Goal: Information Seeking & Learning: Stay updated

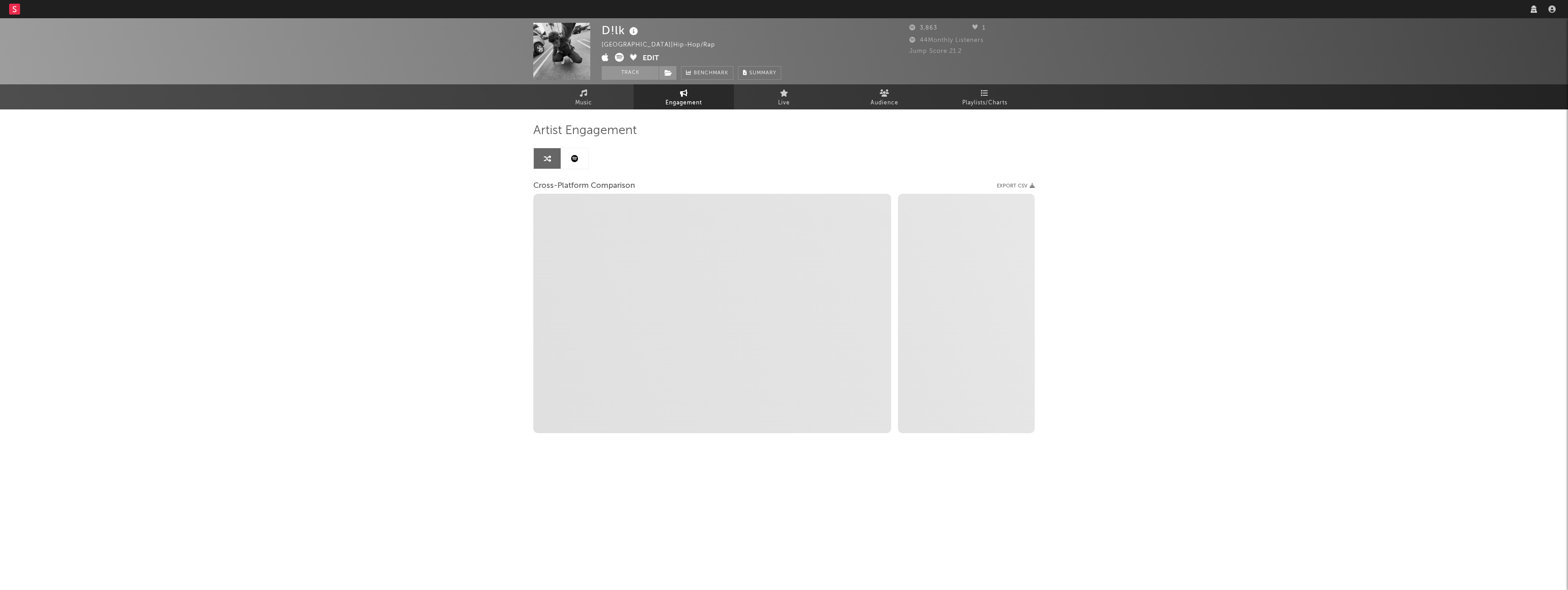
select select "1w"
click at [1477, 12] on nav "Dashboard Discovery Assistant Charts Leads" at bounding box center [784, 9] width 1568 height 18
select select "1m"
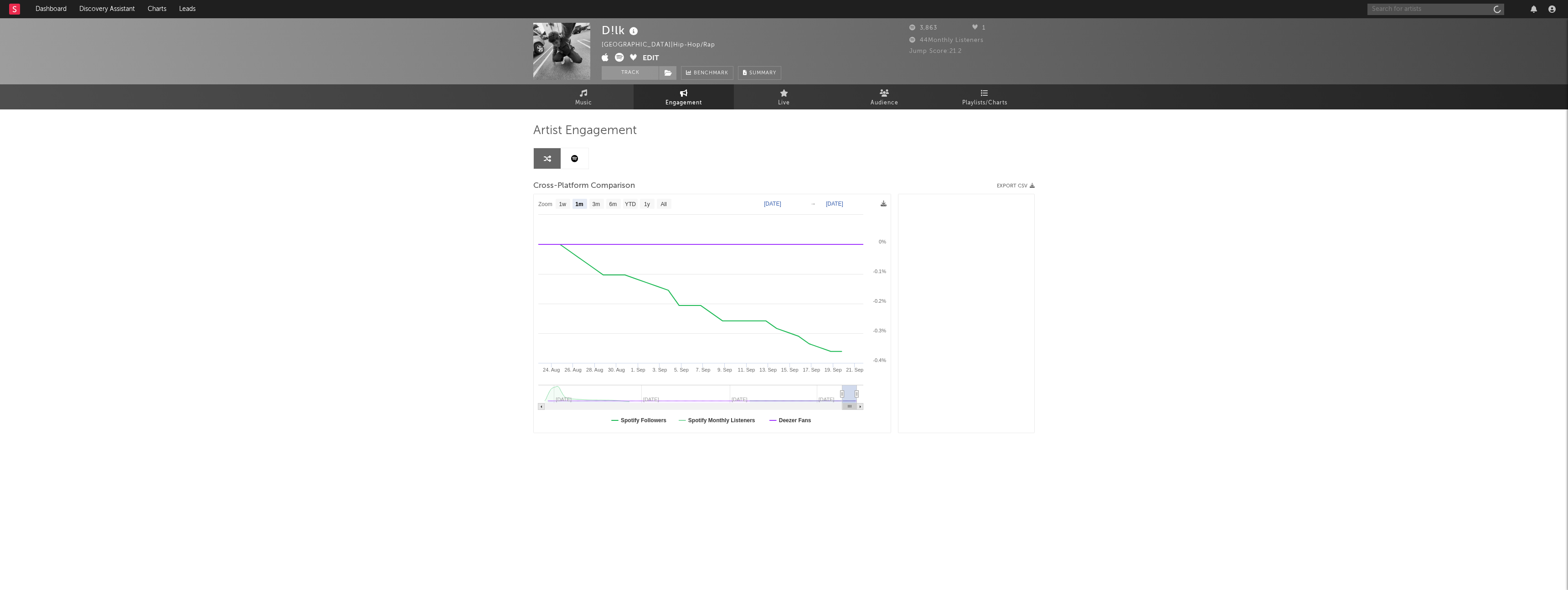
click at [1442, 12] on input "text" at bounding box center [1436, 9] width 137 height 12
type input "jervis"
select select "1m"
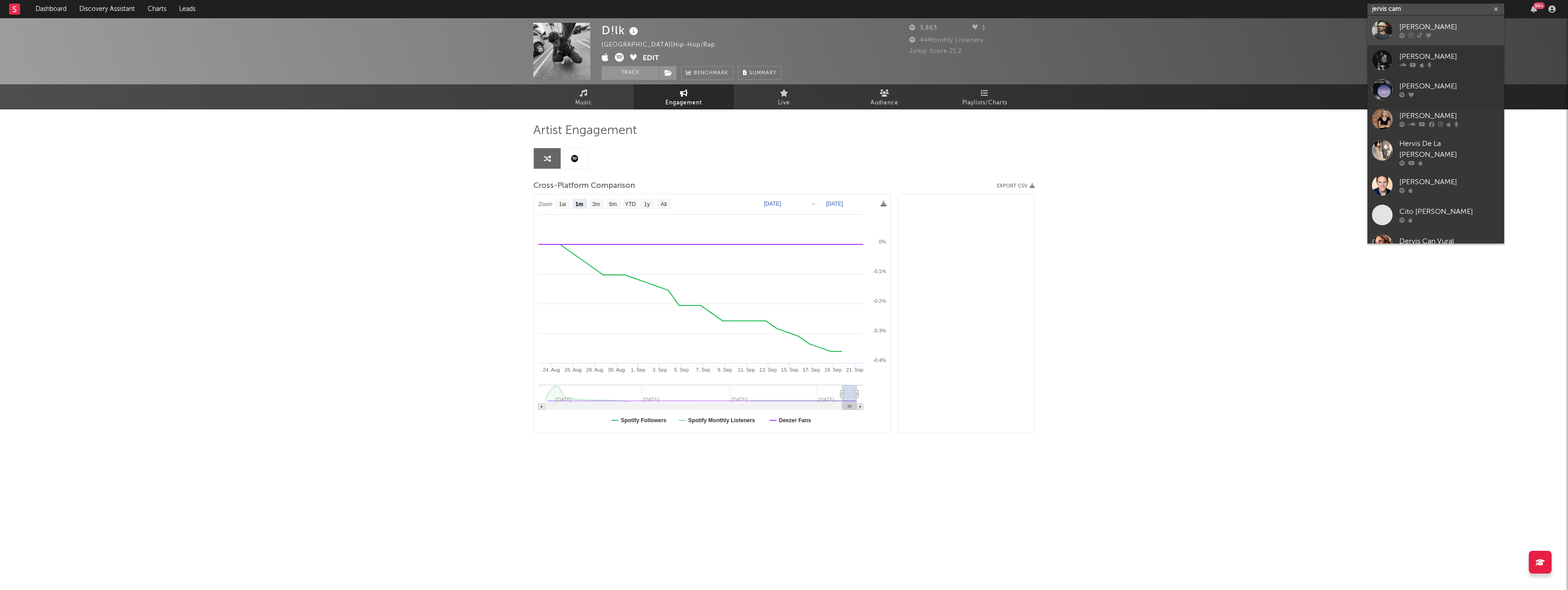
type input "jervis cam"
click at [1455, 26] on div "Jervis Campbell" at bounding box center [1449, 27] width 100 height 11
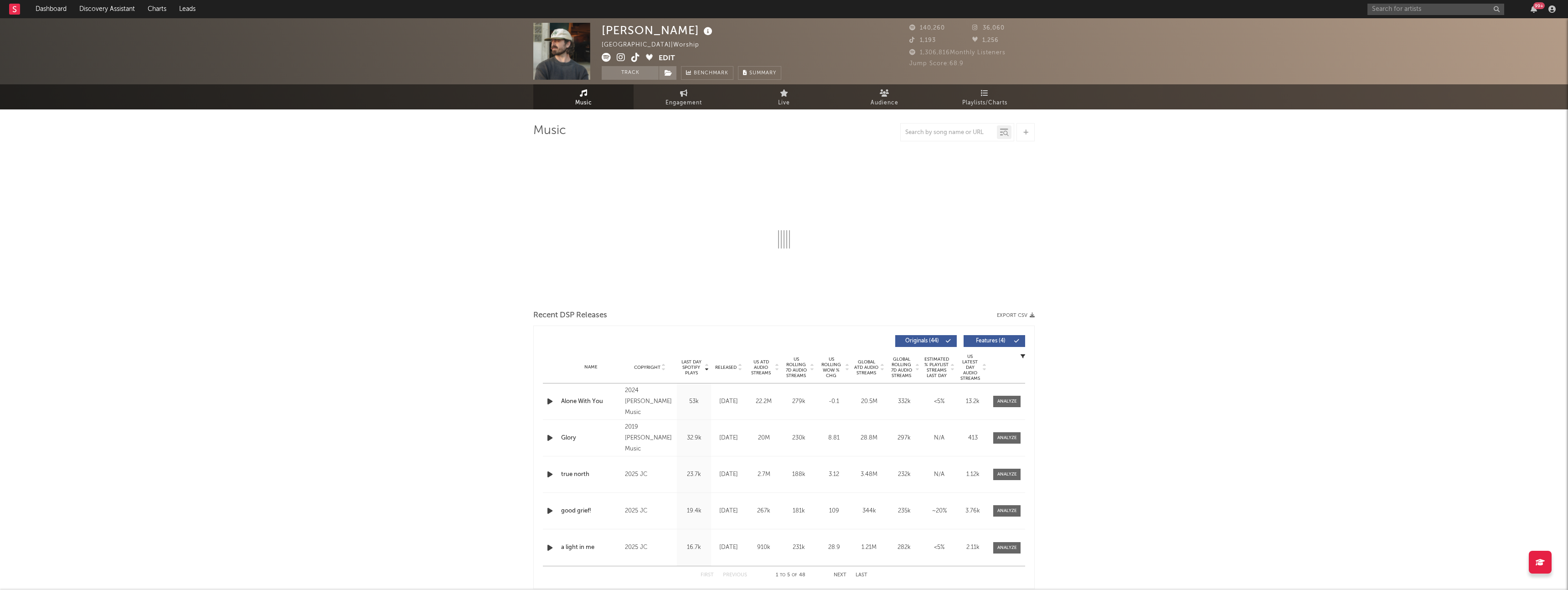
select select "6m"
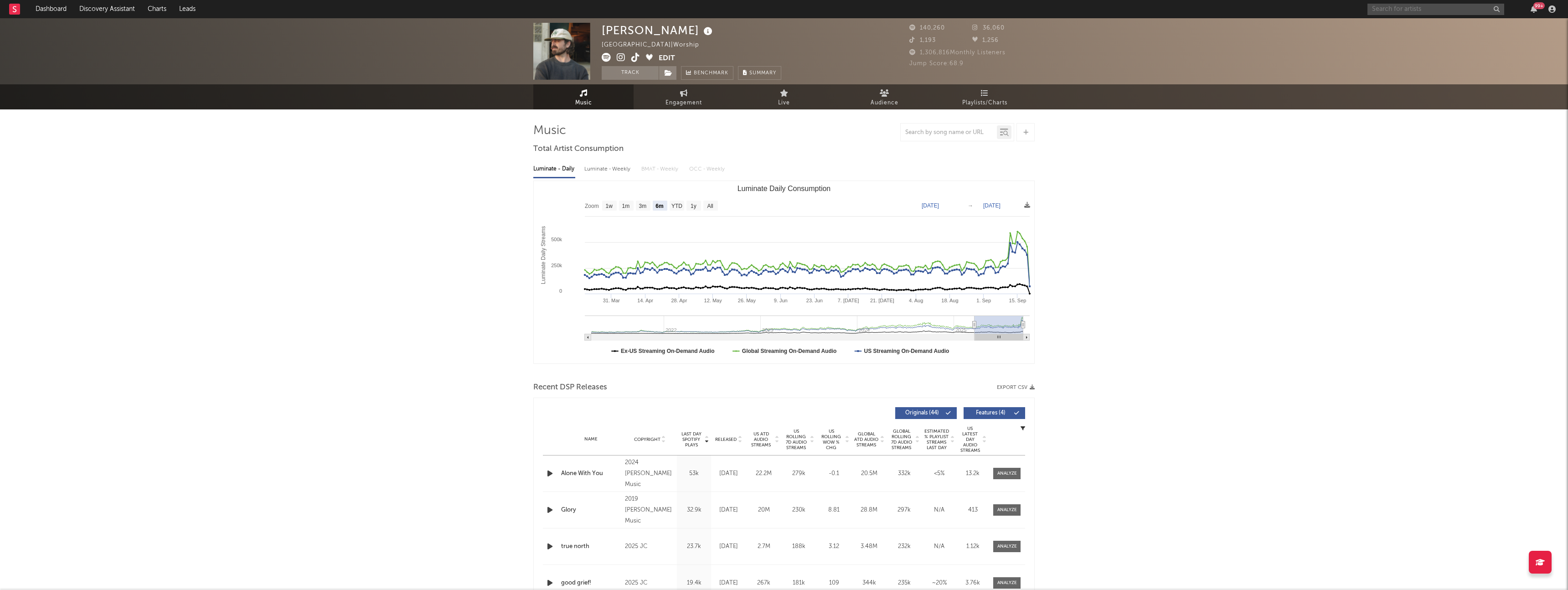
click at [1432, 13] on input "text" at bounding box center [1436, 9] width 137 height 12
type input "anabelle din"
click at [1449, 35] on div at bounding box center [1449, 35] width 100 height 5
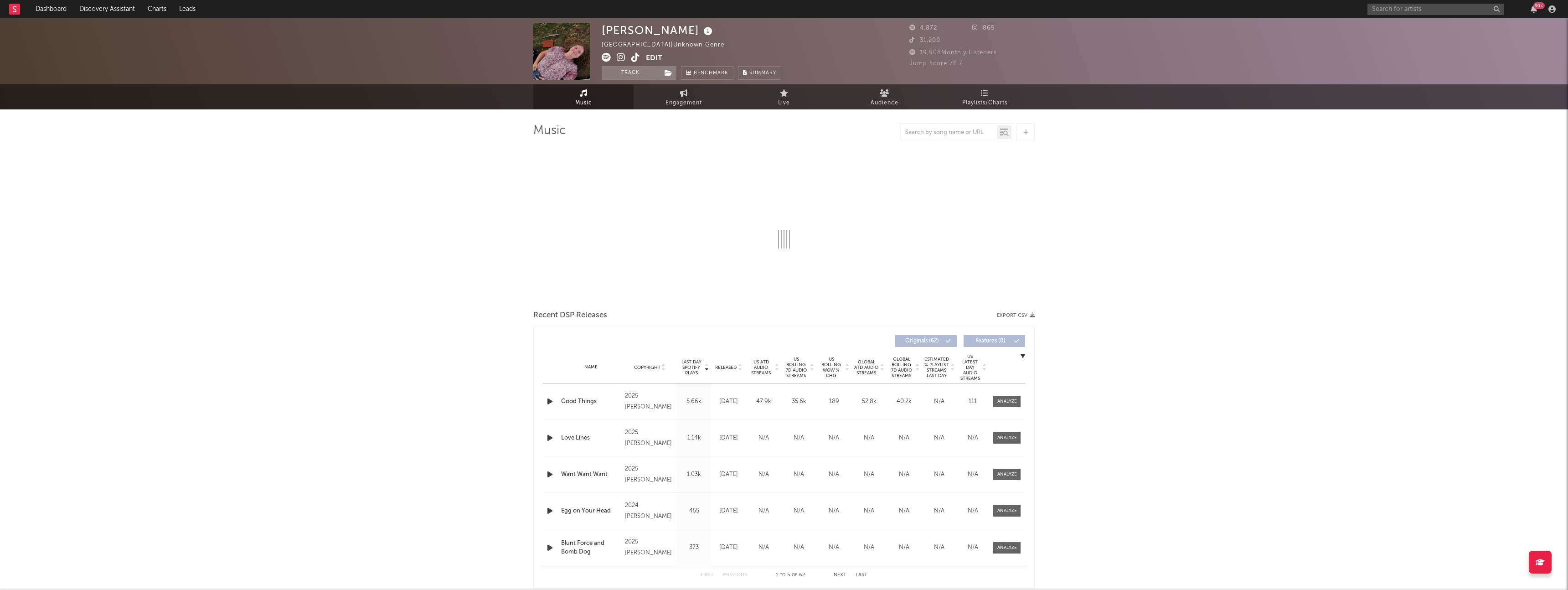
select select "1w"
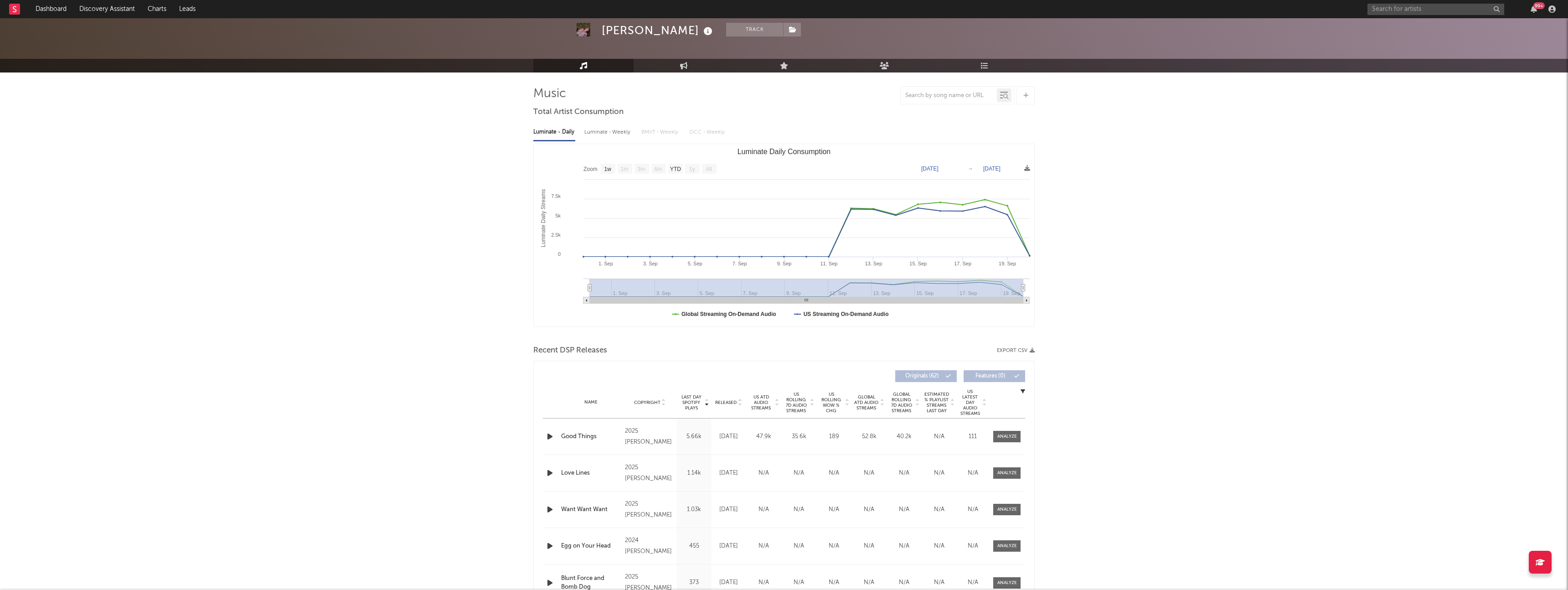
scroll to position [37, 0]
click at [678, 65] on link "Engagement" at bounding box center [684, 65] width 100 height 13
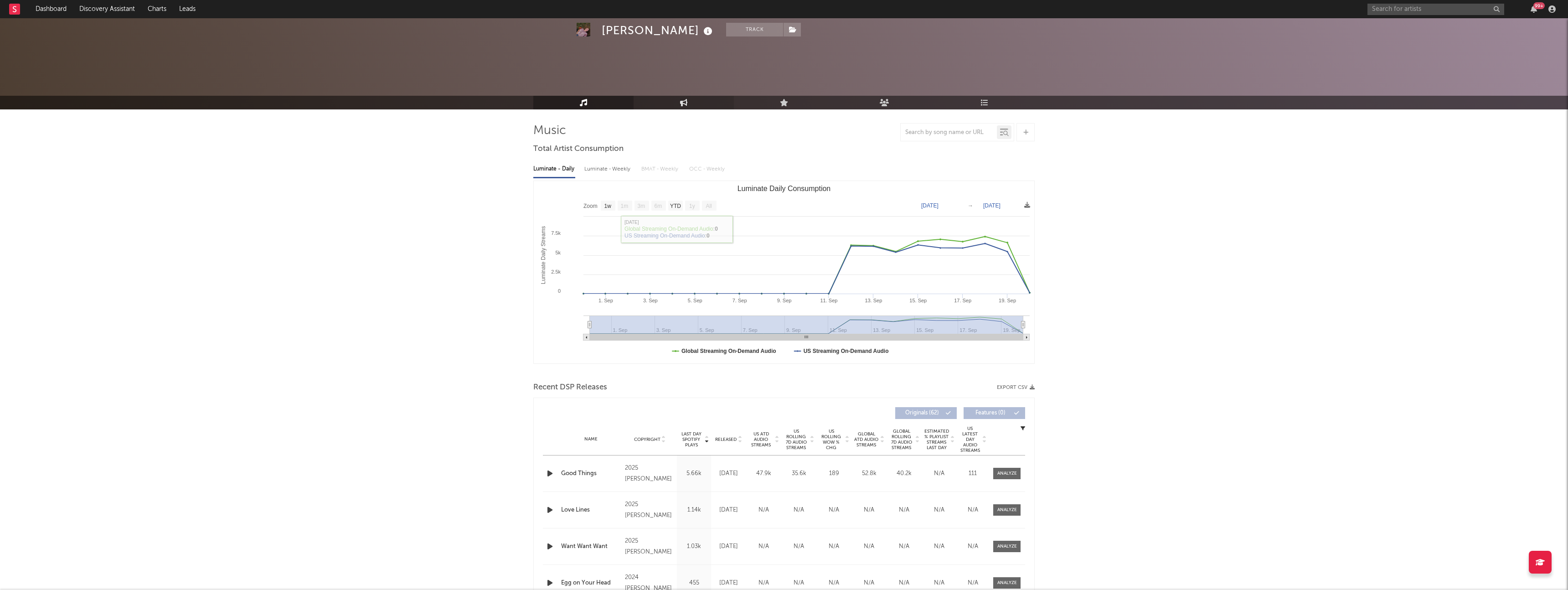
select select "1w"
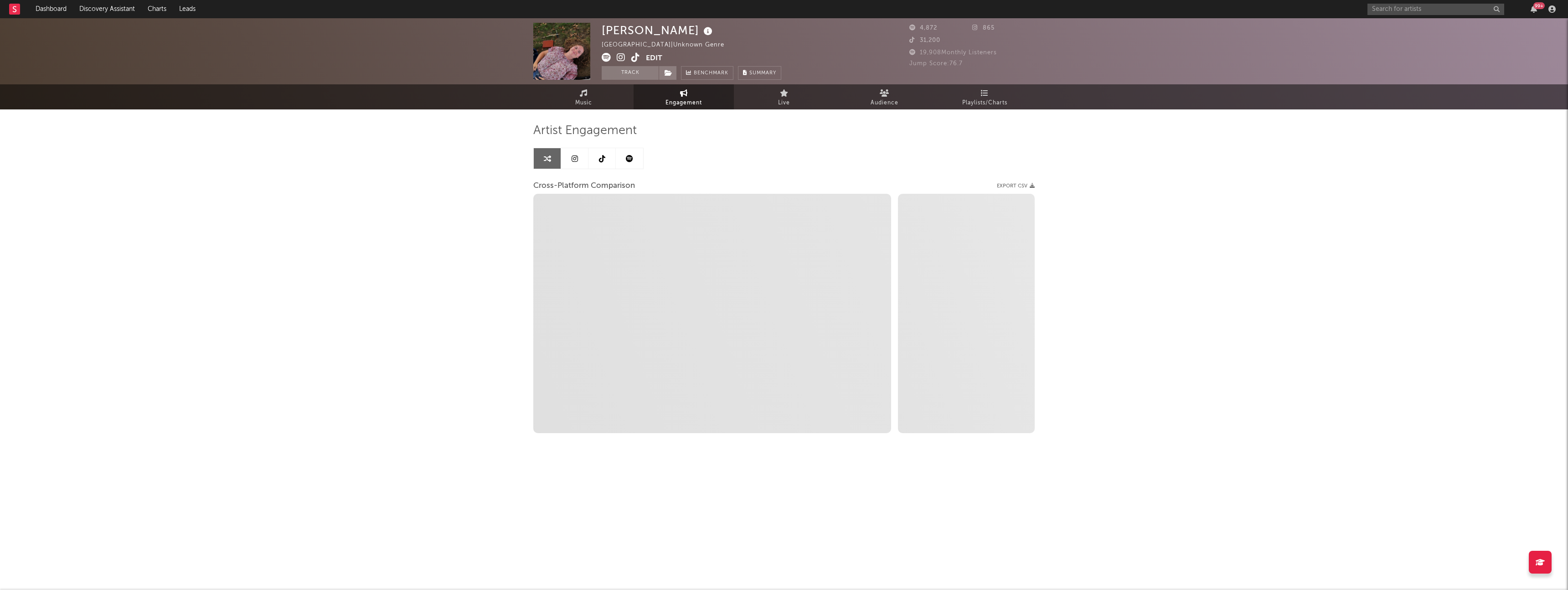
select select "1m"
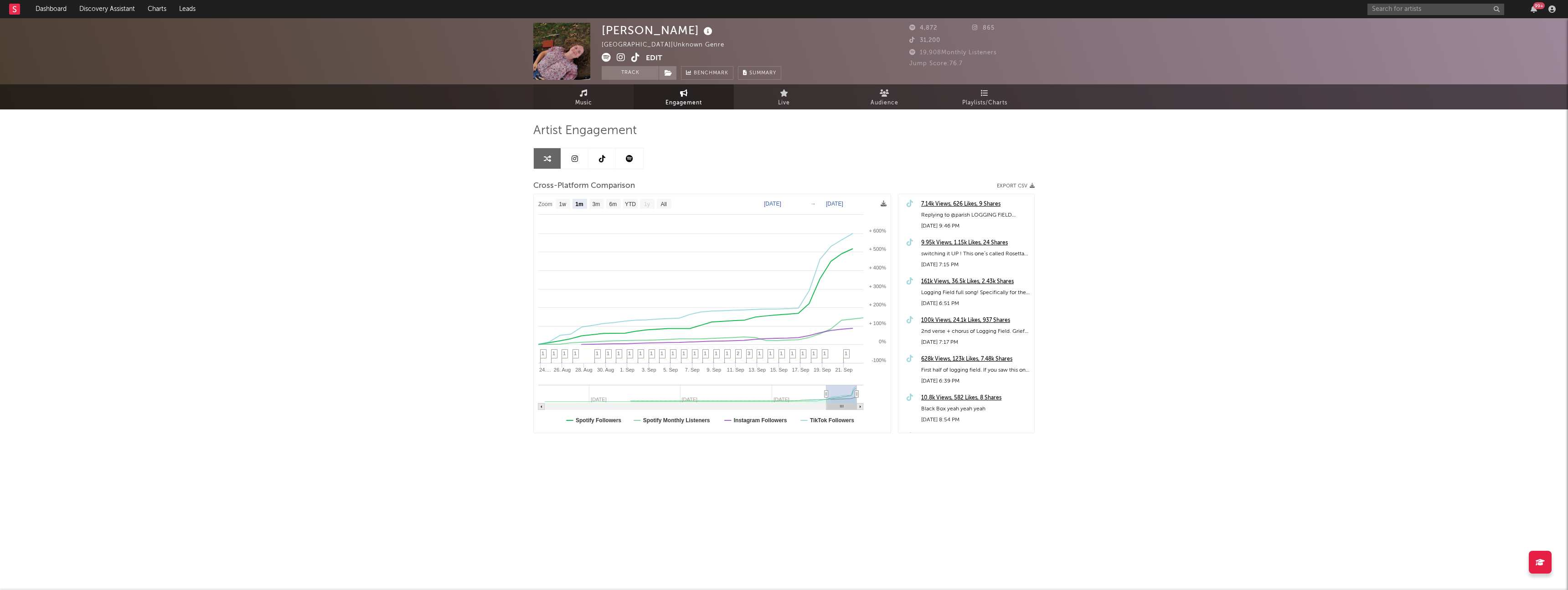
click at [626, 102] on link "Music" at bounding box center [583, 97] width 100 height 25
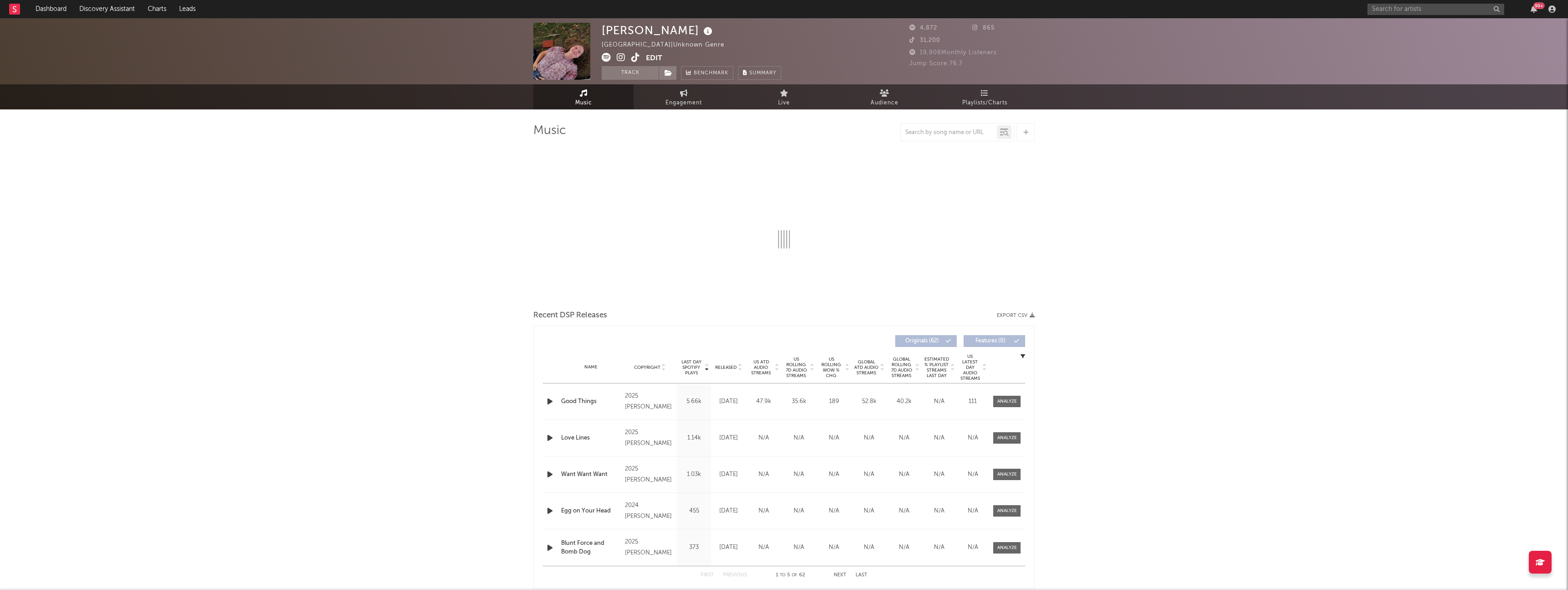
select select "1w"
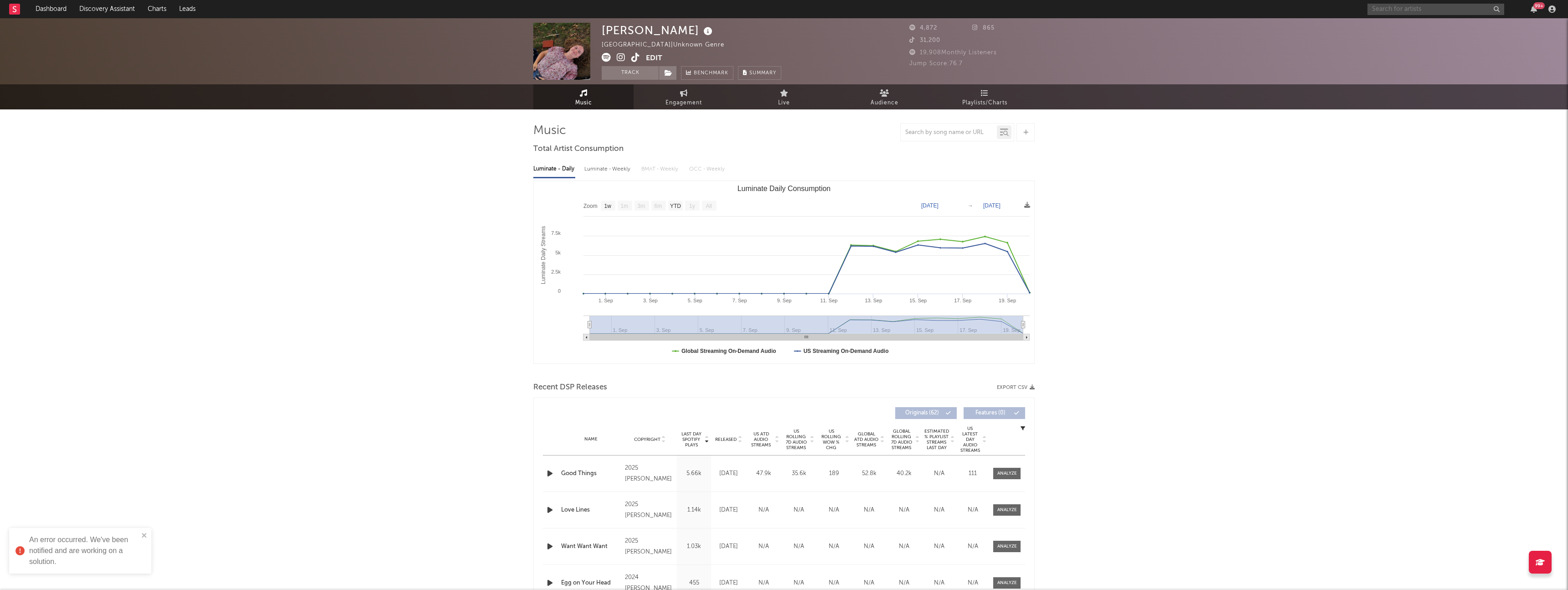
click at [1391, 7] on input "text" at bounding box center [1436, 9] width 137 height 12
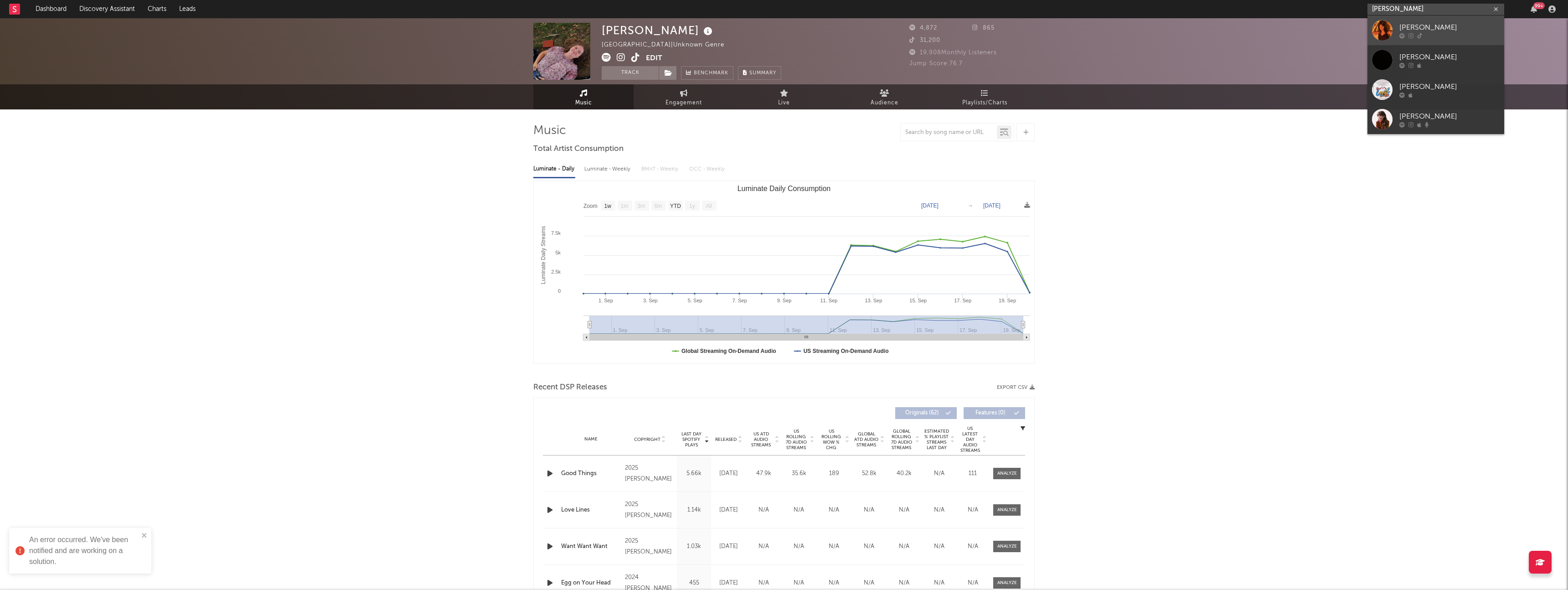
type input "lydia kenn"
click at [1442, 25] on div "Lydia Kenny" at bounding box center [1449, 27] width 100 height 11
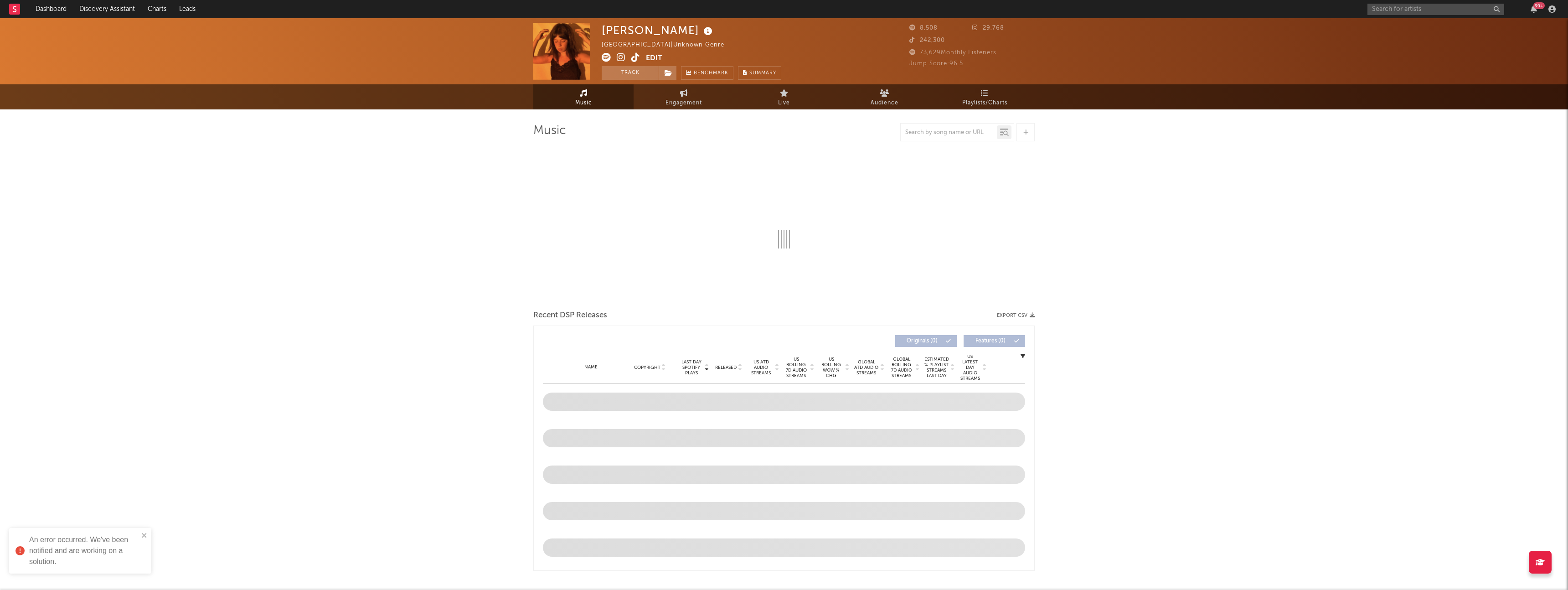
select select "1w"
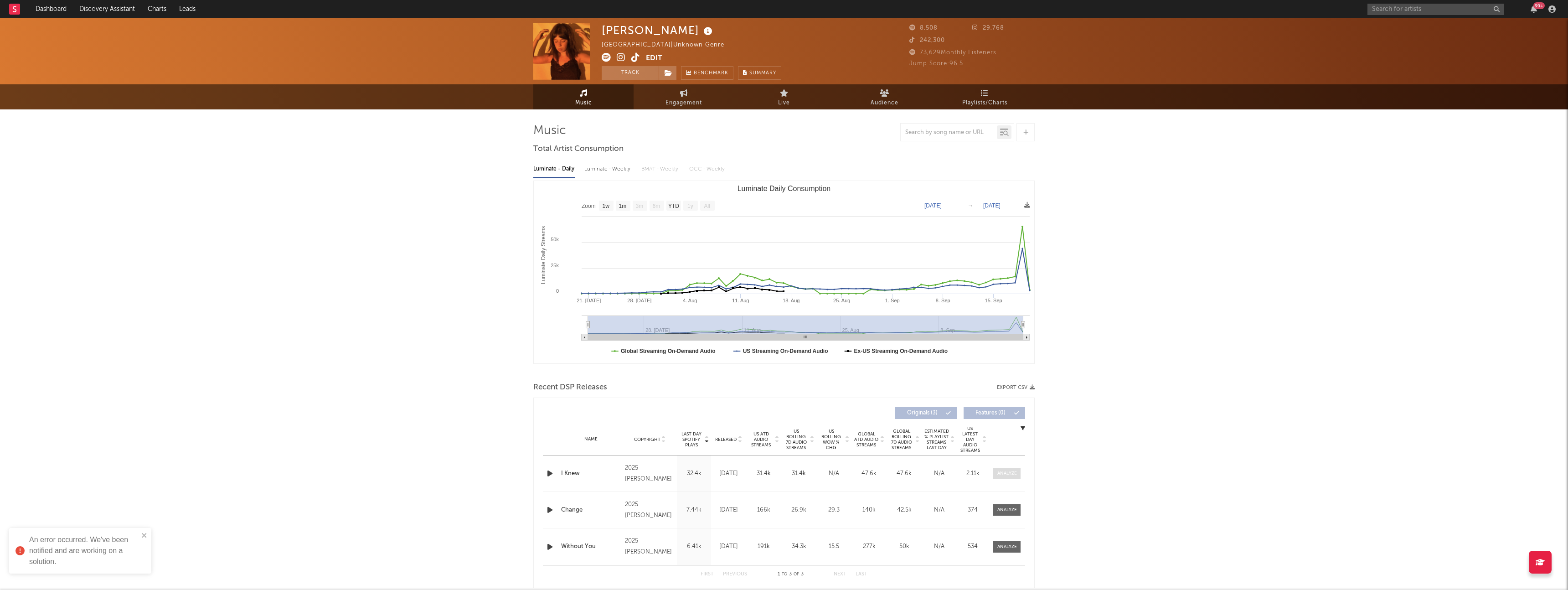
click at [1003, 469] on span at bounding box center [1007, 473] width 27 height 12
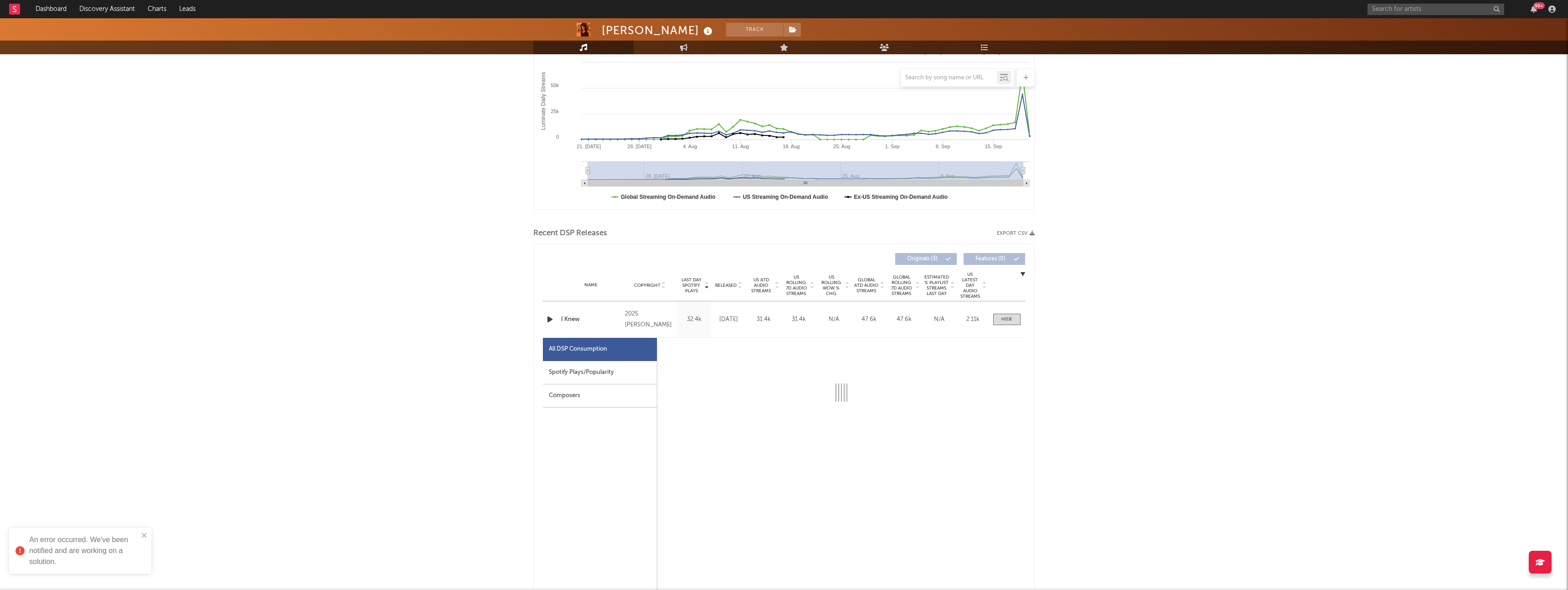
select select "1w"
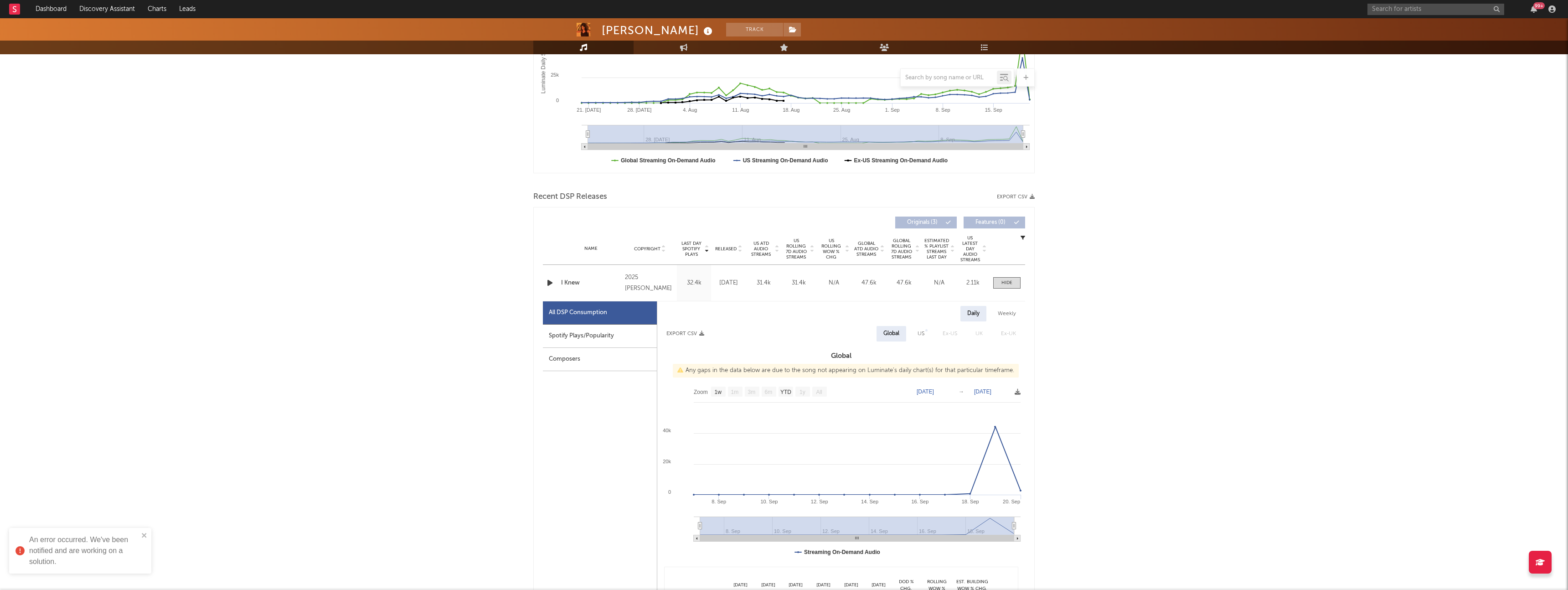
scroll to position [209, 0]
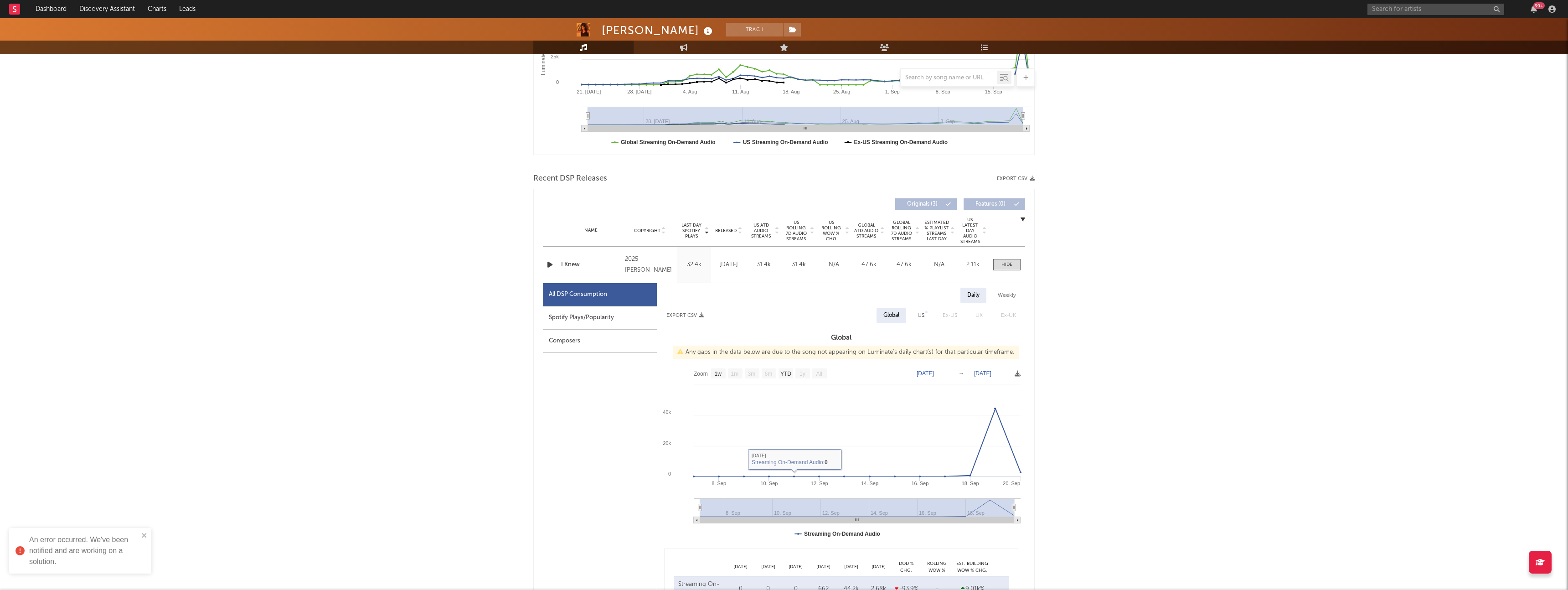
click at [601, 314] on div "Spotify Plays/Popularity" at bounding box center [600, 318] width 114 height 23
select select "1w"
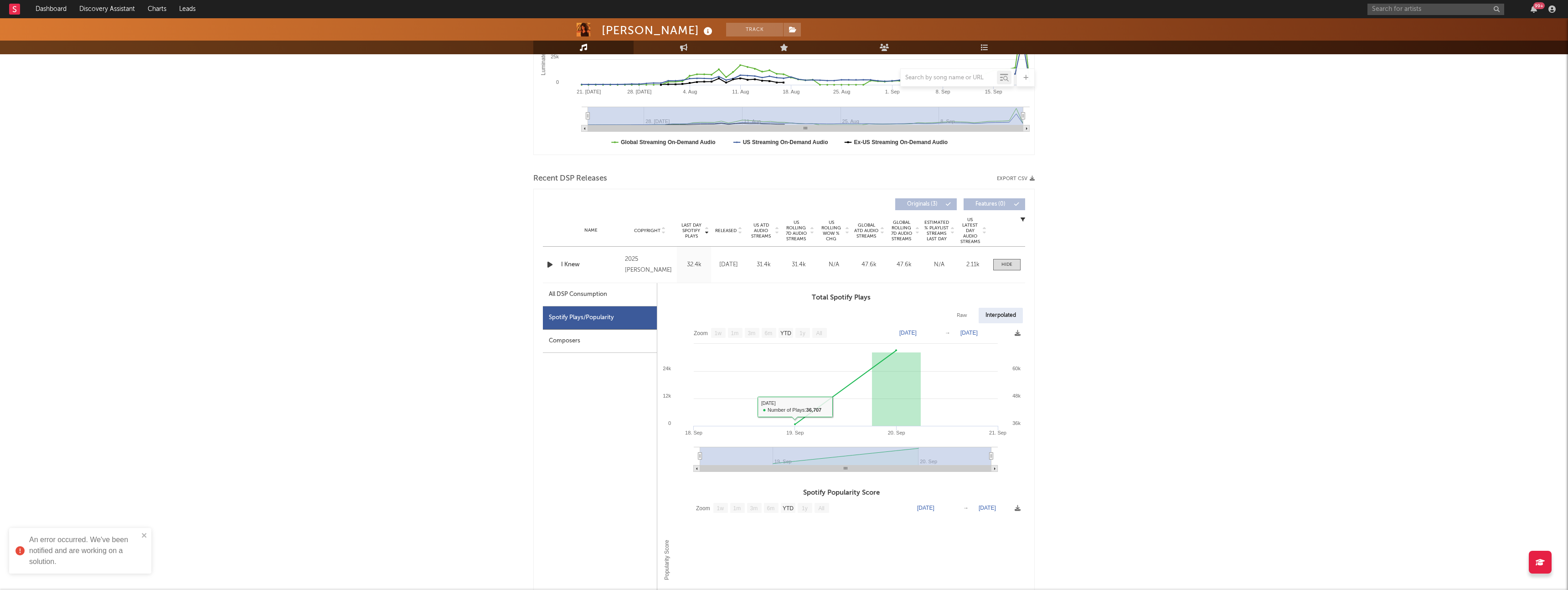
click at [606, 295] on div "All DSP Consumption" at bounding box center [578, 295] width 58 height 11
select select "1w"
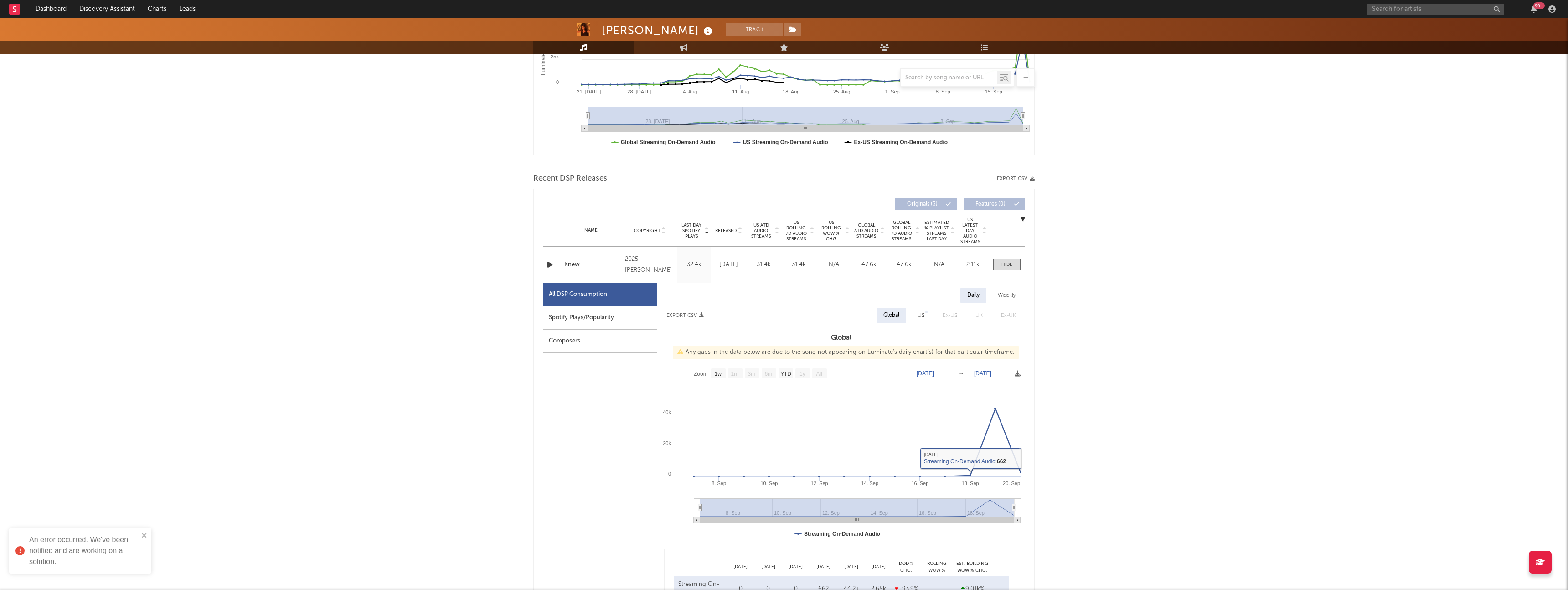
click at [925, 320] on div "US" at bounding box center [920, 315] width 7 height 11
select select "1w"
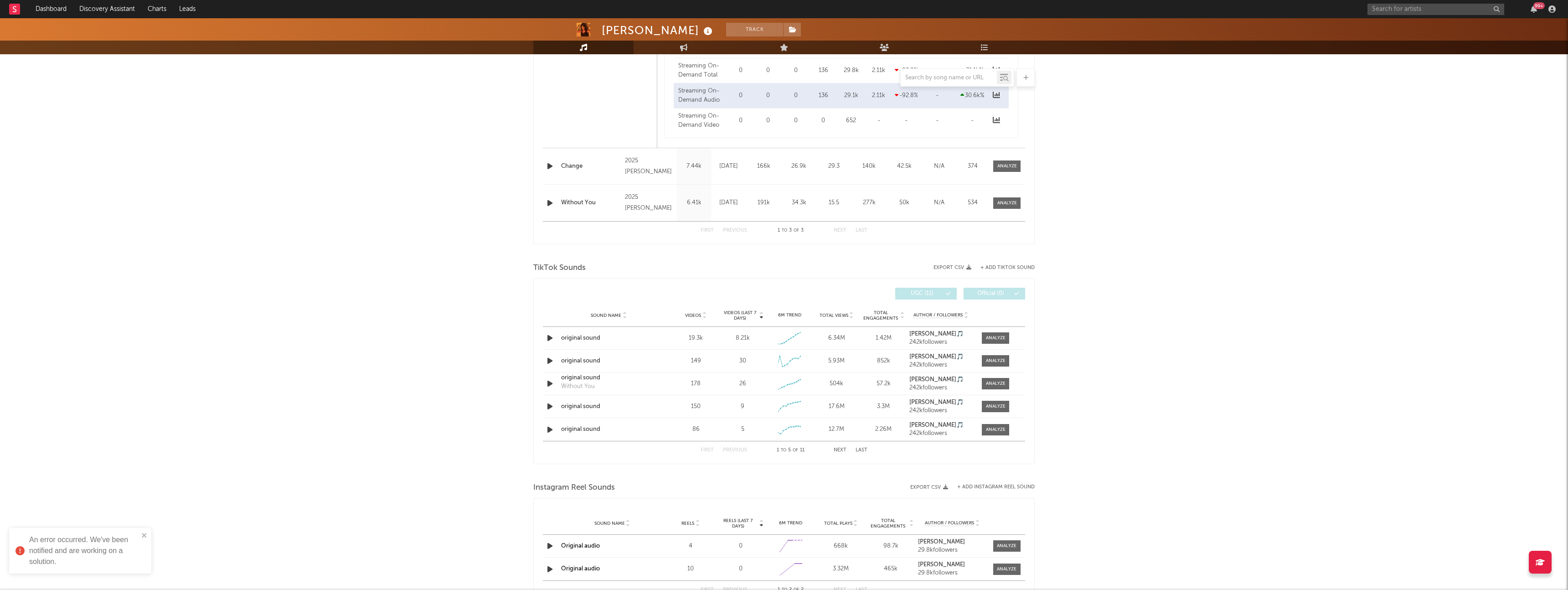
scroll to position [834, 0]
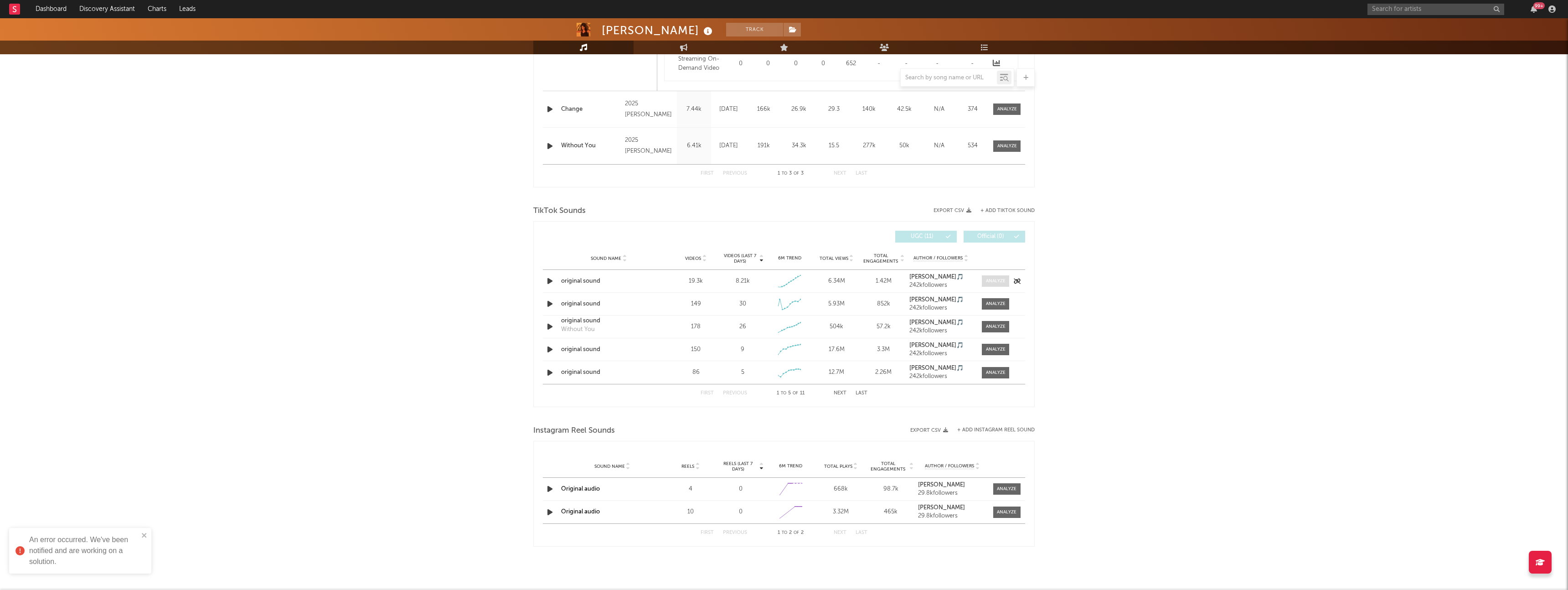
click at [989, 283] on div at bounding box center [996, 281] width 19 height 7
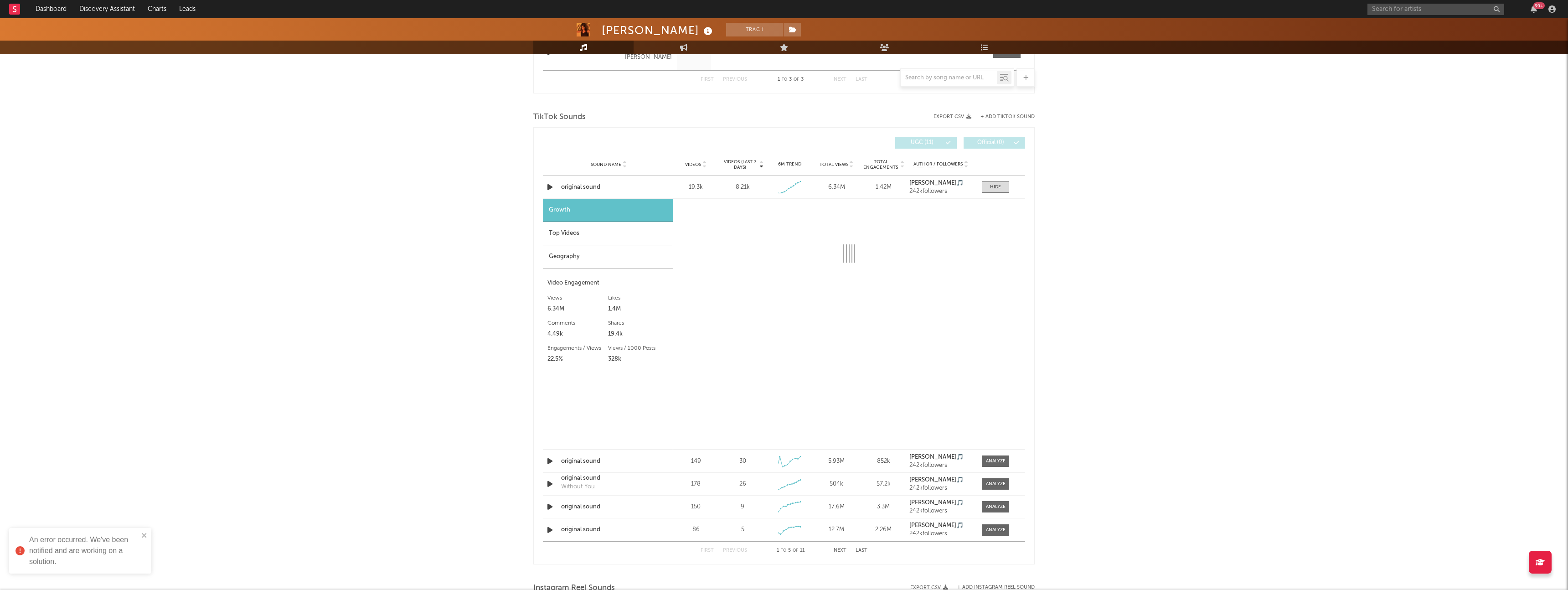
scroll to position [928, 0]
select select "1w"
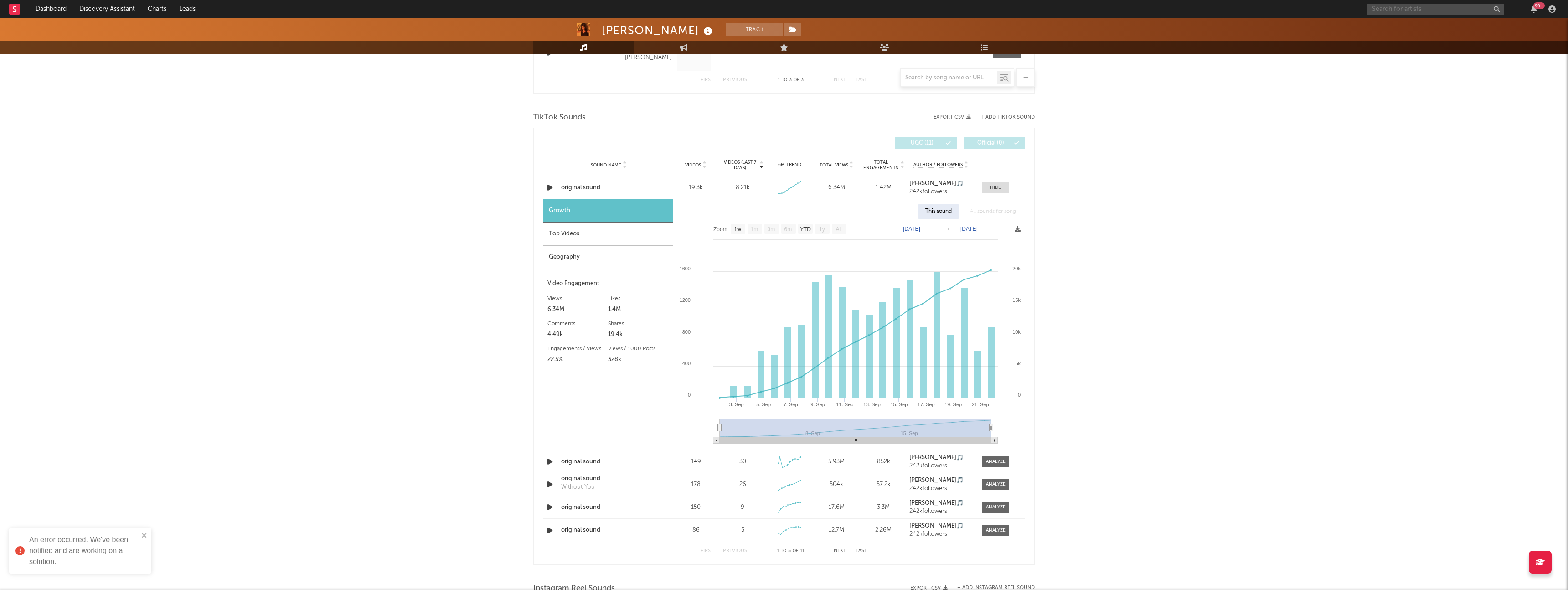
click at [1416, 13] on input "text" at bounding box center [1436, 9] width 137 height 12
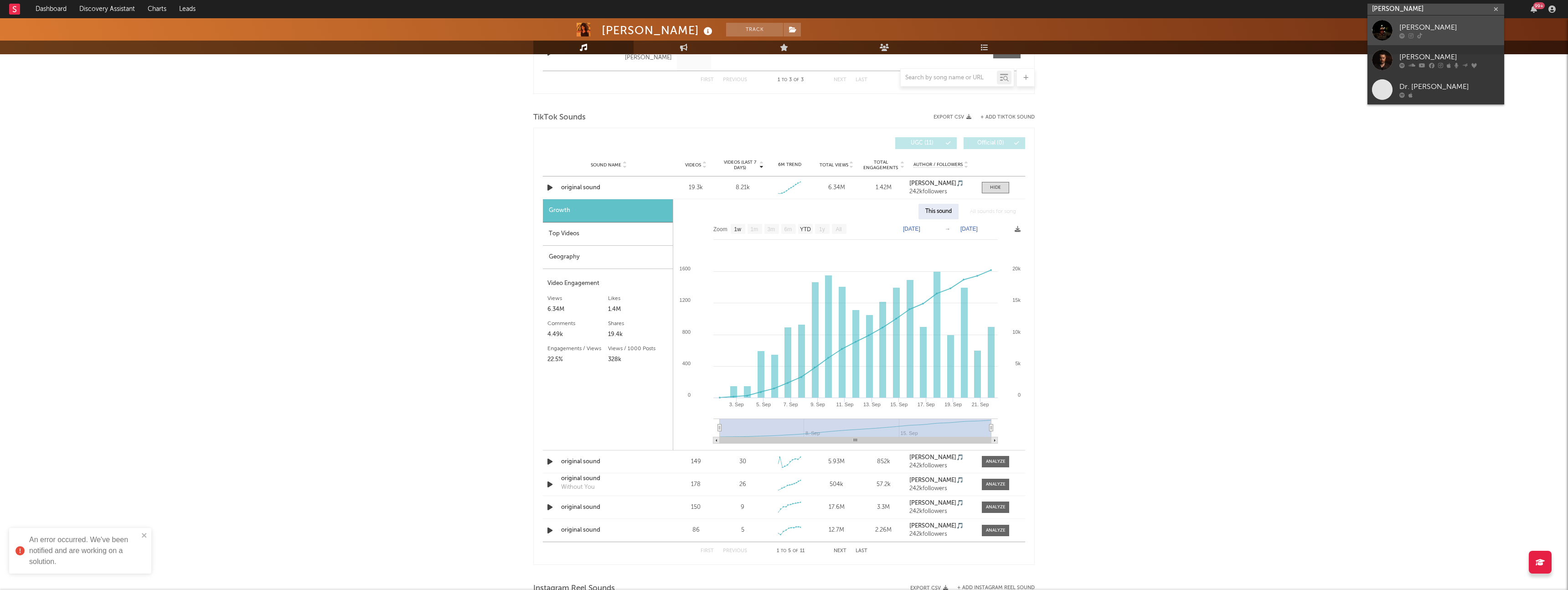
type input "davis cook"
click at [1419, 24] on div "Davis Cook" at bounding box center [1449, 27] width 100 height 11
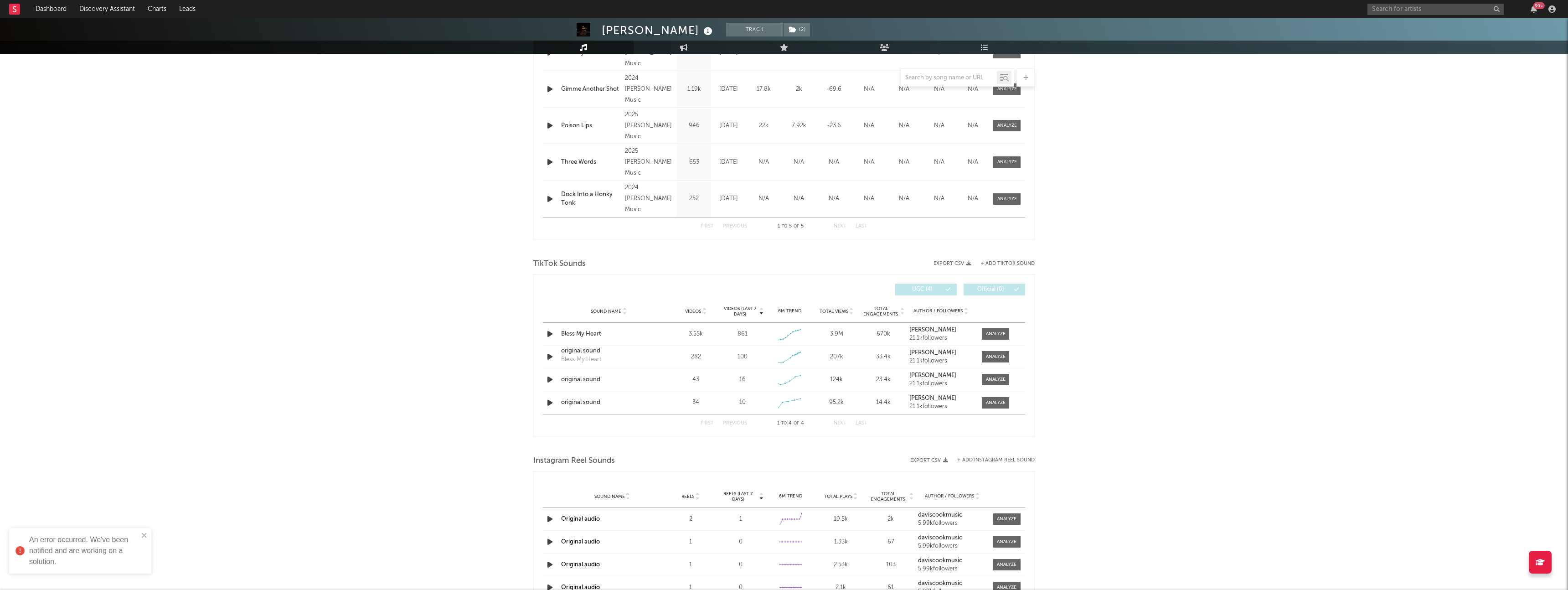
select select "1w"
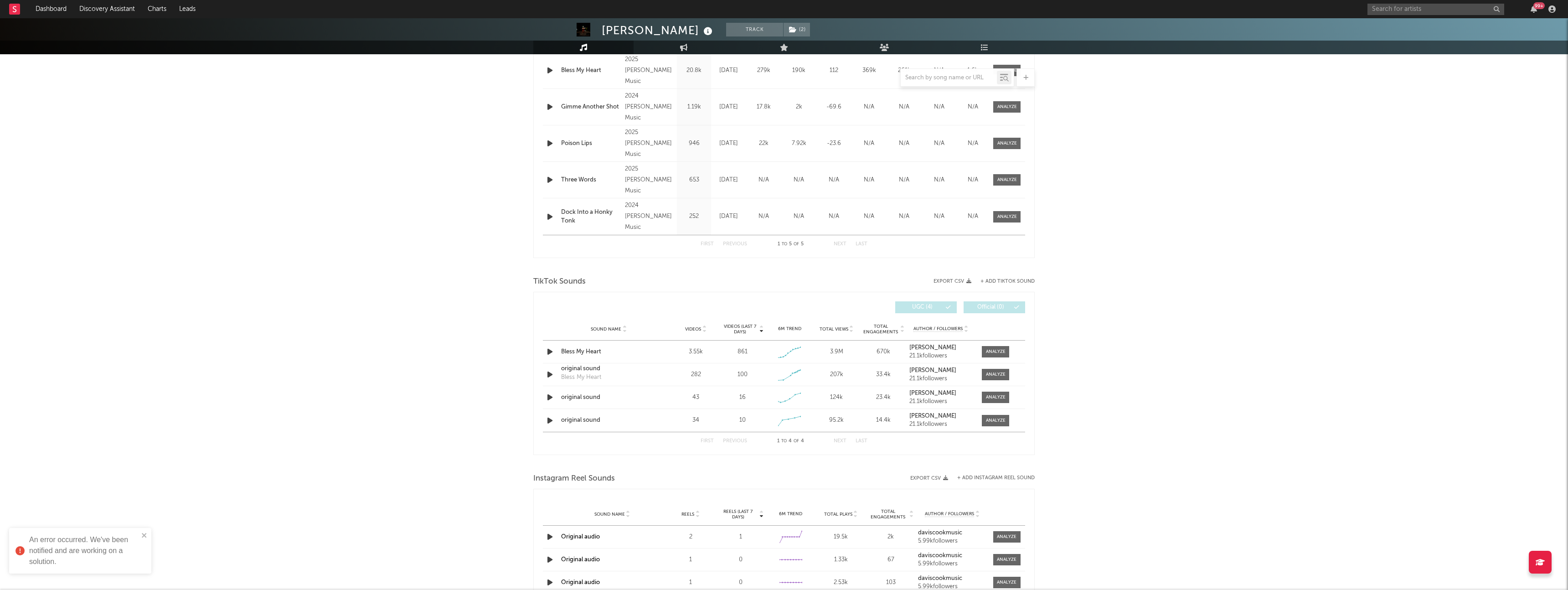
scroll to position [407, 0]
click at [988, 349] on div at bounding box center [996, 347] width 19 height 7
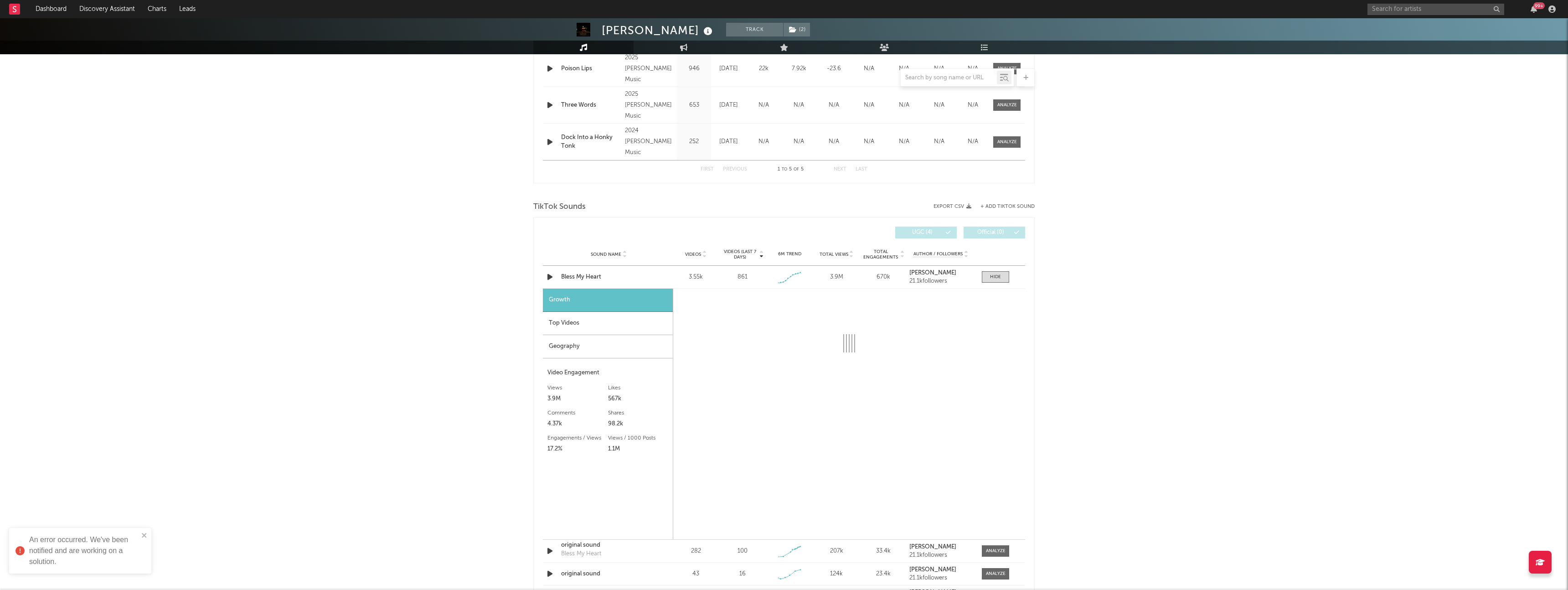
select select "1w"
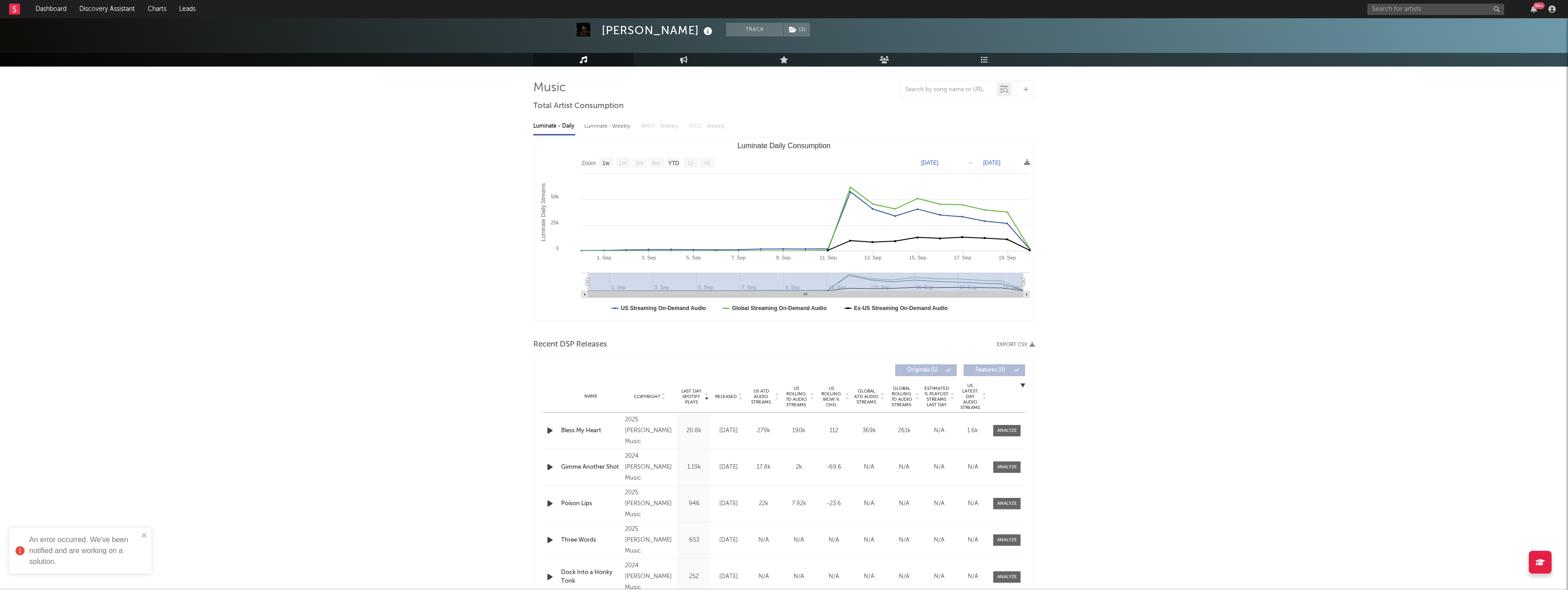
scroll to position [43, 0]
click at [998, 426] on span at bounding box center [1007, 431] width 27 height 12
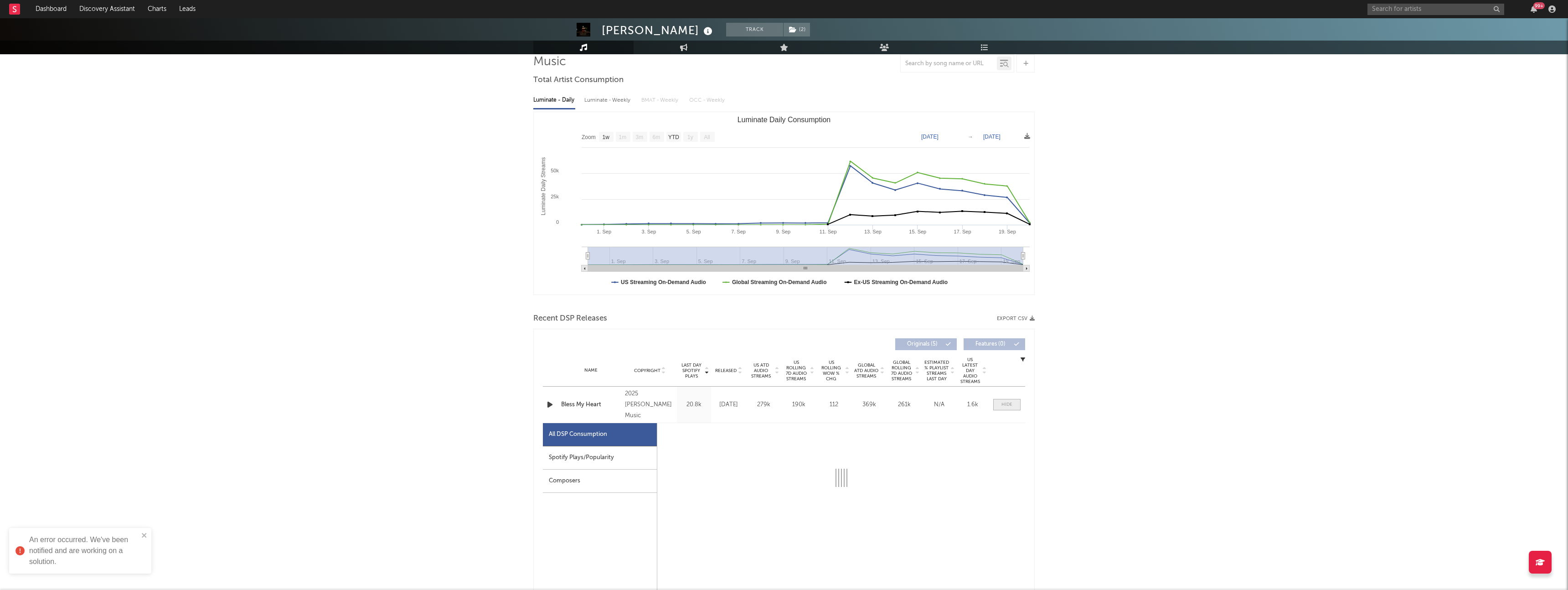
select select "1w"
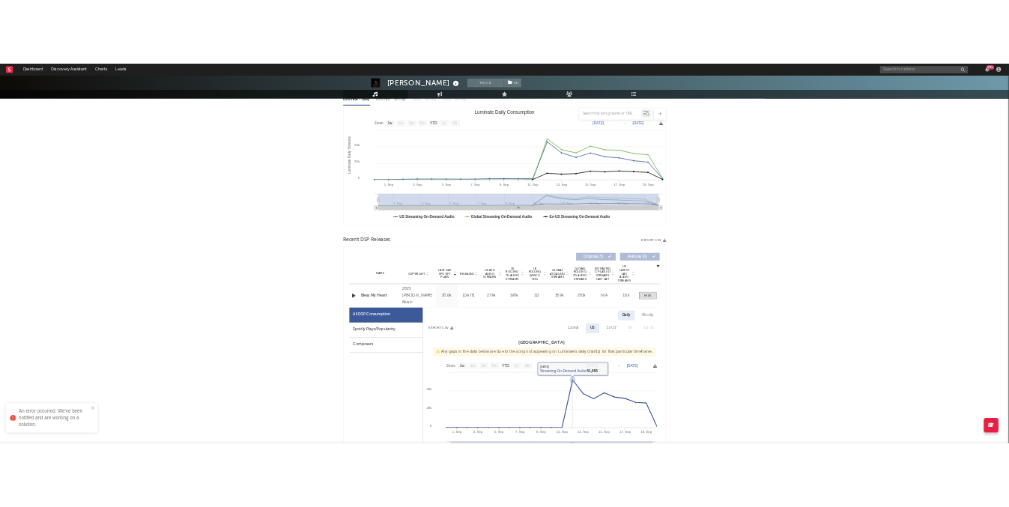
scroll to position [0, 0]
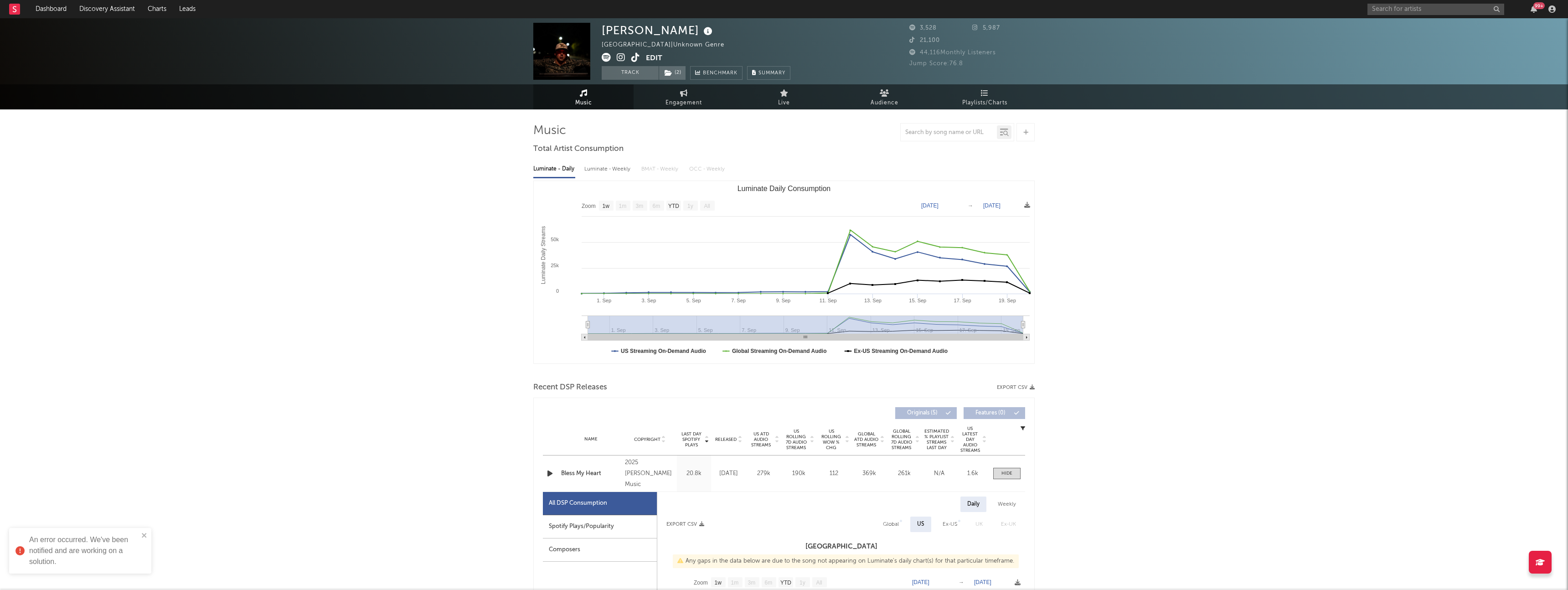
click at [102, 18] on div "Davis Cook United States | Unknown Genre Edit Track ( 2 ) Benchmark Summary 3,5…" at bounding box center [784, 51] width 1568 height 66
click at [107, 13] on link "Discovery Assistant" at bounding box center [107, 9] width 68 height 18
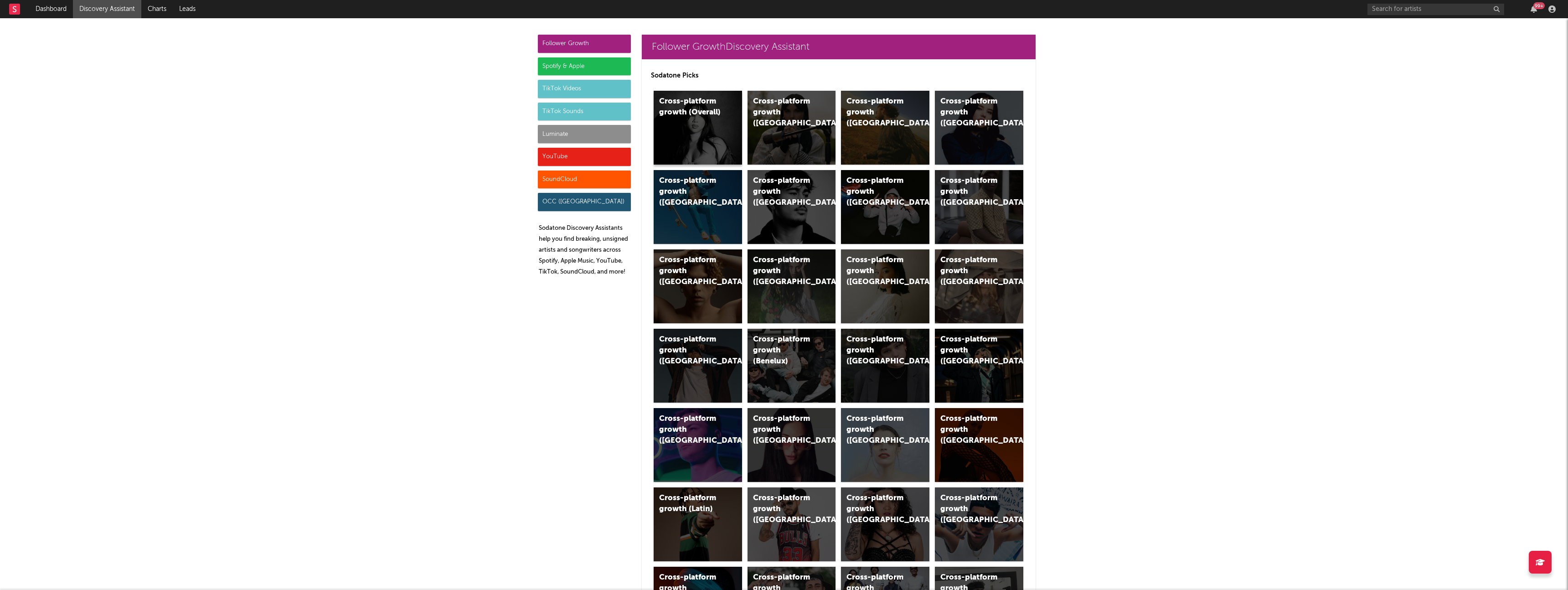
click at [715, 163] on div "Cross-platform growth (Overall)" at bounding box center [698, 127] width 88 height 74
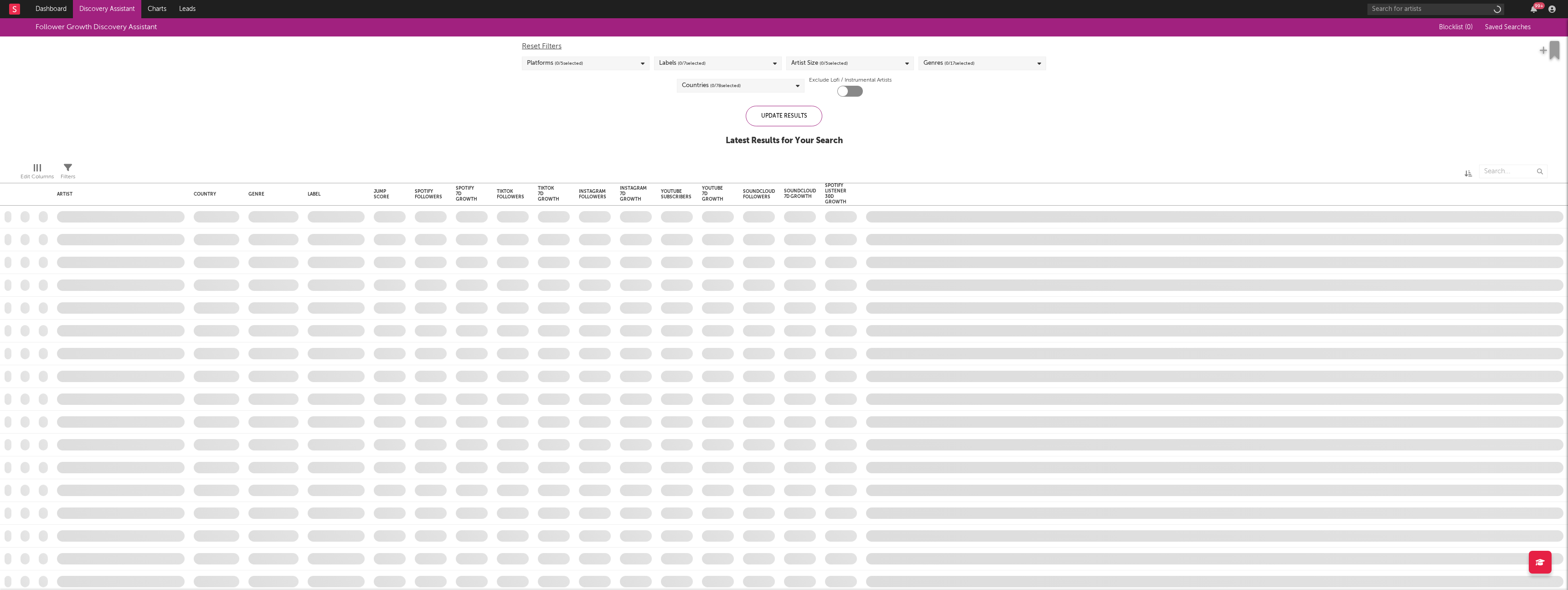
checkbox input "true"
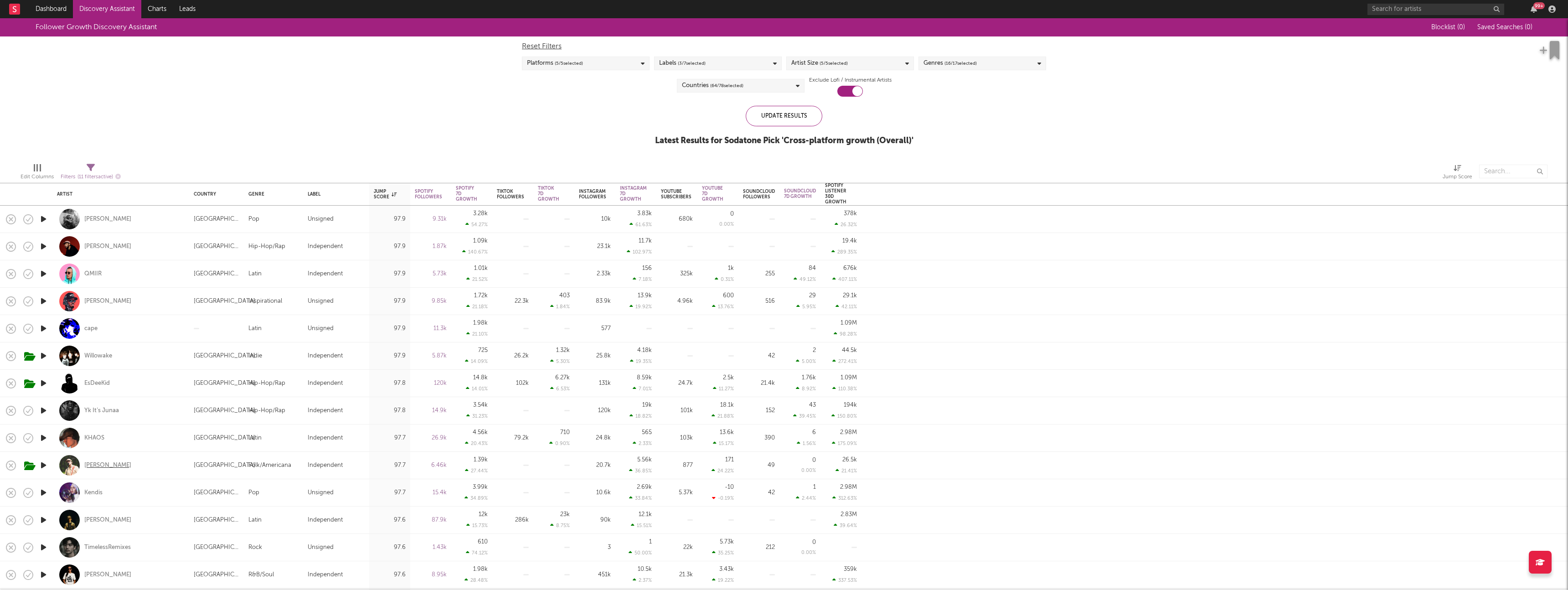
click at [99, 464] on div "[PERSON_NAME]" at bounding box center [108, 465] width 47 height 8
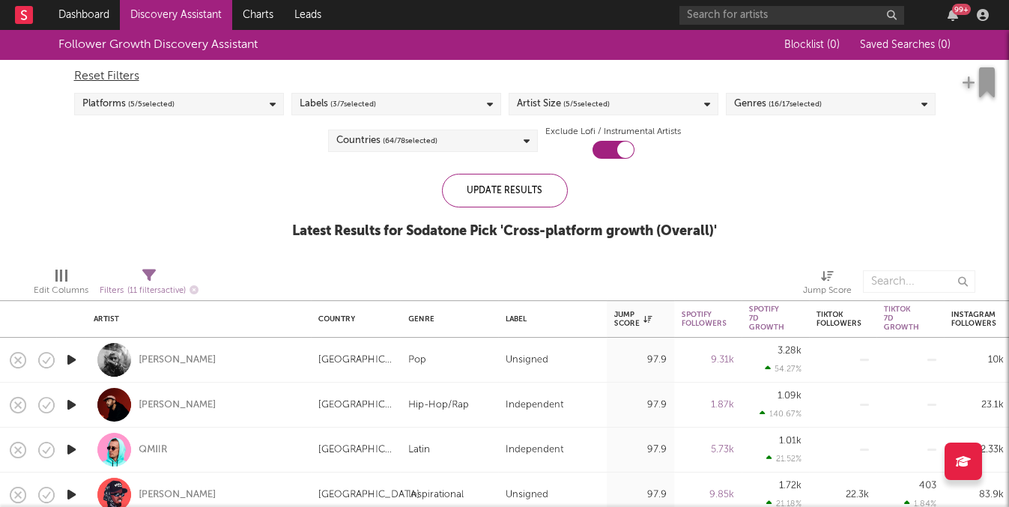
click at [141, 5] on link "Discovery Assistant" at bounding box center [176, 15] width 112 height 30
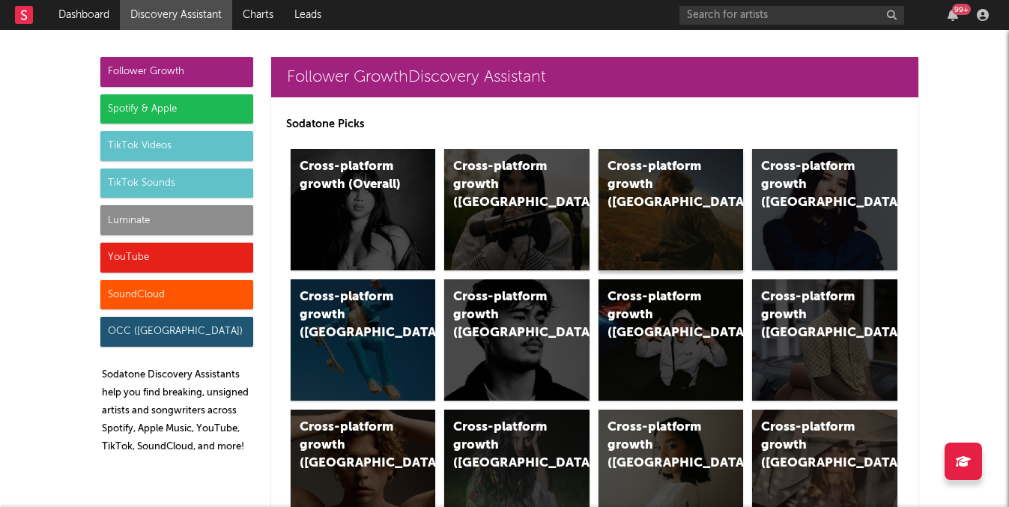
click at [697, 219] on div "Cross-platform growth ([GEOGRAPHIC_DATA])" at bounding box center [670, 209] width 145 height 121
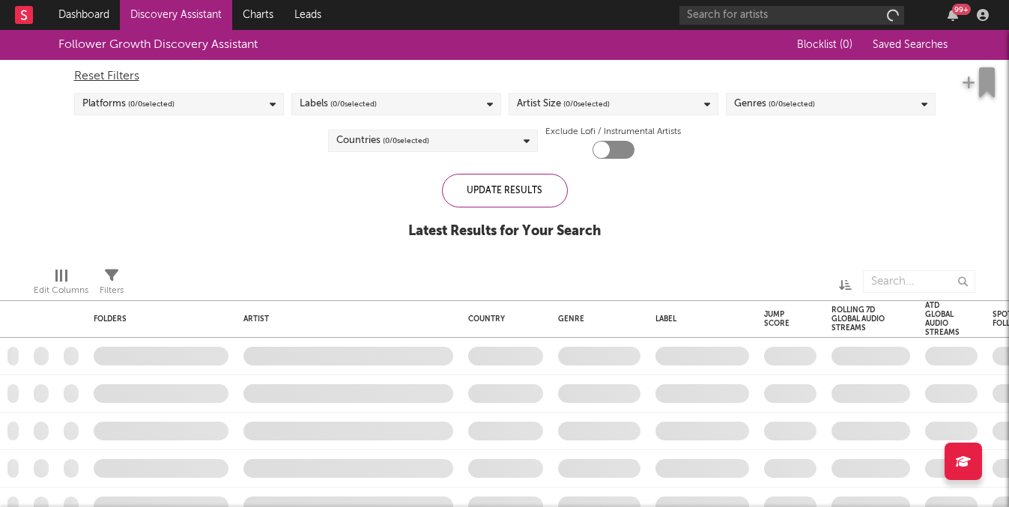
checkbox input "true"
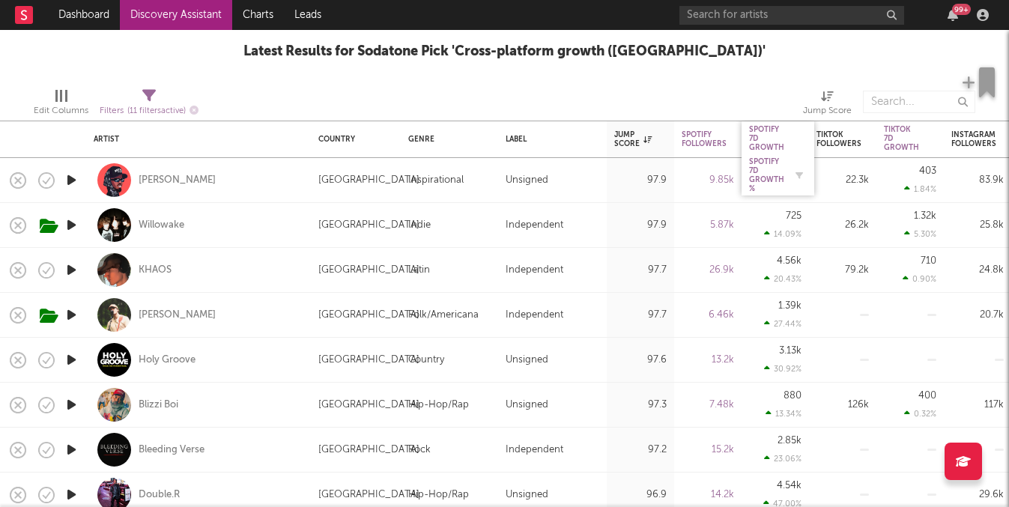
click at [774, 162] on div "Spotify 7D Growth %" at bounding box center [766, 175] width 35 height 36
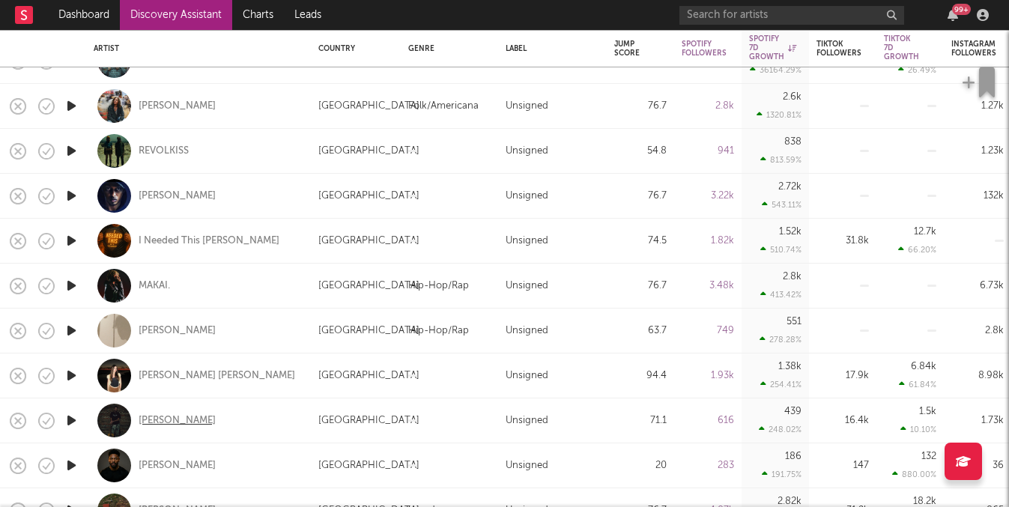
click at [172, 419] on div "[PERSON_NAME]" at bounding box center [177, 420] width 77 height 13
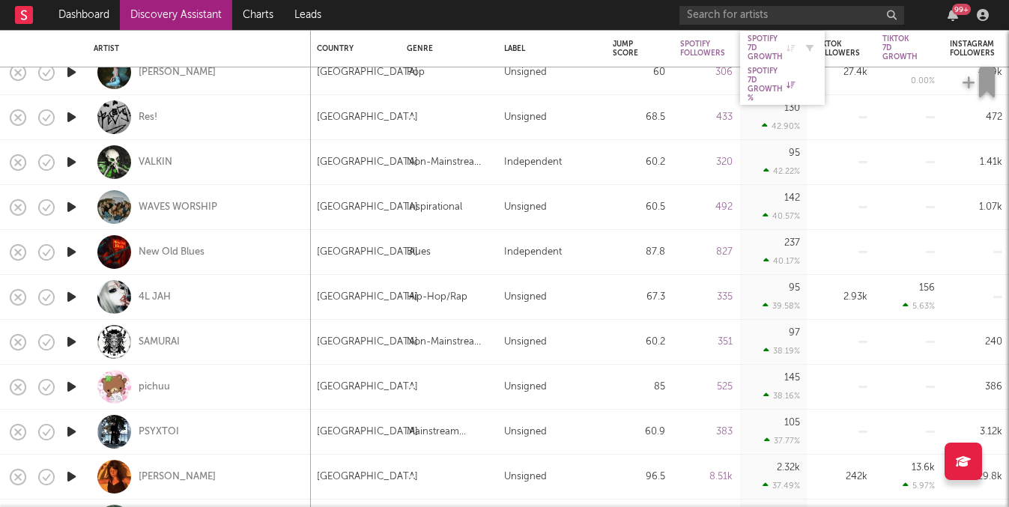
click at [762, 47] on div "Spotify 7D Growth" at bounding box center [770, 47] width 47 height 27
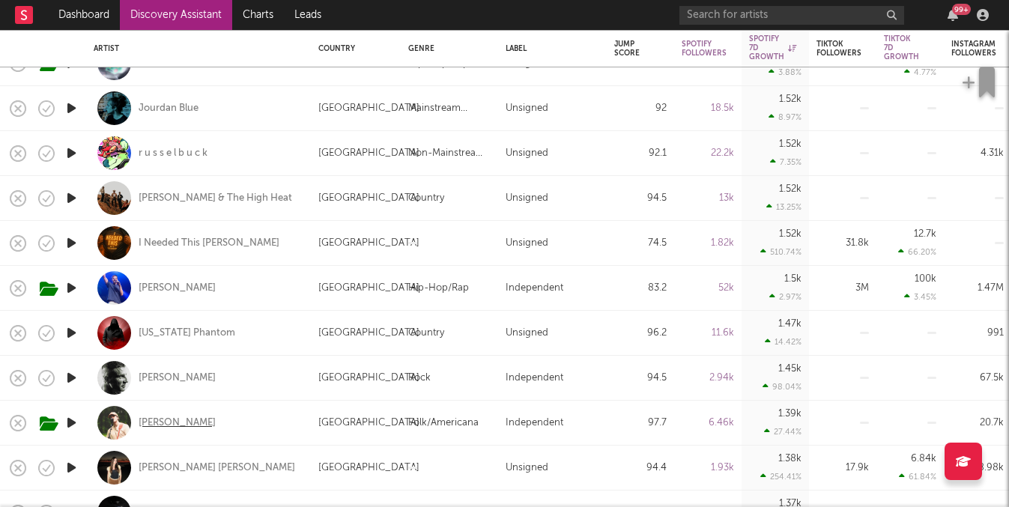
click at [187, 425] on div "[PERSON_NAME]" at bounding box center [177, 422] width 77 height 13
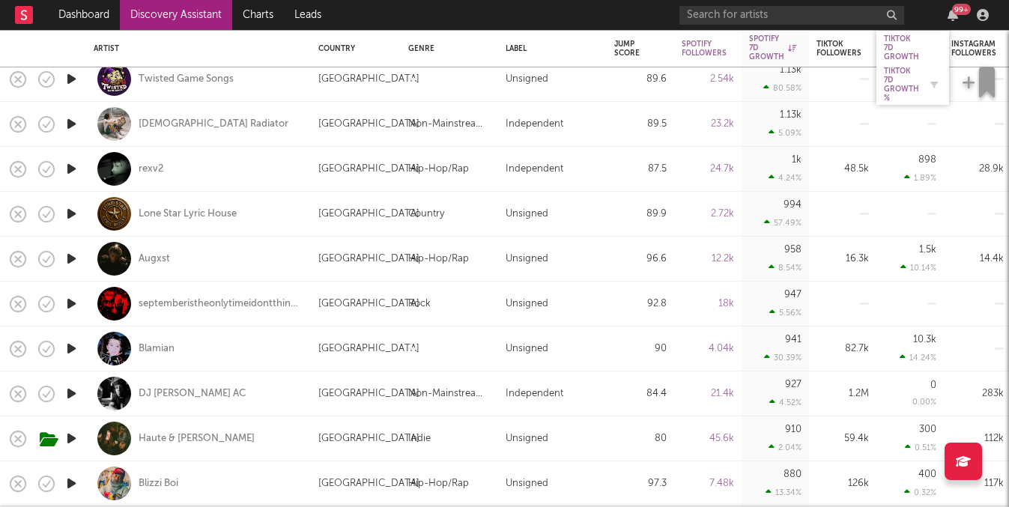
click at [905, 76] on div "Tiktok 7D Growth %" at bounding box center [901, 85] width 35 height 36
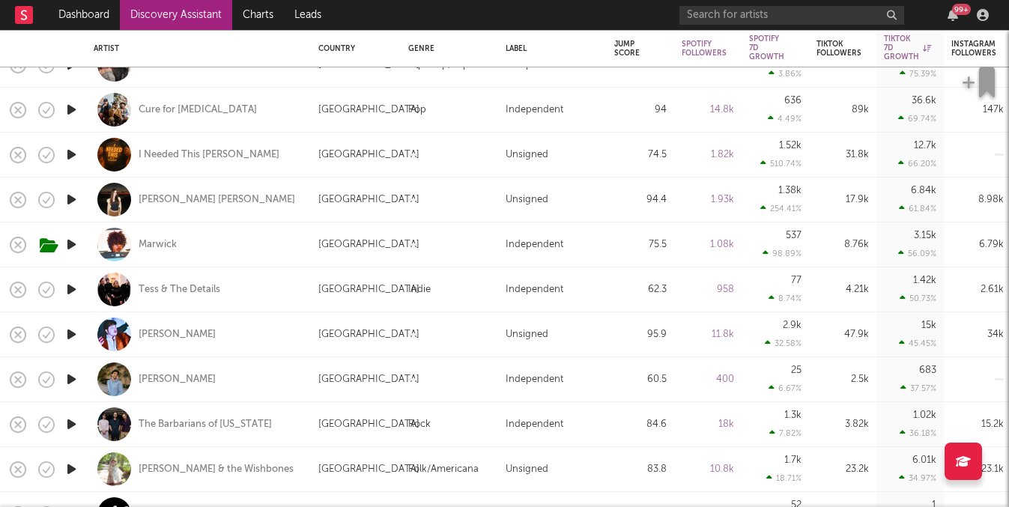
click at [510, 330] on div "Unsigned" at bounding box center [526, 335] width 43 height 18
select select "1w"
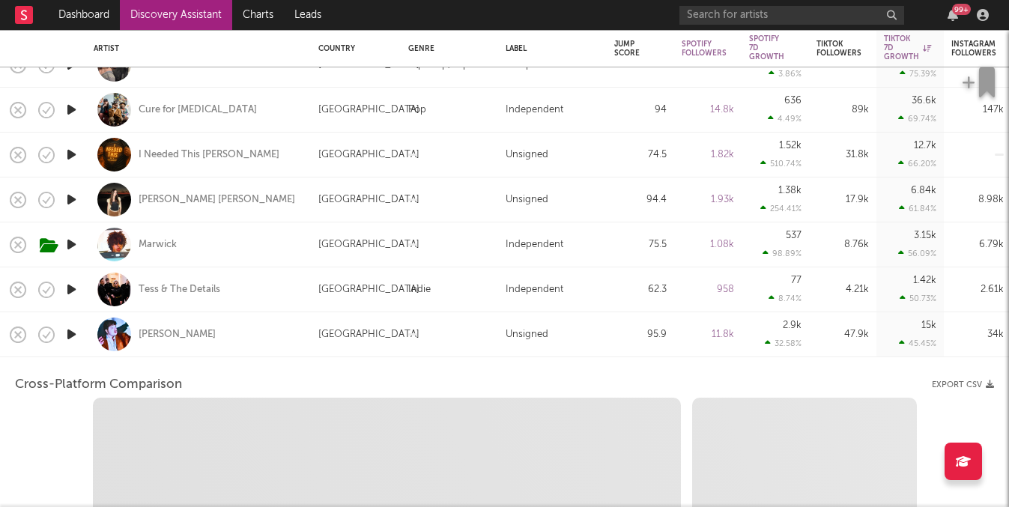
select select "1w"
click at [478, 329] on div at bounding box center [449, 334] width 97 height 45
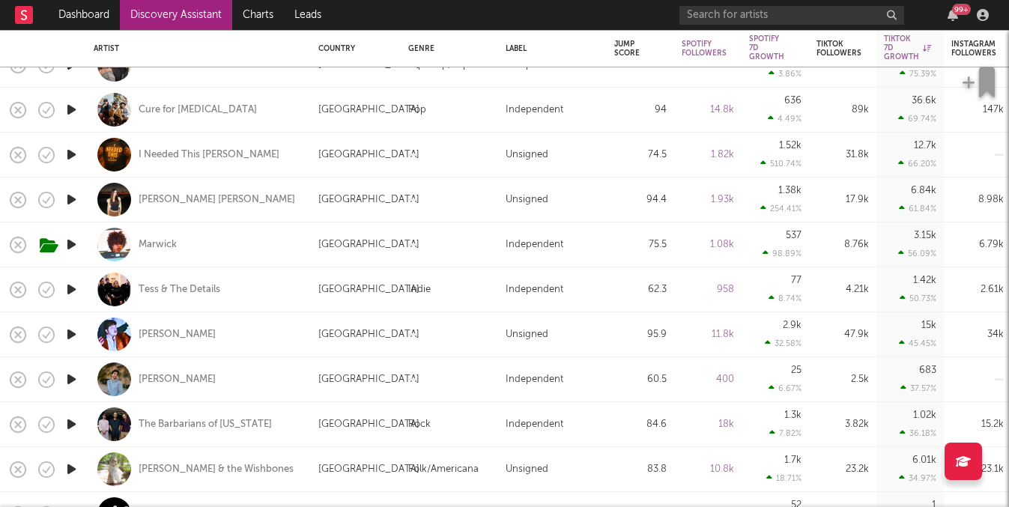
click at [502, 249] on div "Independent" at bounding box center [552, 244] width 109 height 45
select select "1w"
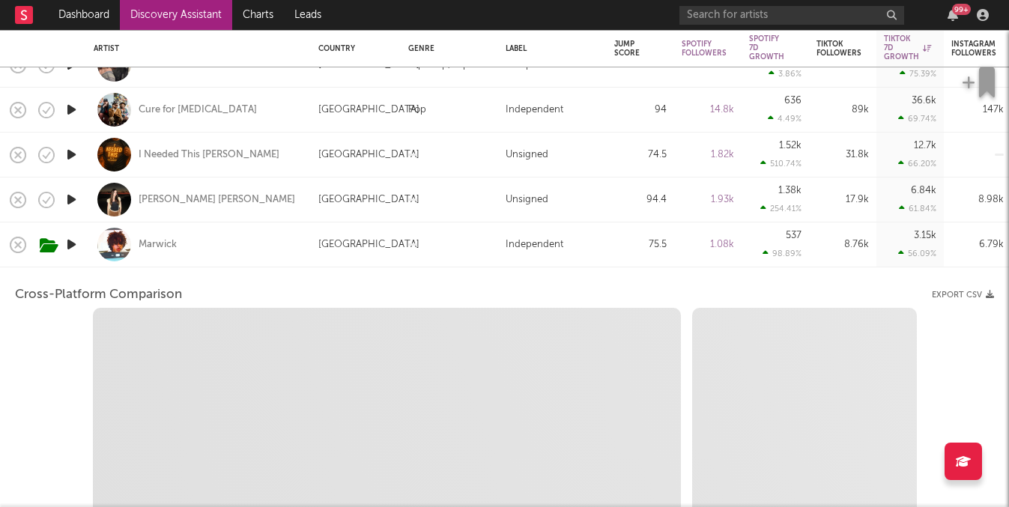
click at [458, 237] on div at bounding box center [449, 244] width 97 height 45
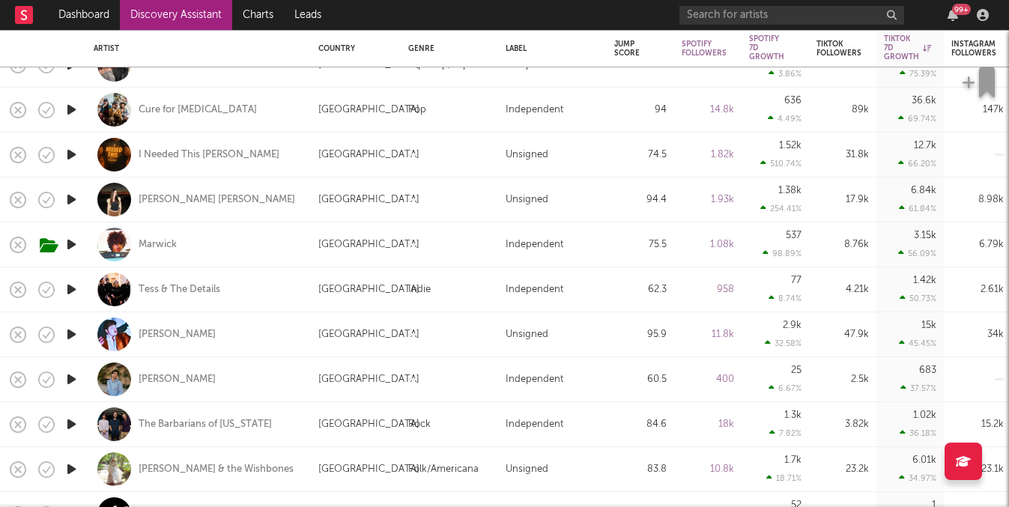
click at [791, 26] on div "99 +" at bounding box center [836, 15] width 315 height 30
click at [786, 10] on input "text" at bounding box center [791, 15] width 225 height 19
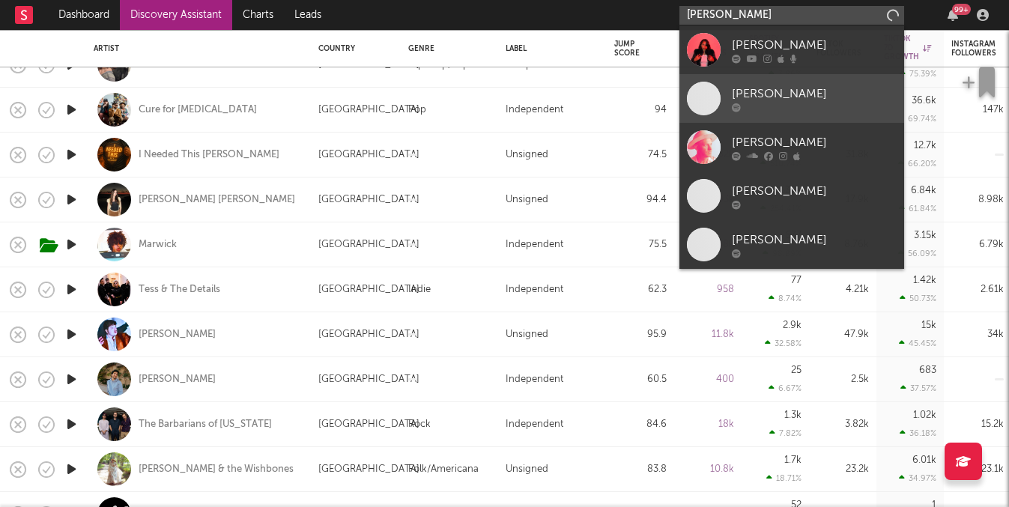
type input "gavin adcock"
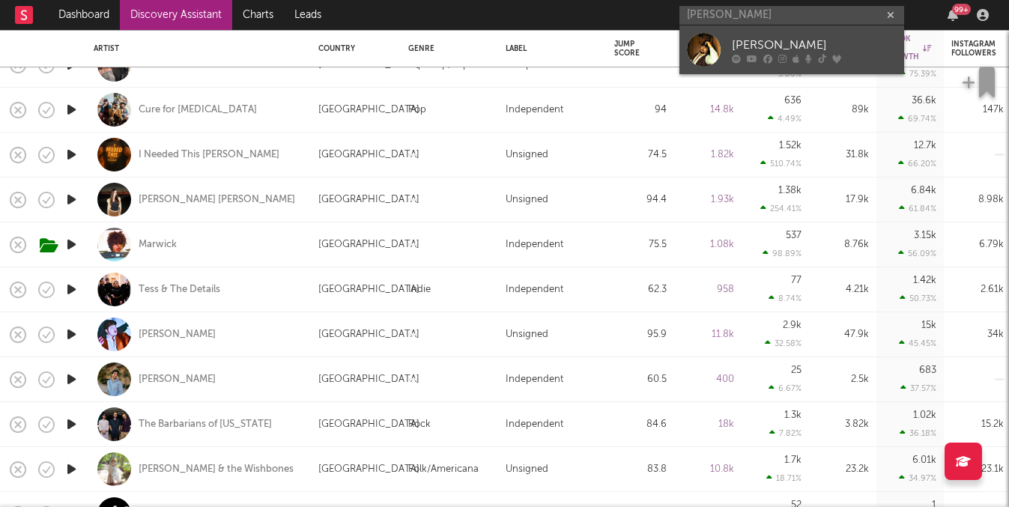
click at [785, 49] on div "Gavin Adcock" at bounding box center [814, 45] width 165 height 18
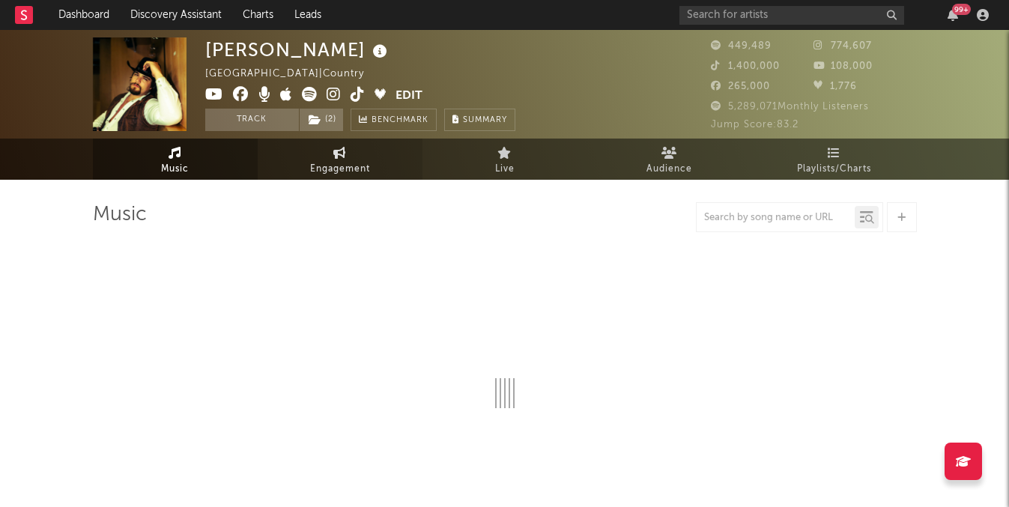
select select "6m"
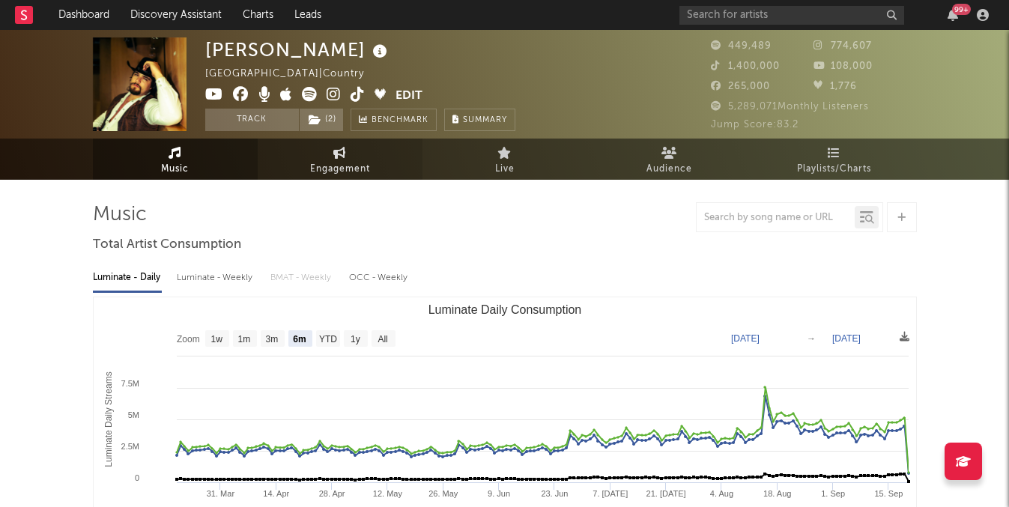
click at [368, 168] on span "Engagement" at bounding box center [340, 169] width 60 height 18
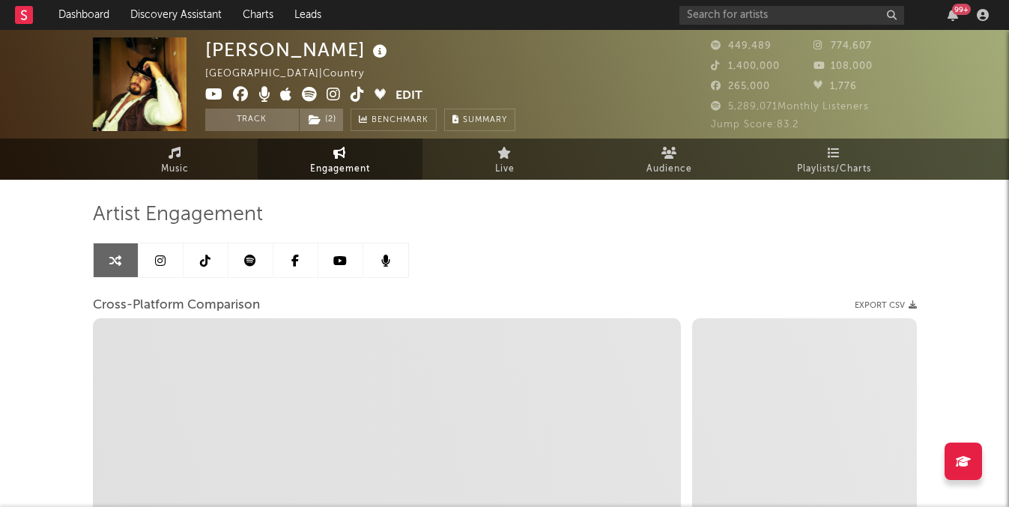
select select "1w"
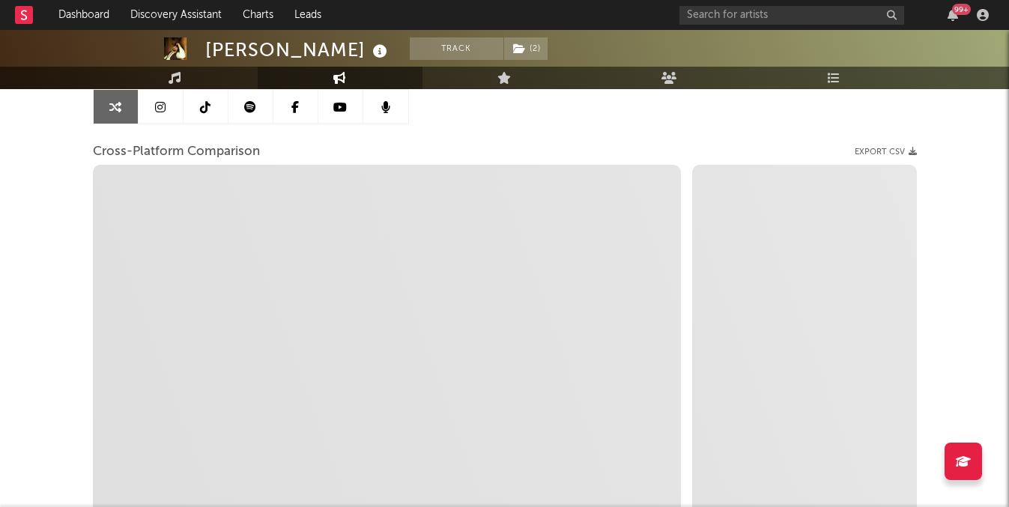
scroll to position [180, 0]
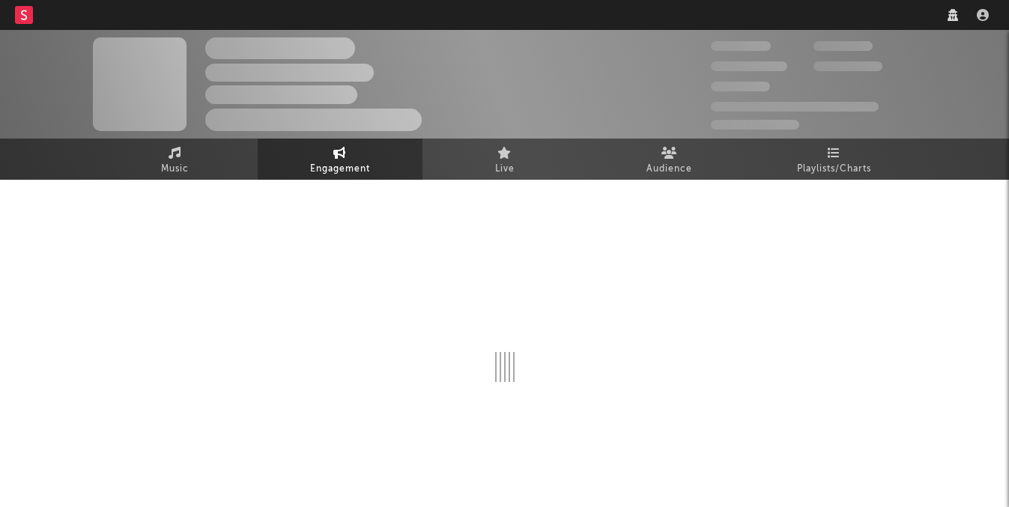
select select "1w"
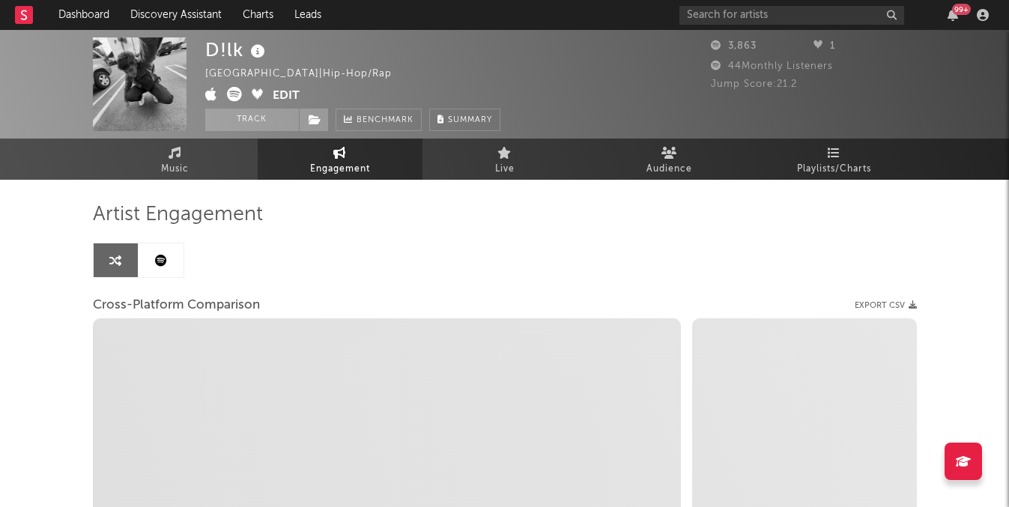
select select "1m"
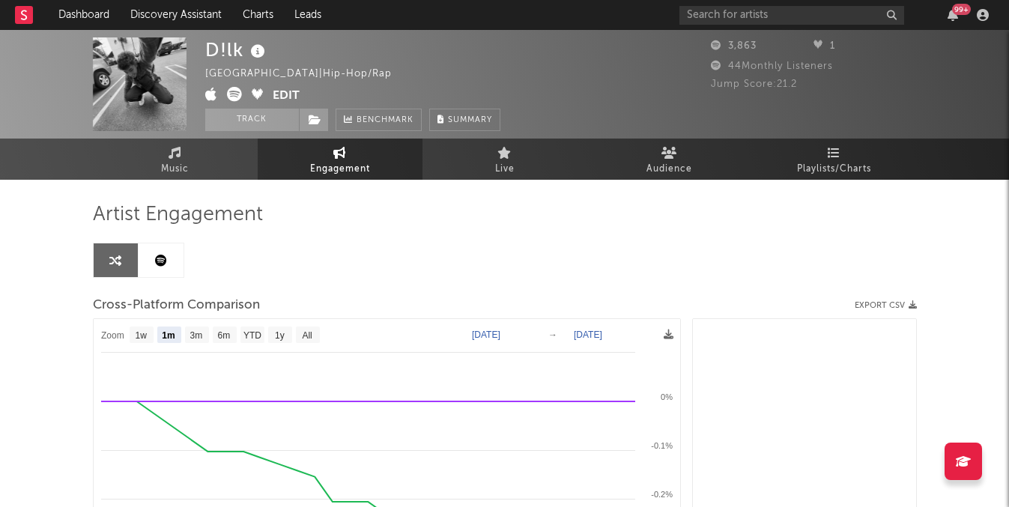
select select "1m"
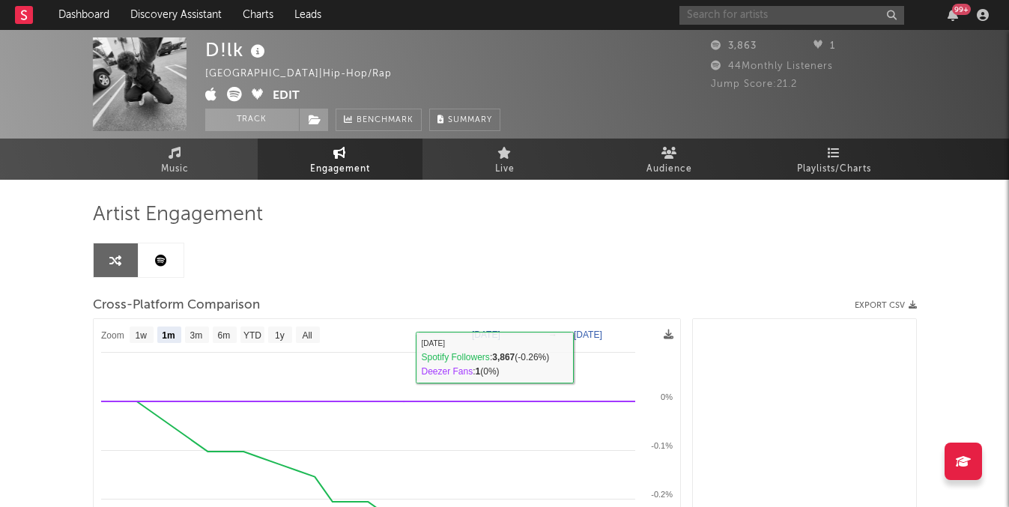
click at [861, 15] on input "text" at bounding box center [791, 15] width 225 height 19
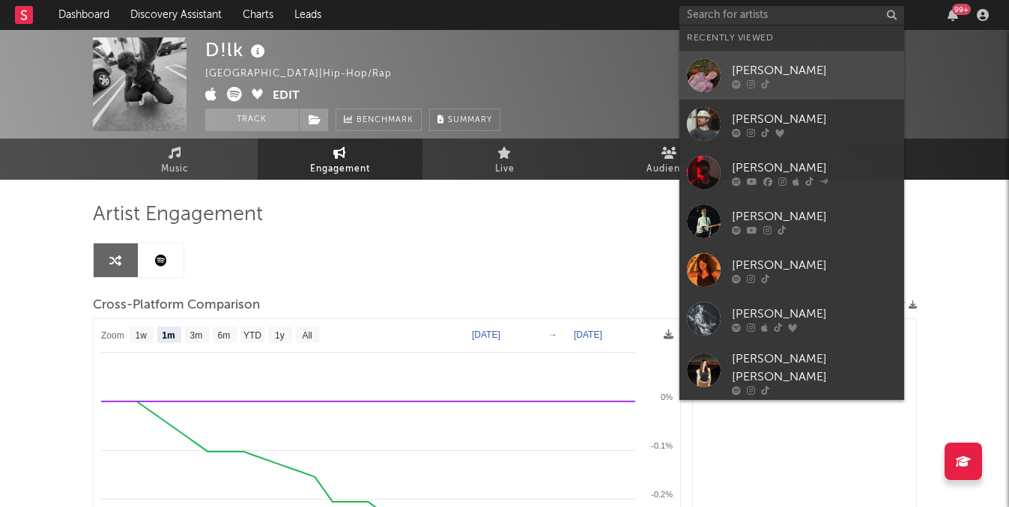
click at [783, 84] on div at bounding box center [814, 83] width 165 height 9
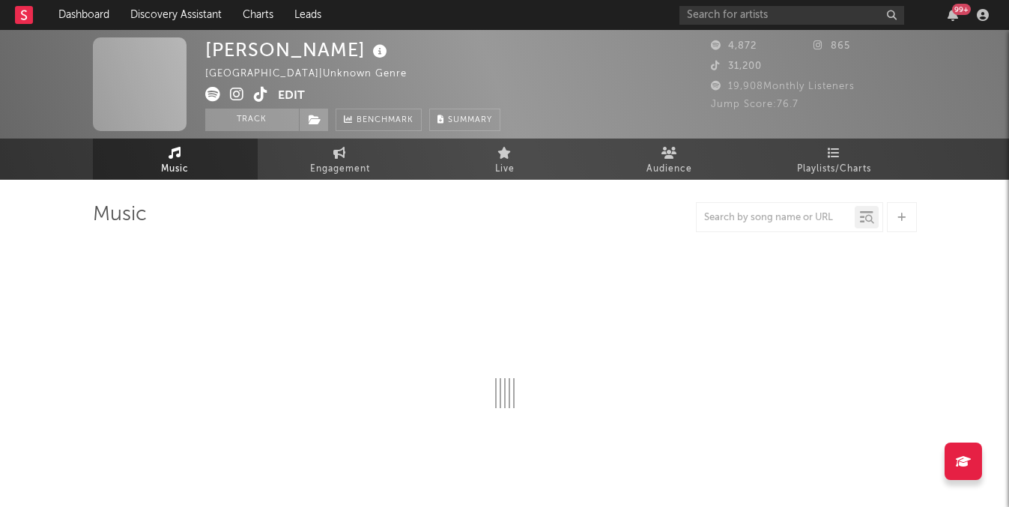
select select "1w"
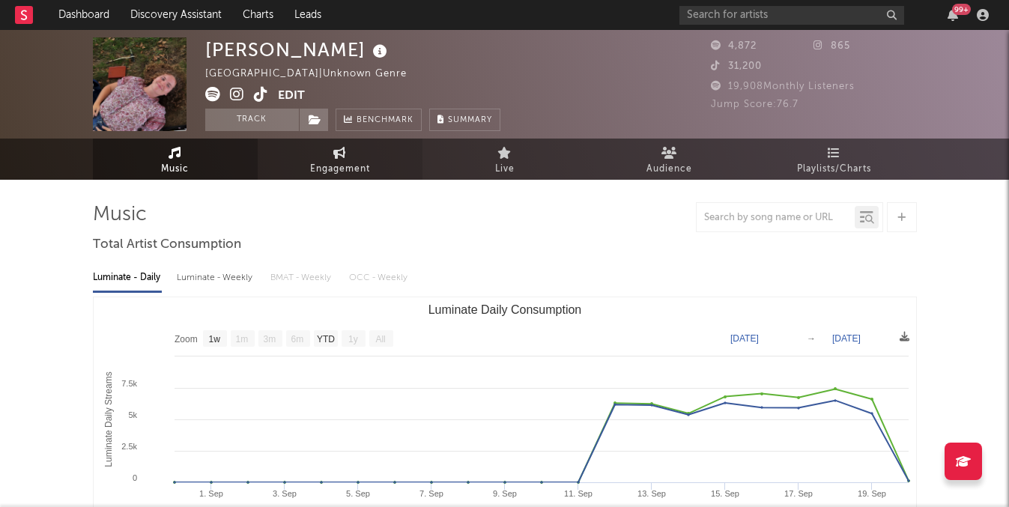
click at [329, 150] on link "Engagement" at bounding box center [340, 159] width 165 height 41
select select "1w"
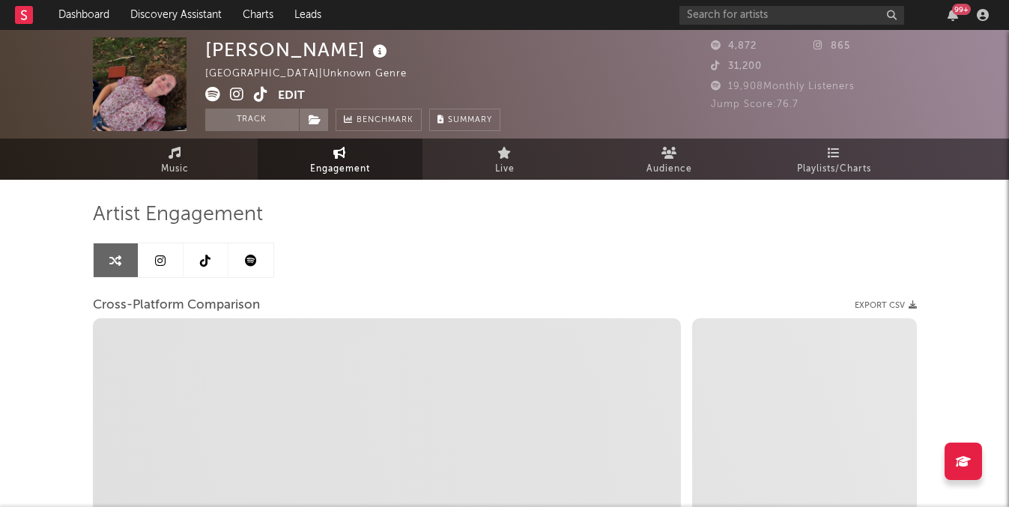
select select "1m"
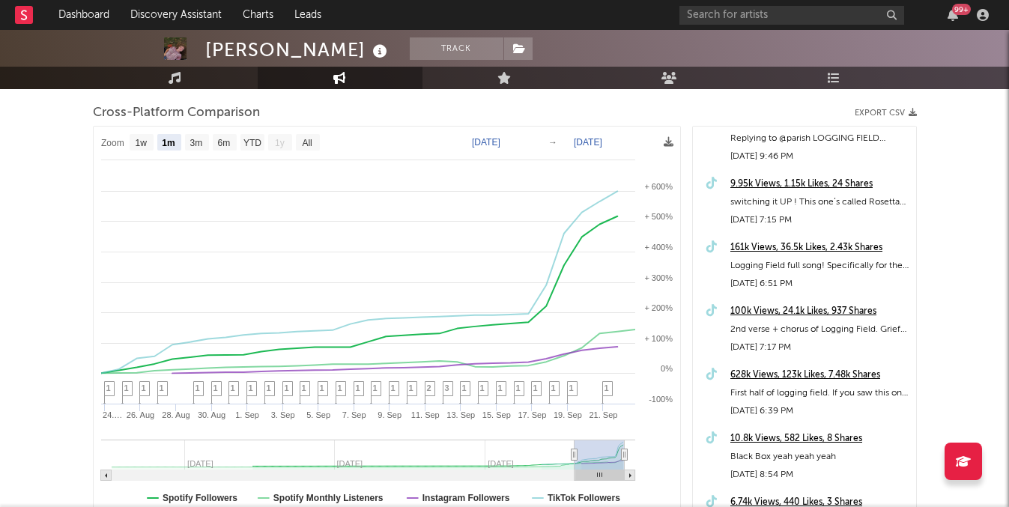
scroll to position [31, 0]
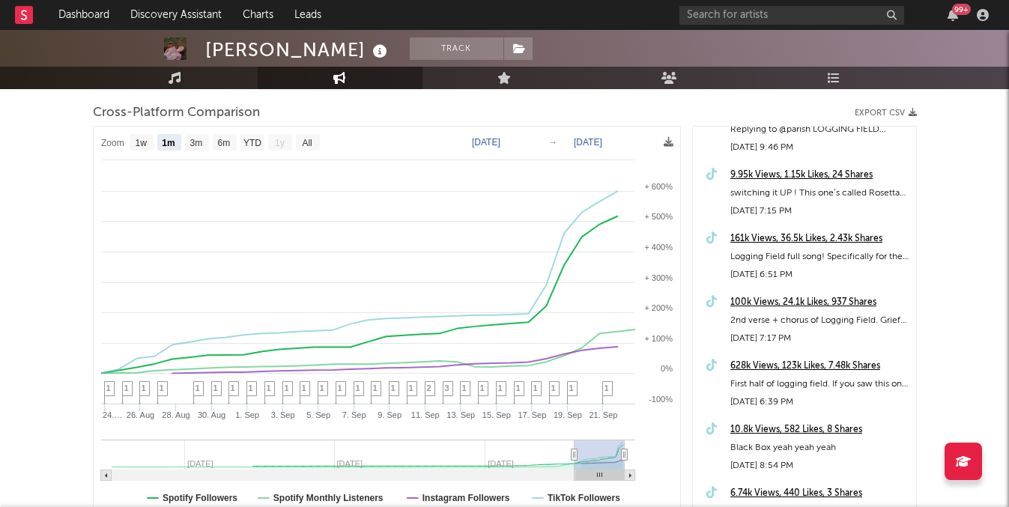
click at [786, 366] on div "628k Views, 123k Likes, 7.48k Shares" at bounding box center [819, 366] width 178 height 18
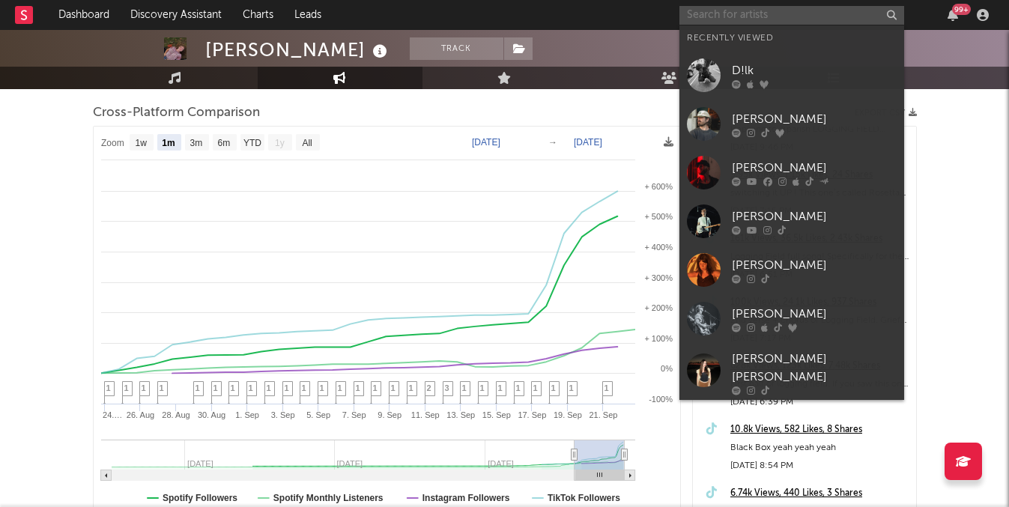
click at [790, 16] on input "text" at bounding box center [791, 15] width 225 height 19
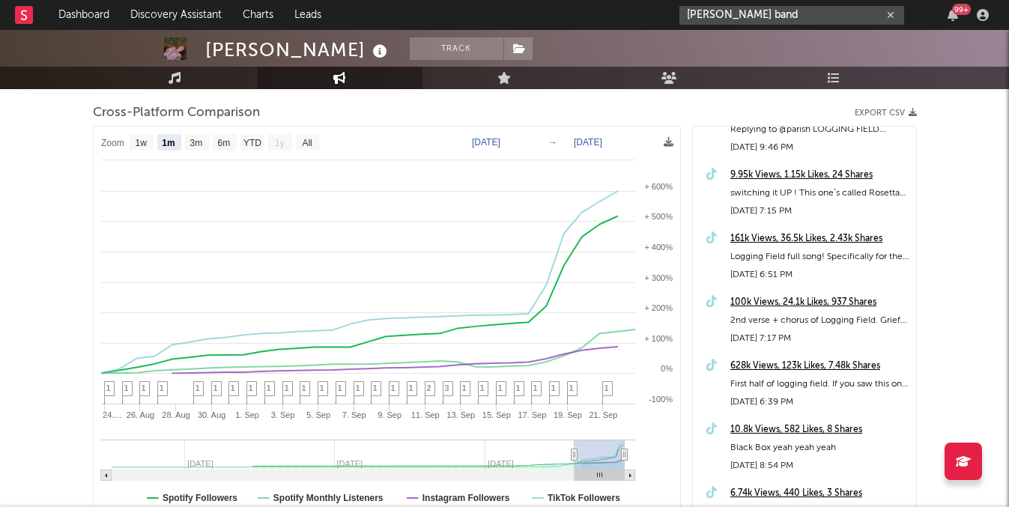
click at [810, 21] on input "logan ryan band" at bounding box center [791, 15] width 225 height 19
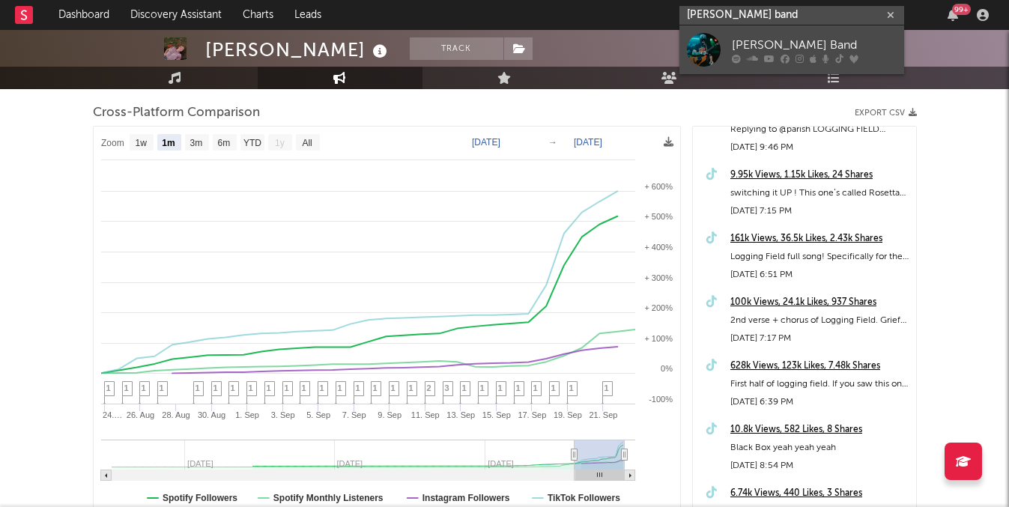
type input "logan ryan band"
click at [806, 46] on div "Logan Ryan Band" at bounding box center [814, 45] width 165 height 18
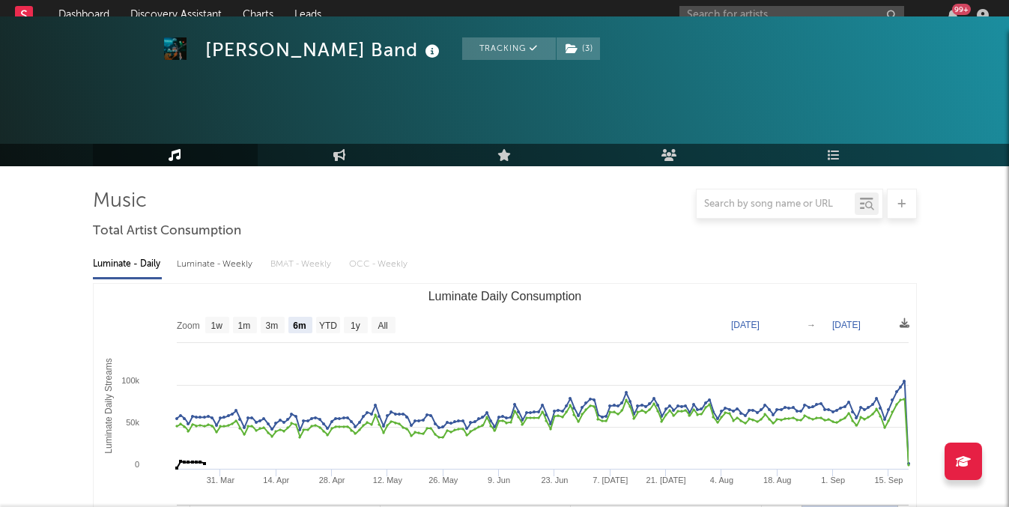
select select "6m"
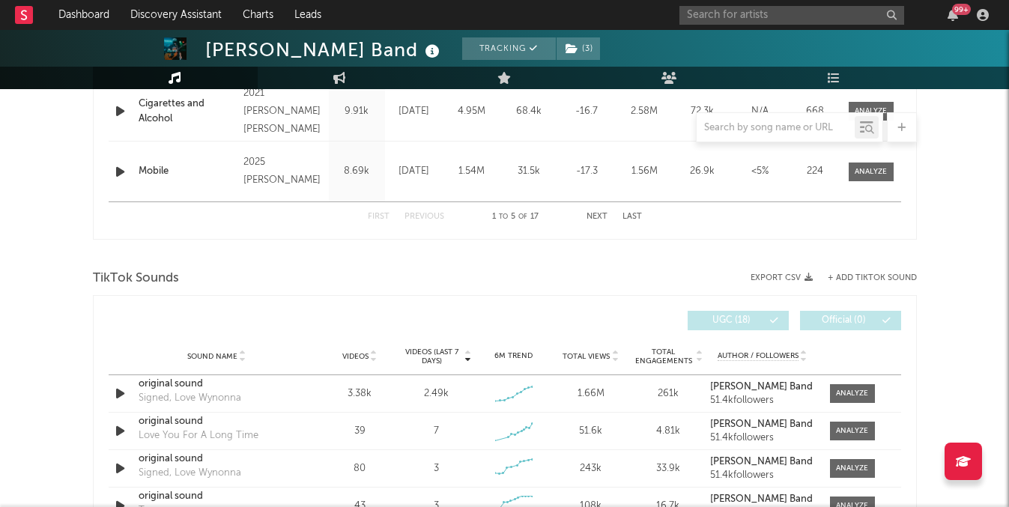
scroll to position [869, 0]
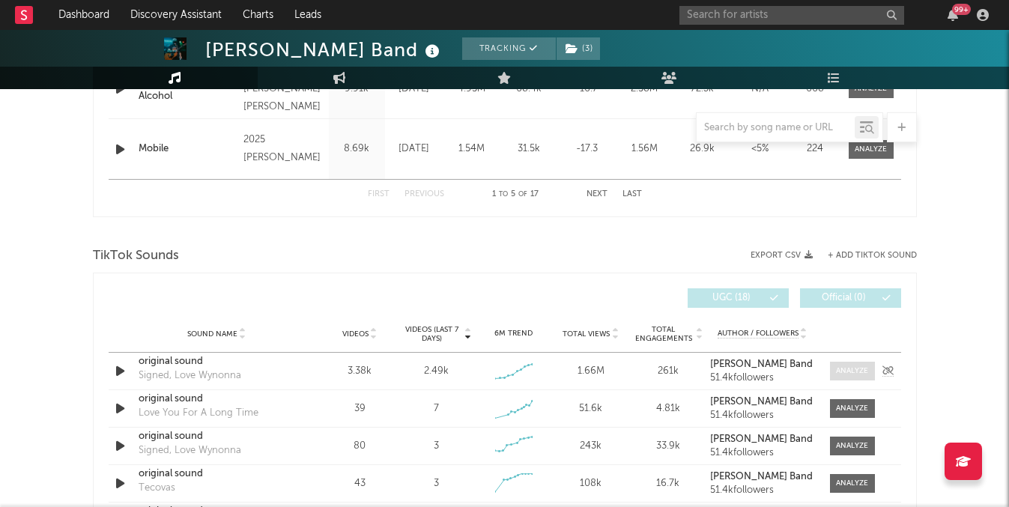
click at [859, 375] on div at bounding box center [852, 370] width 32 height 11
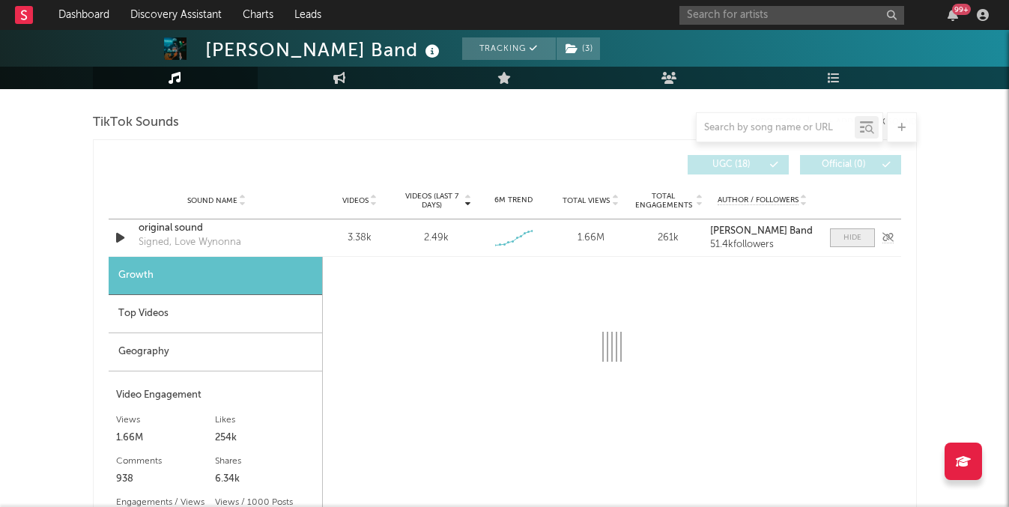
scroll to position [1045, 0]
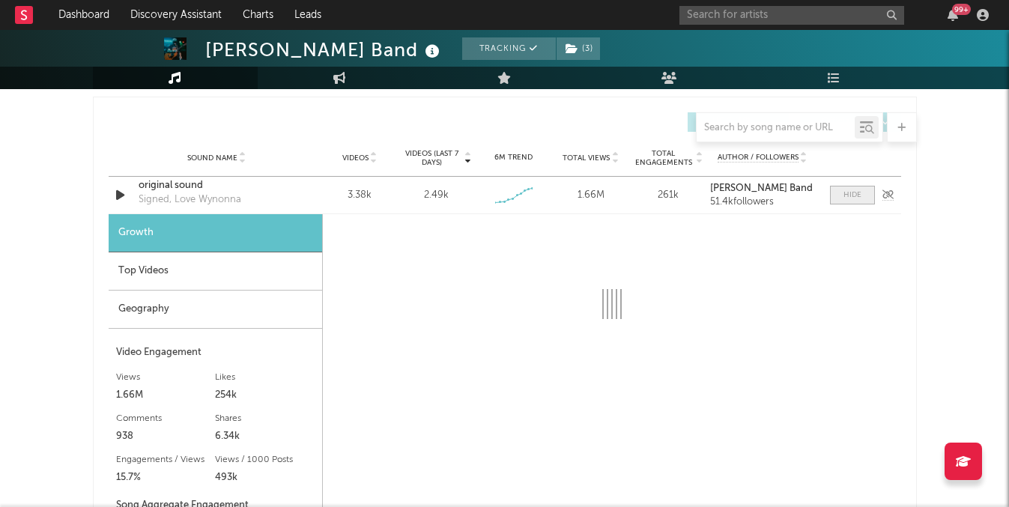
select select "1w"
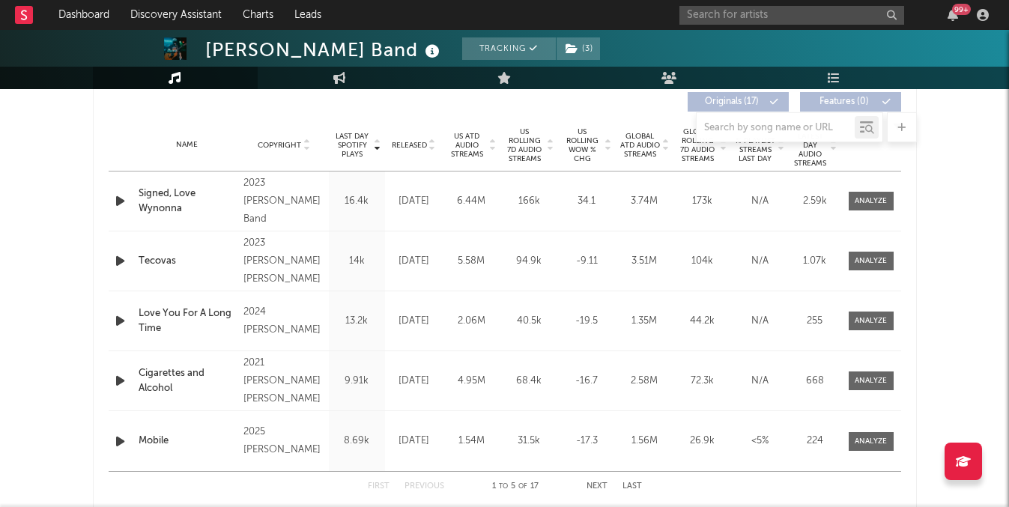
scroll to position [550, 0]
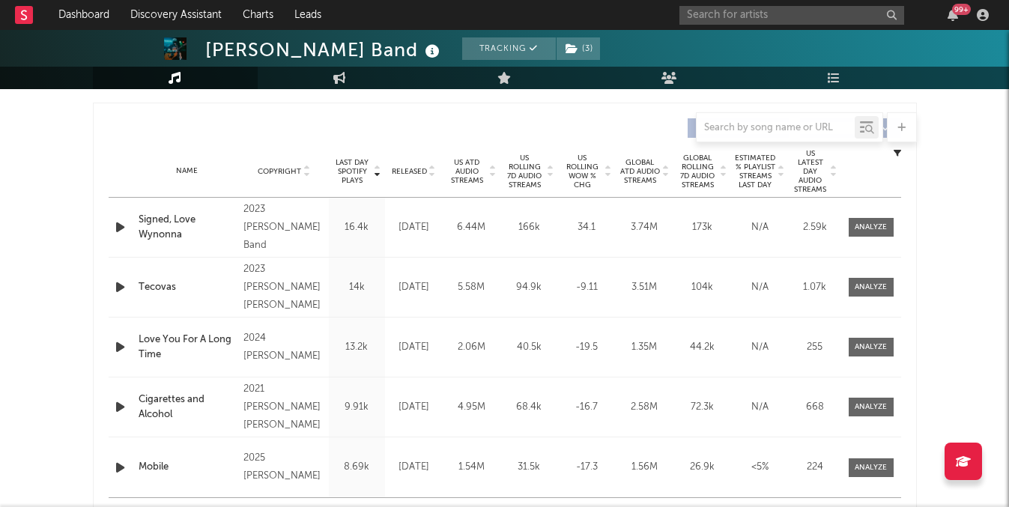
click at [884, 213] on div "Name Signed, Love Wynonna Copyright 2023 Logan Ryan Band Label Logan Ryan Band …" at bounding box center [505, 227] width 792 height 59
click at [884, 217] on div "Name Signed, Love Wynonna Copyright 2023 Logan Ryan Band Label Logan Ryan Band …" at bounding box center [505, 227] width 792 height 59
click at [872, 226] on div at bounding box center [870, 227] width 32 height 11
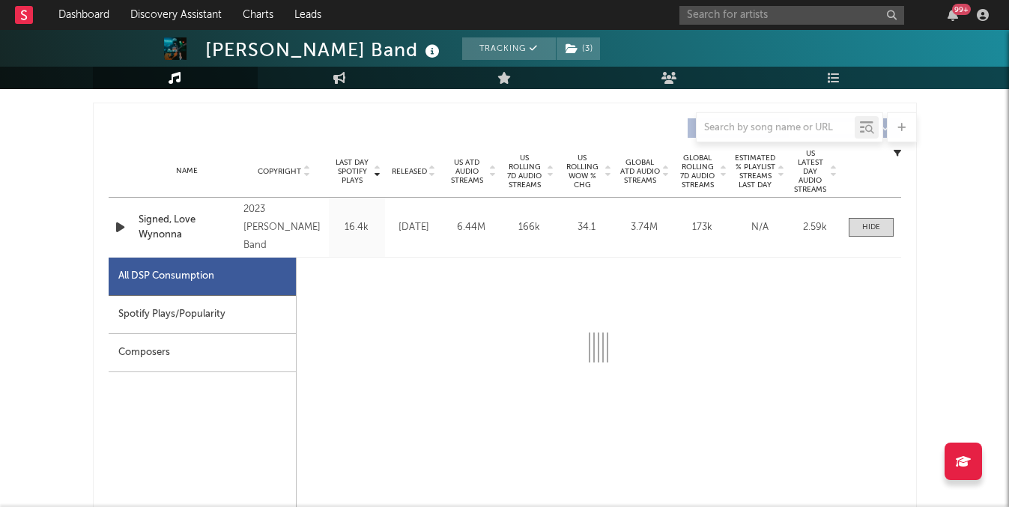
scroll to position [616, 0]
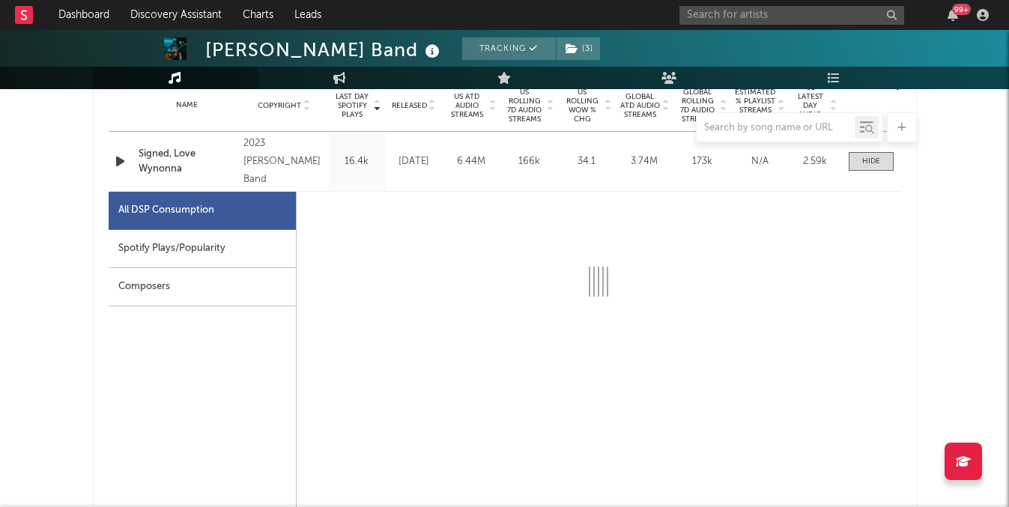
select select "6m"
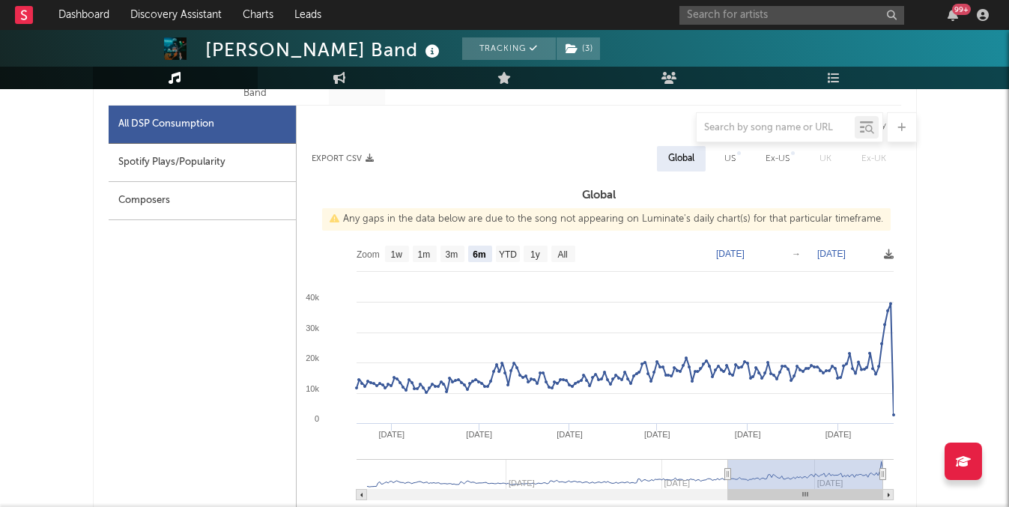
scroll to position [791, 0]
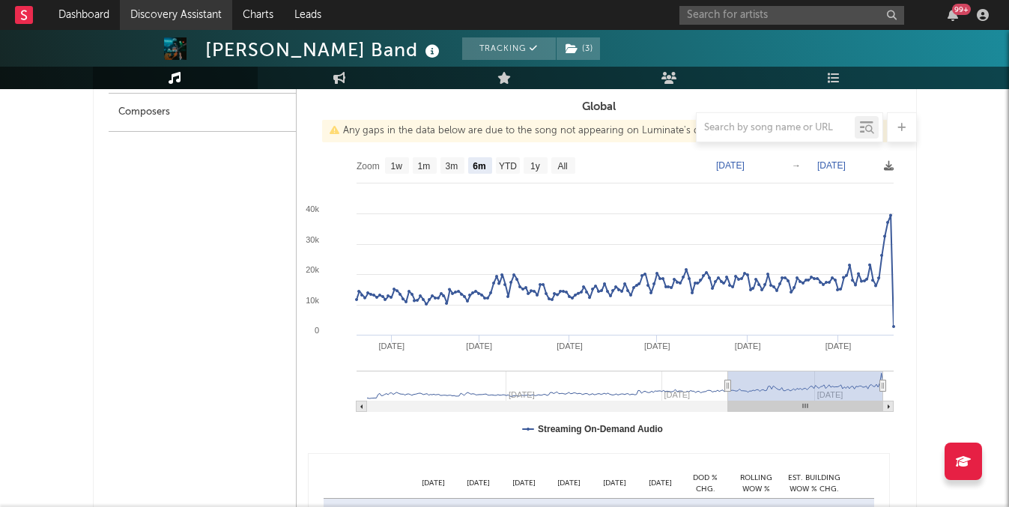
click at [220, 19] on link "Discovery Assistant" at bounding box center [176, 15] width 112 height 30
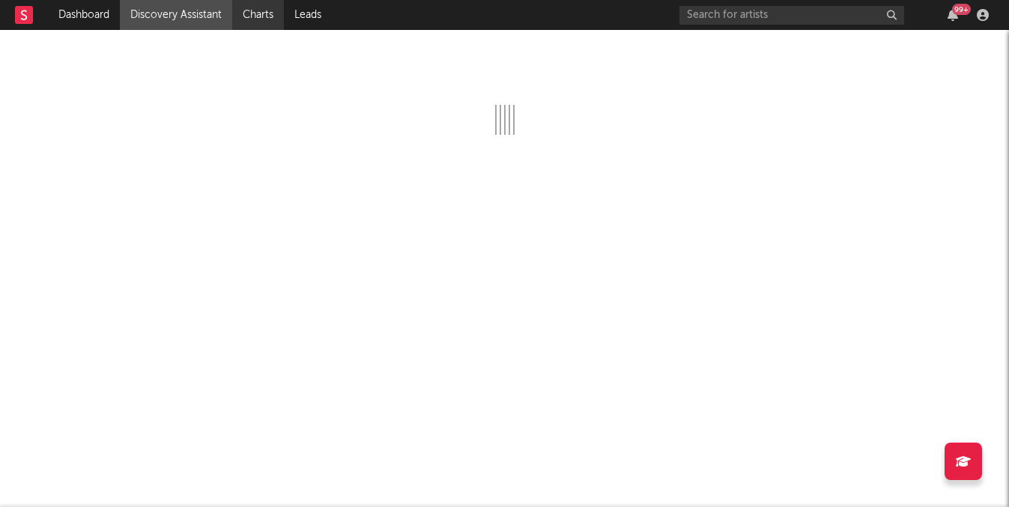
click at [269, 4] on link "Charts" at bounding box center [258, 15] width 52 height 30
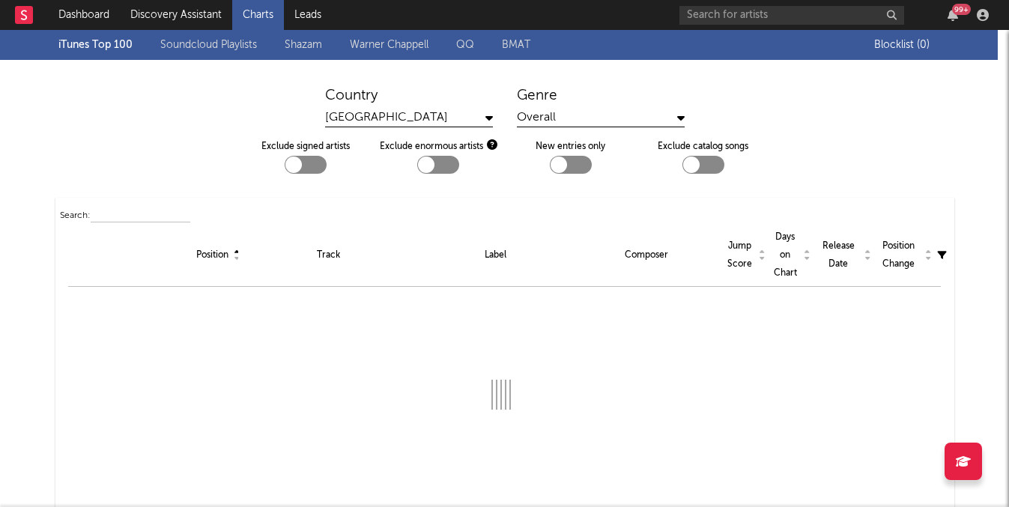
click at [306, 47] on link "Shazam" at bounding box center [303, 45] width 37 height 18
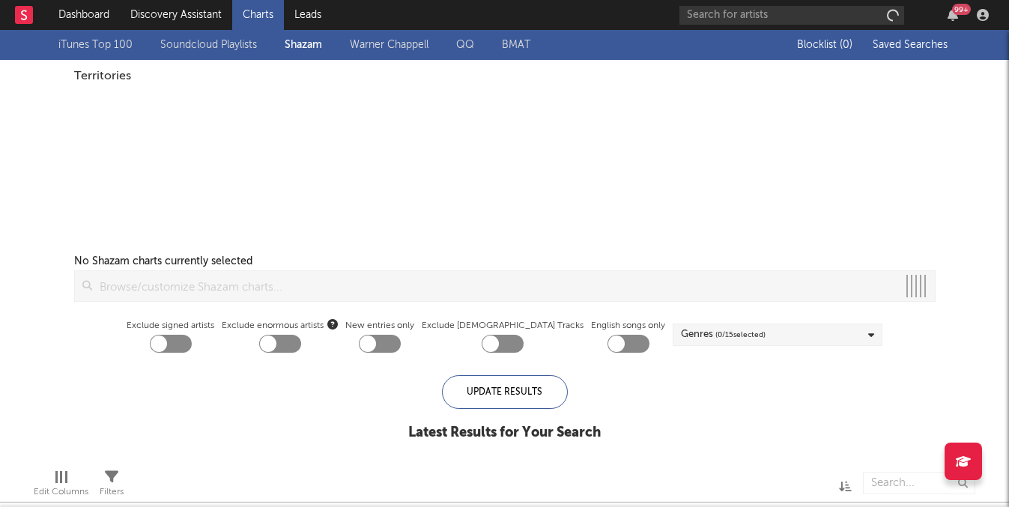
checkbox input "true"
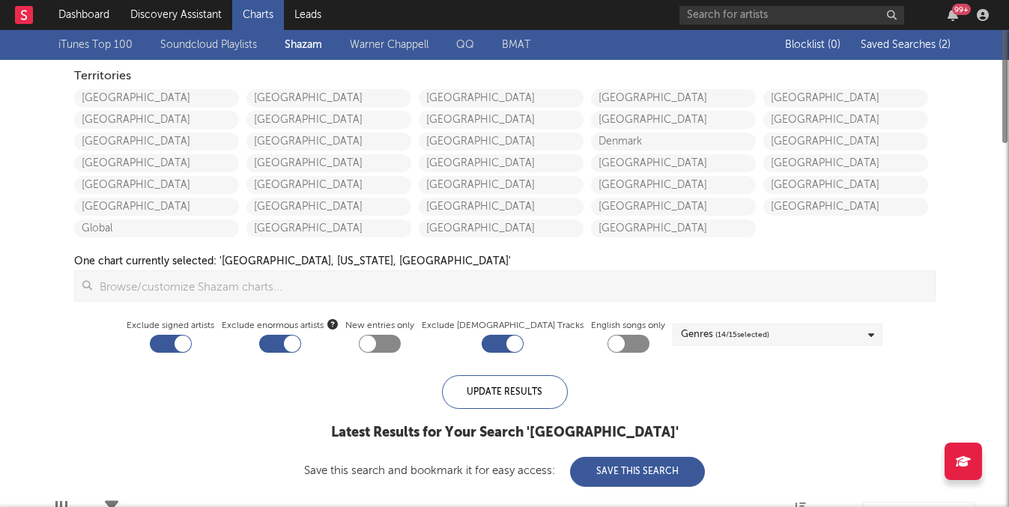
click at [944, 49] on span "( 2 )" at bounding box center [944, 45] width 12 height 10
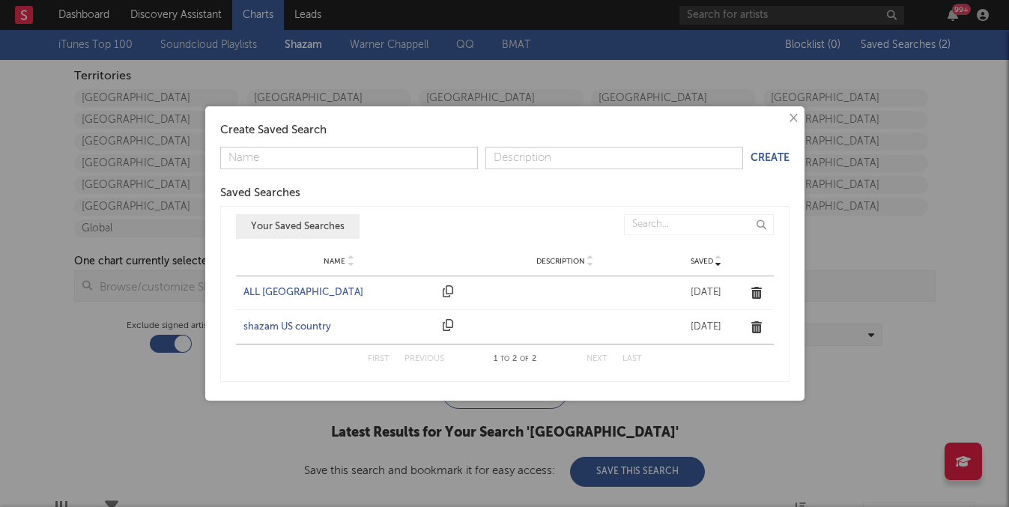
click at [318, 292] on div "ALL UNITED STATES" at bounding box center [339, 292] width 192 height 15
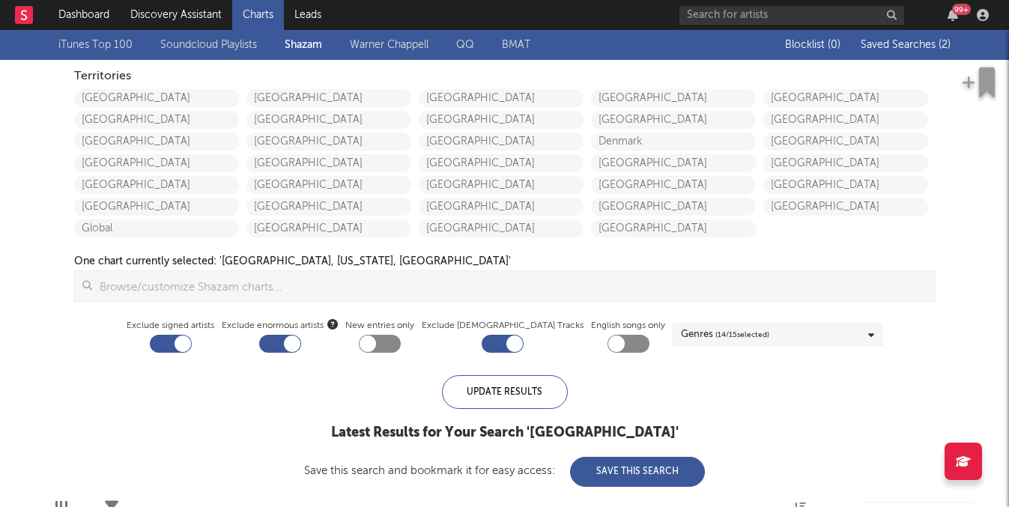
checkbox input "false"
checkbox input "true"
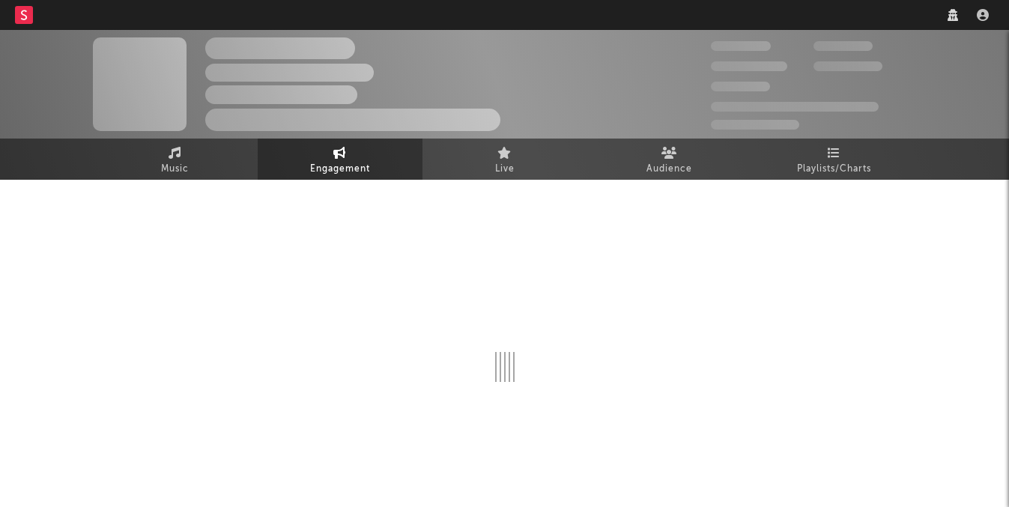
select select "1w"
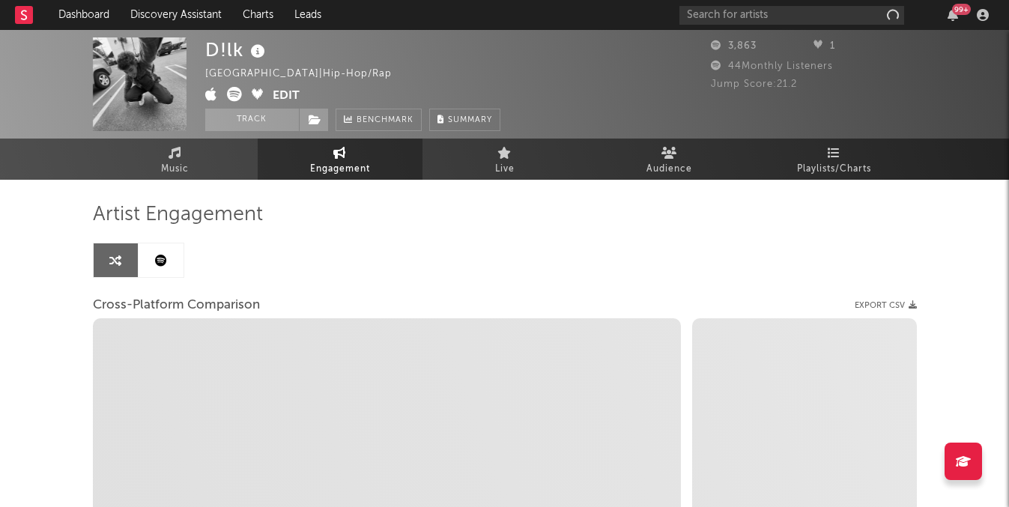
select select "1m"
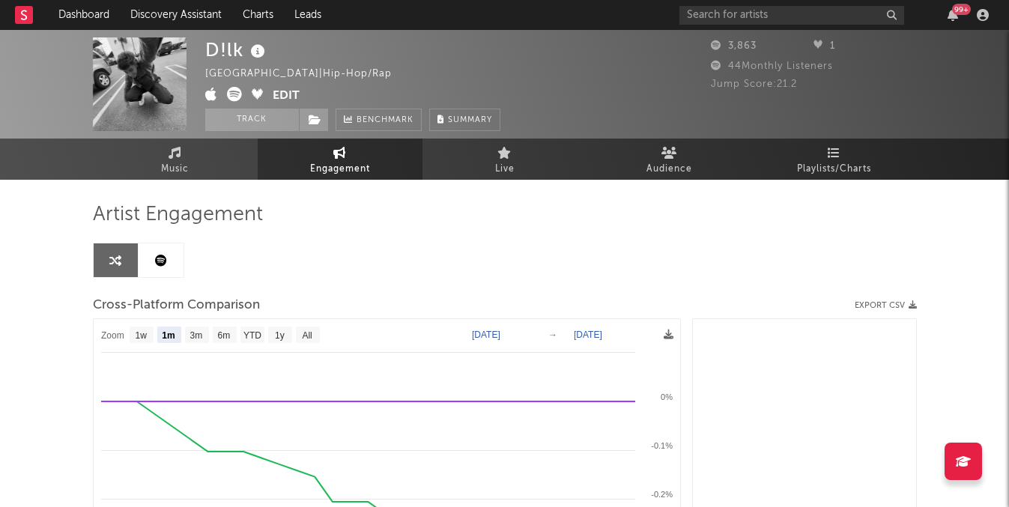
select select "1m"
click at [785, 7] on input "text" at bounding box center [791, 15] width 225 height 19
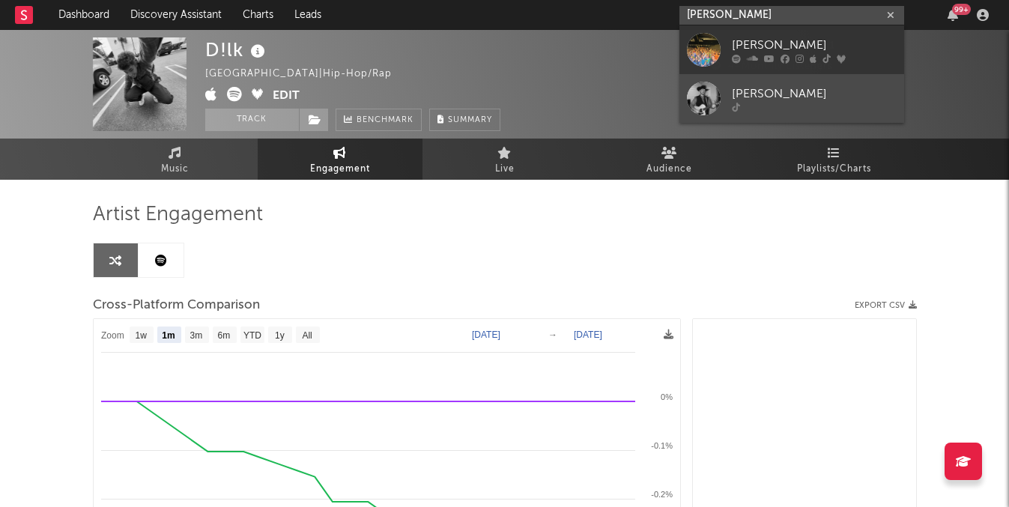
type input "brennan clements"
click at [774, 86] on div "[PERSON_NAME]" at bounding box center [814, 94] width 165 height 18
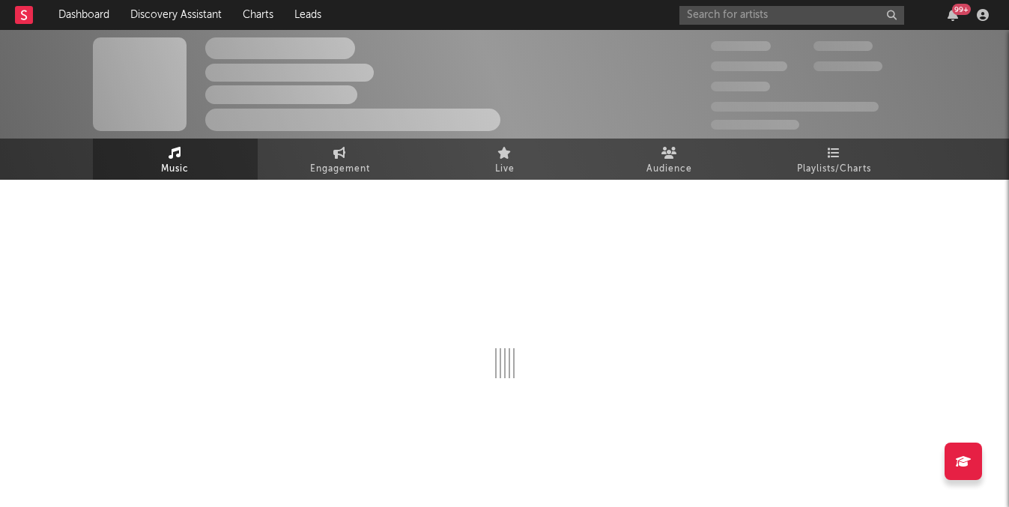
select select "1w"
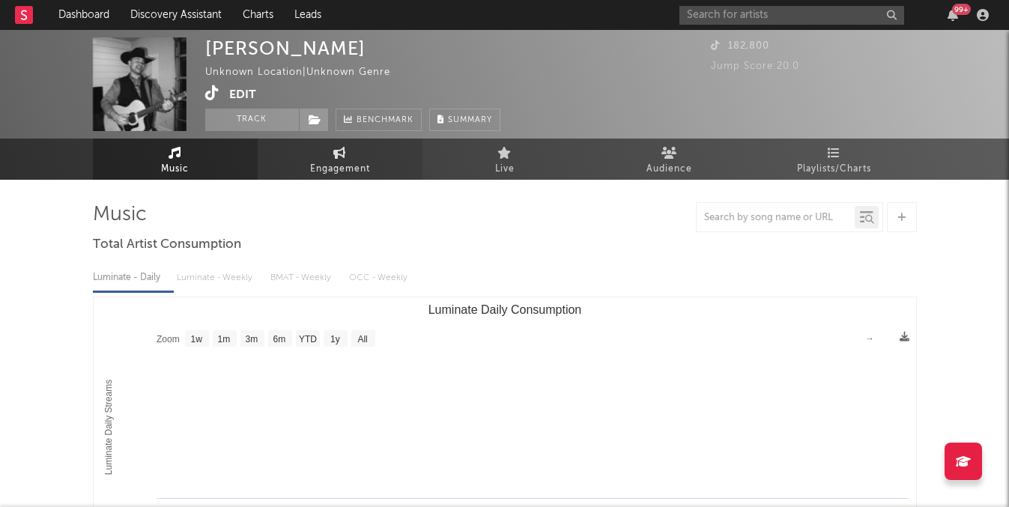
click at [356, 172] on span "Engagement" at bounding box center [340, 169] width 60 height 18
select select "1w"
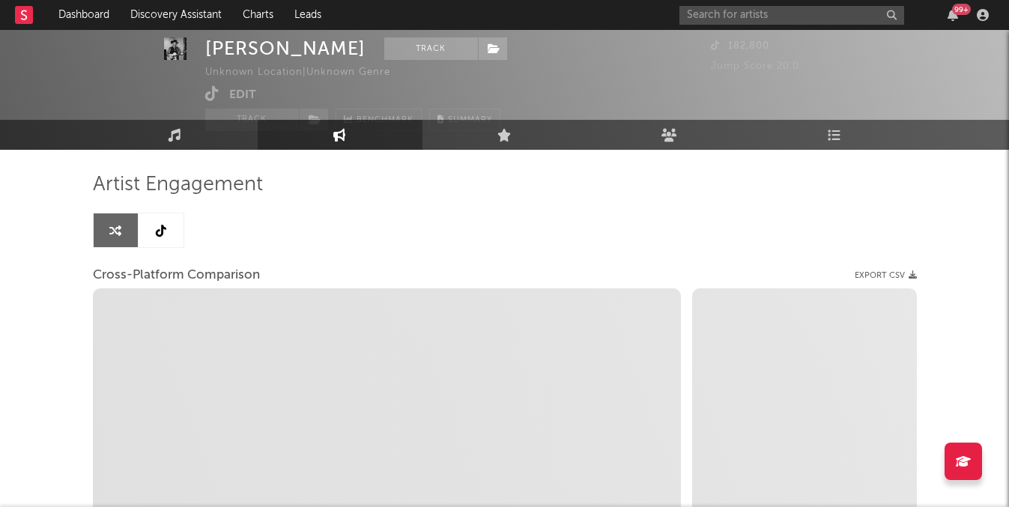
select select "1m"
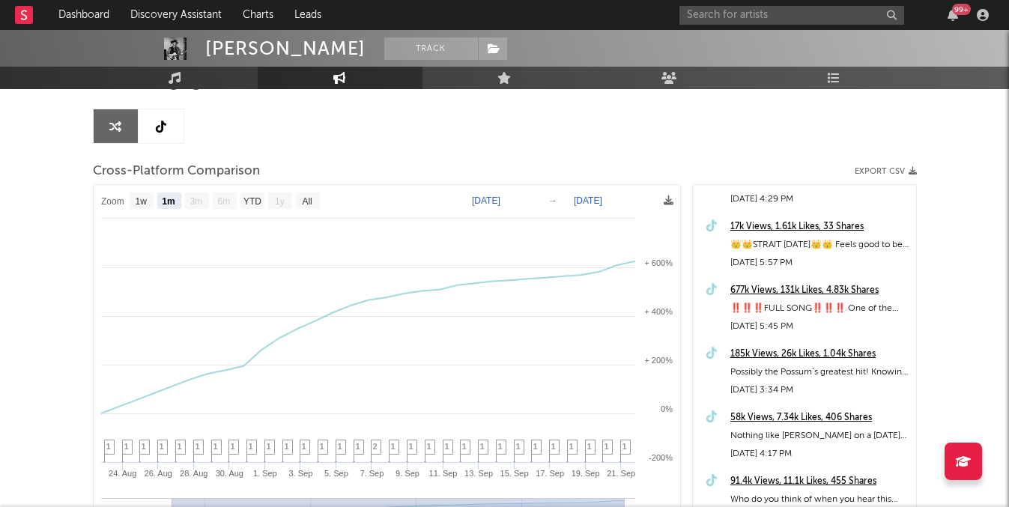
scroll to position [43, 0]
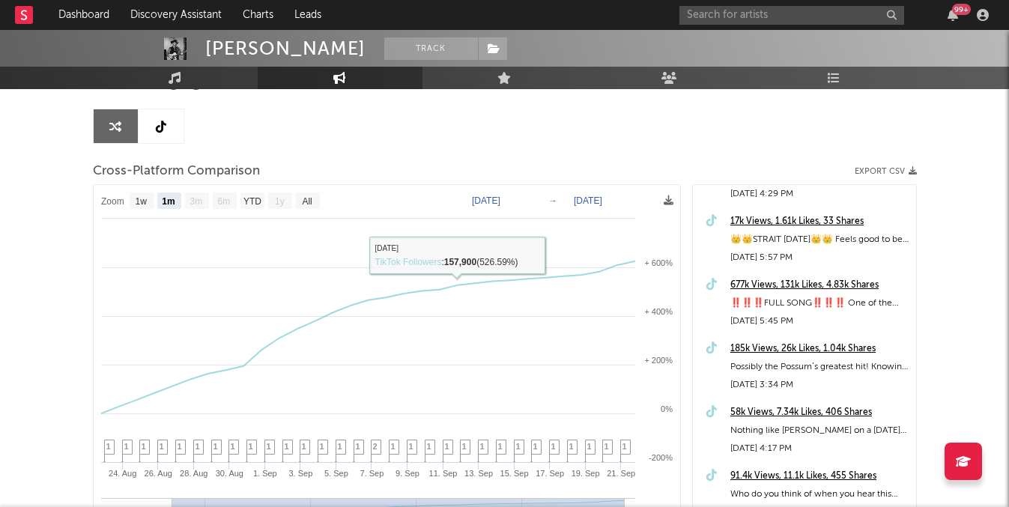
click at [172, 130] on link at bounding box center [161, 126] width 45 height 34
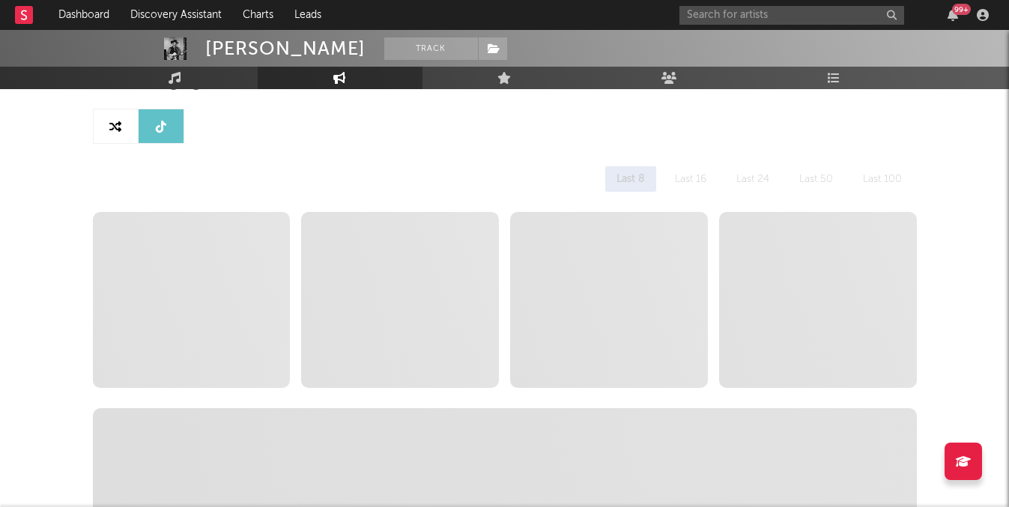
select select "1w"
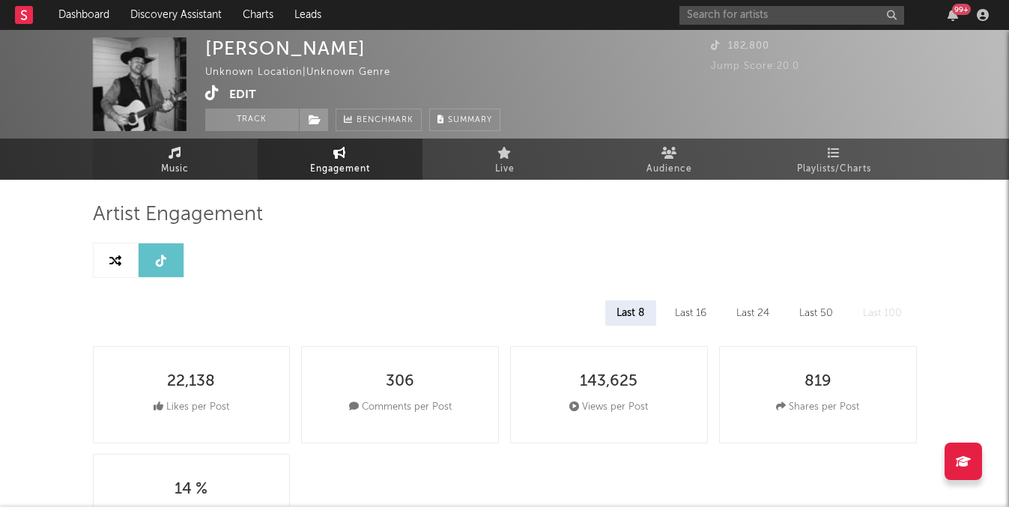
click at [199, 148] on link "Music" at bounding box center [175, 159] width 165 height 41
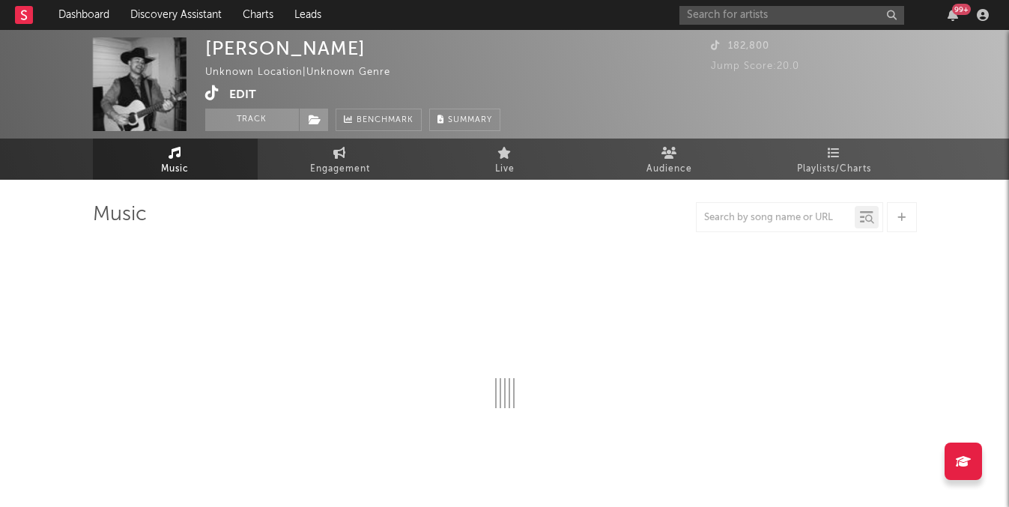
select select "1w"
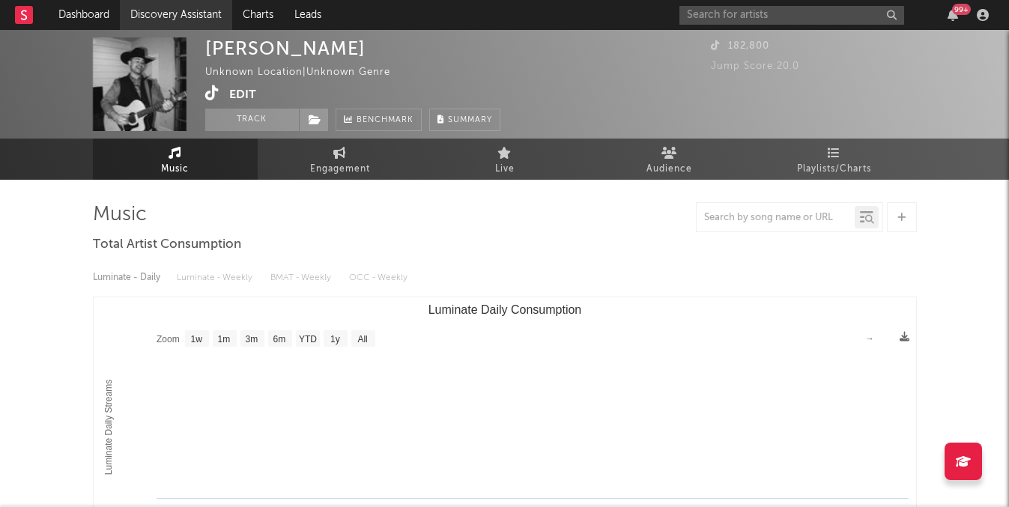
click at [184, 2] on link "Discovery Assistant" at bounding box center [176, 15] width 112 height 30
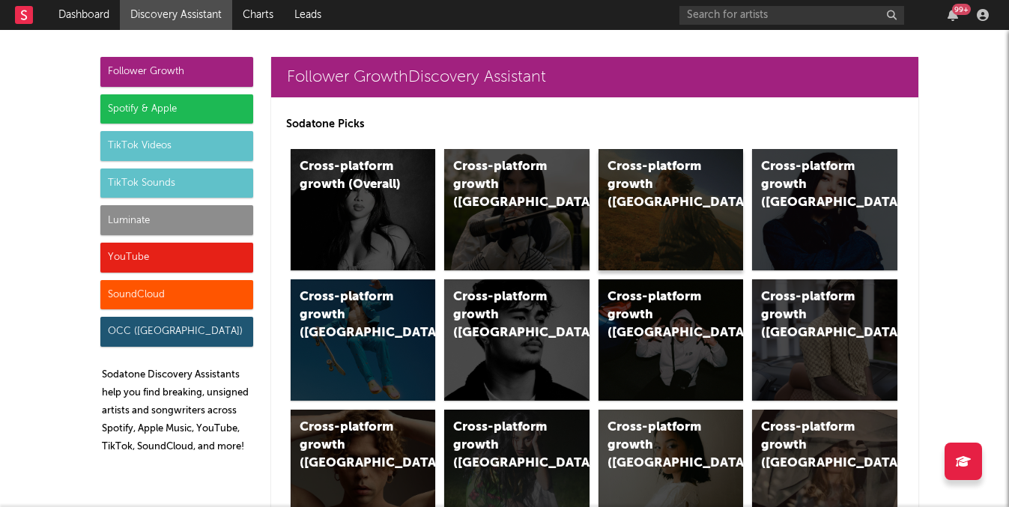
click at [636, 216] on div "Cross-platform growth (US)" at bounding box center [670, 209] width 145 height 121
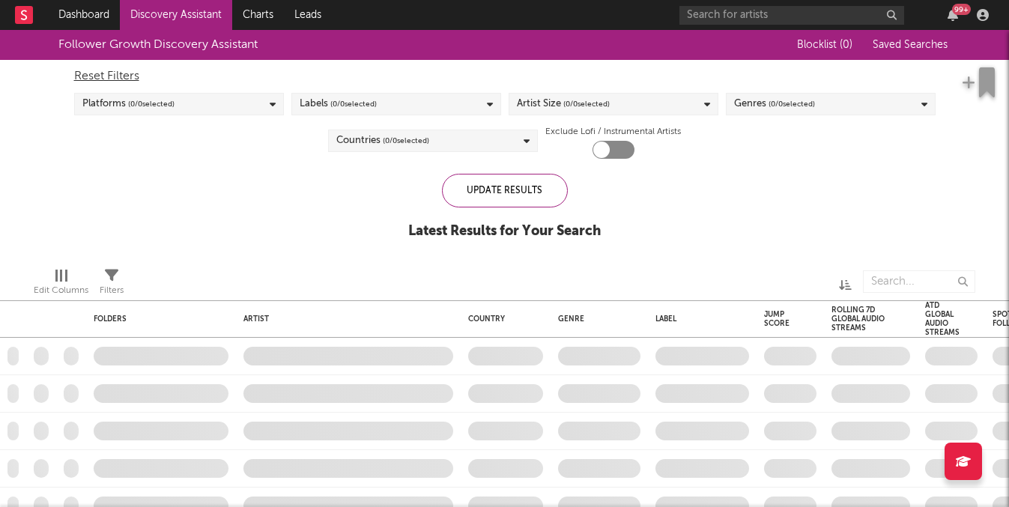
checkbox input "true"
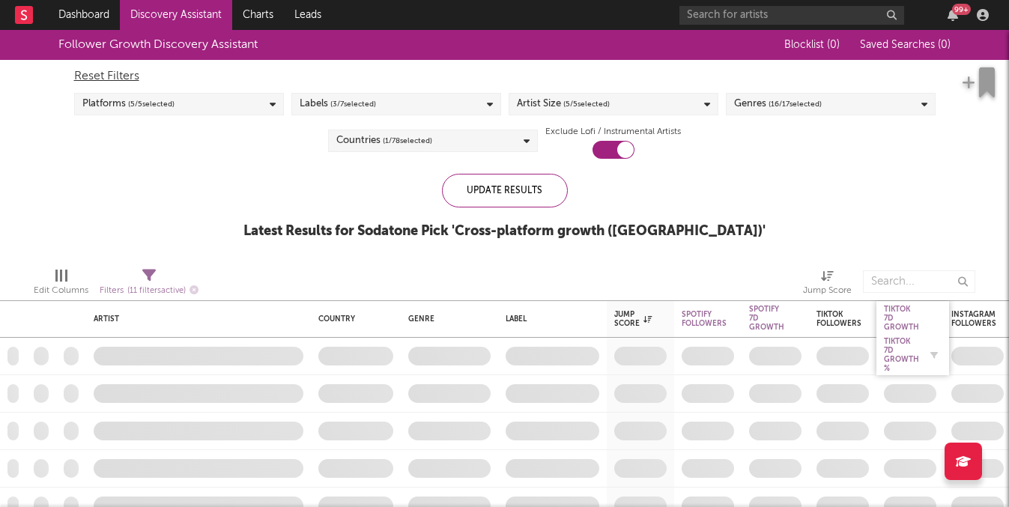
click at [898, 344] on div "Tiktok 7D Growth %" at bounding box center [901, 355] width 35 height 36
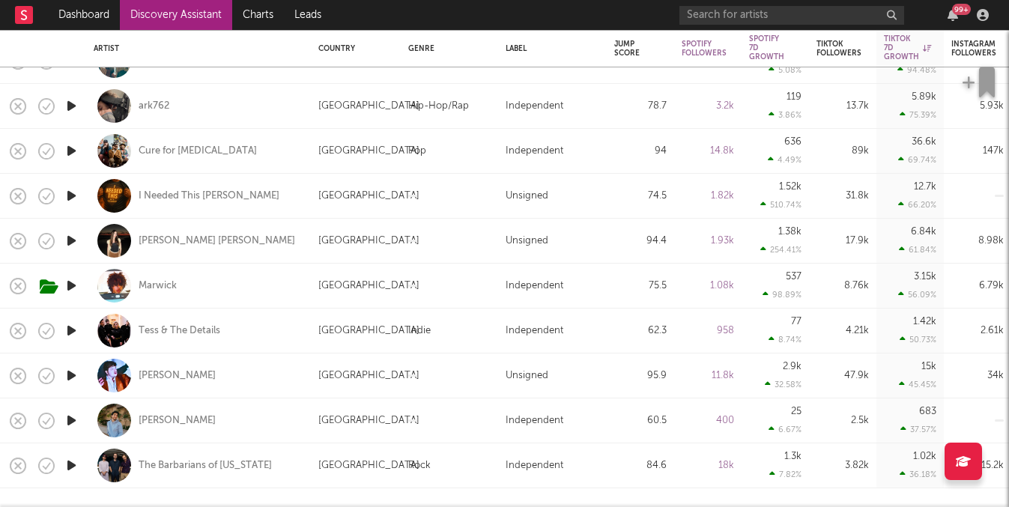
click at [71, 331] on icon "button" at bounding box center [72, 330] width 16 height 19
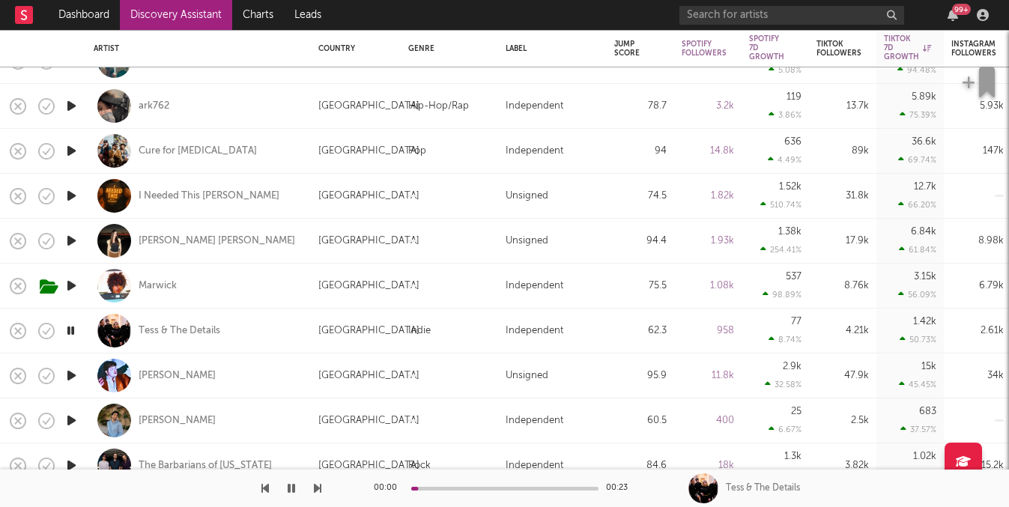
click at [71, 331] on icon "button" at bounding box center [71, 330] width 14 height 19
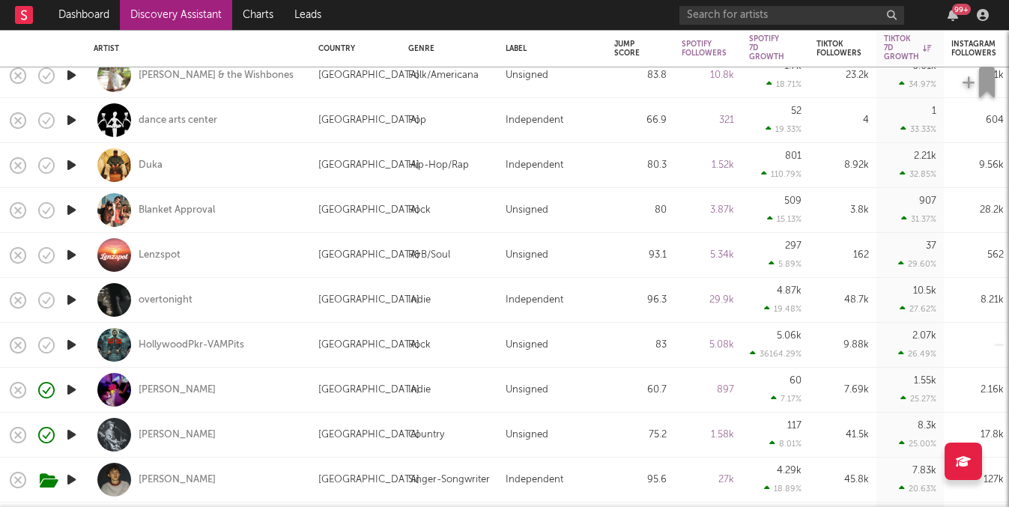
click at [188, 427] on div "Kenny Whitmire" at bounding box center [199, 435] width 210 height 44
select select "1w"
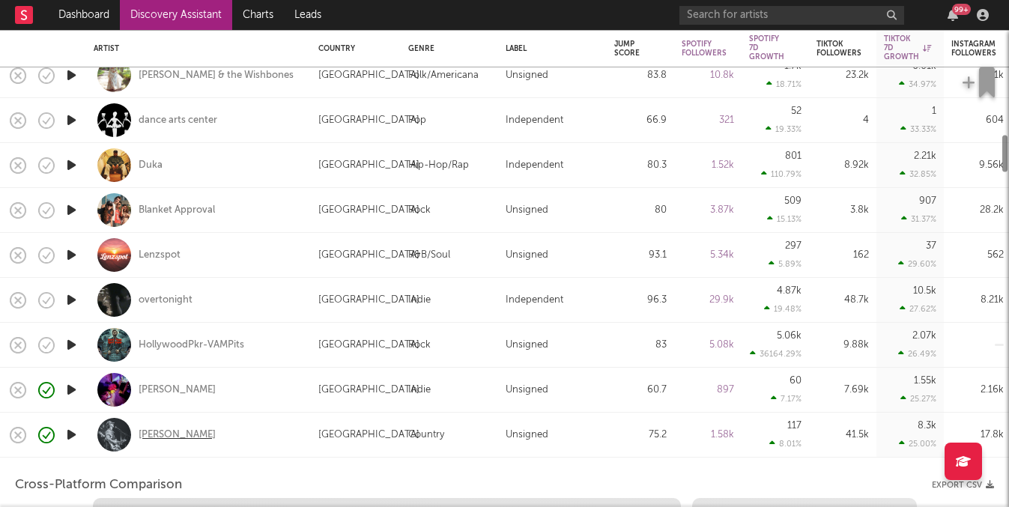
click at [188, 437] on div "Kenny Whitmire" at bounding box center [177, 434] width 77 height 13
select select "1w"
select select "1m"
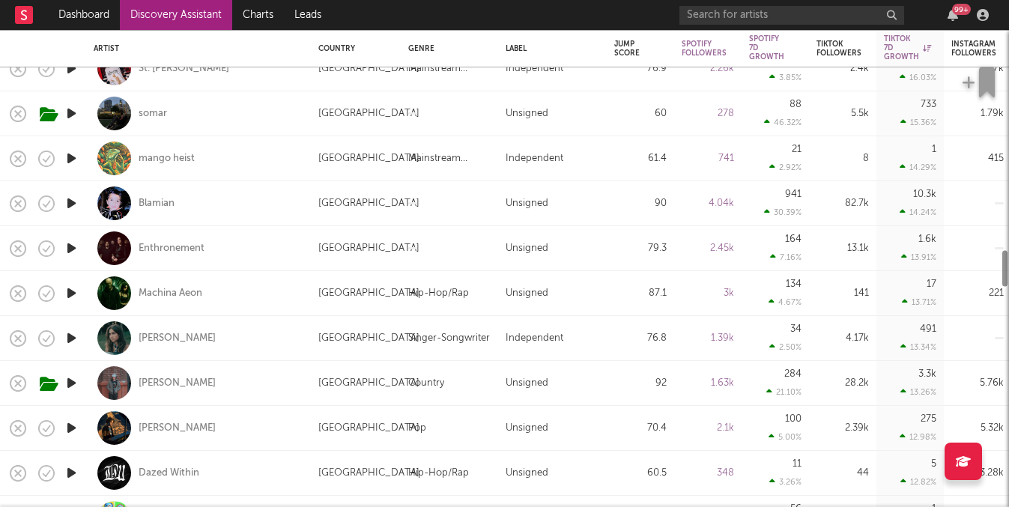
select select "1m"
select select "1w"
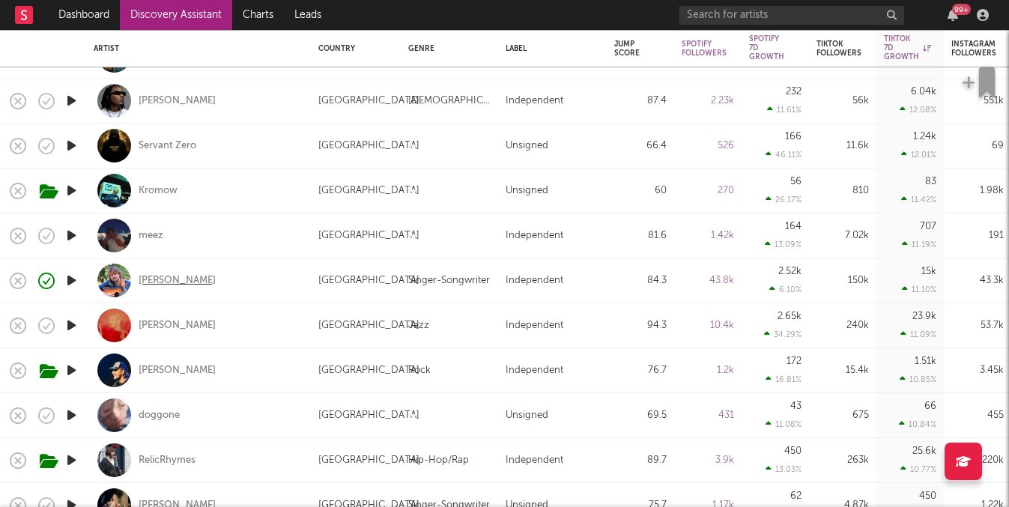
click at [156, 285] on div "[PERSON_NAME]" at bounding box center [177, 280] width 77 height 13
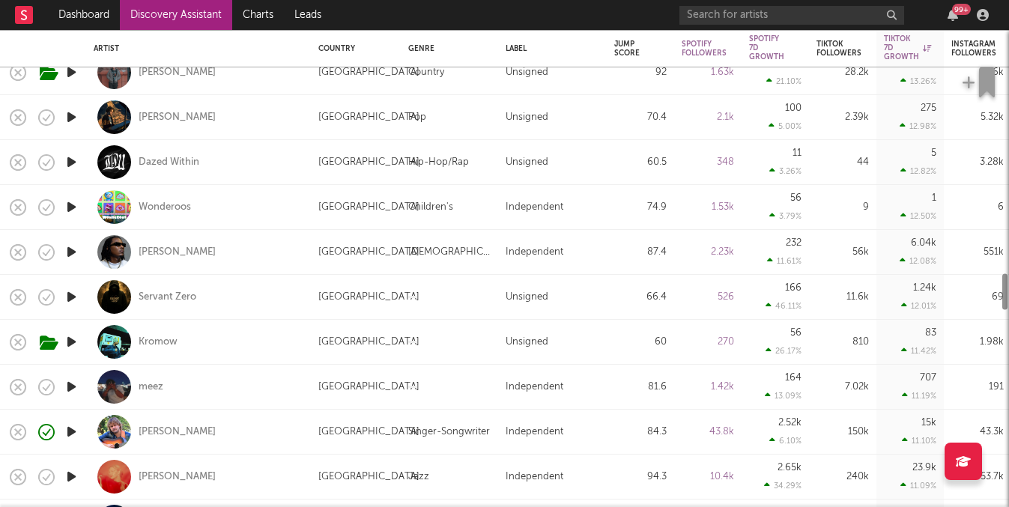
select select "1m"
select select "1w"
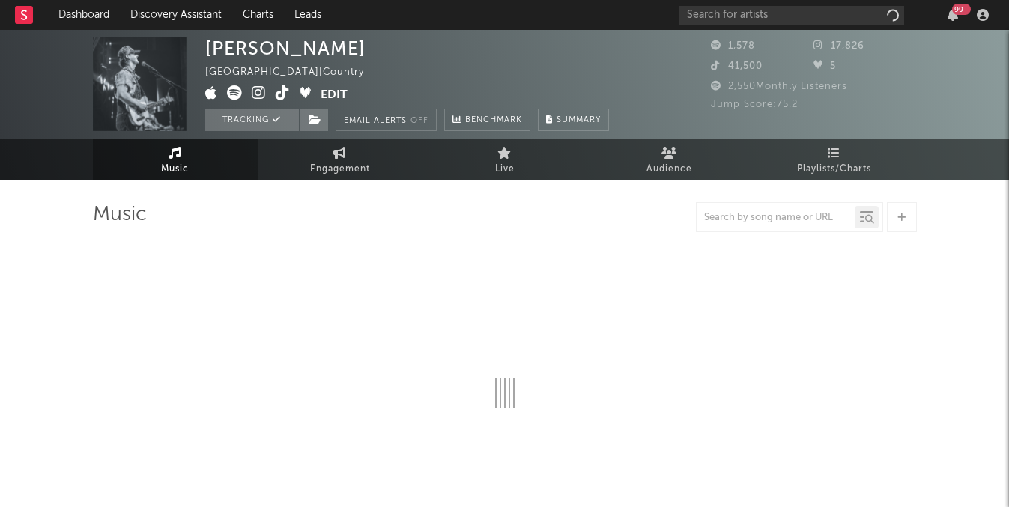
select select "1w"
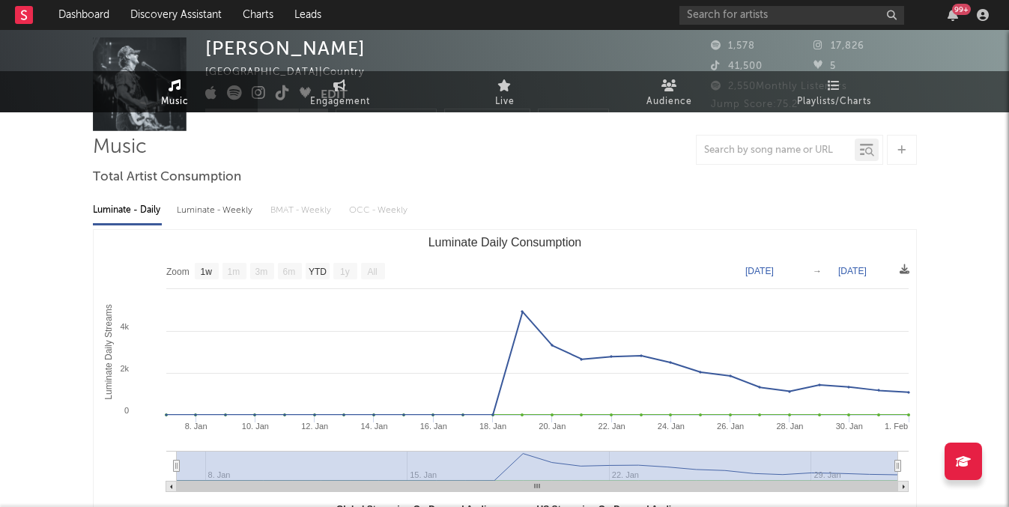
scroll to position [86, 0]
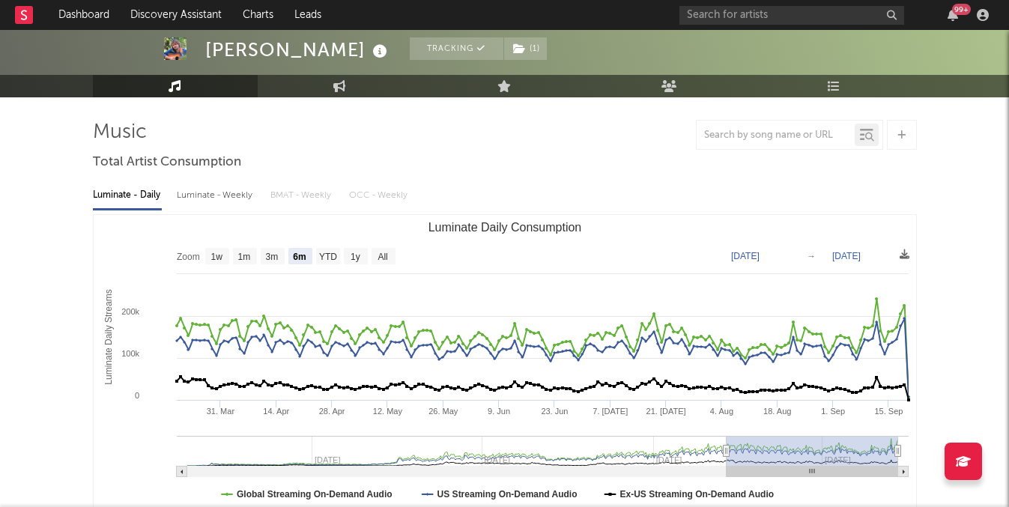
scroll to position [106, 0]
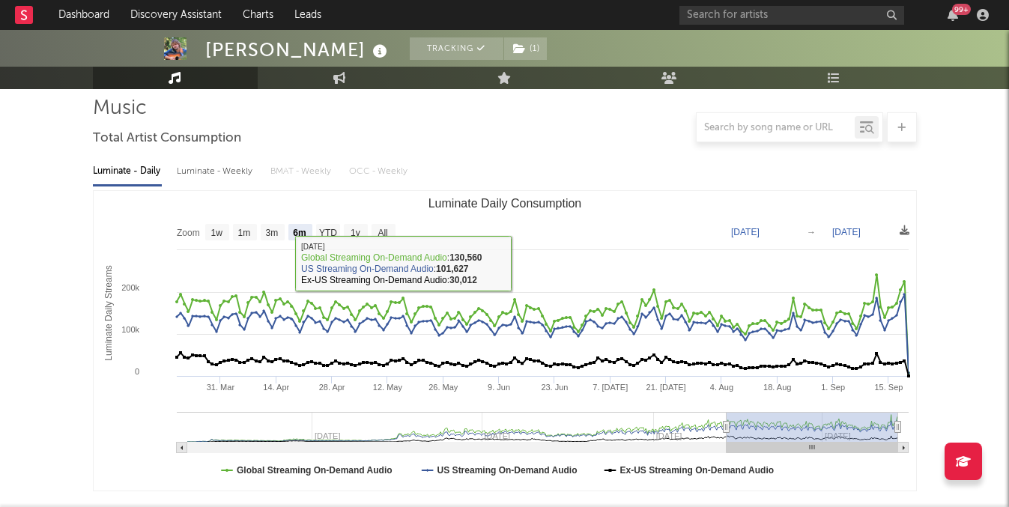
click at [386, 225] on rect "Luminate Daily Consumption" at bounding box center [383, 232] width 24 height 16
select select "All"
type input "[DATE]"
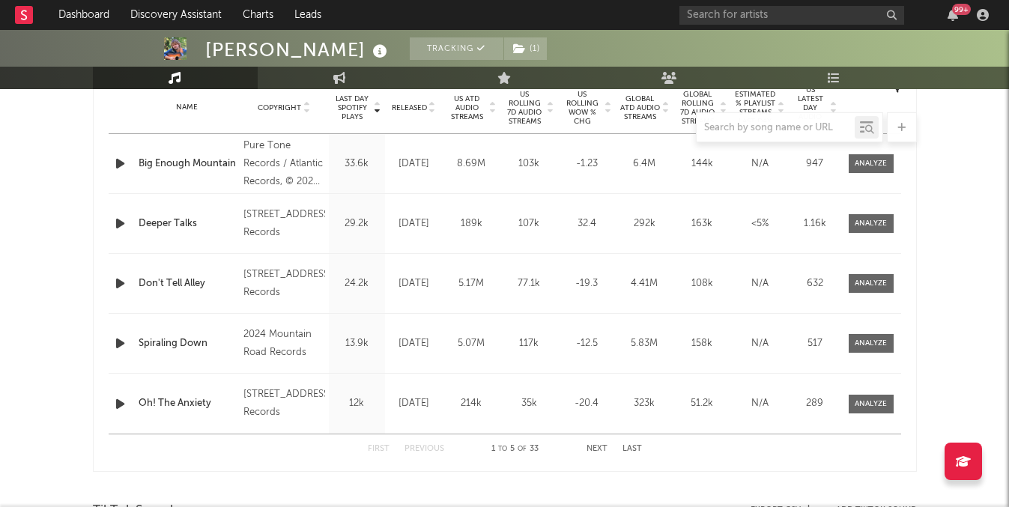
scroll to position [616, 0]
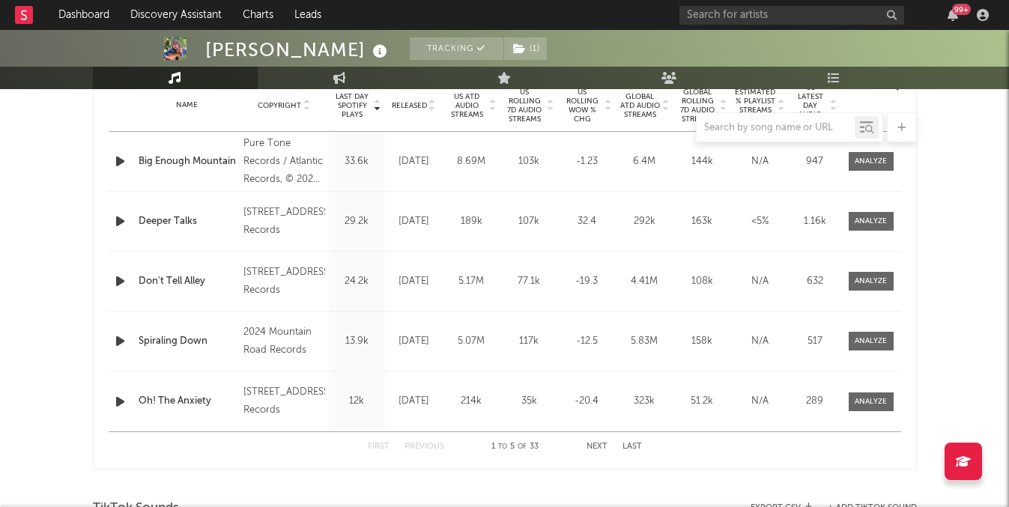
click at [527, 102] on span "US Rolling 7D Audio Streams" at bounding box center [524, 106] width 41 height 36
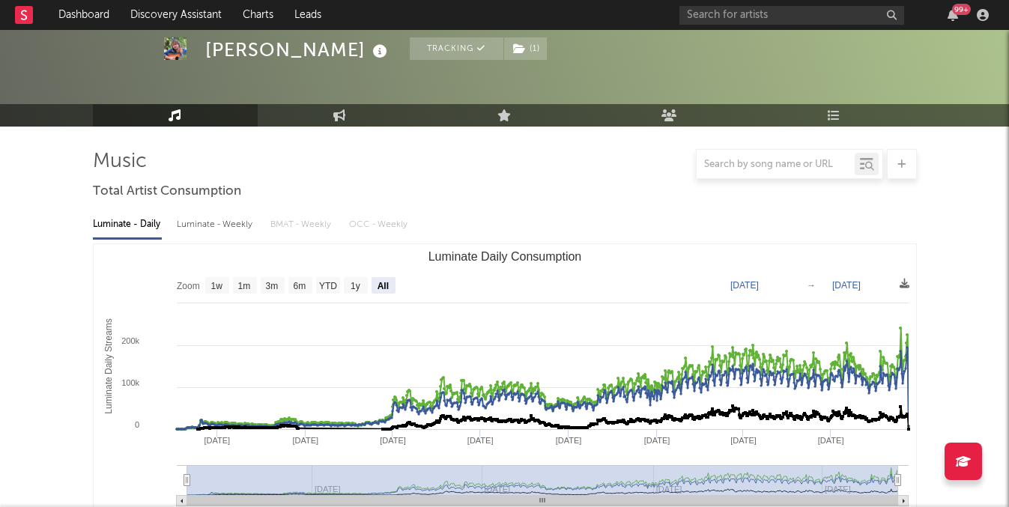
scroll to position [0, 0]
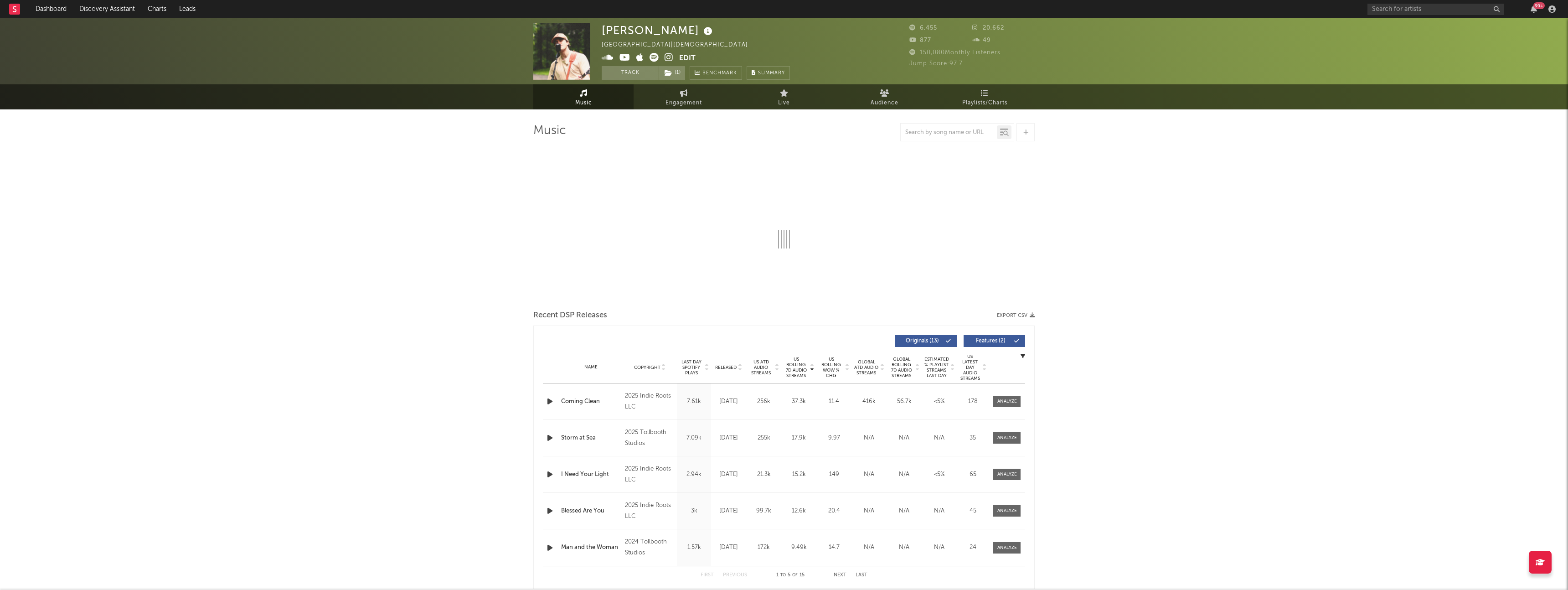
select select "1w"
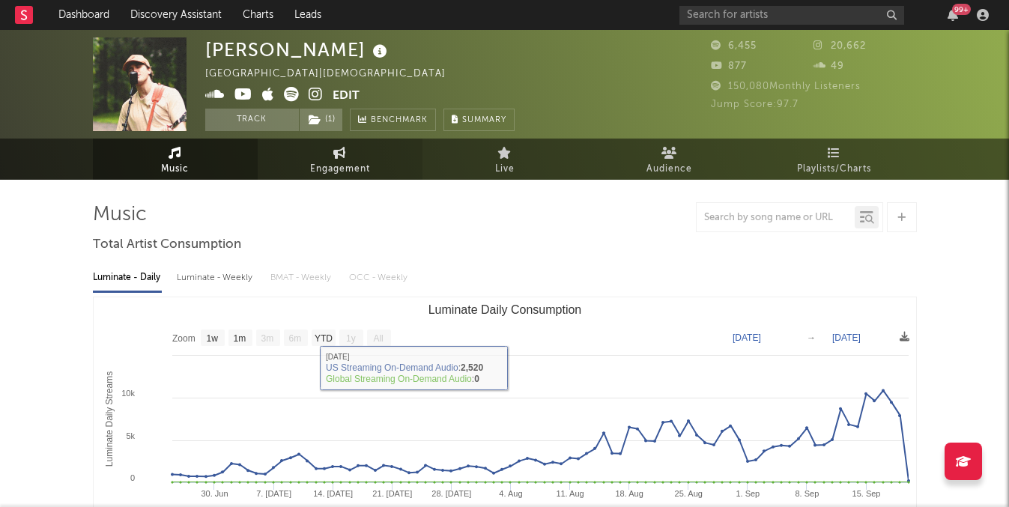
click at [398, 170] on link "Engagement" at bounding box center [340, 159] width 165 height 41
select select "1w"
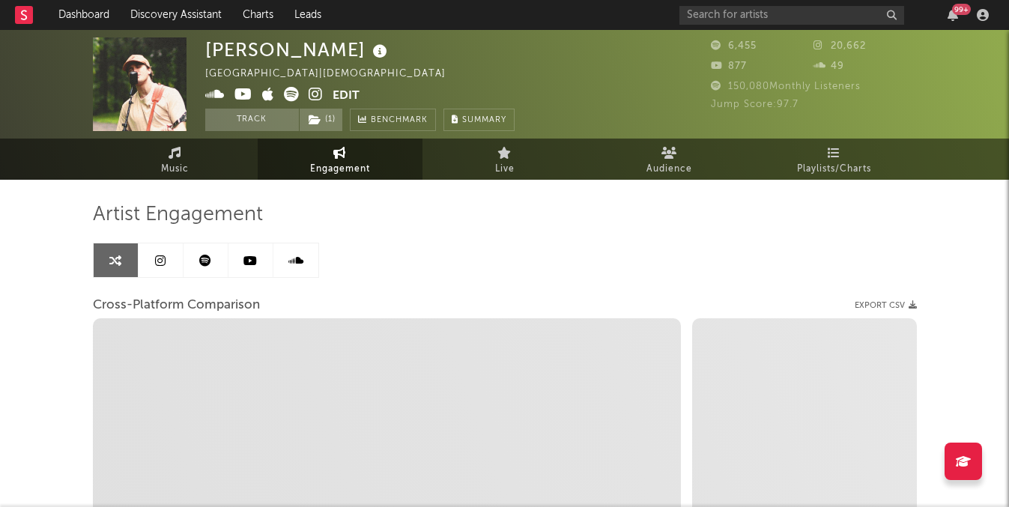
click at [184, 258] on link at bounding box center [205, 260] width 45 height 34
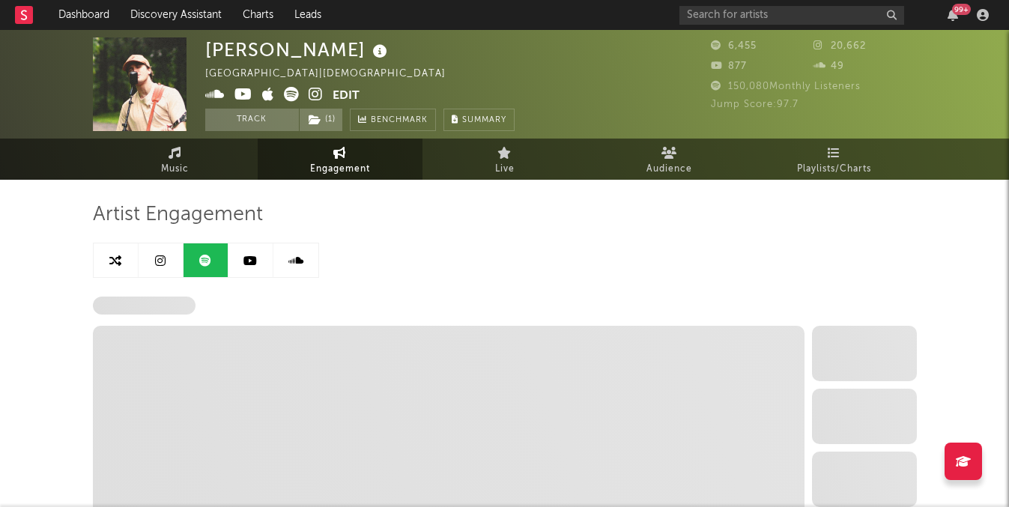
select select "6m"
select select "1w"
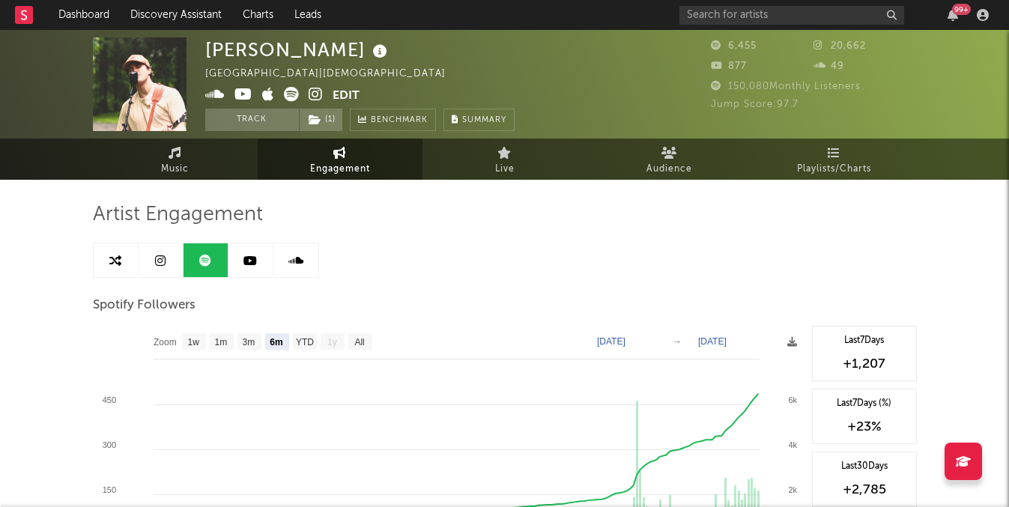
click at [219, 266] on link at bounding box center [205, 260] width 45 height 34
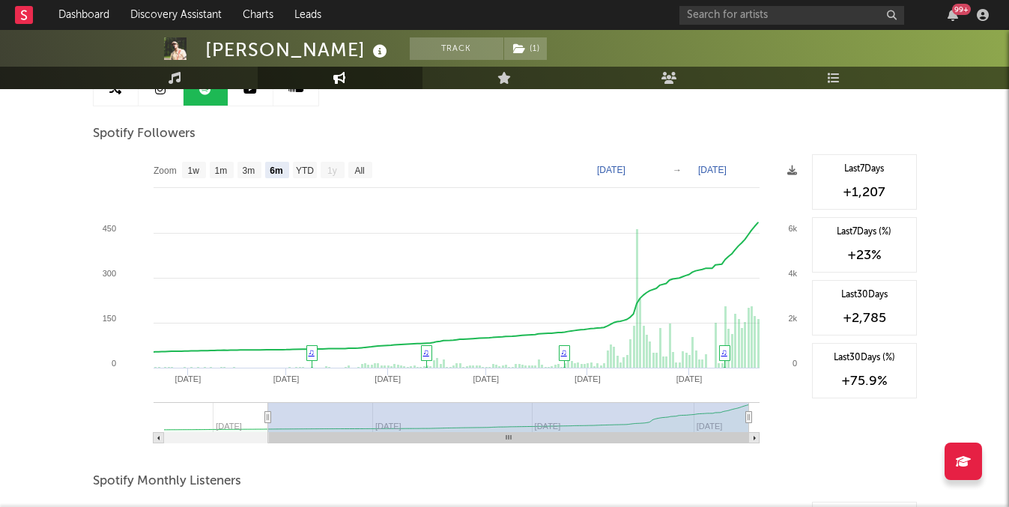
scroll to position [172, 0]
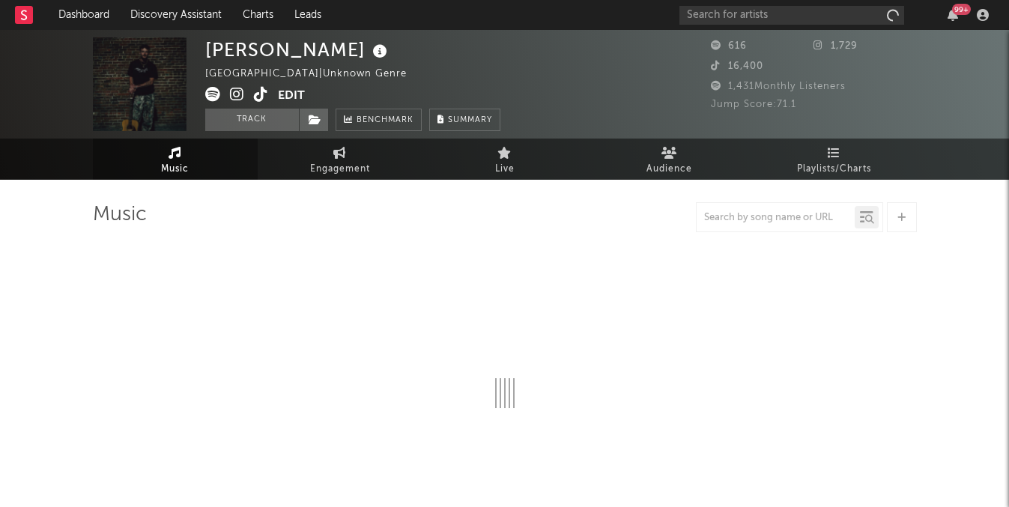
select select "1w"
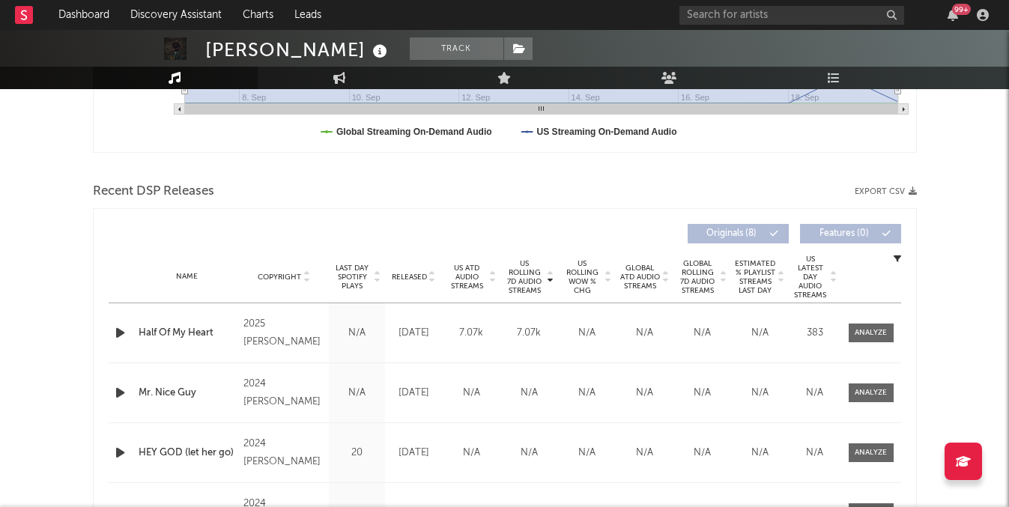
scroll to position [543, 0]
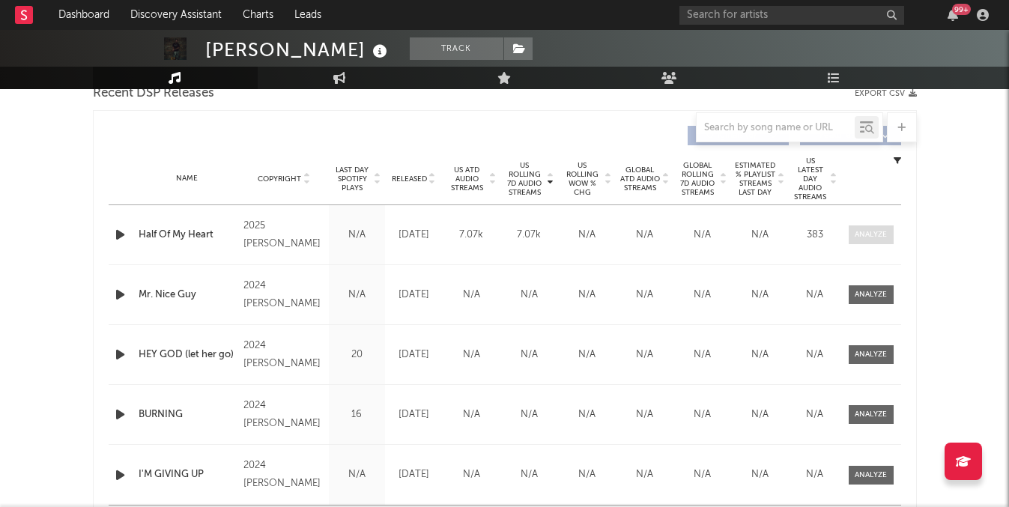
click at [886, 238] on div at bounding box center [870, 234] width 32 height 11
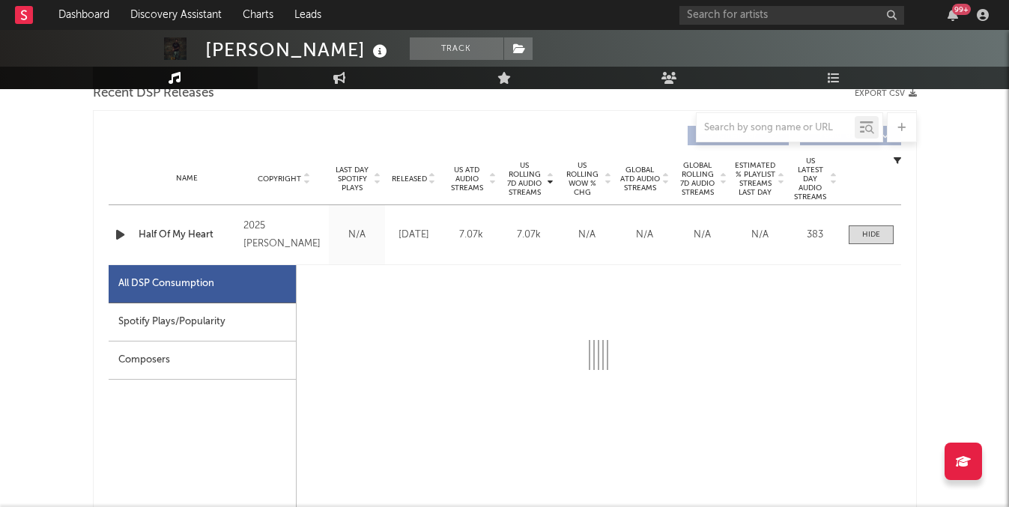
select select "1w"
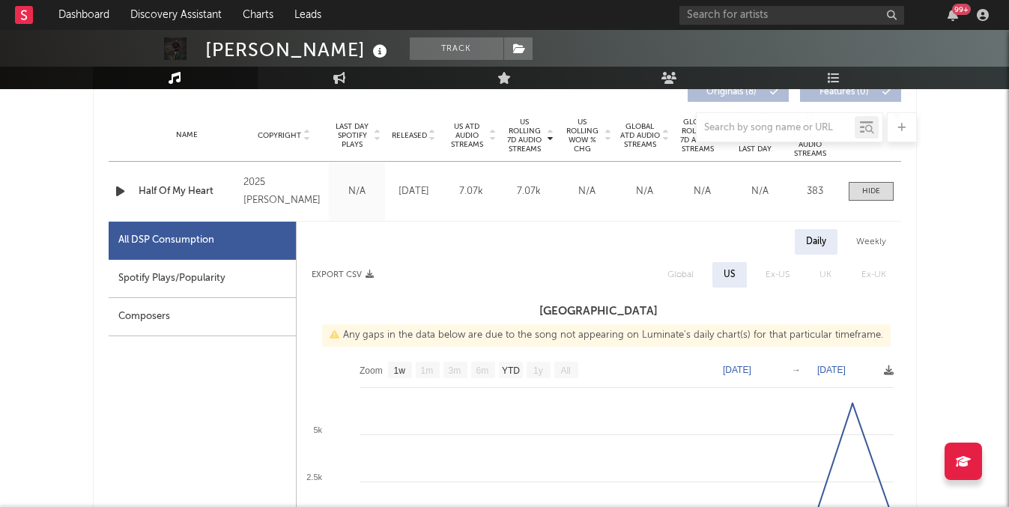
scroll to position [634, 0]
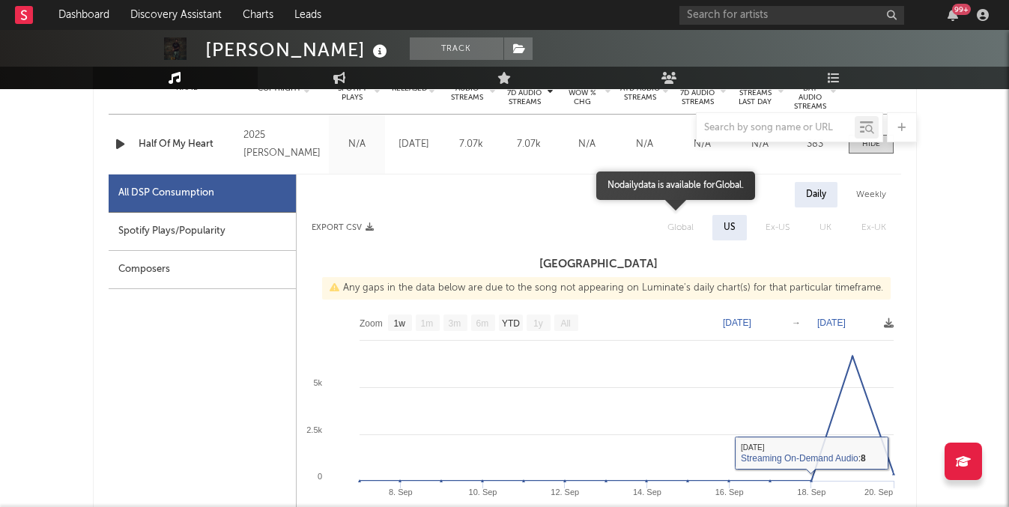
click at [689, 240] on span "Global" at bounding box center [680, 227] width 56 height 25
click at [689, 226] on span "Global" at bounding box center [680, 227] width 56 height 25
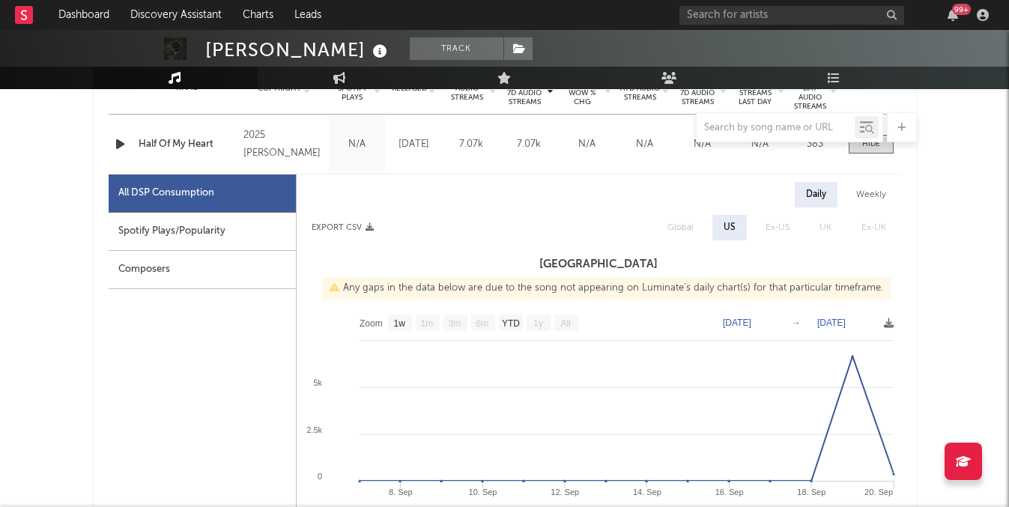
click at [134, 219] on div "Spotify Plays/Popularity" at bounding box center [202, 232] width 187 height 38
select select "1w"
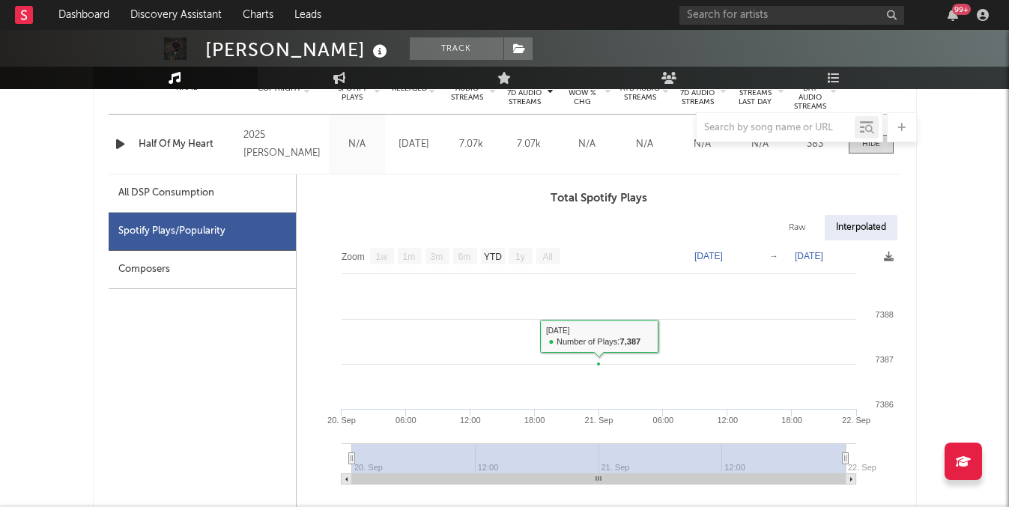
click at [246, 209] on div "All DSP Consumption" at bounding box center [202, 193] width 187 height 38
select select "1w"
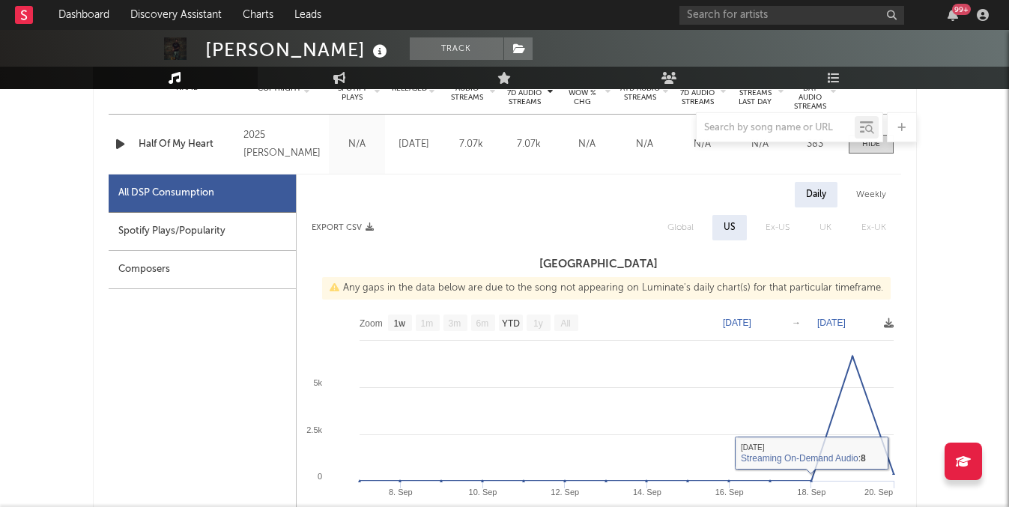
scroll to position [0, 0]
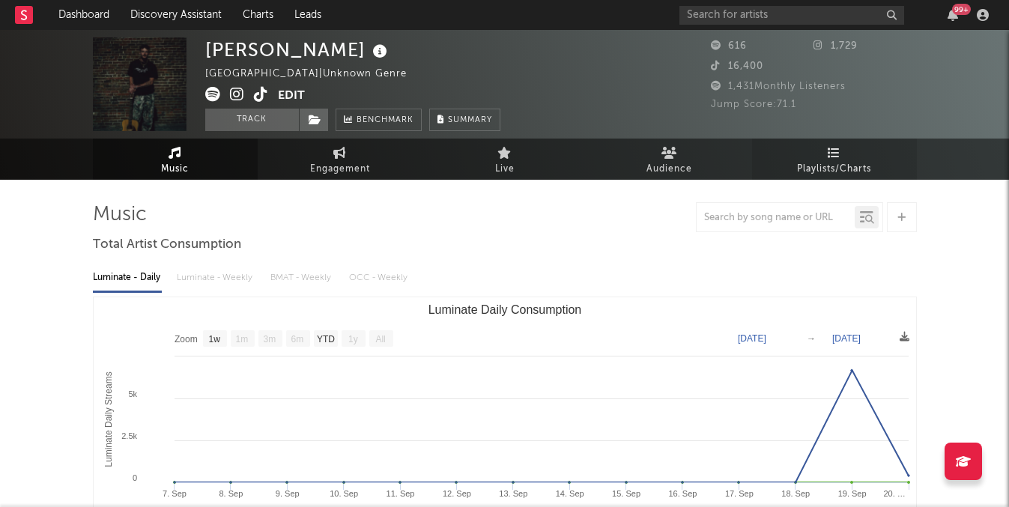
click at [794, 175] on link "Playlists/Charts" at bounding box center [834, 159] width 165 height 41
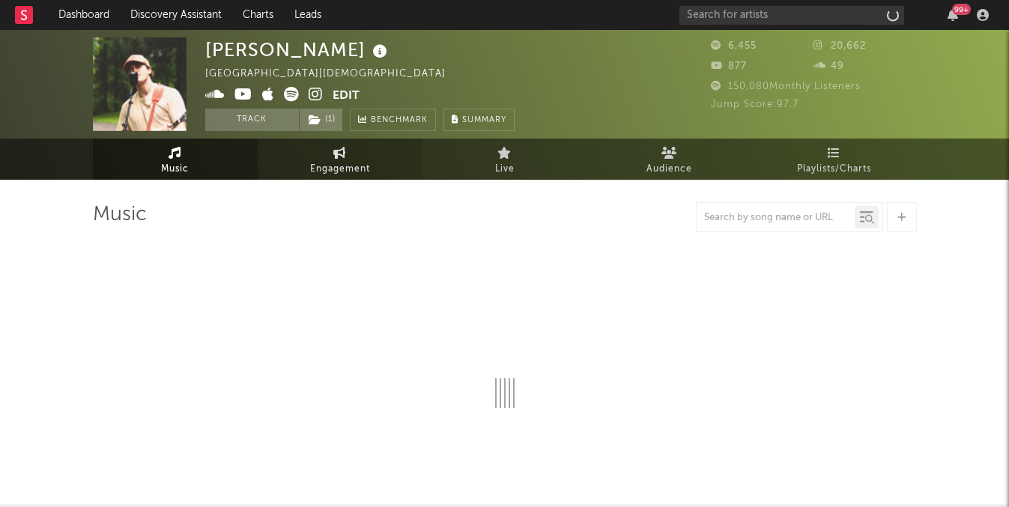
click at [361, 166] on span "Engagement" at bounding box center [340, 169] width 60 height 18
select select "1w"
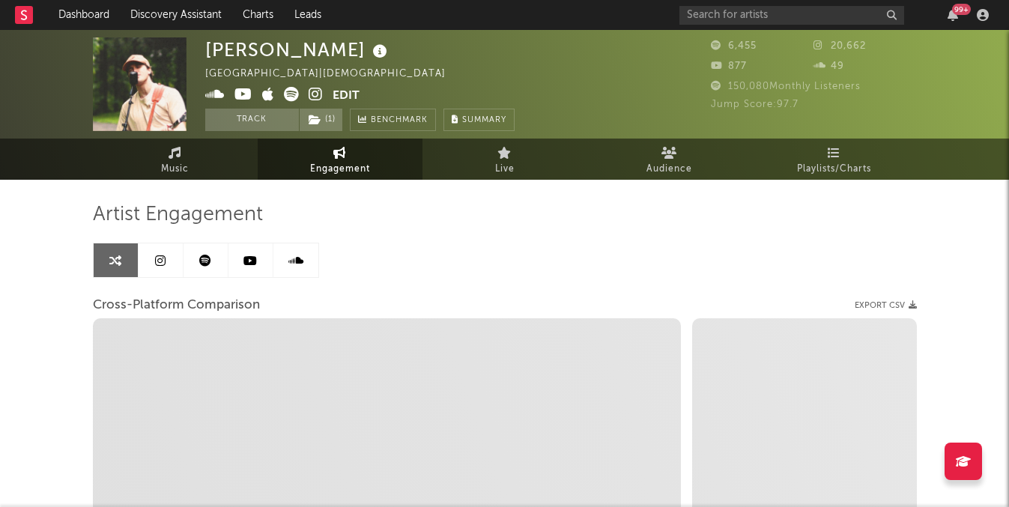
select select "1m"
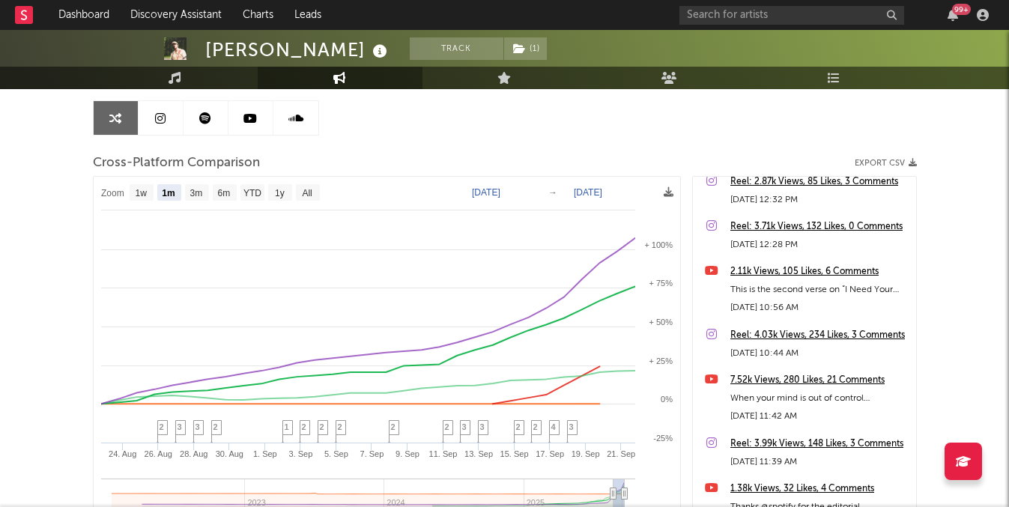
scroll to position [313, 0]
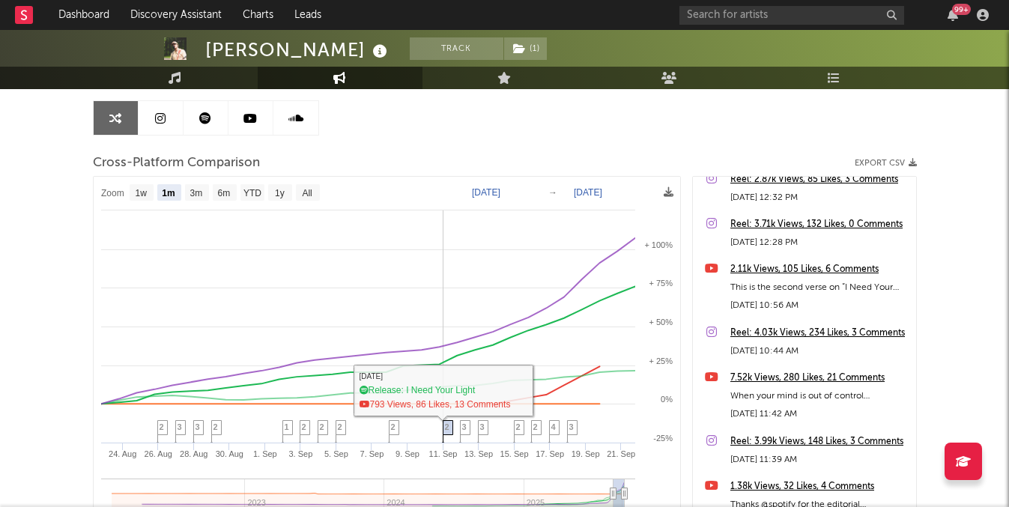
click at [446, 428] on span "2" at bounding box center [447, 426] width 4 height 9
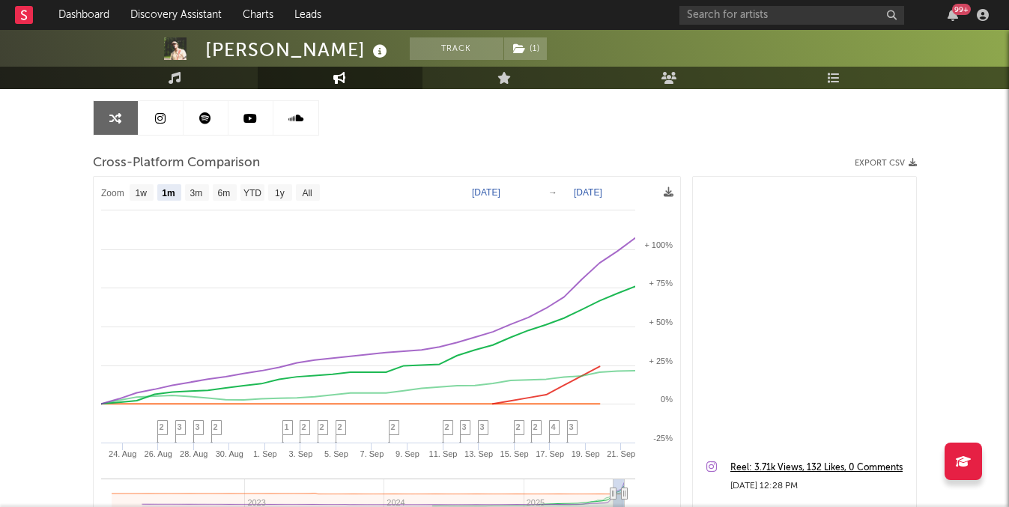
scroll to position [0, 0]
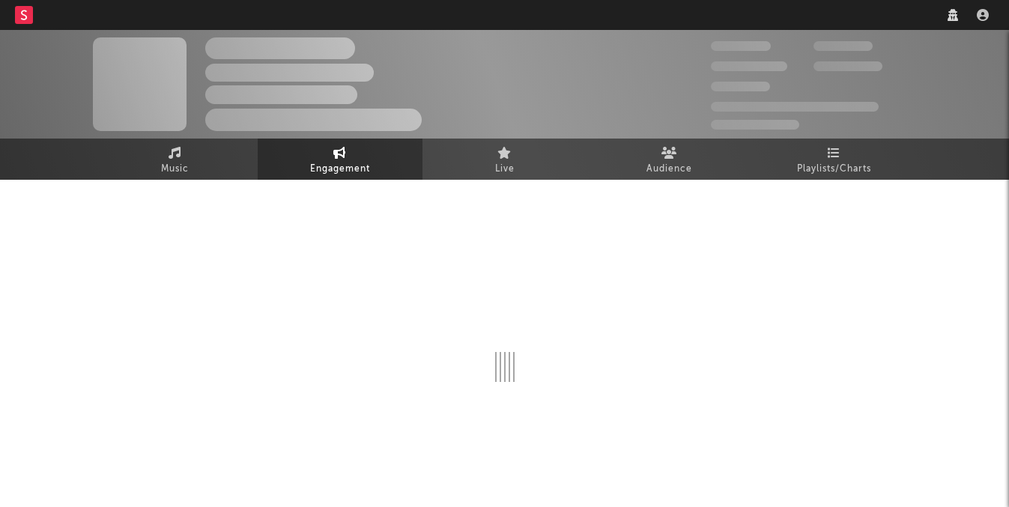
scroll to position [17, 0]
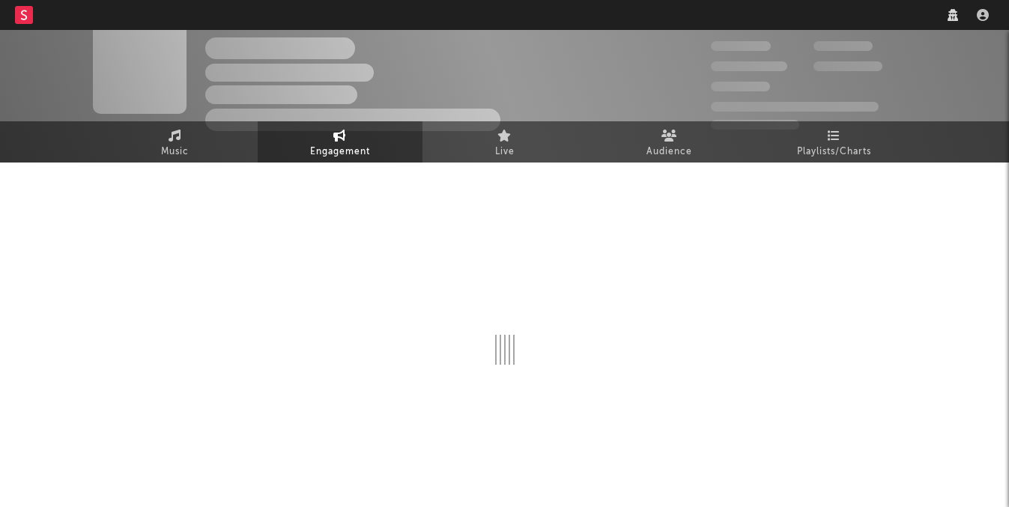
select select "1w"
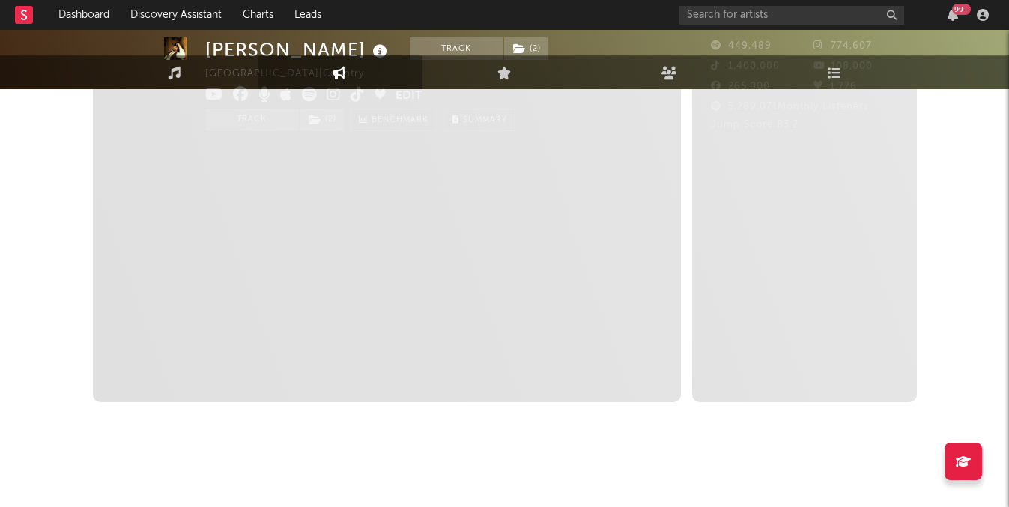
scroll to position [0, 0]
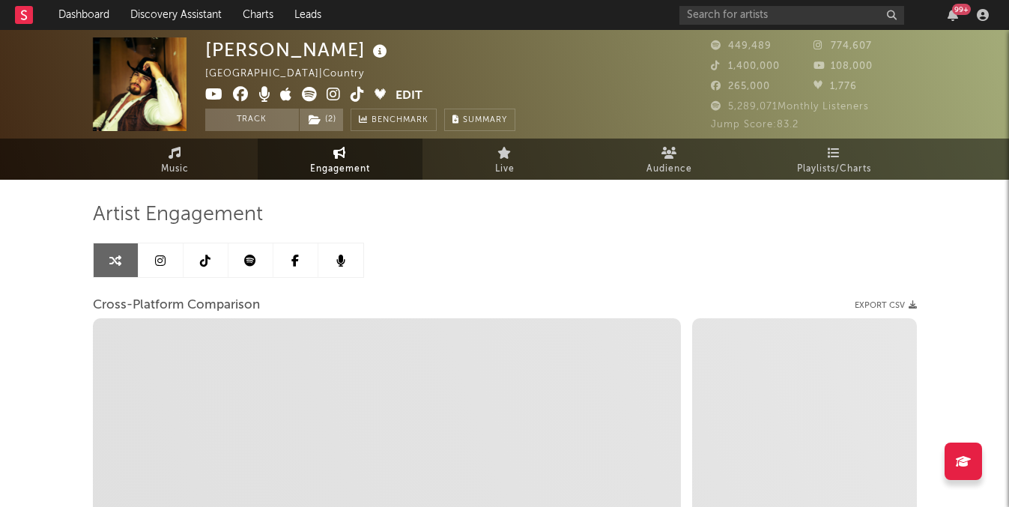
select select "1m"
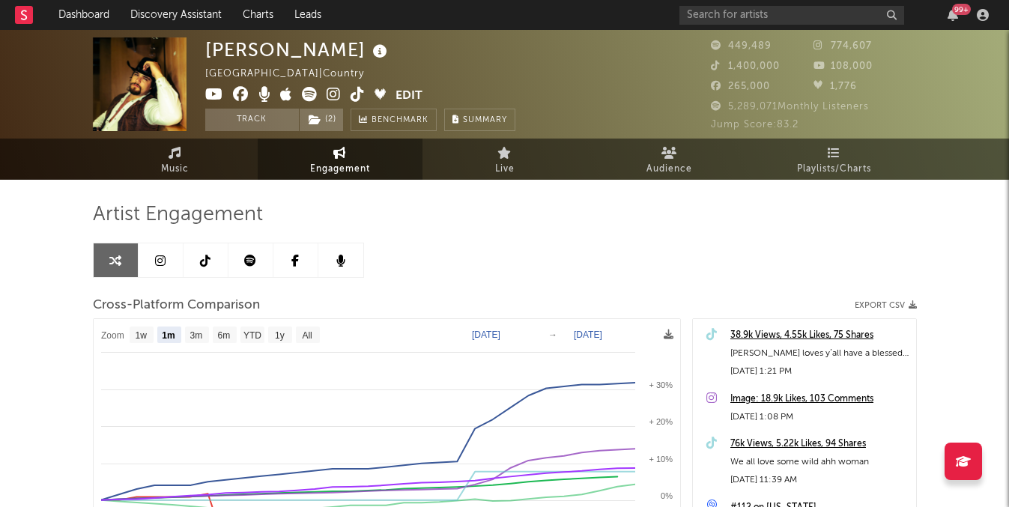
click at [166, 262] on link at bounding box center [161, 260] width 45 height 34
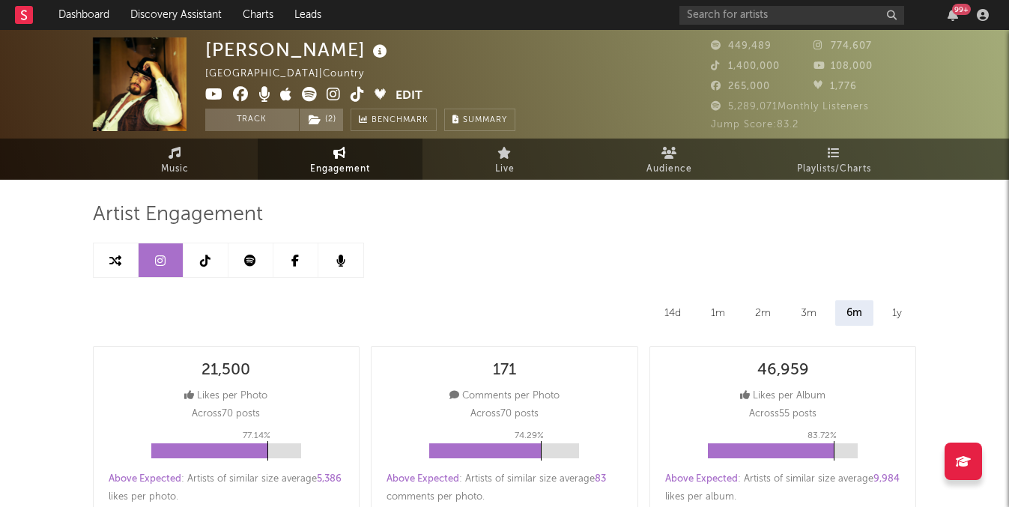
click at [103, 261] on link at bounding box center [116, 260] width 45 height 34
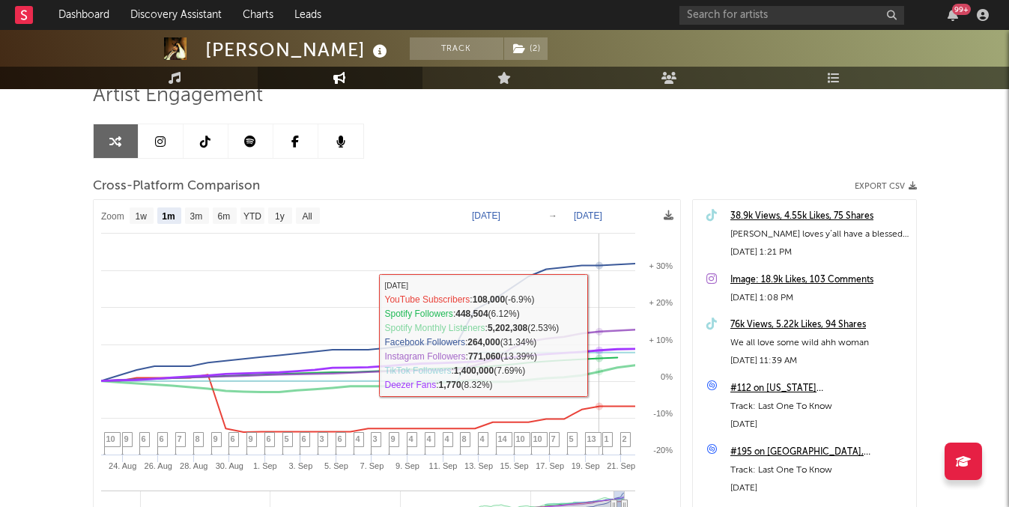
scroll to position [130, 0]
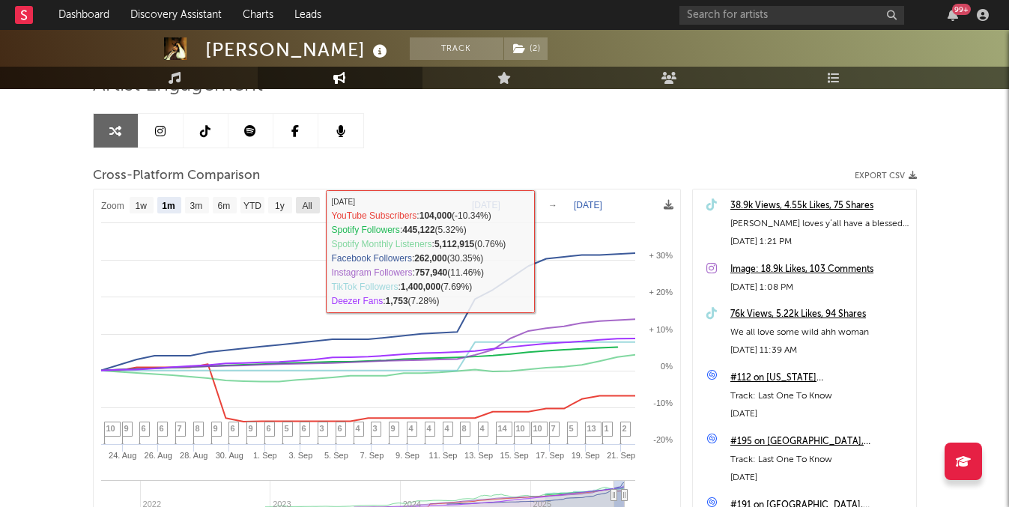
drag, startPoint x: 297, startPoint y: 199, endPoint x: 310, endPoint y: 202, distance: 13.1
click at [297, 199] on rect at bounding box center [308, 205] width 24 height 16
click at [310, 202] on text "All" at bounding box center [307, 206] width 10 height 10
select select "All"
type input "[DATE]"
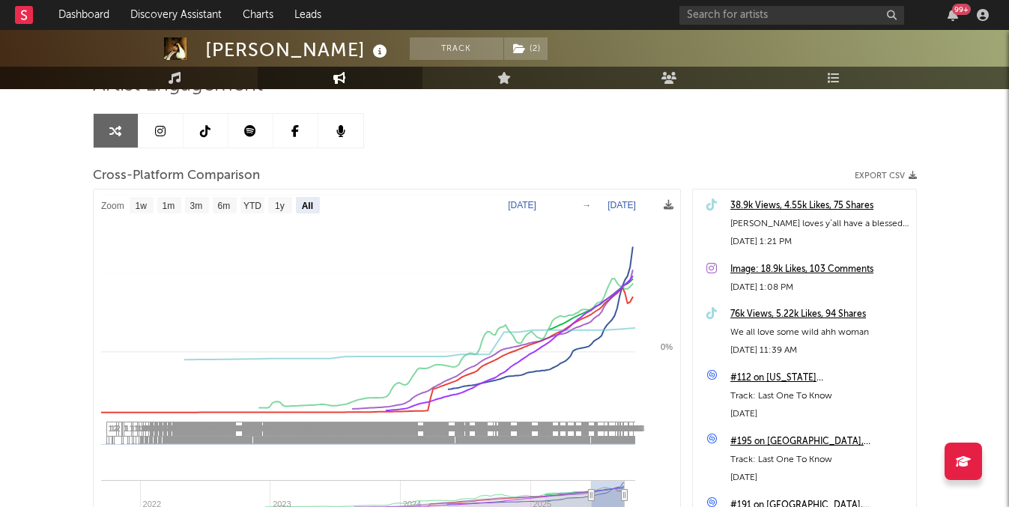
select select "All"
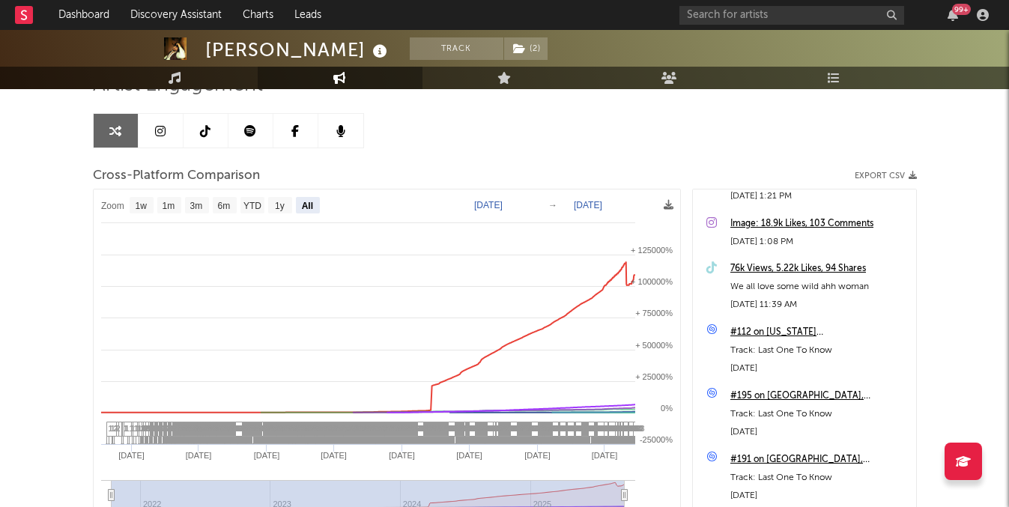
scroll to position [0, 0]
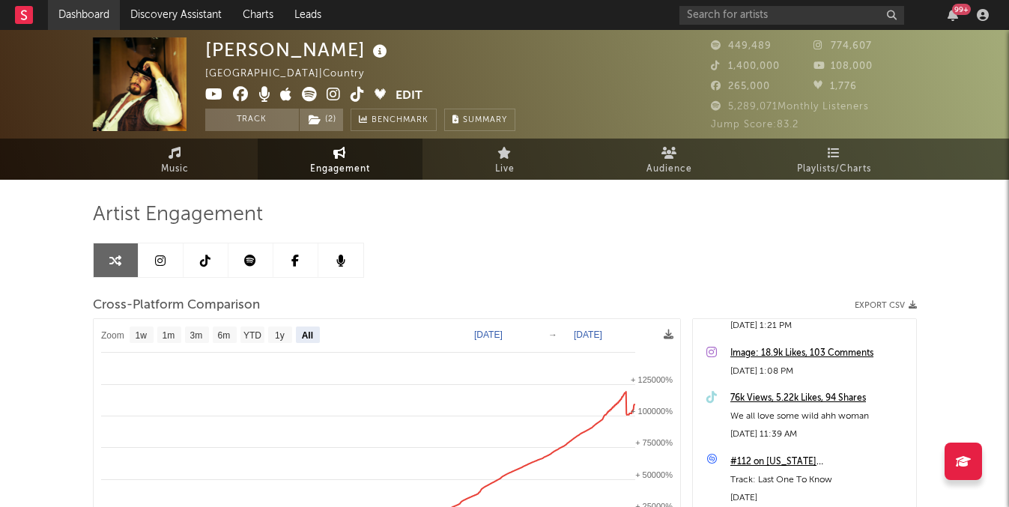
click at [78, 11] on link "Dashboard" at bounding box center [84, 15] width 72 height 30
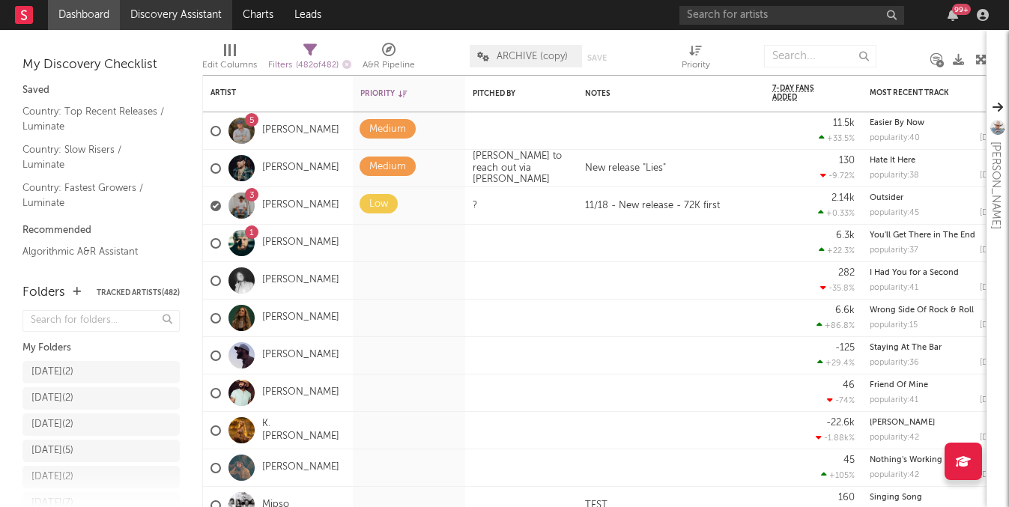
click at [164, 21] on link "Discovery Assistant" at bounding box center [176, 15] width 112 height 30
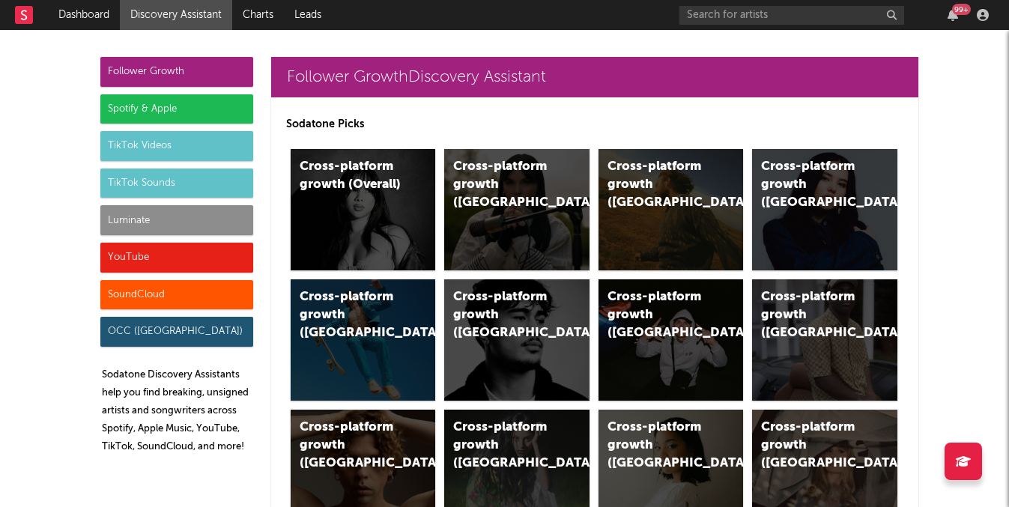
click at [246, 106] on div "Spotify & Apple" at bounding box center [176, 109] width 153 height 30
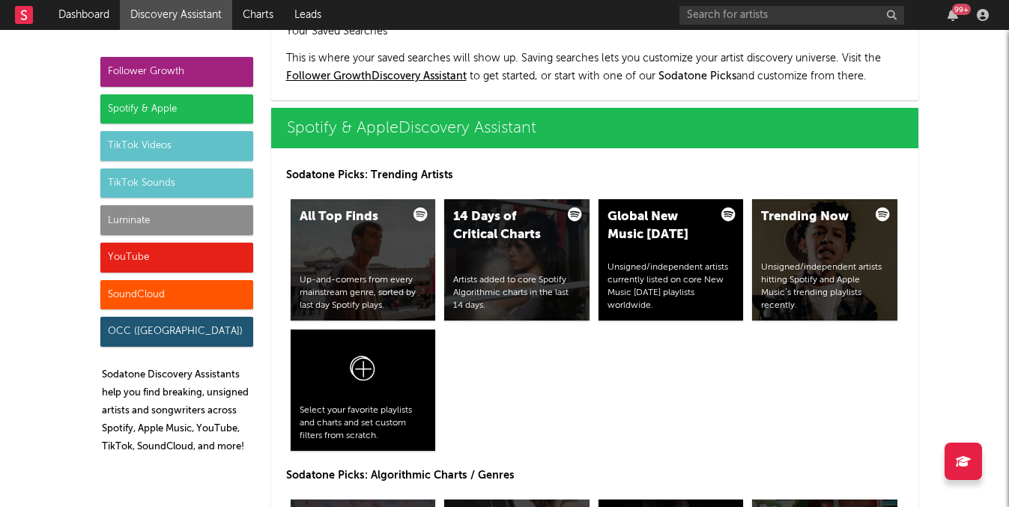
scroll to position [1497, 0]
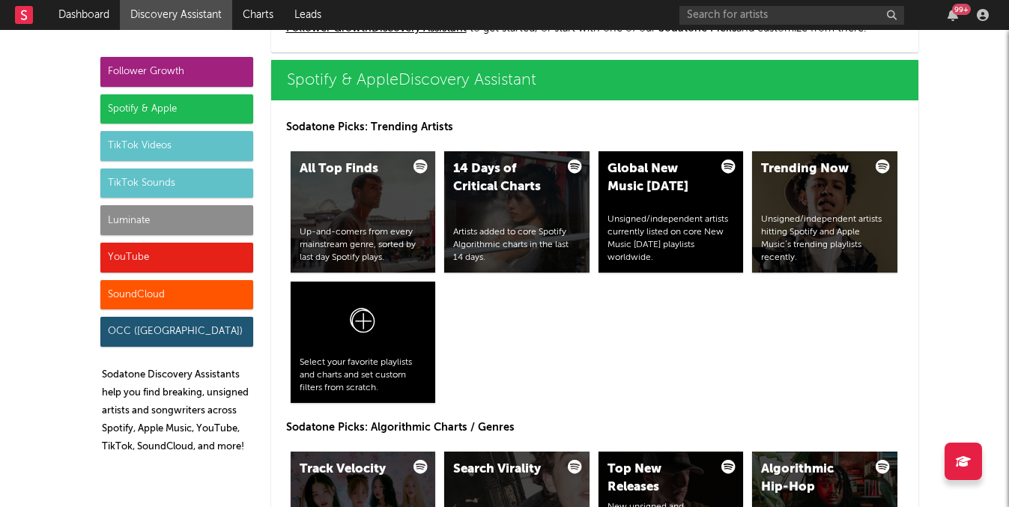
click at [190, 222] on div "Luminate" at bounding box center [176, 220] width 153 height 30
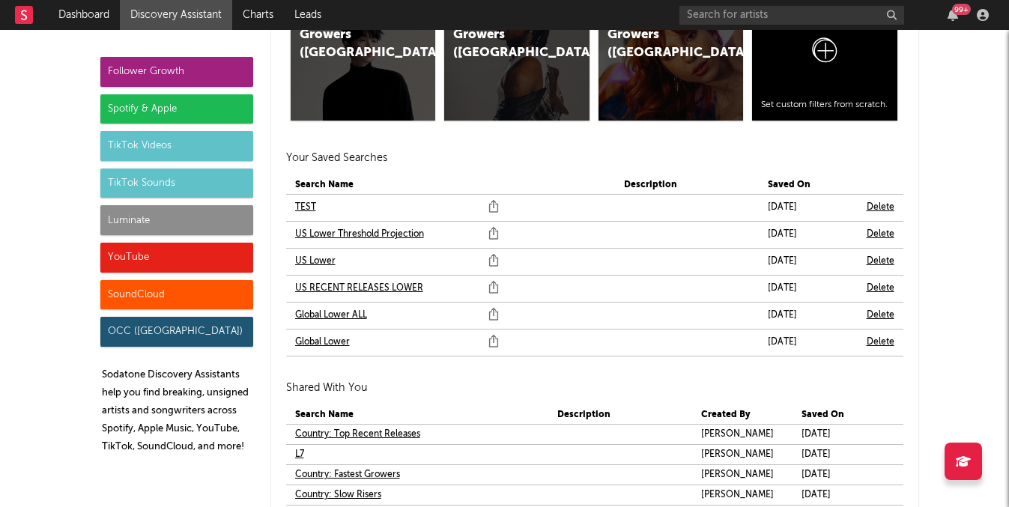
scroll to position [8953, 0]
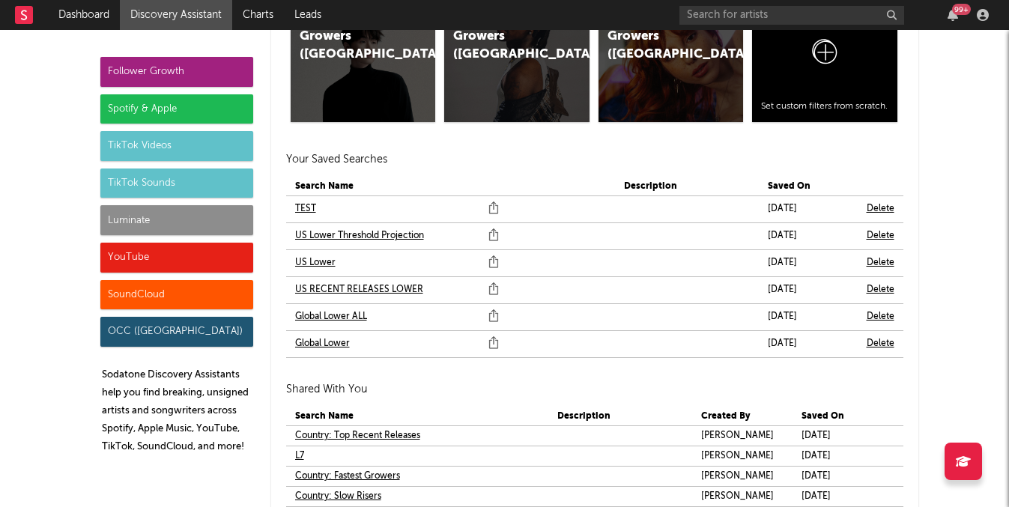
click at [321, 264] on link "US Lower" at bounding box center [315, 263] width 40 height 18
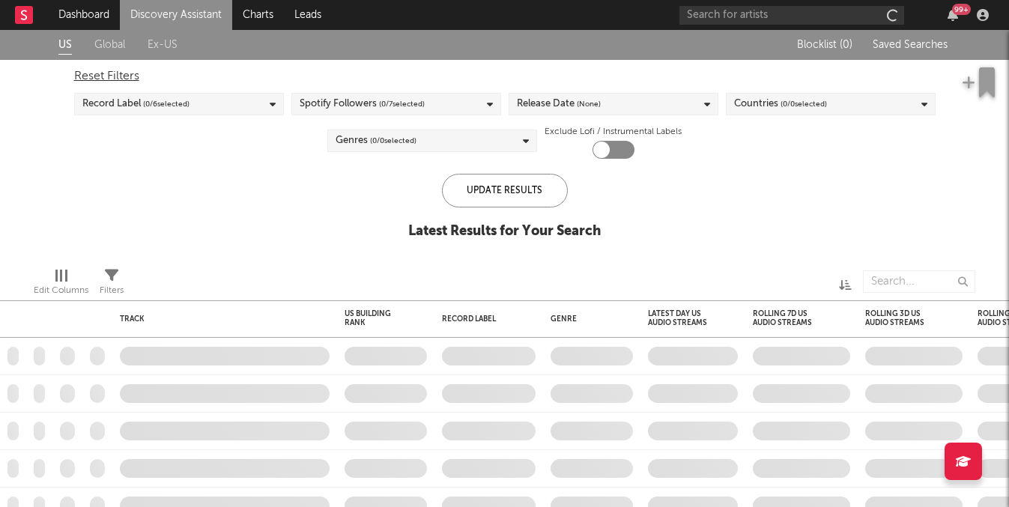
checkbox input "true"
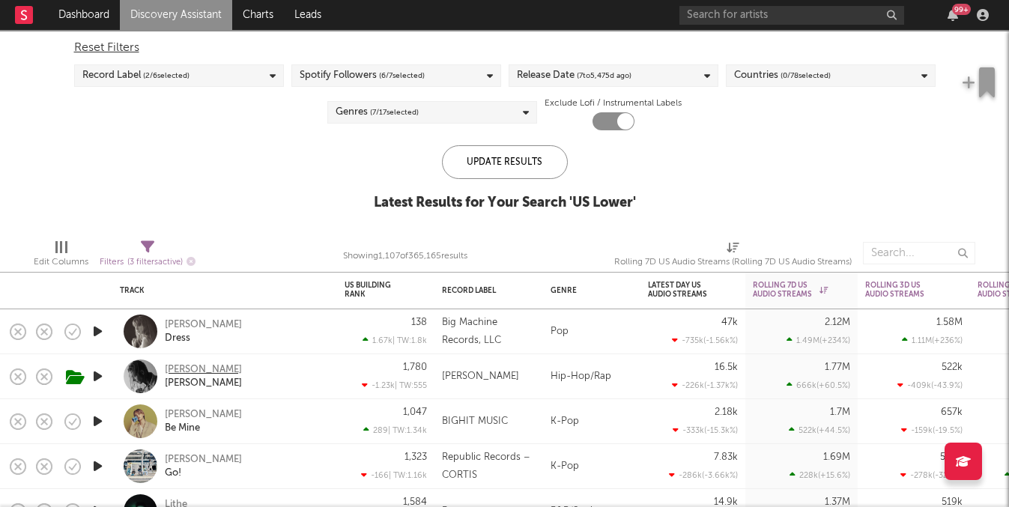
click at [224, 365] on div "[PERSON_NAME]" at bounding box center [203, 369] width 77 height 13
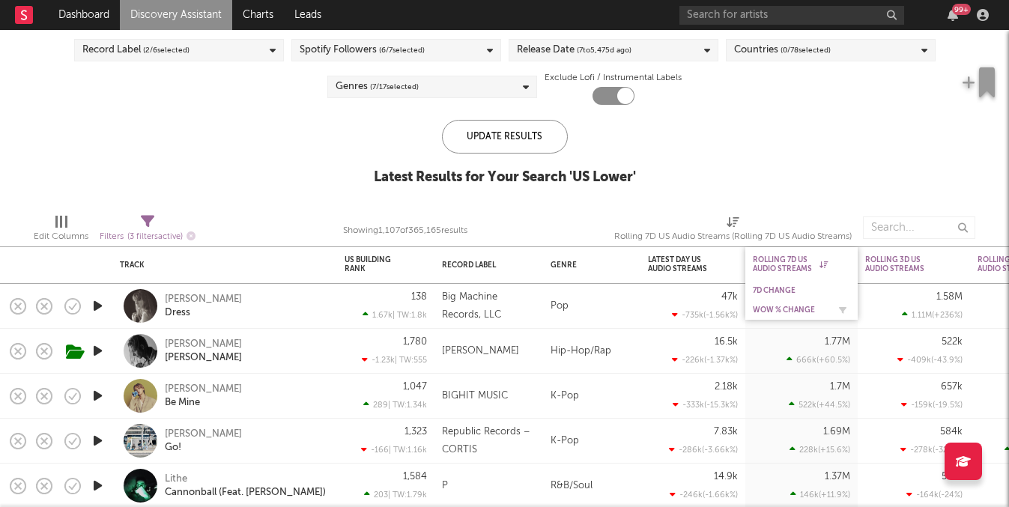
click at [796, 306] on div "WoW % Change" at bounding box center [790, 310] width 75 height 9
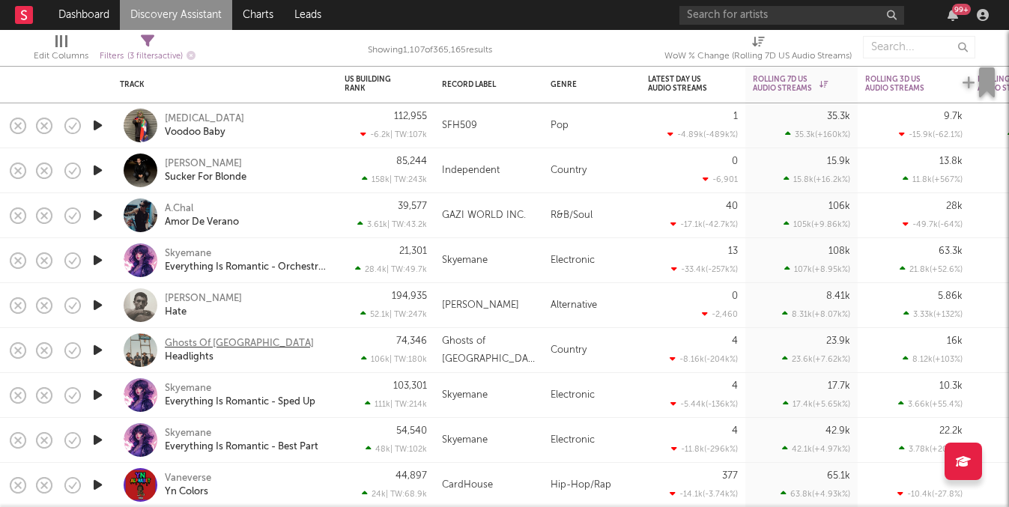
click at [234, 344] on div "Ghosts Of Hill County" at bounding box center [239, 343] width 149 height 13
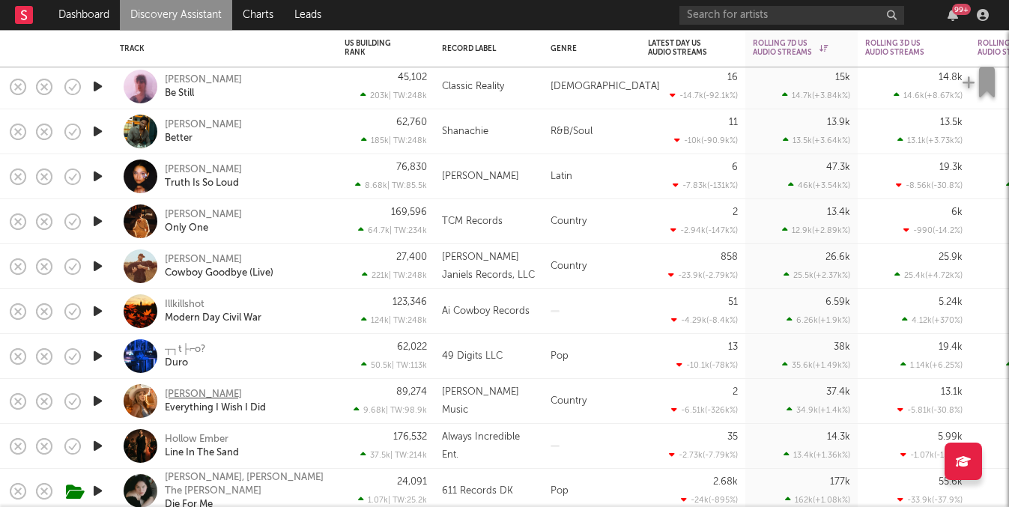
click at [209, 390] on div "[PERSON_NAME]" at bounding box center [203, 394] width 77 height 13
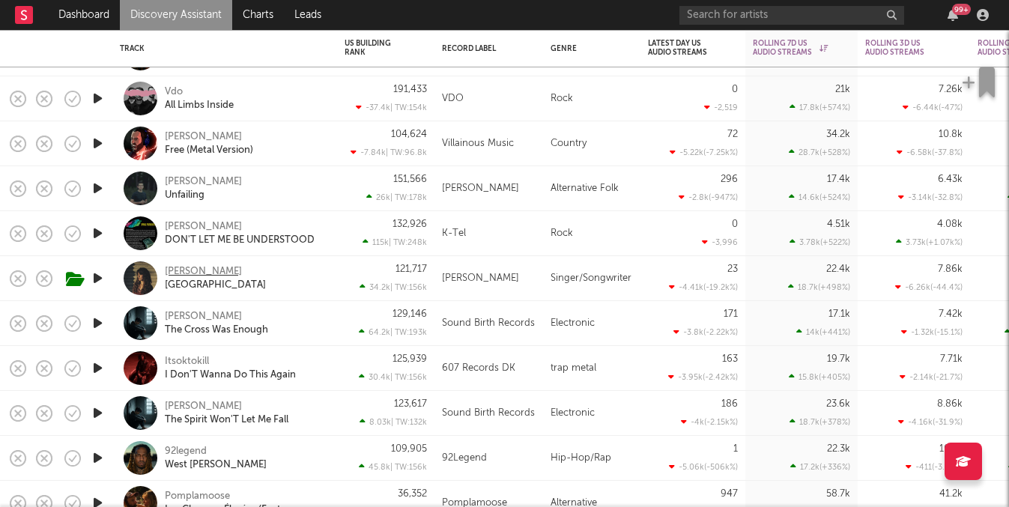
click at [204, 267] on div "[PERSON_NAME]" at bounding box center [203, 271] width 77 height 13
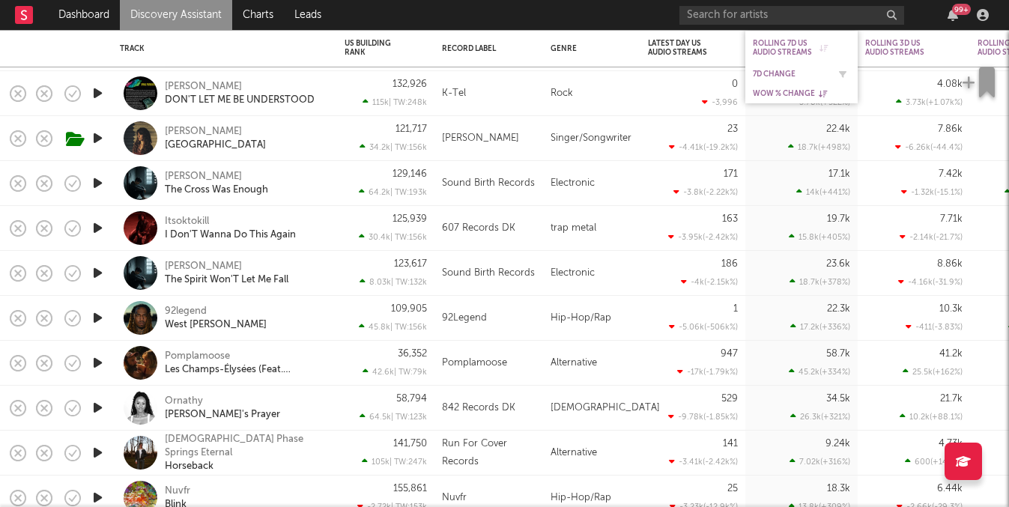
click at [790, 68] on div "7D Change" at bounding box center [801, 74] width 97 height 15
click at [781, 70] on div "7D Change" at bounding box center [790, 74] width 75 height 9
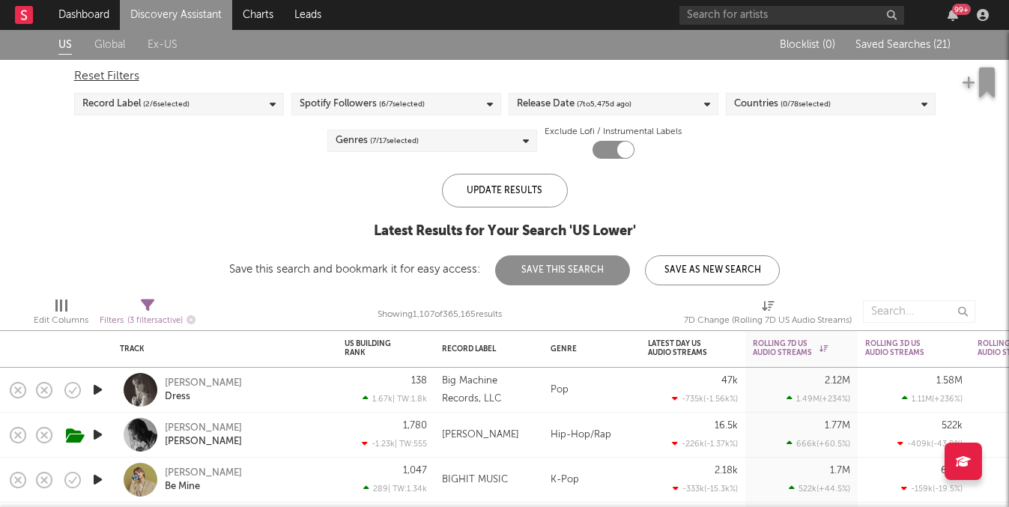
click at [631, 105] on span "( 7 to 5,475 d ago)" at bounding box center [604, 104] width 55 height 18
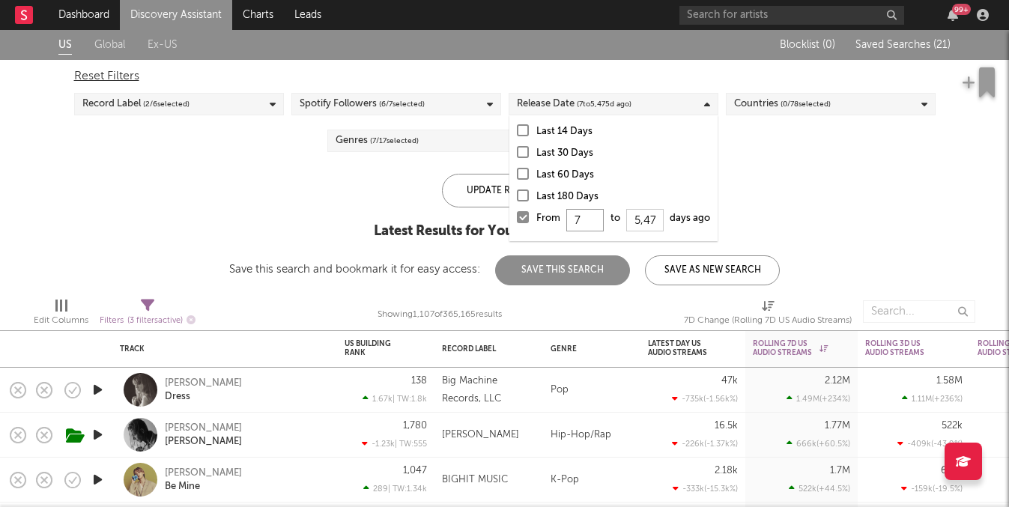
click at [595, 222] on input "7" at bounding box center [584, 220] width 37 height 22
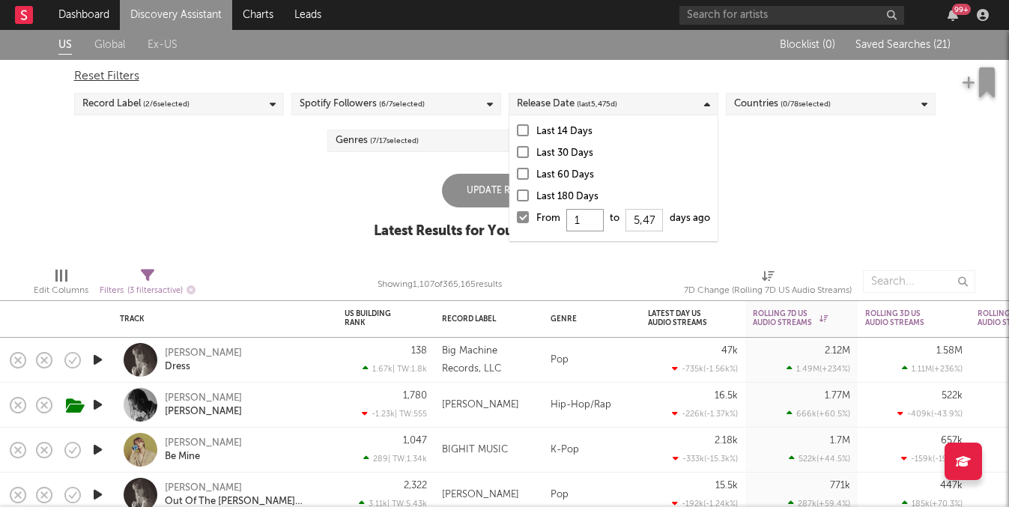
type input "14"
click at [484, 177] on div "Update Results" at bounding box center [505, 191] width 126 height 34
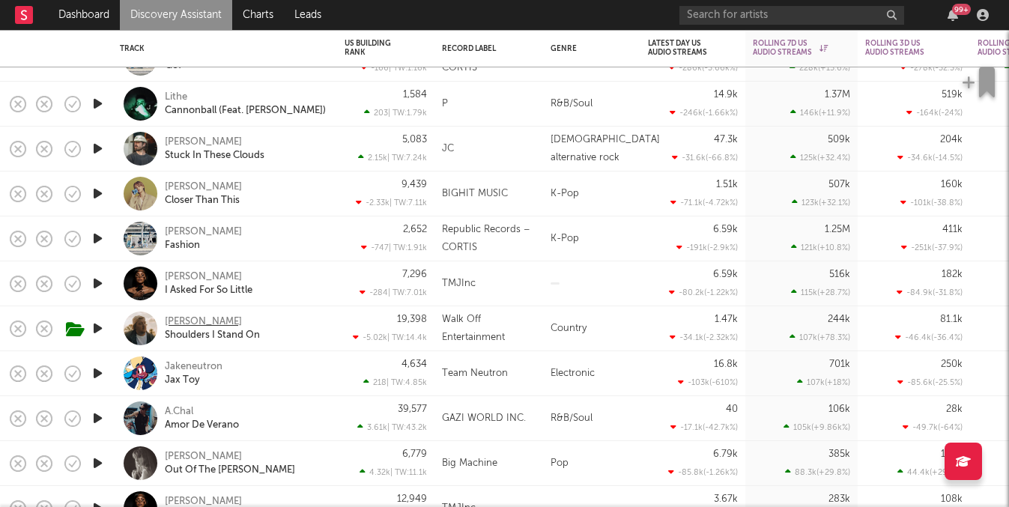
click at [178, 323] on div "[PERSON_NAME]" at bounding box center [203, 321] width 77 height 13
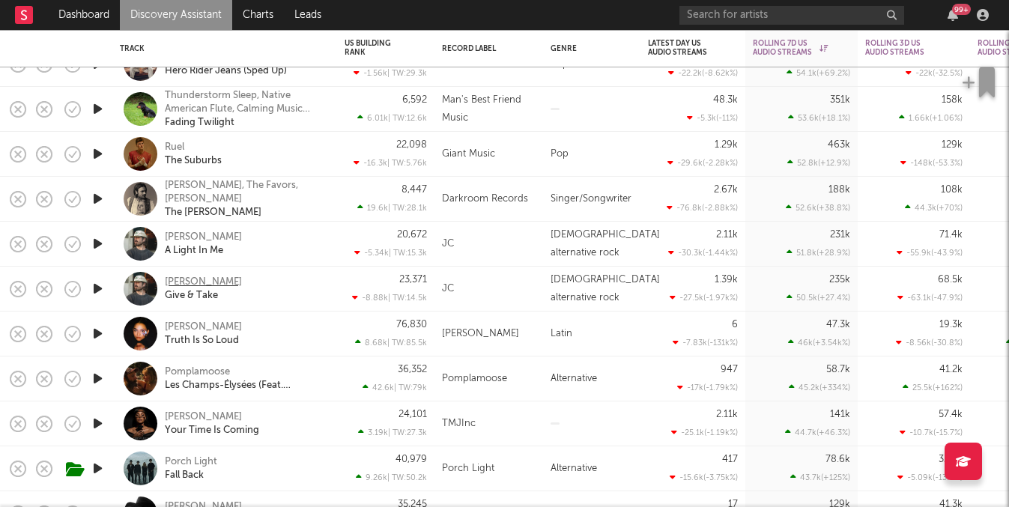
click at [229, 285] on div "[PERSON_NAME]" at bounding box center [203, 282] width 77 height 13
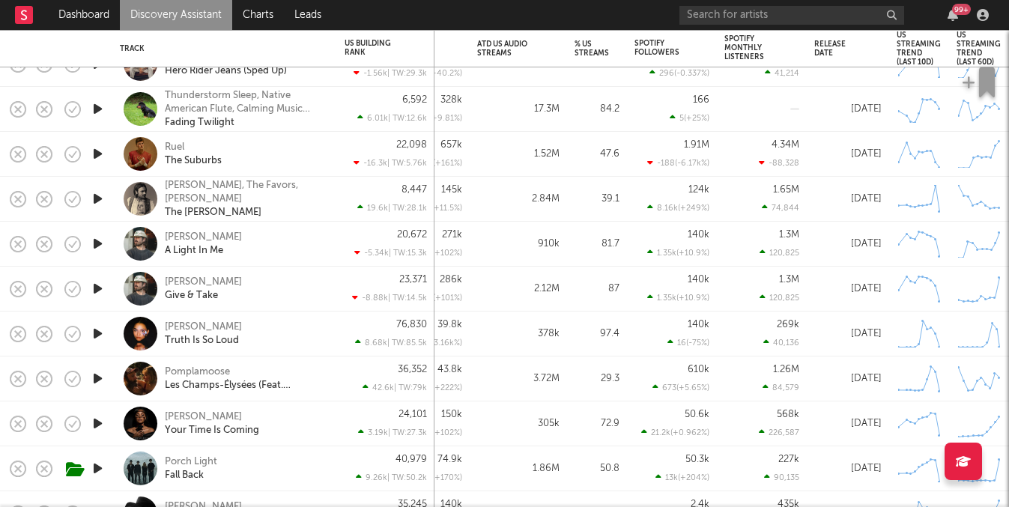
click at [651, 251] on div "1.35k ( +10.9 % )" at bounding box center [678, 253] width 62 height 10
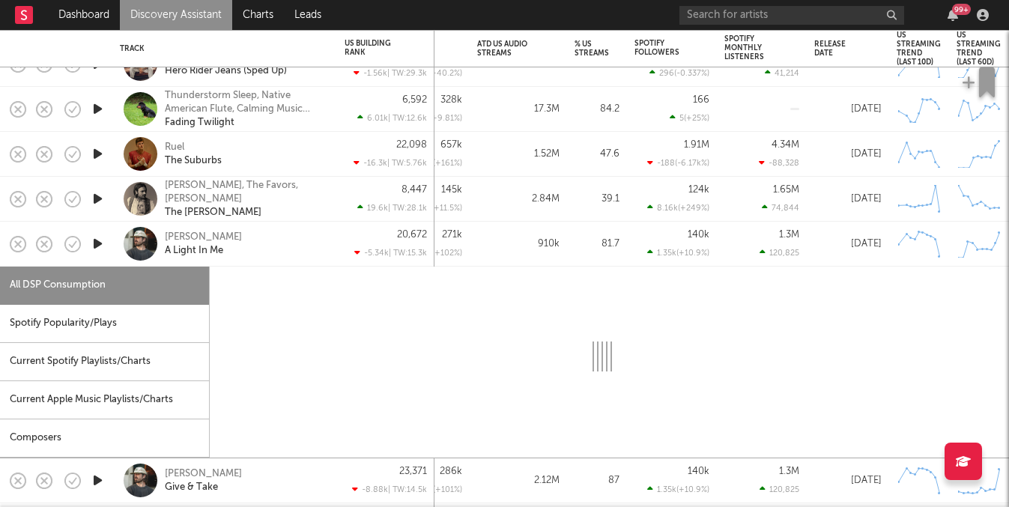
select select "1w"
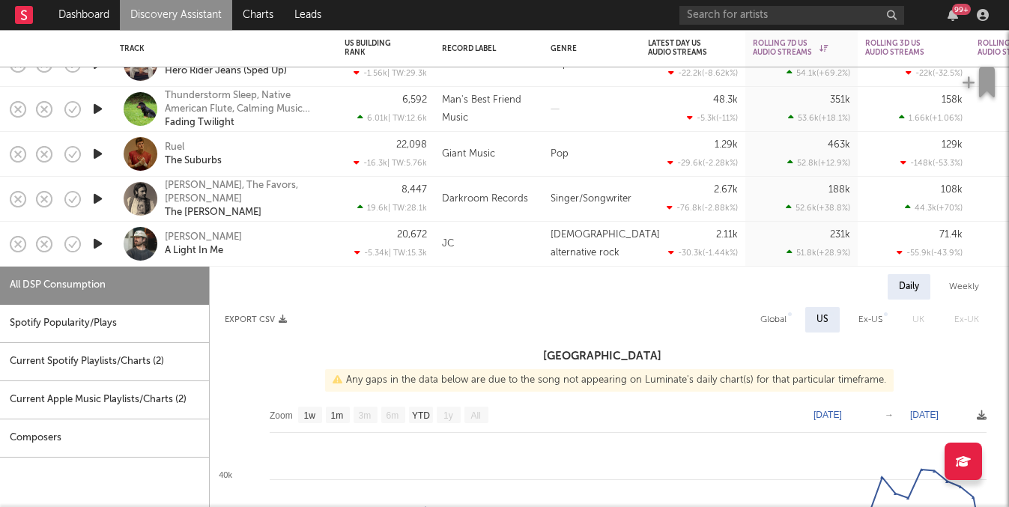
click at [520, 238] on div "JC" at bounding box center [489, 244] width 94 height 18
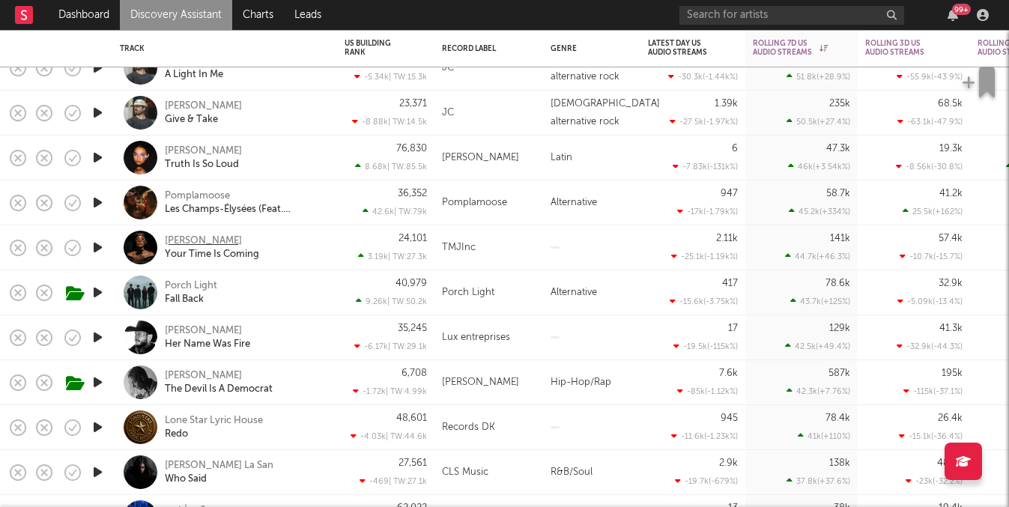
click at [191, 240] on div "[PERSON_NAME]" at bounding box center [203, 240] width 77 height 13
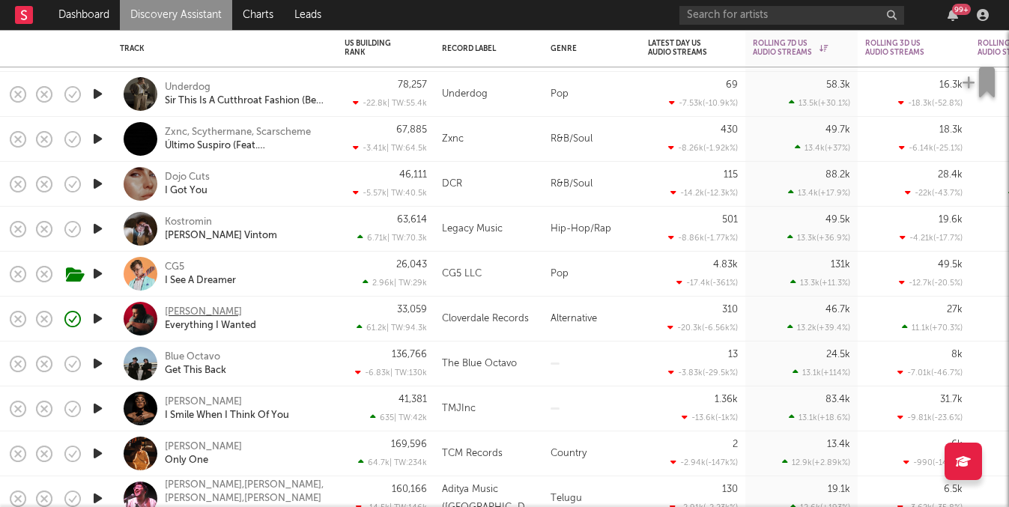
click at [210, 309] on div "[PERSON_NAME]" at bounding box center [203, 312] width 77 height 13
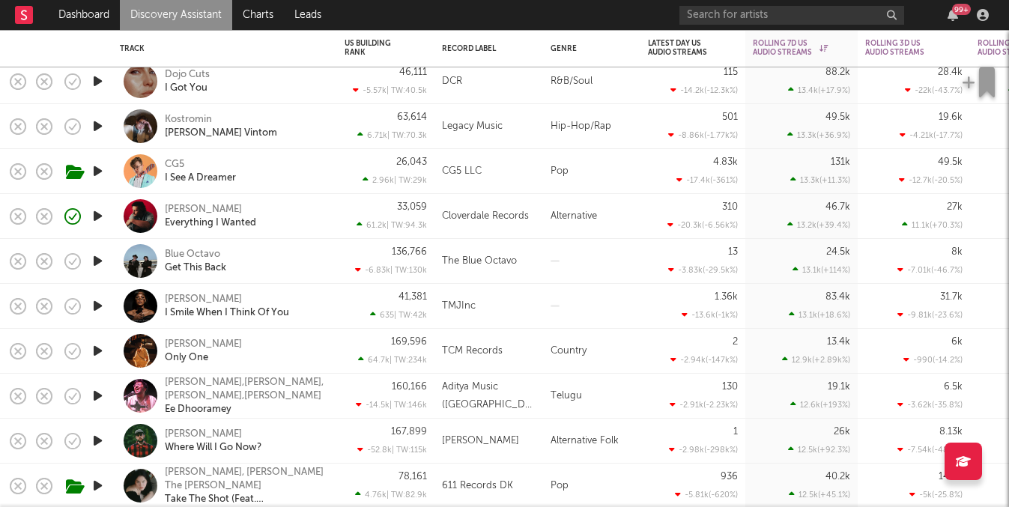
click at [177, 13] on link "Discovery Assistant" at bounding box center [176, 15] width 112 height 30
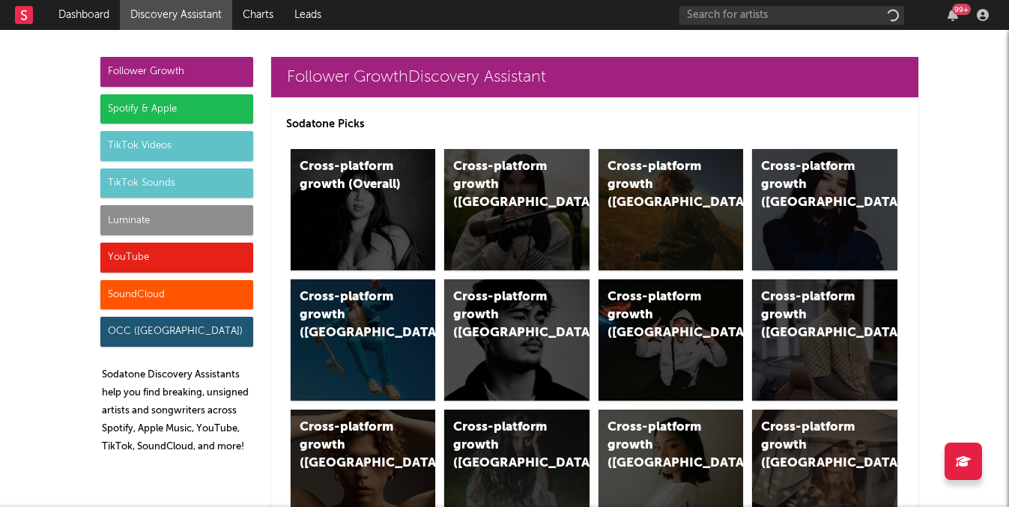
click at [168, 217] on div "Luminate" at bounding box center [176, 220] width 153 height 30
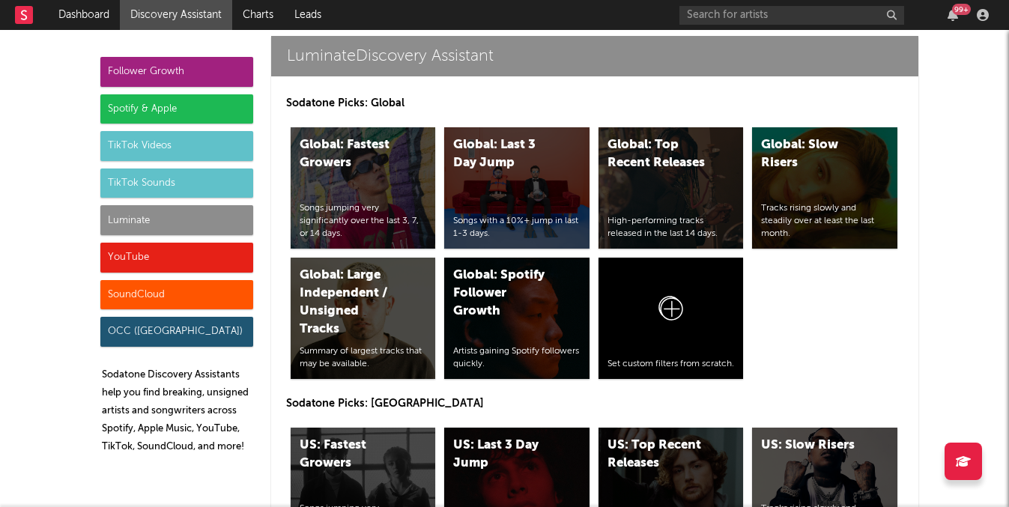
scroll to position [7275, 0]
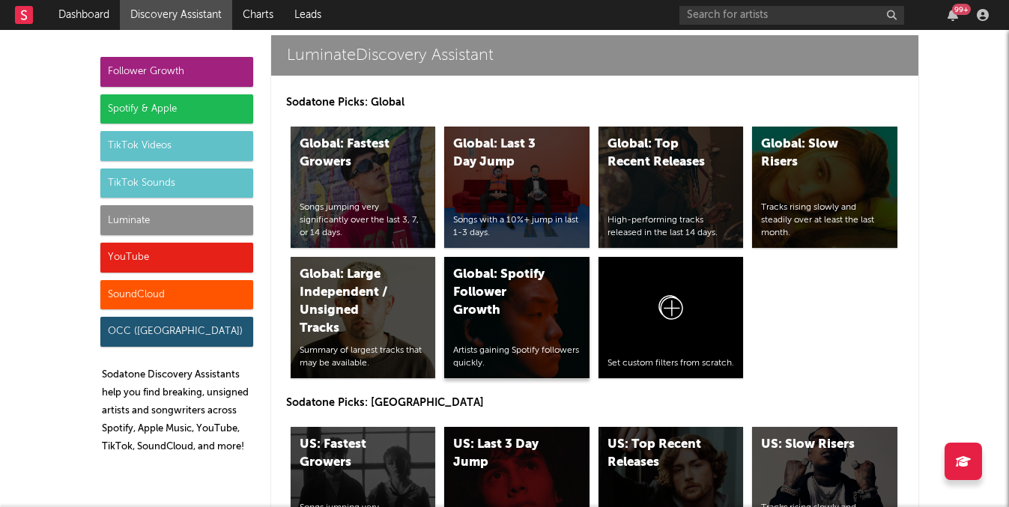
click at [487, 314] on div "Global: Spotify Follower Growth" at bounding box center [504, 293] width 102 height 54
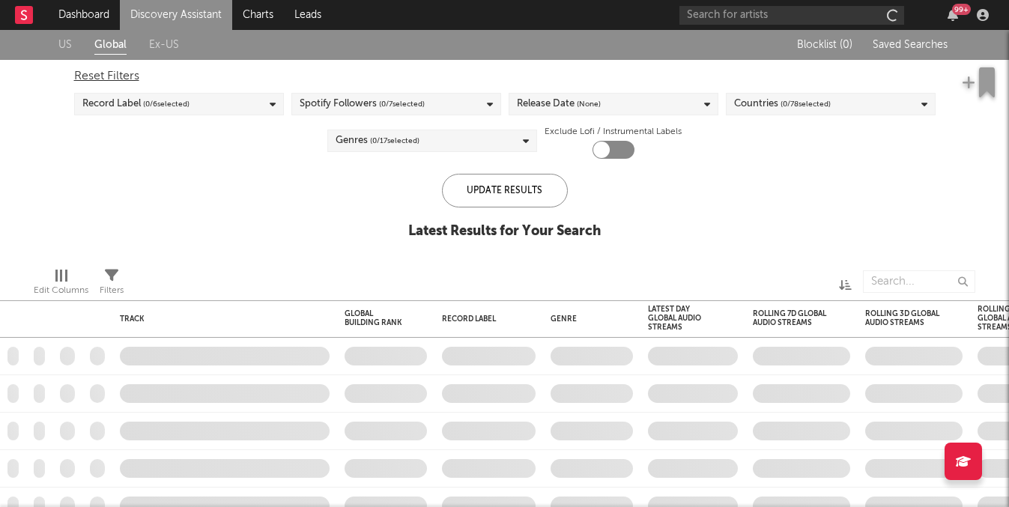
checkbox input "true"
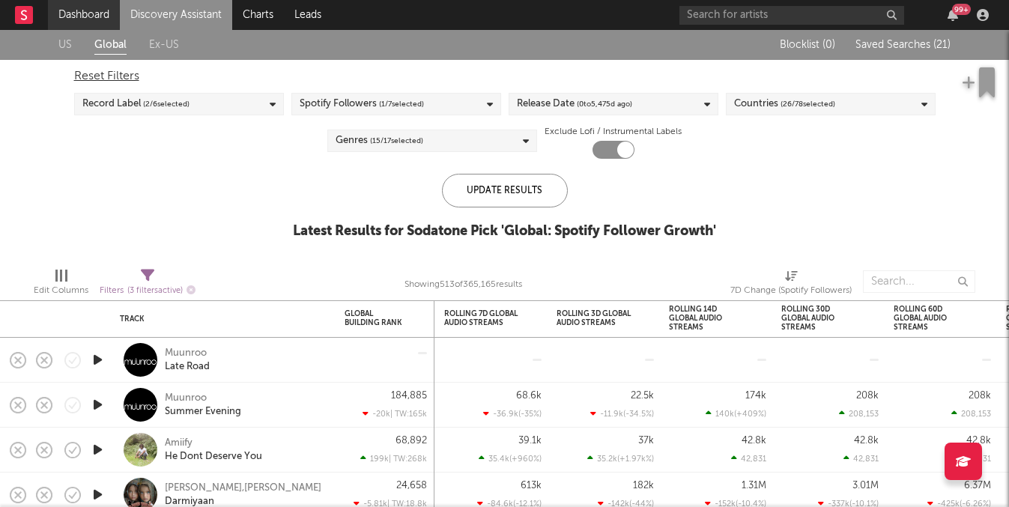
click at [102, 17] on link "Dashboard" at bounding box center [84, 15] width 72 height 30
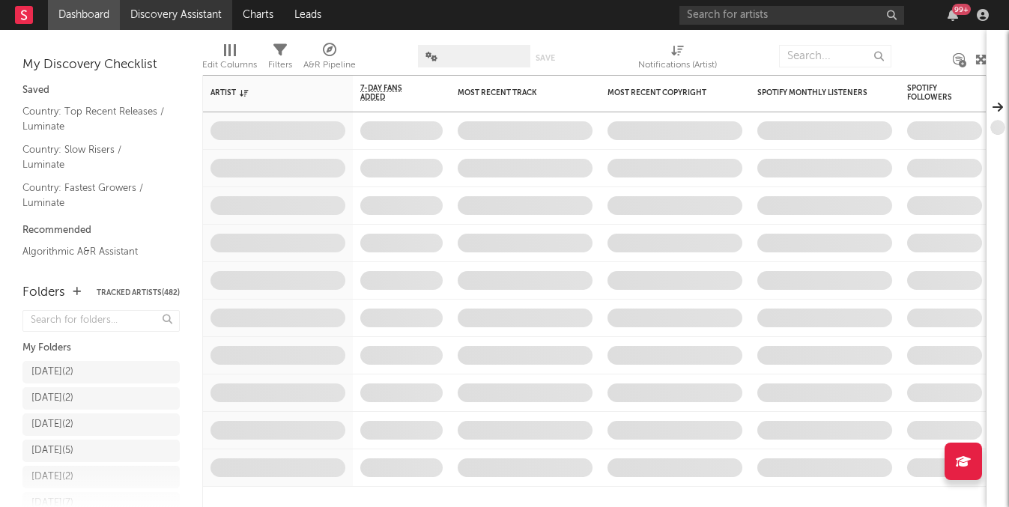
click at [174, 20] on link "Discovery Assistant" at bounding box center [176, 15] width 112 height 30
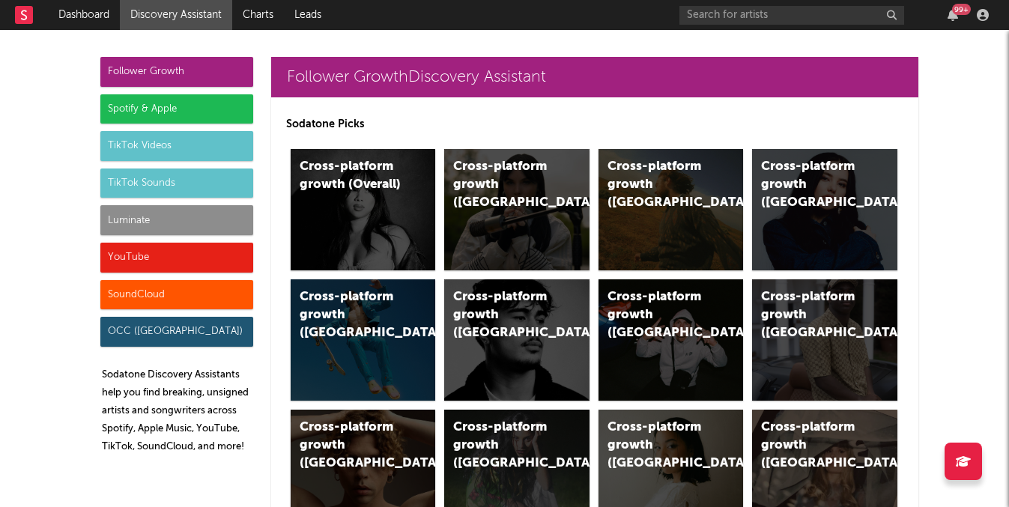
click at [151, 225] on div "Luminate" at bounding box center [176, 220] width 153 height 30
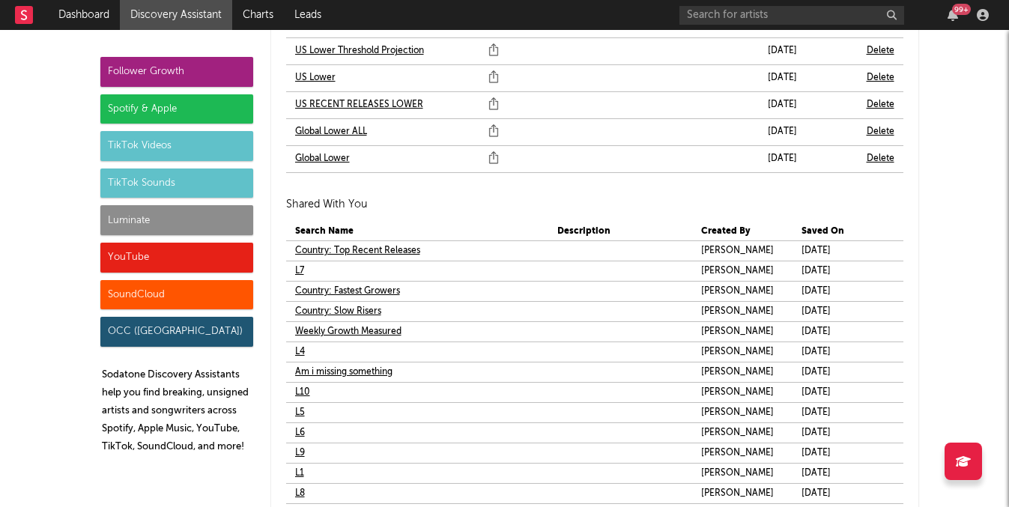
scroll to position [9206, 0]
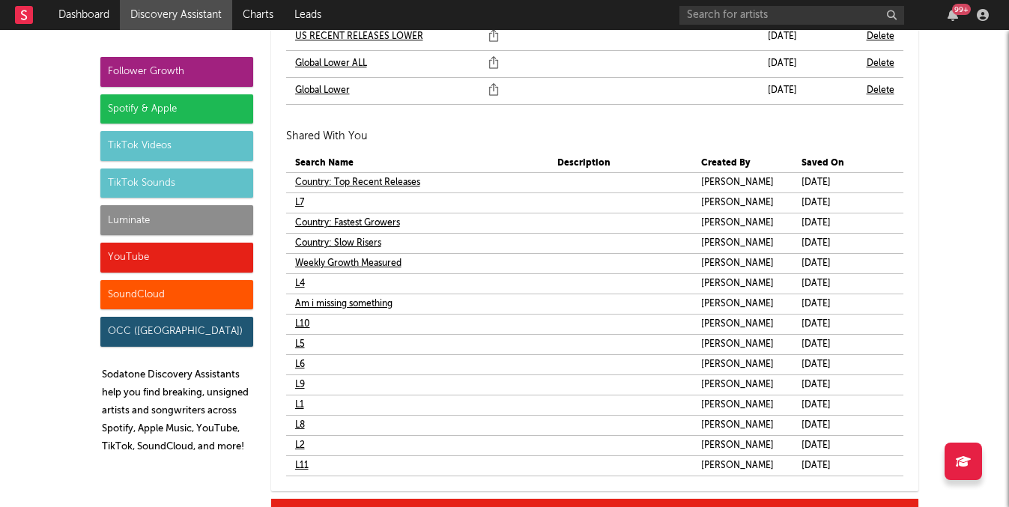
click at [297, 403] on link "L1" at bounding box center [299, 405] width 9 height 18
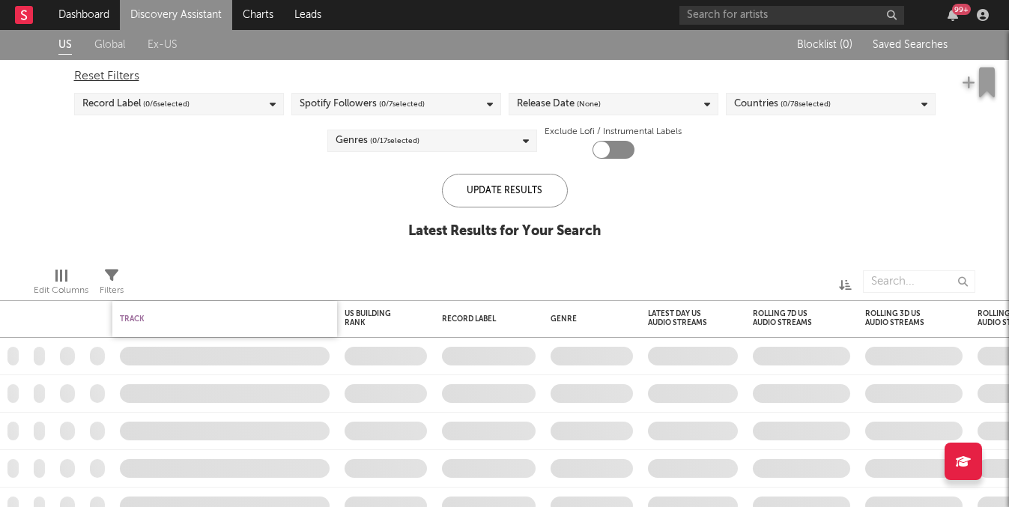
checkbox input "true"
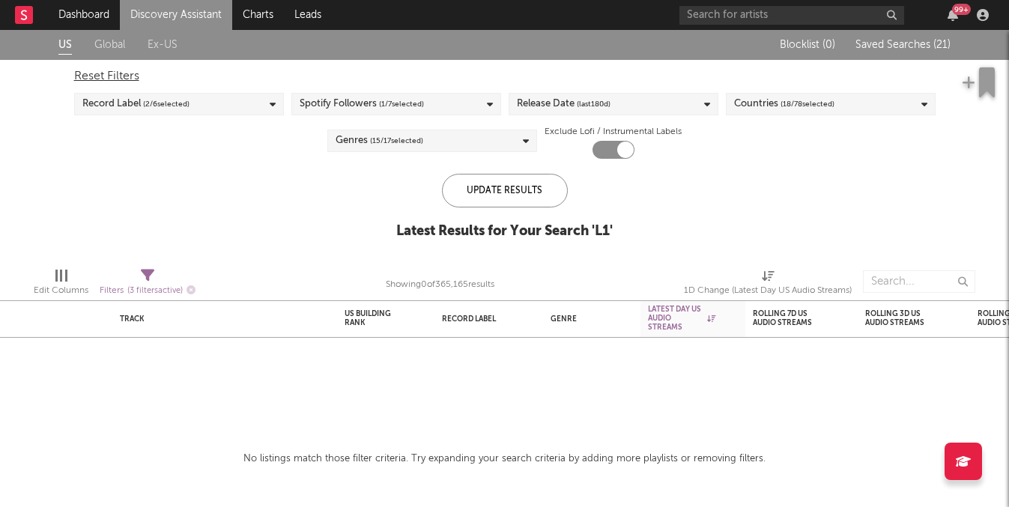
click at [178, 19] on link "Discovery Assistant" at bounding box center [176, 15] width 112 height 30
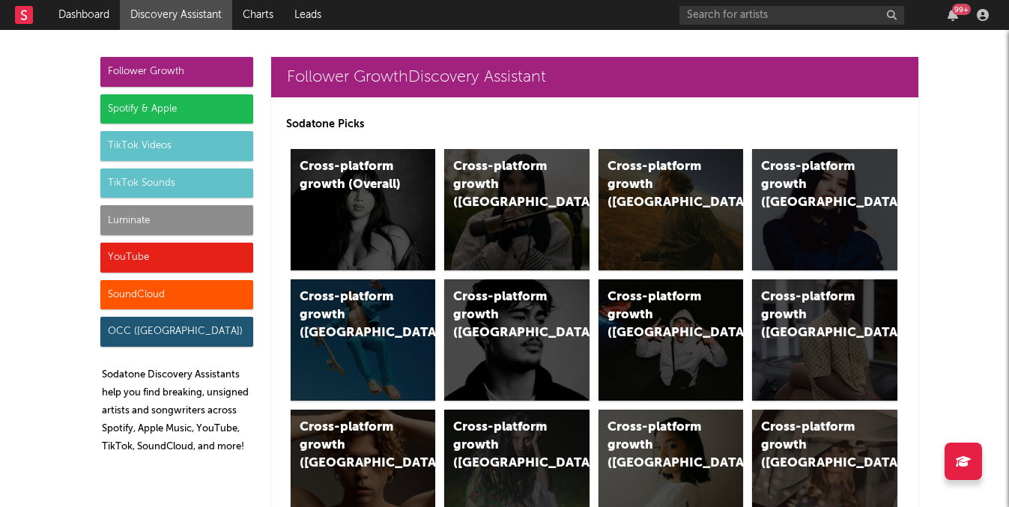
click at [202, 205] on div "Luminate" at bounding box center [176, 220] width 153 height 30
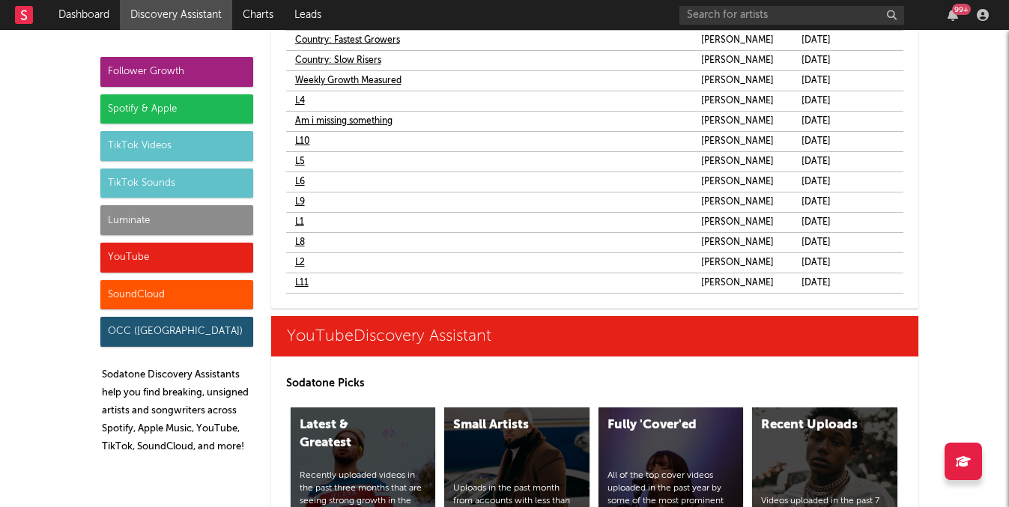
scroll to position [9354, 0]
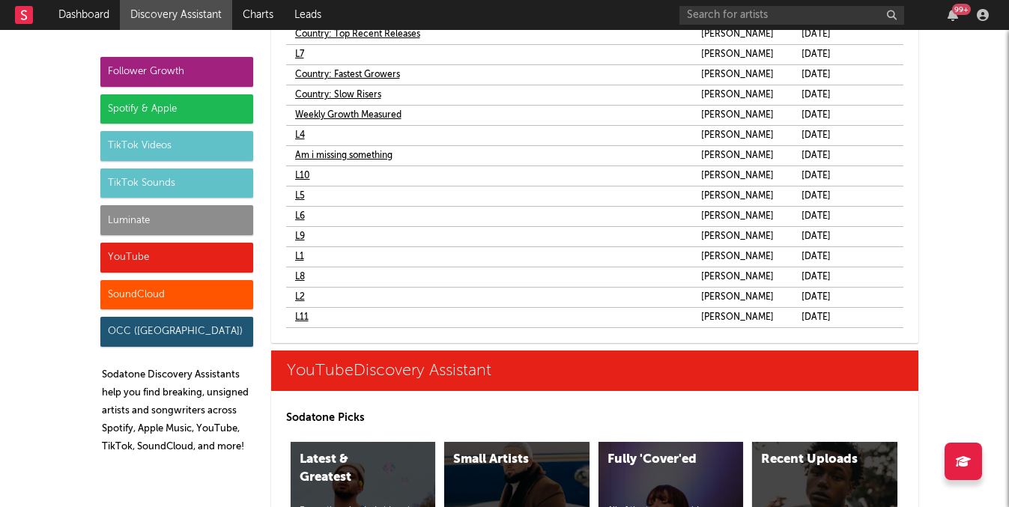
click at [296, 295] on link "L2" at bounding box center [300, 297] width 10 height 18
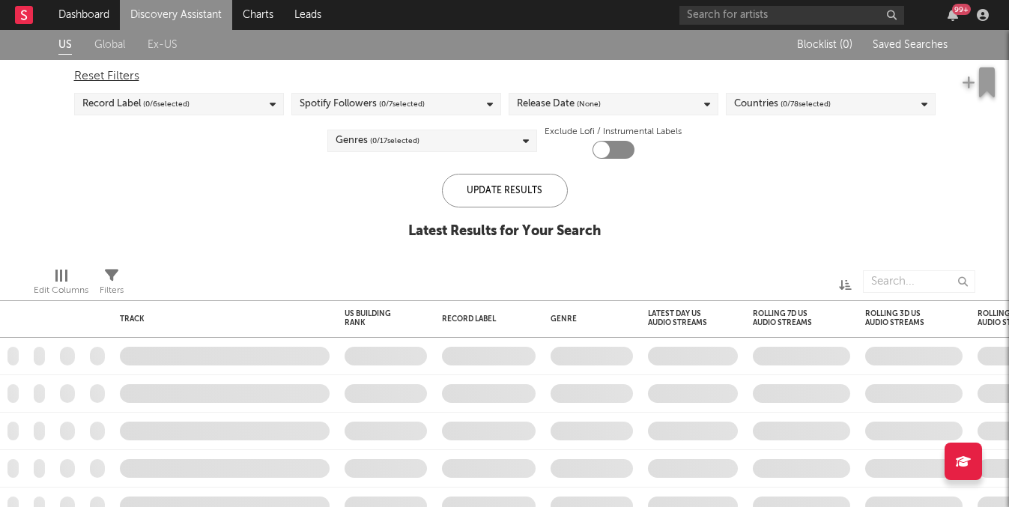
checkbox input "true"
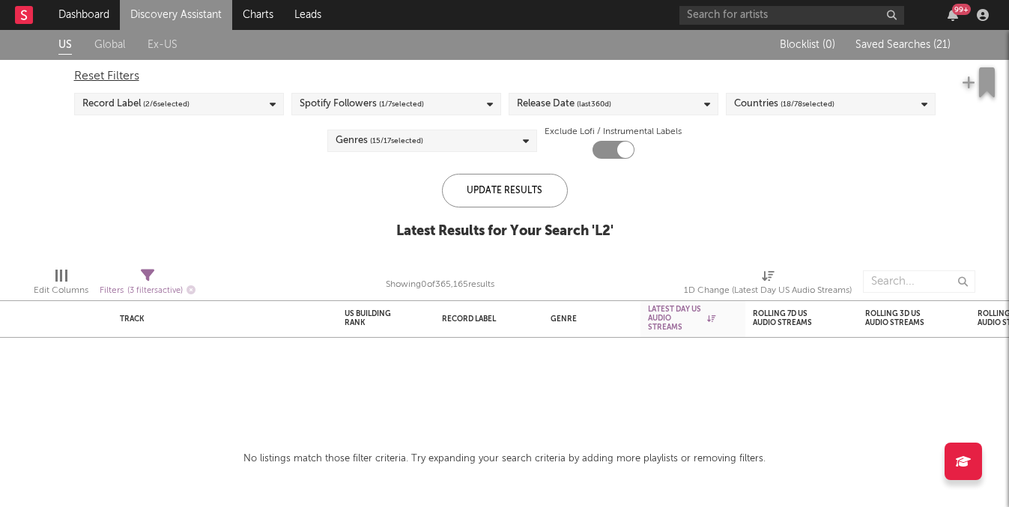
click at [189, 22] on link "Discovery Assistant" at bounding box center [176, 15] width 112 height 30
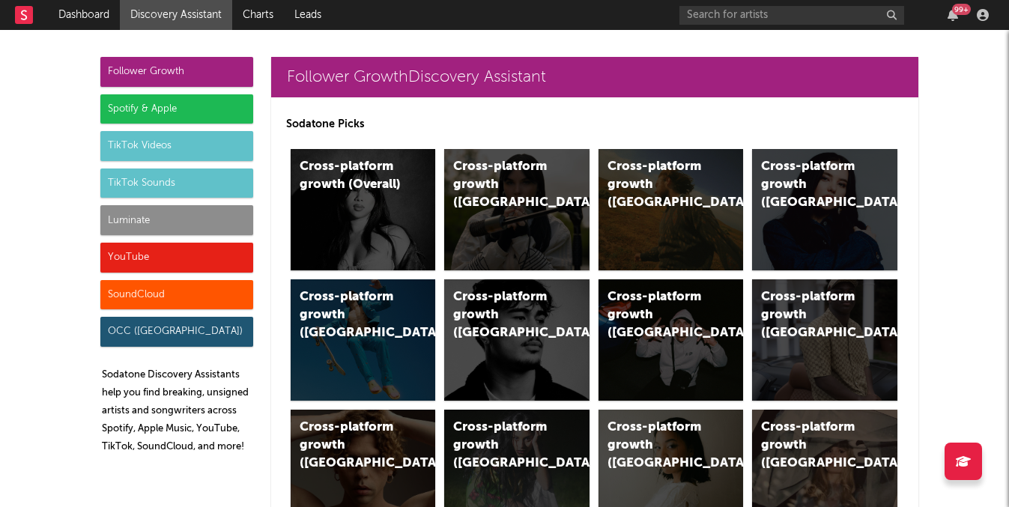
click at [232, 215] on div "Luminate" at bounding box center [176, 220] width 153 height 30
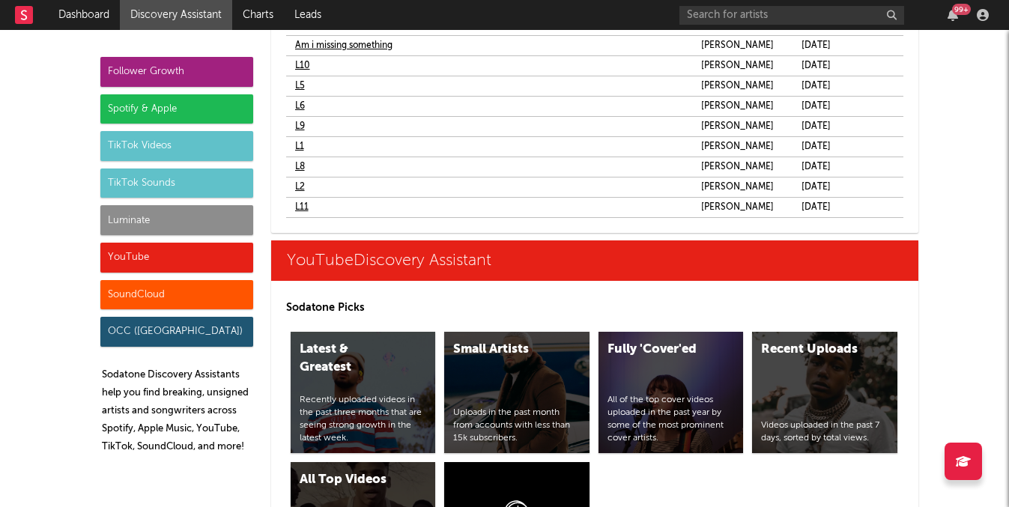
scroll to position [9405, 0]
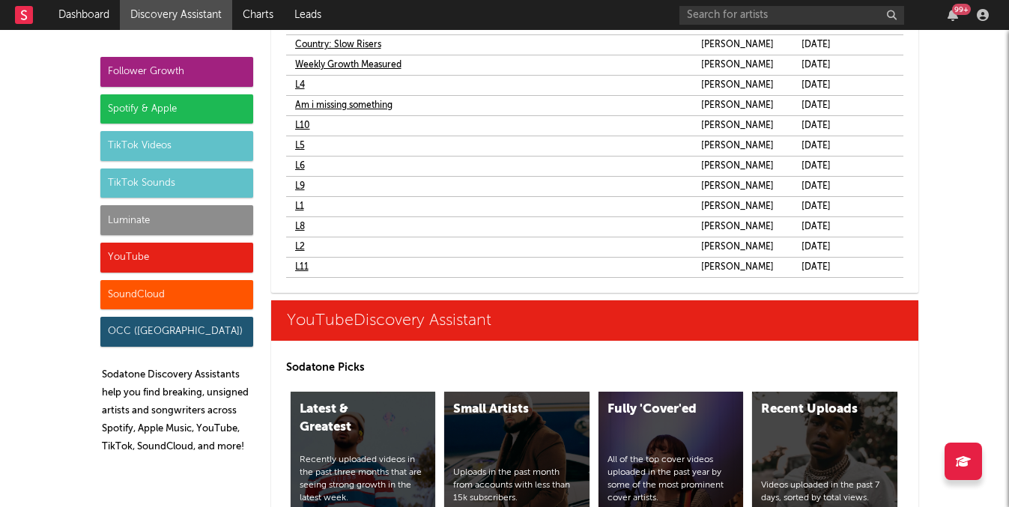
click at [303, 88] on link "L4" at bounding box center [300, 85] width 10 height 18
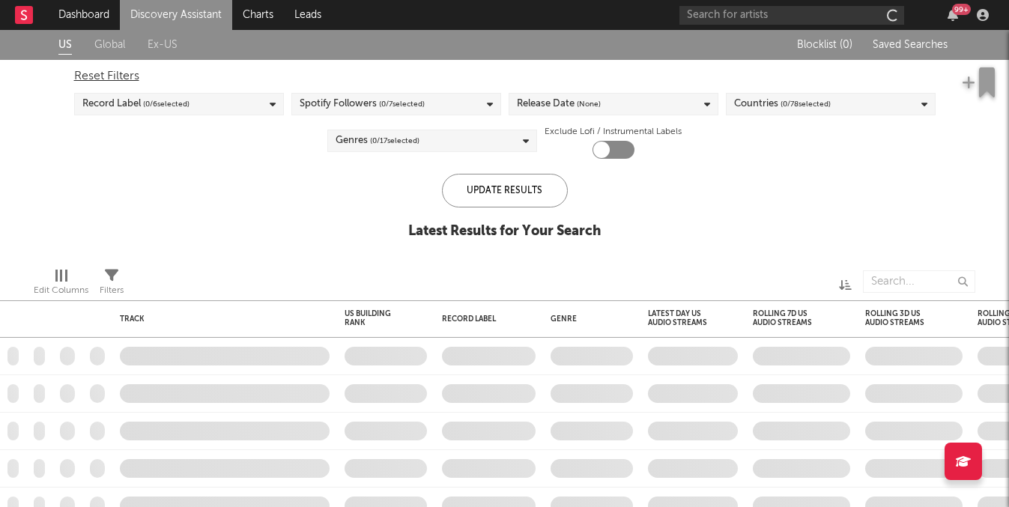
checkbox input "true"
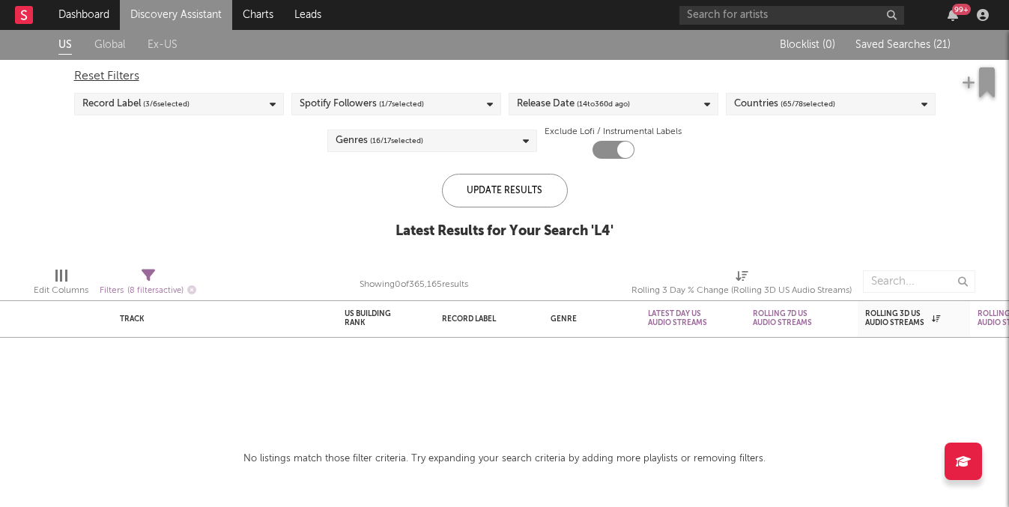
click at [199, 18] on link "Discovery Assistant" at bounding box center [176, 15] width 112 height 30
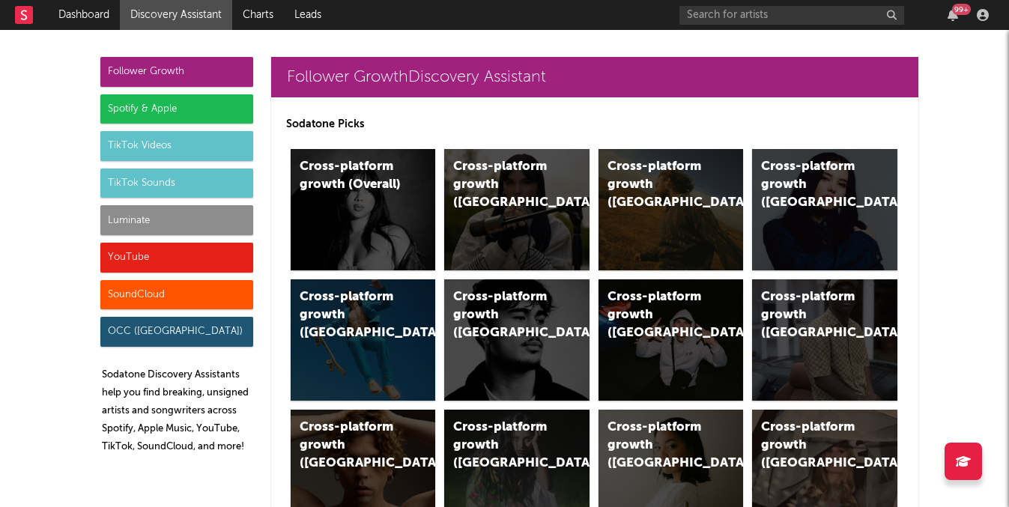
click at [185, 206] on div "Luminate" at bounding box center [176, 220] width 153 height 30
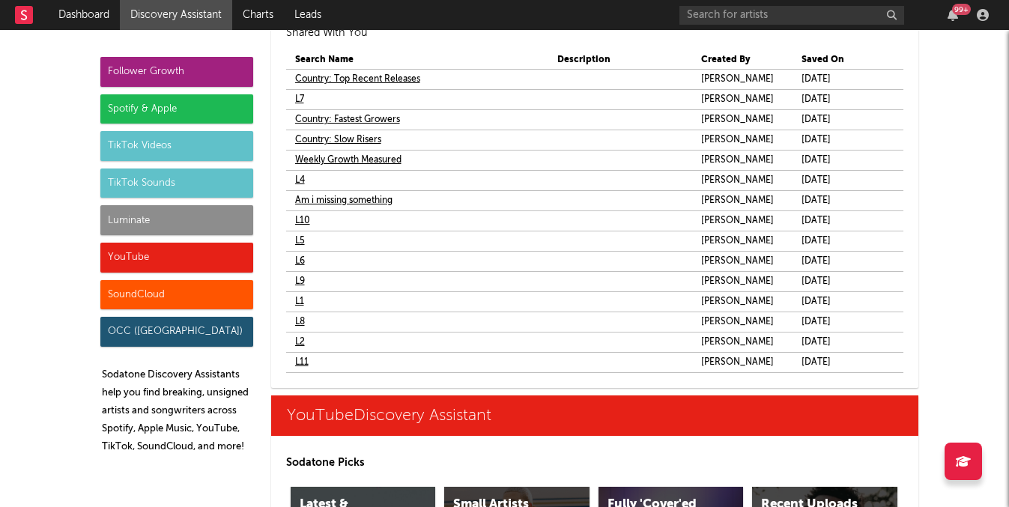
scroll to position [9292, 0]
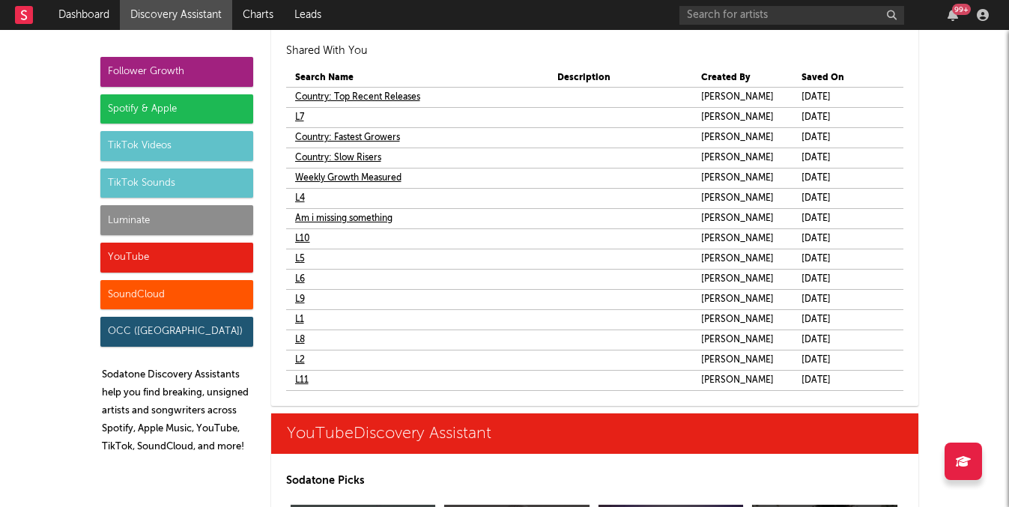
click at [297, 256] on link "L5" at bounding box center [300, 259] width 10 height 18
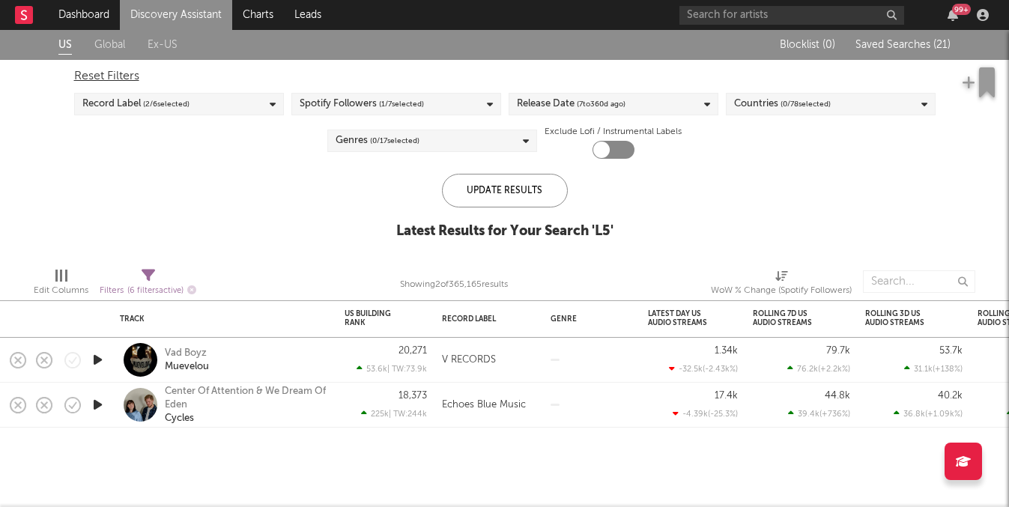
click at [221, 20] on link "Discovery Assistant" at bounding box center [176, 15] width 112 height 30
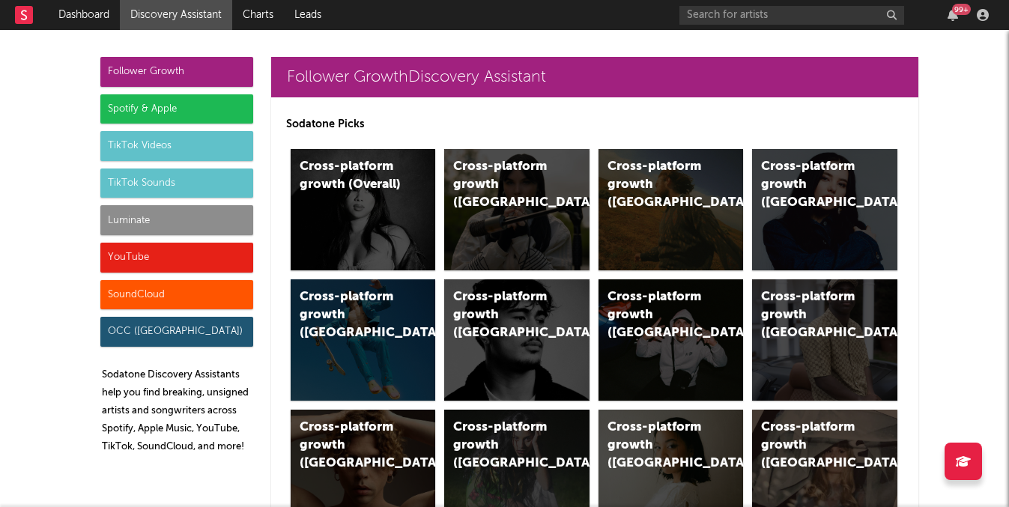
click at [178, 205] on div "Luminate" at bounding box center [176, 220] width 153 height 30
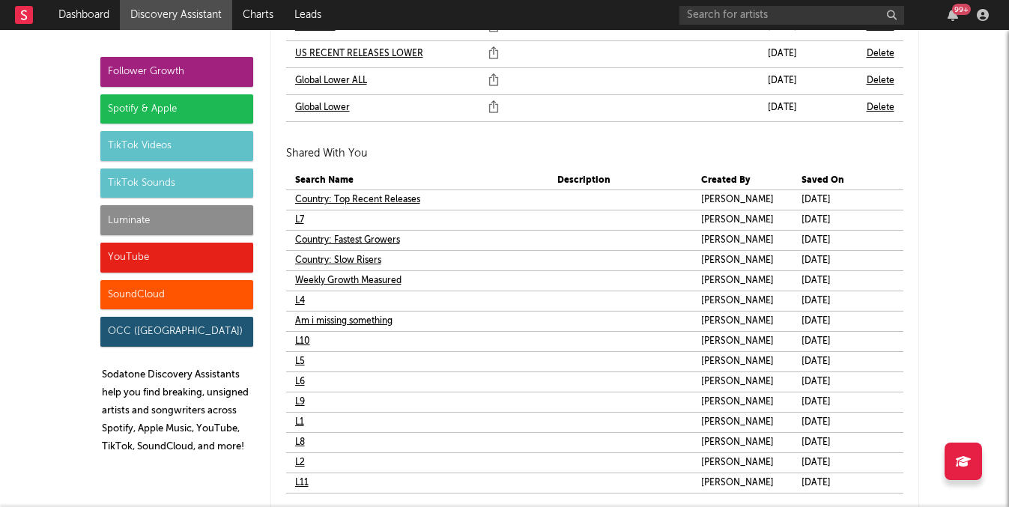
scroll to position [9208, 0]
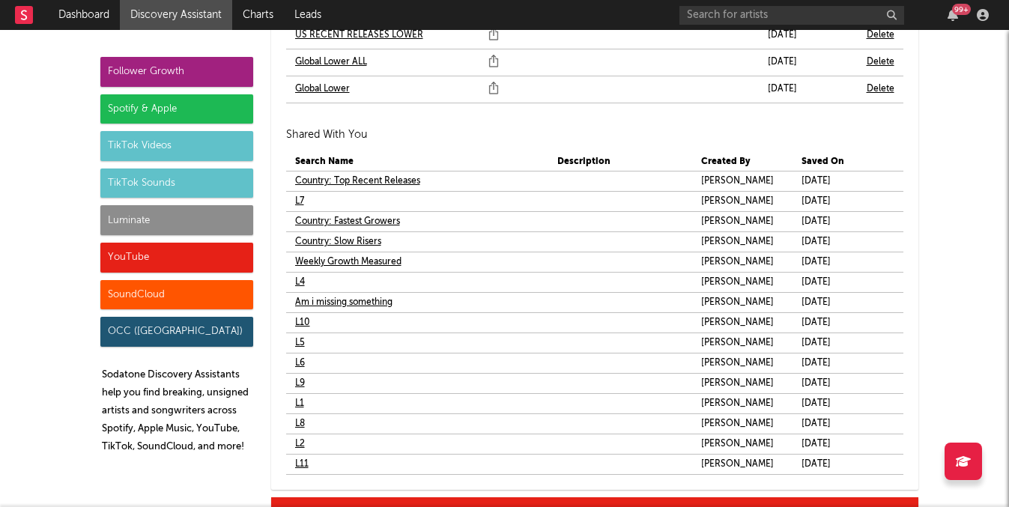
click at [299, 422] on link "L8" at bounding box center [300, 424] width 10 height 18
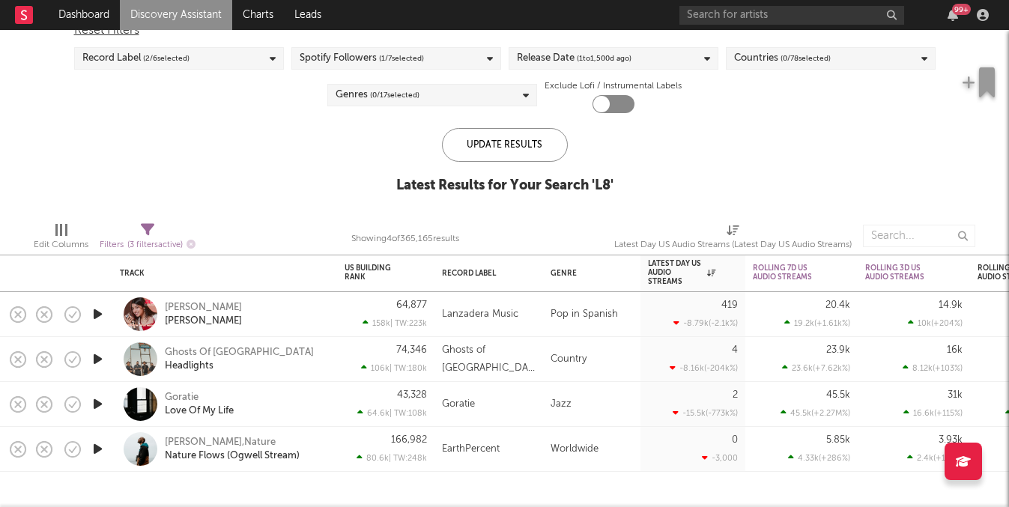
click at [198, 16] on link "Discovery Assistant" at bounding box center [176, 15] width 112 height 30
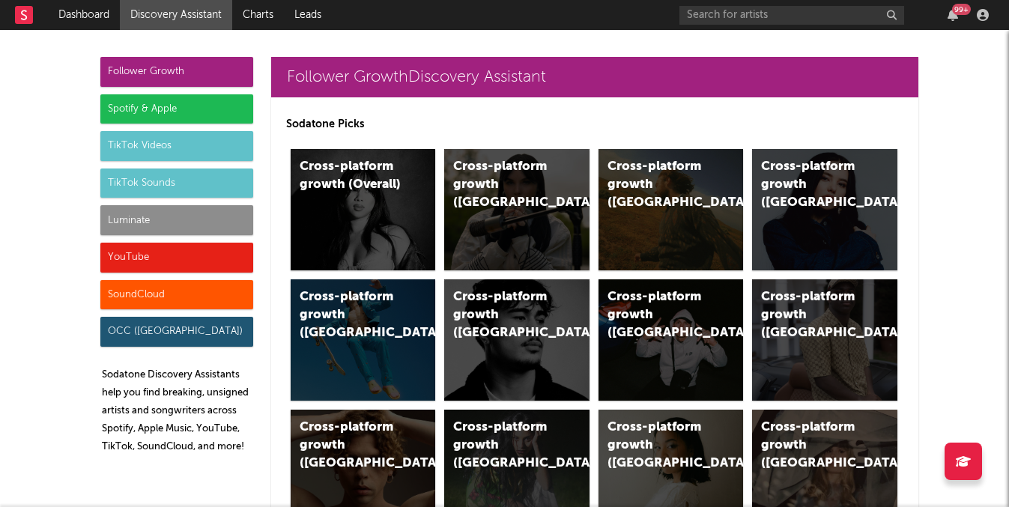
click at [173, 213] on div "Luminate" at bounding box center [176, 220] width 153 height 30
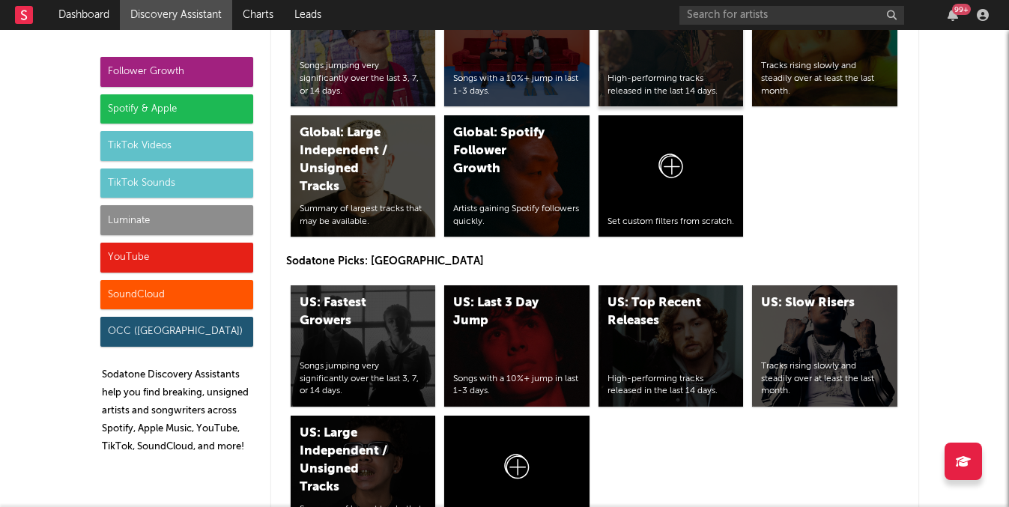
scroll to position [7437, 0]
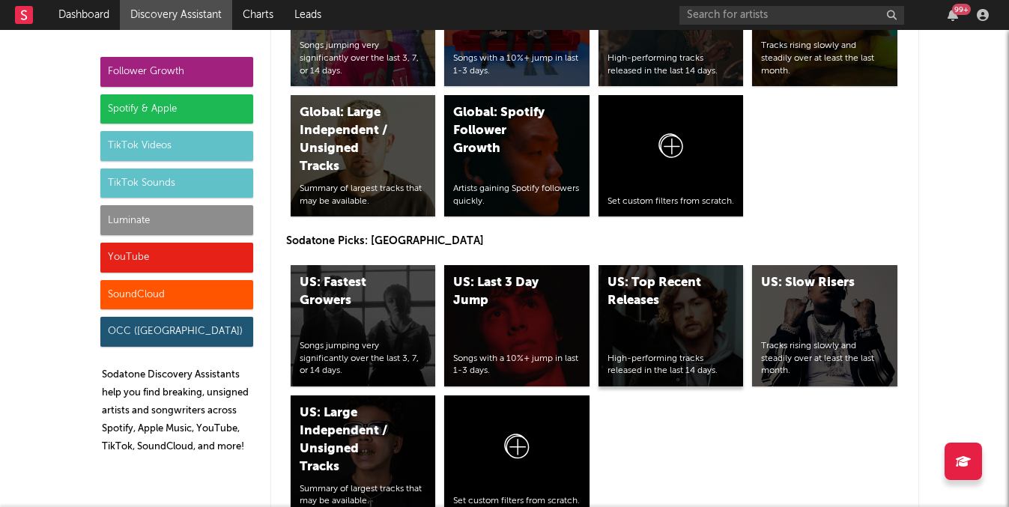
click at [682, 322] on div "US: Top Recent Releases High-performing tracks released in the last 14 days." at bounding box center [670, 325] width 145 height 121
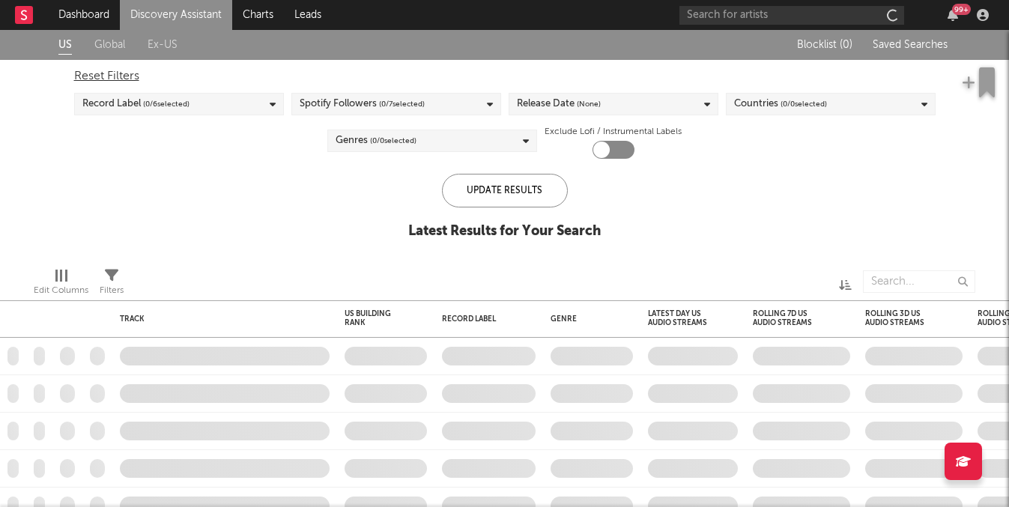
checkbox input "true"
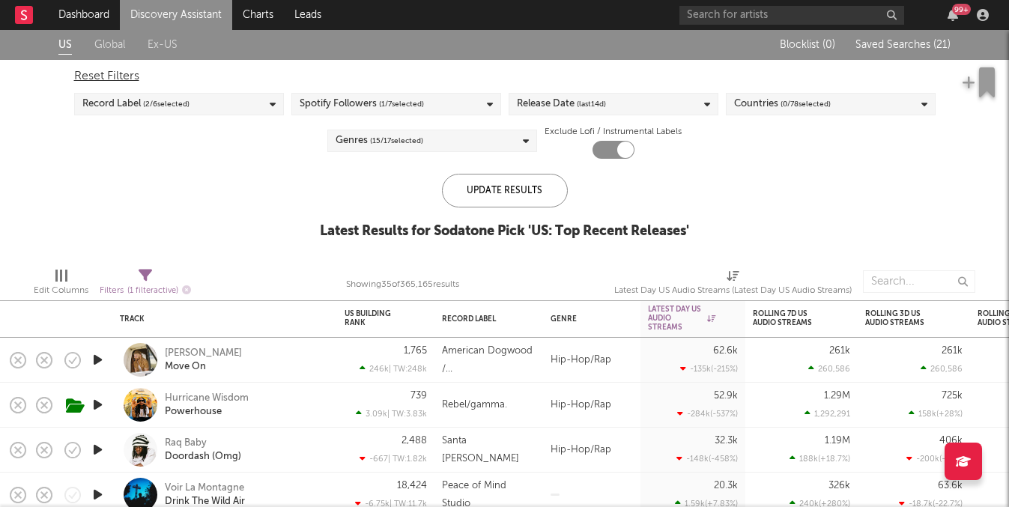
click at [686, 279] on span "Latest Day US Audio Streams (Latest Day US Audio Streams)" at bounding box center [732, 285] width 237 height 30
select select "-1"
click at [679, 233] on div "Latest Results for Sodatone Pick ' US: Top Recent Releases '" at bounding box center [504, 231] width 369 height 18
click at [217, 353] on div "Kevin Powers" at bounding box center [203, 353] width 77 height 13
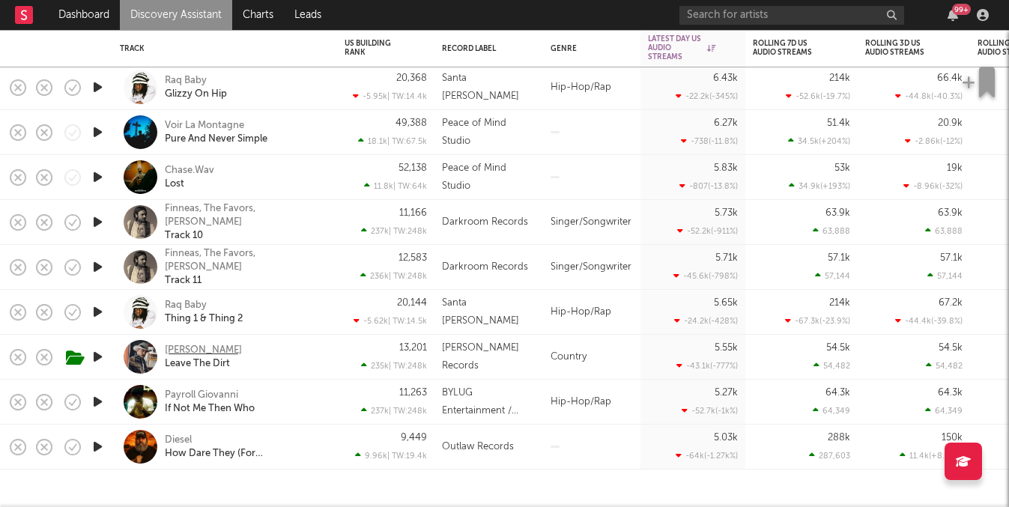
click at [192, 350] on div "Jay Webb" at bounding box center [203, 350] width 77 height 13
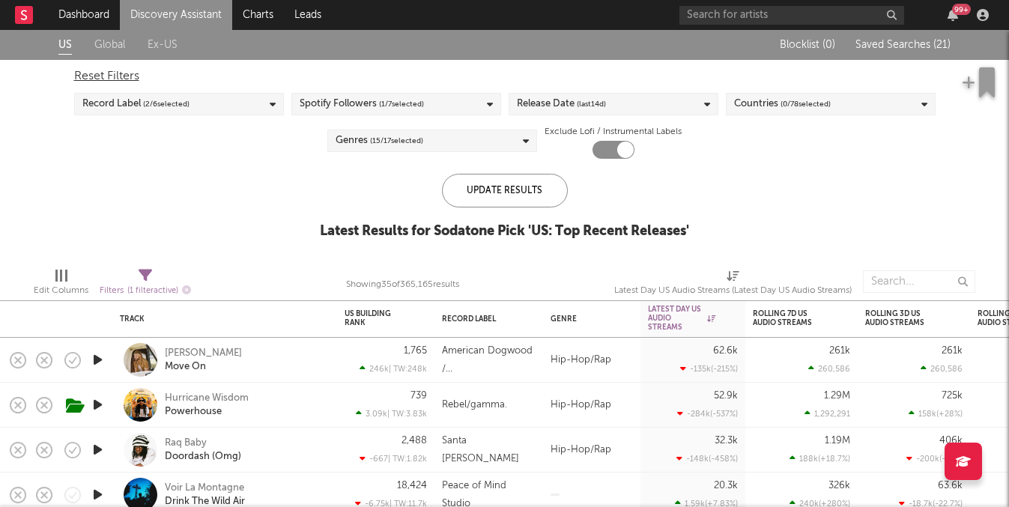
click at [164, 6] on link "Discovery Assistant" at bounding box center [176, 15] width 112 height 30
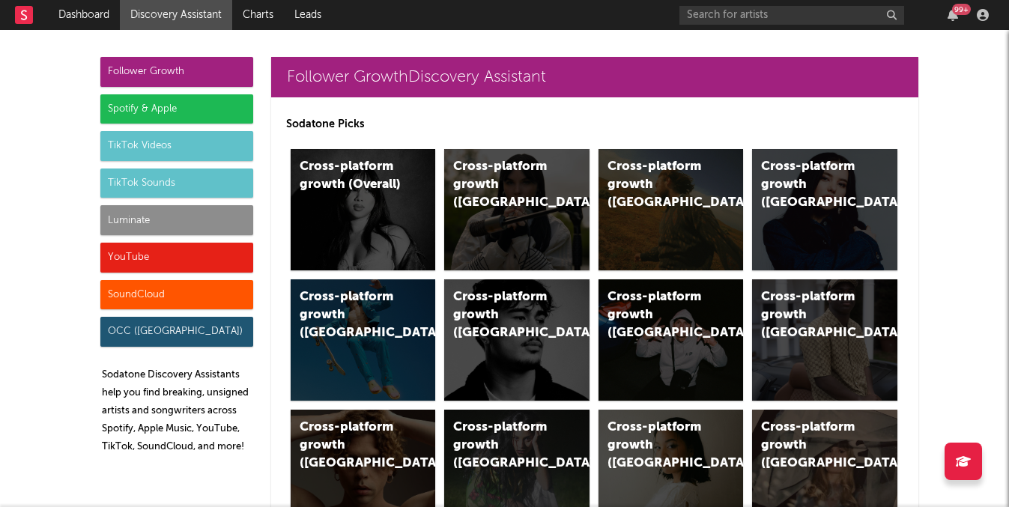
click at [146, 228] on div "Luminate" at bounding box center [176, 220] width 153 height 30
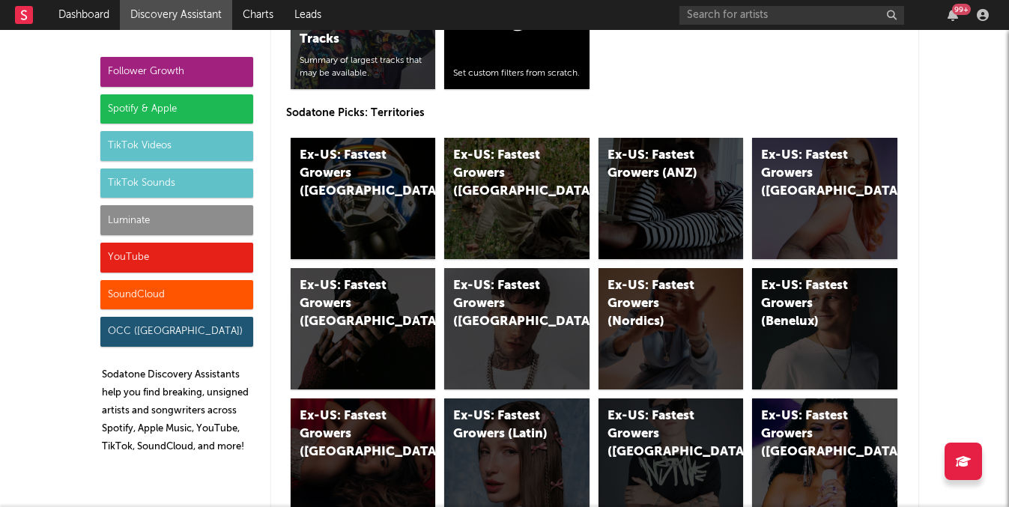
scroll to position [8165, 0]
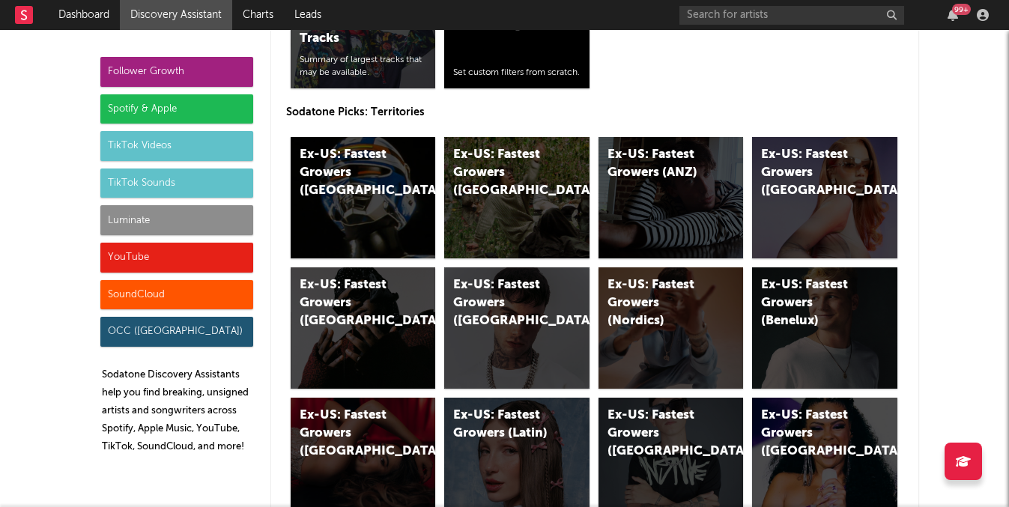
click at [133, 211] on div "Luminate" at bounding box center [176, 220] width 153 height 30
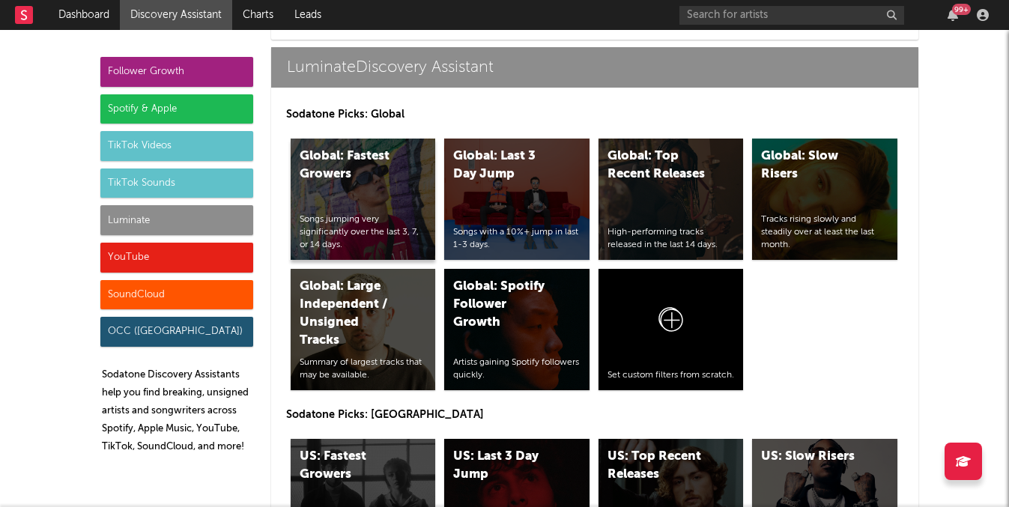
scroll to position [7250, 0]
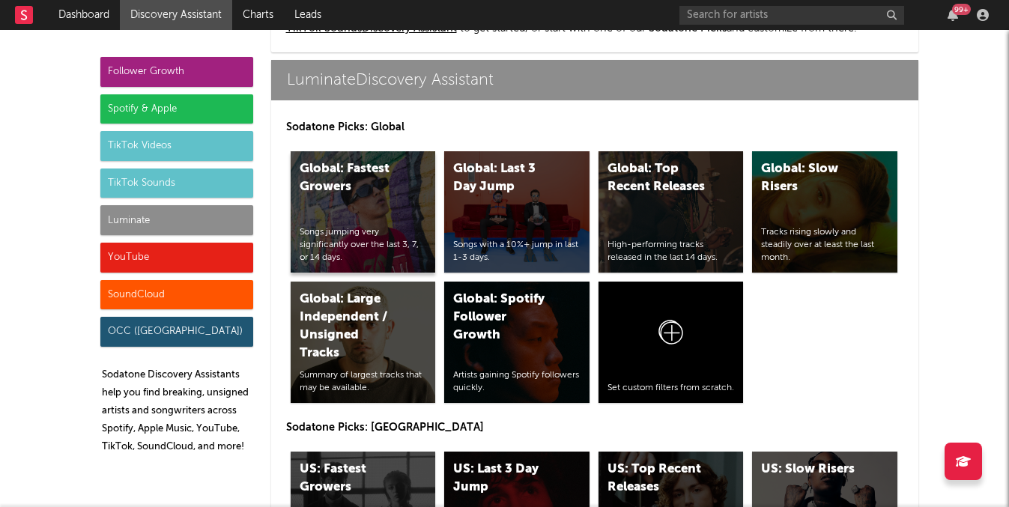
click at [388, 198] on div "Global: Fastest Growers Songs jumping very significantly over the last 3, 7, or…" at bounding box center [363, 211] width 145 height 121
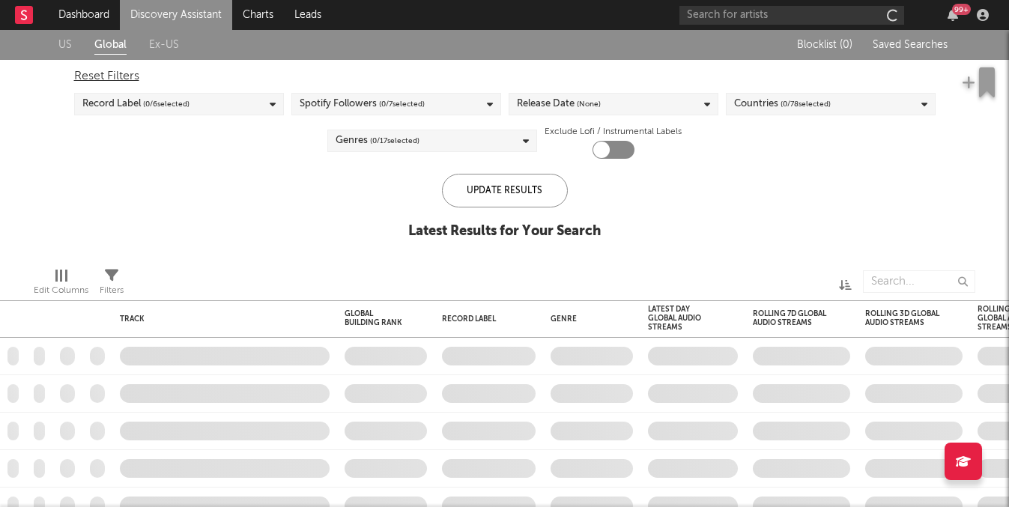
checkbox input "true"
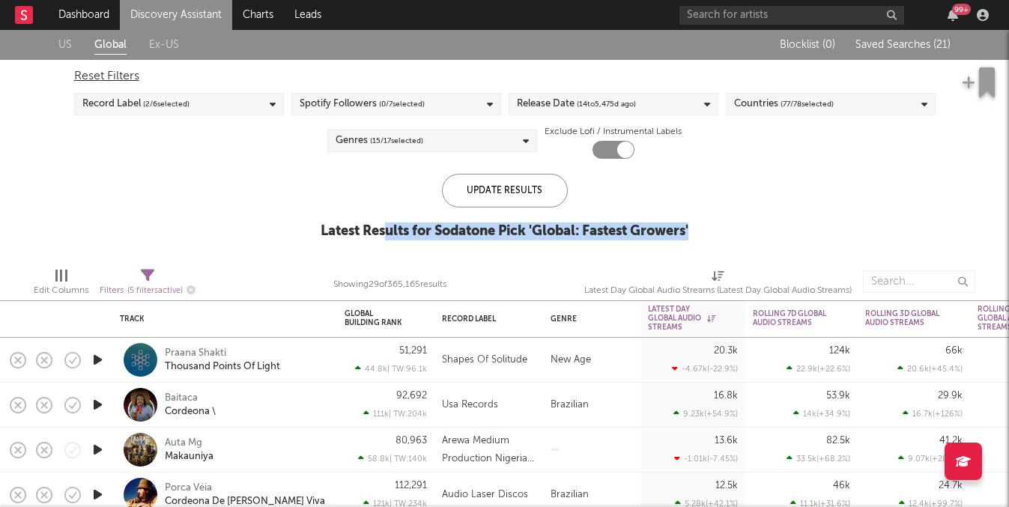
drag, startPoint x: 698, startPoint y: 234, endPoint x: 386, endPoint y: 232, distance: 312.3
click at [386, 232] on div "US Global Ex-US Blocklist ( 0 ) Saved Searches ( 21 ) Reset Filters Record Labe…" at bounding box center [504, 142] width 1009 height 225
click at [315, 223] on div "US Global Ex-US Blocklist ( 0 ) Saved Searches ( 21 ) Reset Filters Record Labe…" at bounding box center [504, 142] width 1009 height 225
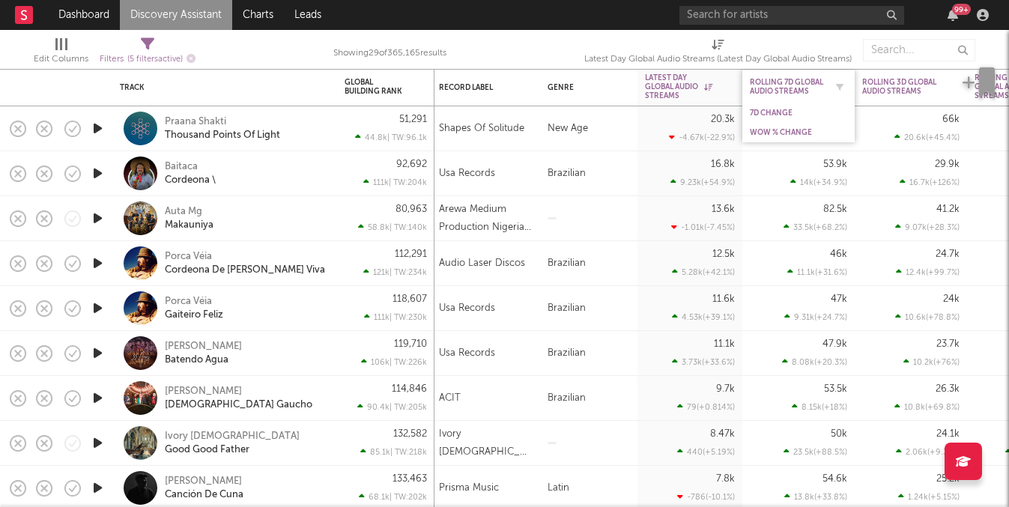
click at [787, 94] on div "Rolling 7D Global Audio Streams" at bounding box center [787, 87] width 75 height 18
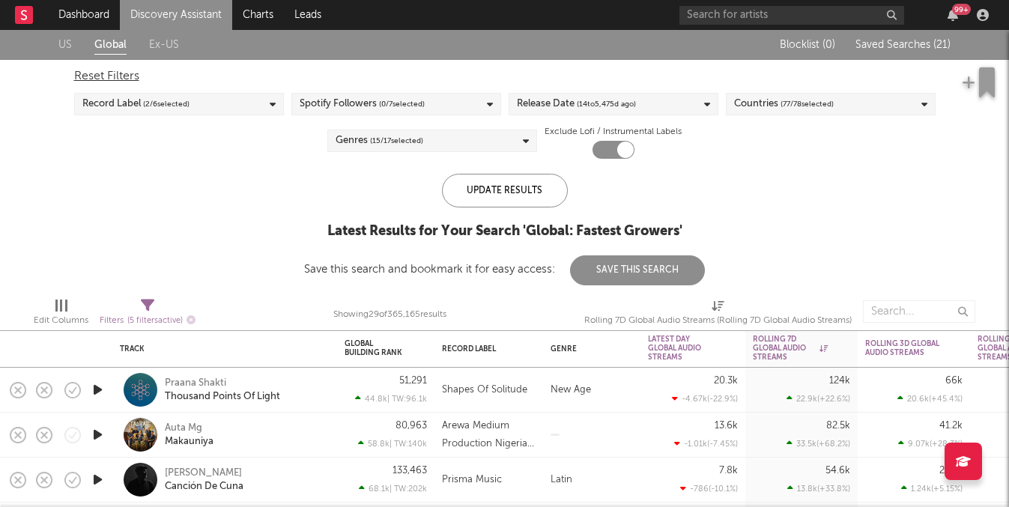
click at [183, 2] on link "Discovery Assistant" at bounding box center [176, 15] width 112 height 30
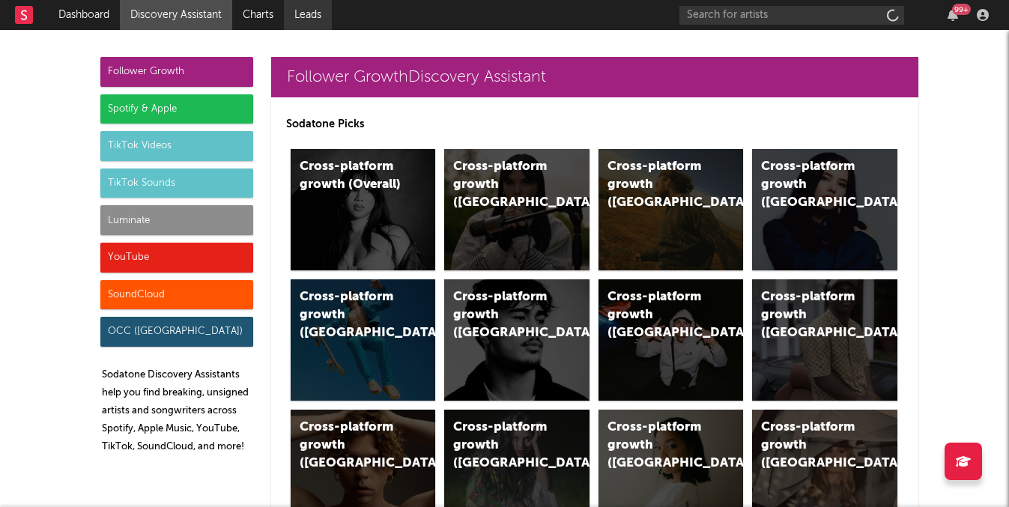
click at [288, 11] on link "Leads" at bounding box center [308, 15] width 48 height 30
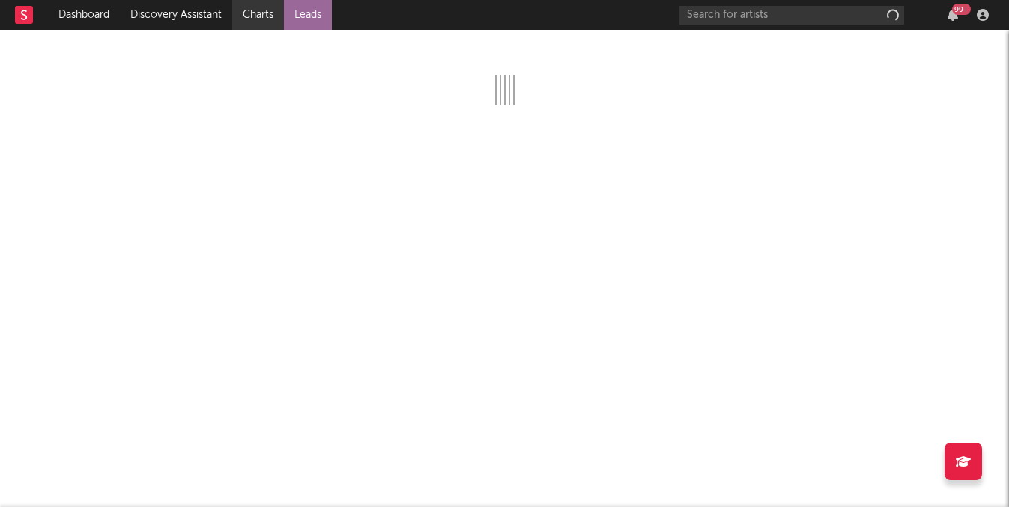
click at [236, 7] on link "Charts" at bounding box center [258, 15] width 52 height 30
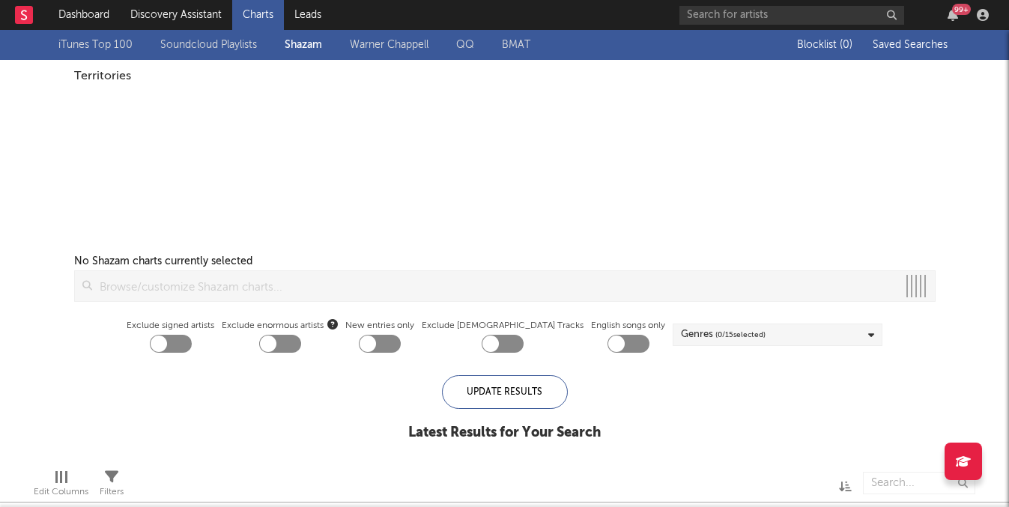
checkbox input "true"
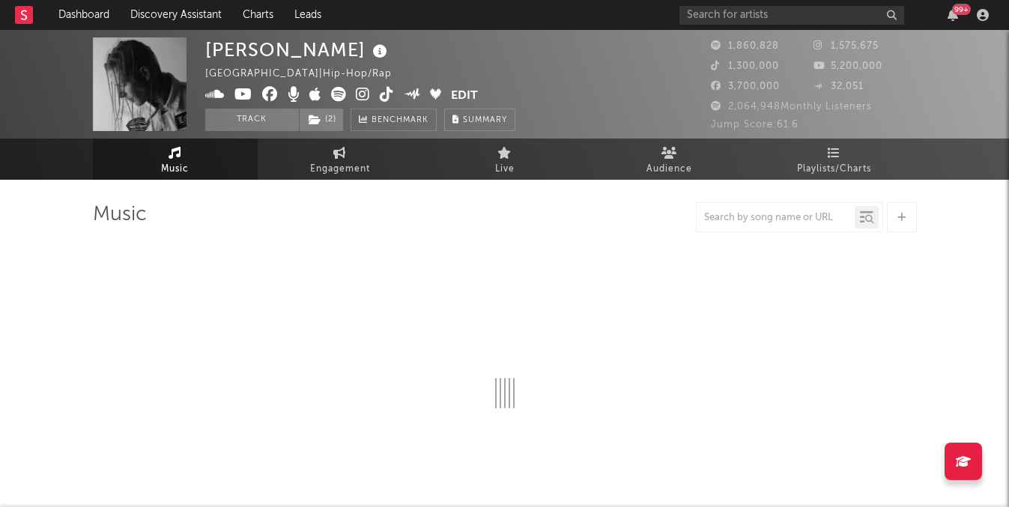
select select "6m"
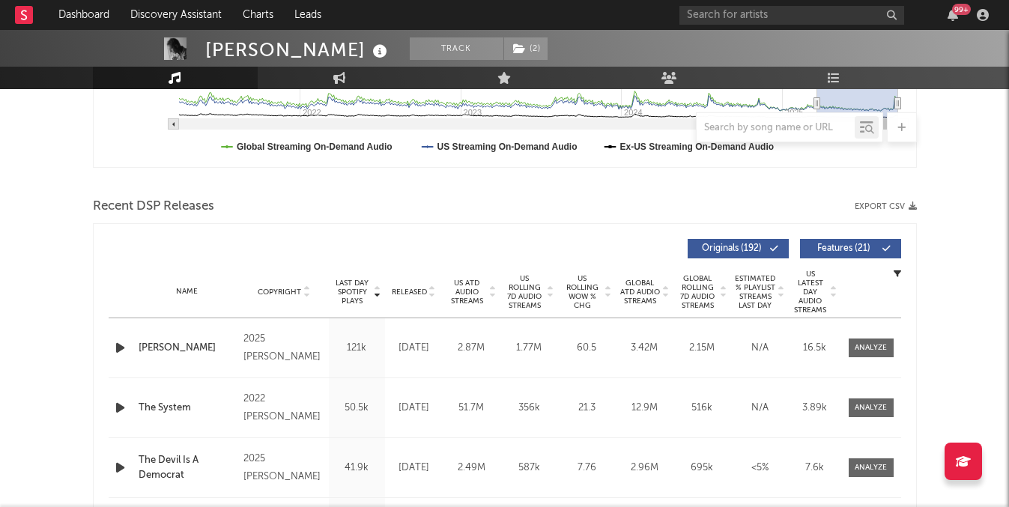
scroll to position [431, 0]
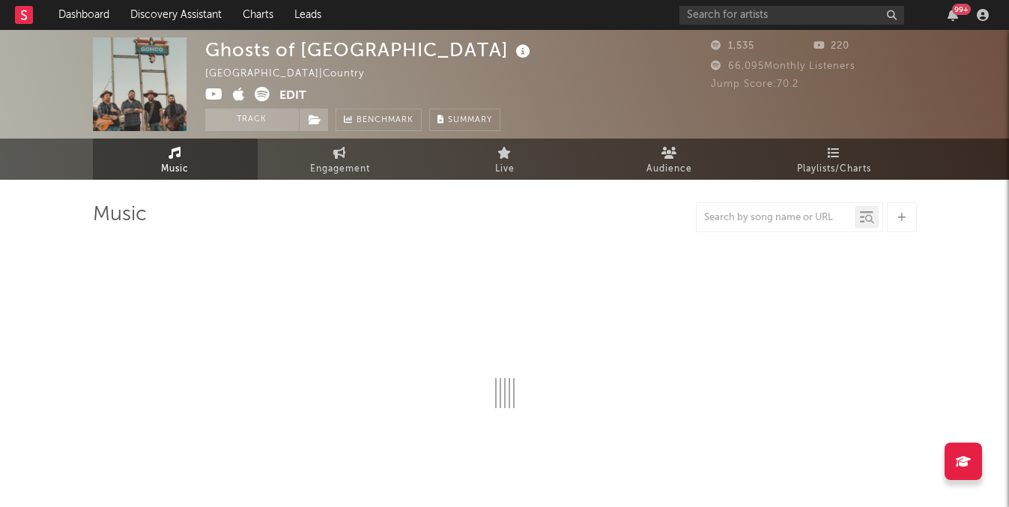
select select "6m"
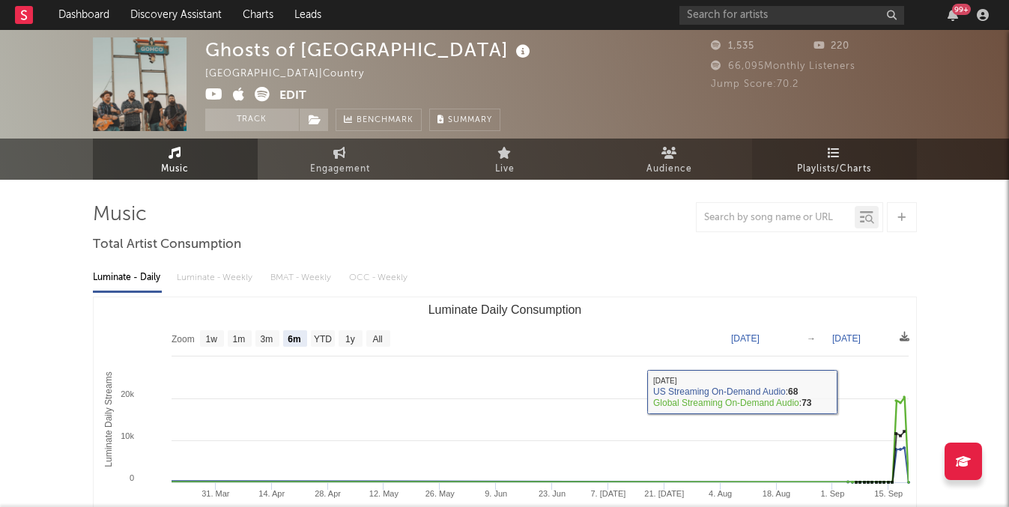
click at [854, 160] on span "Playlists/Charts" at bounding box center [834, 169] width 74 height 18
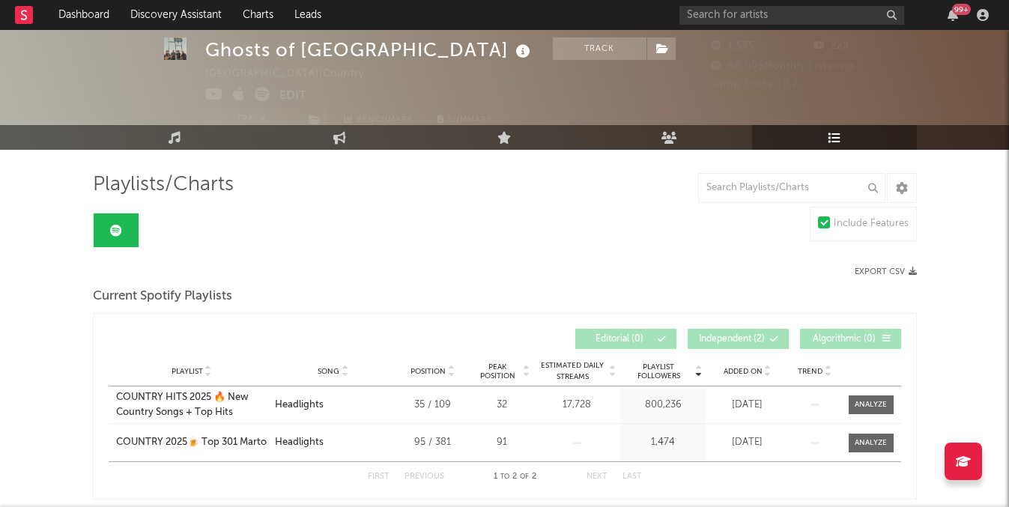
scroll to position [39, 0]
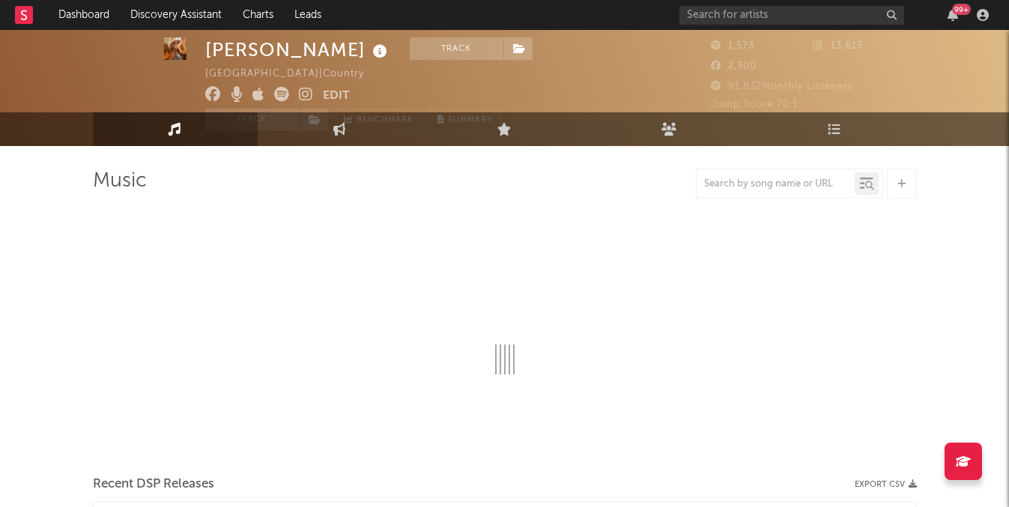
select select "6m"
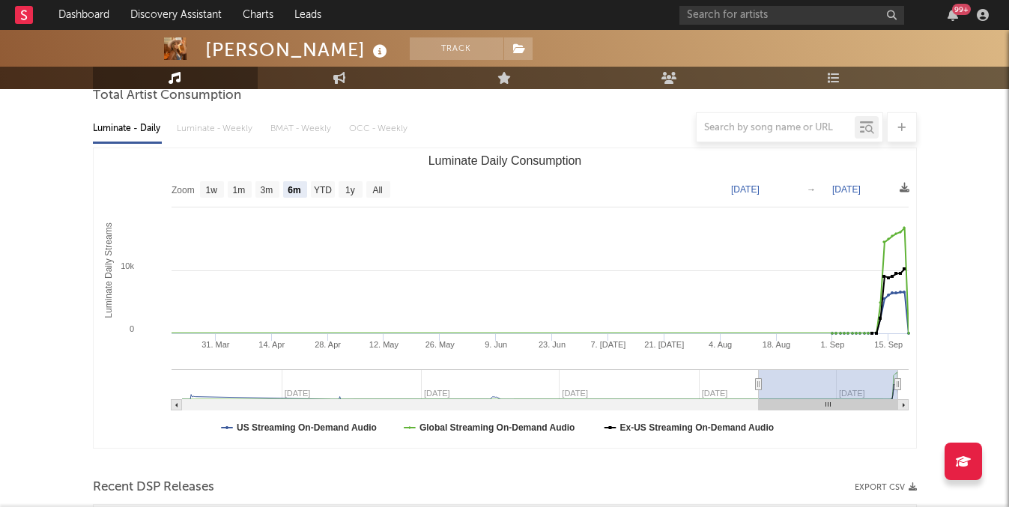
scroll to position [151, 0]
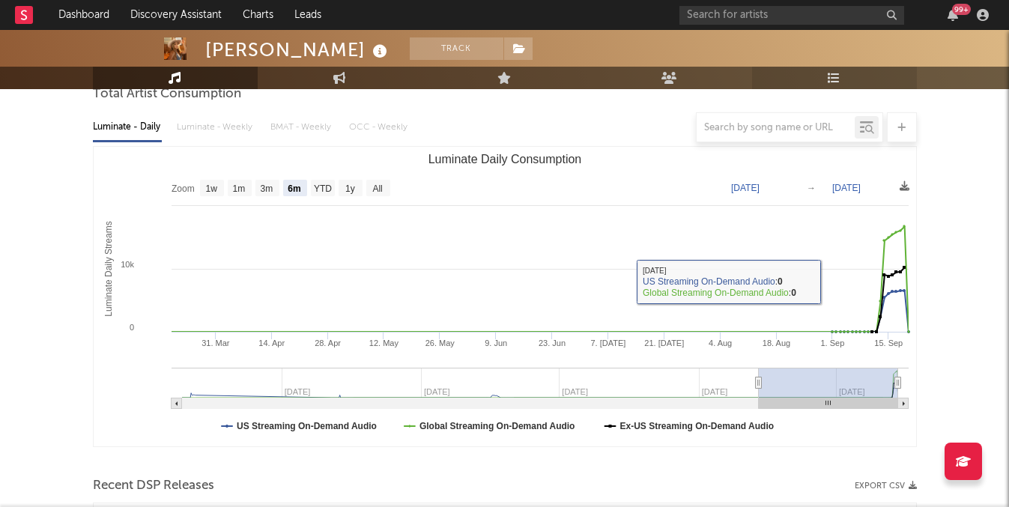
click at [841, 81] on link "Playlists/Charts" at bounding box center [834, 78] width 165 height 22
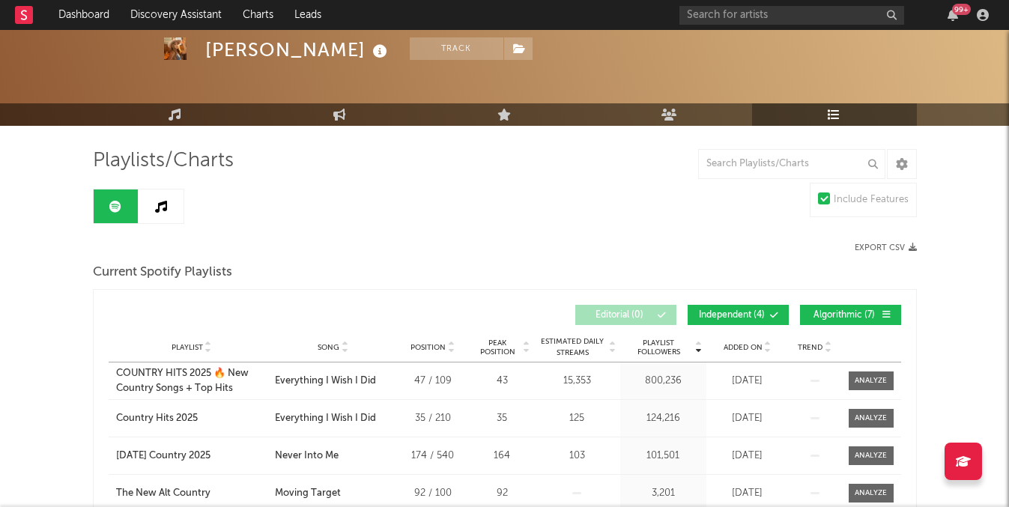
scroll to position [58, 0]
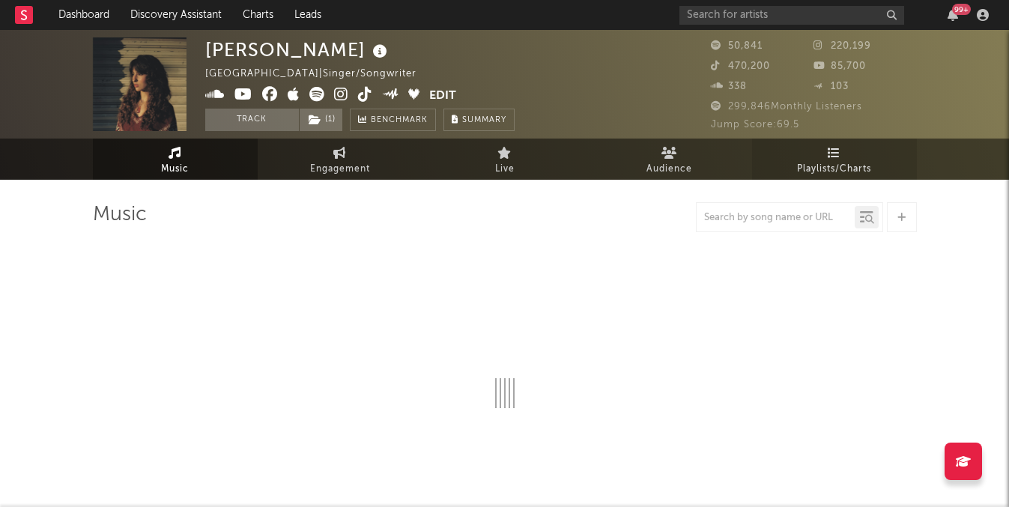
click at [848, 156] on link "Playlists/Charts" at bounding box center [834, 159] width 165 height 41
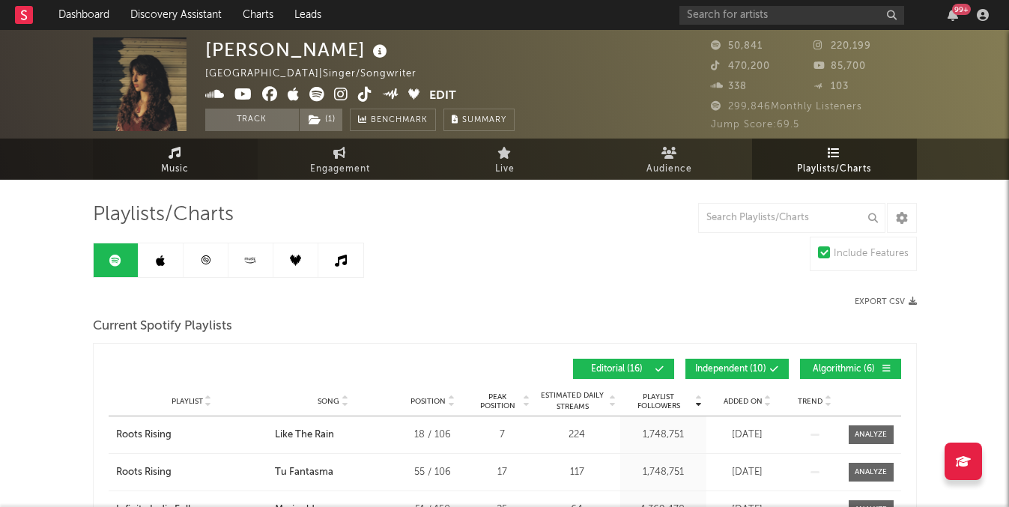
click at [182, 149] on link "Music" at bounding box center [175, 159] width 165 height 41
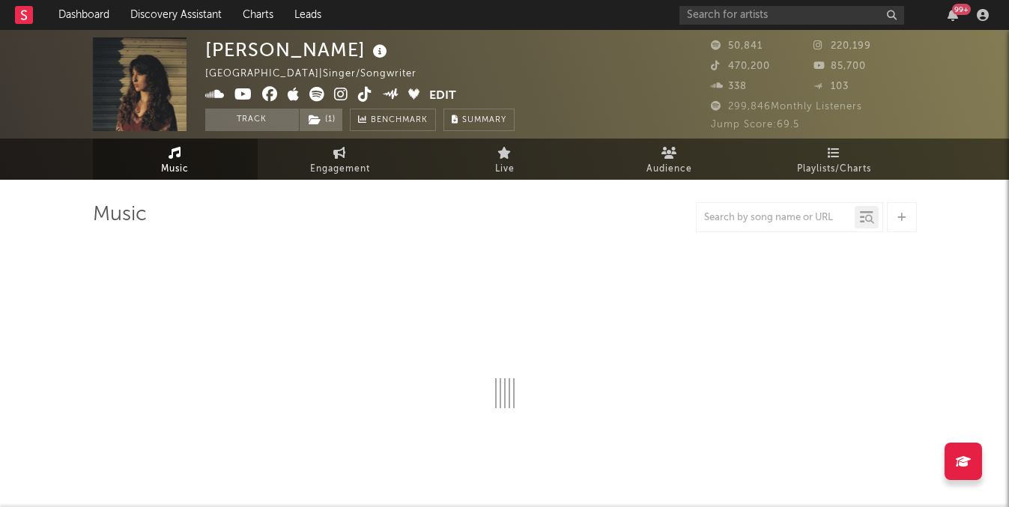
select select "6m"
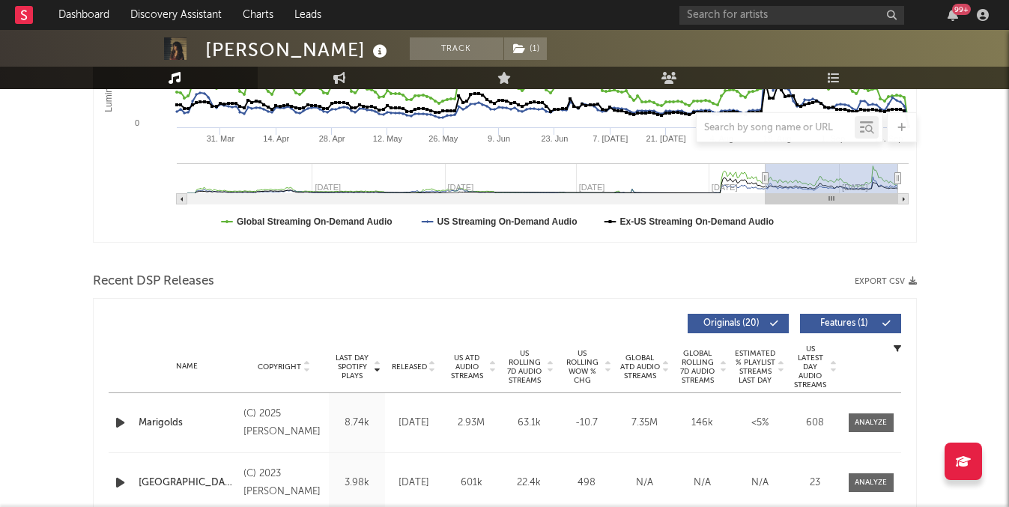
scroll to position [390, 0]
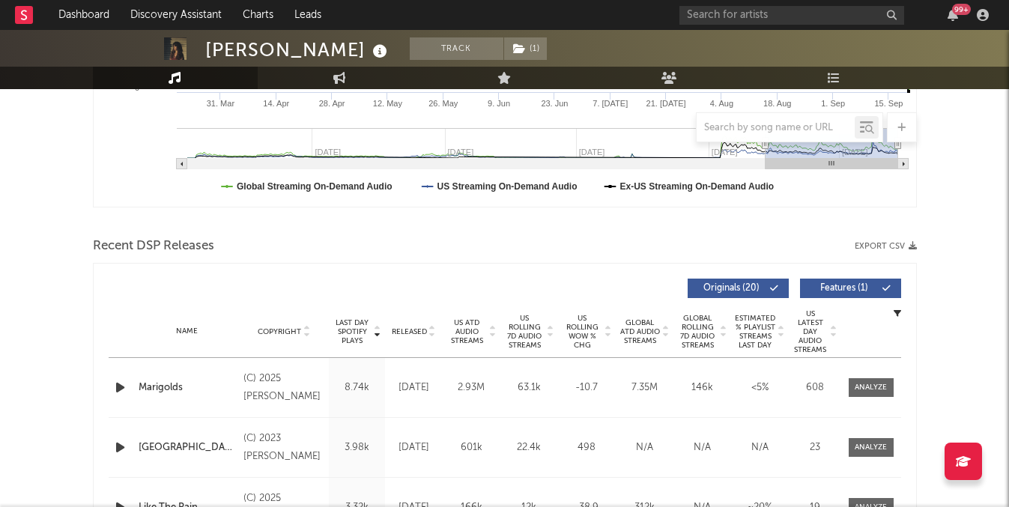
click at [592, 334] on span "US Rolling WoW % Chg" at bounding box center [582, 332] width 41 height 36
click at [885, 380] on span at bounding box center [870, 387] width 45 height 19
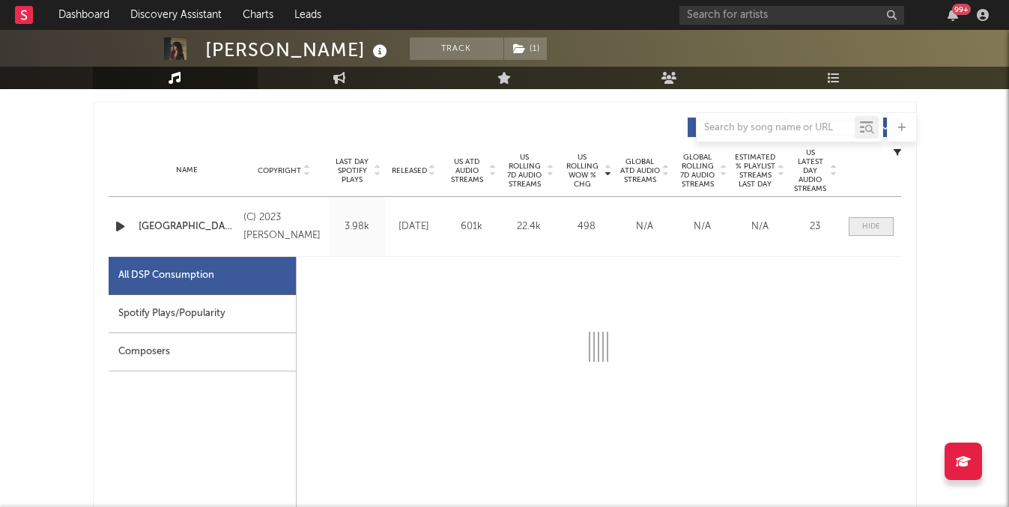
select select "6m"
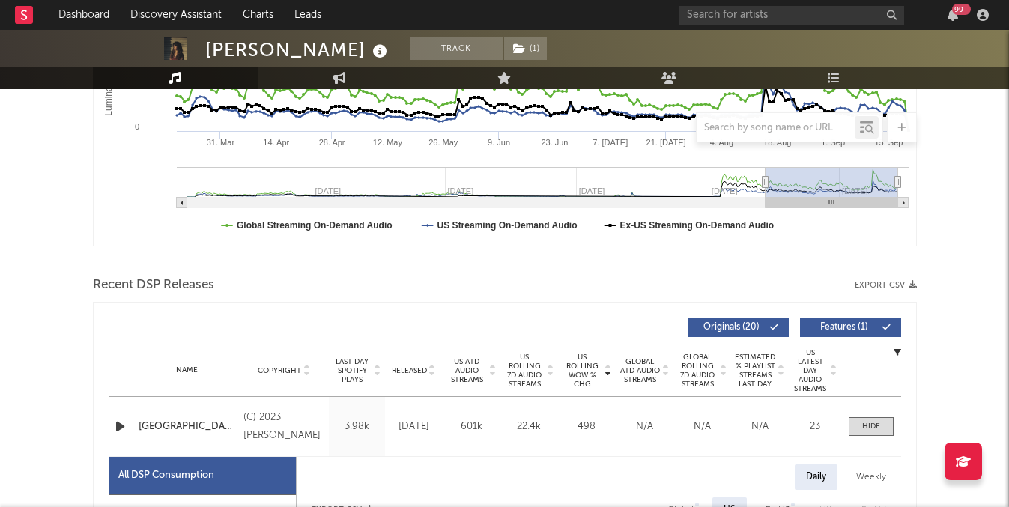
scroll to position [401, 0]
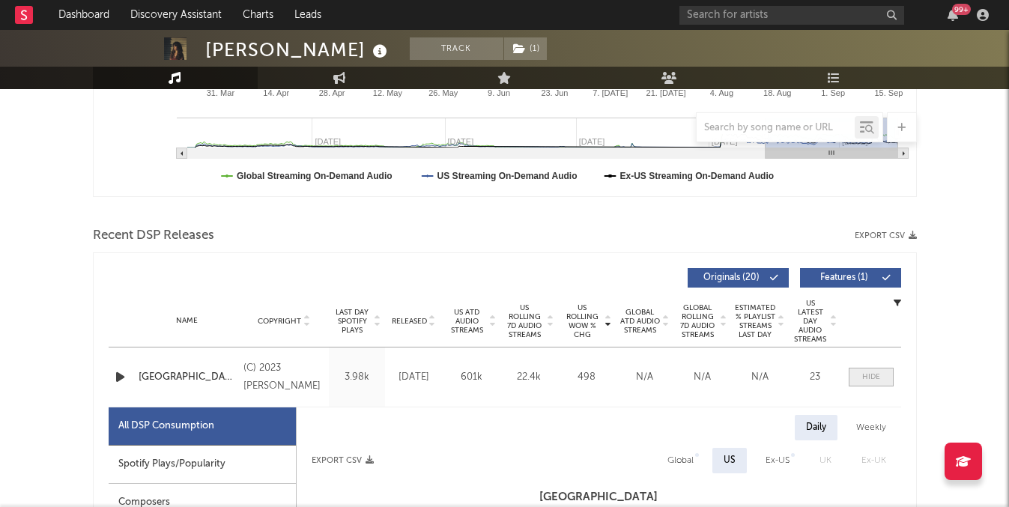
click at [878, 369] on span at bounding box center [870, 377] width 45 height 19
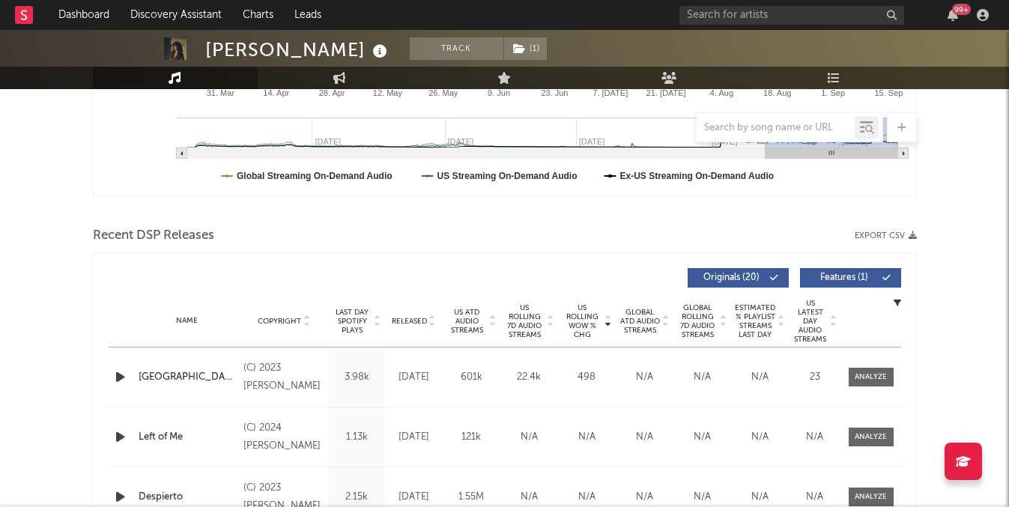
click at [533, 312] on span "US Rolling 7D Audio Streams" at bounding box center [524, 321] width 41 height 36
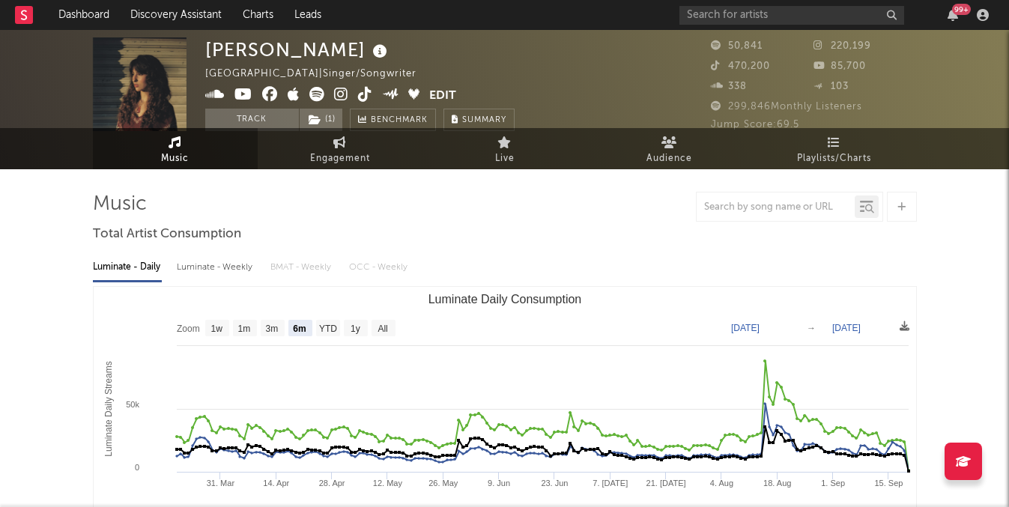
scroll to position [0, 0]
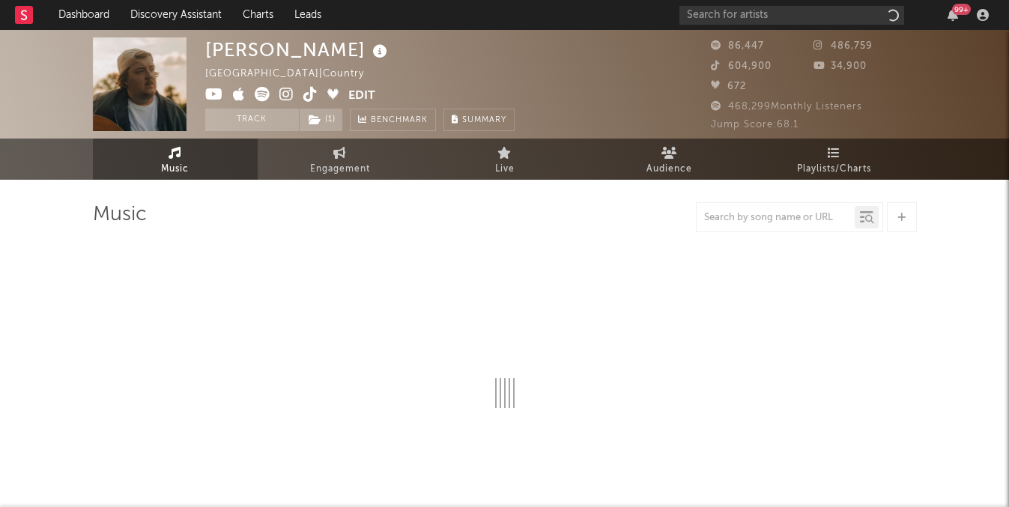
select select "6m"
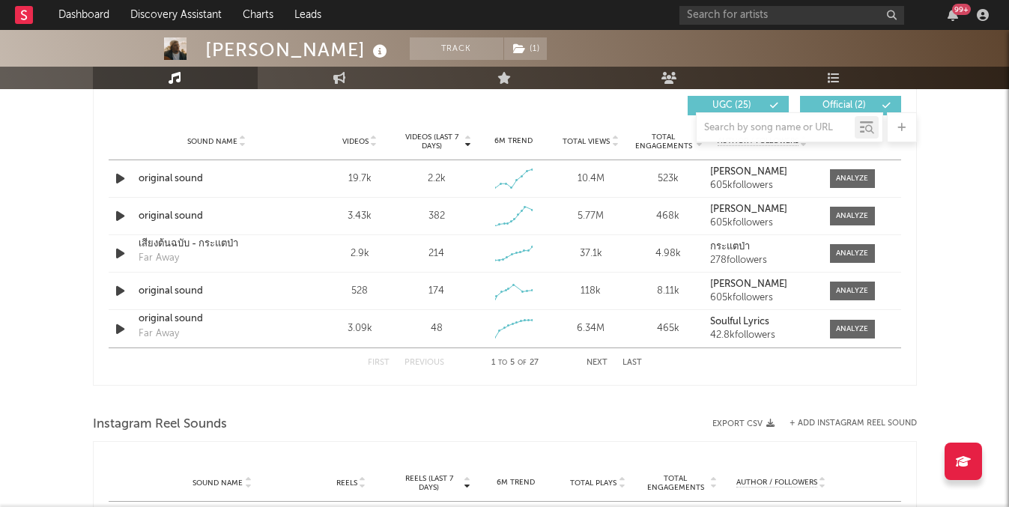
scroll to position [997, 0]
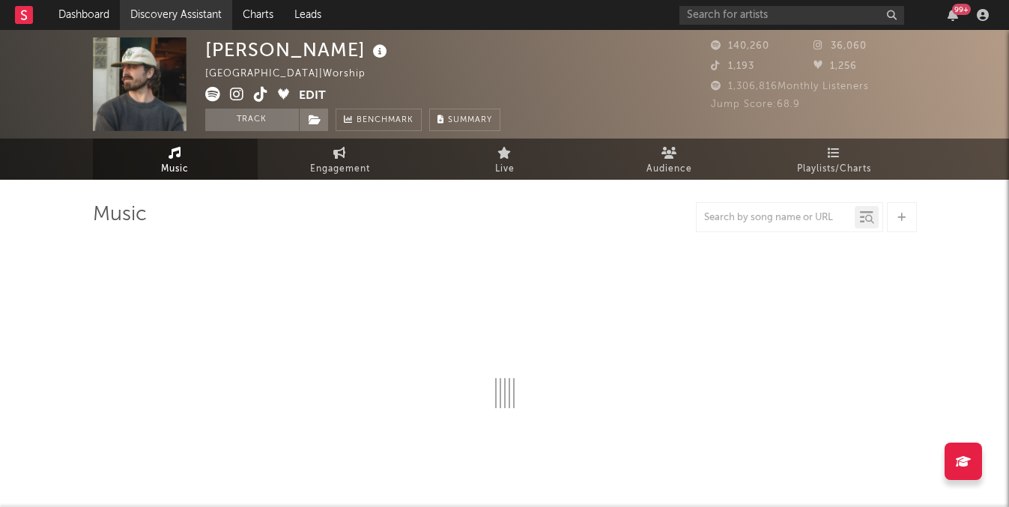
select select "6m"
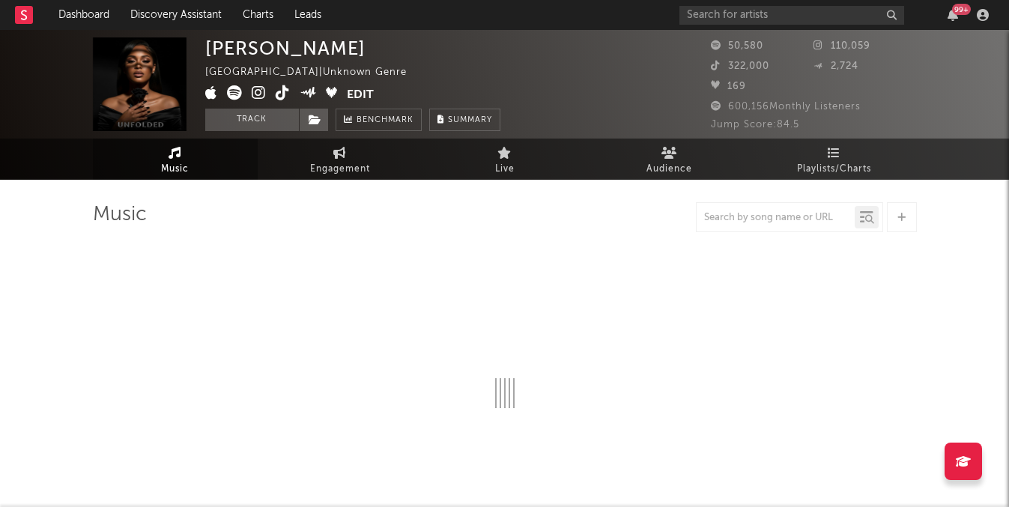
click at [254, 94] on icon at bounding box center [259, 92] width 14 height 15
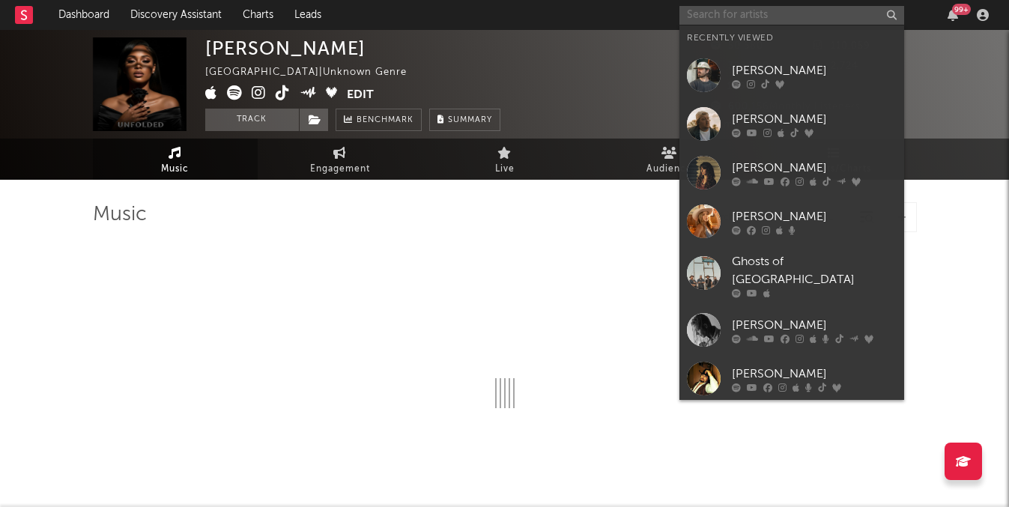
click at [784, 15] on input "text" at bounding box center [791, 15] width 225 height 19
type input "b"
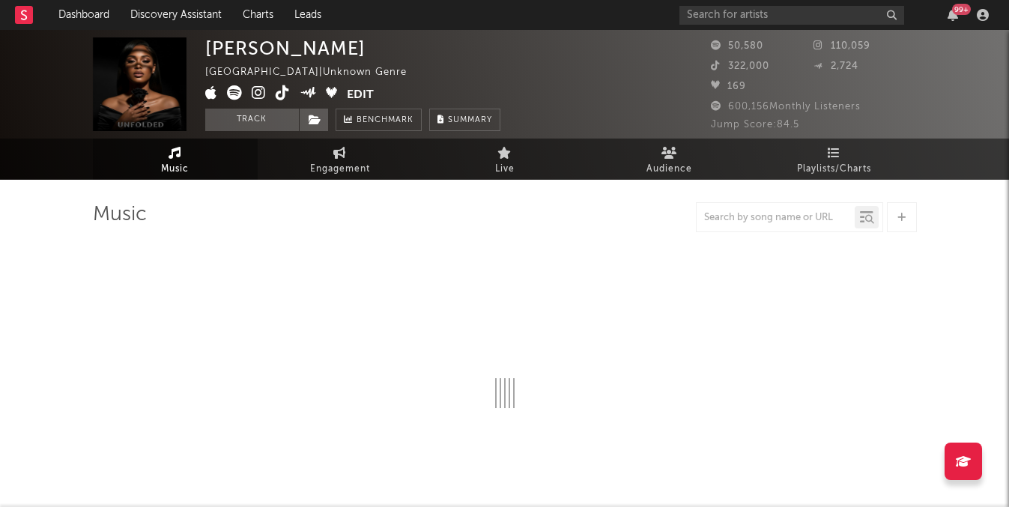
click at [541, 294] on div at bounding box center [505, 320] width 824 height 176
click at [320, 176] on span "Engagement" at bounding box center [340, 169] width 60 height 18
select select "1w"
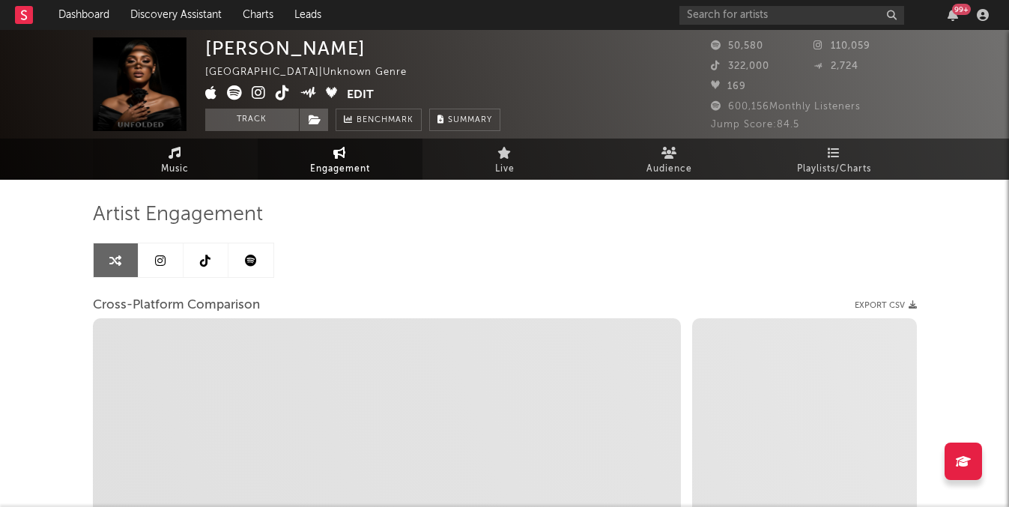
click at [217, 142] on link "Music" at bounding box center [175, 159] width 165 height 41
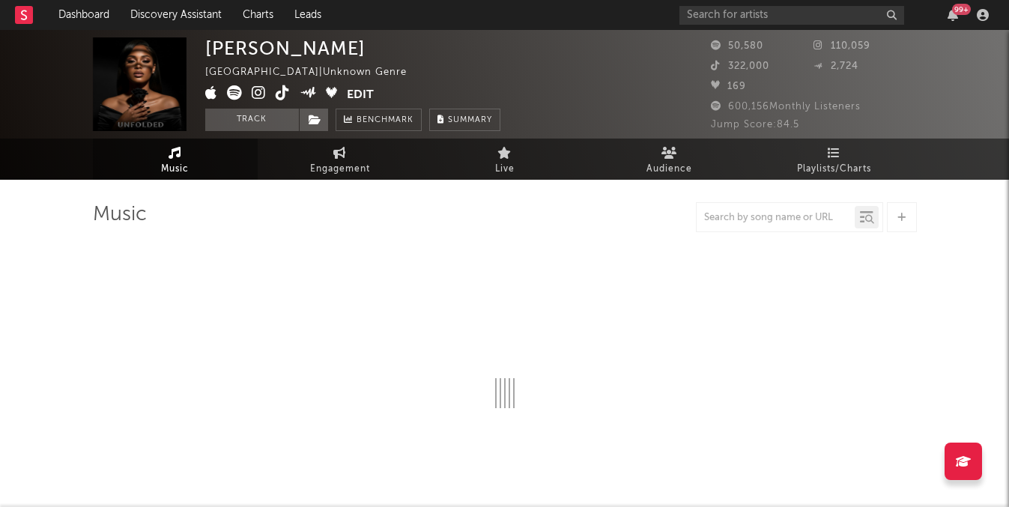
select select "1w"
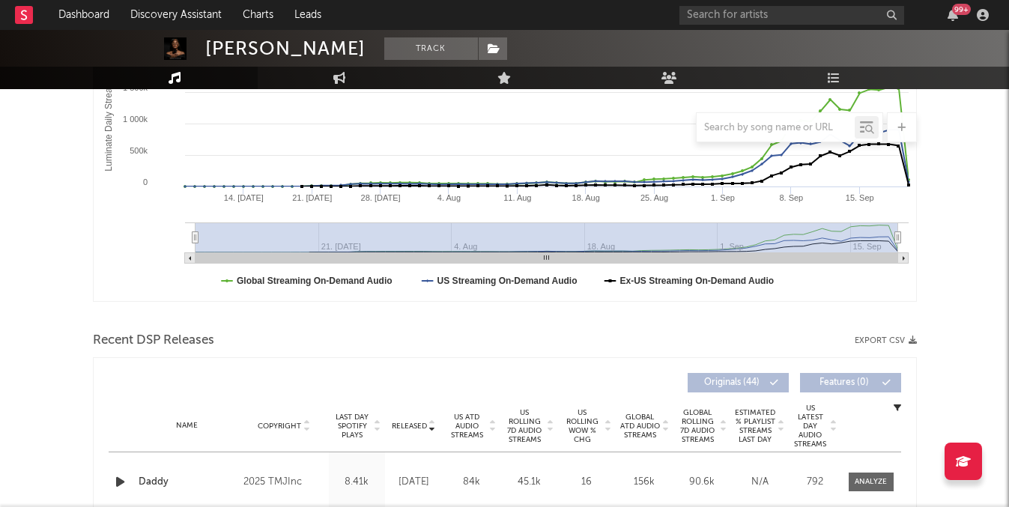
scroll to position [291, 0]
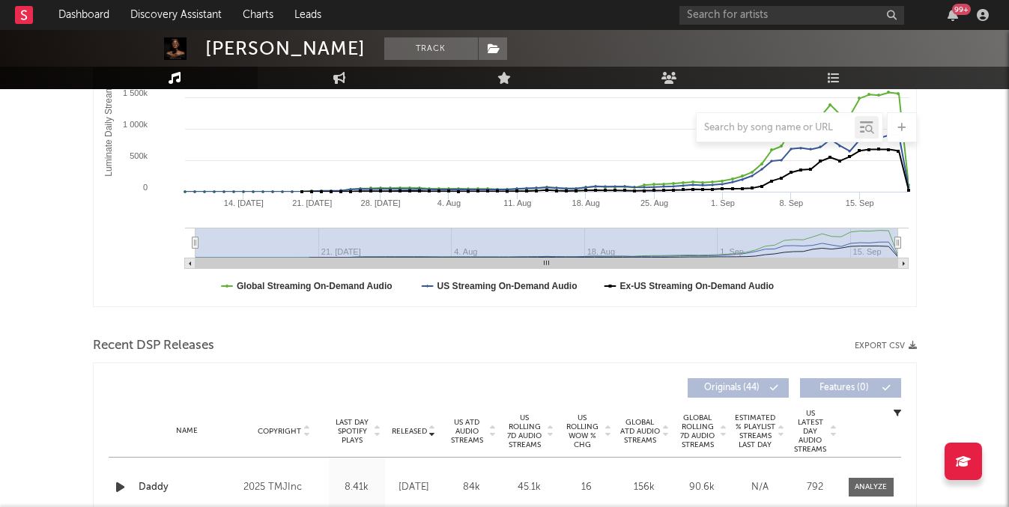
click at [524, 419] on span "US Rolling 7D Audio Streams" at bounding box center [524, 431] width 41 height 36
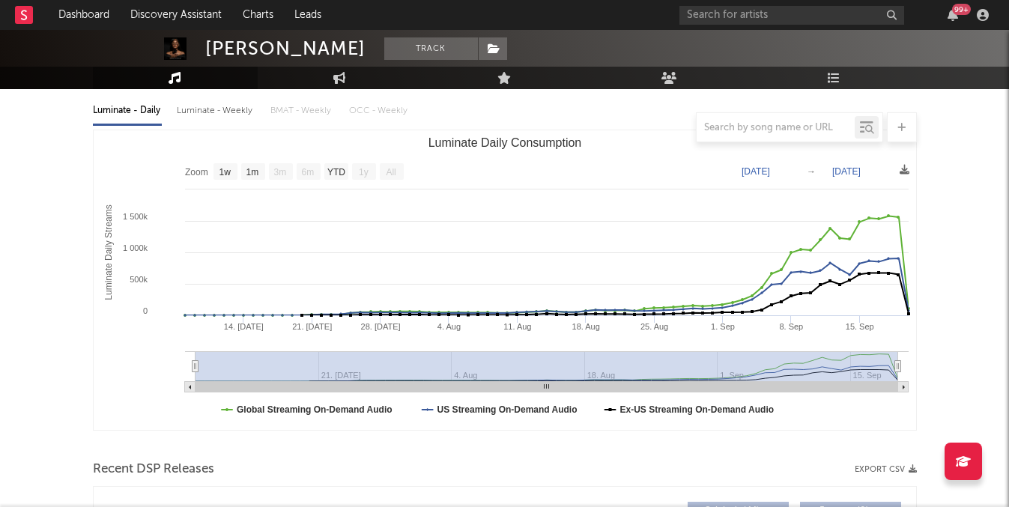
scroll to position [124, 0]
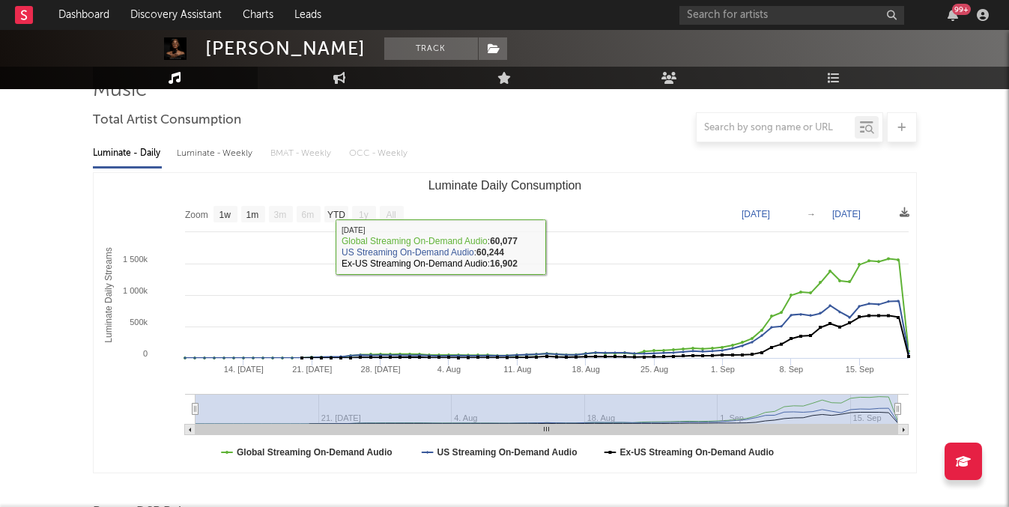
click at [217, 160] on div "Luminate - Weekly" at bounding box center [216, 153] width 79 height 25
select select "1w"
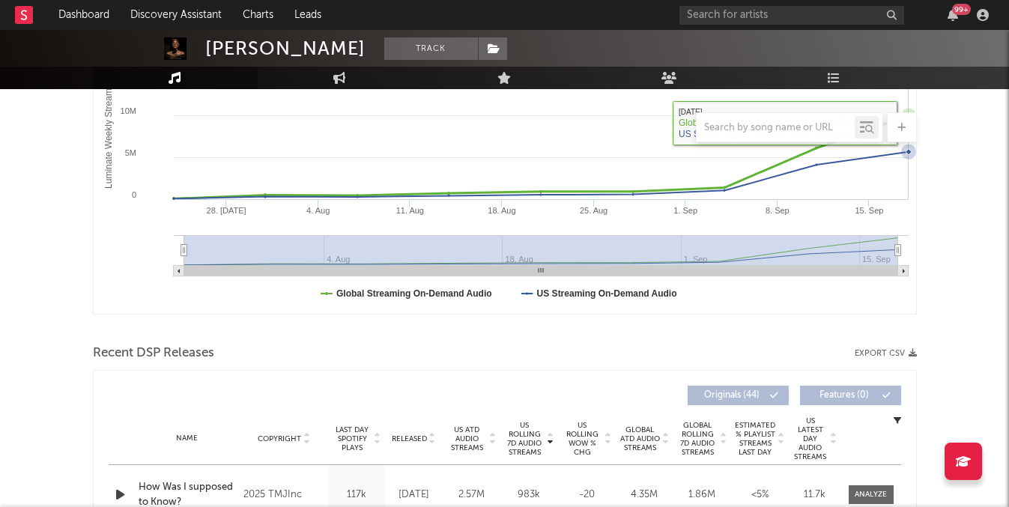
scroll to position [313, 0]
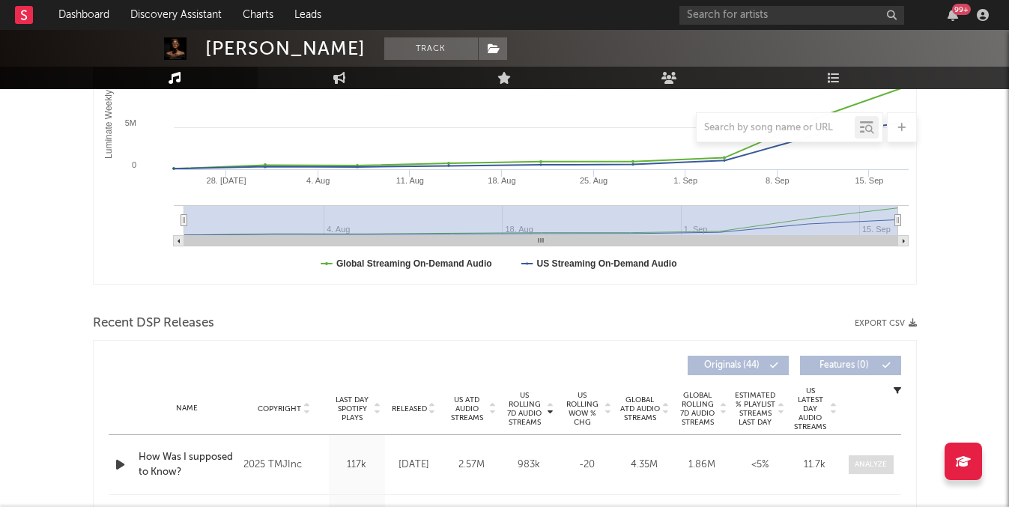
click at [861, 467] on div at bounding box center [870, 464] width 32 height 11
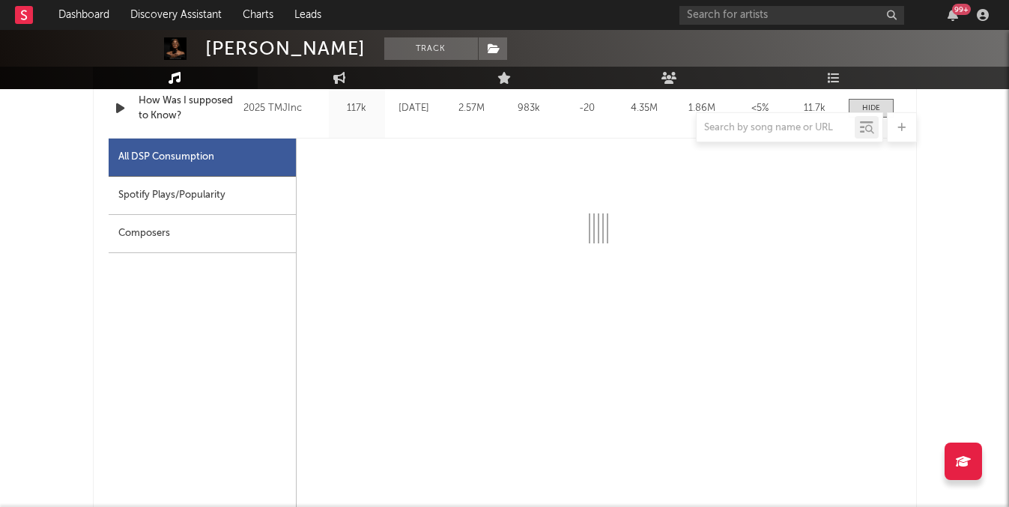
scroll to position [671, 0]
select select "1w"
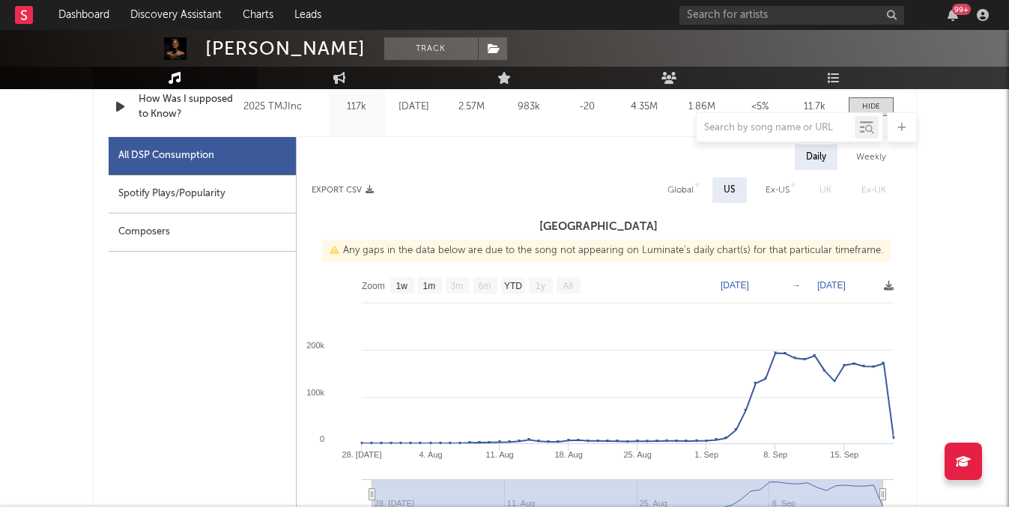
click at [722, 0] on div "99 +" at bounding box center [836, 15] width 315 height 30
click at [718, 19] on input "text" at bounding box center [791, 15] width 225 height 19
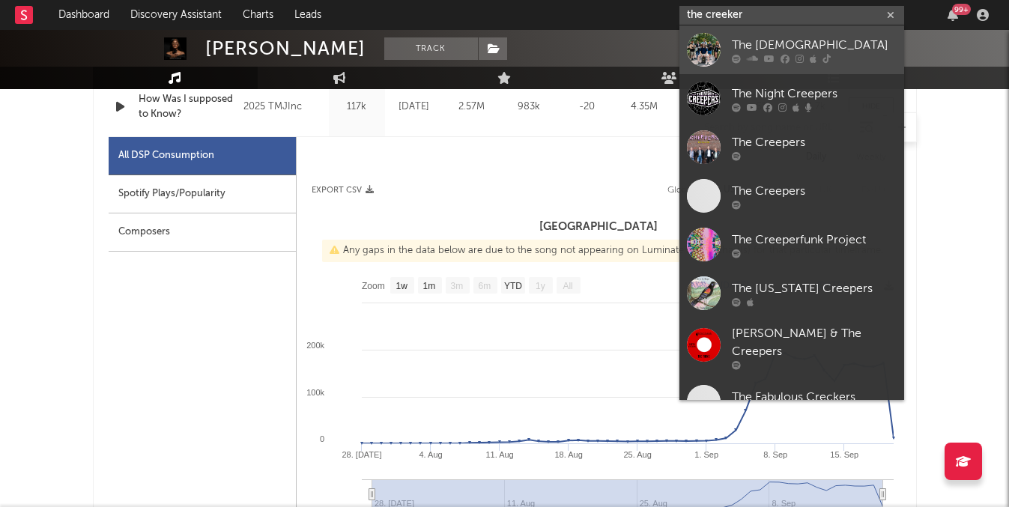
type input "the creeker"
click at [745, 72] on link "The [DEMOGRAPHIC_DATA]" at bounding box center [791, 49] width 225 height 49
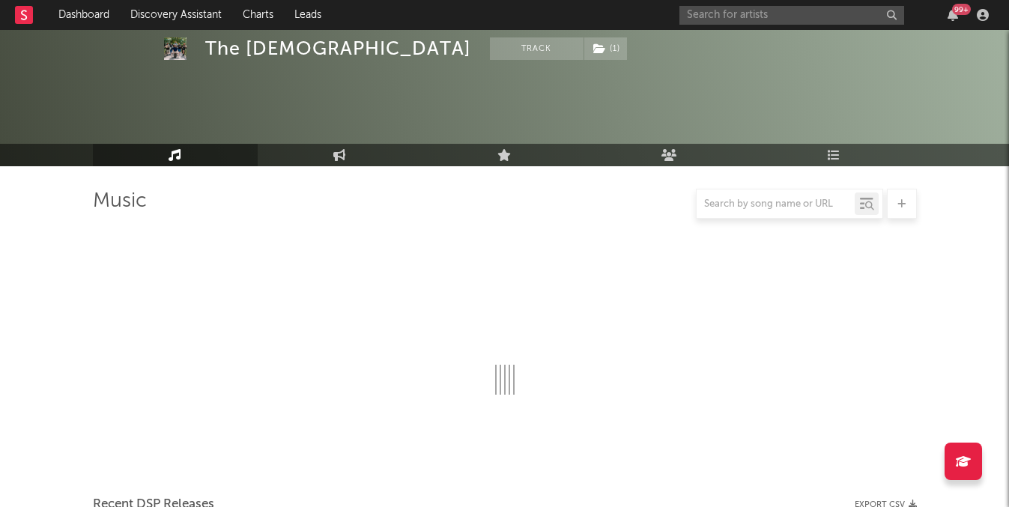
scroll to position [671, 0]
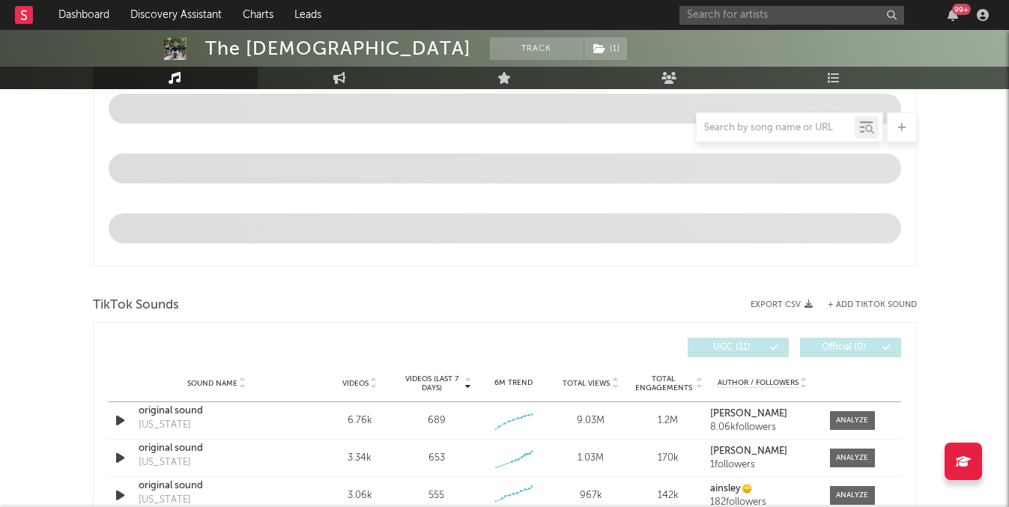
select select "6m"
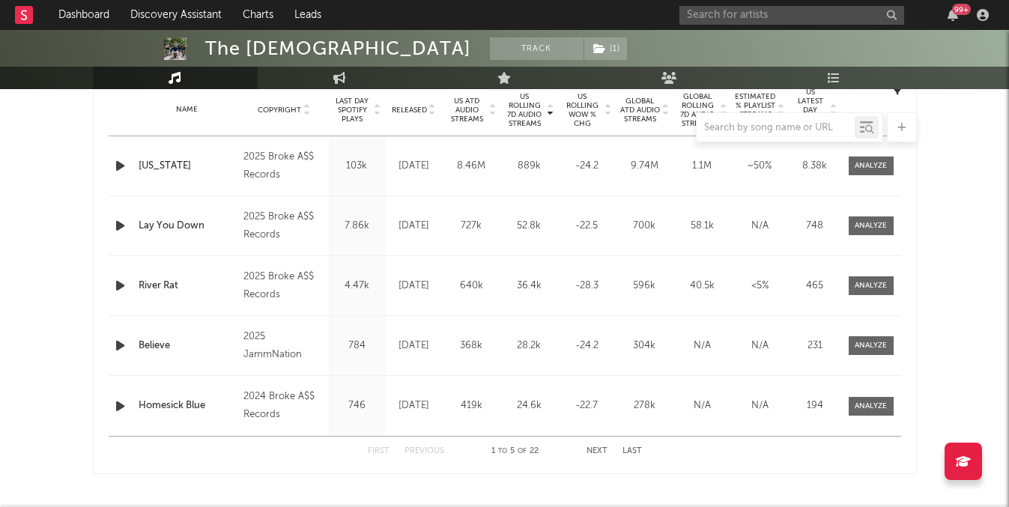
scroll to position [609, 0]
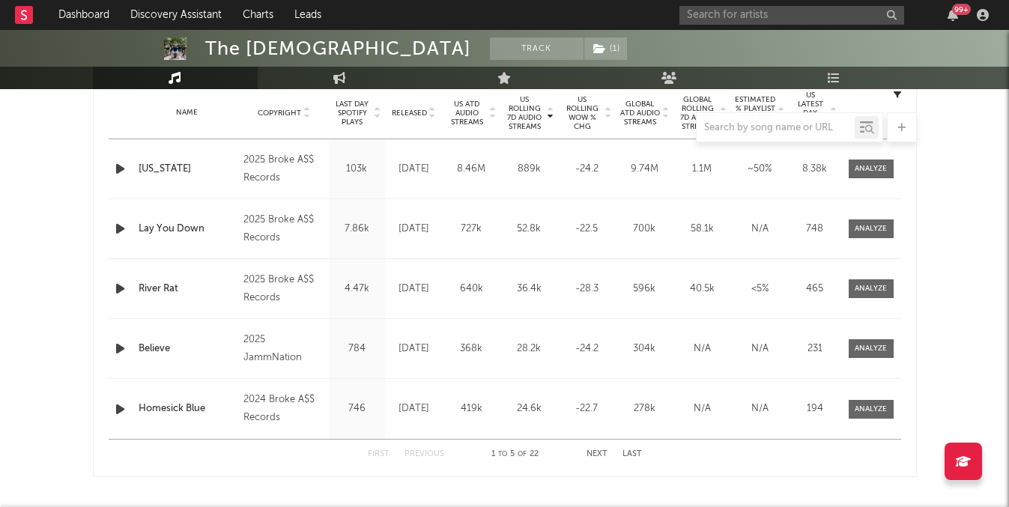
click at [746, 211] on div "Name Lay You Down Copyright 2025 Broke A$$ Records Label Broke A$$ Records Albu…" at bounding box center [505, 228] width 792 height 59
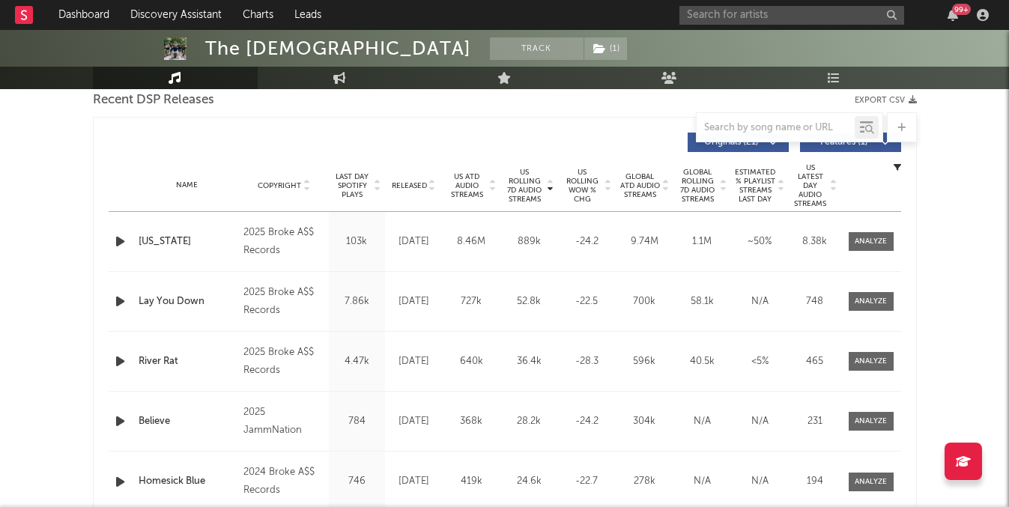
scroll to position [529, 0]
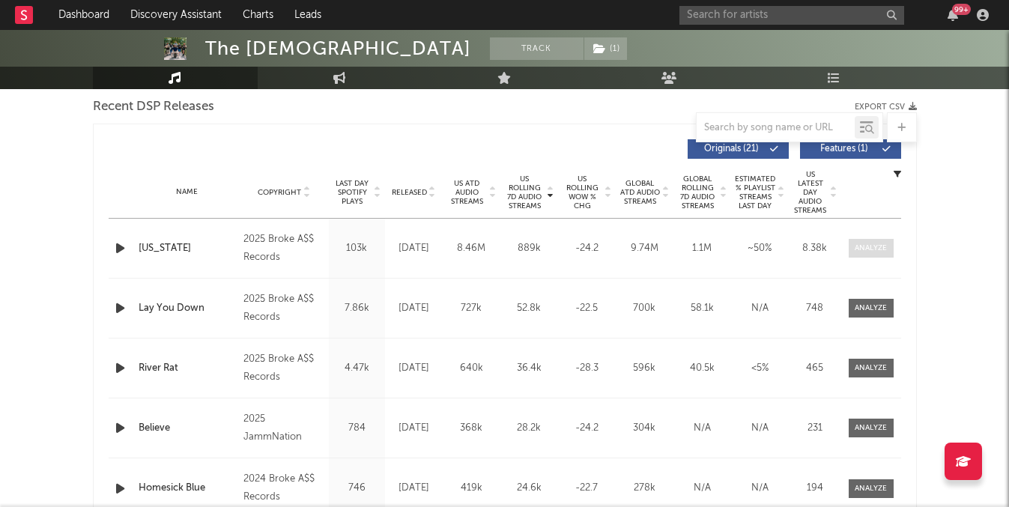
click at [850, 242] on span at bounding box center [870, 248] width 45 height 19
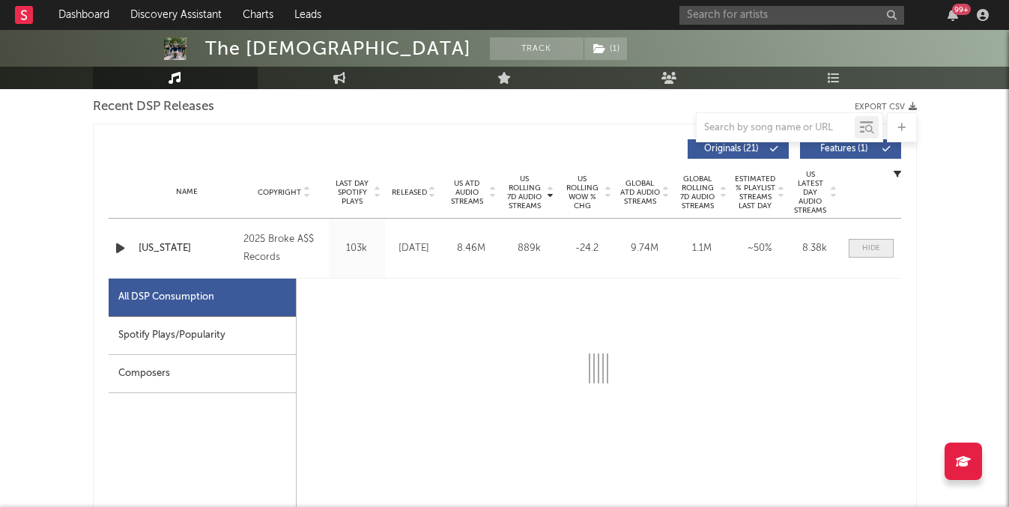
select select "1w"
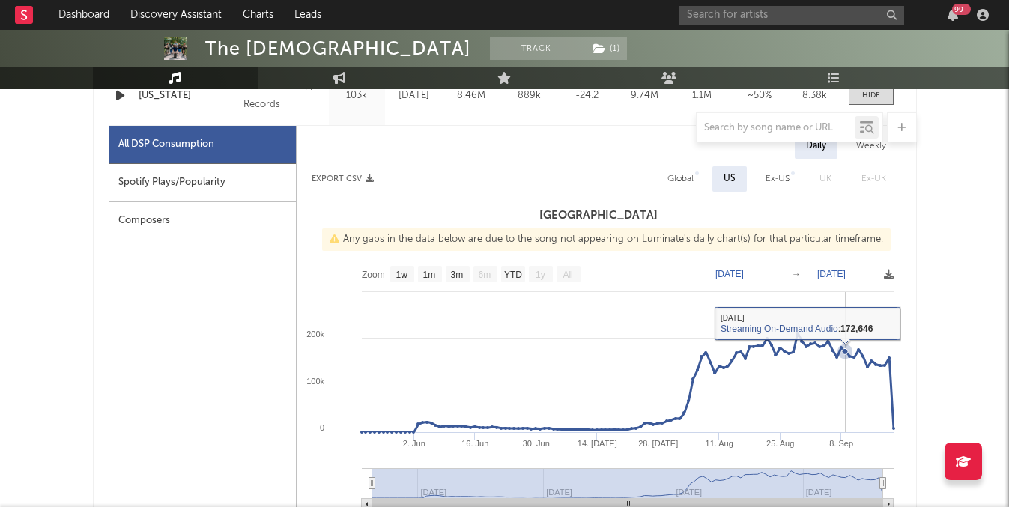
scroll to position [625, 0]
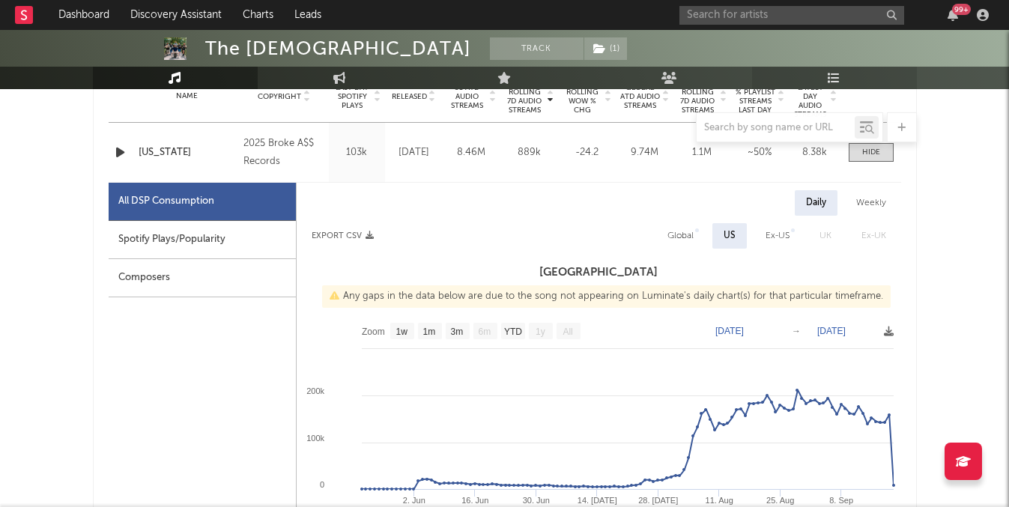
click at [811, 83] on link "Playlists/Charts" at bounding box center [834, 78] width 165 height 22
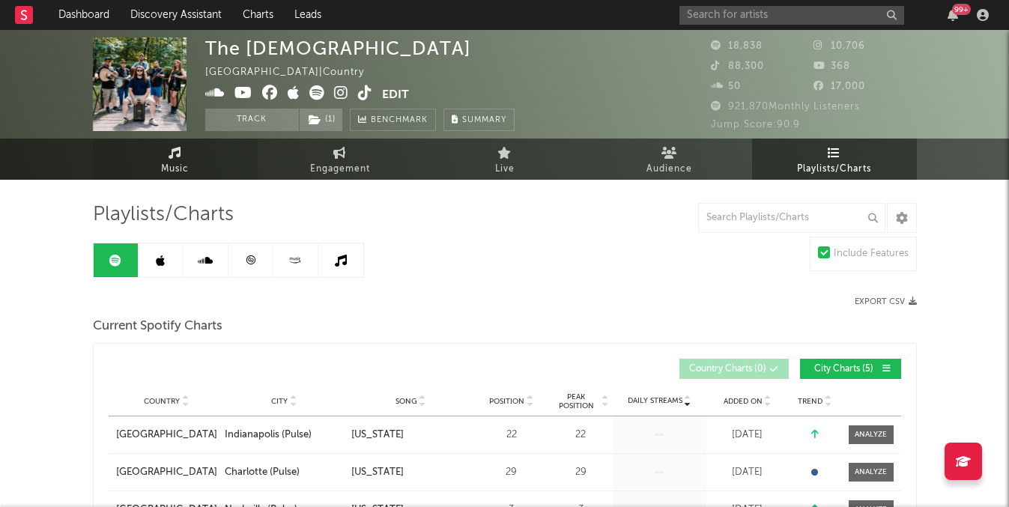
click at [193, 148] on link "Music" at bounding box center [175, 159] width 165 height 41
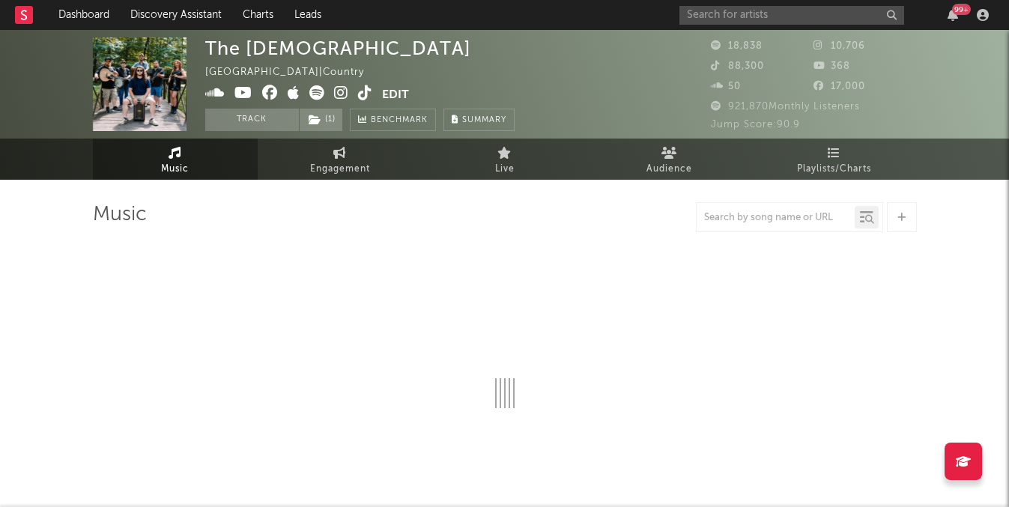
select select "6m"
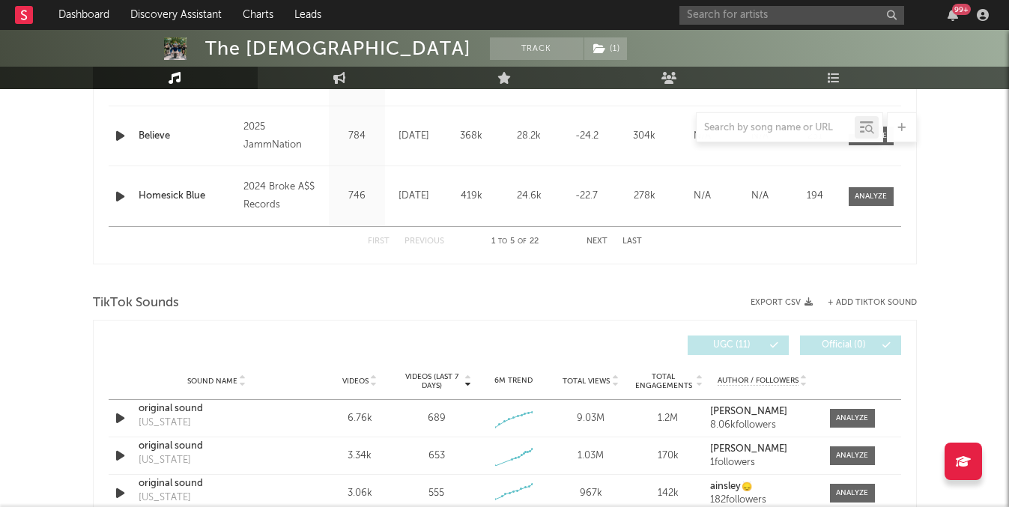
scroll to position [593, 0]
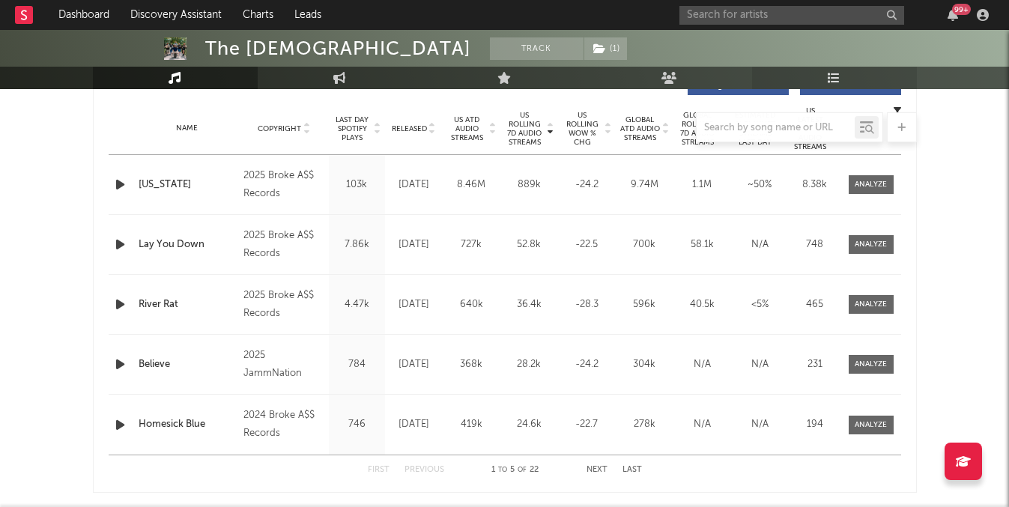
click at [875, 79] on link "Playlists/Charts" at bounding box center [834, 78] width 165 height 22
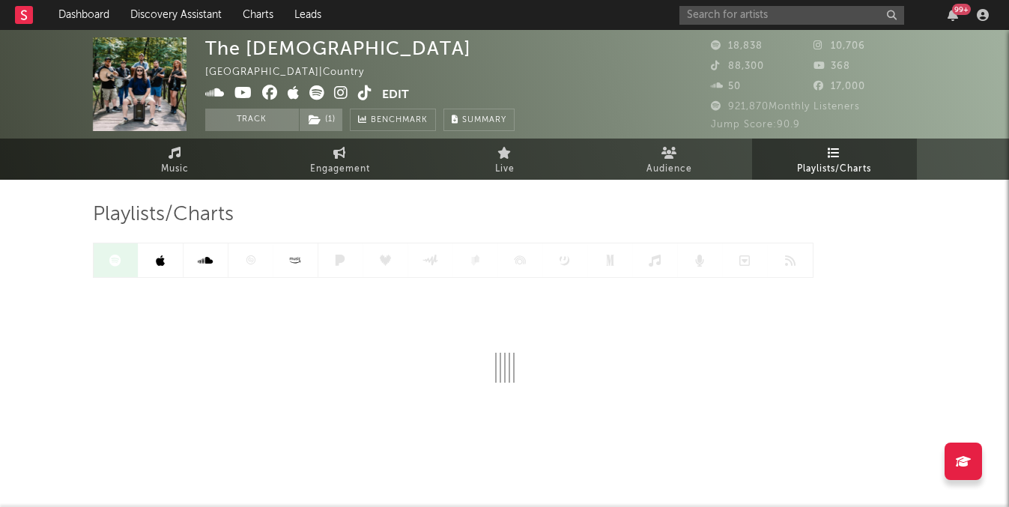
click at [815, 273] on div "Playlists/Charts" at bounding box center [505, 292] width 824 height 180
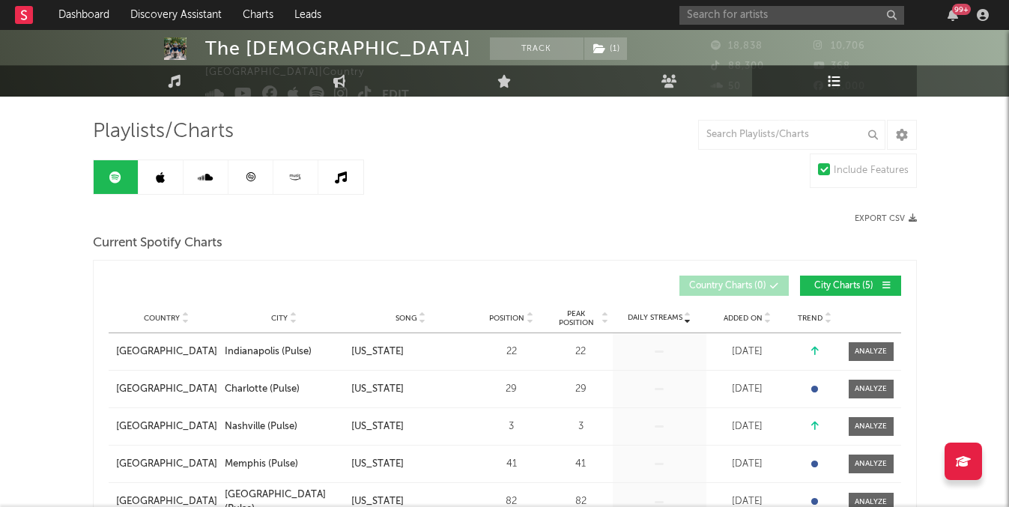
scroll to position [24, 0]
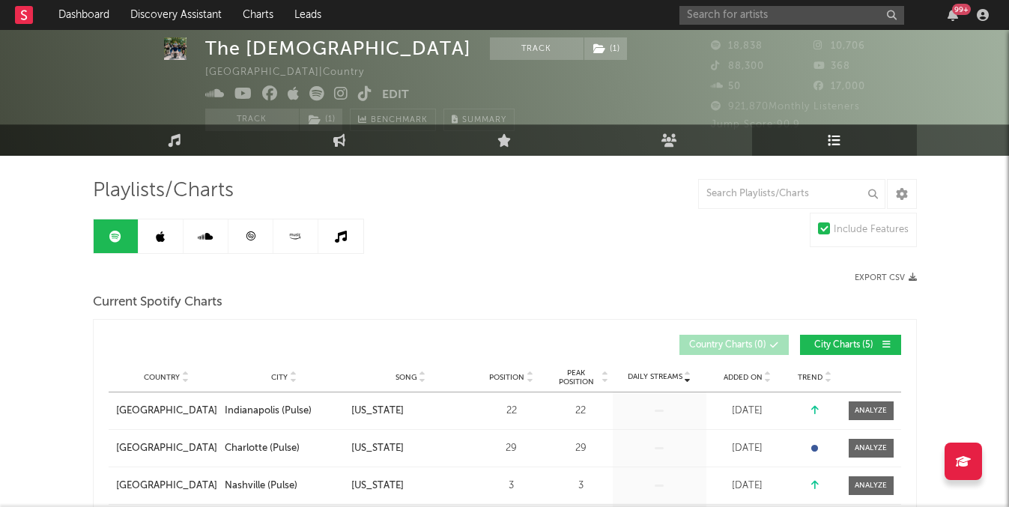
click at [247, 232] on icon at bounding box center [250, 236] width 11 height 11
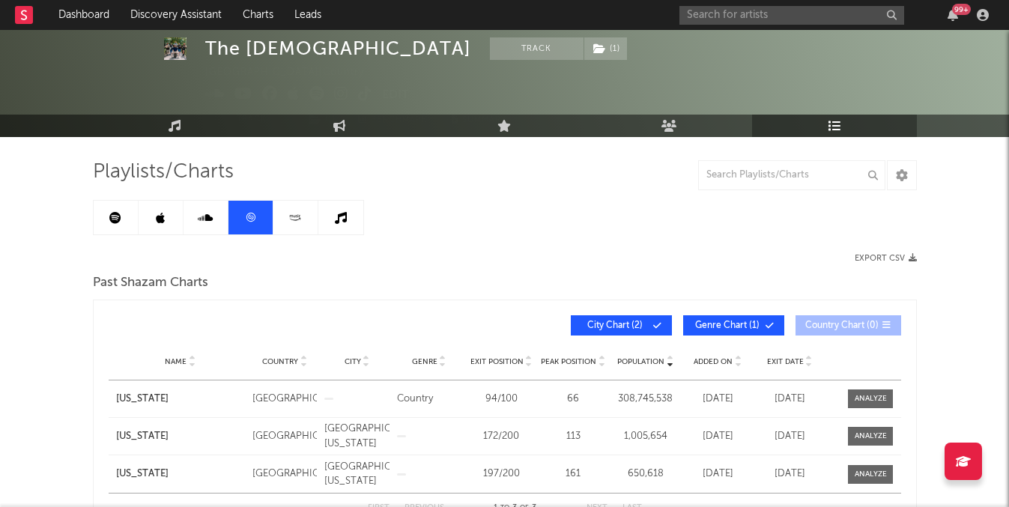
scroll to position [46, 0]
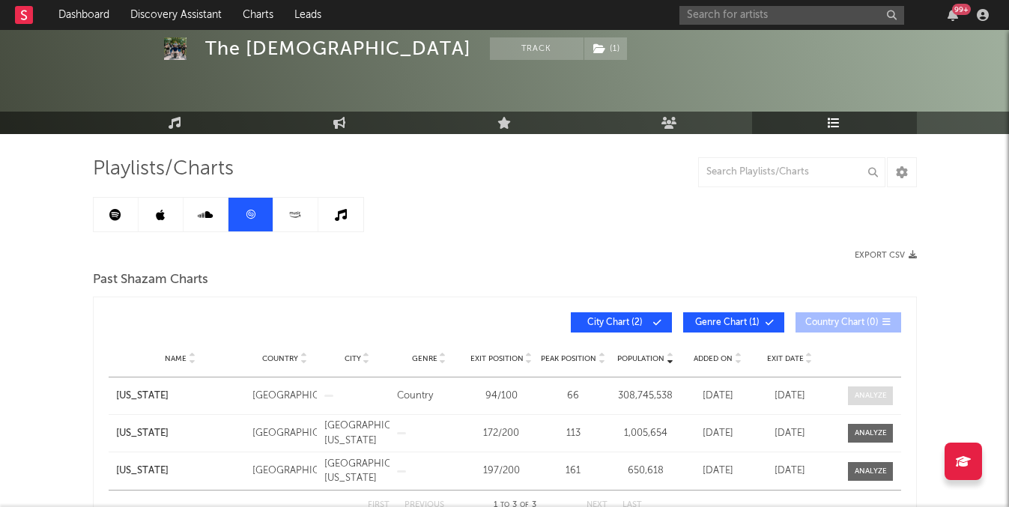
click at [856, 397] on div at bounding box center [870, 395] width 32 height 11
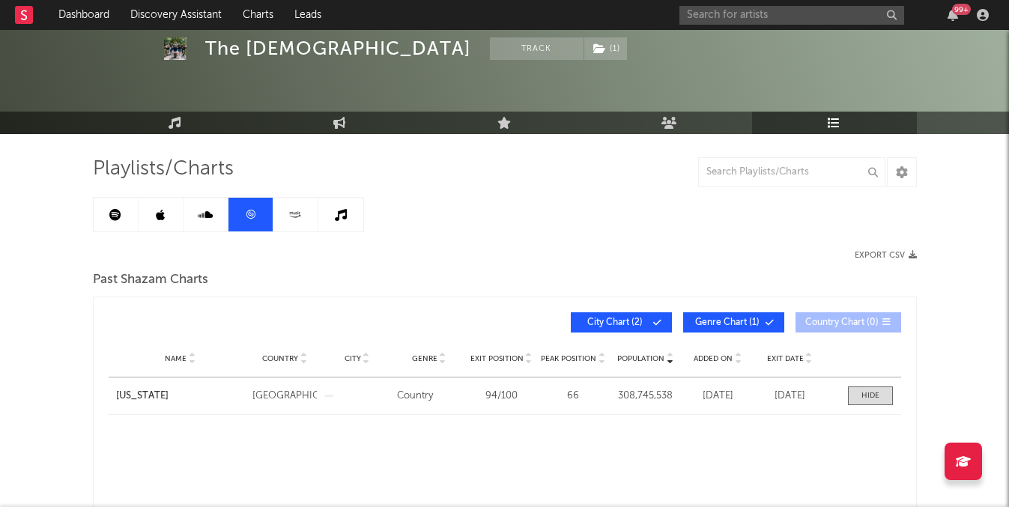
select select "All"
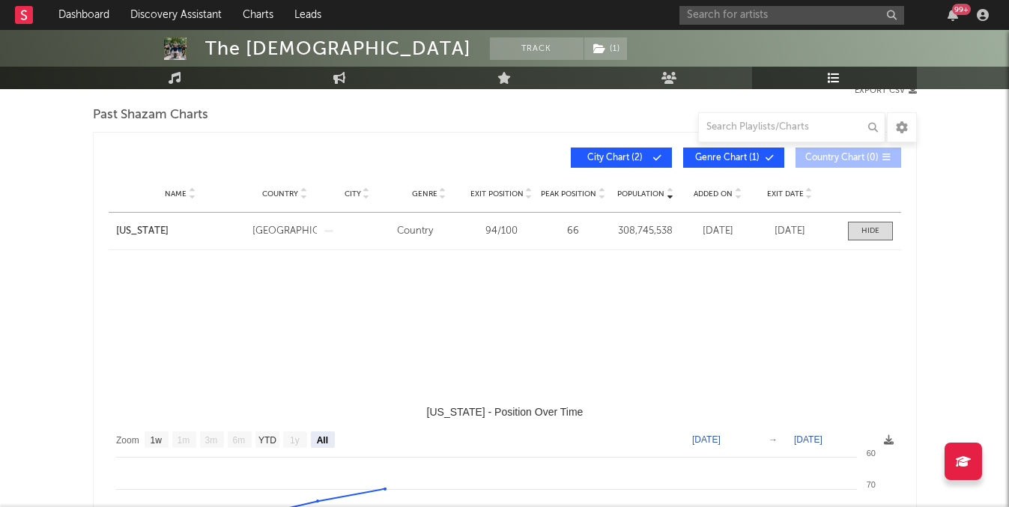
select select "1w"
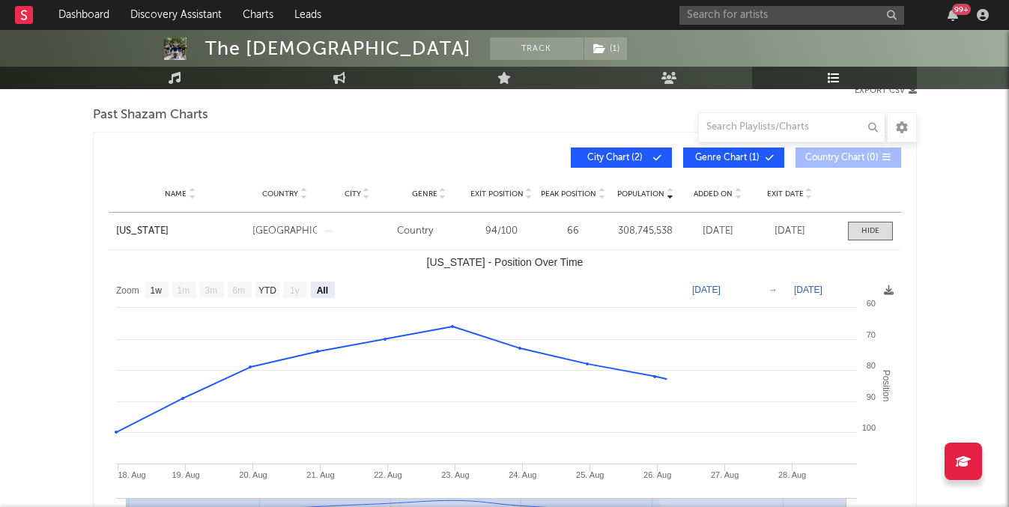
scroll to position [216, 0]
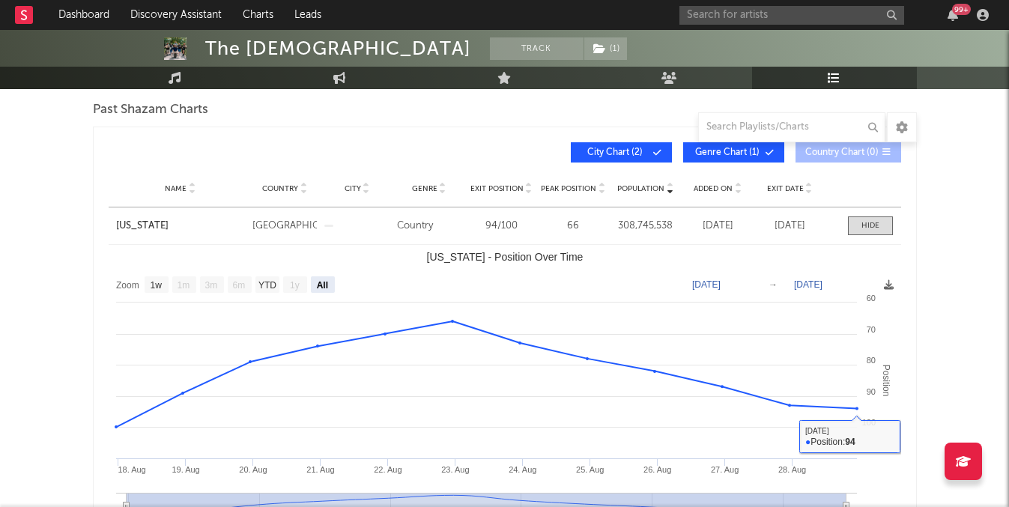
click at [876, 235] on div "Name Tennessee Country United States City Genre Country Exit Position 94 / 100 …" at bounding box center [505, 225] width 792 height 37
click at [875, 216] on div "Name Tennessee Country United States City Genre Country Exit Position 94 / 100 …" at bounding box center [505, 225] width 792 height 37
click at [871, 222] on div at bounding box center [870, 225] width 18 height 11
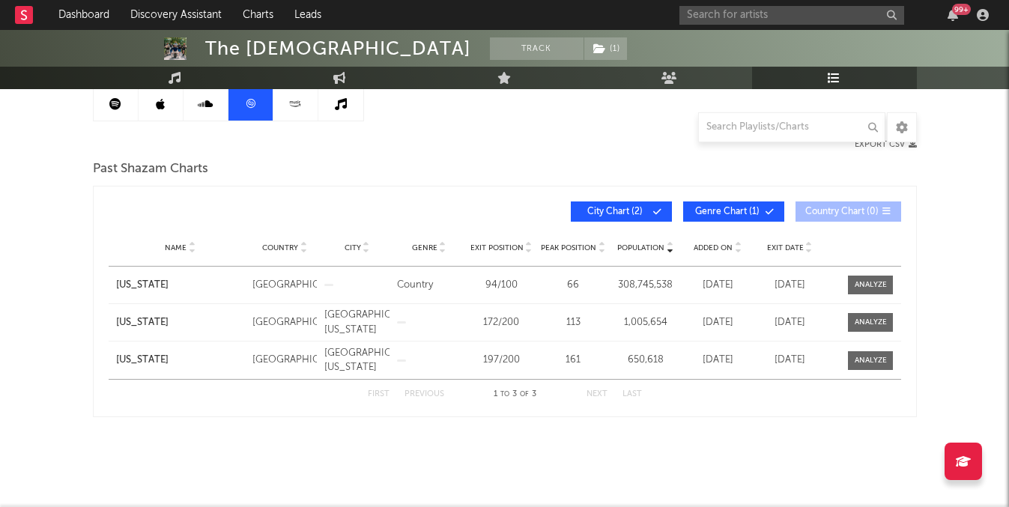
click at [117, 109] on icon at bounding box center [115, 104] width 12 height 12
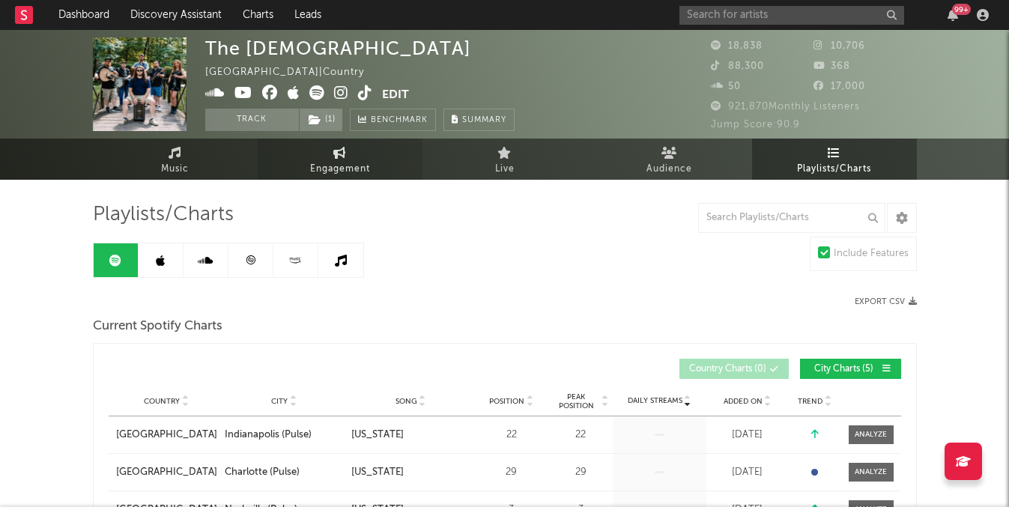
click at [313, 177] on span "Engagement" at bounding box center [340, 169] width 60 height 18
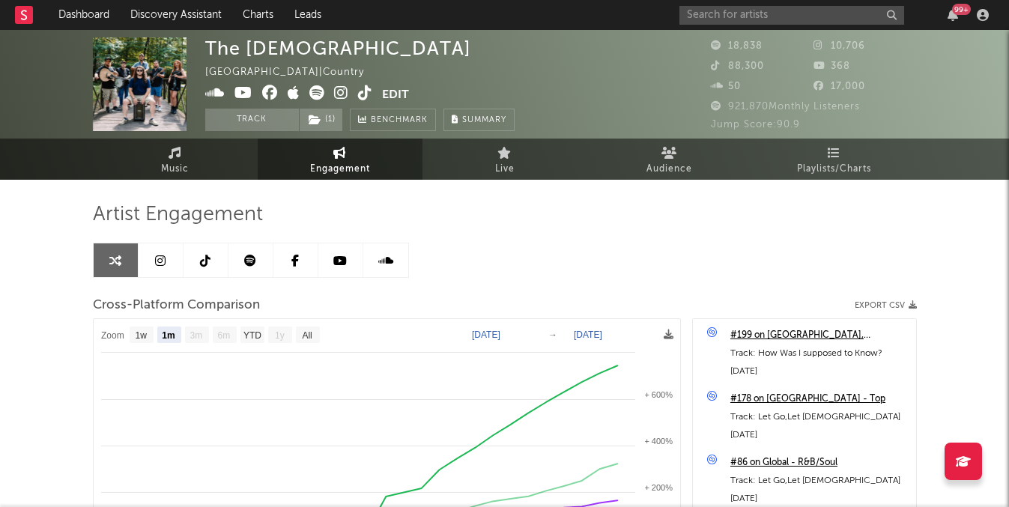
select select "1m"
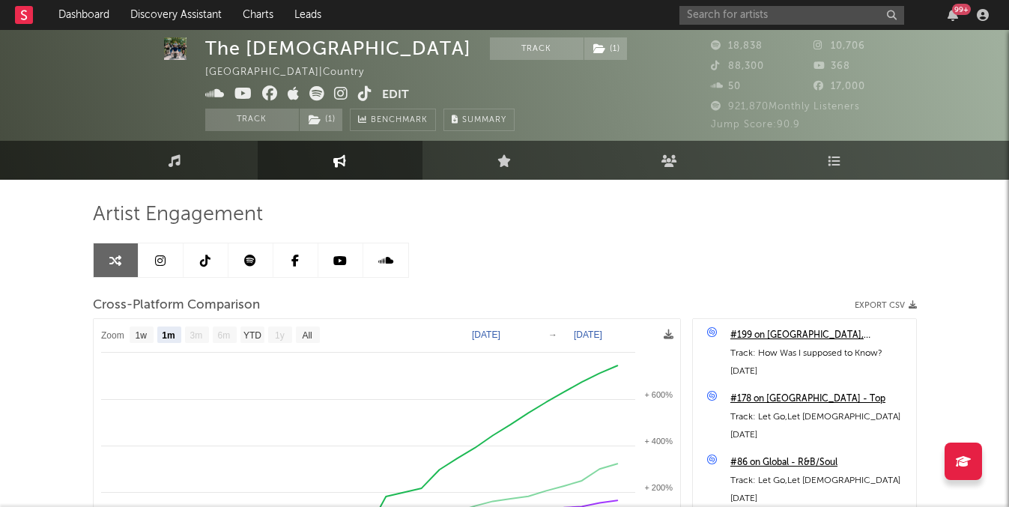
scroll to position [70, 0]
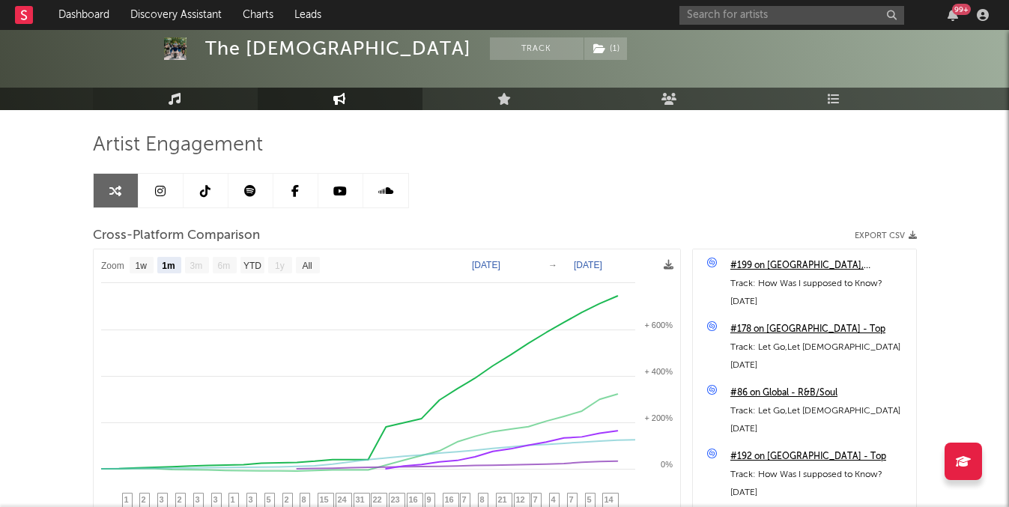
click at [225, 99] on link "Music" at bounding box center [175, 99] width 165 height 22
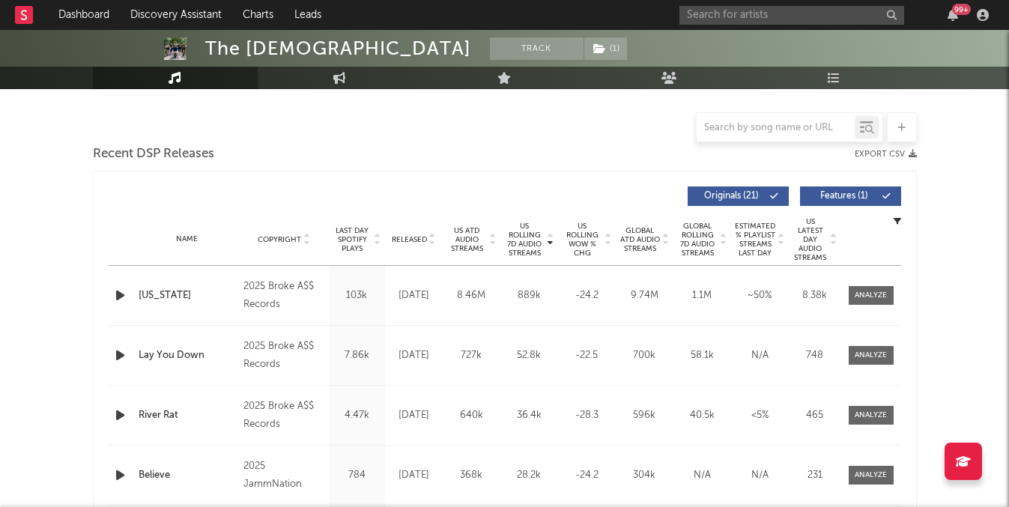
select select "6m"
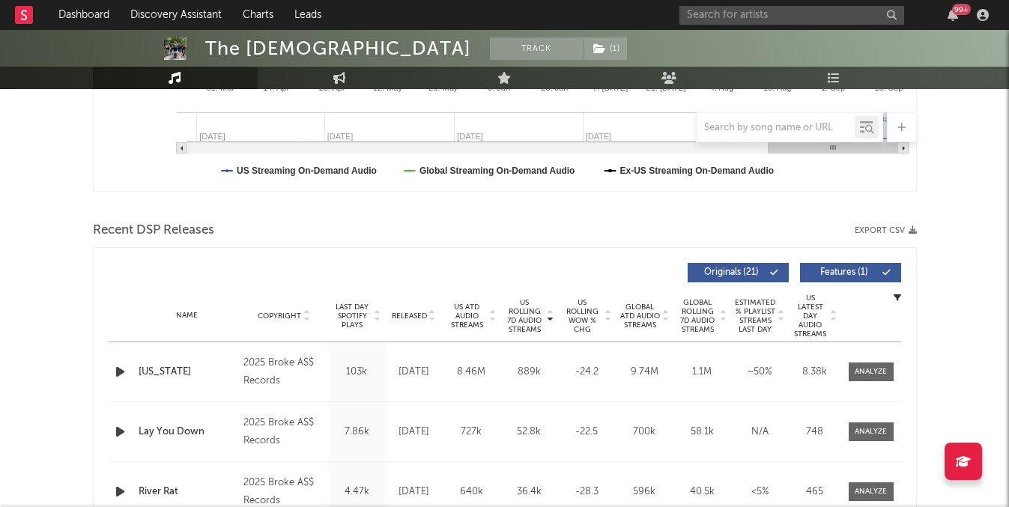
scroll to position [434, 0]
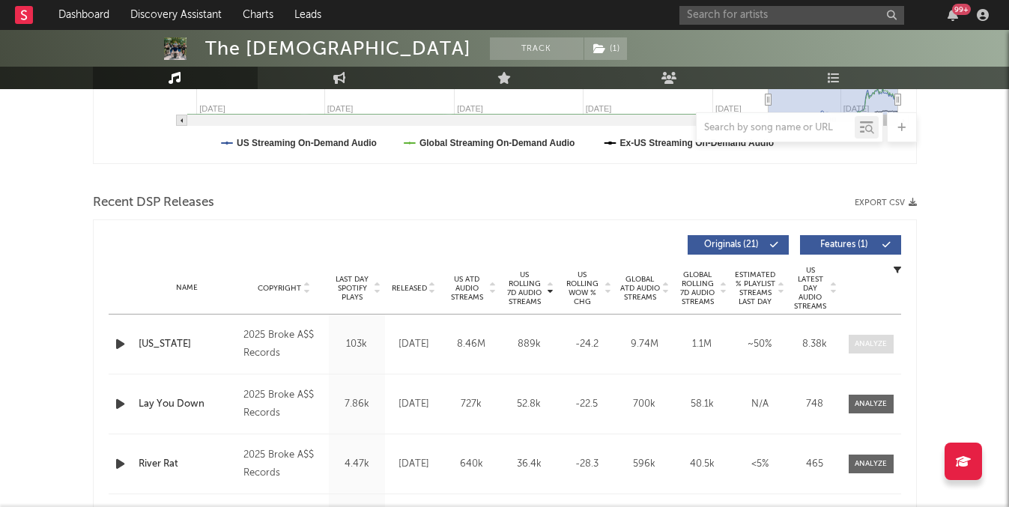
click at [881, 338] on span at bounding box center [870, 344] width 45 height 19
select select "1w"
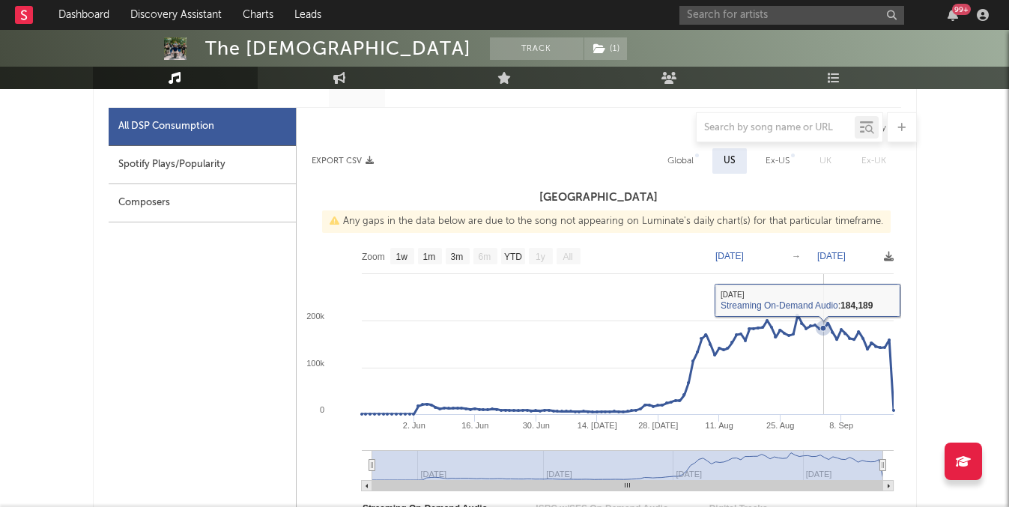
scroll to position [674, 0]
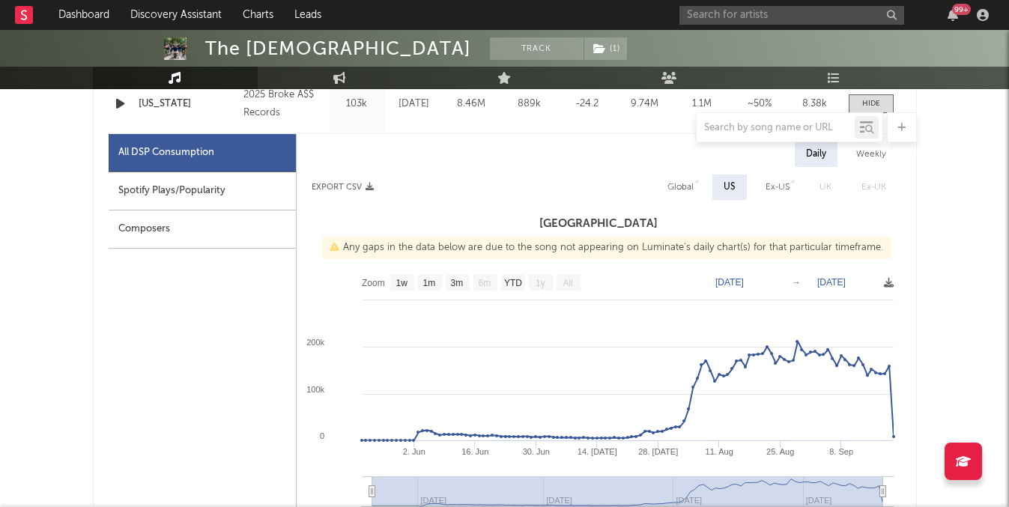
click at [698, 183] on div at bounding box center [697, 182] width 4 height 4
select select "1w"
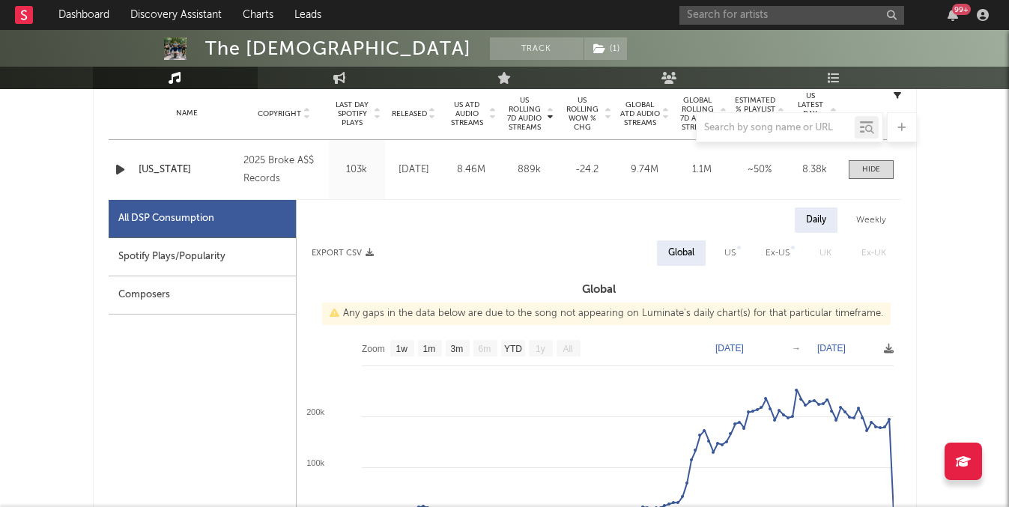
scroll to position [601, 0]
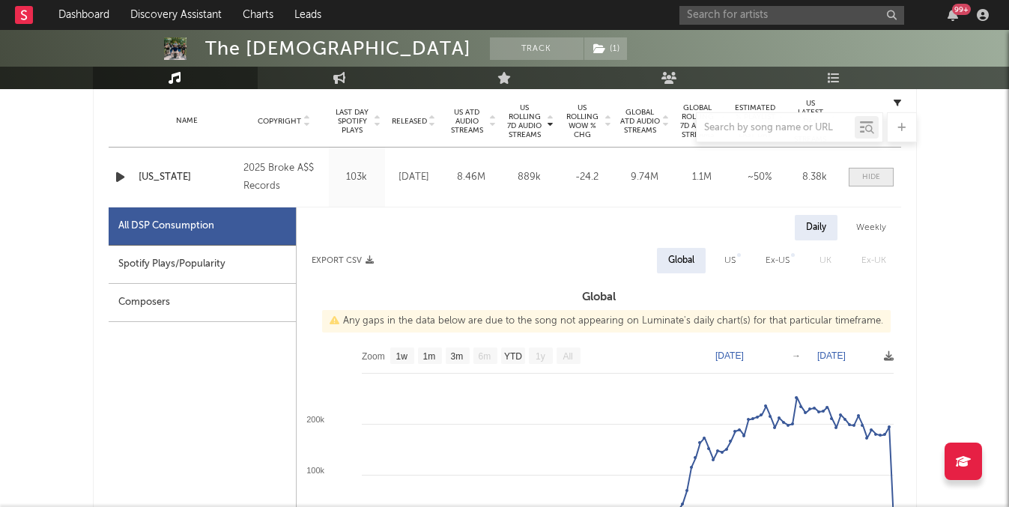
click at [885, 172] on span at bounding box center [870, 177] width 45 height 19
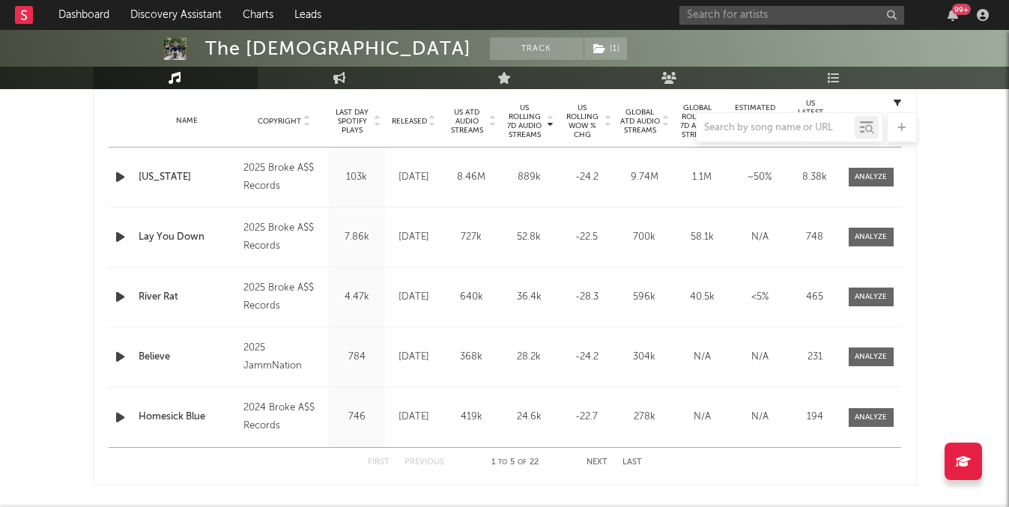
click at [345, 91] on div "US Rolling 7D Audio Streams Copyright Last Day Spotify Plays Released US ATD Au…" at bounding box center [505, 78] width 792 height 34
click at [345, 88] on link "Engagement" at bounding box center [340, 78] width 165 height 22
select select "1w"
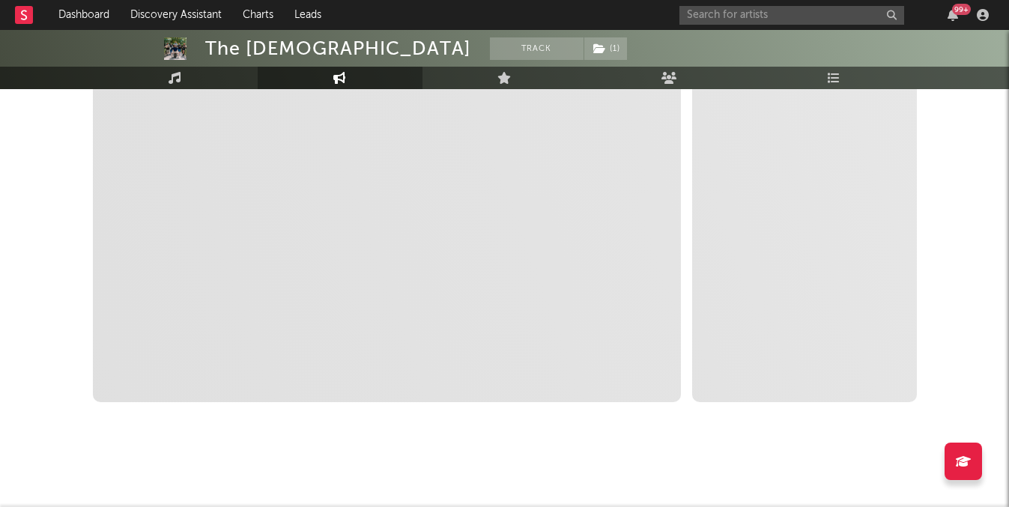
click at [345, 88] on link "Engagement" at bounding box center [340, 78] width 165 height 22
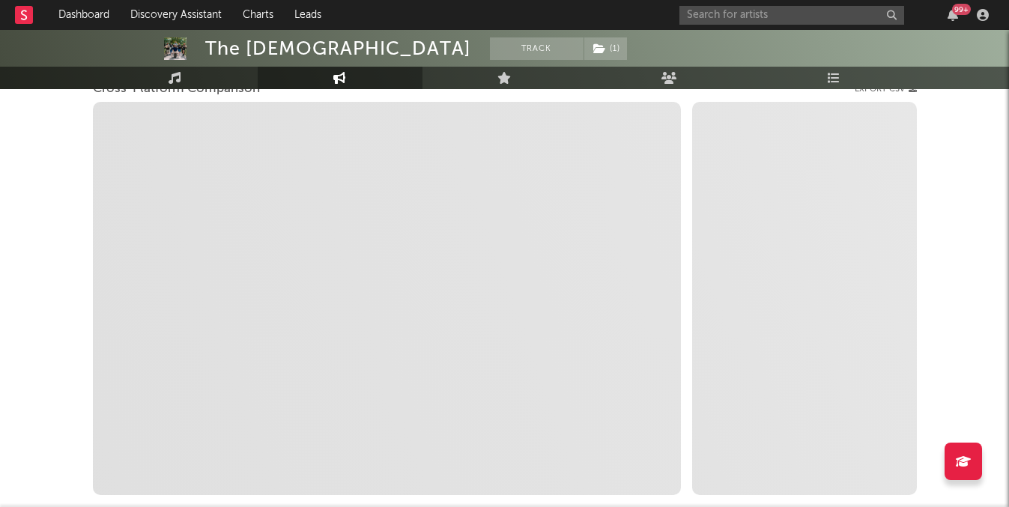
scroll to position [213, 0]
select select "1m"
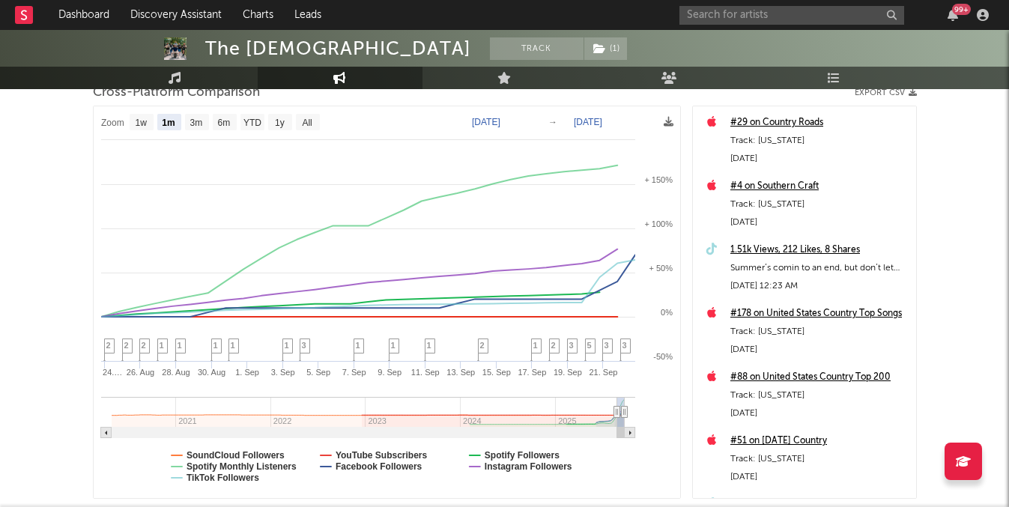
scroll to position [0, 0]
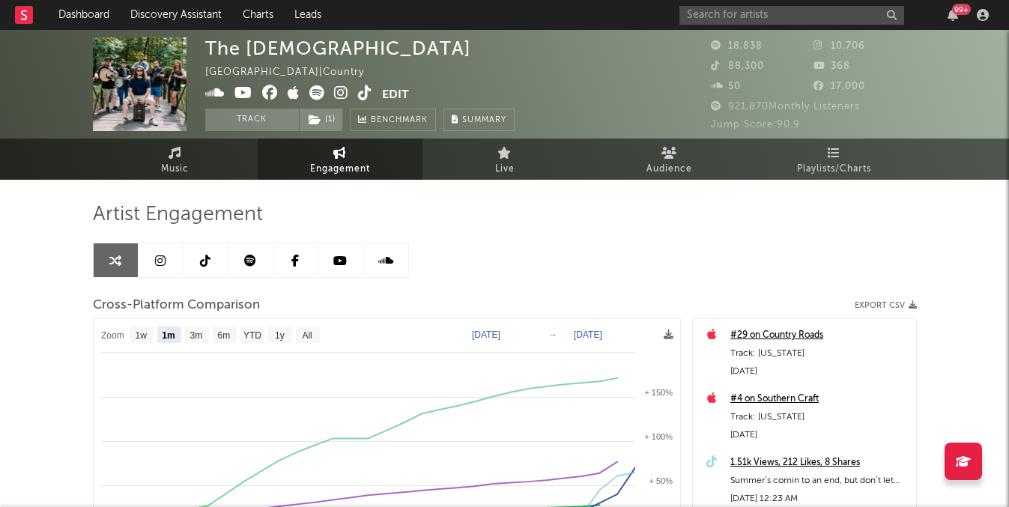
click at [367, 94] on icon at bounding box center [365, 92] width 14 height 15
click at [207, 154] on link "Music" at bounding box center [175, 159] width 165 height 41
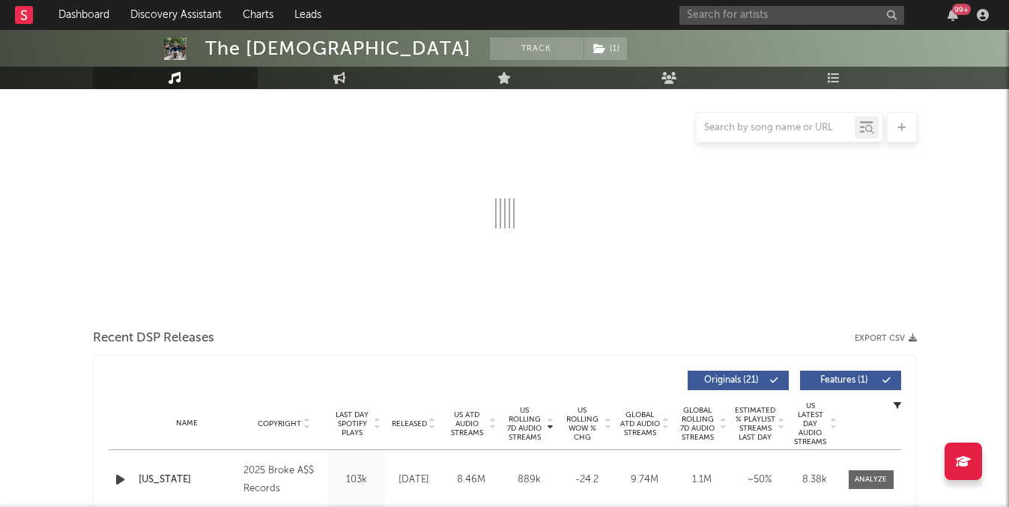
select select "6m"
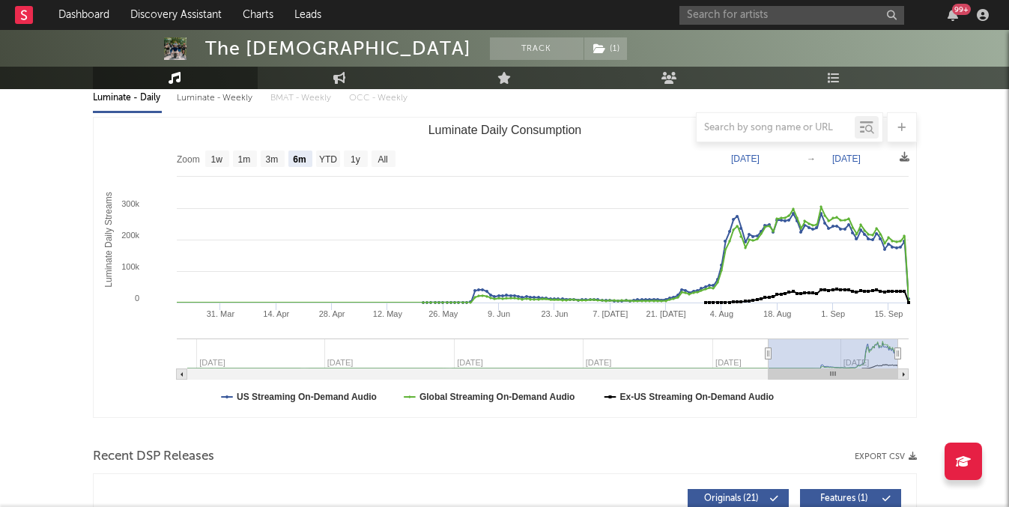
scroll to position [945, 0]
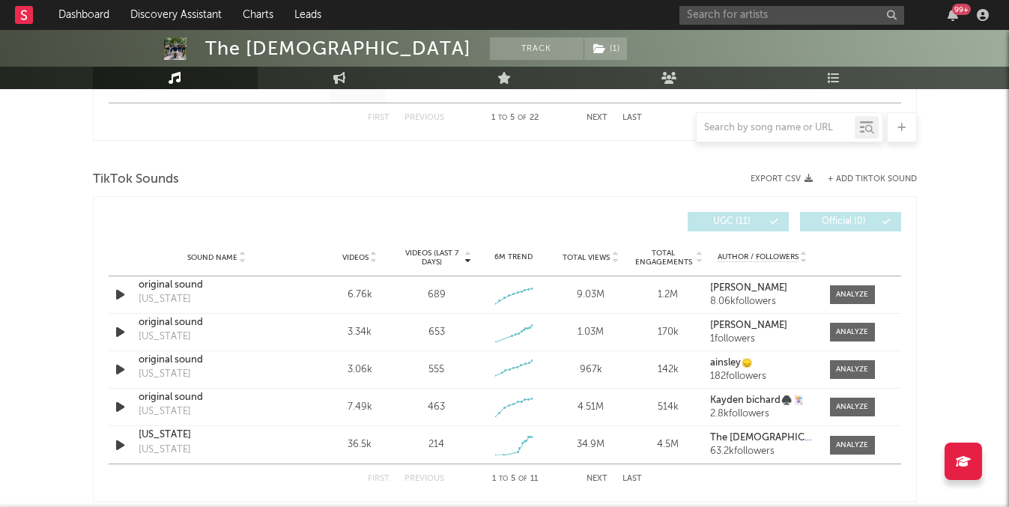
click at [368, 254] on div at bounding box center [372, 257] width 9 height 11
click at [161, 289] on div "Tennessee" at bounding box center [217, 285] width 157 height 15
click at [364, 255] on span "Videos" at bounding box center [355, 257] width 26 height 9
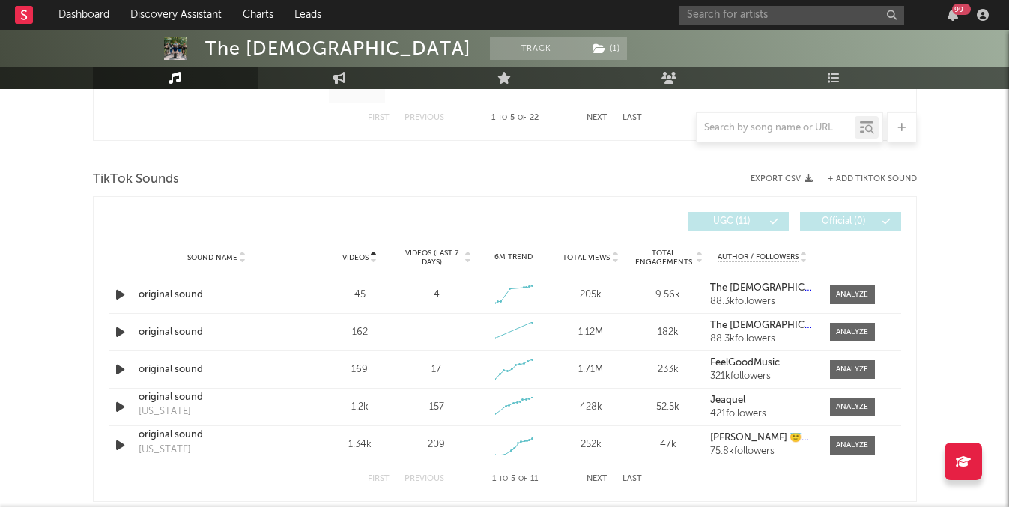
click at [364, 255] on span "Videos" at bounding box center [355, 257] width 26 height 9
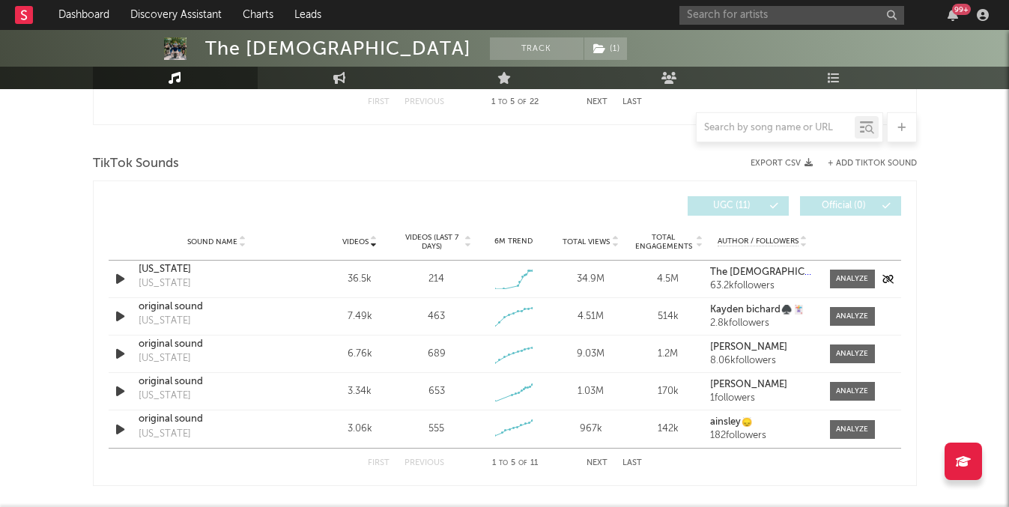
scroll to position [964, 0]
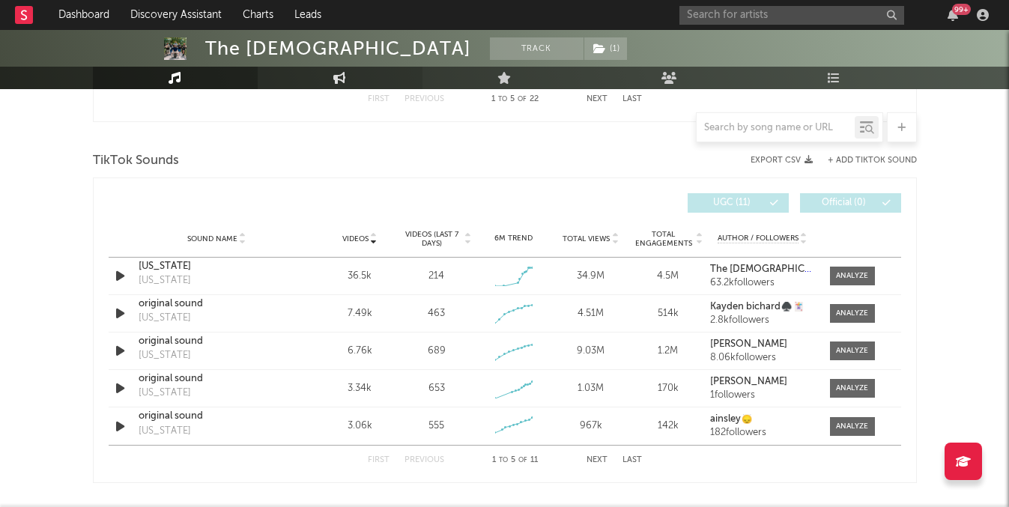
click at [323, 85] on link "Engagement" at bounding box center [340, 78] width 165 height 22
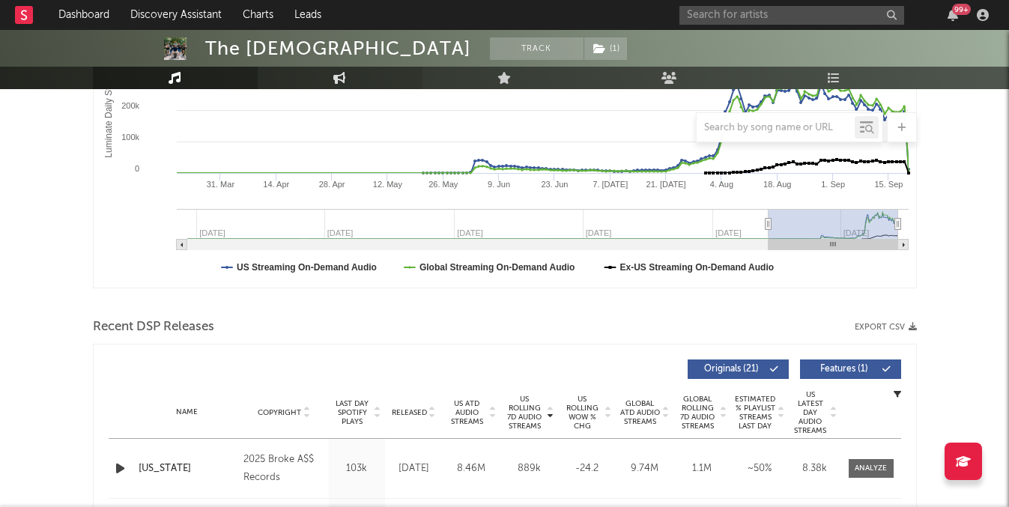
select select "1w"
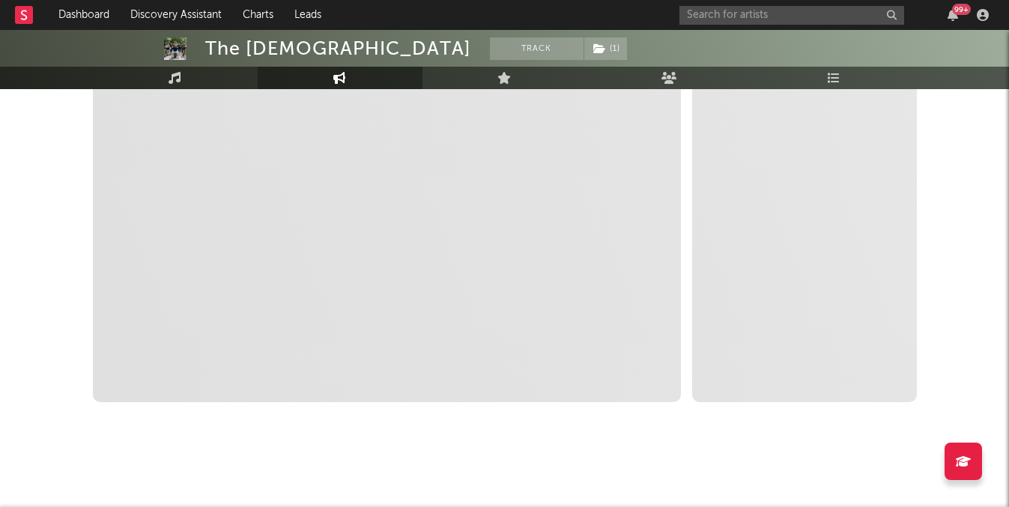
scroll to position [0, 0]
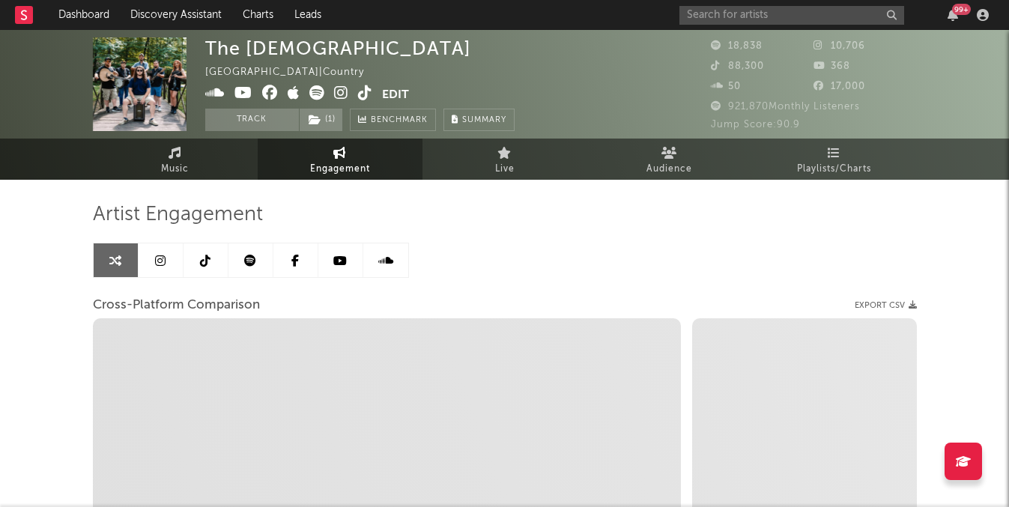
select select "1m"
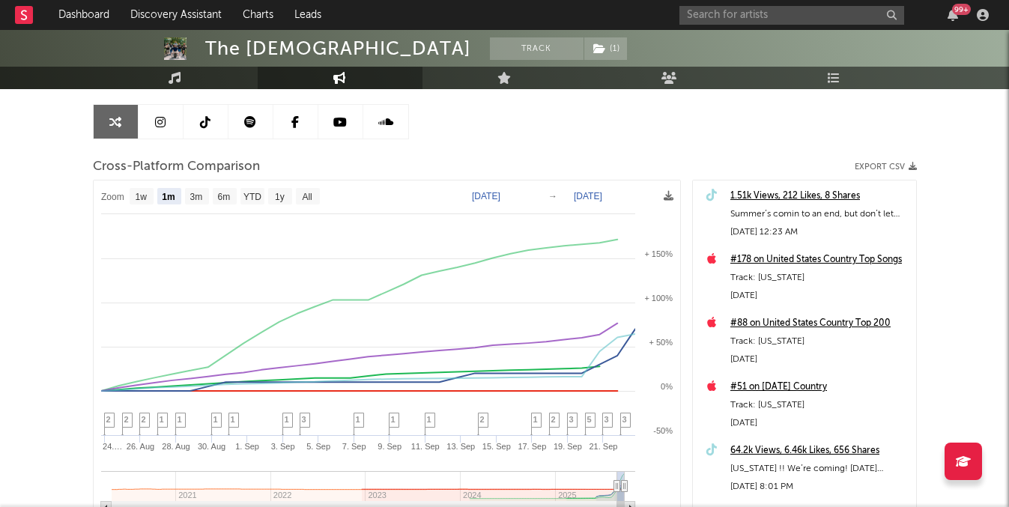
scroll to position [129, 0]
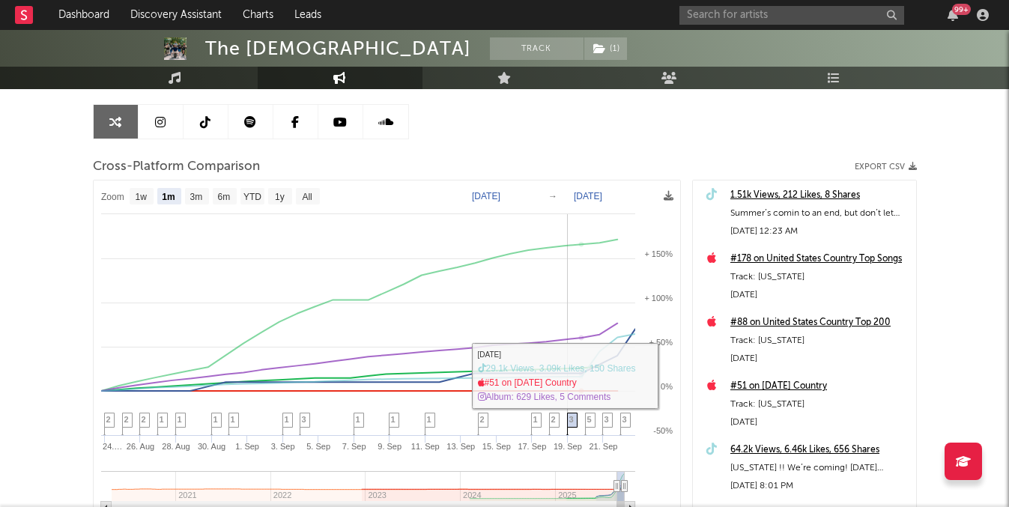
click at [572, 420] on span "3" at bounding box center [571, 419] width 4 height 9
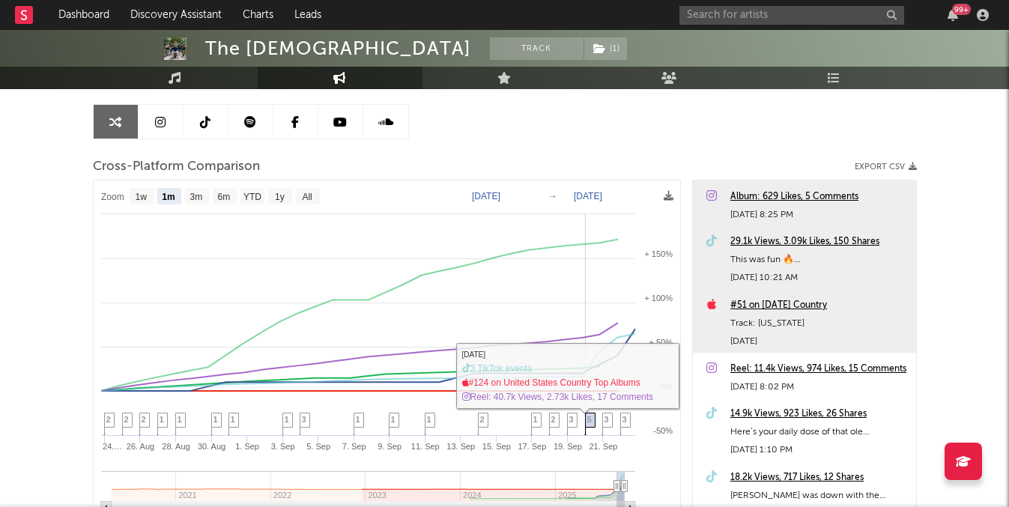
click at [587, 421] on span "5" at bounding box center [589, 419] width 4 height 9
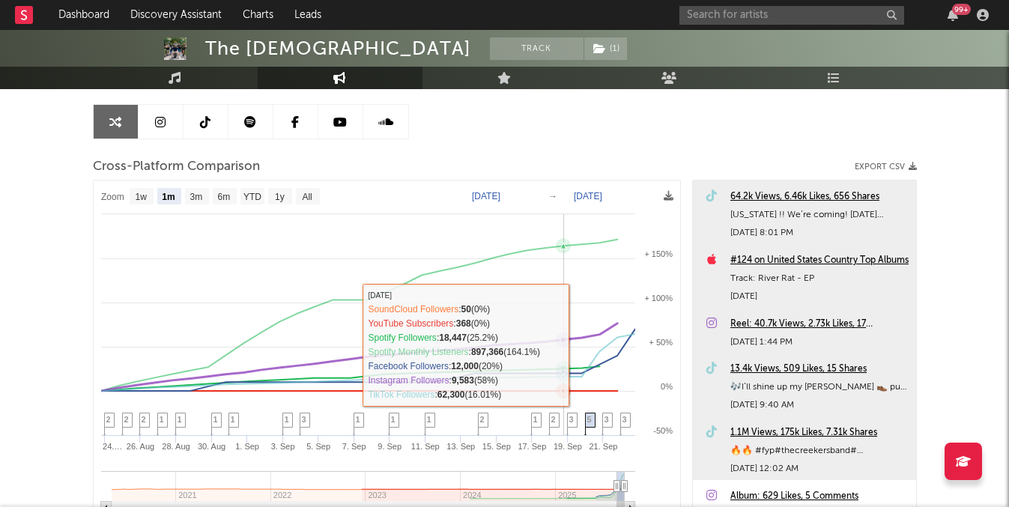
scroll to position [0, 0]
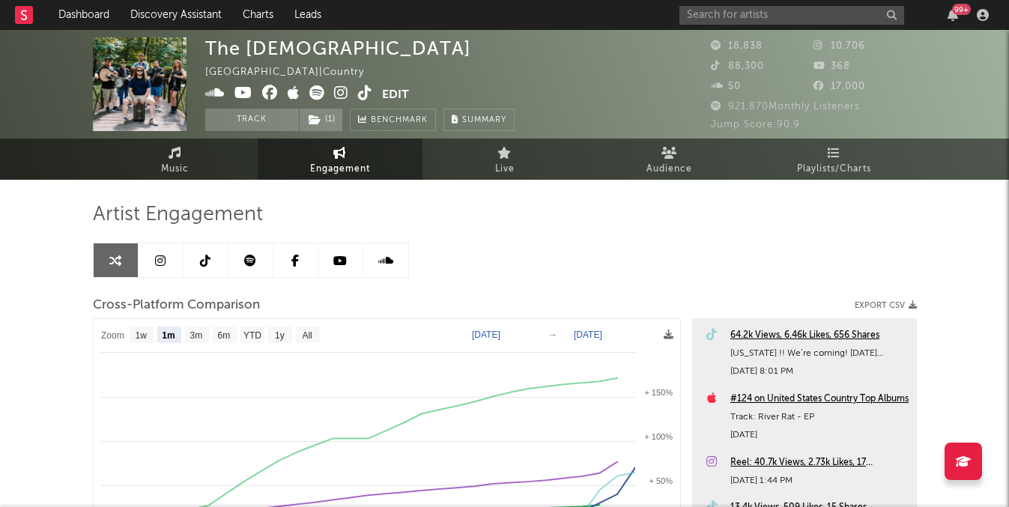
click at [370, 98] on icon at bounding box center [365, 92] width 14 height 15
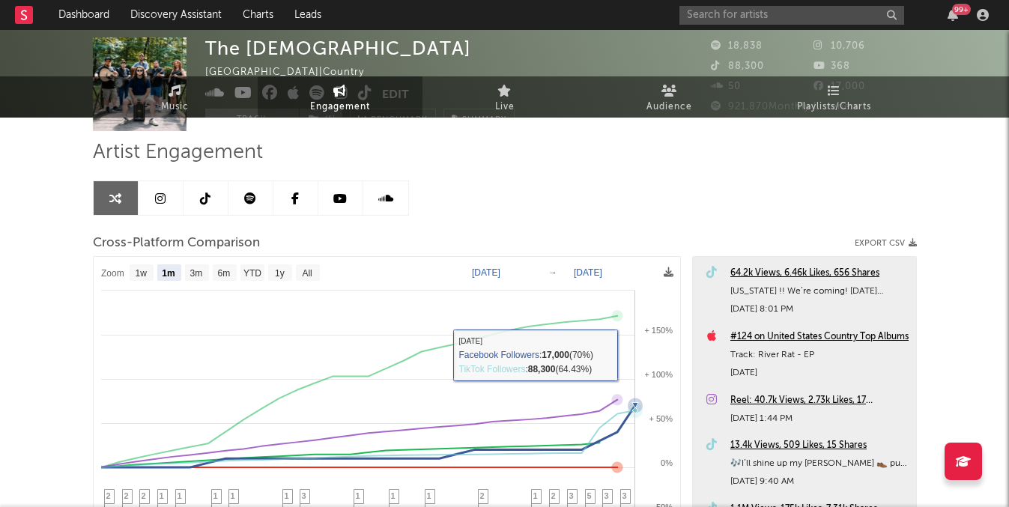
scroll to position [96, 0]
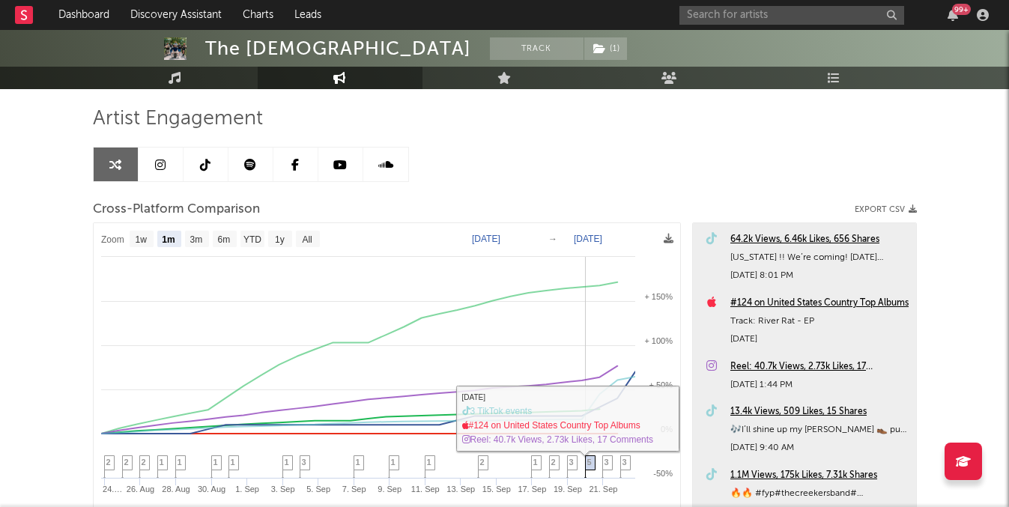
click at [588, 466] on span "5" at bounding box center [589, 462] width 4 height 9
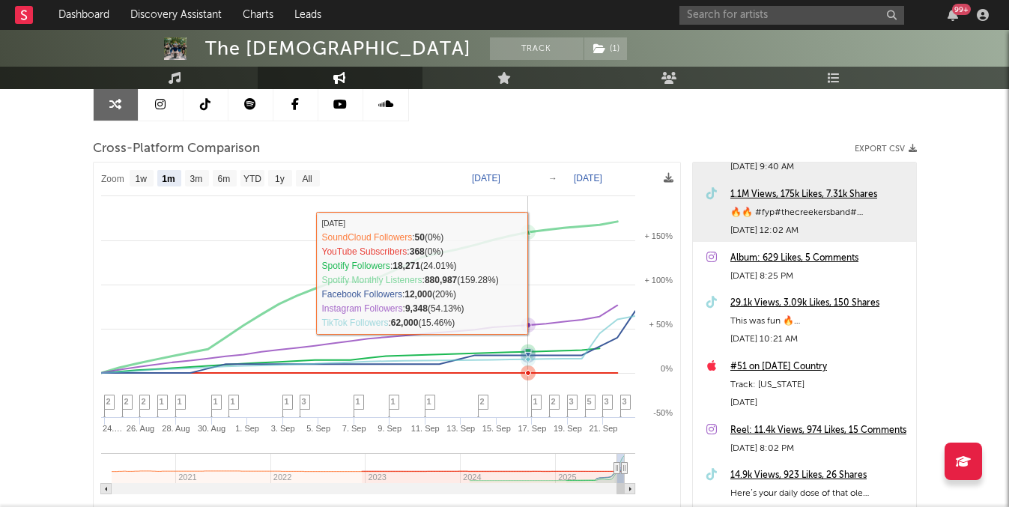
scroll to position [0, 0]
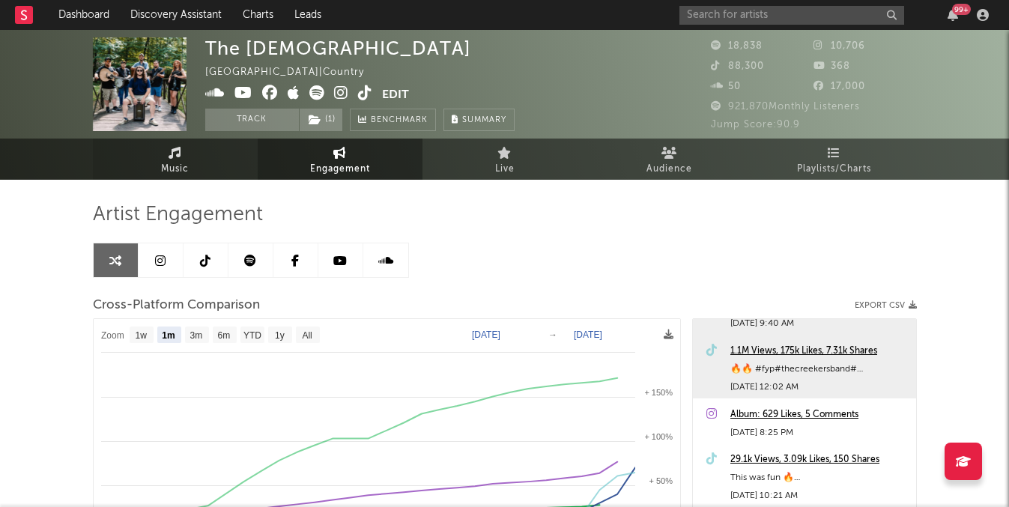
click at [152, 157] on link "Music" at bounding box center [175, 159] width 165 height 41
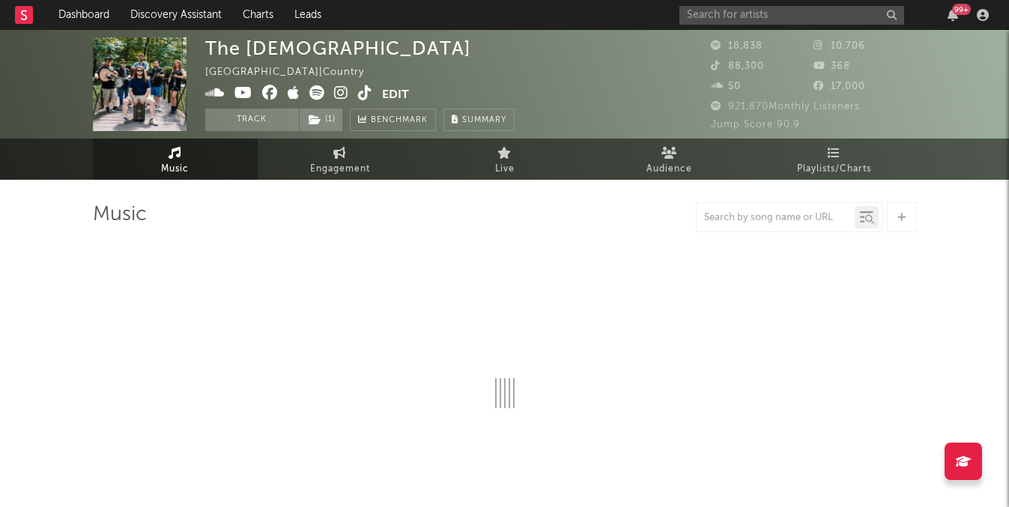
select select "6m"
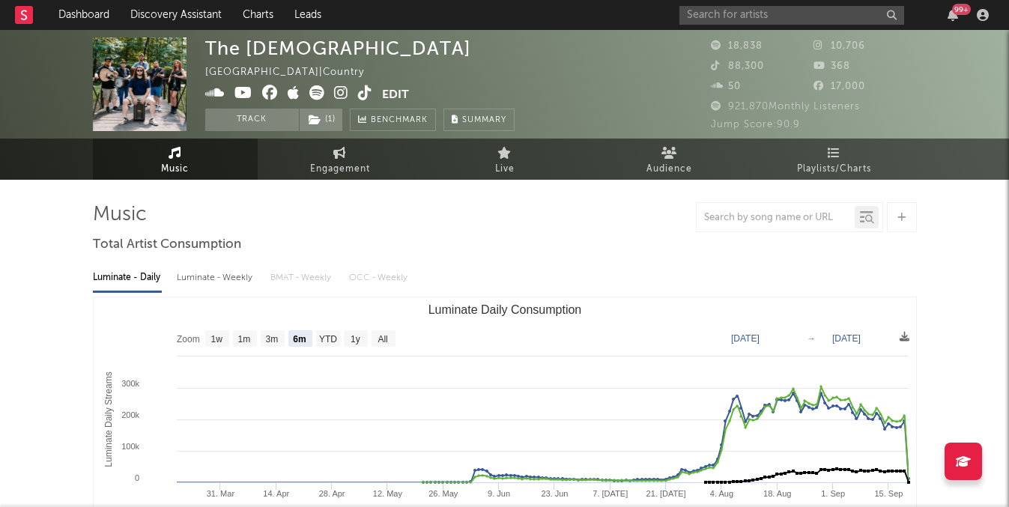
click at [774, 370] on rect "Luminate Daily Consumption" at bounding box center [505, 447] width 822 height 300
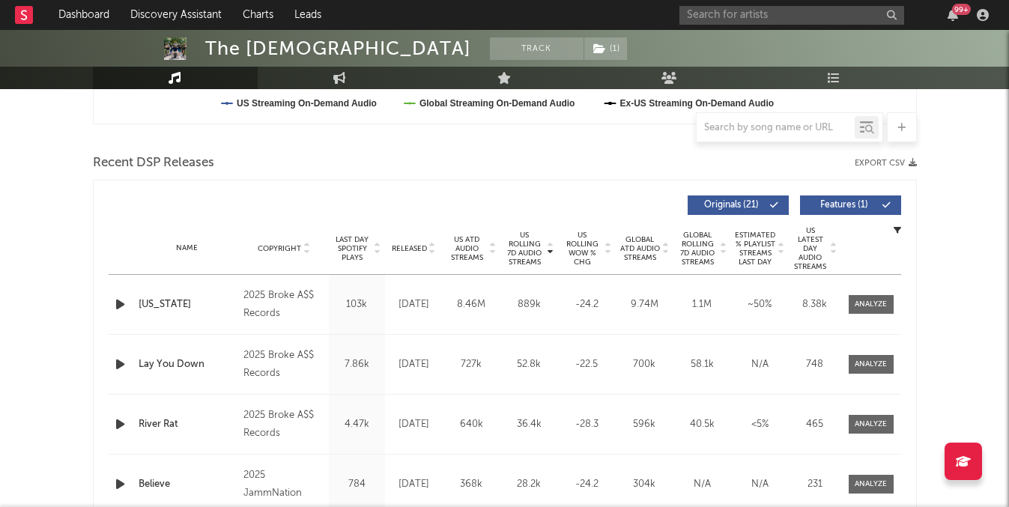
scroll to position [487, 0]
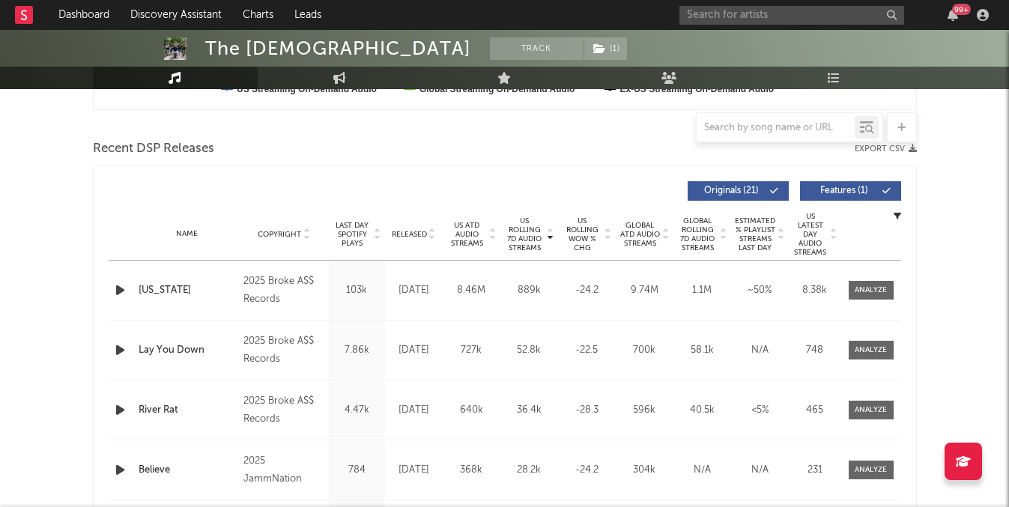
click at [848, 360] on div "Name Lay You Down Copyright 2025 Broke A$$ Records Label Broke A$$ Records Albu…" at bounding box center [505, 350] width 792 height 59
click at [864, 346] on div at bounding box center [870, 349] width 32 height 11
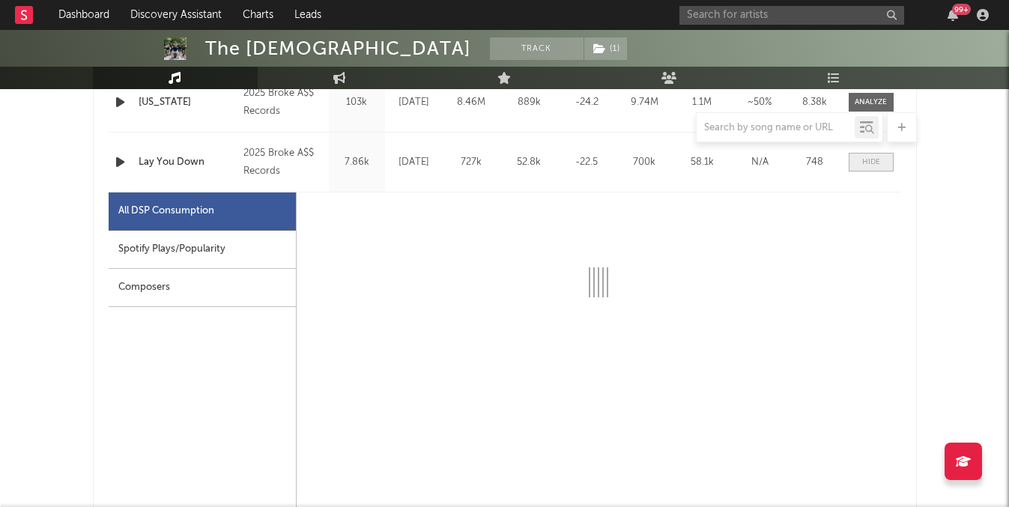
scroll to position [676, 0]
select select "1w"
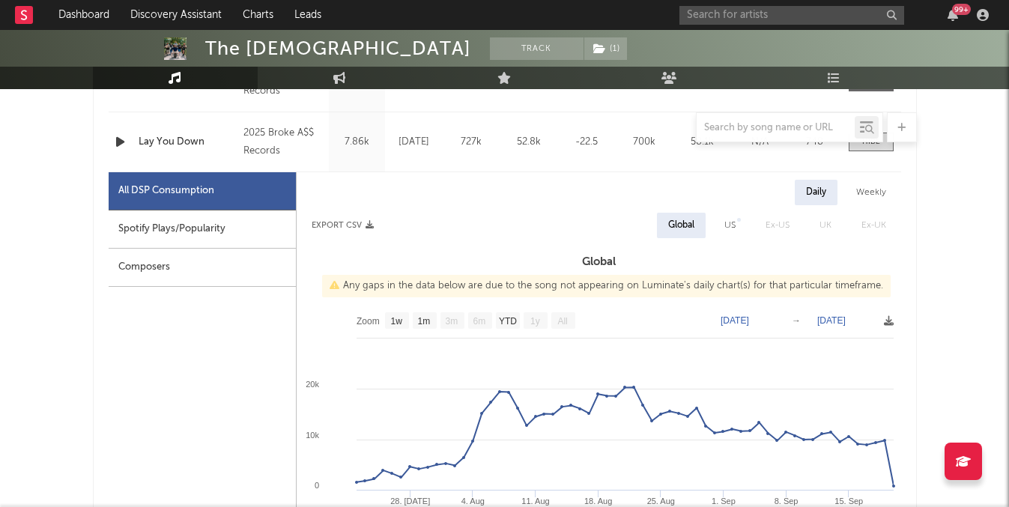
scroll to position [711, 0]
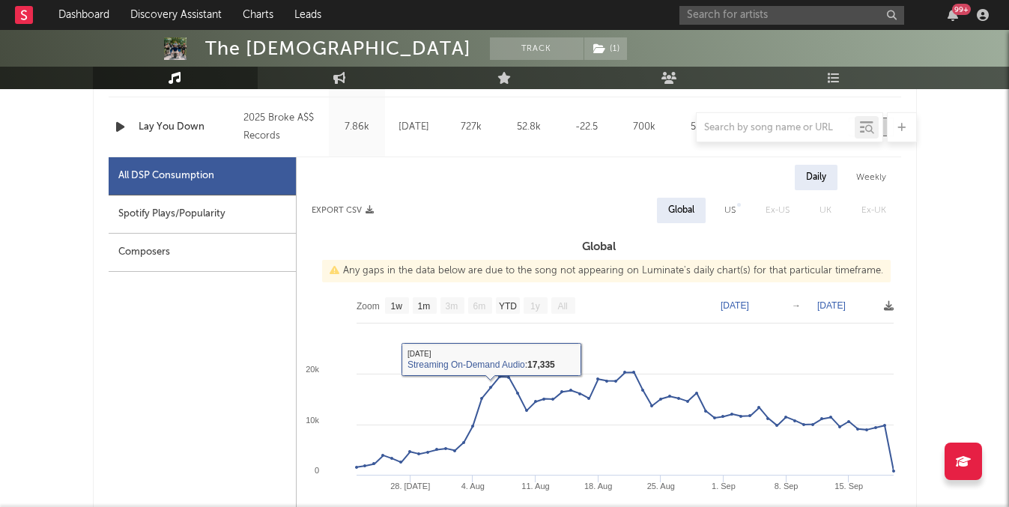
click at [731, 204] on div "US" at bounding box center [729, 210] width 11 height 18
select select "1w"
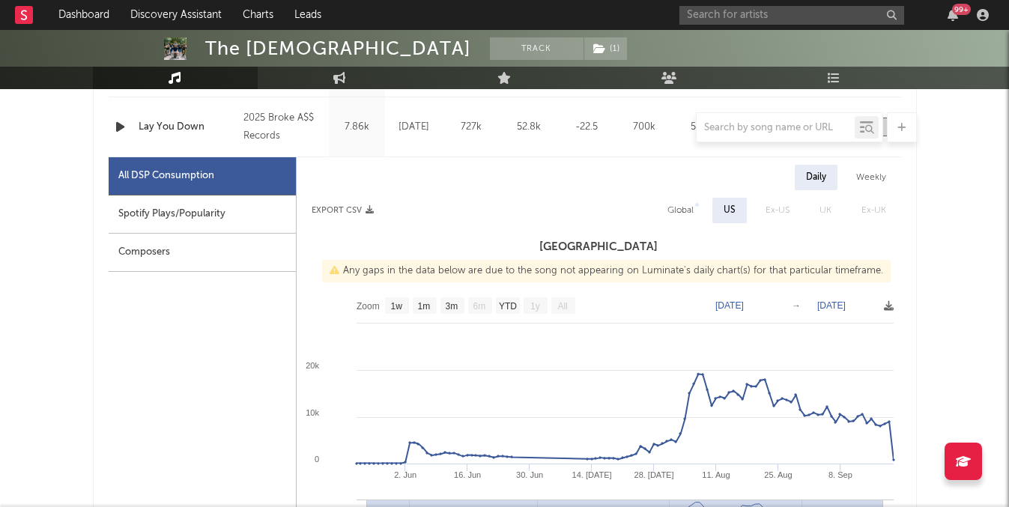
click at [879, 172] on div "Weekly" at bounding box center [871, 177] width 52 height 25
select select "1w"
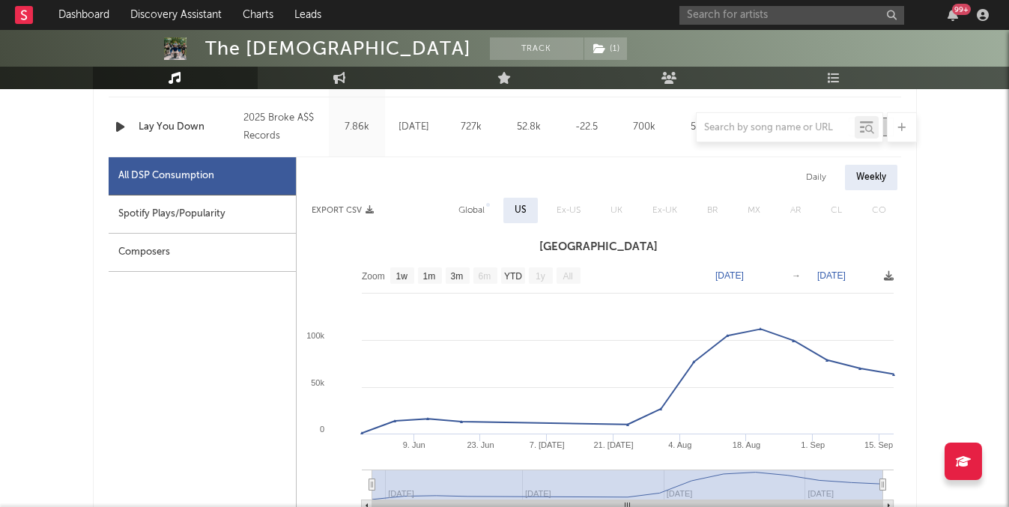
scroll to position [675, 0]
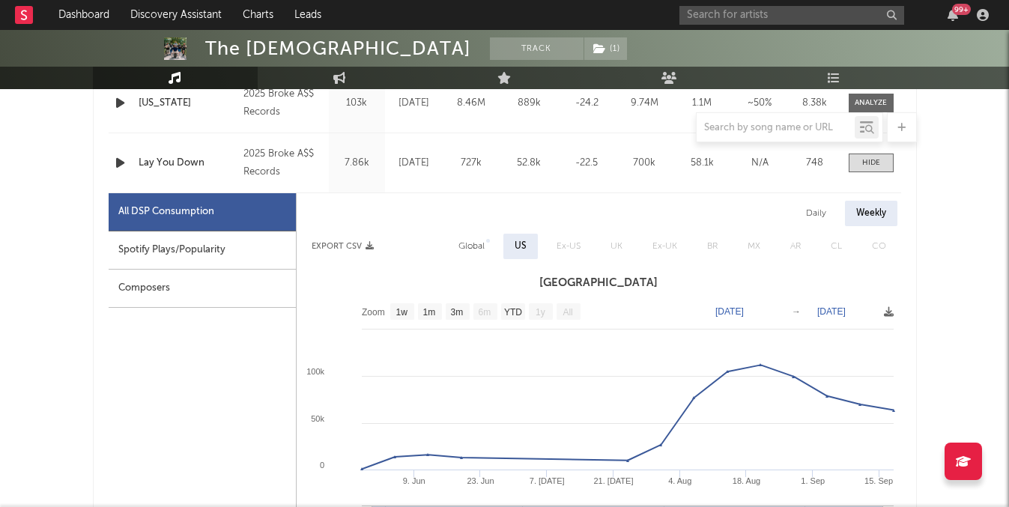
click at [871, 153] on div "Name Lay You Down Copyright 2025 Broke A$$ Records Label Broke A$$ Records Albu…" at bounding box center [505, 162] width 792 height 59
click at [866, 163] on div at bounding box center [871, 162] width 18 height 11
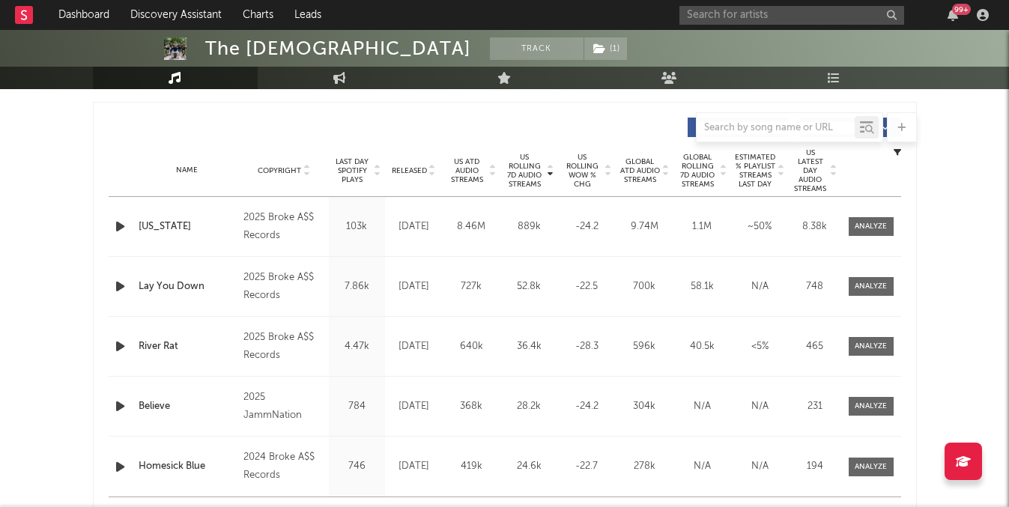
scroll to position [524, 0]
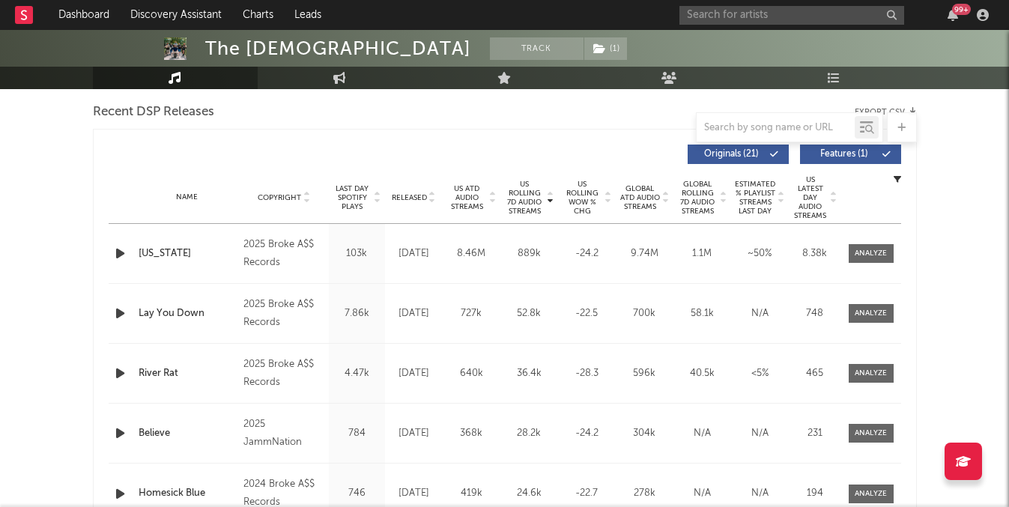
click at [508, 191] on span "US Rolling 7D Audio Streams" at bounding box center [524, 198] width 41 height 36
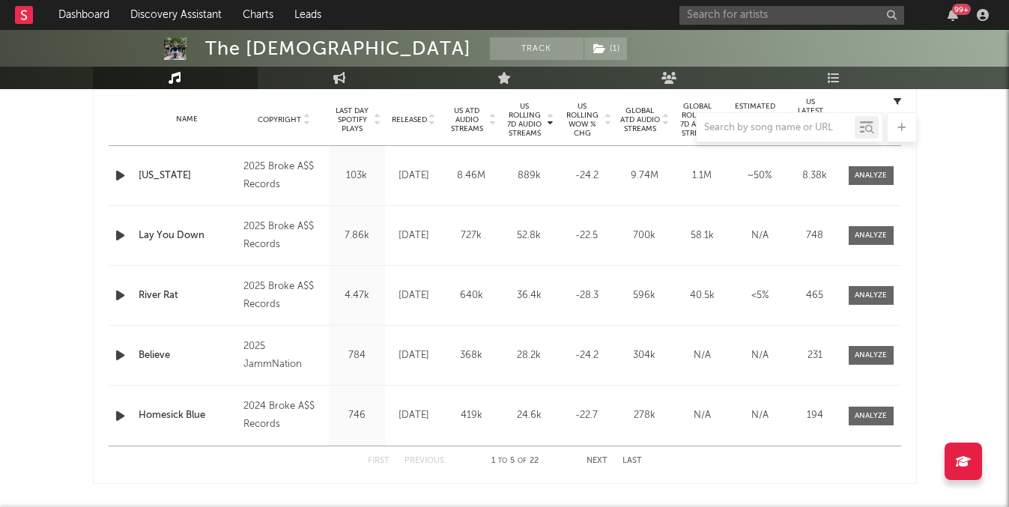
scroll to position [597, 0]
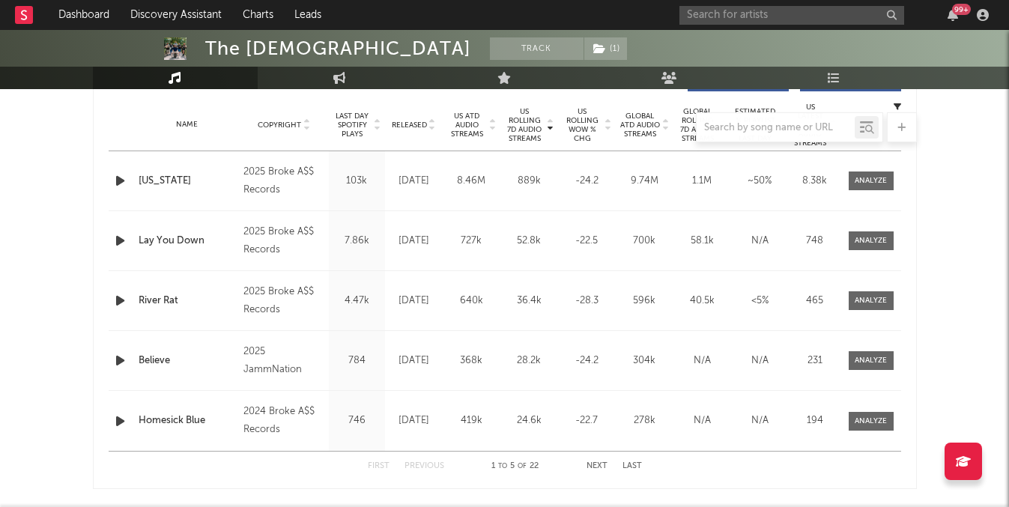
click at [592, 462] on button "Next" at bounding box center [596, 466] width 21 height 8
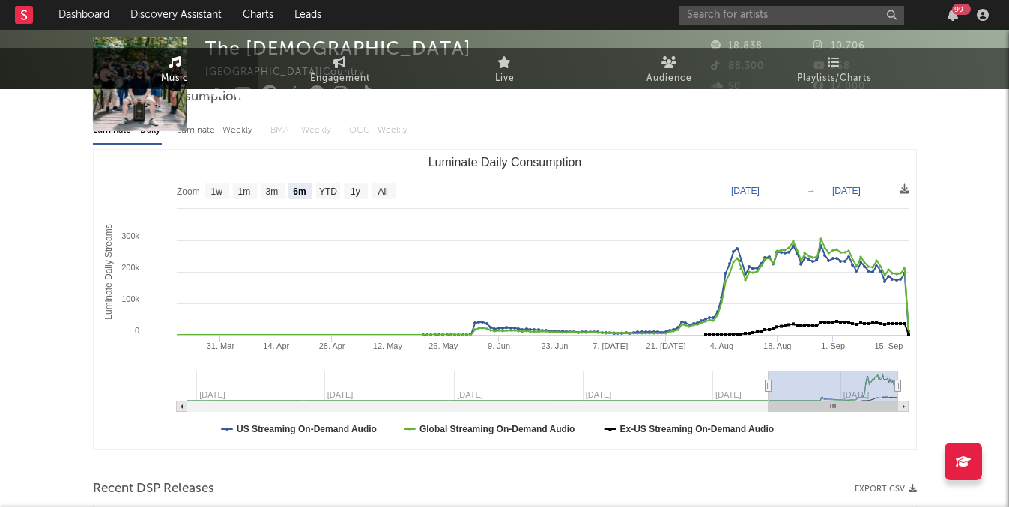
scroll to position [0, 0]
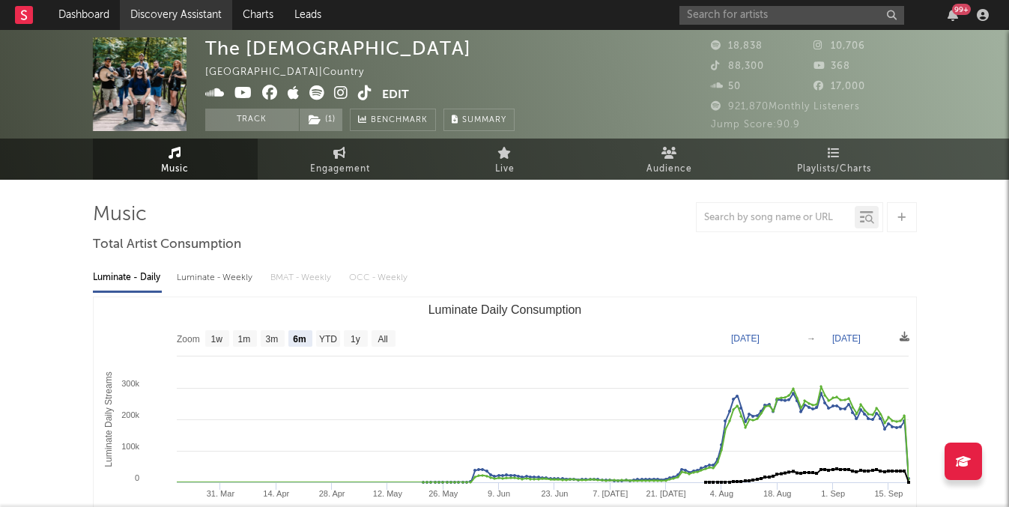
click at [180, 12] on link "Discovery Assistant" at bounding box center [176, 15] width 112 height 30
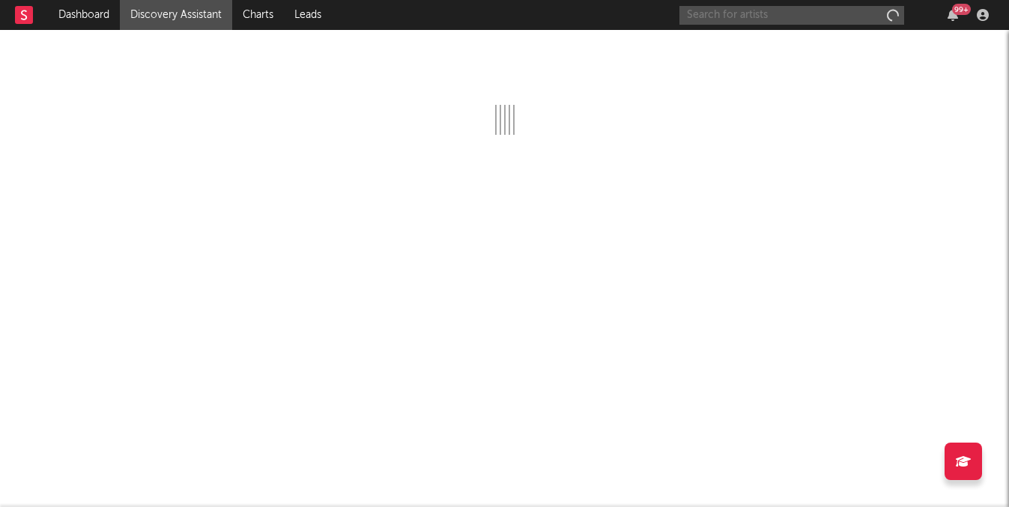
click at [732, 24] on input "text" at bounding box center [791, 15] width 225 height 19
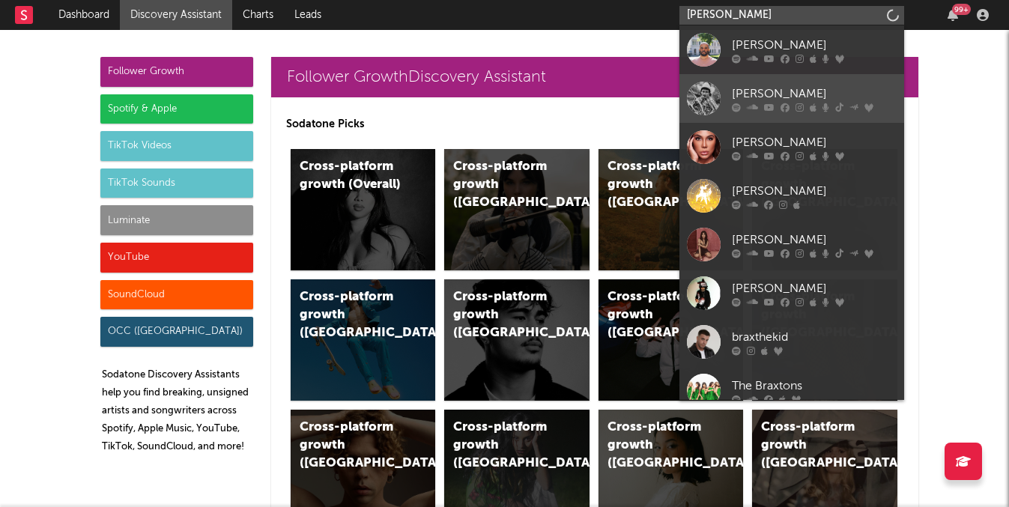
type input "braxton"
click at [762, 81] on link "Braxton Keith" at bounding box center [791, 98] width 225 height 49
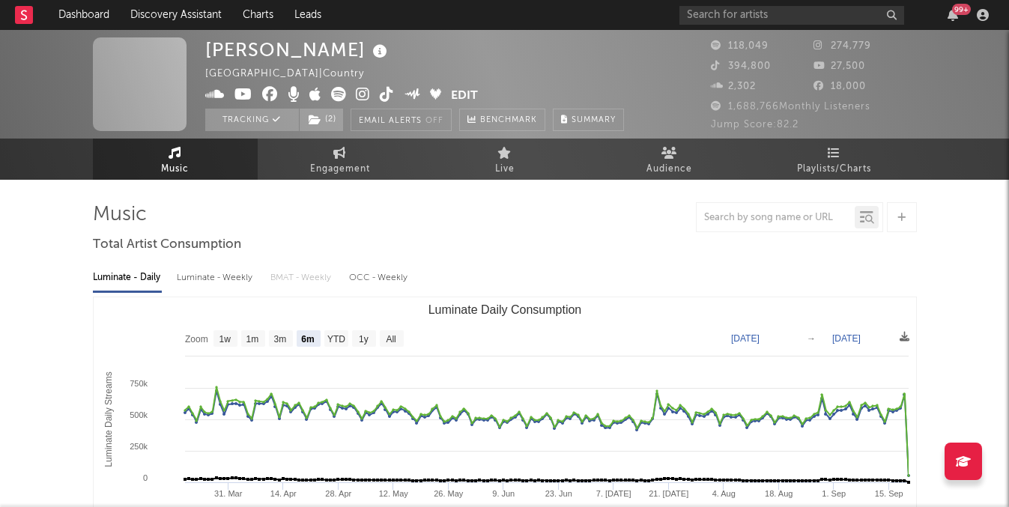
select select "6m"
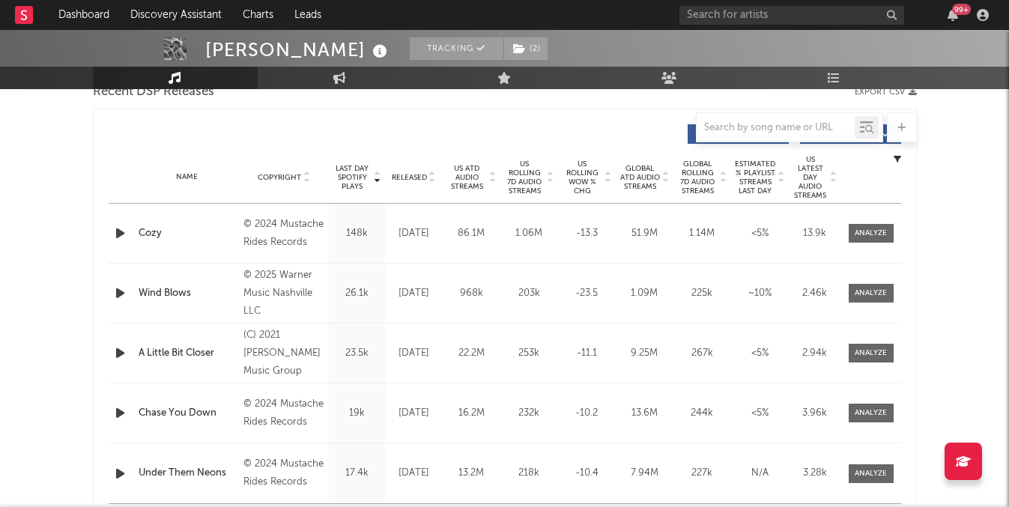
scroll to position [824, 0]
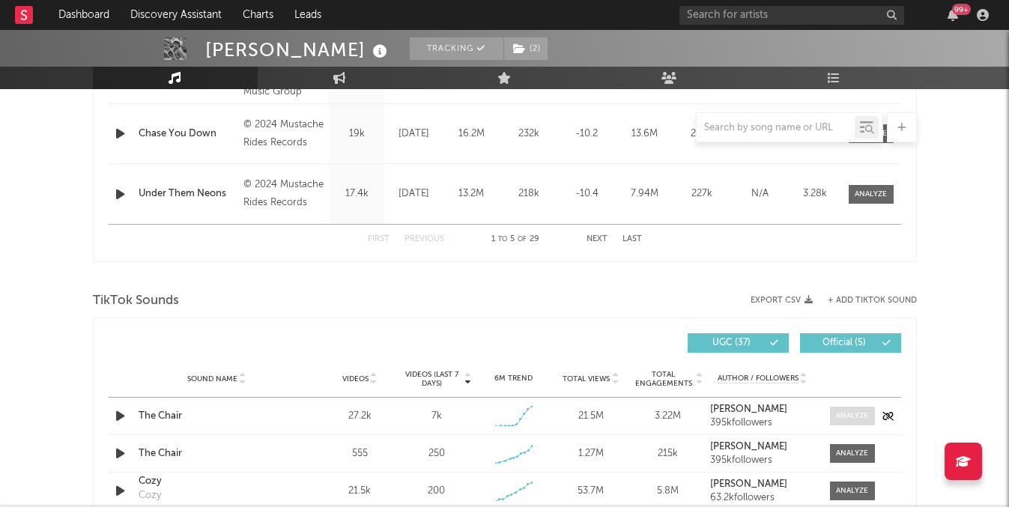
click at [851, 410] on div at bounding box center [852, 415] width 32 height 11
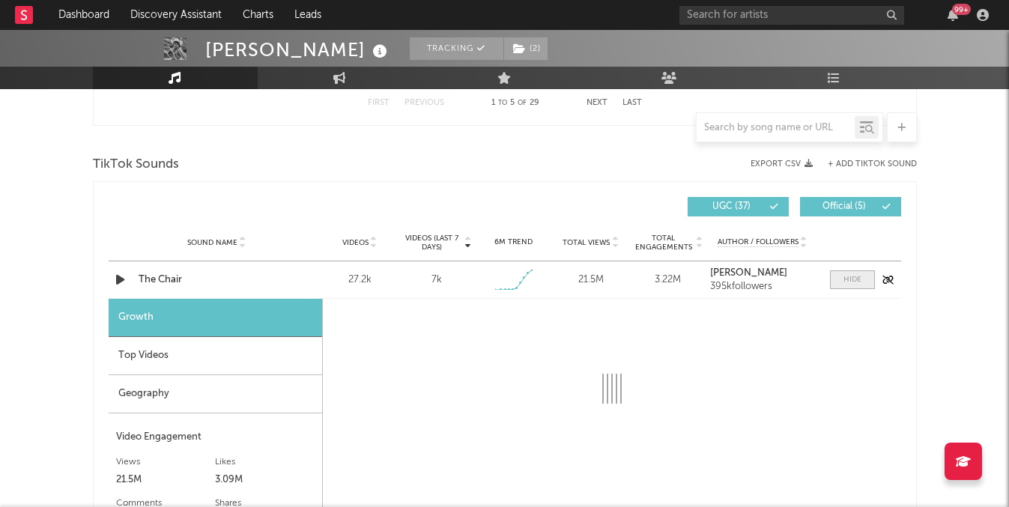
scroll to position [1012, 0]
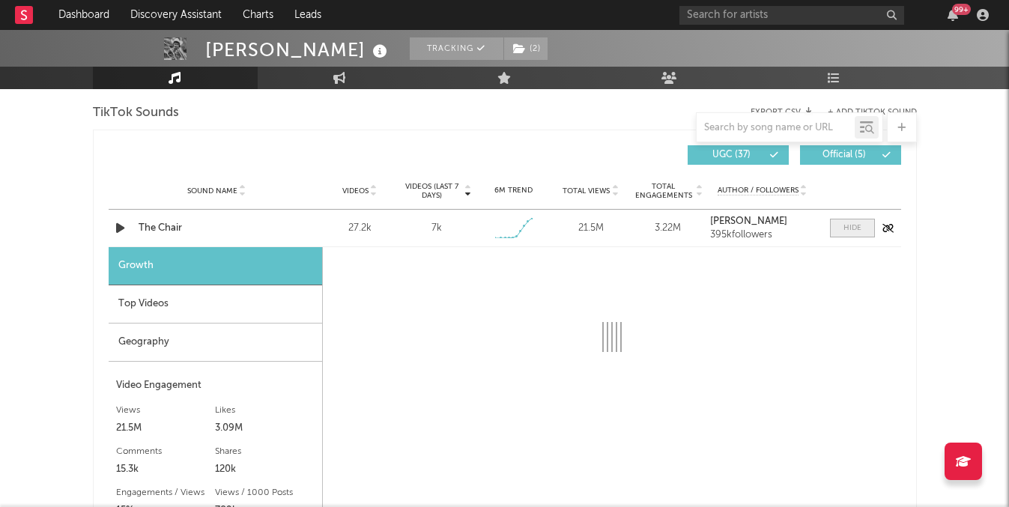
select select "1w"
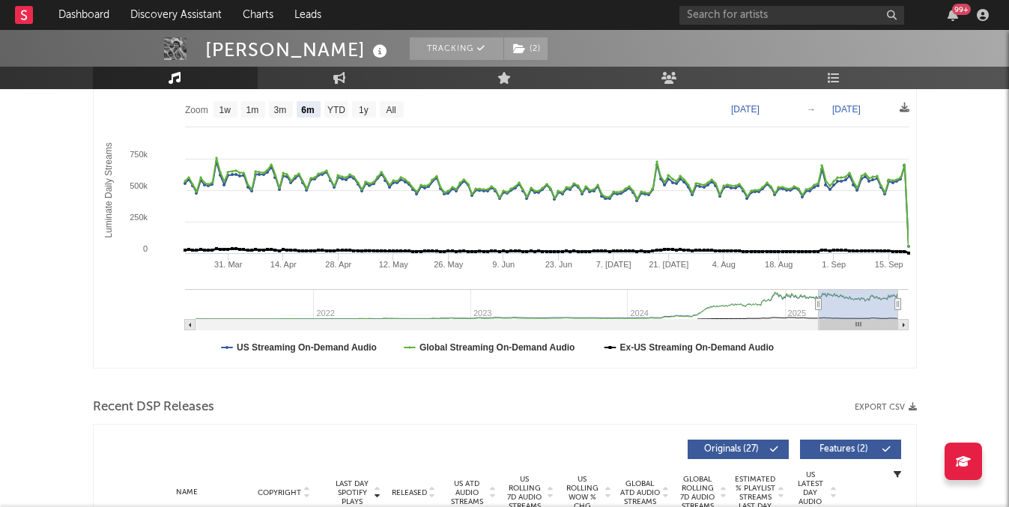
scroll to position [0, 0]
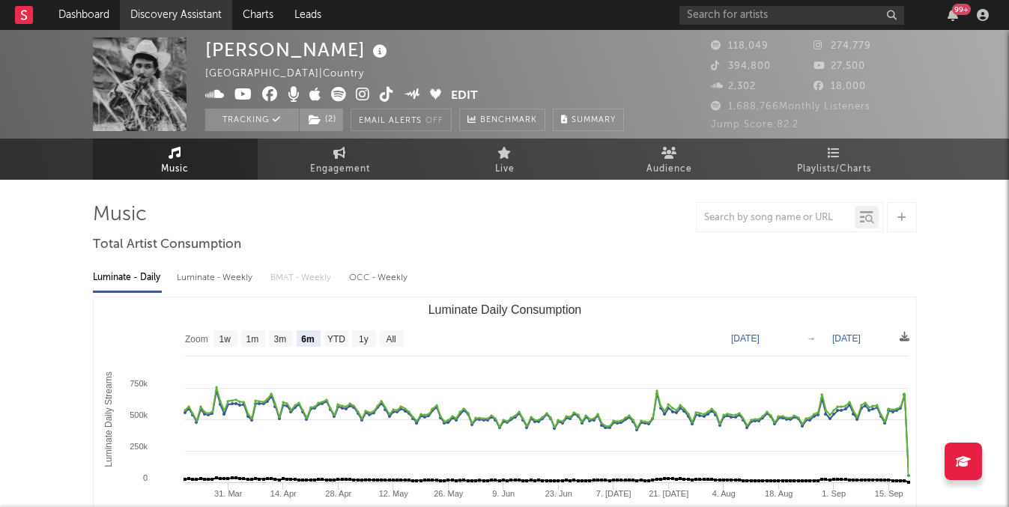
click at [212, 28] on link "Discovery Assistant" at bounding box center [176, 15] width 112 height 30
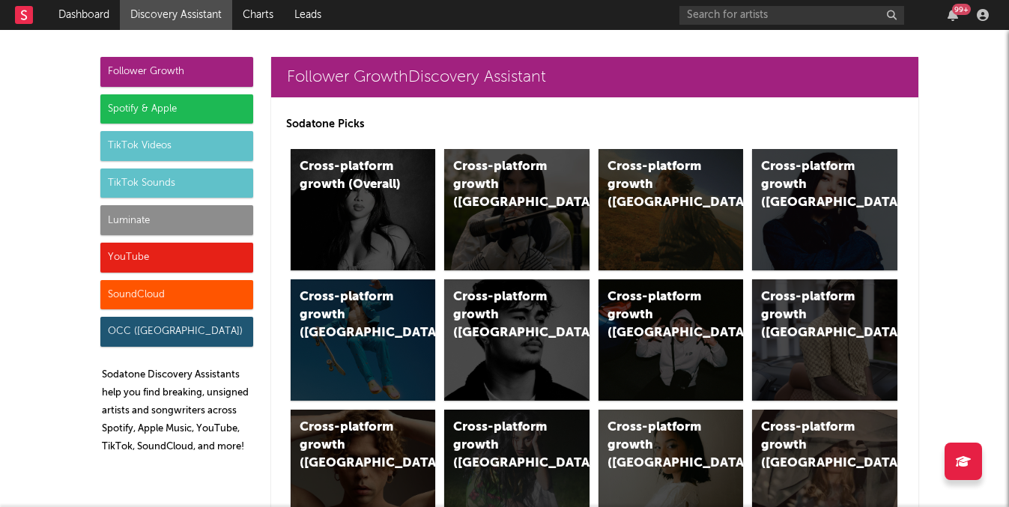
click at [174, 212] on div "Luminate" at bounding box center [176, 220] width 153 height 30
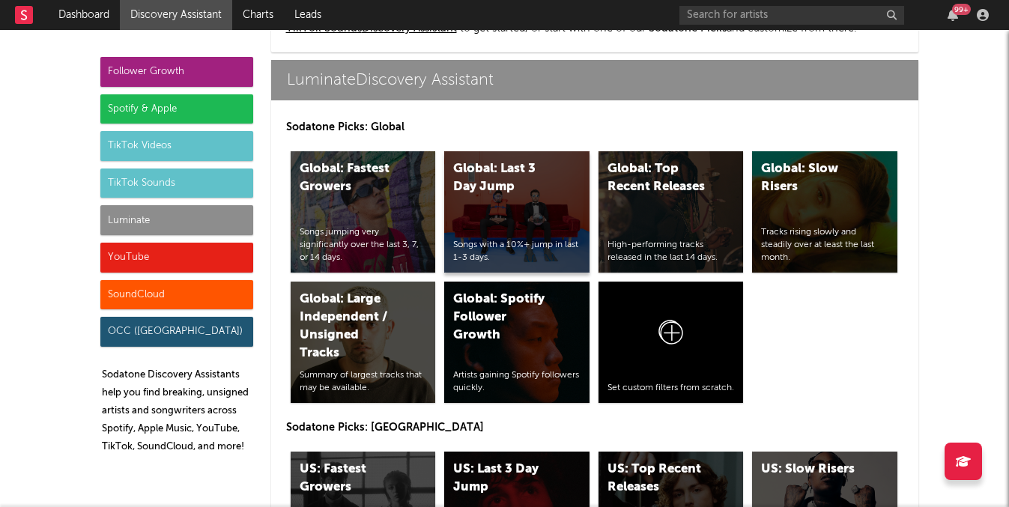
scroll to position [7509, 0]
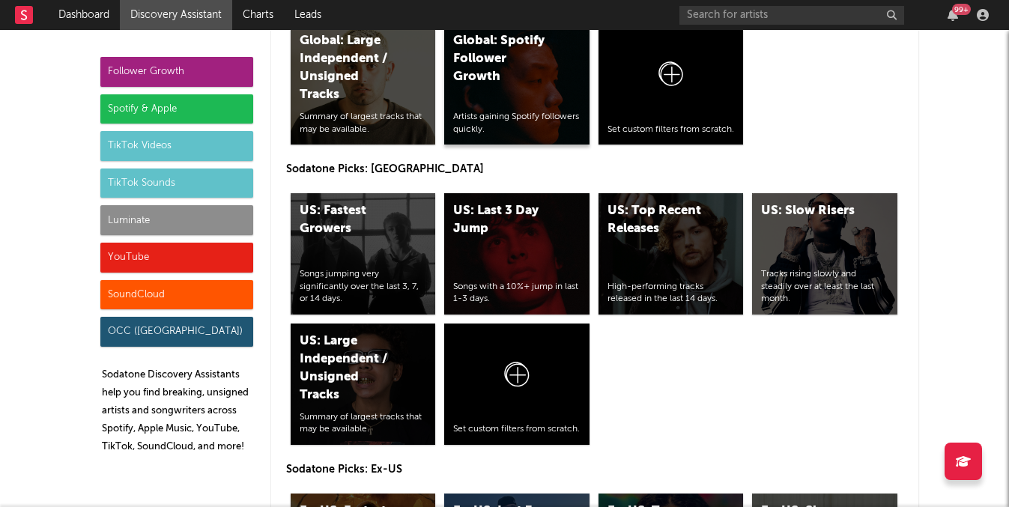
click at [511, 114] on div "Artists gaining Spotify followers quickly." at bounding box center [516, 123] width 127 height 25
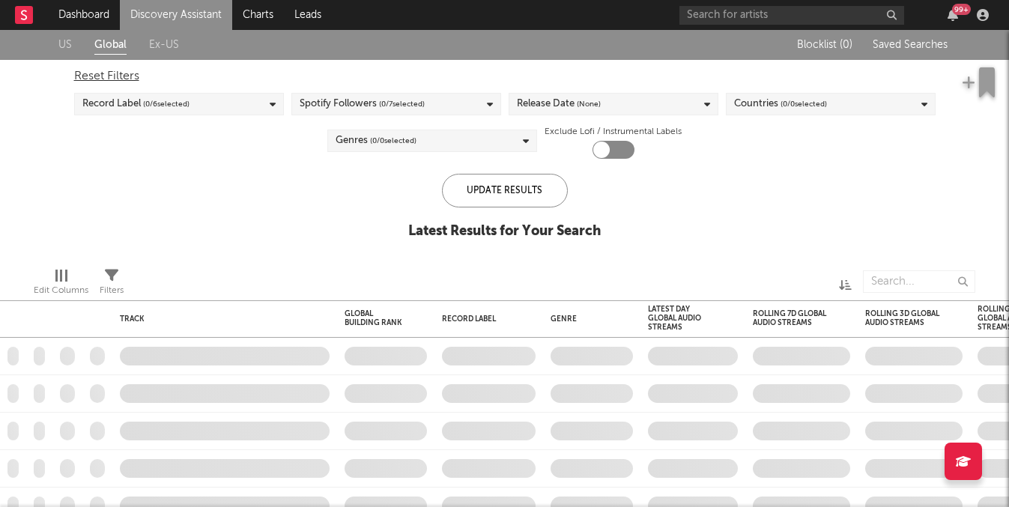
checkbox input "true"
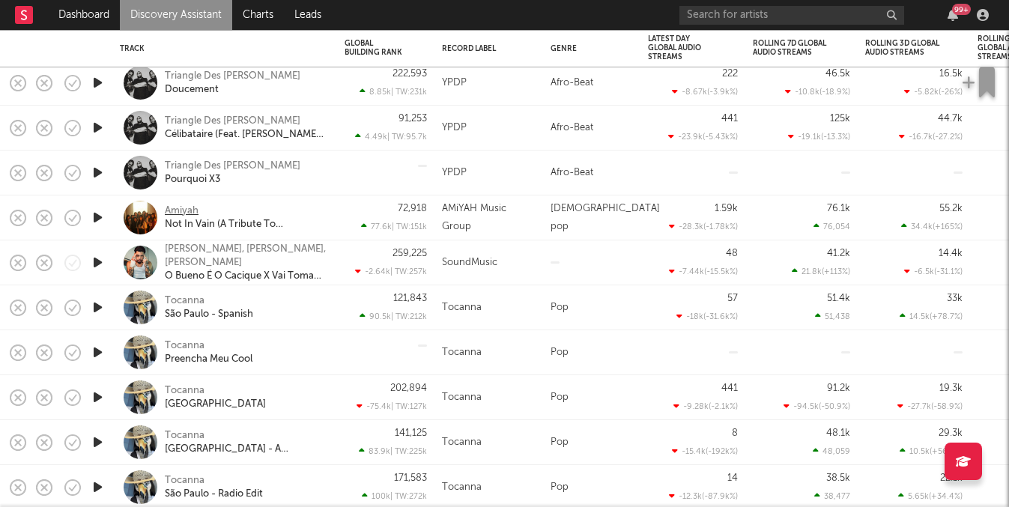
click at [189, 210] on div "Amiyah" at bounding box center [182, 210] width 34 height 13
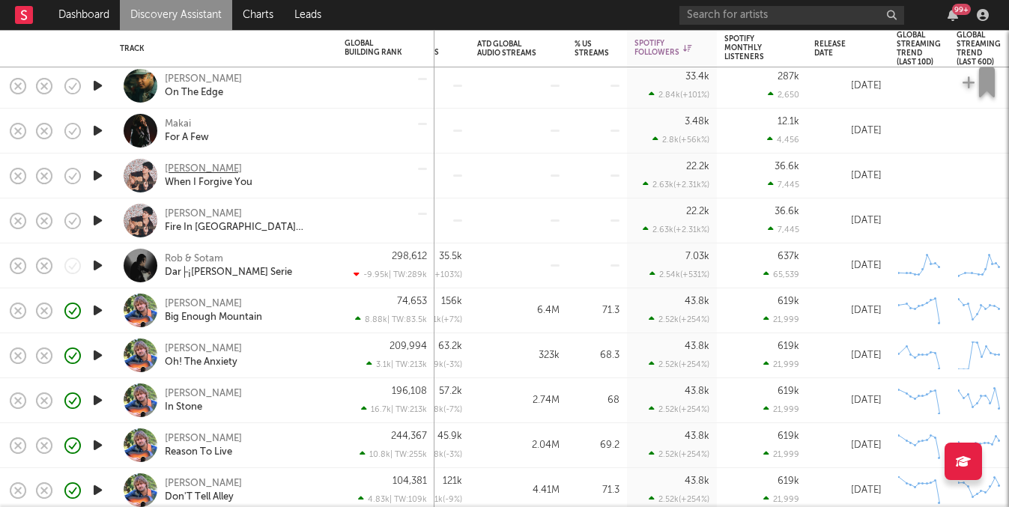
click at [201, 172] on div "Sasha Allen" at bounding box center [203, 168] width 77 height 13
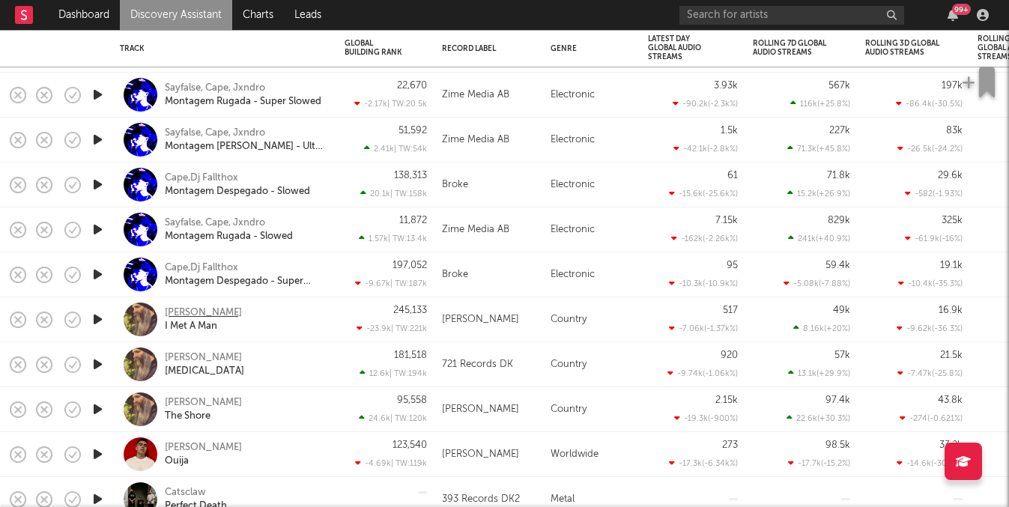
click at [217, 309] on div "Matt Mcclure" at bounding box center [203, 312] width 77 height 13
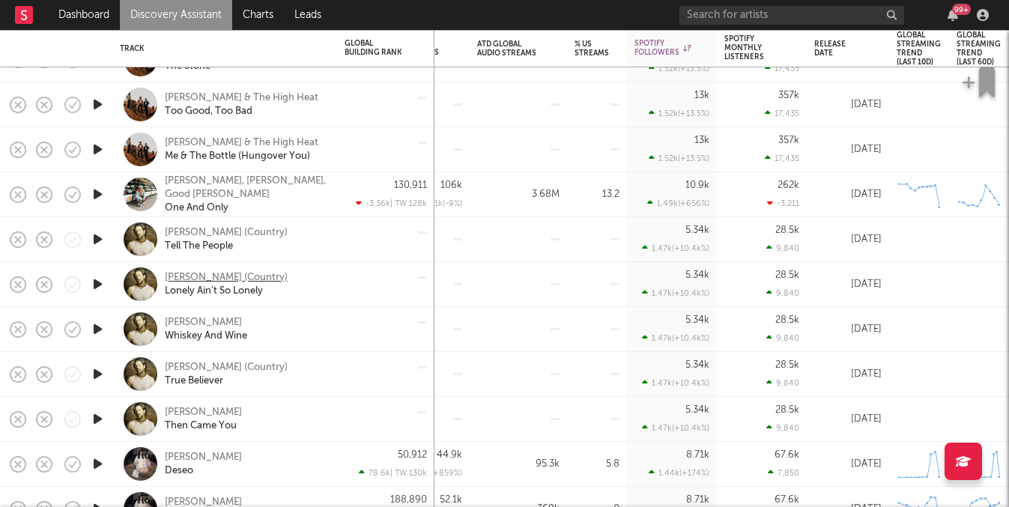
click at [207, 272] on div "Brett James (Country)" at bounding box center [226, 277] width 123 height 13
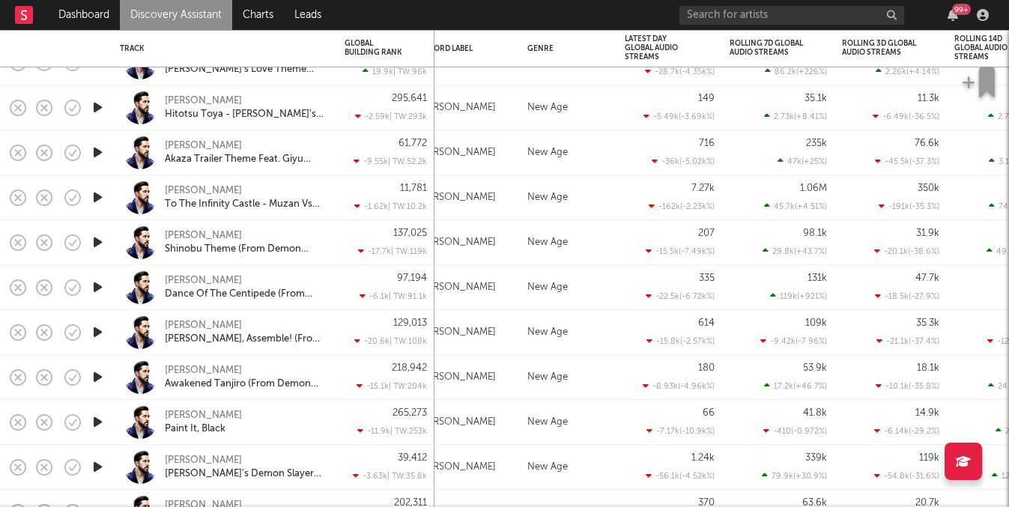
click at [670, 340] on div "-15.8k ( -2.57k % )" at bounding box center [680, 341] width 68 height 10
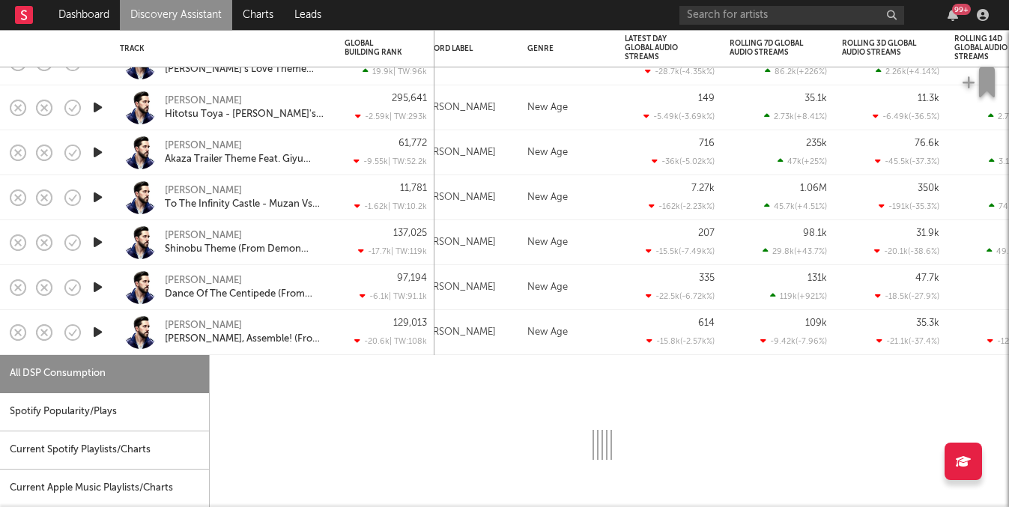
select select "6m"
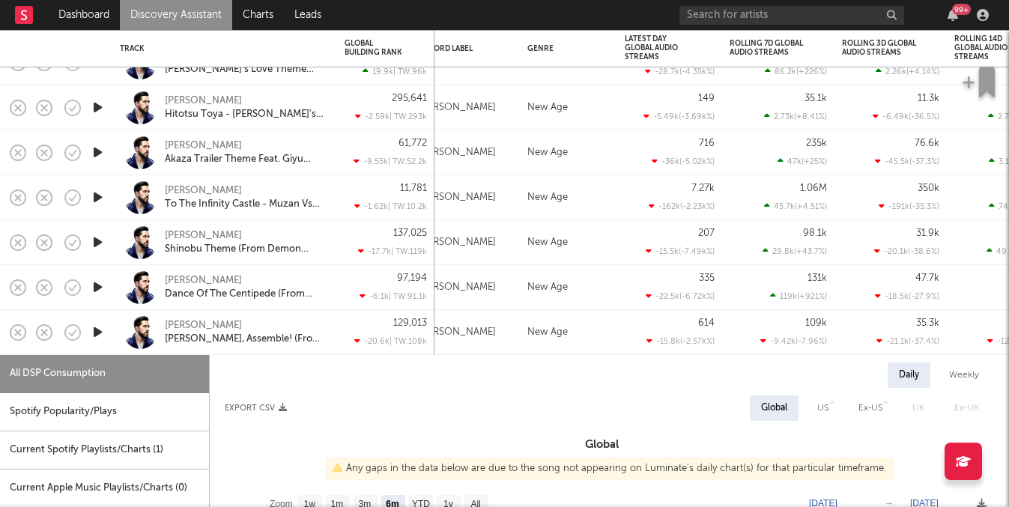
click at [351, 323] on div "129,013 -20.6k | TW: 108k" at bounding box center [385, 332] width 82 height 44
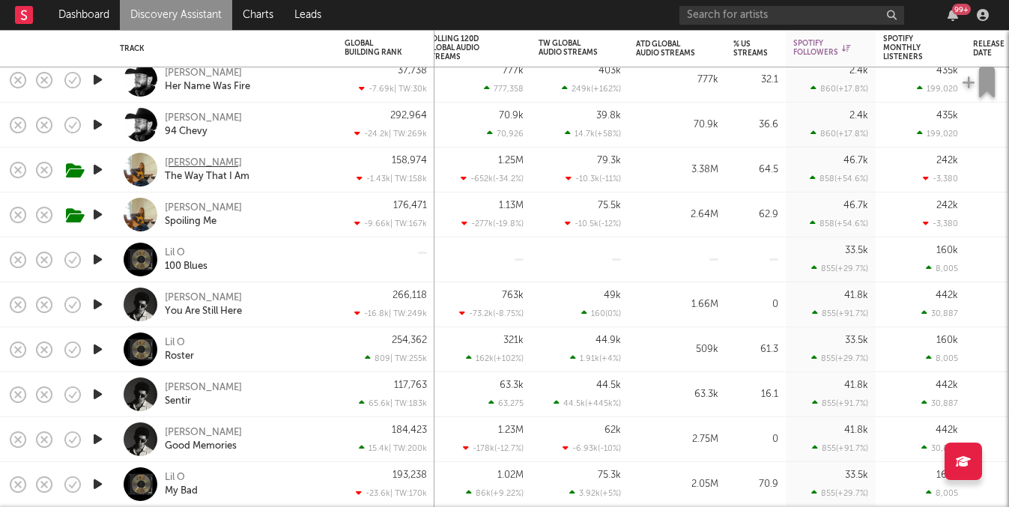
click at [223, 160] on div "Abby Powledge" at bounding box center [203, 163] width 77 height 13
click at [77, 23] on link "Dashboard" at bounding box center [84, 15] width 72 height 30
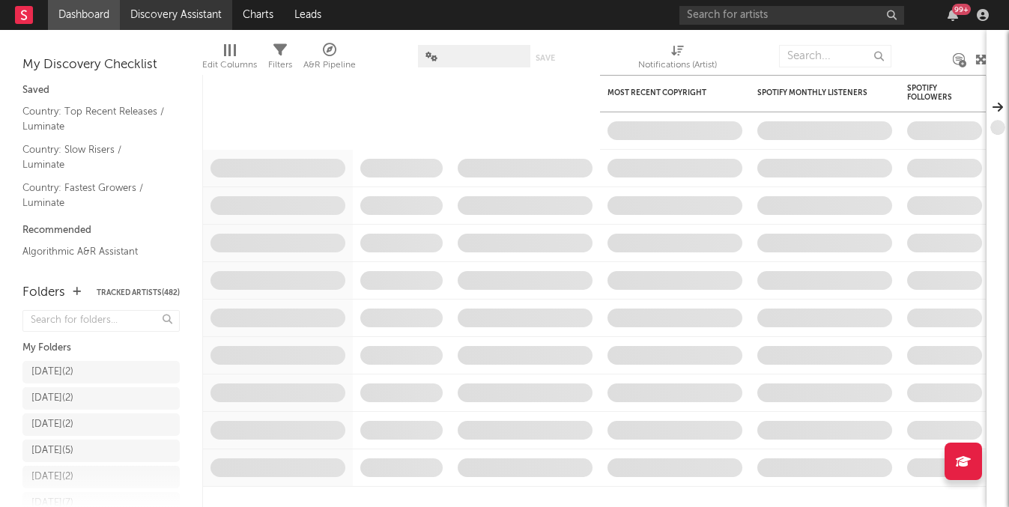
click at [183, 28] on link "Discovery Assistant" at bounding box center [176, 15] width 112 height 30
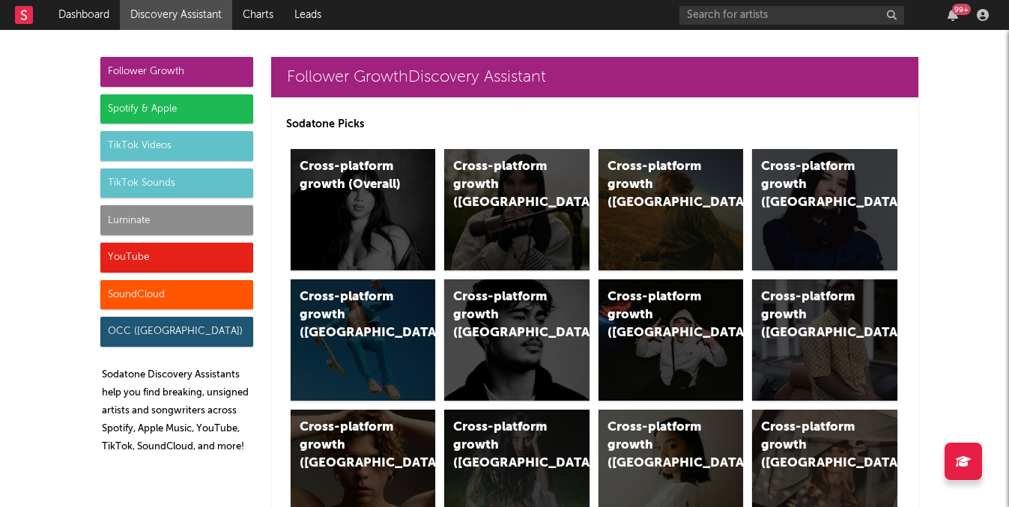
click at [165, 175] on div "TikTok Sounds" at bounding box center [176, 183] width 153 height 30
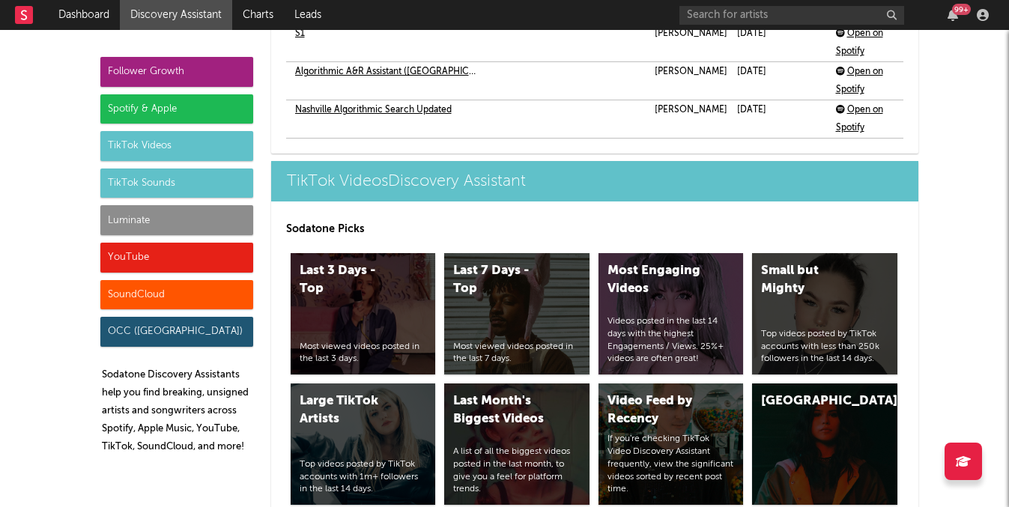
scroll to position [5750, 0]
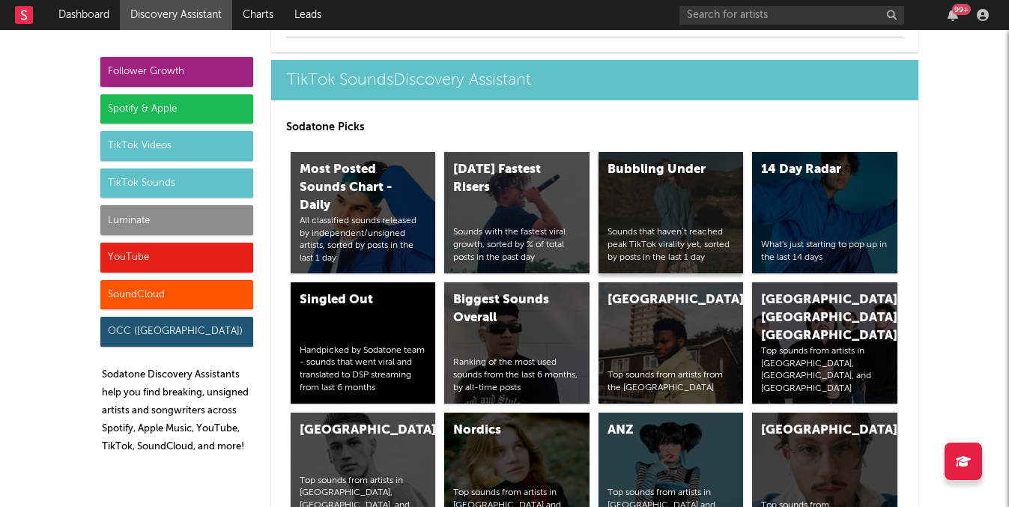
click at [678, 219] on div "Bubbling Under Sounds that haven’t reached peak TikTok virality yet, sorted by …" at bounding box center [670, 212] width 145 height 121
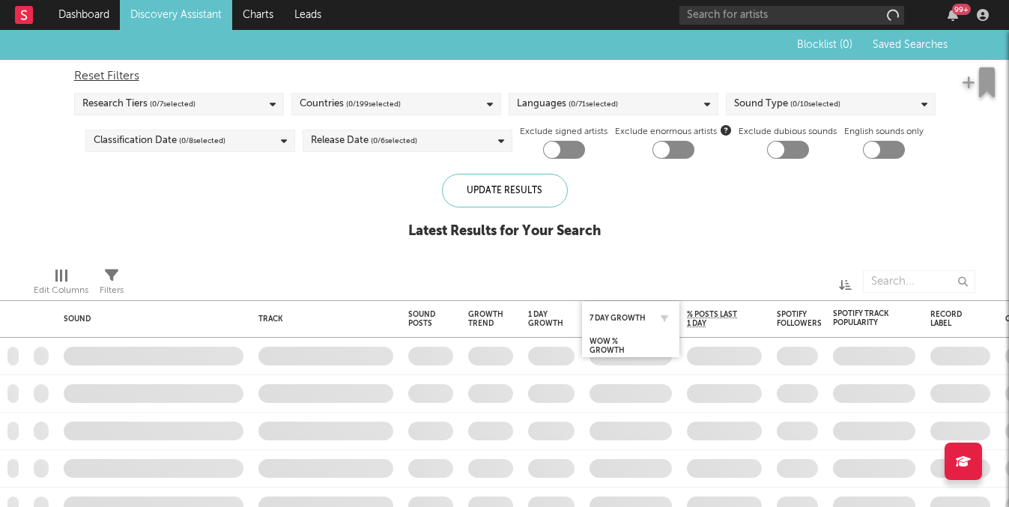
checkbox input "true"
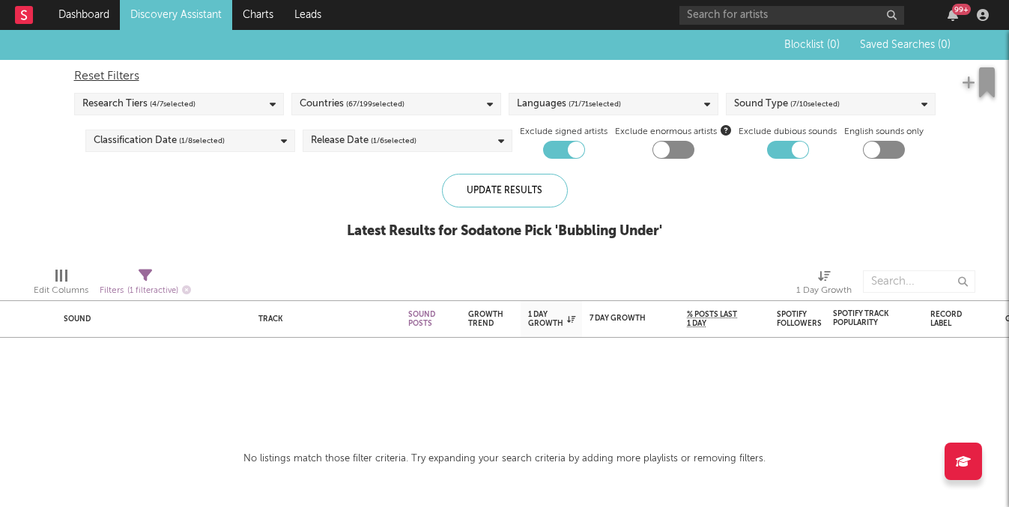
click at [572, 151] on div at bounding box center [576, 150] width 16 height 16
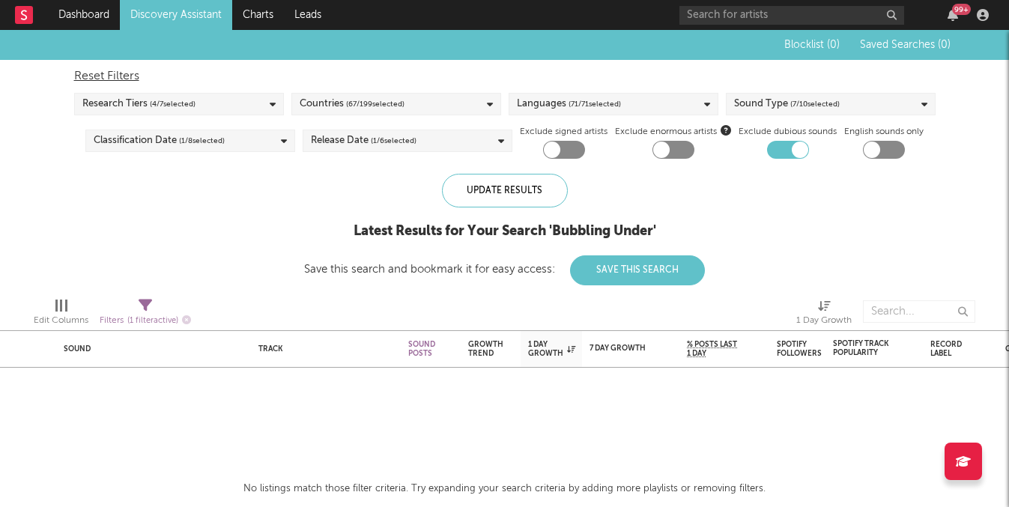
click at [572, 151] on div at bounding box center [564, 150] width 42 height 18
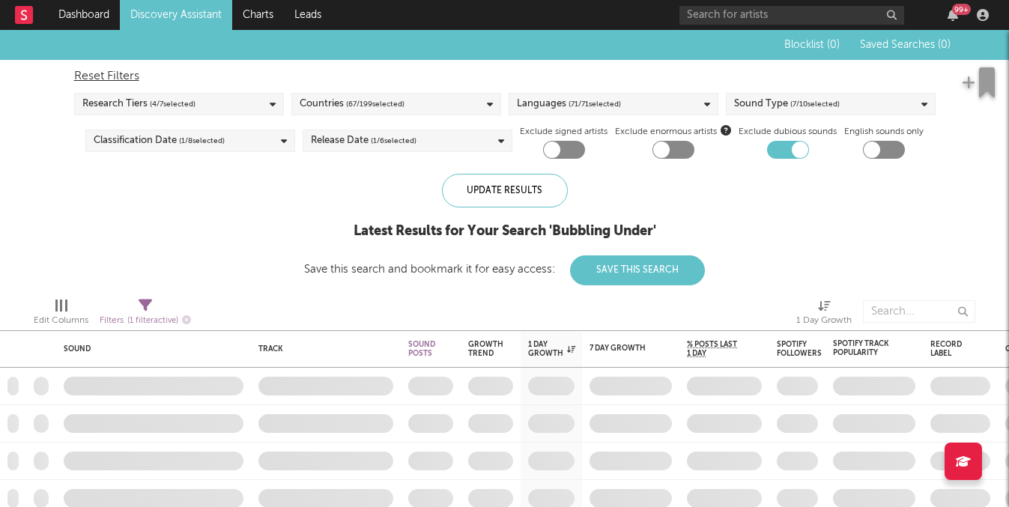
checkbox input "true"
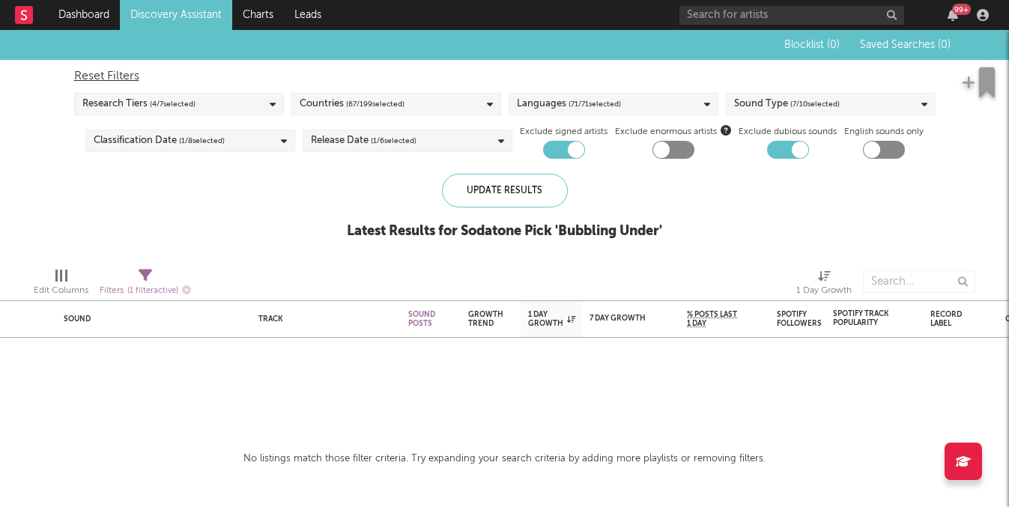
click at [790, 147] on div at bounding box center [788, 150] width 42 height 18
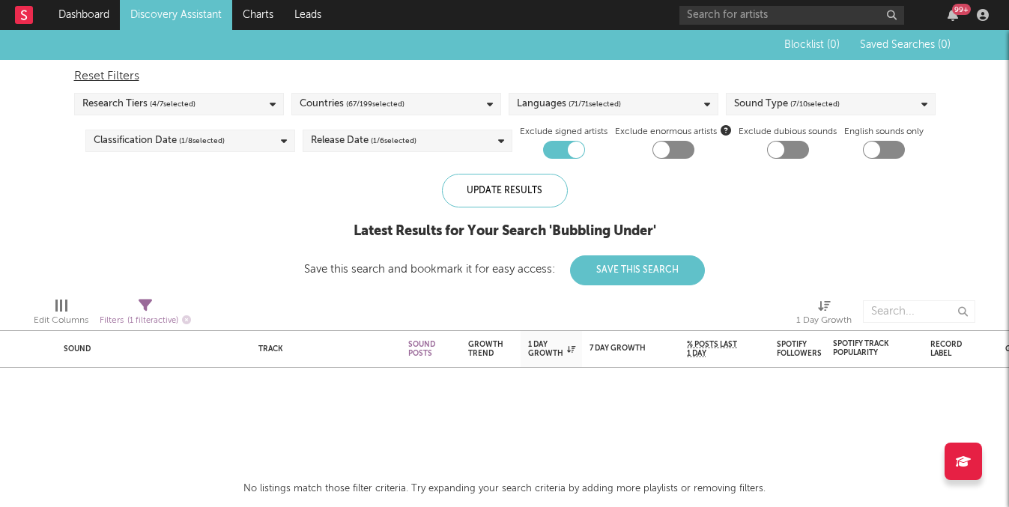
click at [790, 147] on div at bounding box center [788, 150] width 42 height 18
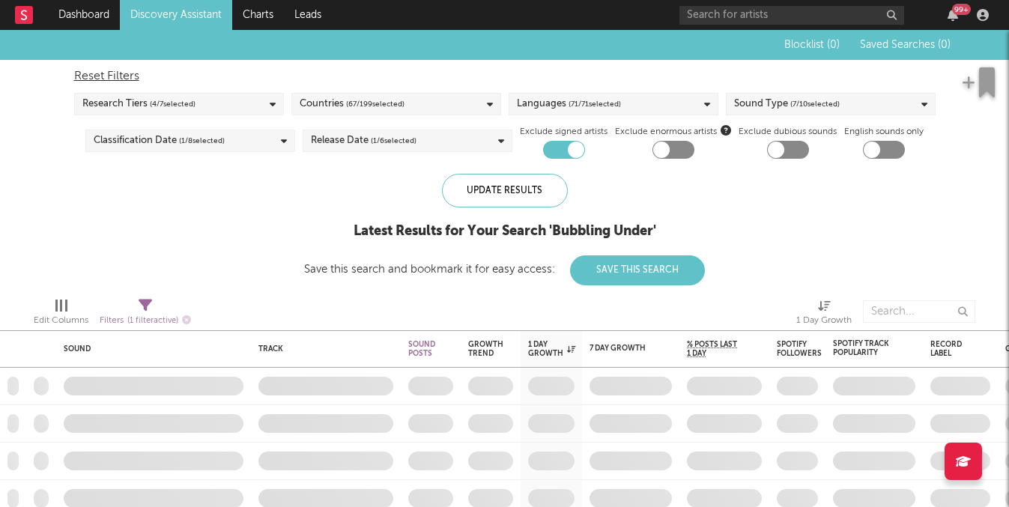
checkbox input "true"
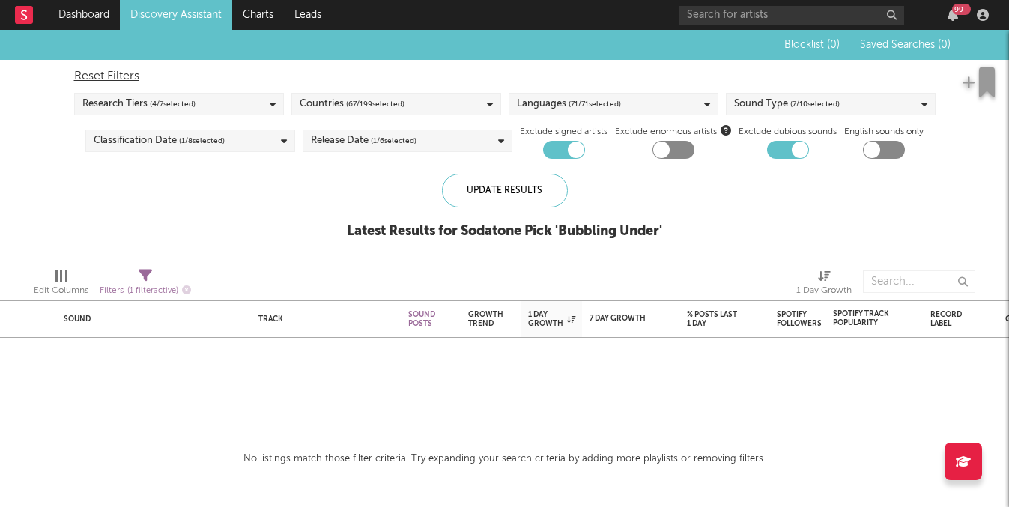
click at [874, 150] on div at bounding box center [871, 150] width 16 height 16
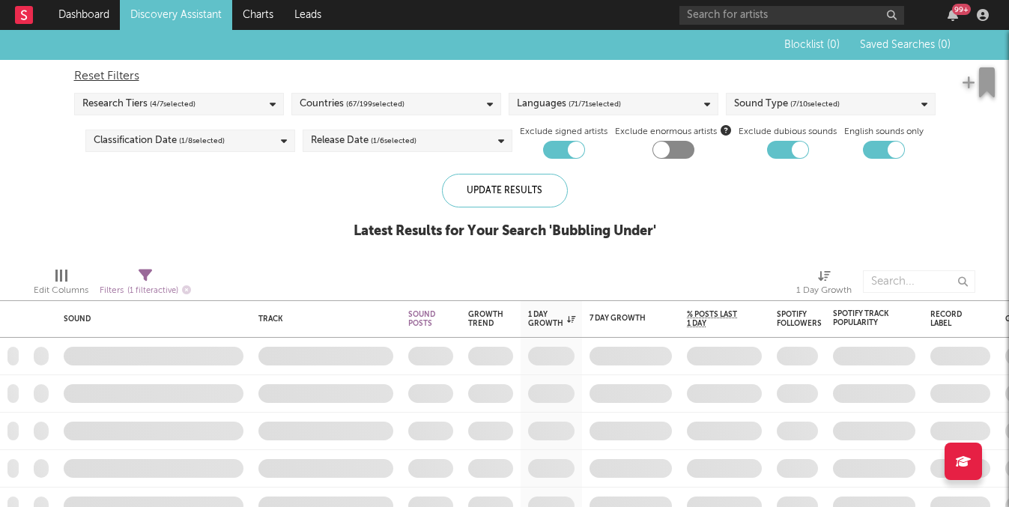
checkbox input "true"
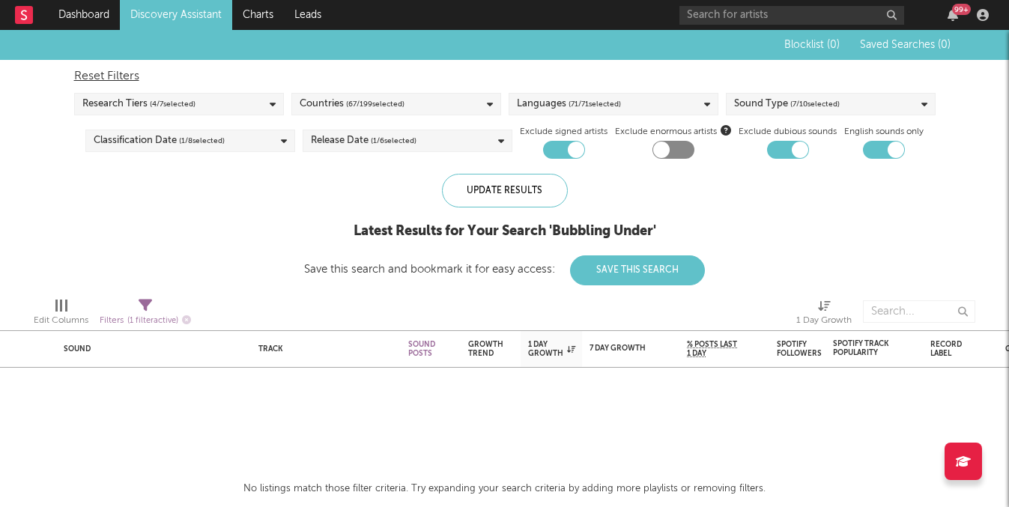
click at [226, 104] on div "Research Tiers ( 4 / 7 selected)" at bounding box center [179, 104] width 210 height 22
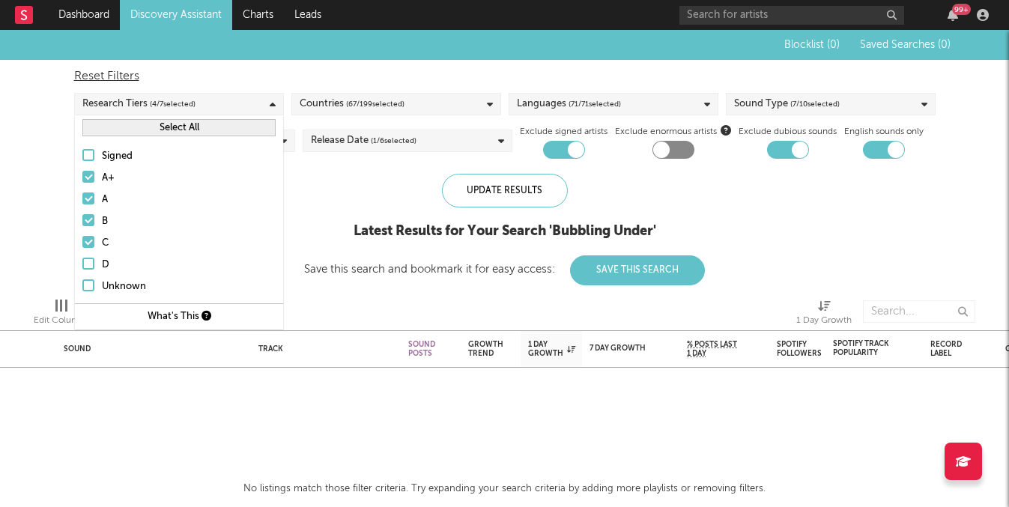
click at [790, 111] on span "( 7 / 10 selected)" at bounding box center [814, 104] width 49 height 18
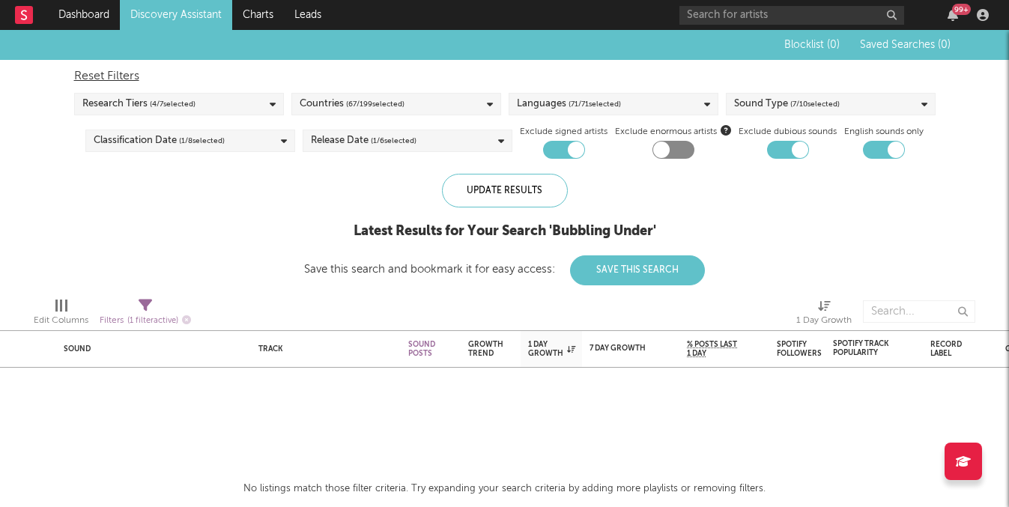
click at [386, 225] on div "Latest Results for Your Search ' Bubbling Under '" at bounding box center [504, 231] width 401 height 18
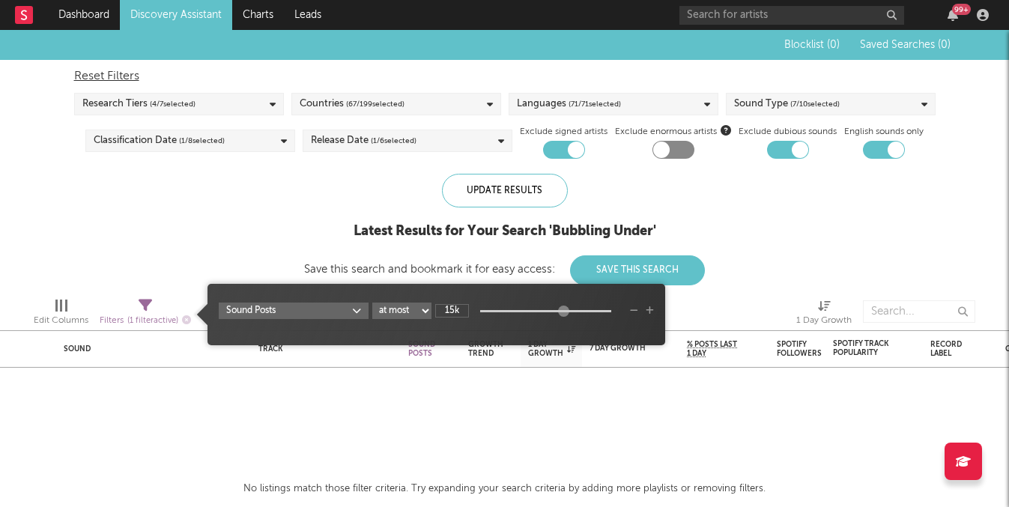
click at [153, 315] on div "Filters ( 1 filter active)" at bounding box center [145, 321] width 91 height 19
click at [464, 309] on input "15k" at bounding box center [452, 310] width 34 height 13
click at [415, 309] on select "at least at most between" at bounding box center [401, 311] width 59 height 16
click at [372, 303] on select "at least at most between" at bounding box center [401, 311] width 59 height 16
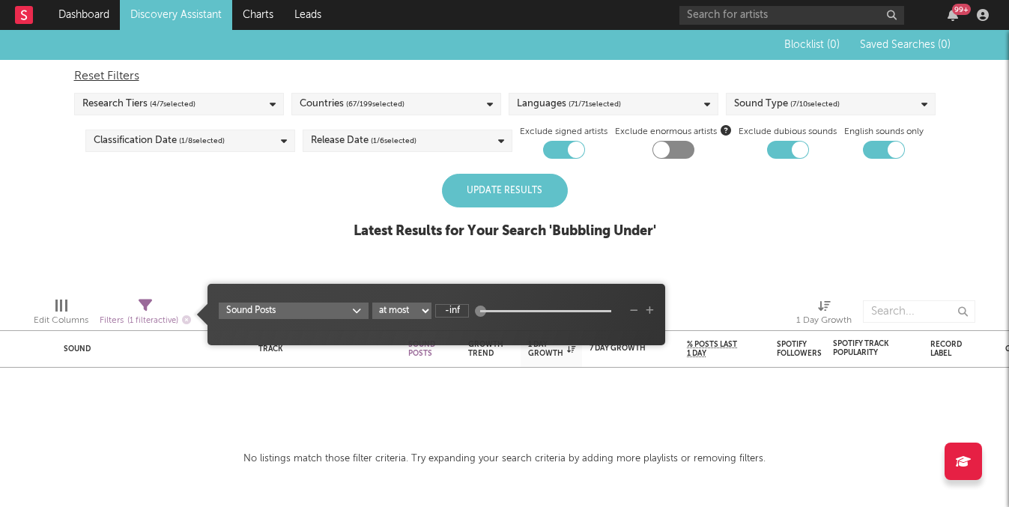
select select "min"
type input "-inf"
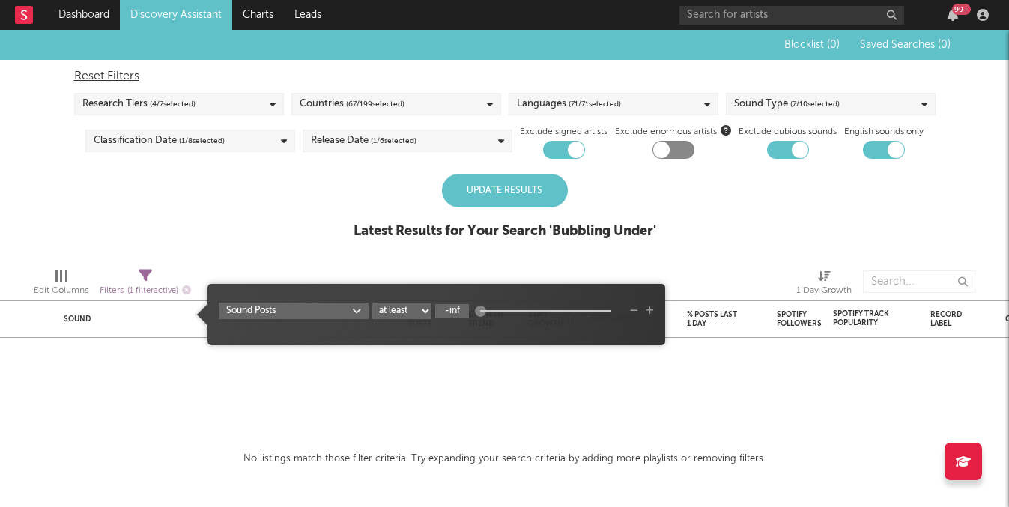
click at [459, 306] on input "-inf" at bounding box center [452, 310] width 34 height 13
type input "-inf"
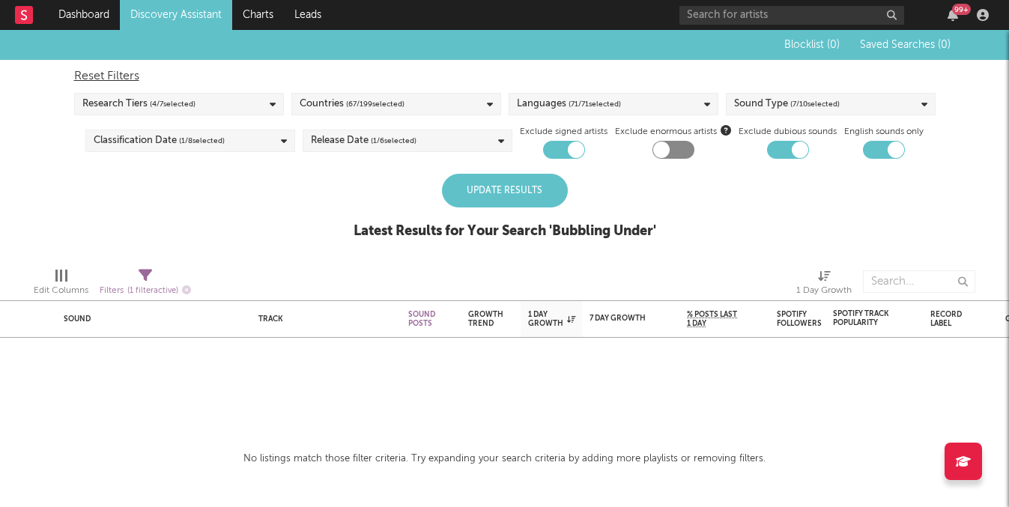
click at [407, 272] on div at bounding box center [342, 281] width 280 height 37
click at [191, 11] on link "Discovery Assistant" at bounding box center [176, 15] width 112 height 30
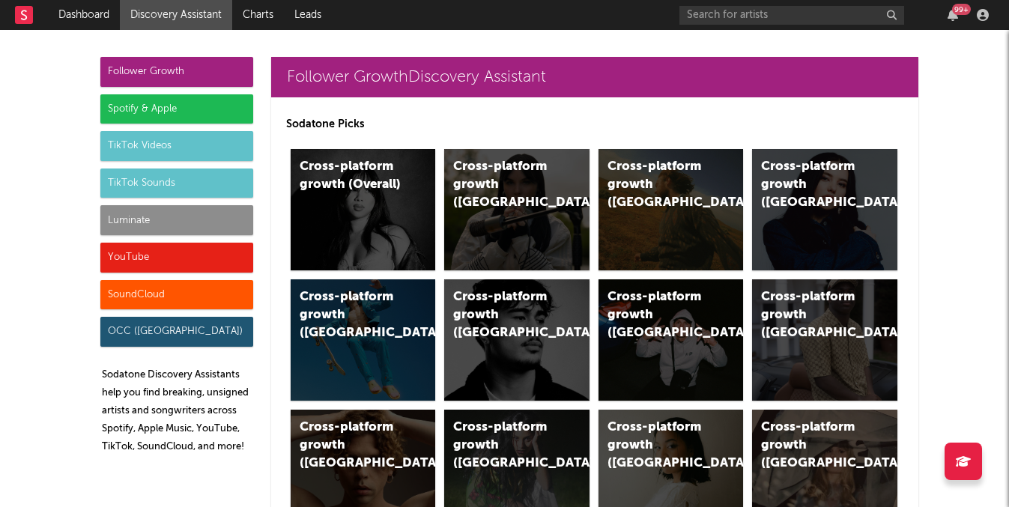
click at [159, 207] on div "Luminate" at bounding box center [176, 220] width 153 height 30
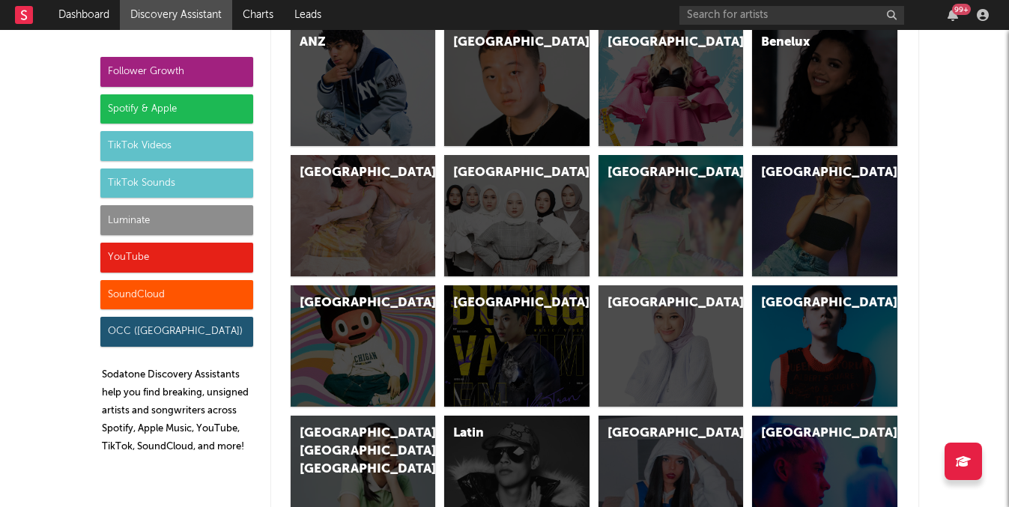
scroll to position [7250, 0]
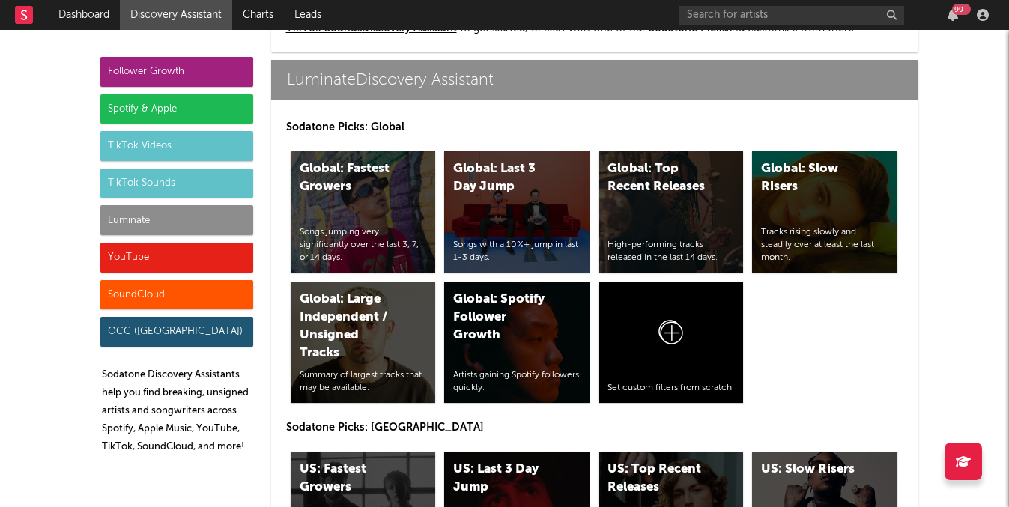
click at [204, 185] on div "TikTok Sounds" at bounding box center [176, 183] width 153 height 30
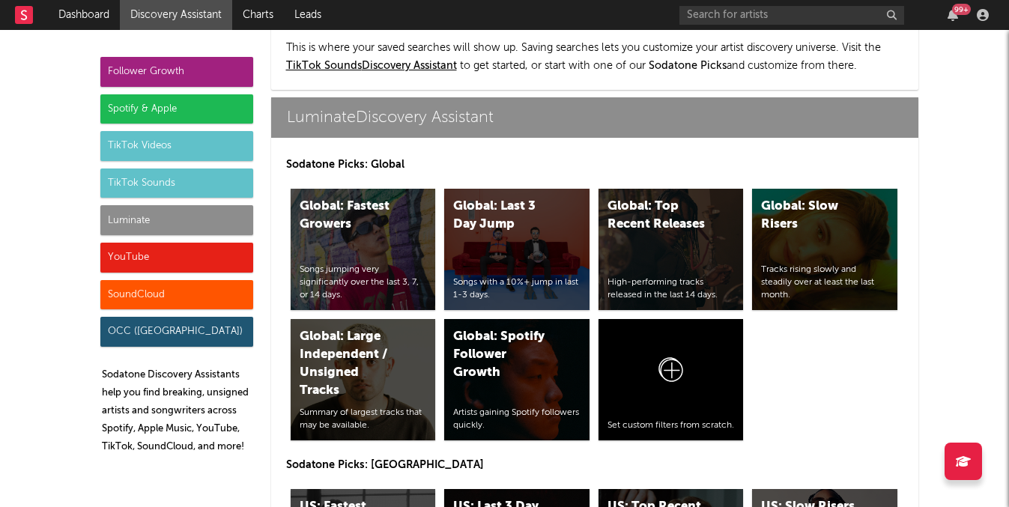
scroll to position [6978, 0]
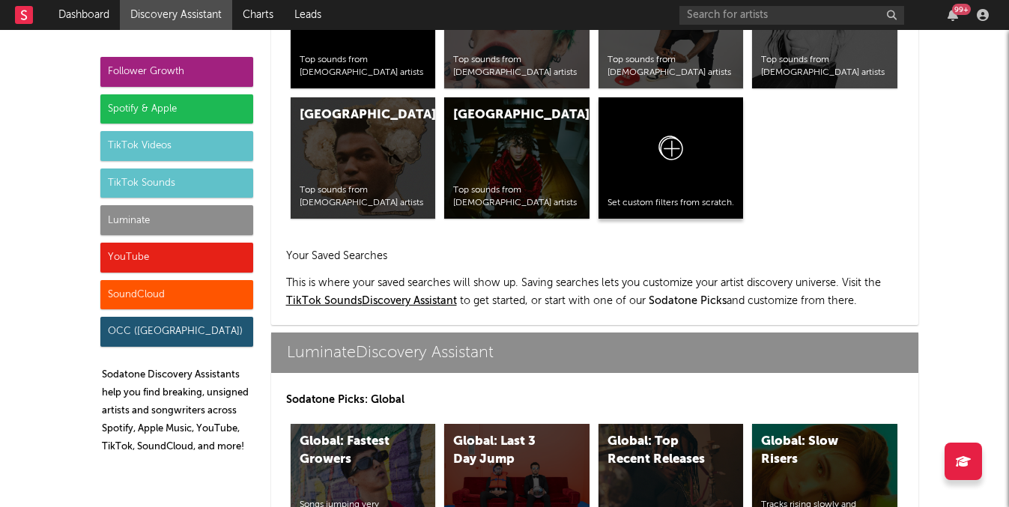
click at [693, 137] on div at bounding box center [670, 151] width 127 height 91
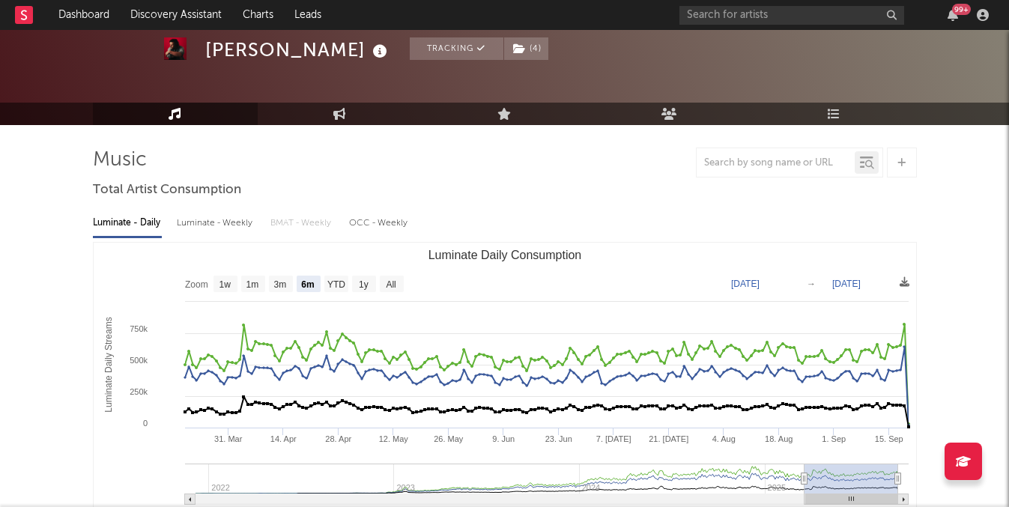
scroll to position [58, 0]
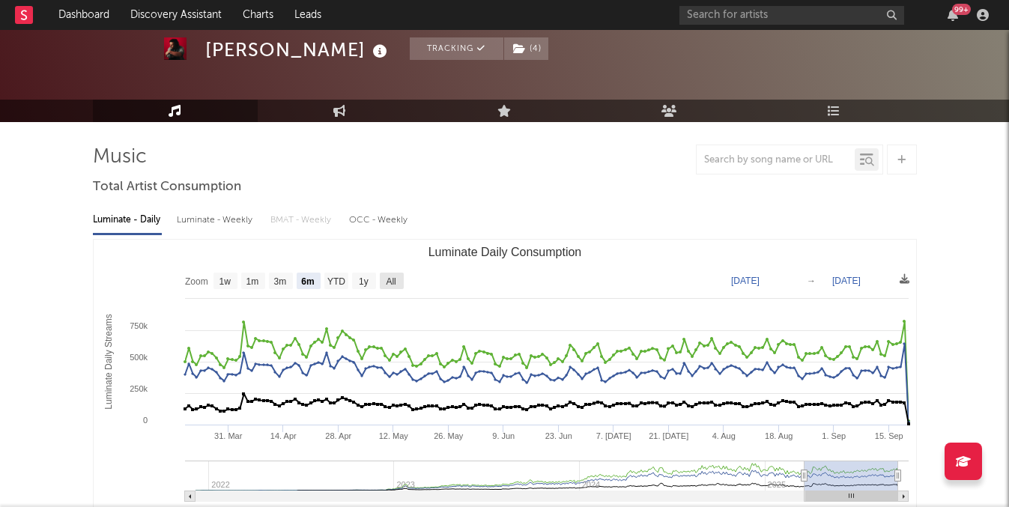
click at [381, 277] on rect "Luminate Daily Consumption" at bounding box center [392, 281] width 24 height 16
select select "All"
type input "[DATE]"
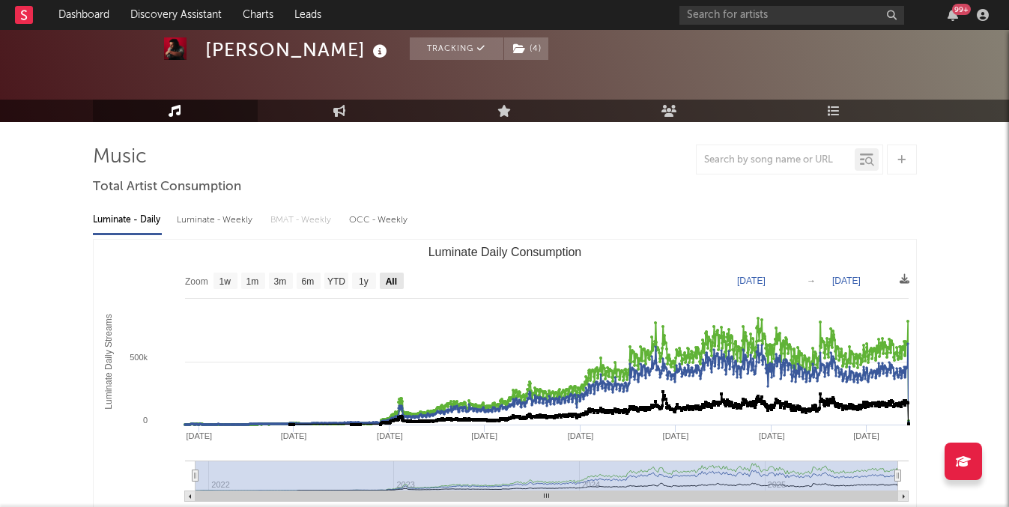
click at [395, 278] on text "All" at bounding box center [390, 281] width 11 height 10
select select "All"
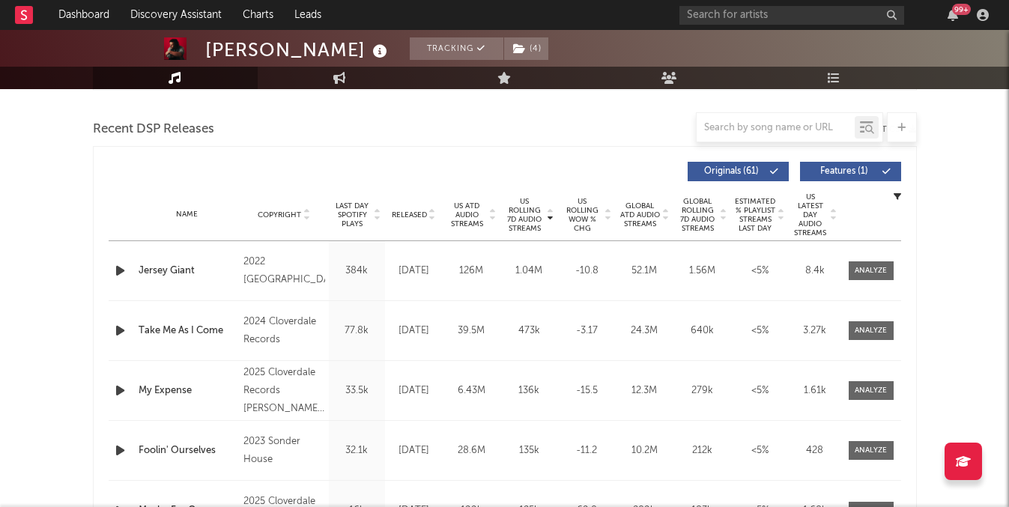
click at [416, 214] on span "Released" at bounding box center [409, 214] width 35 height 9
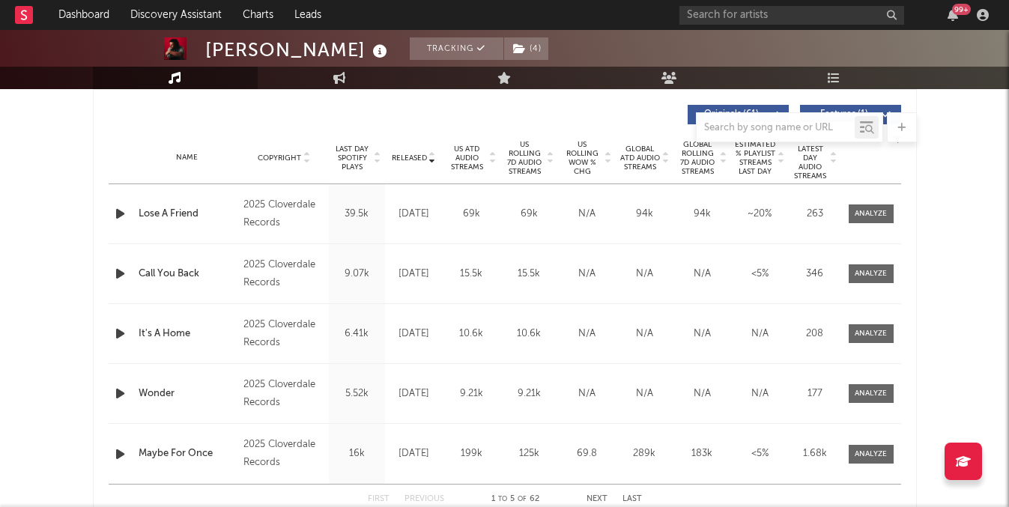
click at [270, 212] on div "2025 Cloverdale Records" at bounding box center [284, 214] width 82 height 36
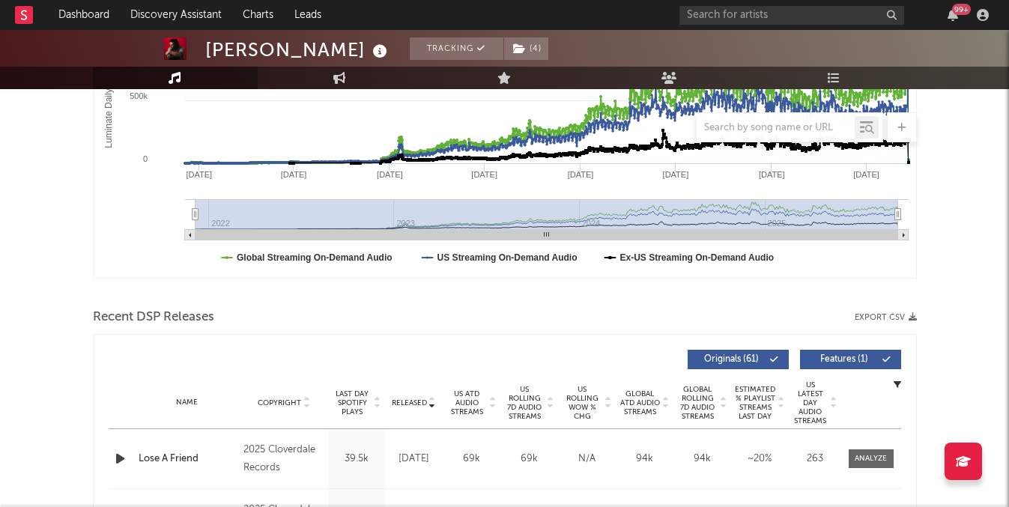
scroll to position [13, 0]
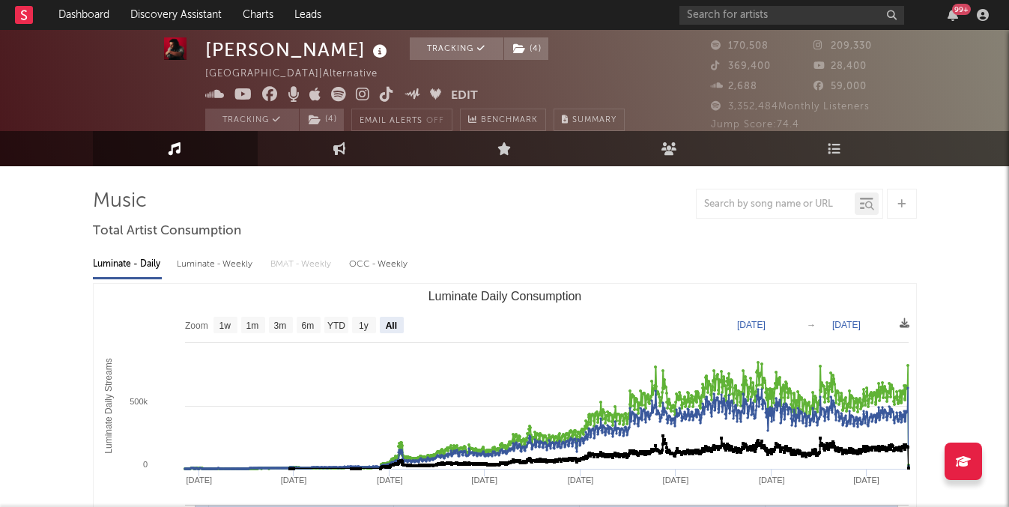
click at [338, 94] on icon at bounding box center [338, 94] width 15 height 15
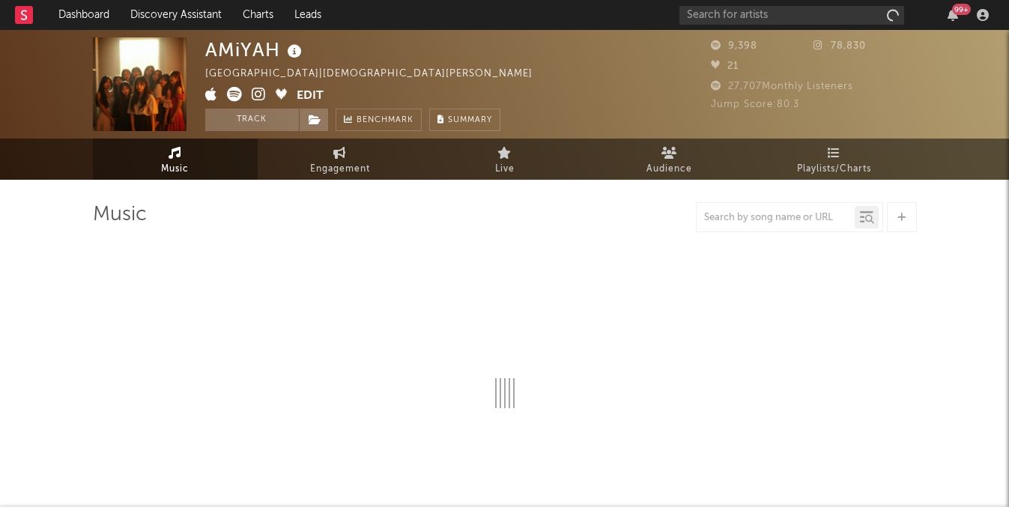
select select "1w"
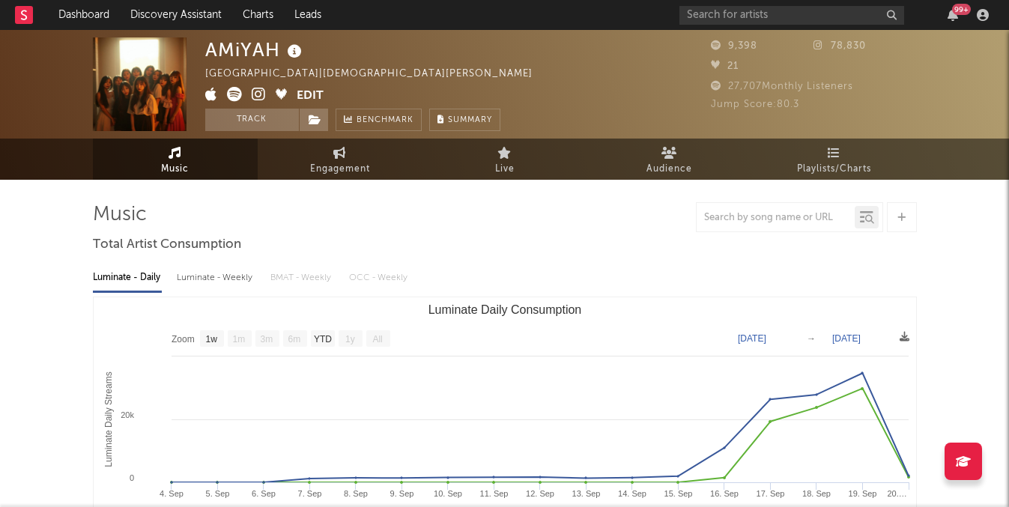
click at [263, 95] on icon at bounding box center [259, 94] width 14 height 15
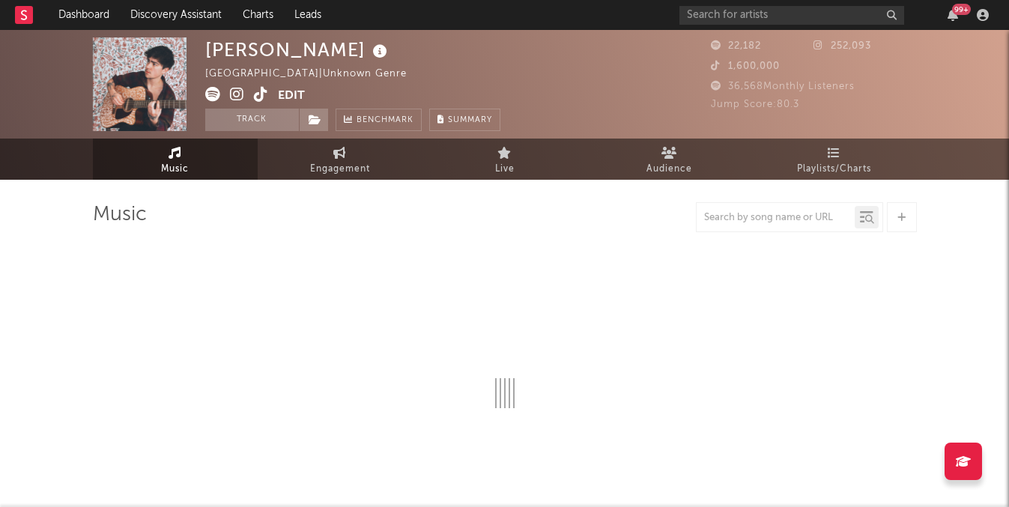
select select "6m"
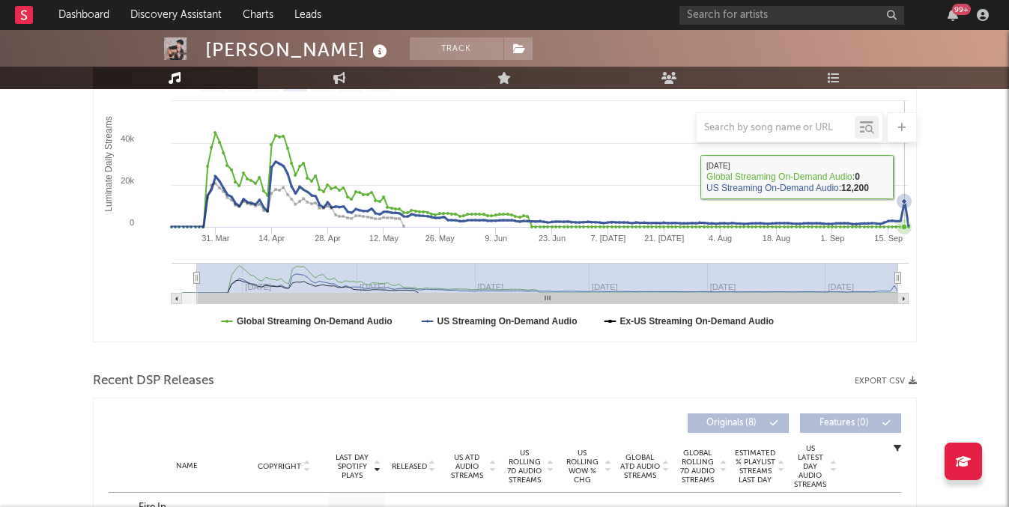
scroll to position [384, 0]
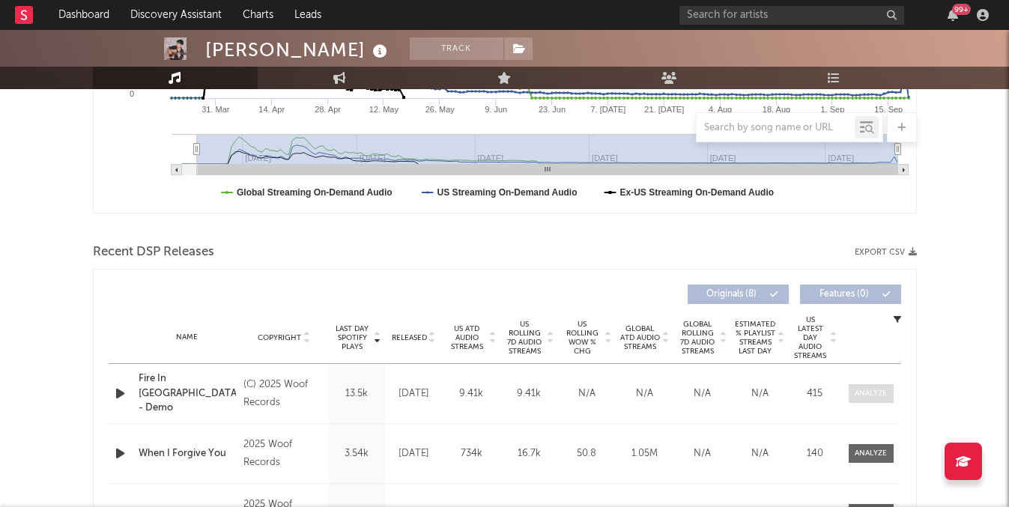
click at [866, 402] on span at bounding box center [870, 393] width 45 height 19
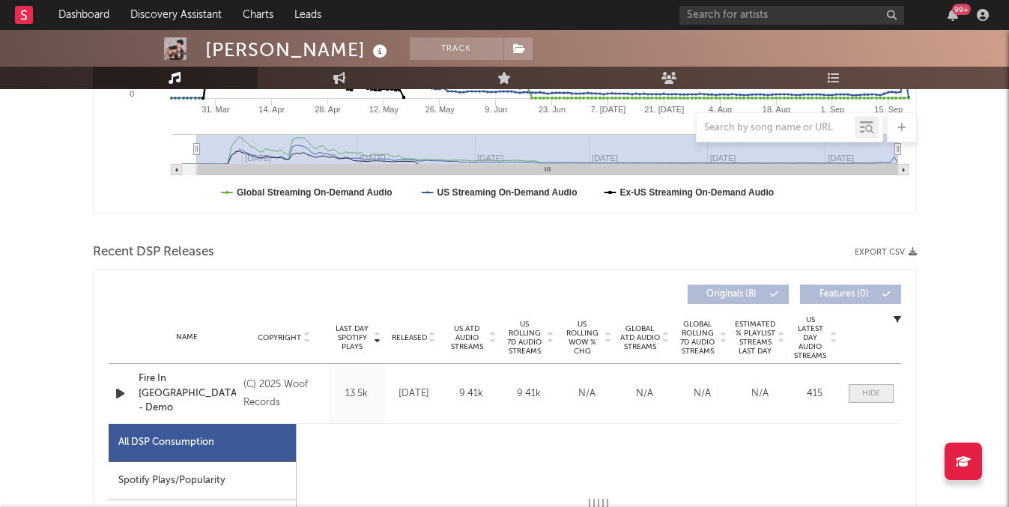
select select "1w"
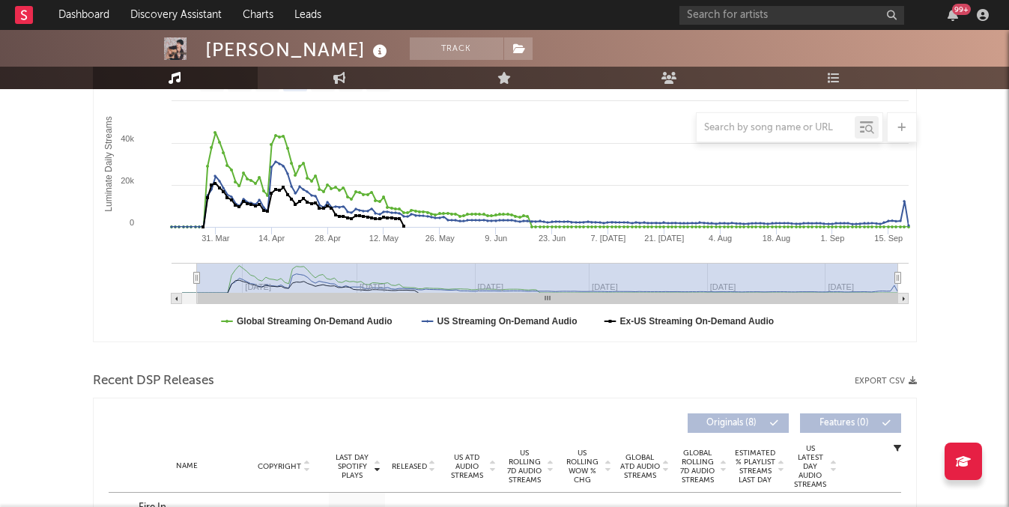
scroll to position [1, 0]
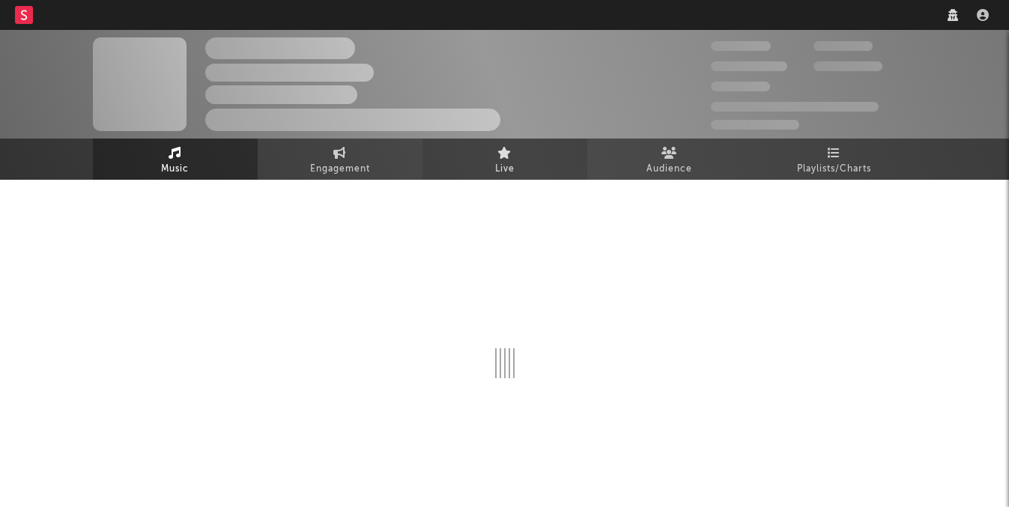
click at [446, 155] on link "Live" at bounding box center [504, 159] width 165 height 41
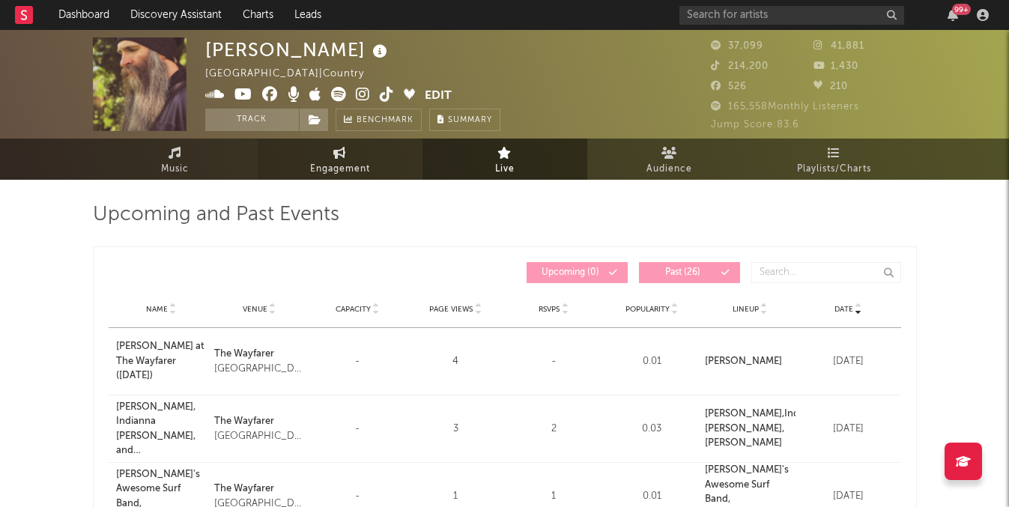
click at [381, 157] on link "Engagement" at bounding box center [340, 159] width 165 height 41
select select "1w"
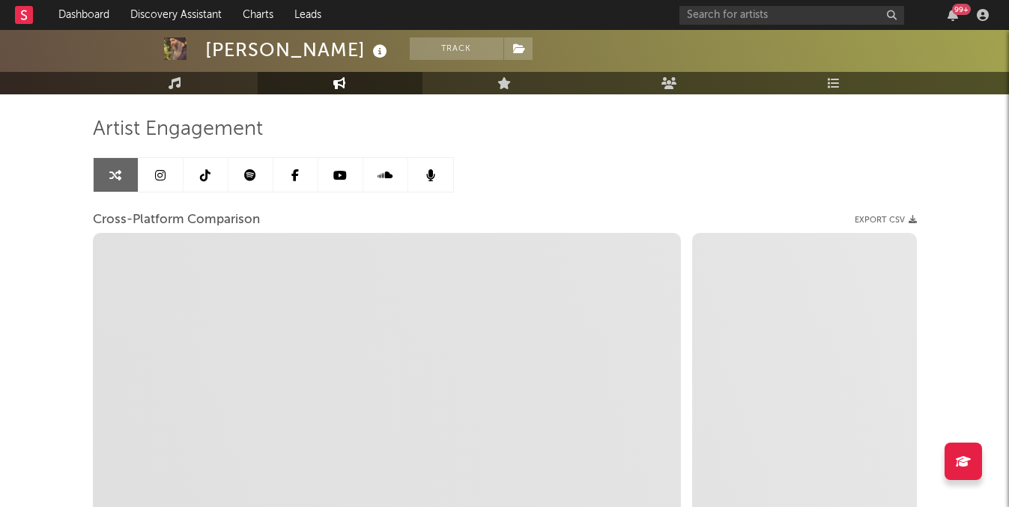
scroll to position [101, 0]
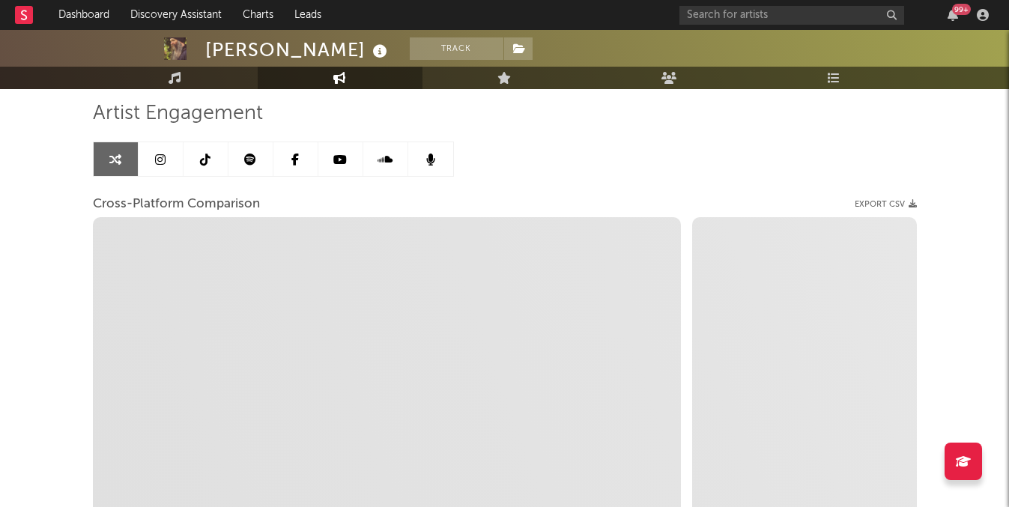
select select "1m"
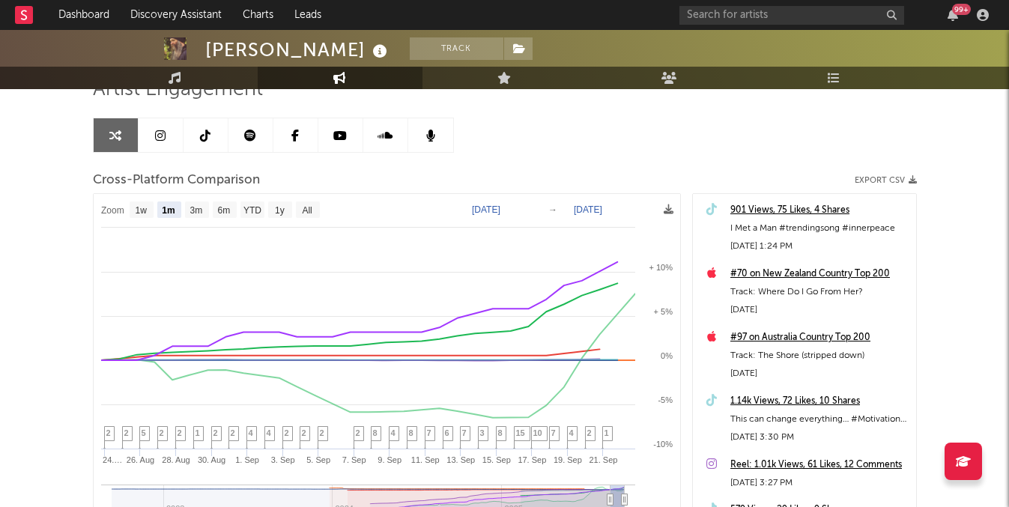
scroll to position [130, 0]
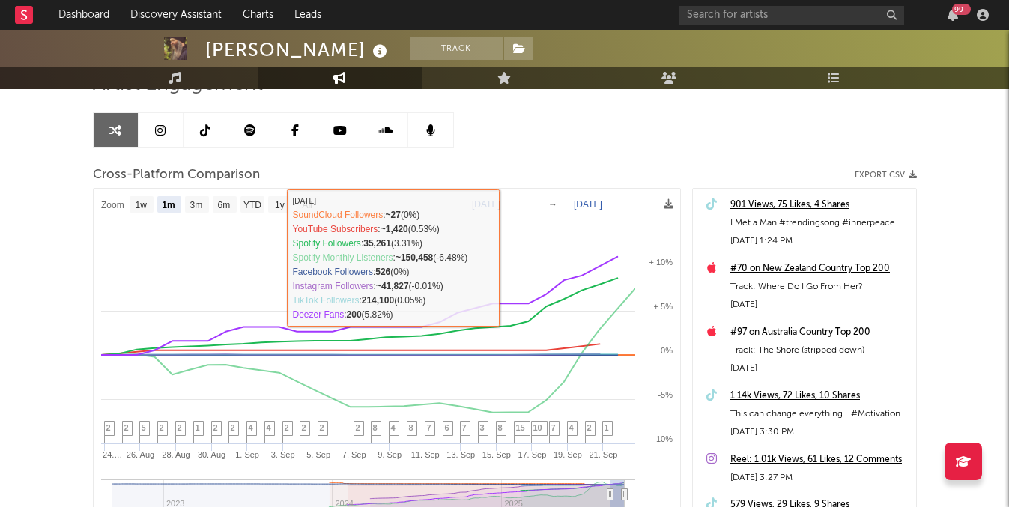
click at [256, 127] on link at bounding box center [250, 130] width 45 height 34
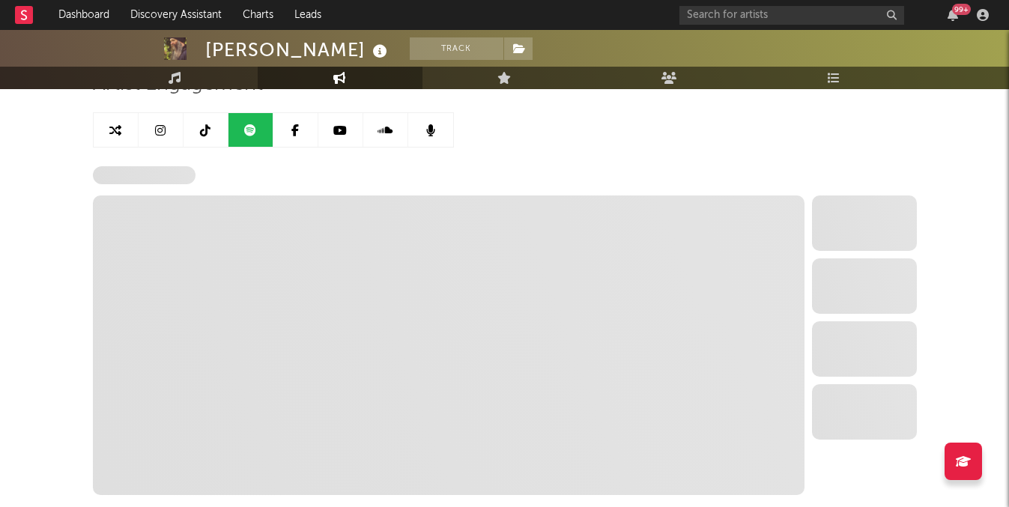
select select "6m"
select select "1w"
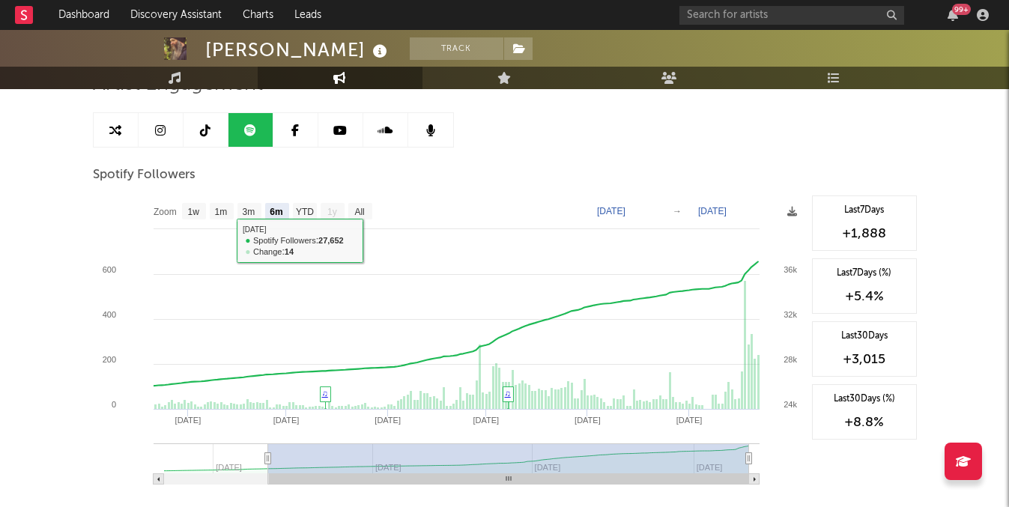
scroll to position [170, 0]
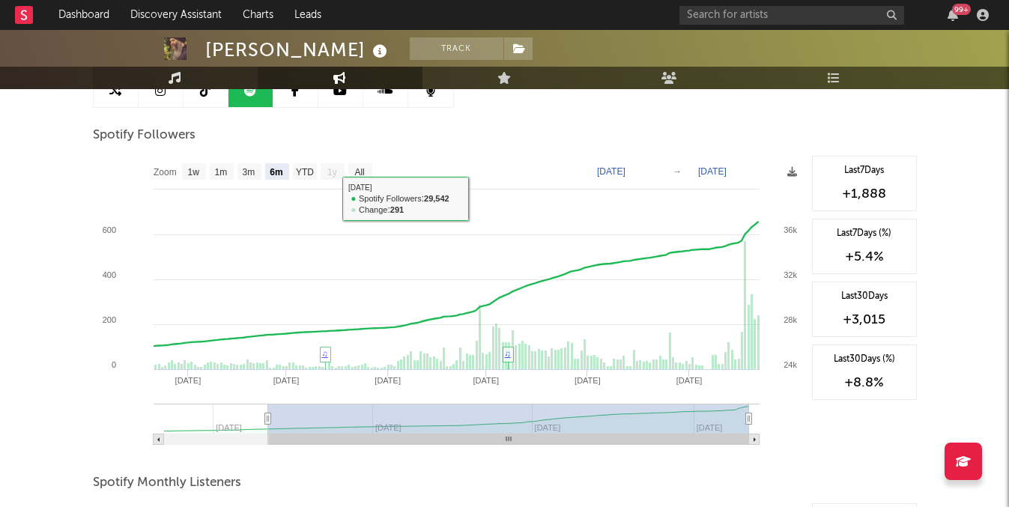
click at [208, 77] on link "Music" at bounding box center [175, 78] width 165 height 22
select select "6m"
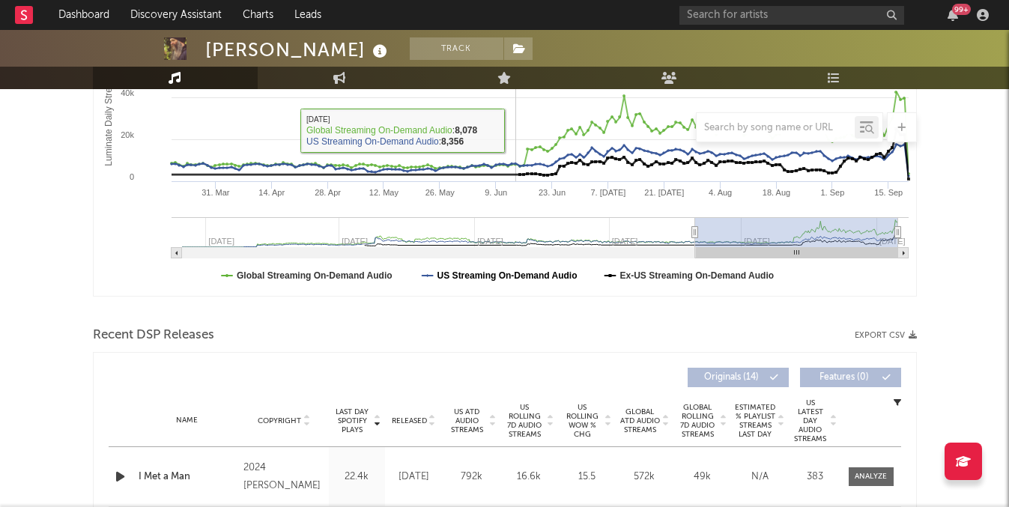
scroll to position [335, 0]
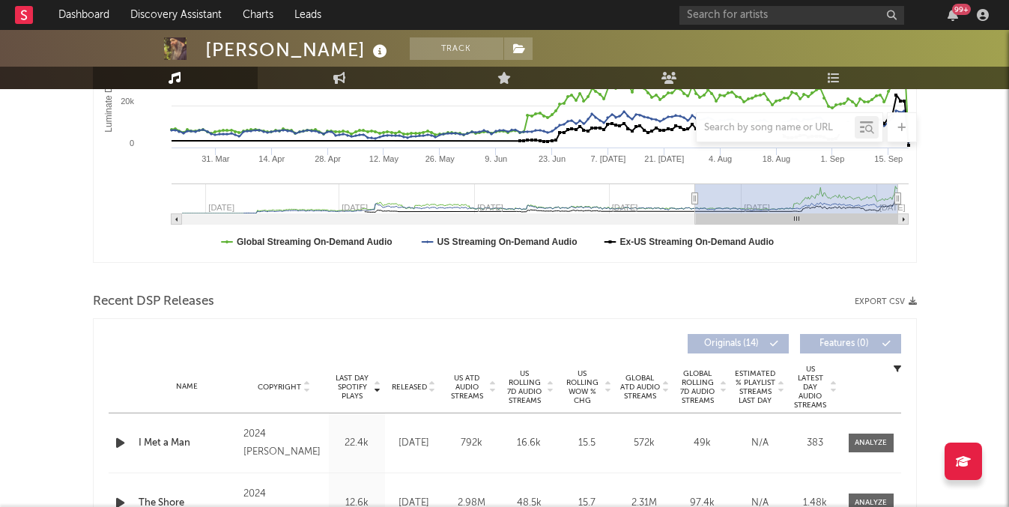
click at [534, 380] on span "US Rolling 7D Audio Streams" at bounding box center [524, 387] width 41 height 36
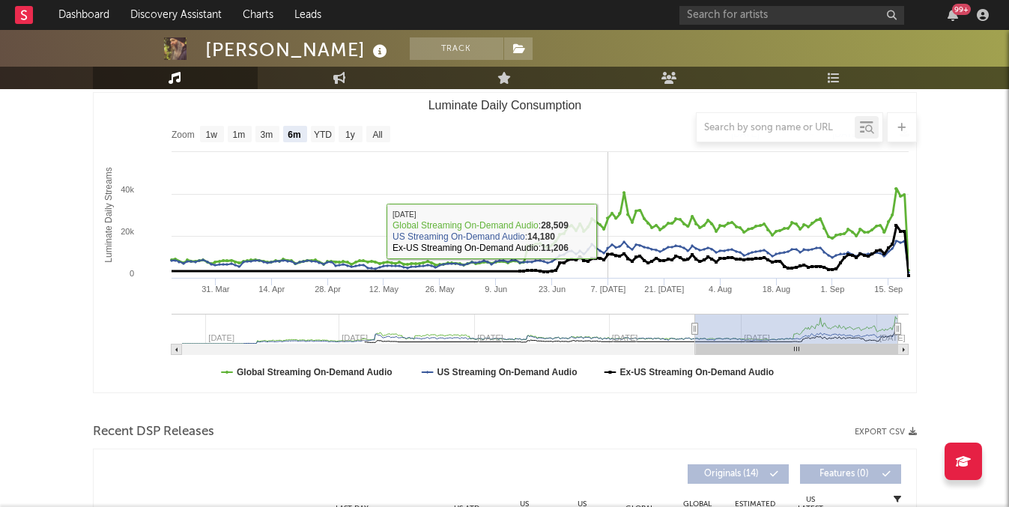
scroll to position [0, 0]
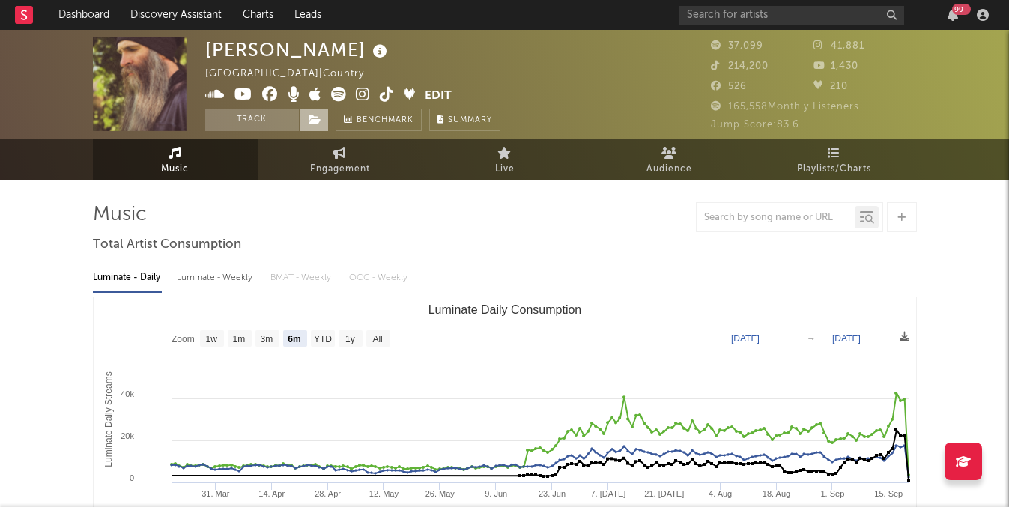
click at [320, 119] on icon at bounding box center [315, 120] width 13 height 10
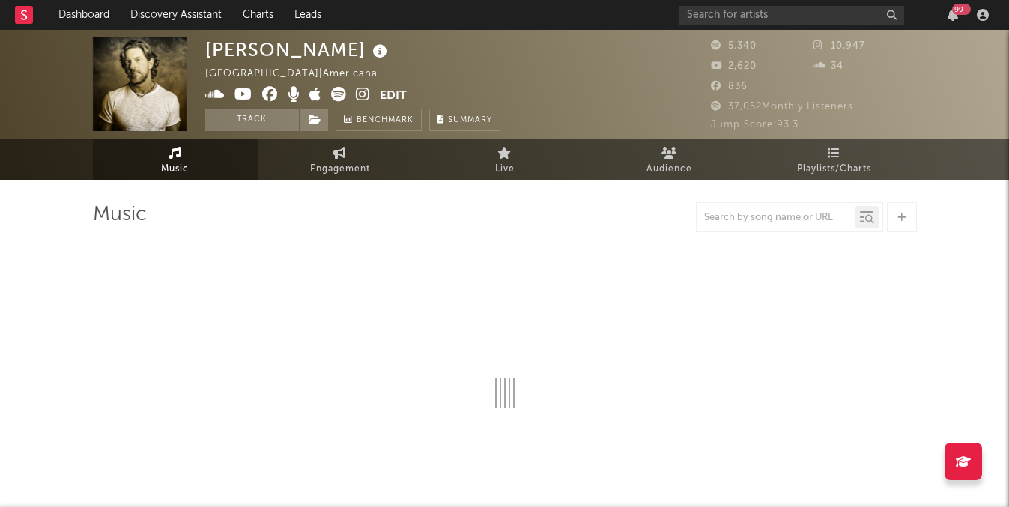
select select "6m"
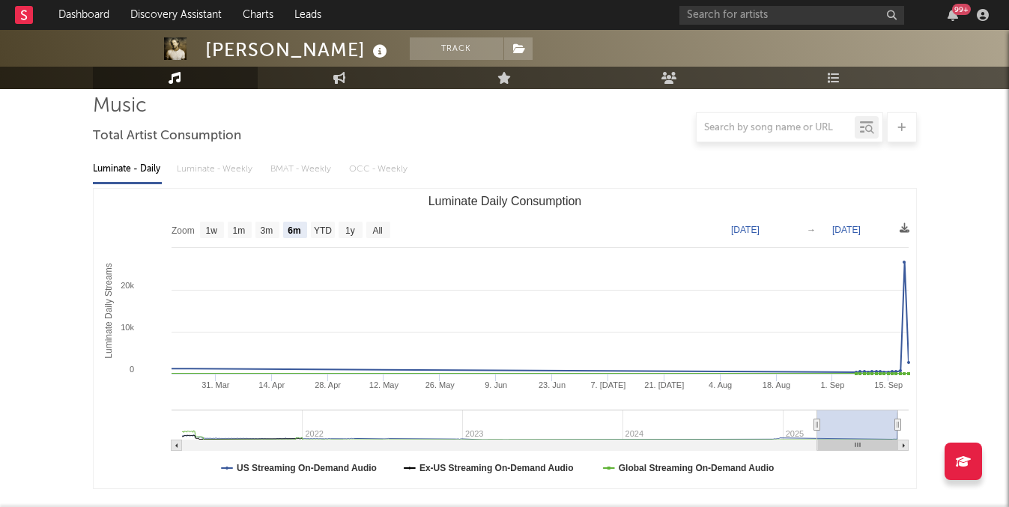
scroll to position [108, 0]
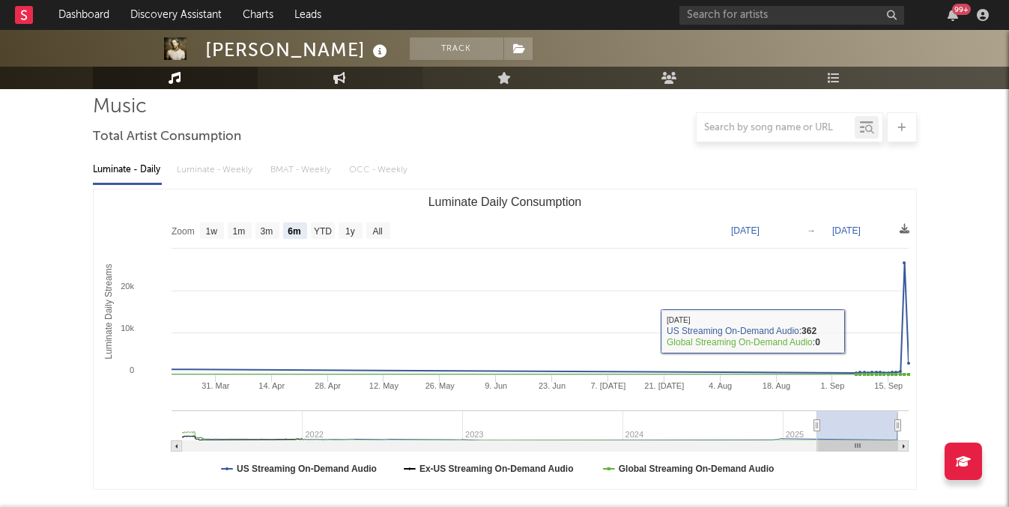
click at [346, 84] on link "Engagement" at bounding box center [340, 78] width 165 height 22
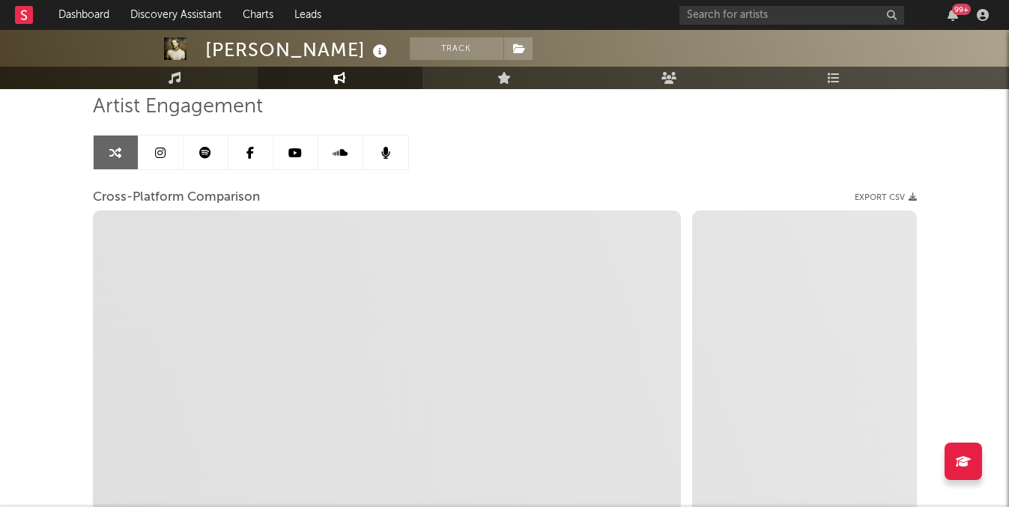
select select "1w"
select select "1m"
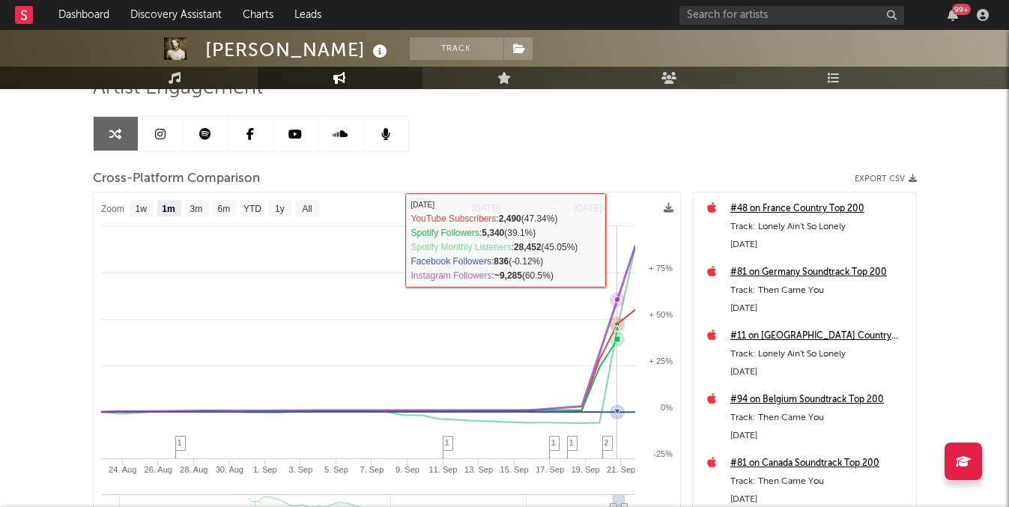
scroll to position [136, 0]
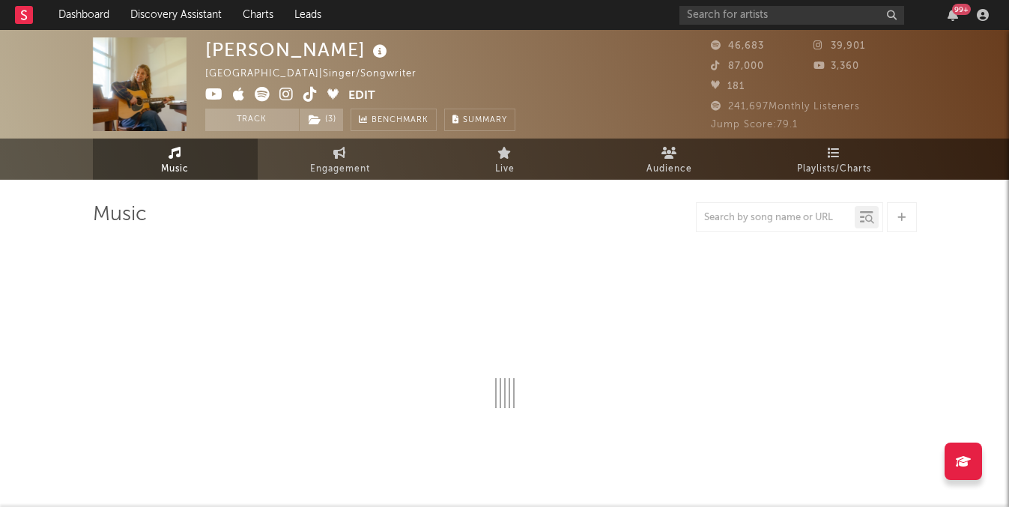
select select "6m"
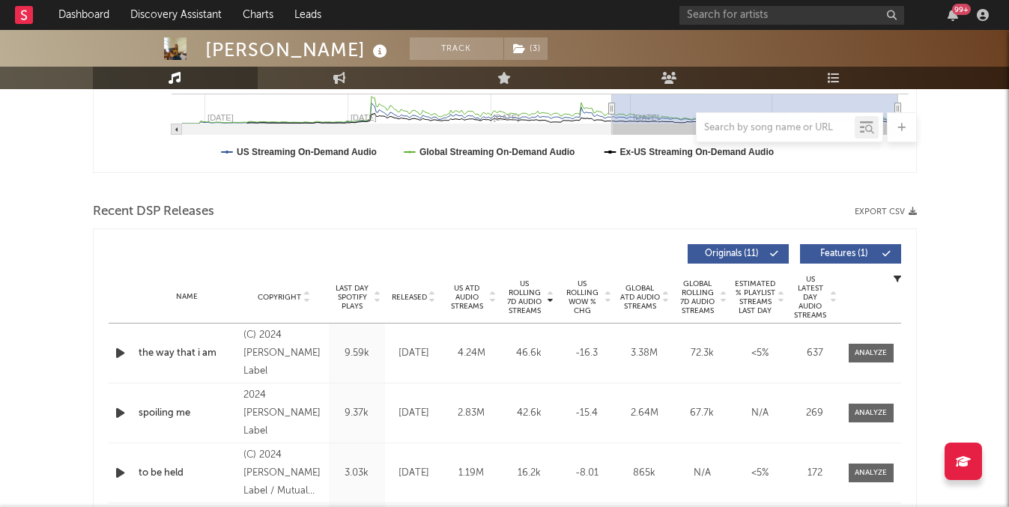
scroll to position [439, 0]
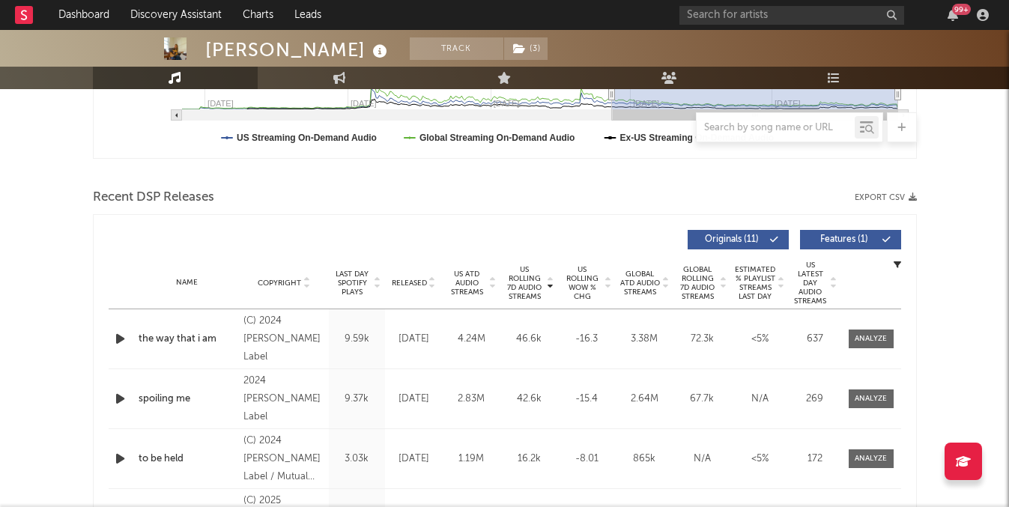
click at [481, 285] on span "US ATD Audio Streams" at bounding box center [466, 283] width 41 height 27
click at [540, 285] on span "US Rolling 7D Audio Streams" at bounding box center [524, 283] width 41 height 36
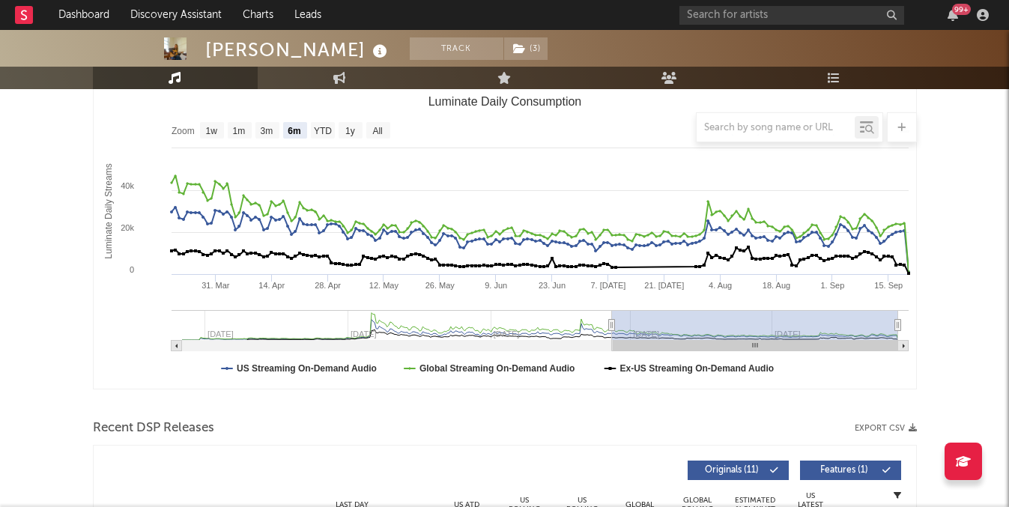
scroll to position [196, 0]
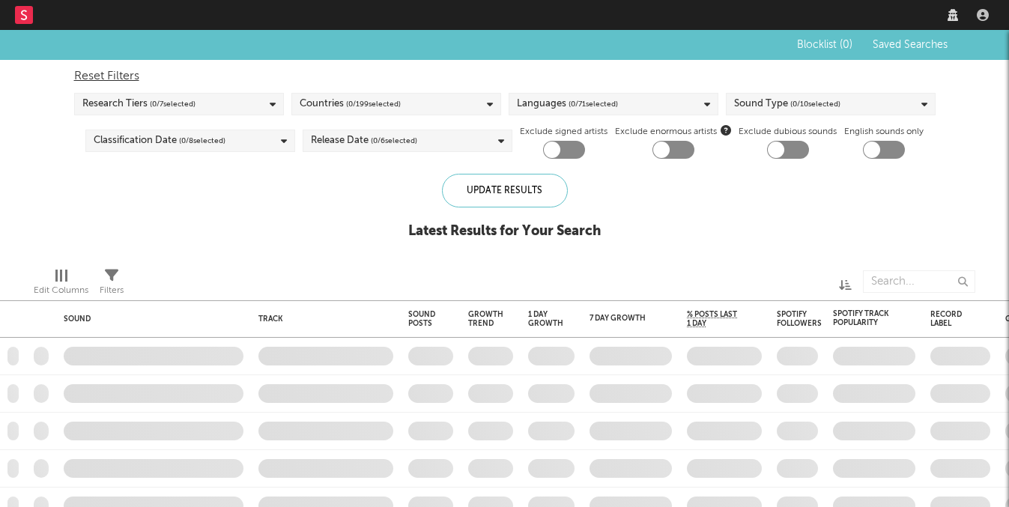
checkbox input "true"
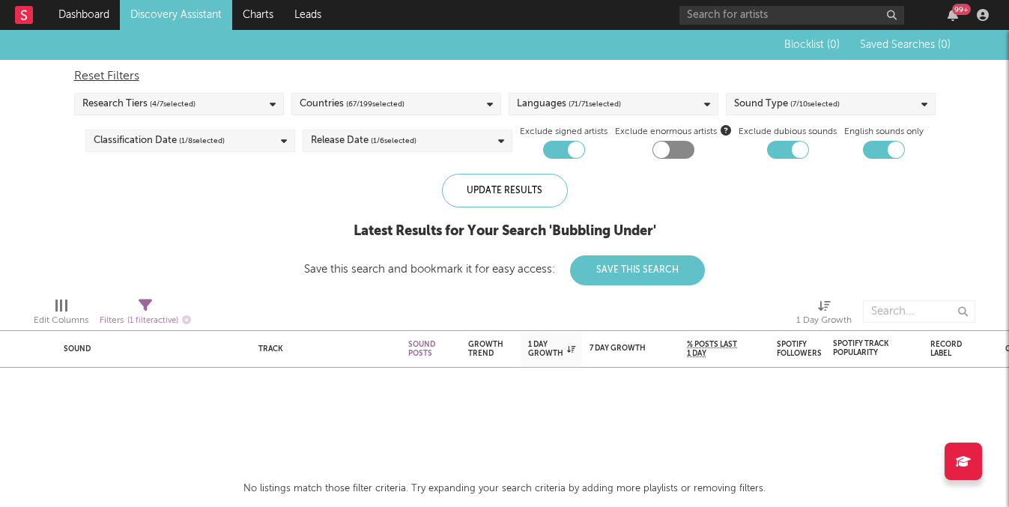
click at [590, 103] on span "( 71 / 71 selected)" at bounding box center [594, 104] width 52 height 18
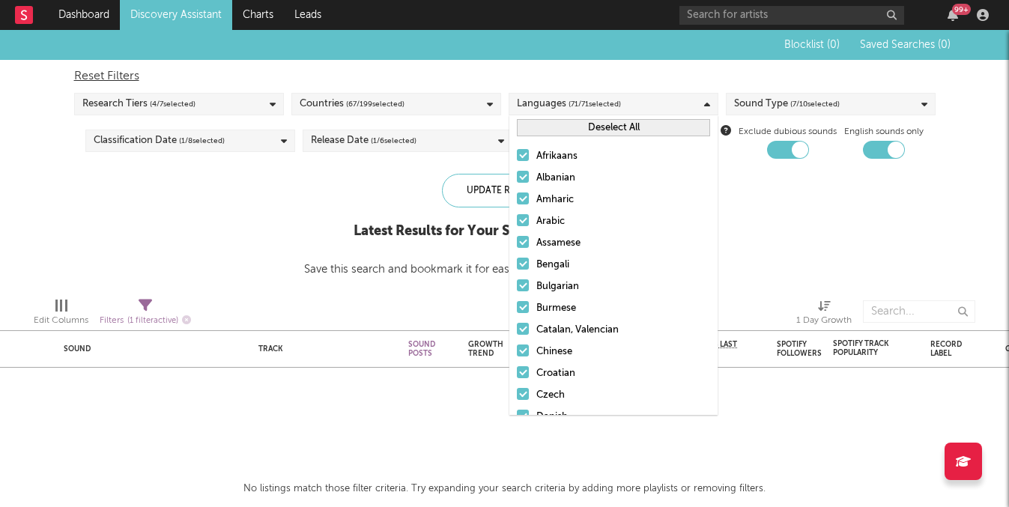
click at [291, 219] on div "Blocklist ( 0 ) Saved Searches ( 0 ) Reset Filters Research Tiers ( 4 / 7 selec…" at bounding box center [504, 157] width 1009 height 255
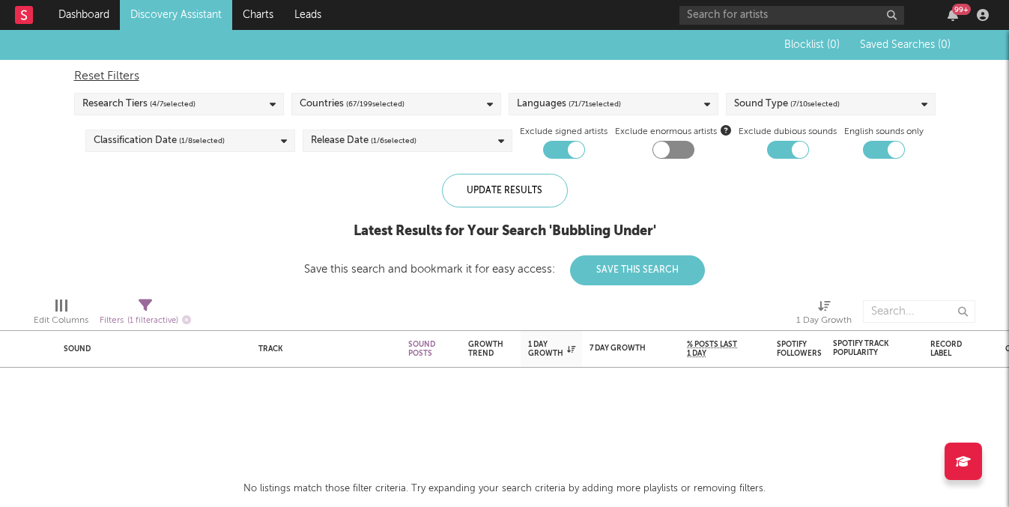
click at [270, 102] on icon at bounding box center [273, 105] width 6 height 10
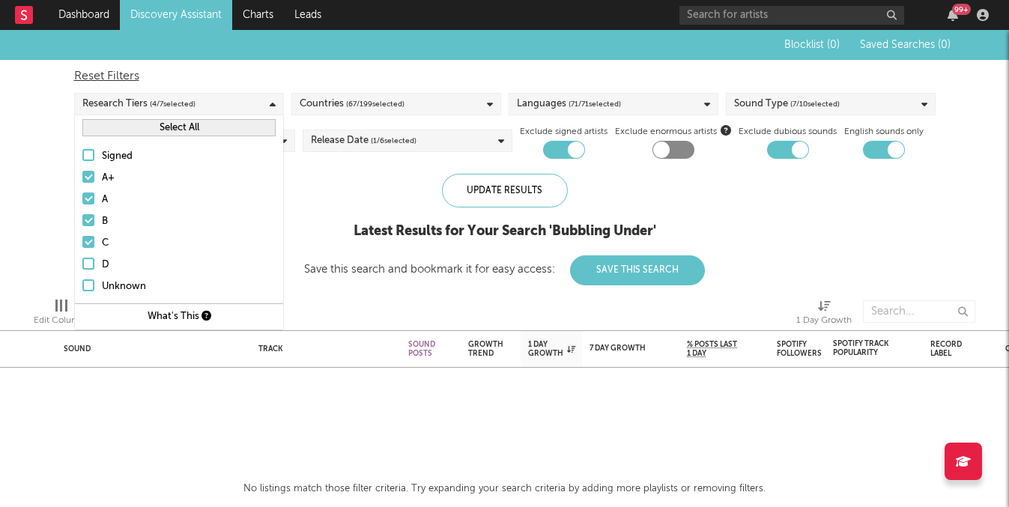
click at [92, 264] on div at bounding box center [88, 264] width 12 height 12
click at [82, 264] on input "D" at bounding box center [82, 265] width 0 height 18
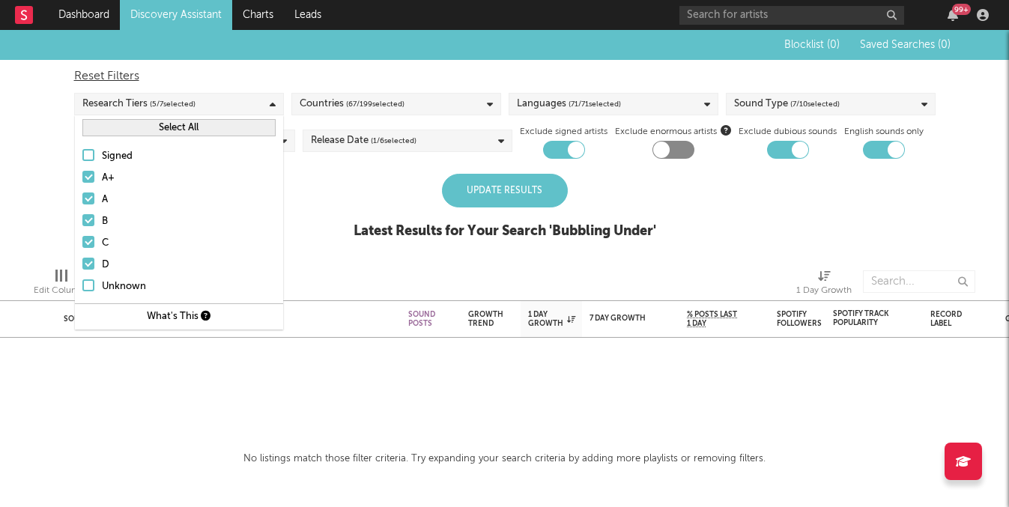
click at [89, 286] on div at bounding box center [88, 285] width 12 height 12
click at [82, 286] on input "Unknown" at bounding box center [82, 287] width 0 height 18
click at [319, 236] on div "Blocklist ( 0 ) Saved Searches ( 0 ) Reset Filters Research Tiers ( 6 / 7 selec…" at bounding box center [504, 142] width 1009 height 225
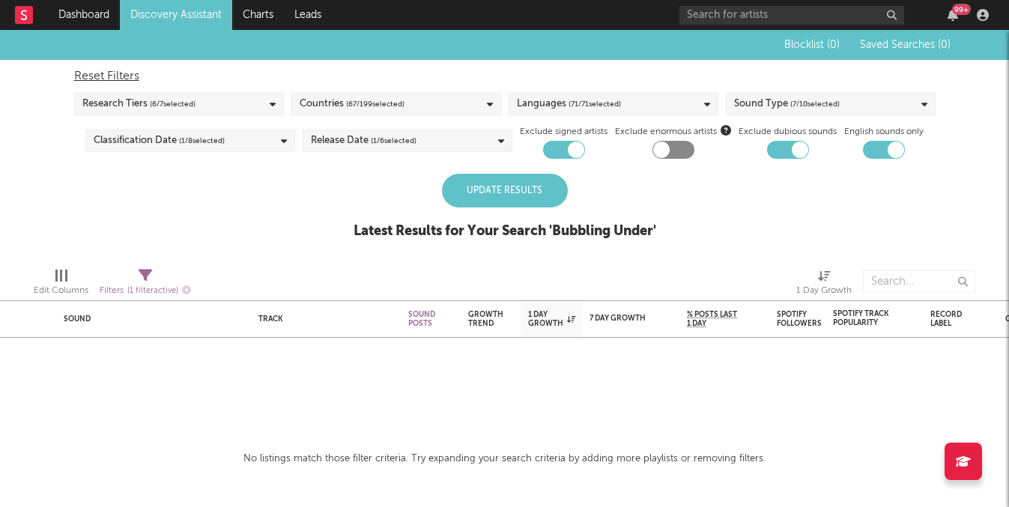
click at [130, 285] on div "Filters ( 1 filter active)" at bounding box center [145, 291] width 91 height 19
select select "max"
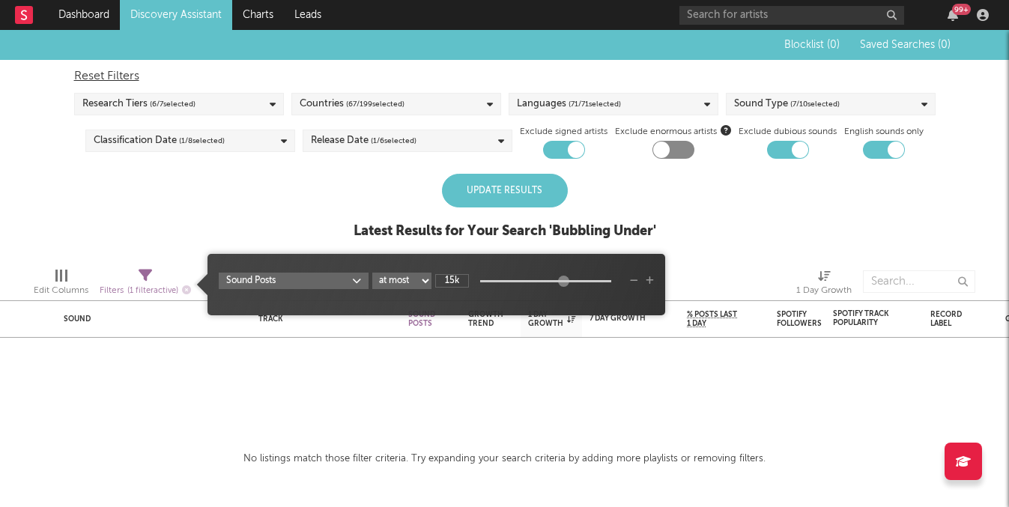
click at [463, 284] on input "15k" at bounding box center [452, 280] width 34 height 13
type input "1"
type input "100k"
click at [377, 212] on div "Update Results Latest Results for Your Search ' Bubbling Under '" at bounding box center [504, 215] width 303 height 82
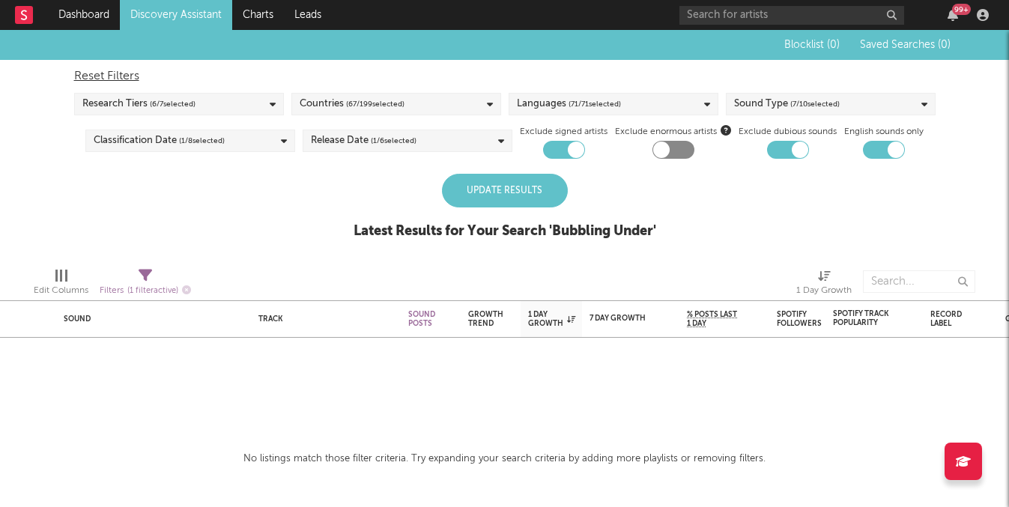
click at [487, 191] on div "Update Results" at bounding box center [505, 191] width 126 height 34
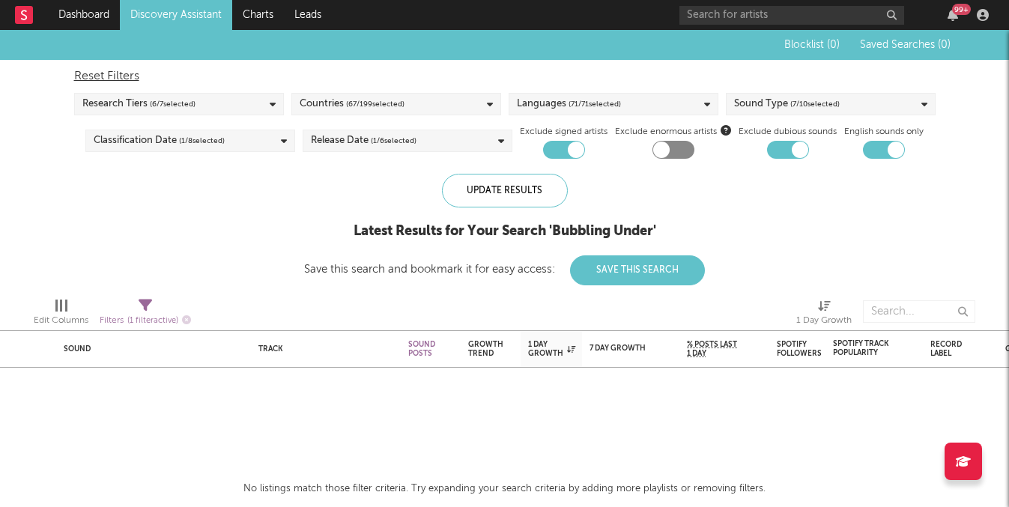
click at [443, 142] on div "Release Date ( 1 / 6 selected)" at bounding box center [408, 141] width 210 height 22
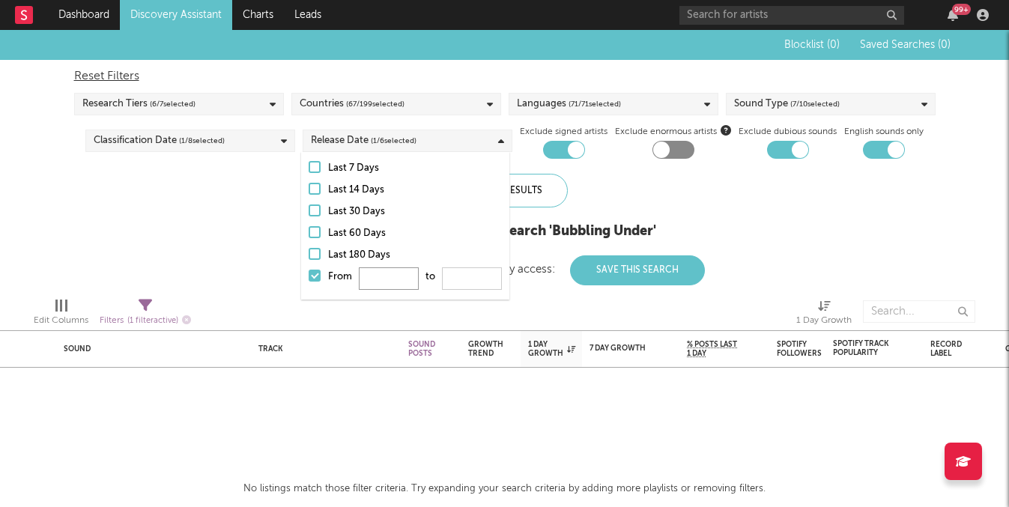
click at [383, 278] on input "From to" at bounding box center [389, 278] width 60 height 22
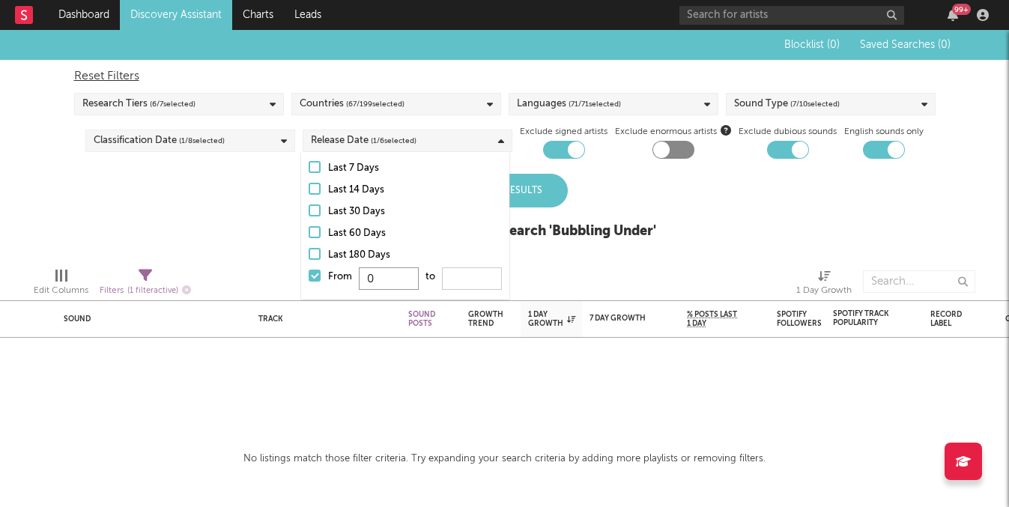
type input "0"
click at [470, 272] on input "From 0 to" at bounding box center [472, 278] width 60 height 22
type input "0"
type input "3"
type input "100"
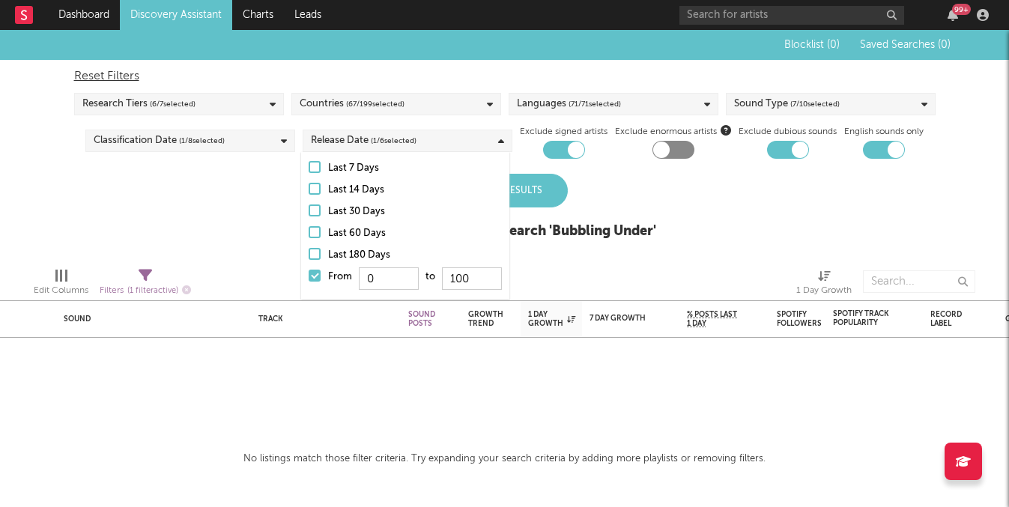
click at [673, 192] on div "Blocklist ( 0 ) Saved Searches ( 0 ) Reset Filters Research Tiers ( 6 / 7 selec…" at bounding box center [504, 142] width 1009 height 225
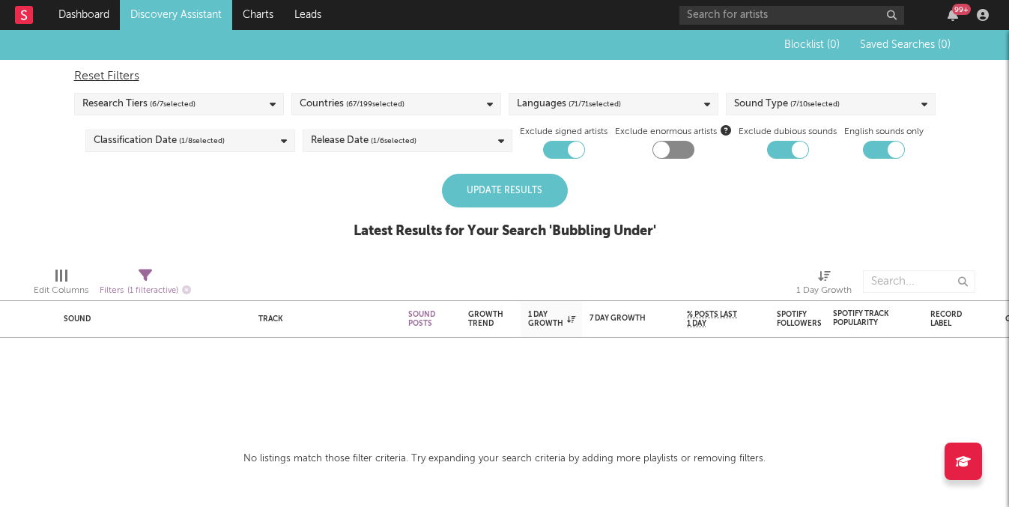
click at [532, 194] on div "Update Results" at bounding box center [505, 191] width 126 height 34
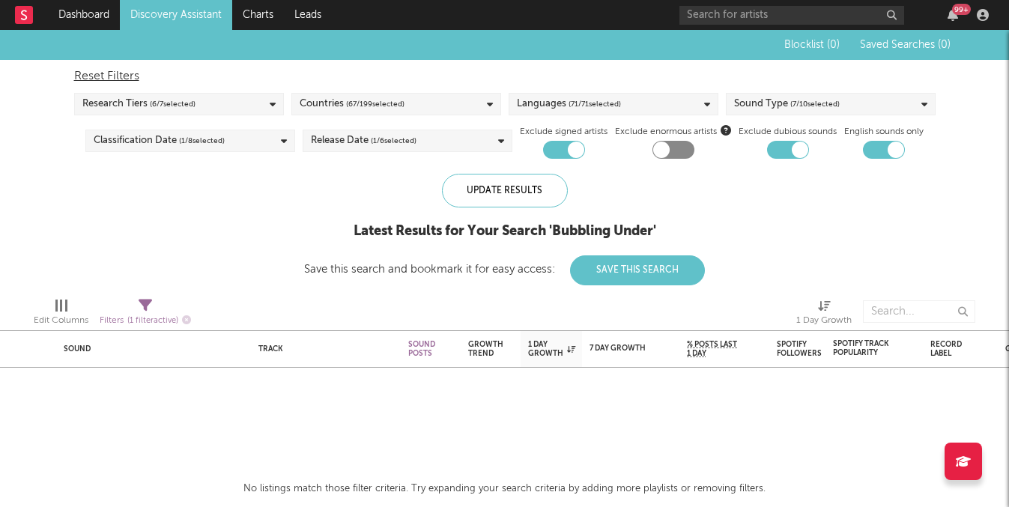
click at [400, 136] on span "( 1 / 6 selected)" at bounding box center [394, 141] width 46 height 18
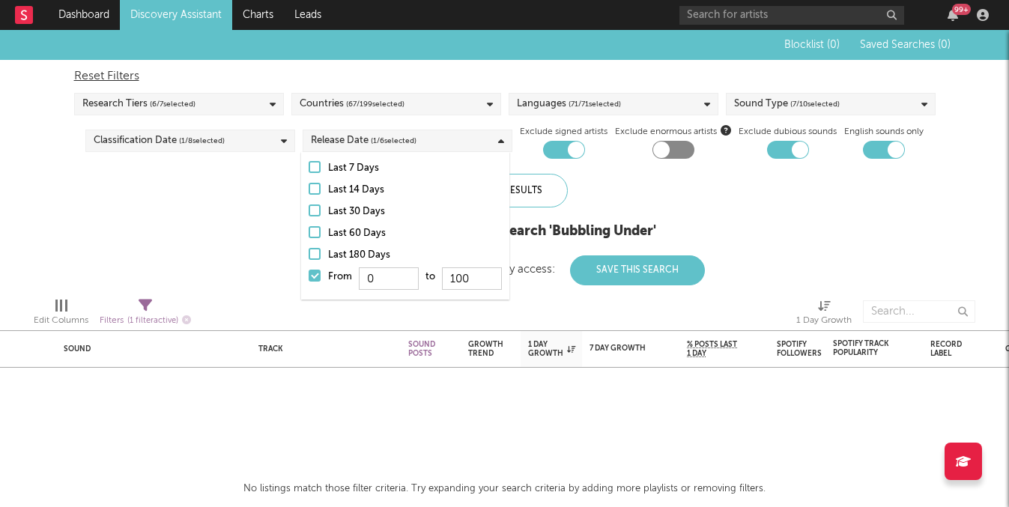
click at [321, 248] on label "Last 180 Days" at bounding box center [405, 255] width 193 height 18
click at [309, 248] on input "Last 180 Days" at bounding box center [309, 255] width 0 height 18
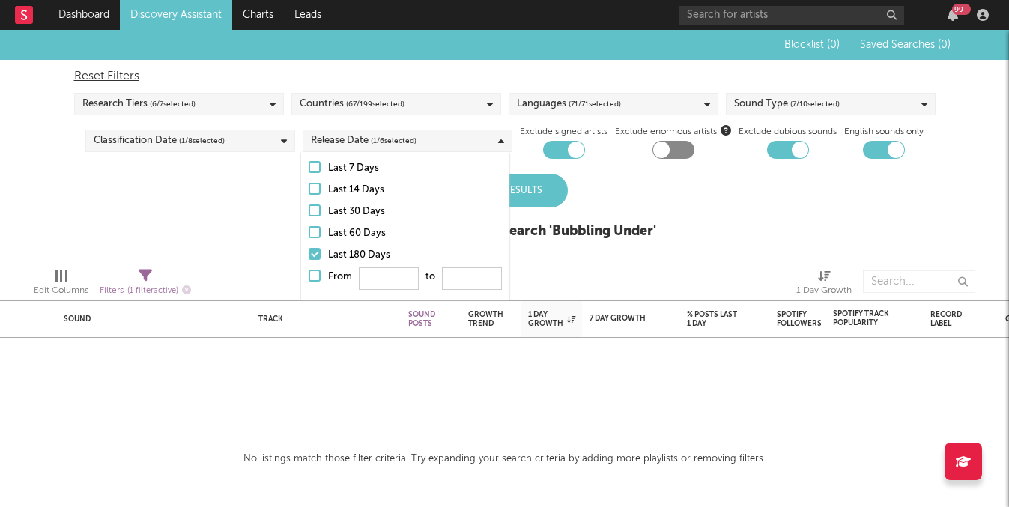
click at [556, 181] on div "Update Results" at bounding box center [505, 191] width 126 height 34
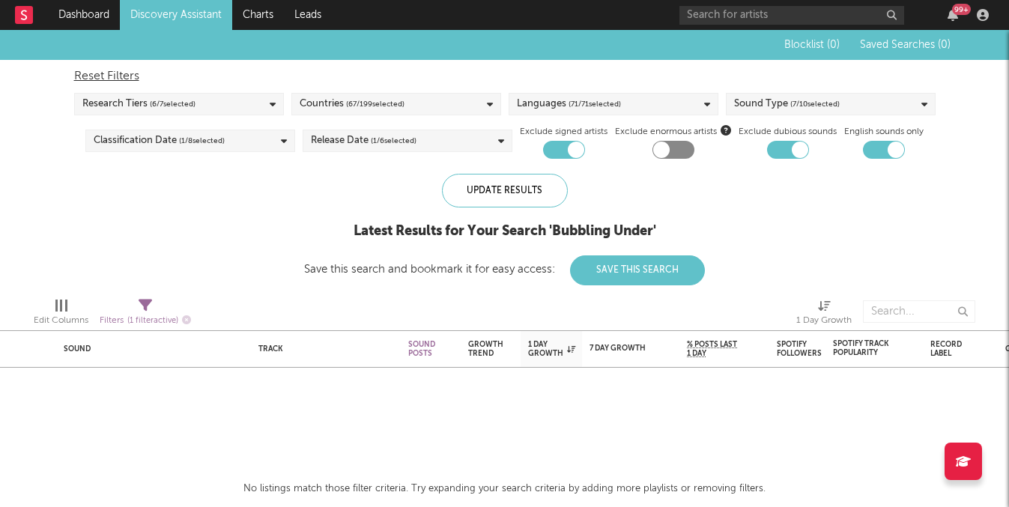
click at [362, 103] on span "( 67 / 199 selected)" at bounding box center [375, 104] width 58 height 18
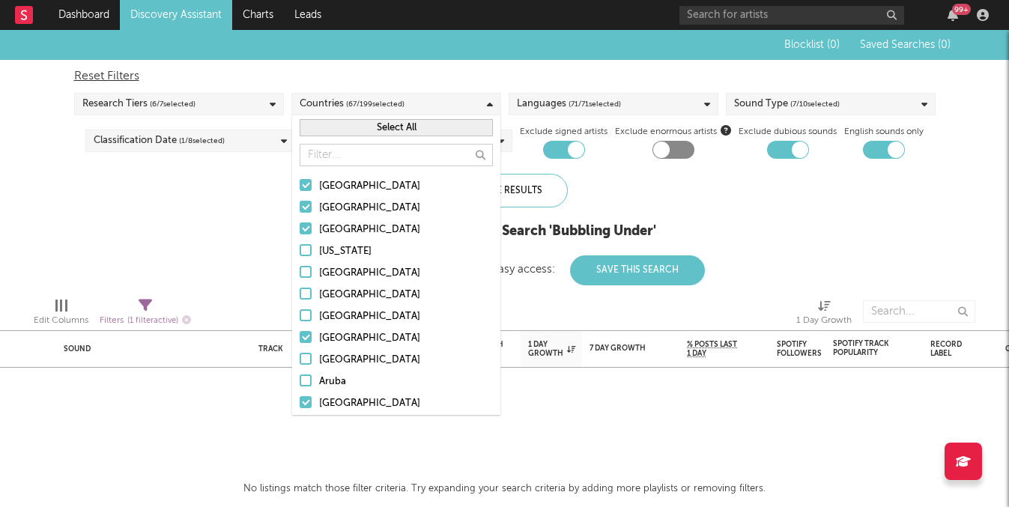
click at [135, 260] on div "Blocklist ( 0 ) Saved Searches ( 0 ) Reset Filters Research Tiers ( 6 / 7 selec…" at bounding box center [504, 157] width 1009 height 255
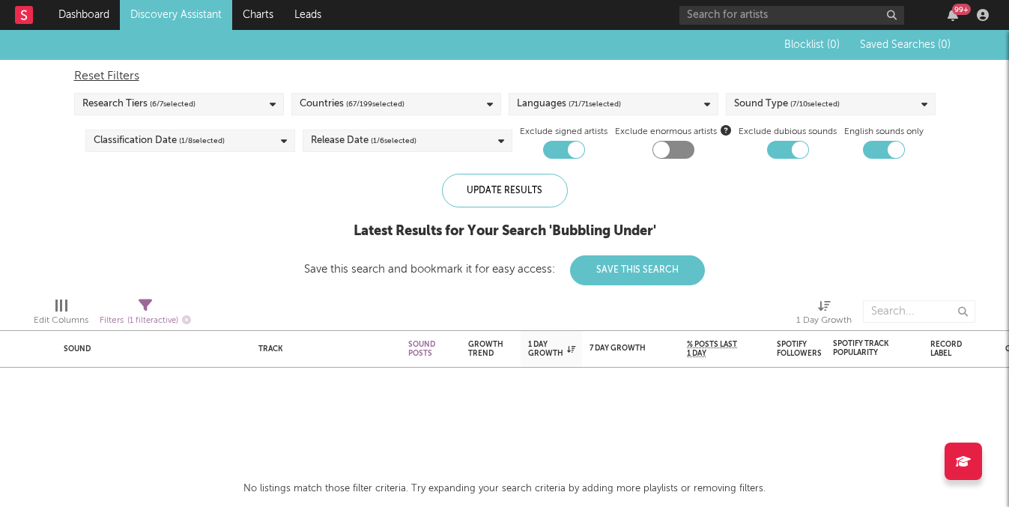
click at [219, 192] on div "Blocklist ( 0 ) Saved Searches ( 0 ) Reset Filters Research Tiers ( 6 / 7 selec…" at bounding box center [504, 157] width 1009 height 255
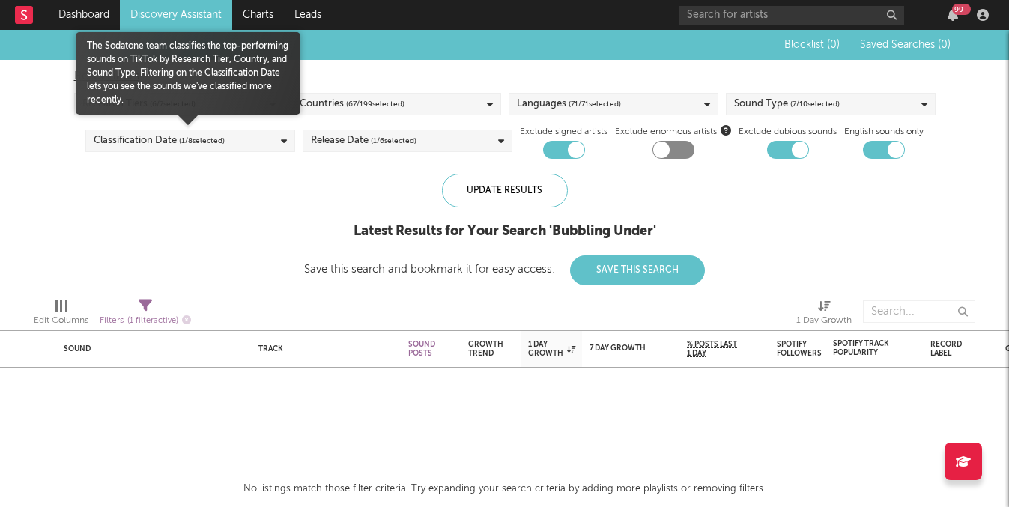
click at [233, 144] on div "Classification Date ( 1 / 8 selected)" at bounding box center [190, 141] width 210 height 22
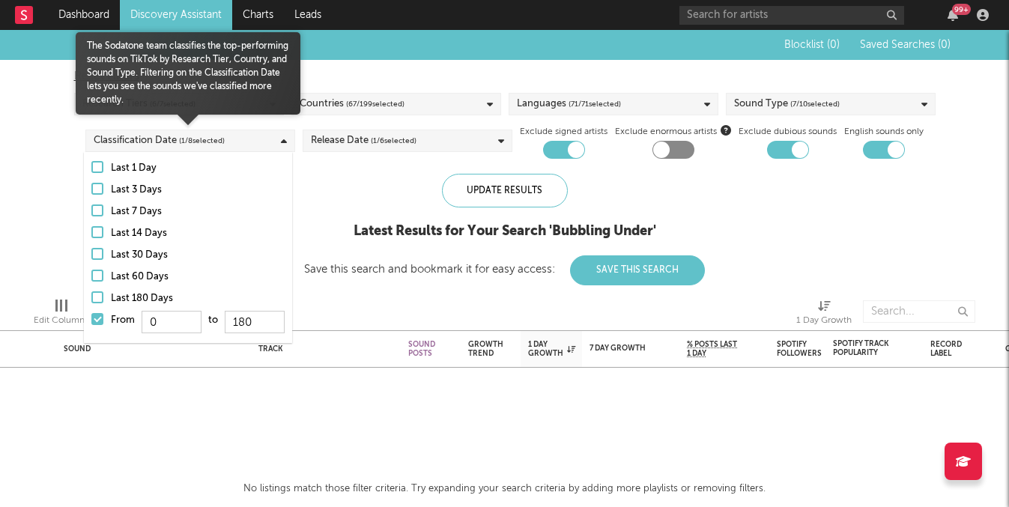
click at [87, 294] on div "Last 1 Day Last 3 Days Last 7 Days Last 14 Days Last 30 Days Last 60 Days Last …" at bounding box center [188, 247] width 208 height 191
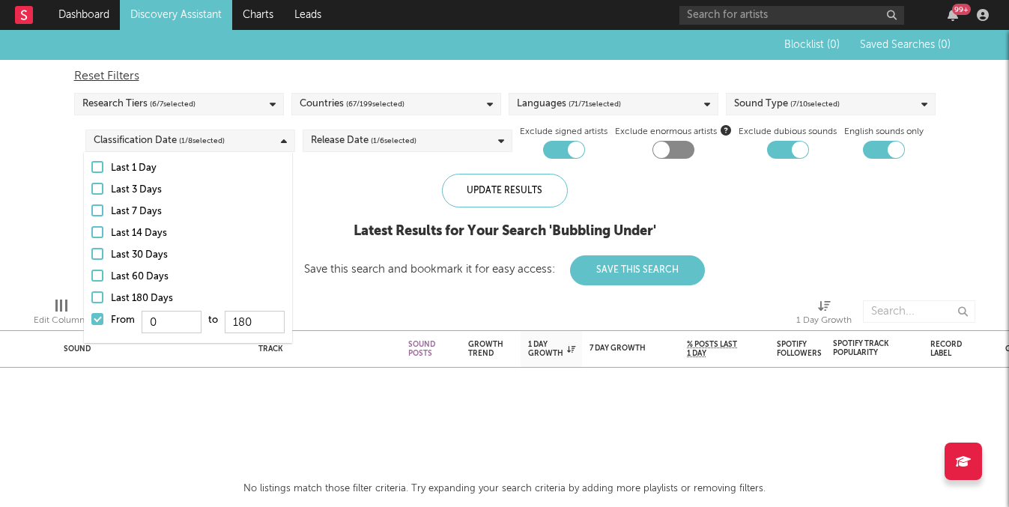
click at [435, 263] on div "Update Results Latest Results for Your Search ' Bubbling Under ' Save this sear…" at bounding box center [504, 230] width 401 height 112
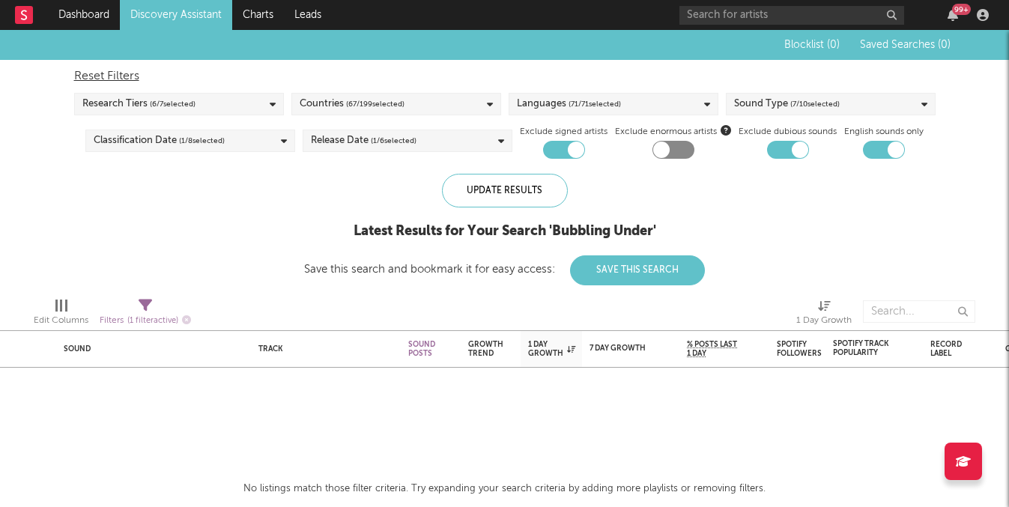
click at [674, 148] on div at bounding box center [673, 150] width 42 height 18
checkbox input "false"
click at [207, 12] on link "Discovery Assistant" at bounding box center [176, 15] width 112 height 30
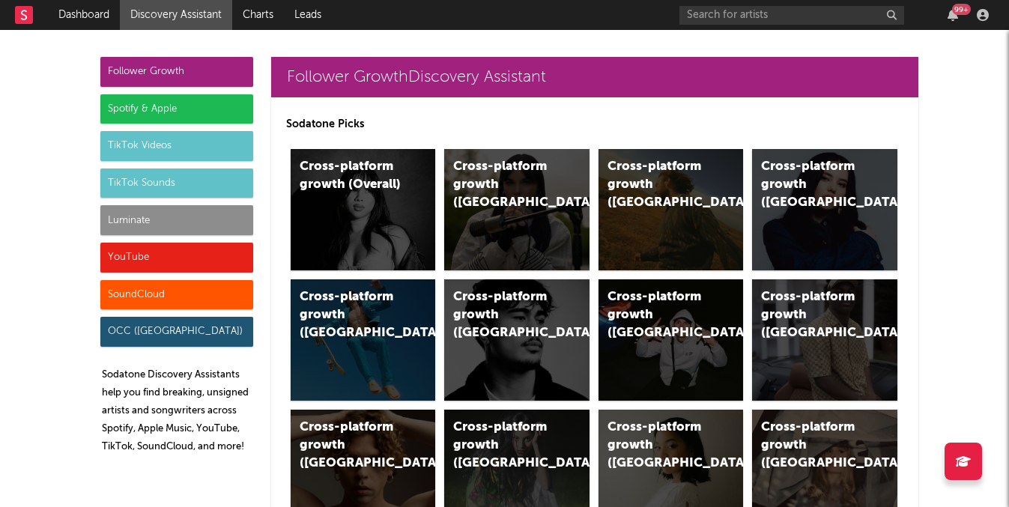
click at [206, 174] on div "TikTok Sounds" at bounding box center [176, 183] width 153 height 30
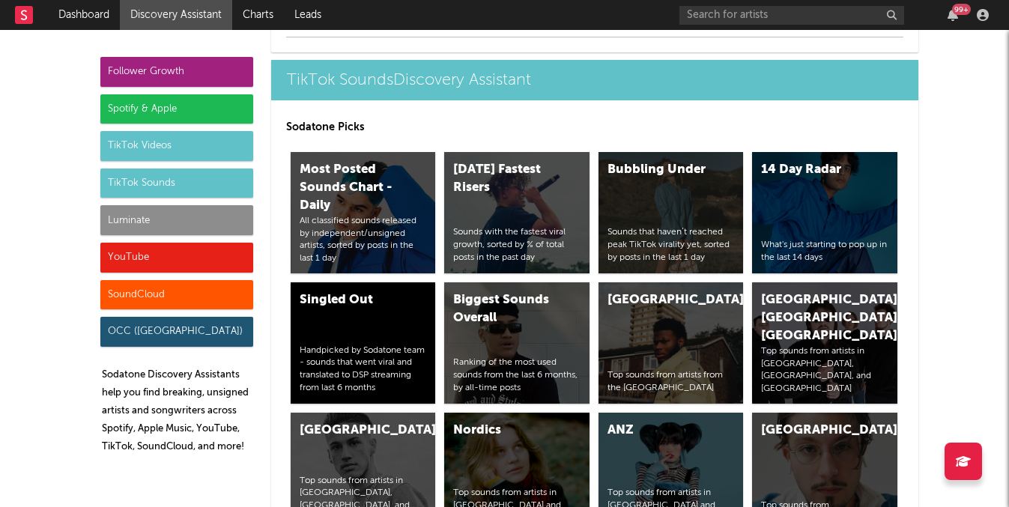
click at [208, 137] on div "TikTok Videos" at bounding box center [176, 146] width 153 height 30
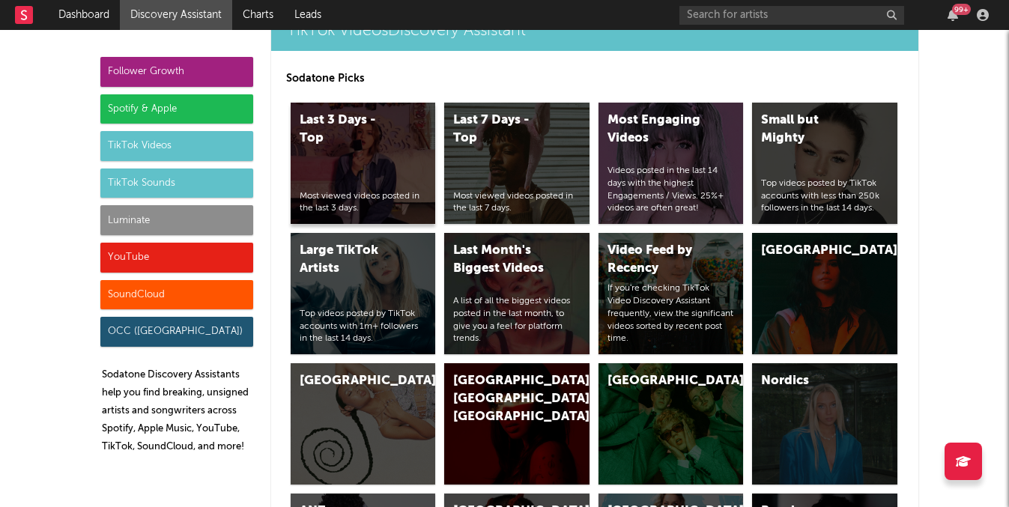
scroll to position [4214, 0]
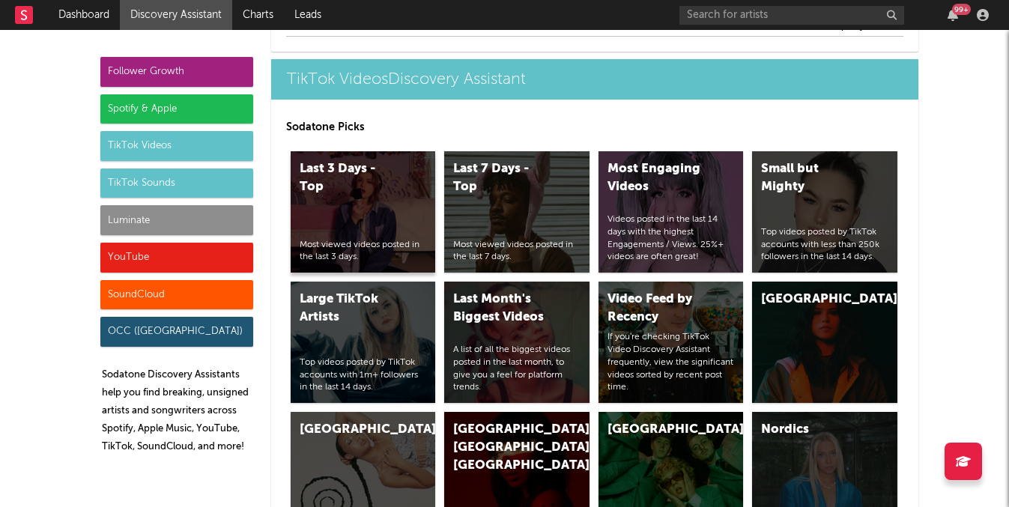
click at [394, 204] on div "Last 3 Days - Top Most viewed videos posted in the last 3 days." at bounding box center [363, 211] width 145 height 121
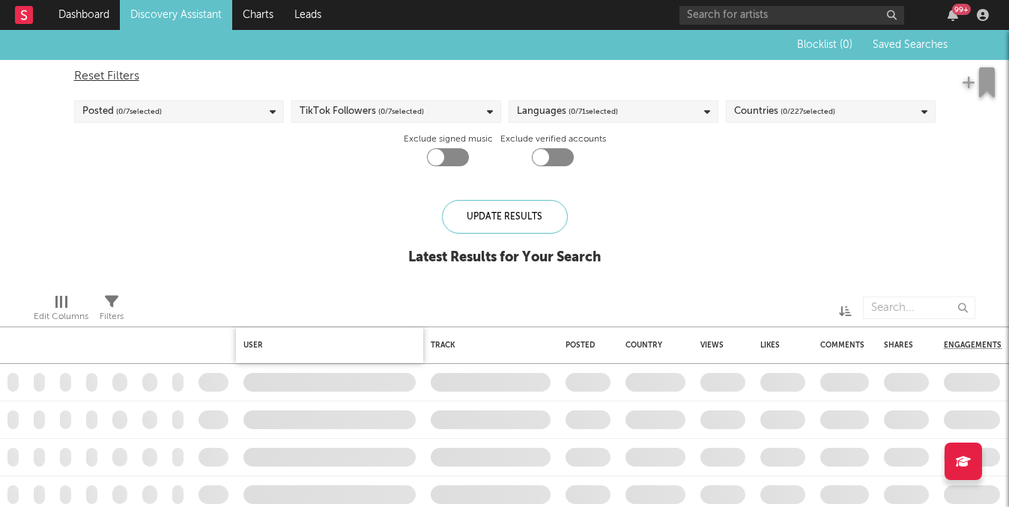
checkbox input "true"
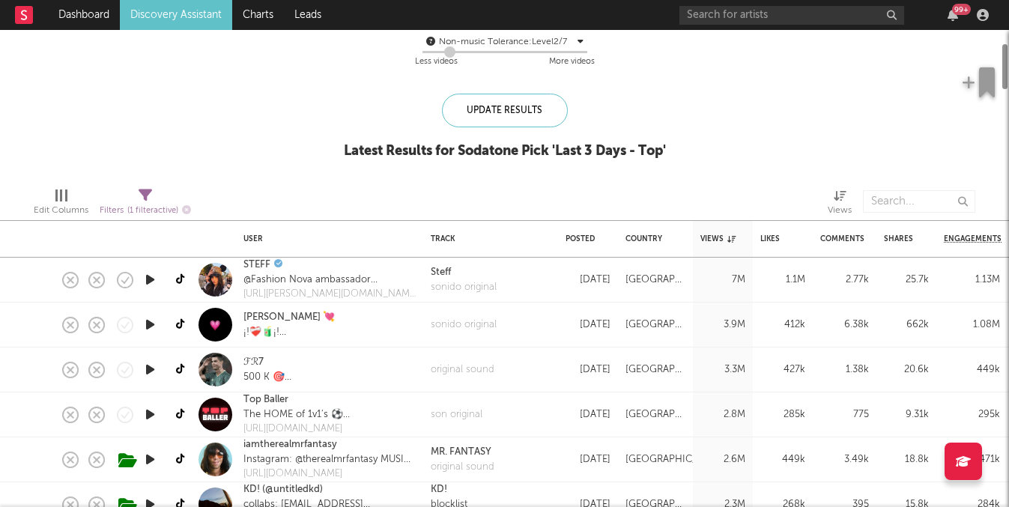
click at [205, 17] on link "Discovery Assistant" at bounding box center [176, 15] width 112 height 30
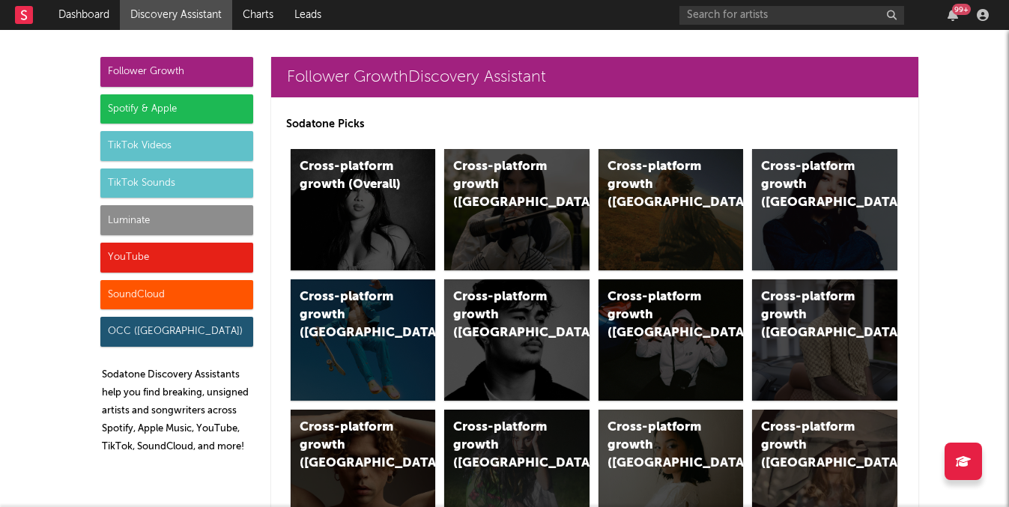
click at [205, 218] on div "Luminate" at bounding box center [176, 220] width 153 height 30
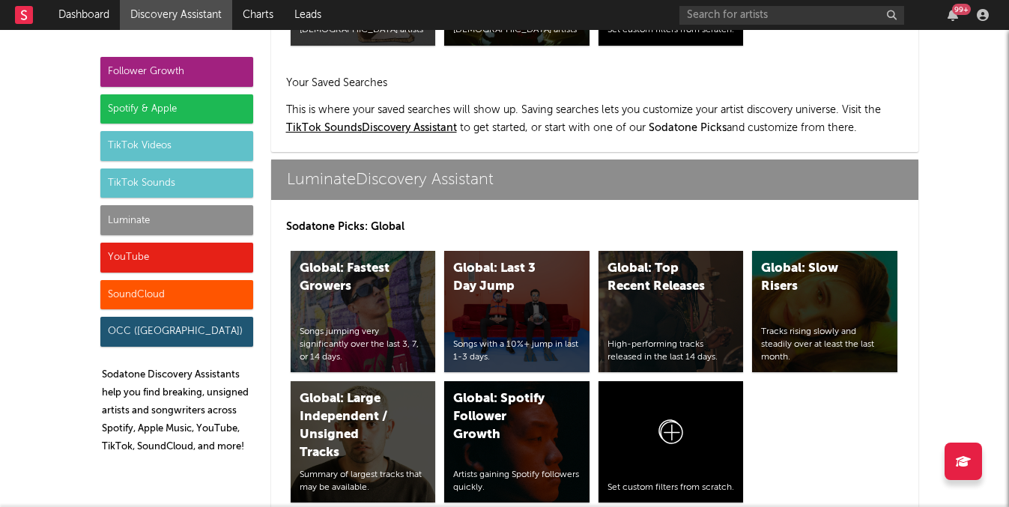
scroll to position [7250, 0]
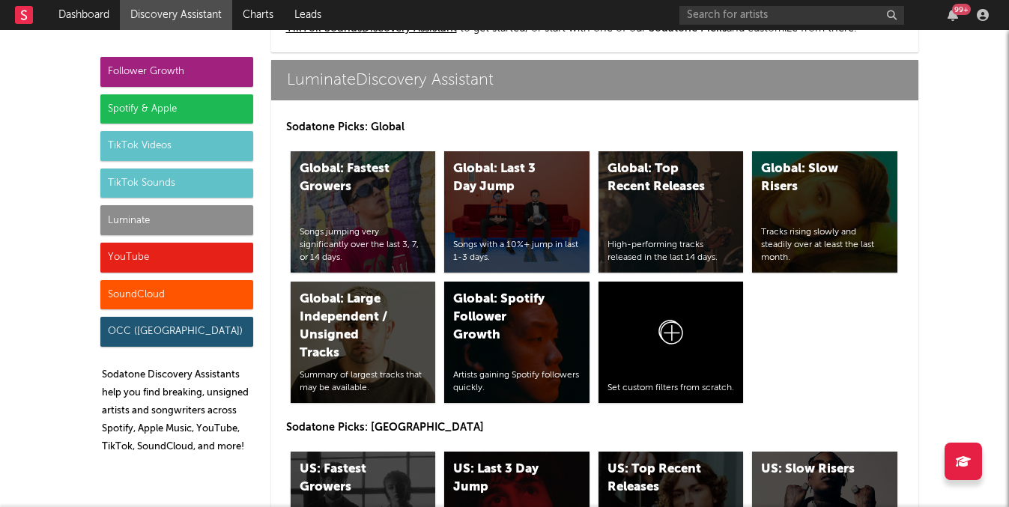
click at [168, 180] on div "TikTok Sounds" at bounding box center [176, 183] width 153 height 30
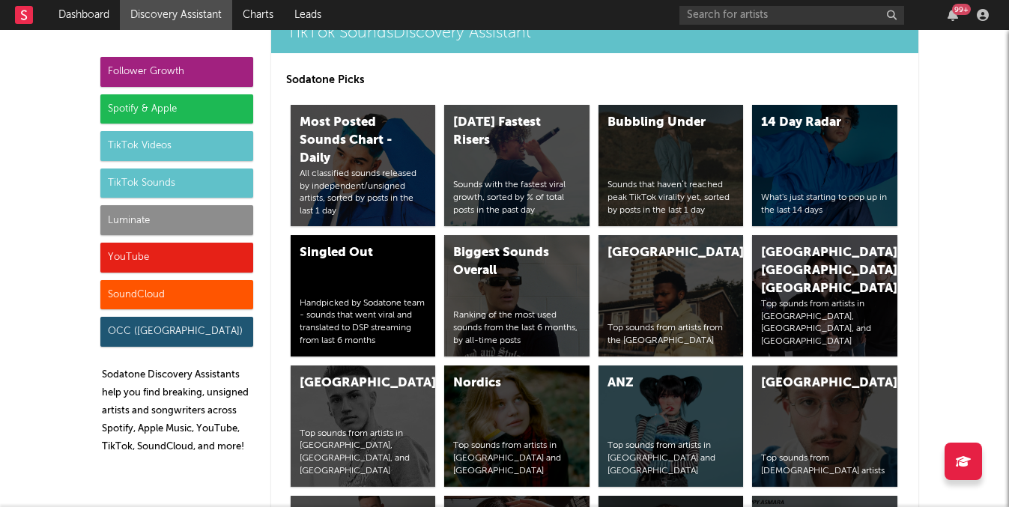
scroll to position [5750, 0]
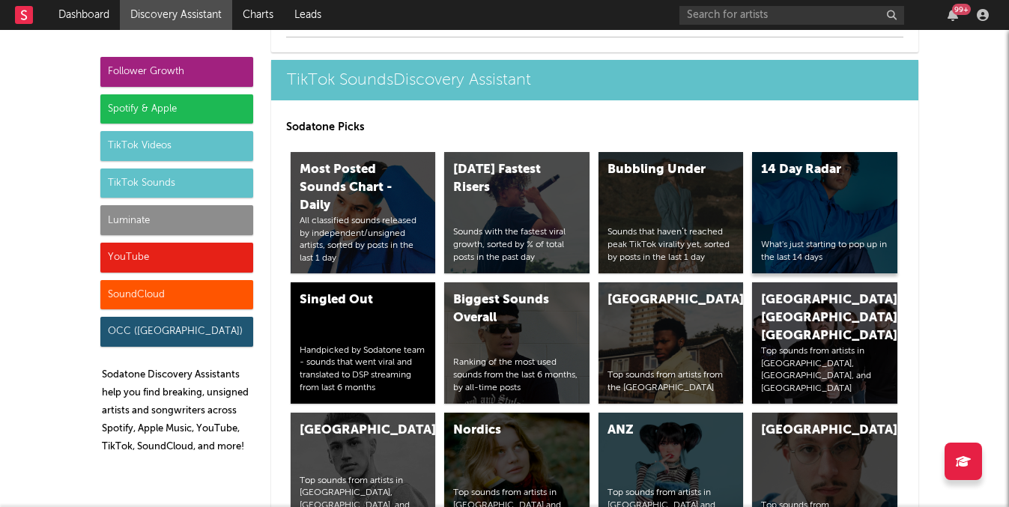
click at [834, 172] on div "14 Day Radar" at bounding box center [812, 170] width 102 height 18
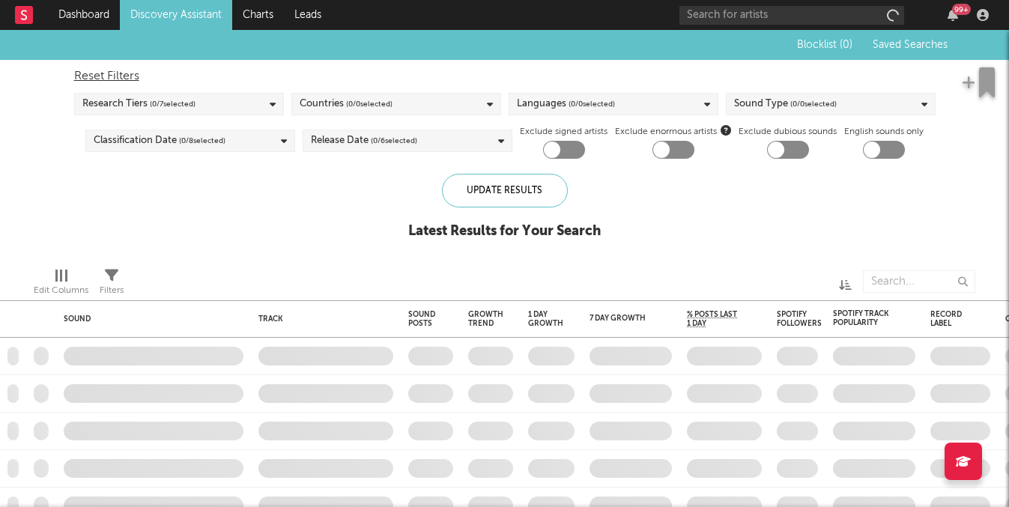
checkbox input "true"
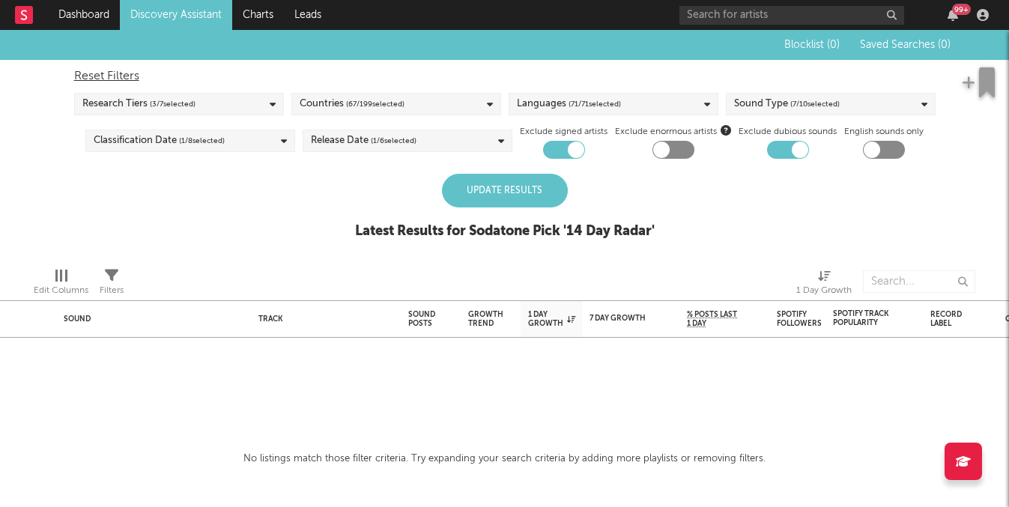
click at [481, 186] on div "Update Results" at bounding box center [505, 191] width 126 height 34
click at [215, 10] on link "Discovery Assistant" at bounding box center [176, 15] width 112 height 30
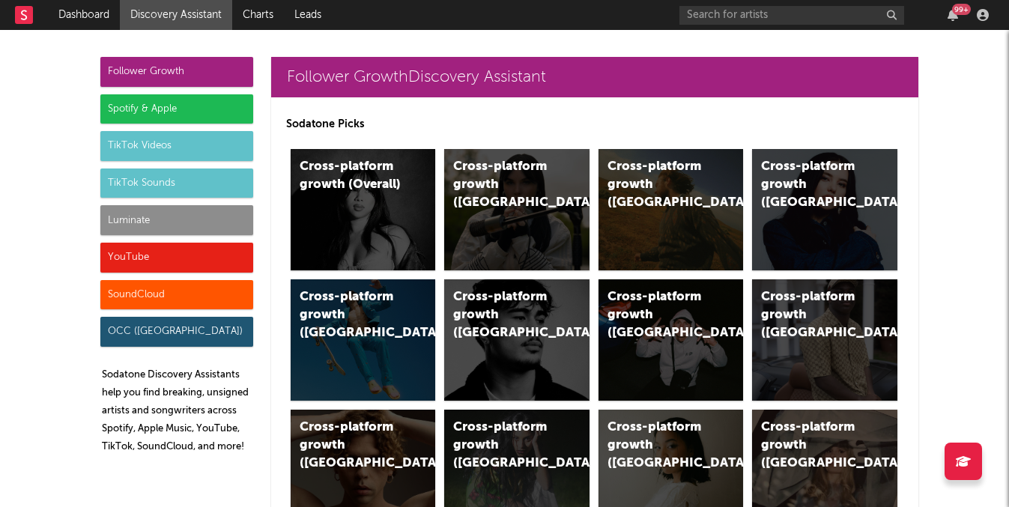
click at [190, 169] on div "TikTok Sounds" at bounding box center [176, 183] width 153 height 30
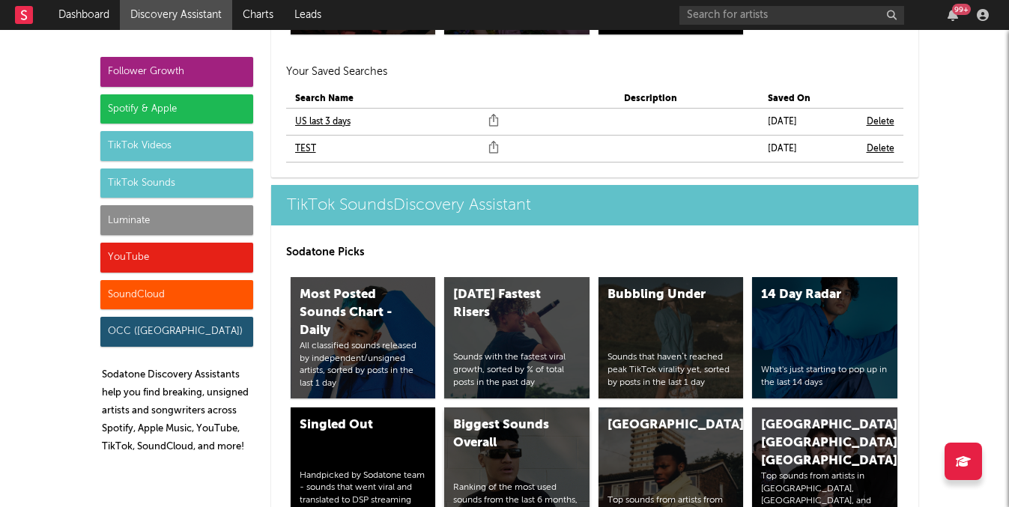
scroll to position [5613, 0]
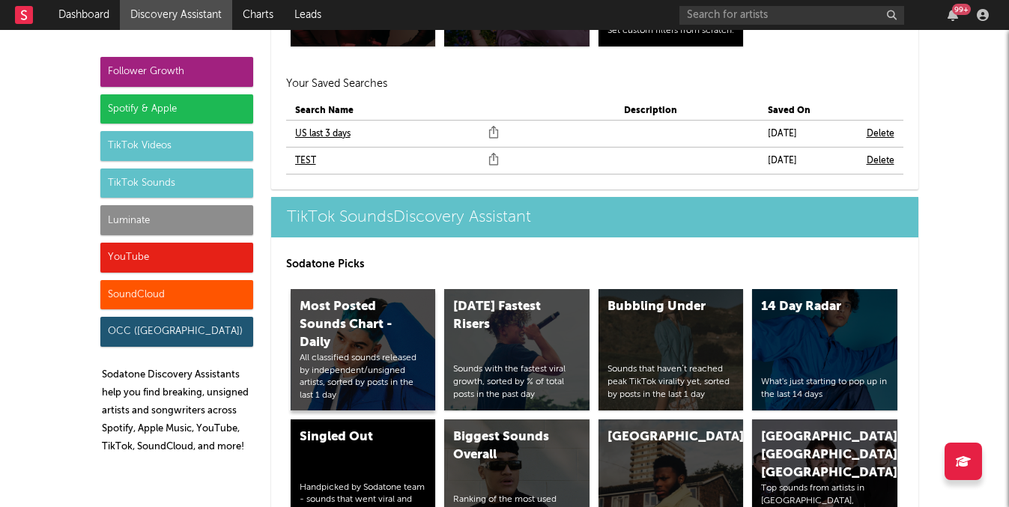
click at [400, 343] on div "Most Posted Sounds Chart - Daily" at bounding box center [351, 325] width 102 height 54
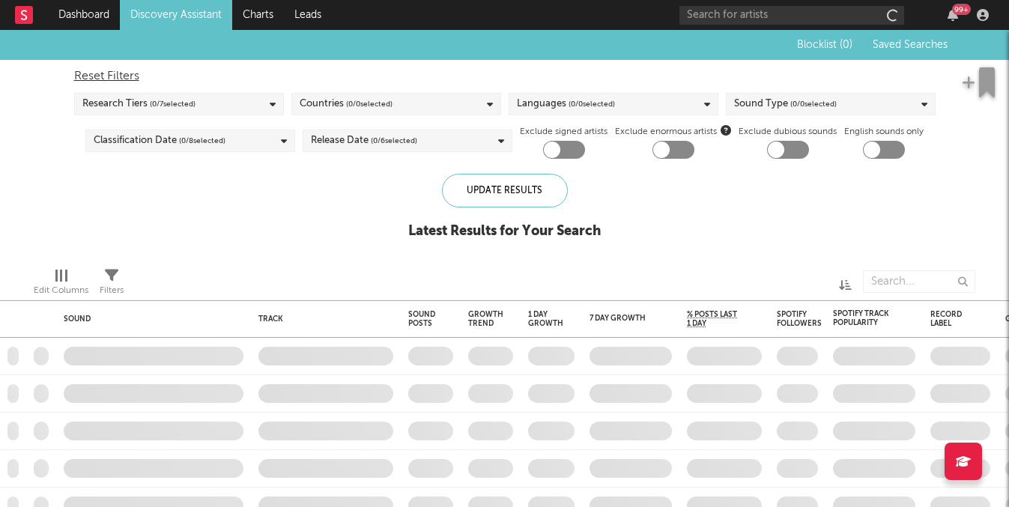
checkbox input "true"
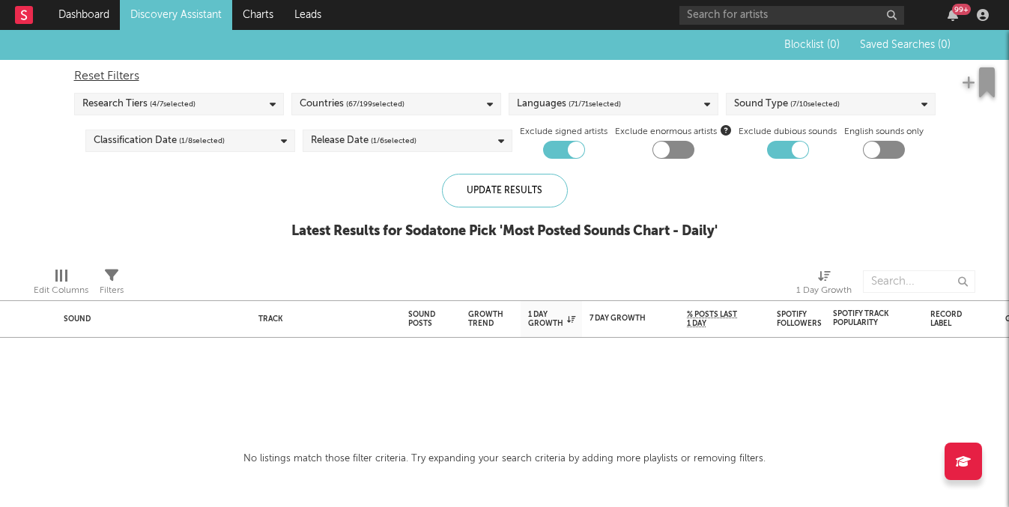
click at [213, 8] on link "Discovery Assistant" at bounding box center [176, 15] width 112 height 30
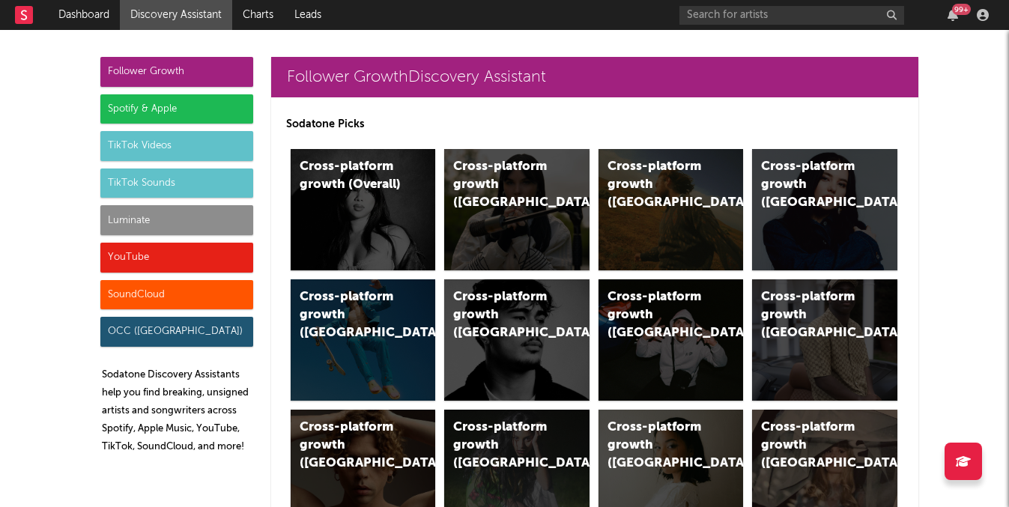
click at [192, 213] on div "Luminate" at bounding box center [176, 220] width 153 height 30
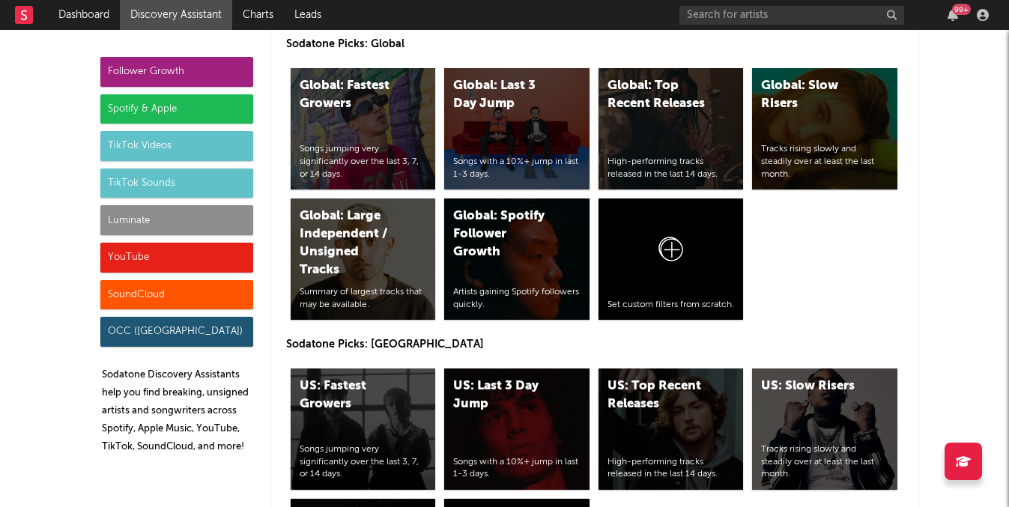
click at [244, 117] on div "Spotify & Apple" at bounding box center [176, 109] width 153 height 30
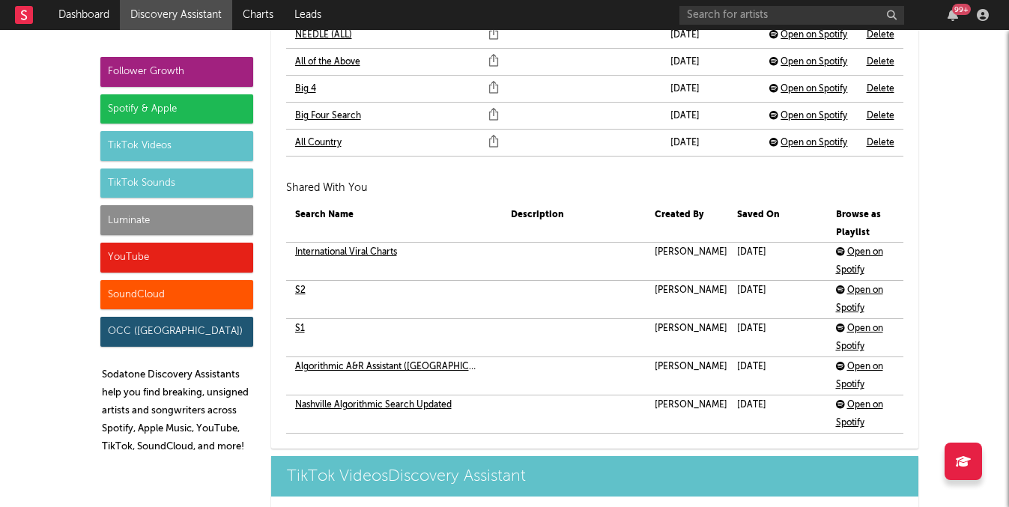
scroll to position [3814, 0]
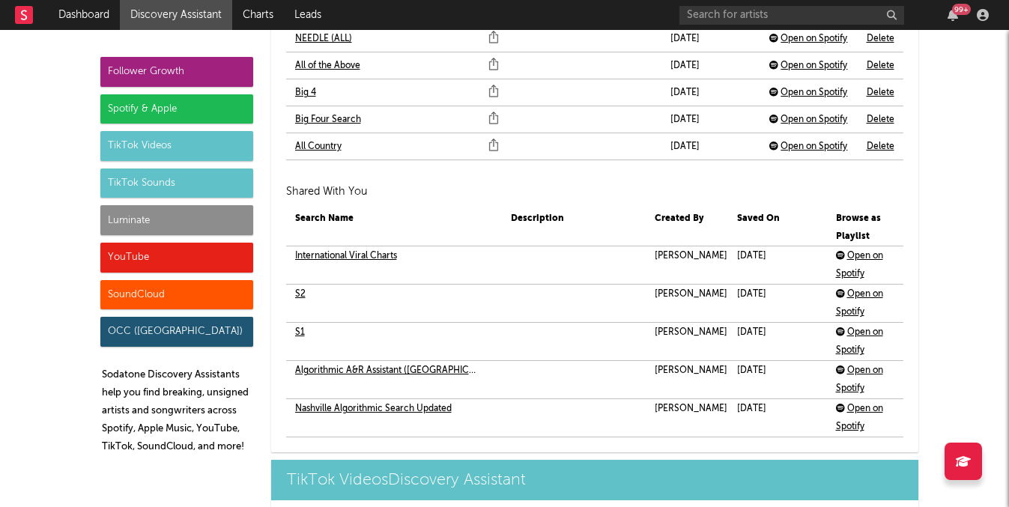
click at [298, 332] on link "S1" at bounding box center [300, 332] width 10 height 18
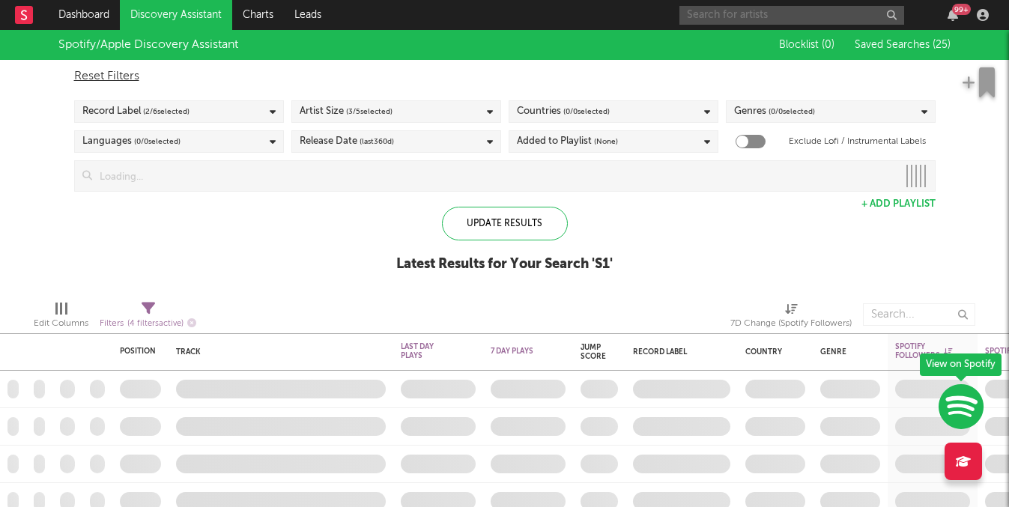
click at [769, 8] on input "text" at bounding box center [791, 15] width 225 height 19
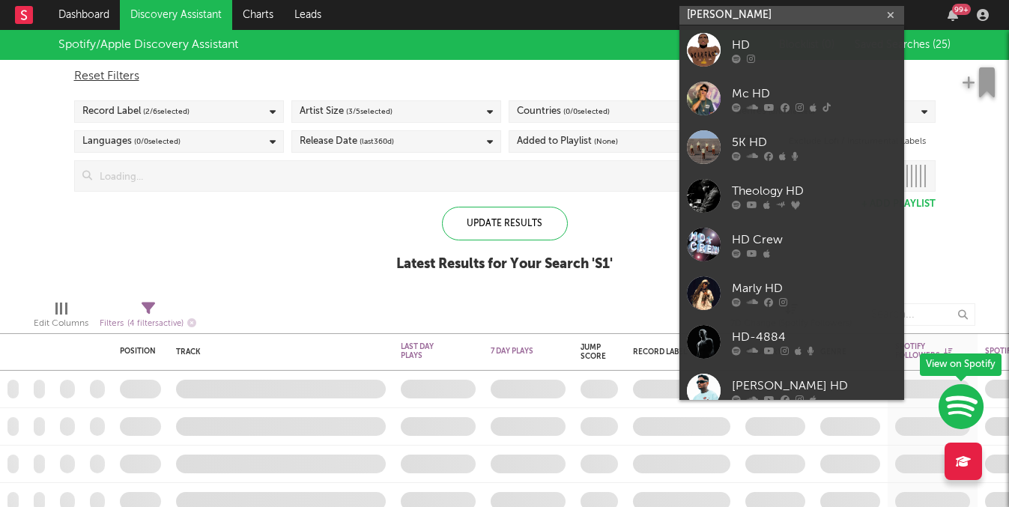
type input "hudson"
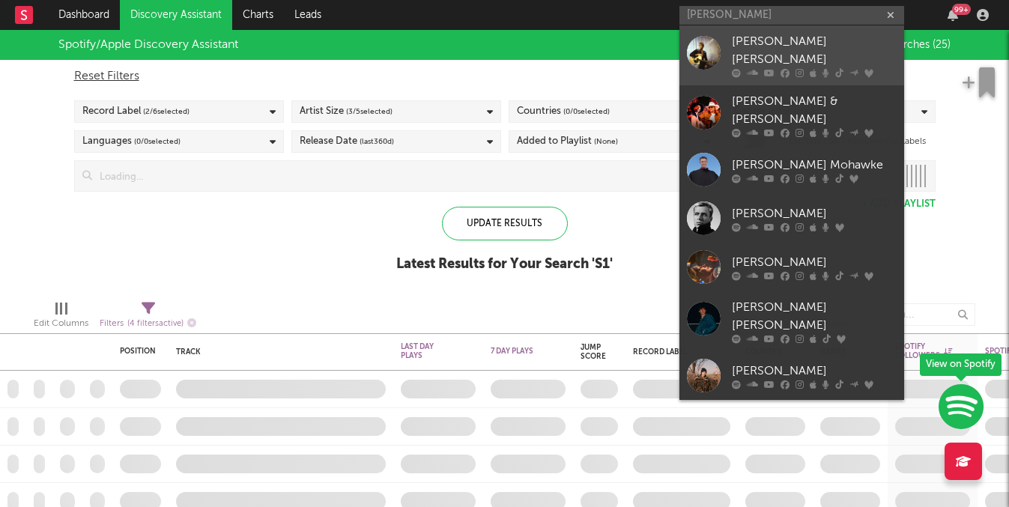
click at [792, 53] on div "[PERSON_NAME] [PERSON_NAME]" at bounding box center [814, 51] width 165 height 36
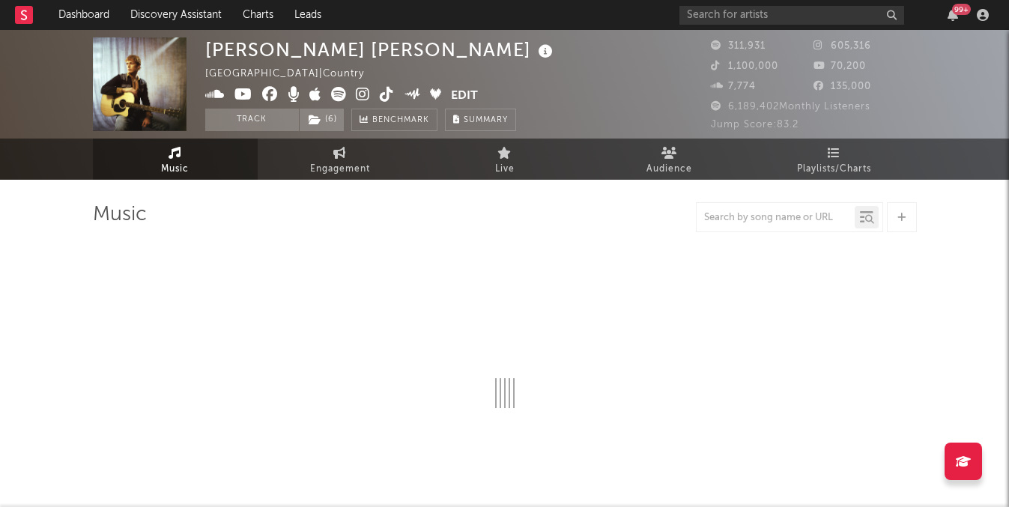
select select "6m"
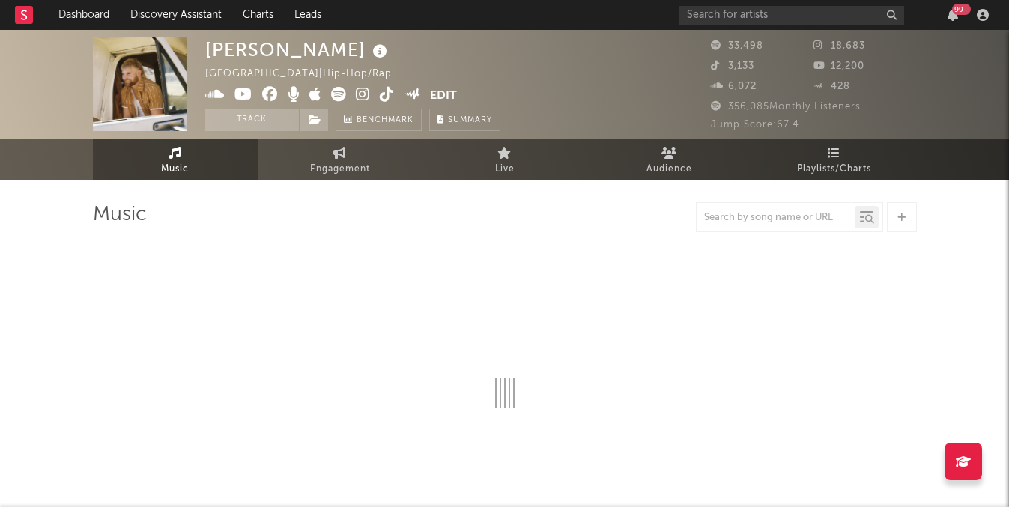
select select "6m"
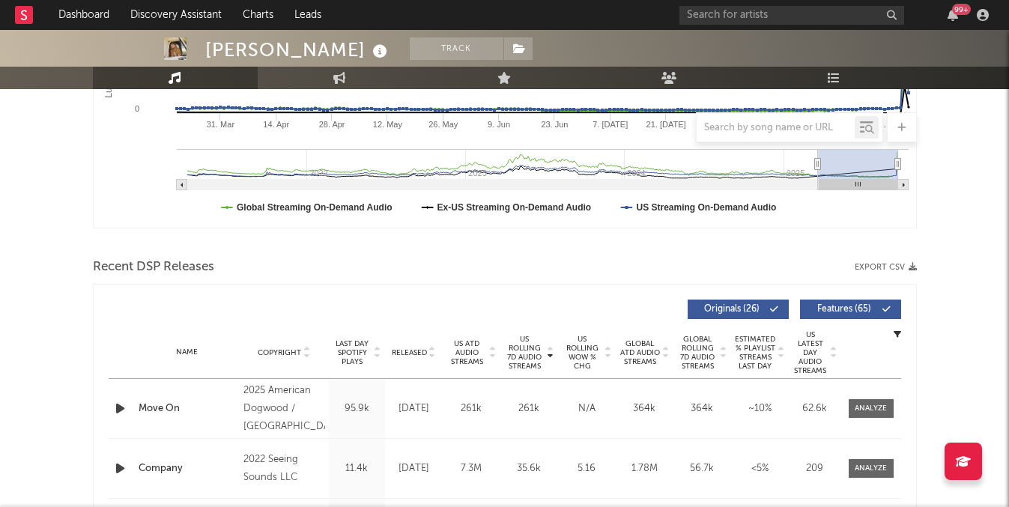
scroll to position [370, 0]
click at [475, 349] on span "US ATD Audio Streams" at bounding box center [466, 351] width 41 height 27
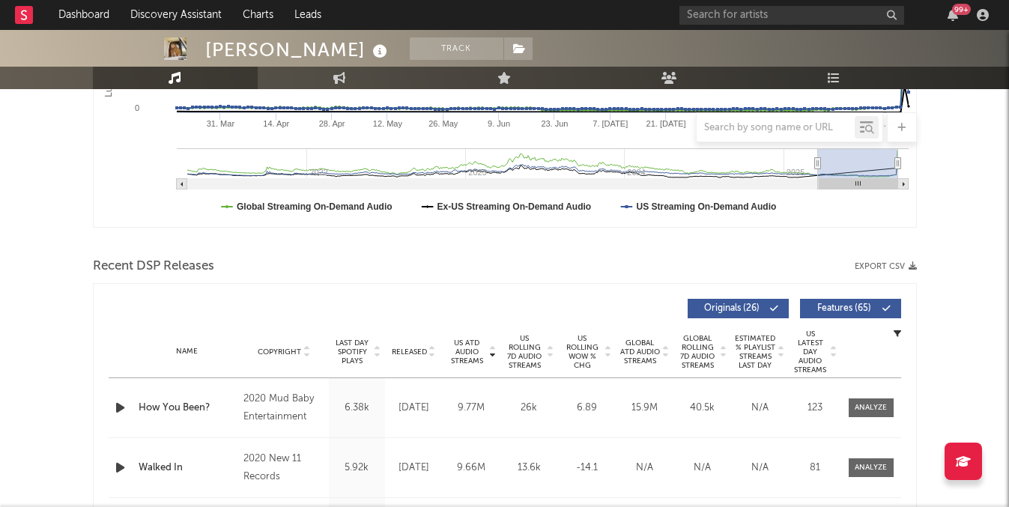
click at [516, 353] on span "US Rolling 7D Audio Streams" at bounding box center [524, 352] width 41 height 36
click at [882, 407] on div at bounding box center [870, 407] width 32 height 11
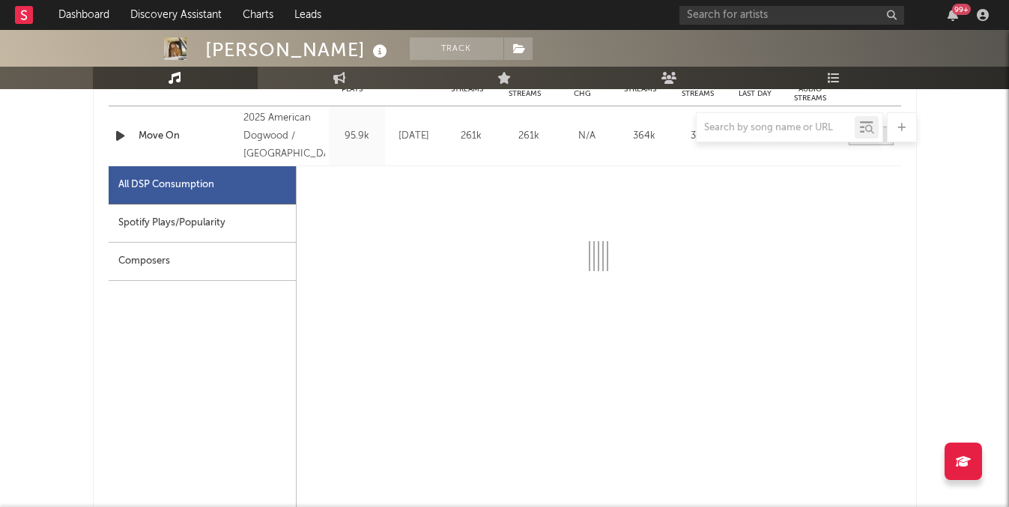
scroll to position [659, 0]
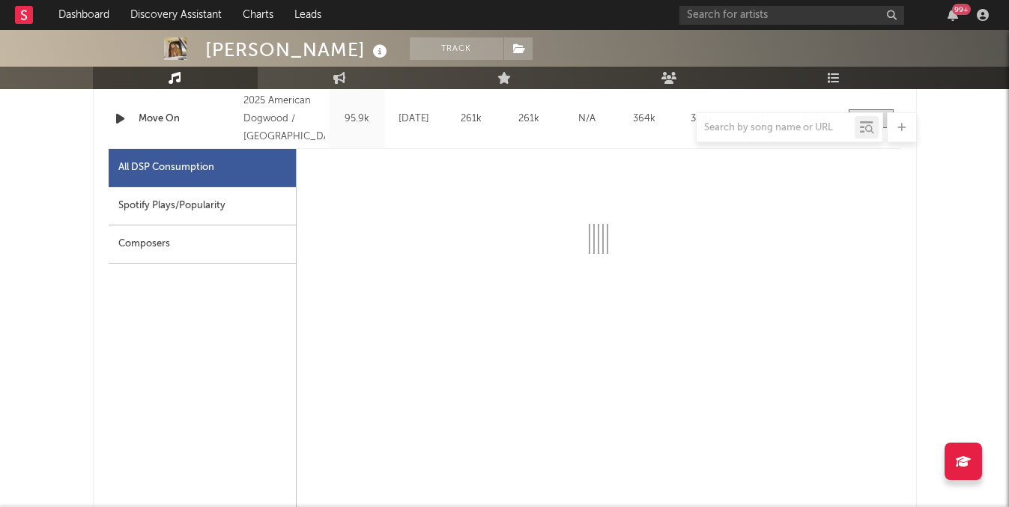
select select "1w"
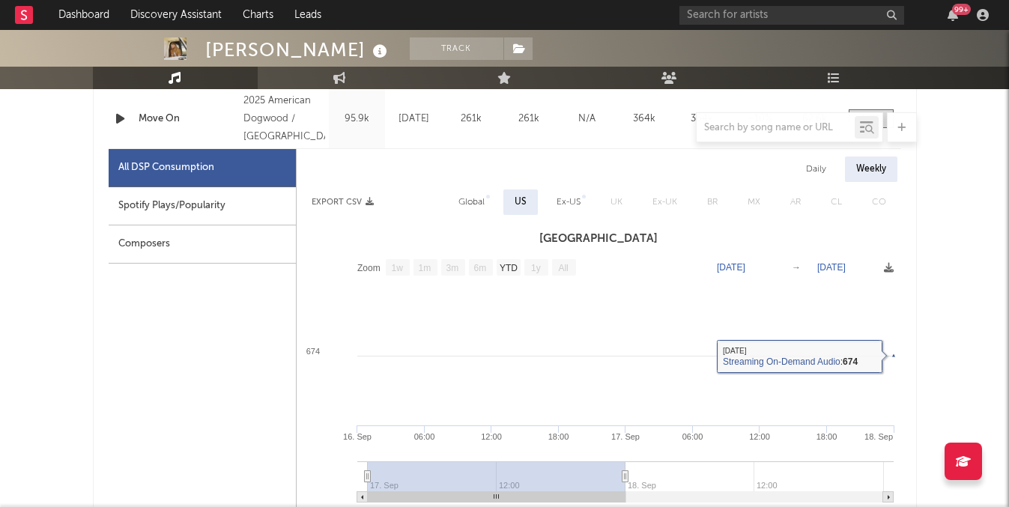
click at [478, 203] on div "Global" at bounding box center [471, 202] width 26 height 18
select select "1w"
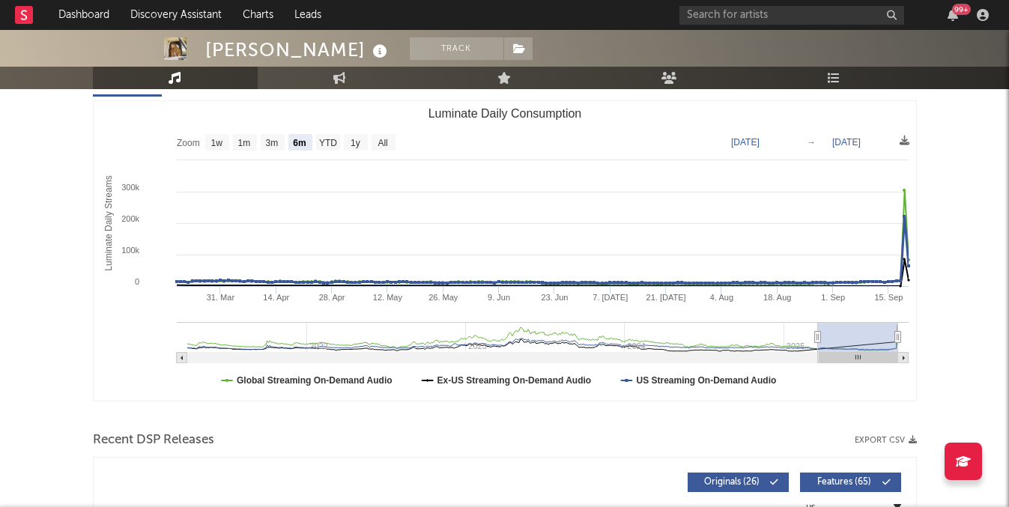
scroll to position [0, 0]
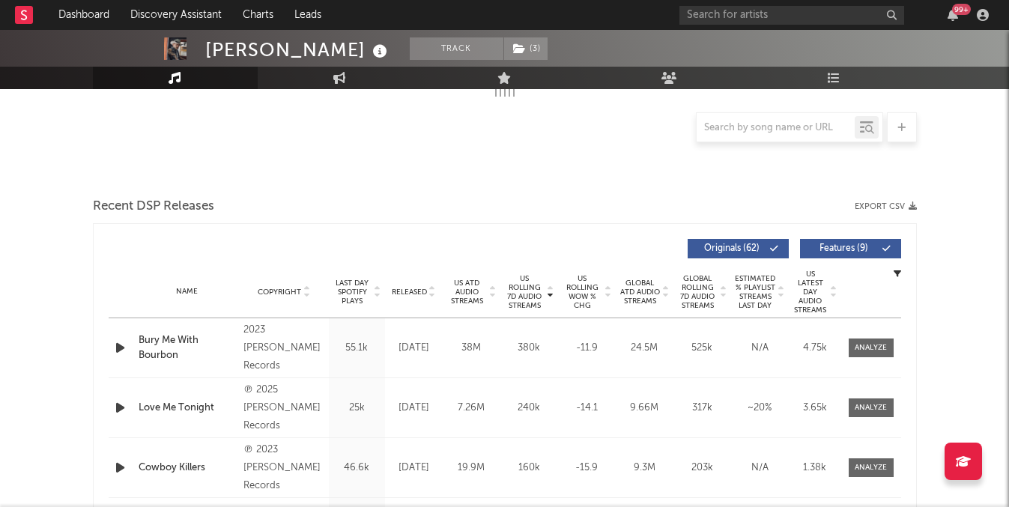
select select "6m"
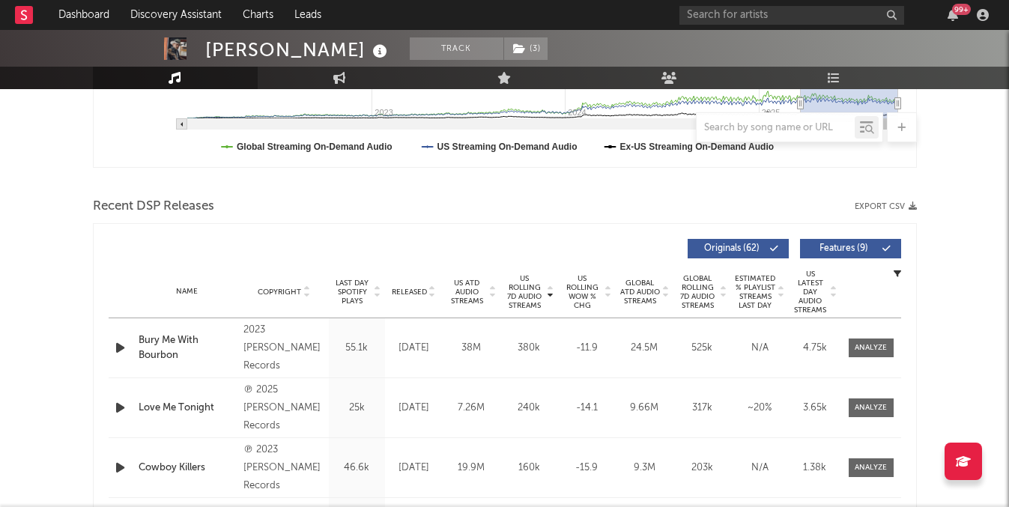
scroll to position [459, 0]
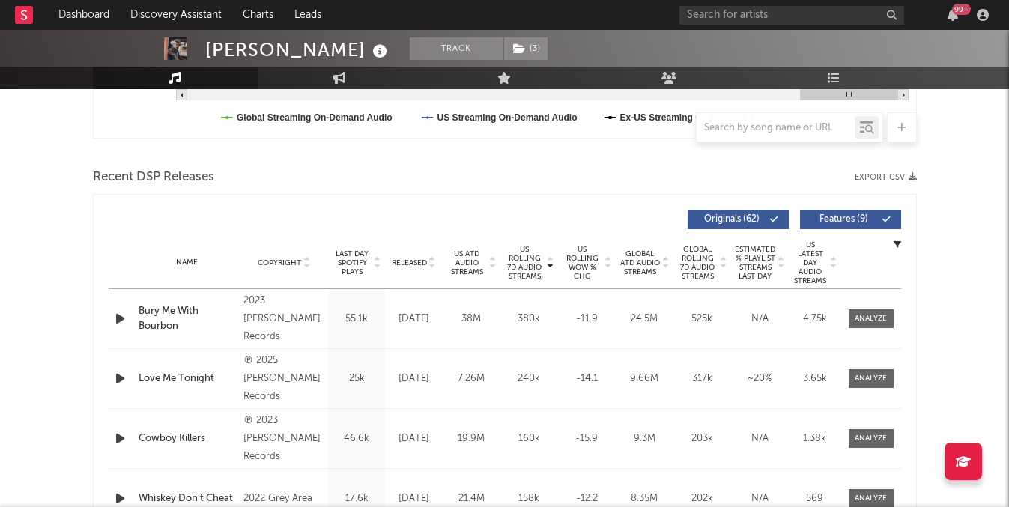
click at [419, 259] on span "Released" at bounding box center [409, 262] width 35 height 9
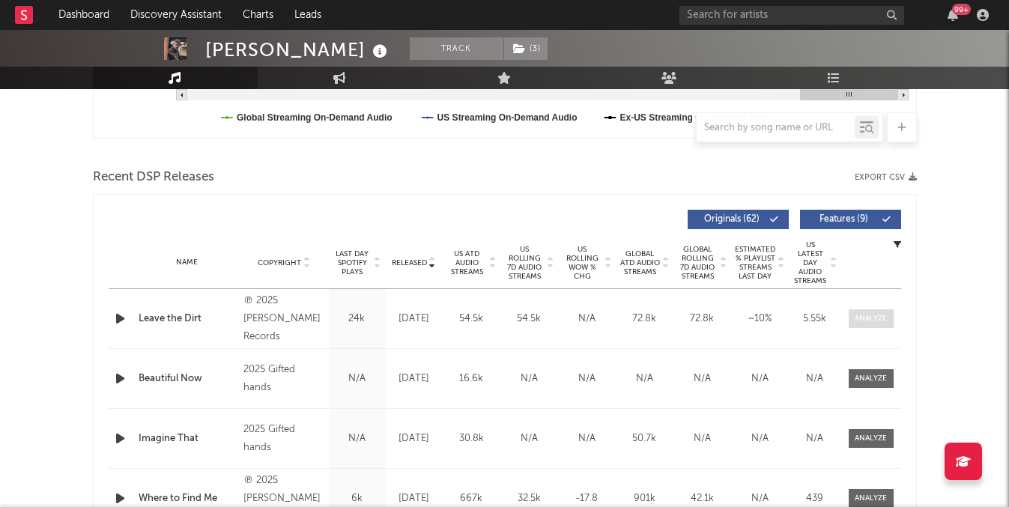
click at [878, 321] on div at bounding box center [870, 318] width 32 height 11
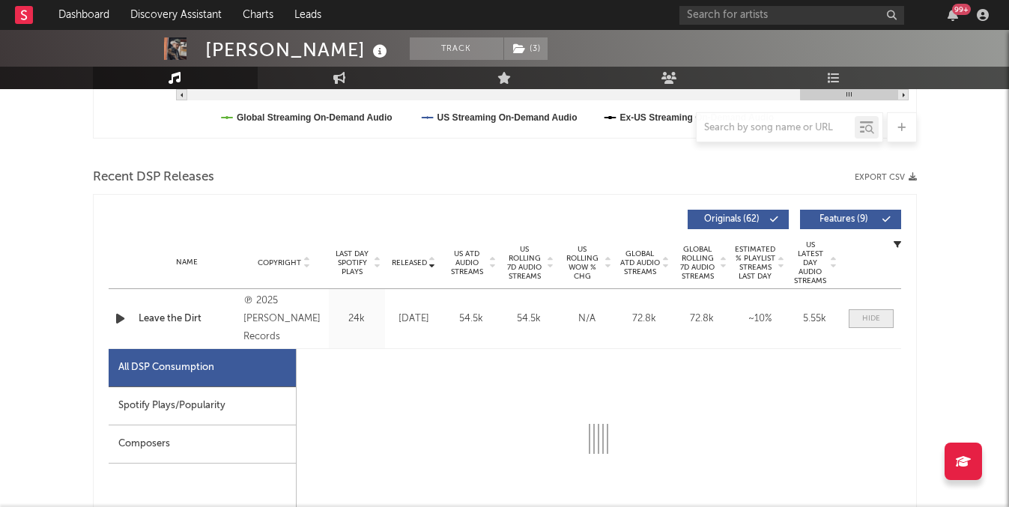
select select "1w"
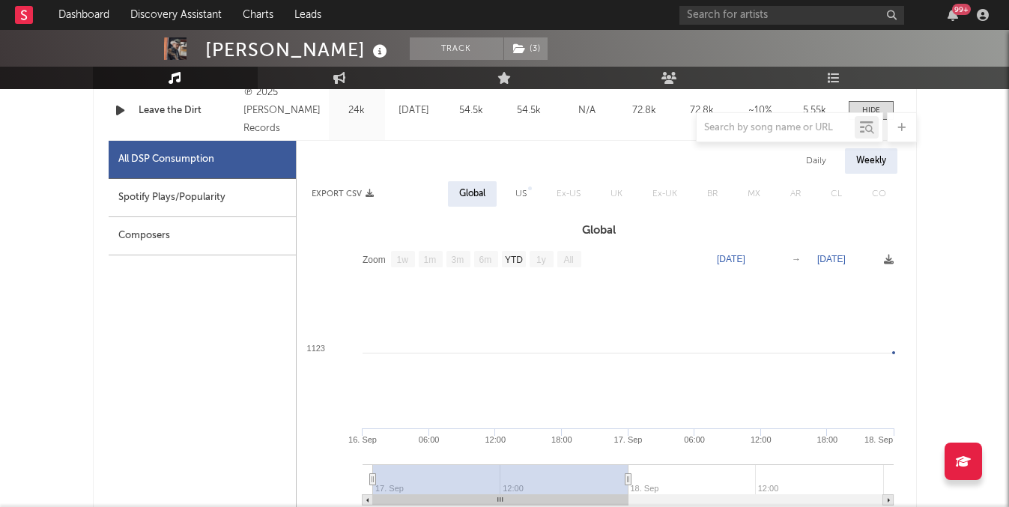
scroll to position [592, 0]
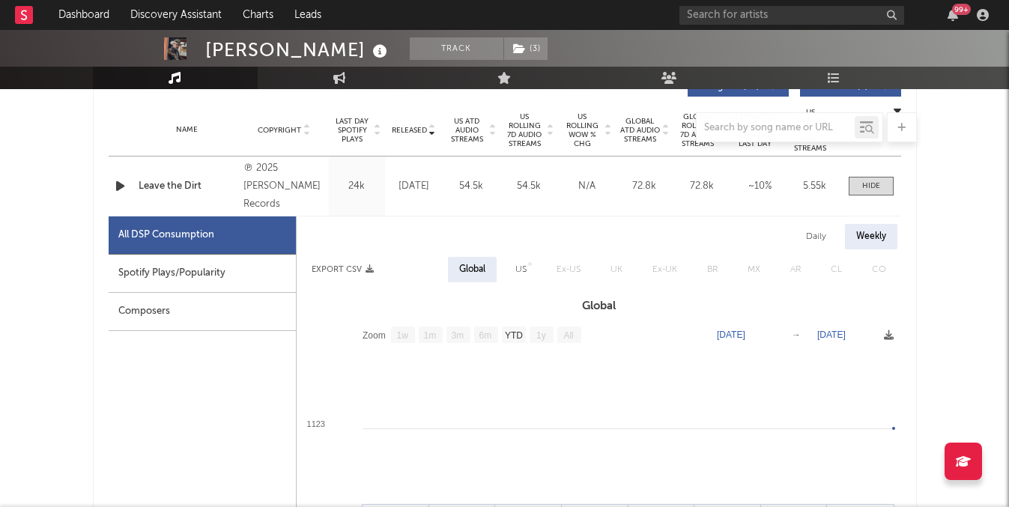
click at [508, 270] on div "US" at bounding box center [521, 269] width 34 height 25
select select "1w"
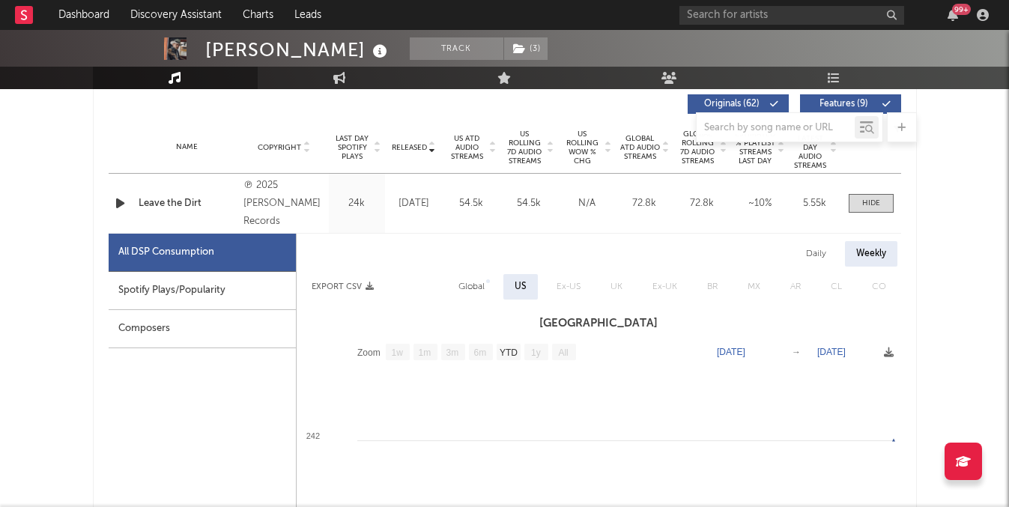
scroll to position [573, 0]
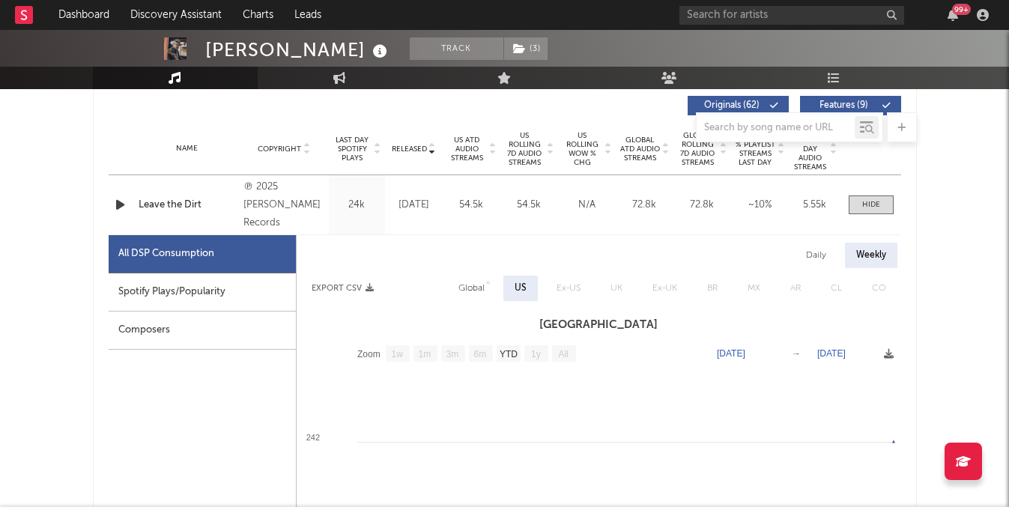
click at [223, 273] on div "Spotify Plays/Popularity" at bounding box center [202, 292] width 187 height 38
select select "1w"
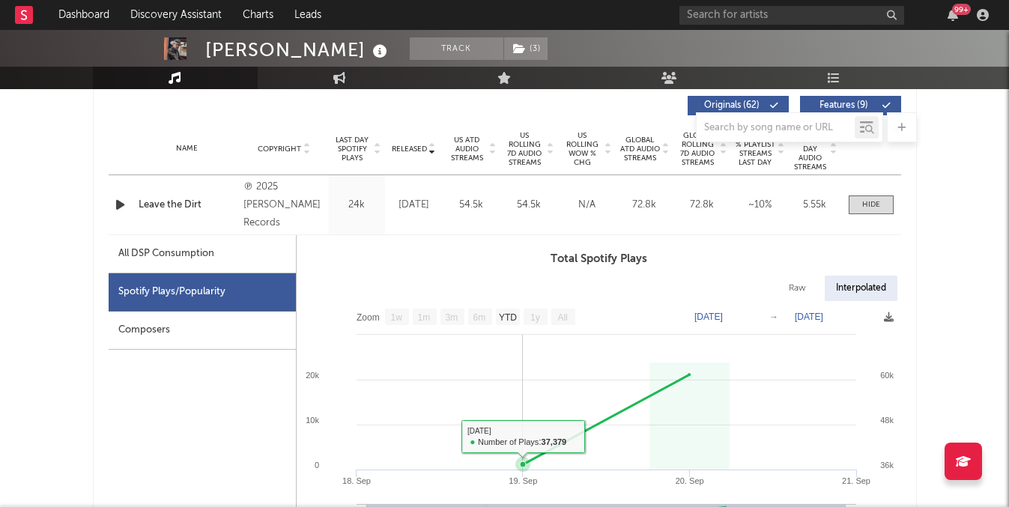
scroll to position [0, 0]
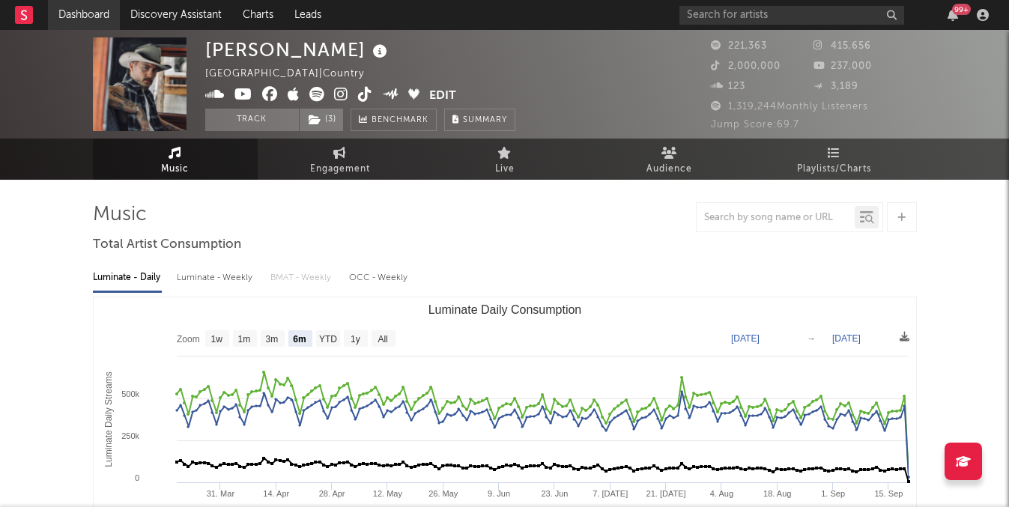
click at [109, 3] on link "Dashboard" at bounding box center [84, 15] width 72 height 30
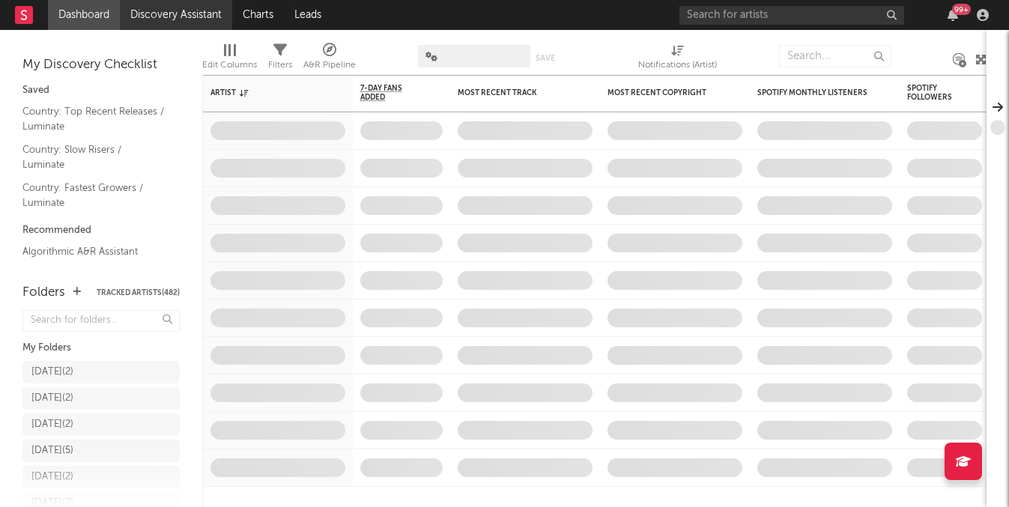
click at [199, 10] on link "Discovery Assistant" at bounding box center [176, 15] width 112 height 30
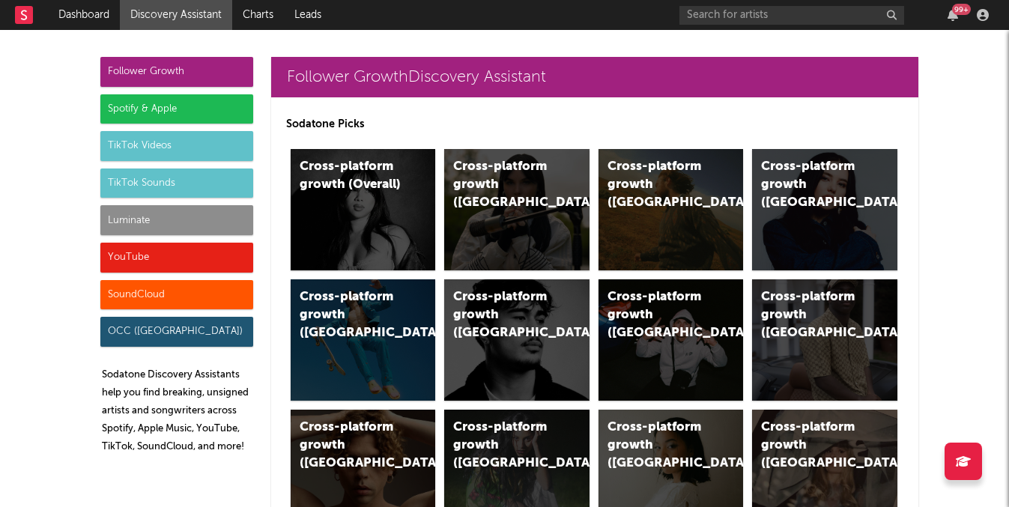
click at [207, 110] on div "Spotify & Apple" at bounding box center [176, 109] width 153 height 30
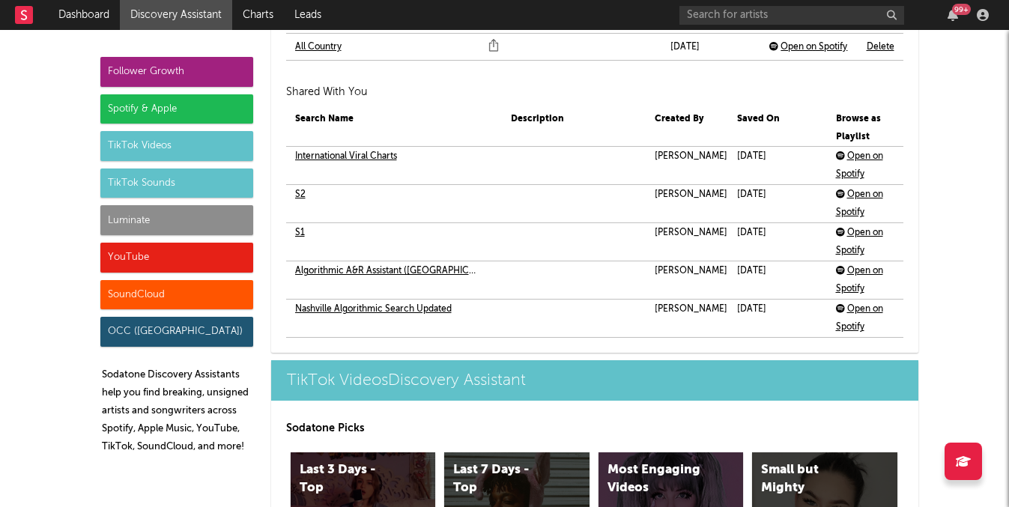
scroll to position [3906, 0]
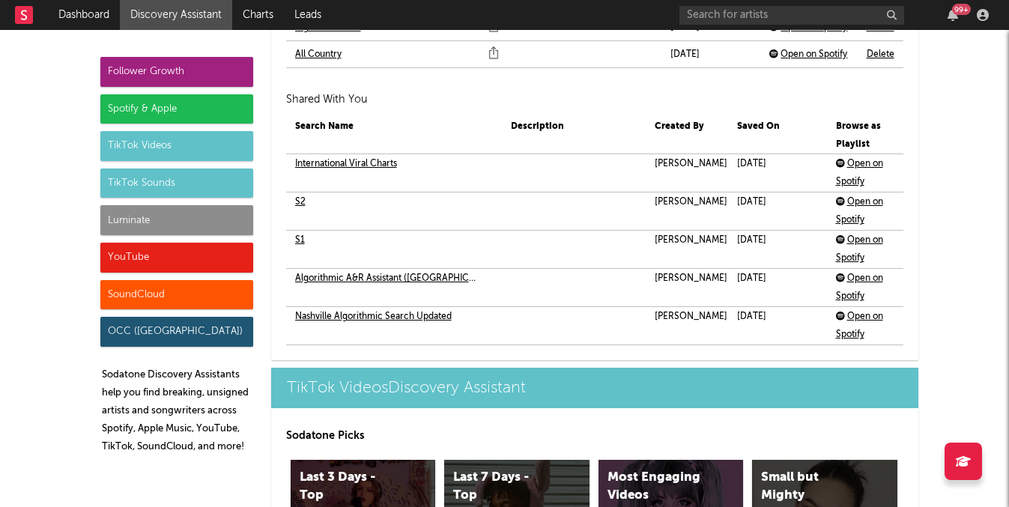
click at [299, 199] on link "S2" at bounding box center [300, 202] width 10 height 18
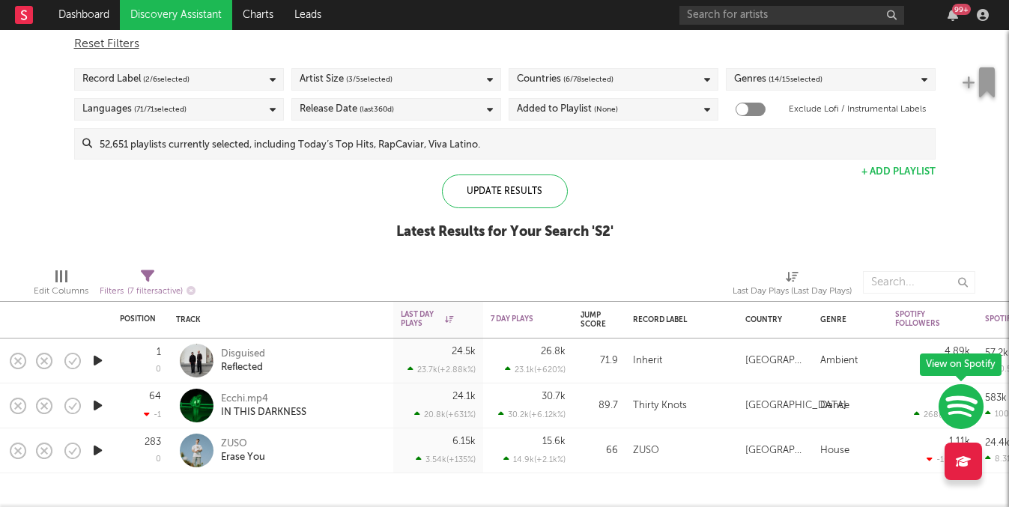
click at [201, 22] on link "Discovery Assistant" at bounding box center [176, 15] width 112 height 30
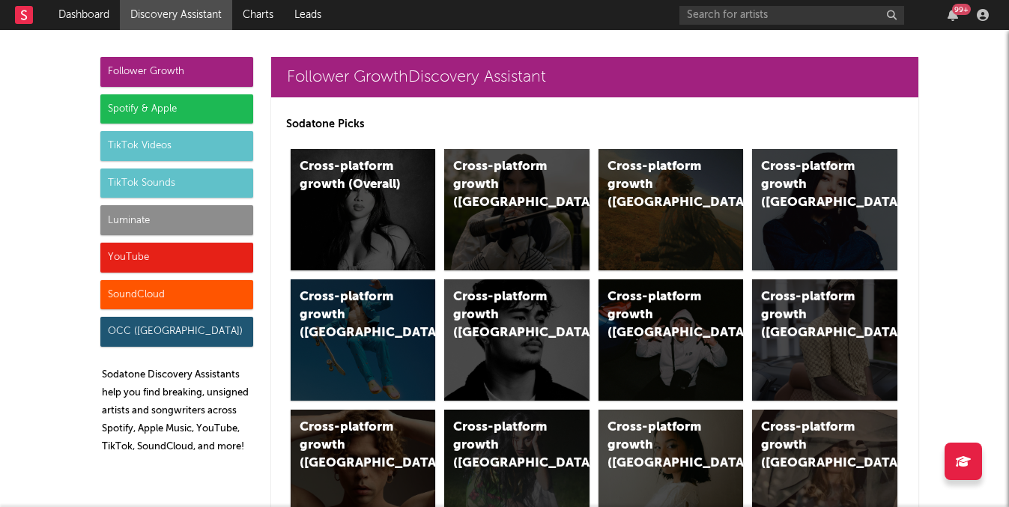
click at [206, 216] on div "Luminate" at bounding box center [176, 220] width 153 height 30
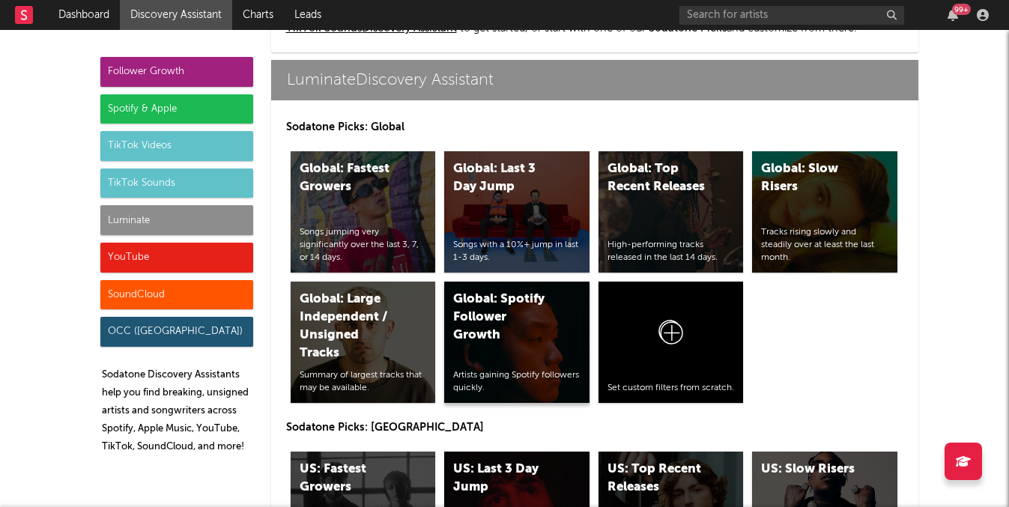
scroll to position [7506, 0]
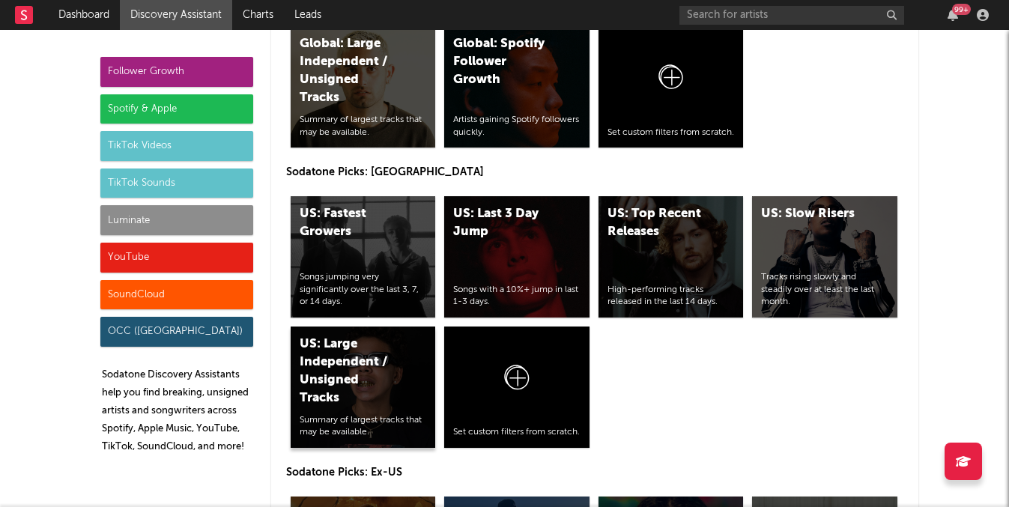
click at [398, 377] on div "US: Large Independent / Unsigned Tracks" at bounding box center [351, 371] width 102 height 72
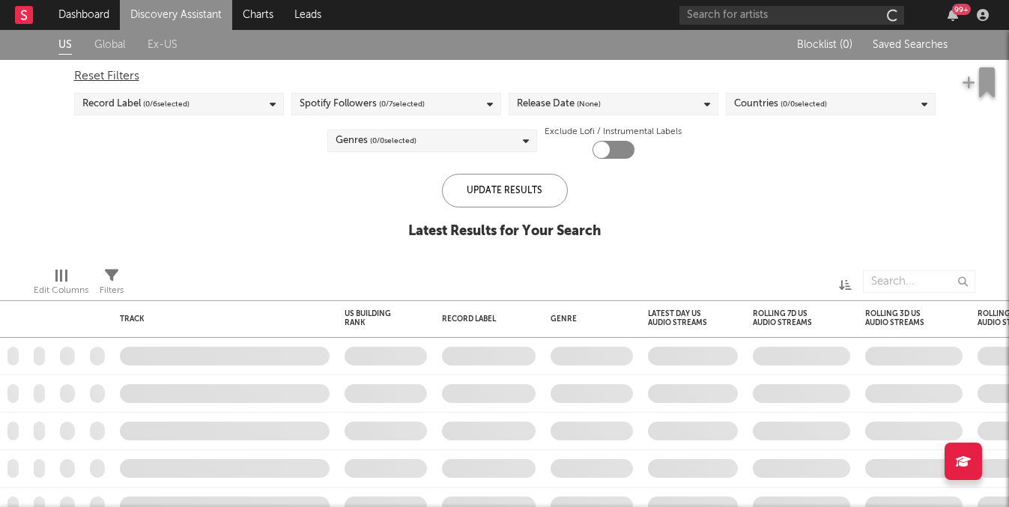
checkbox input "true"
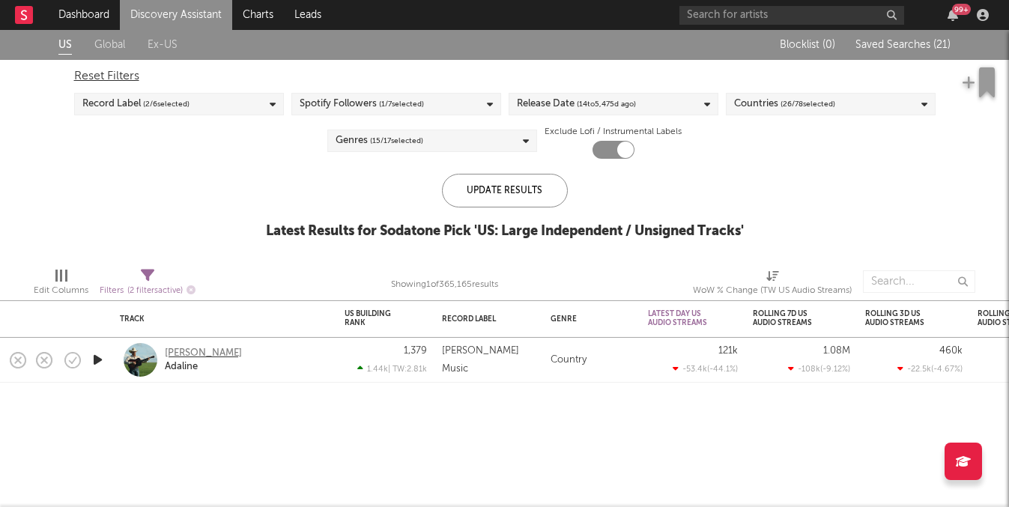
click at [192, 356] on div "[PERSON_NAME]" at bounding box center [203, 353] width 77 height 13
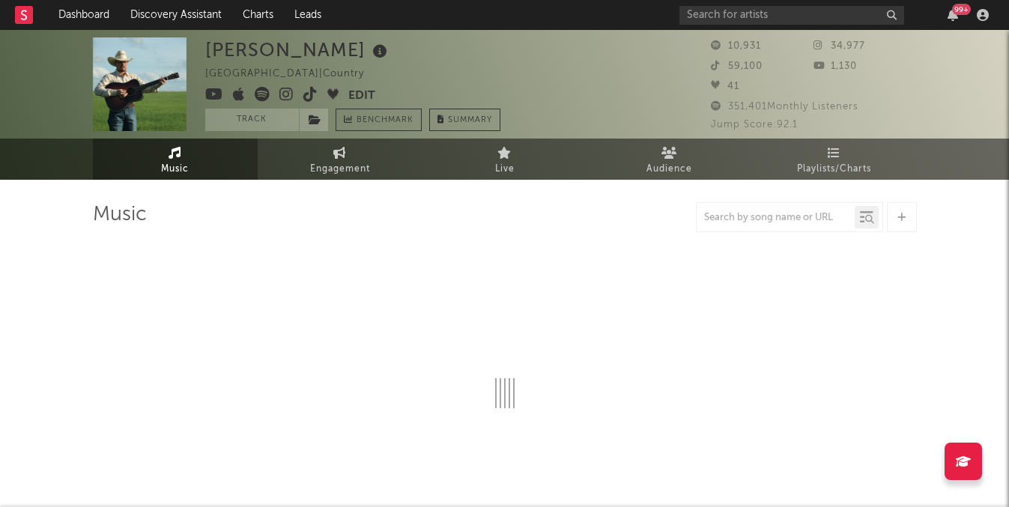
select select "1w"
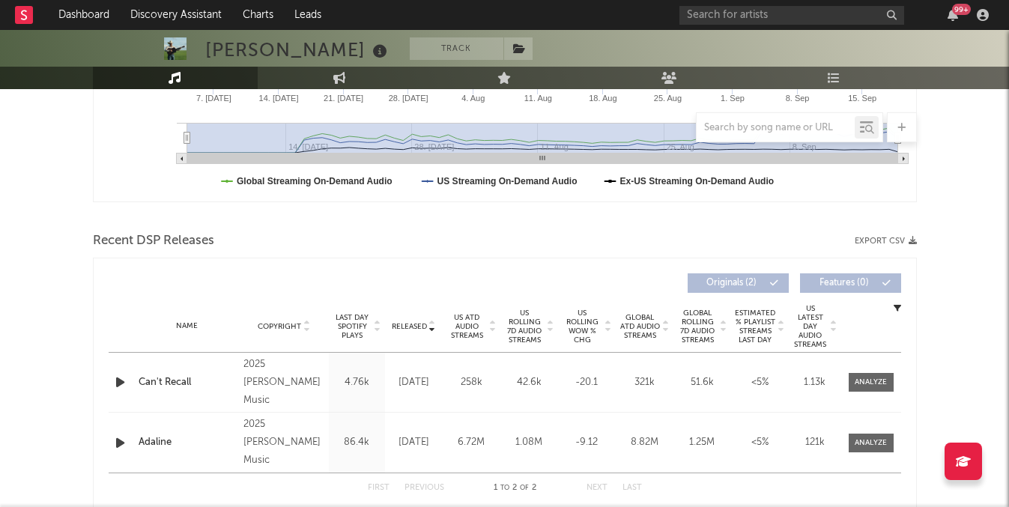
scroll to position [394, 0]
click at [545, 327] on div at bounding box center [549, 328] width 9 height 36
click at [883, 389] on span at bounding box center [870, 383] width 45 height 19
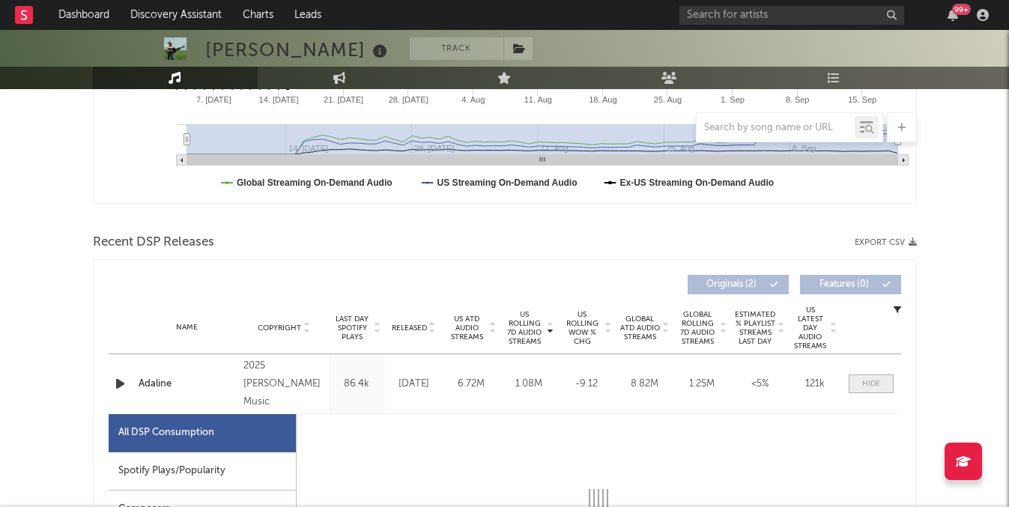
click at [883, 389] on span at bounding box center [870, 383] width 45 height 19
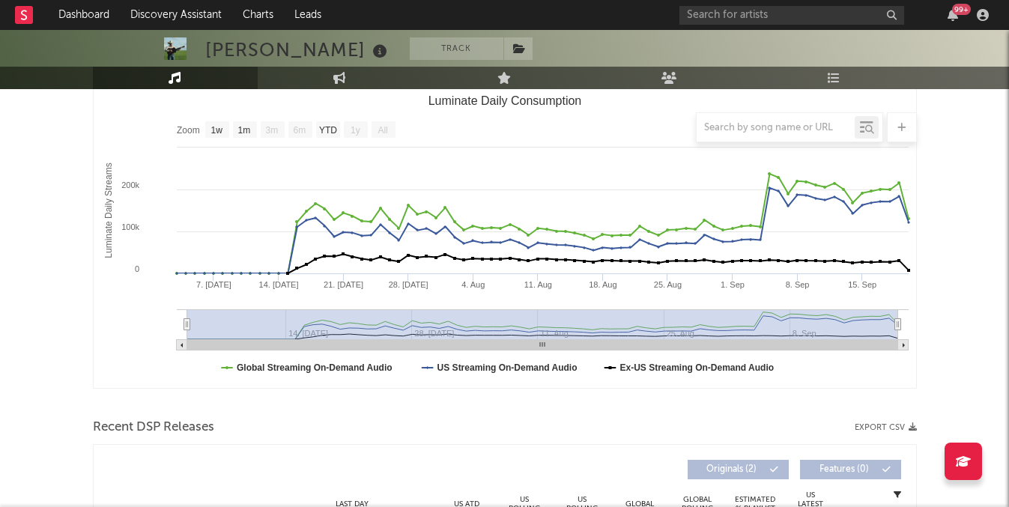
scroll to position [145, 0]
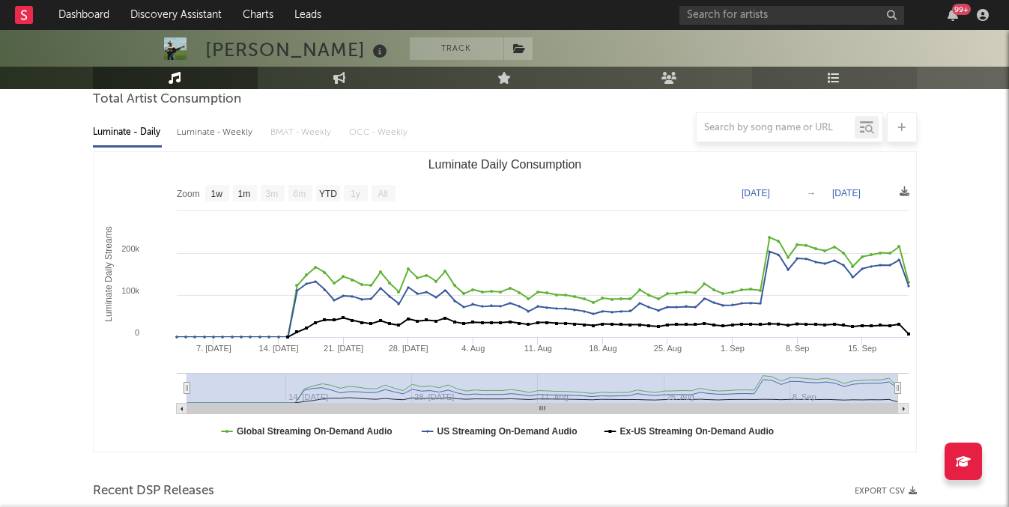
click at [826, 71] on link "Playlists/Charts" at bounding box center [834, 78] width 165 height 22
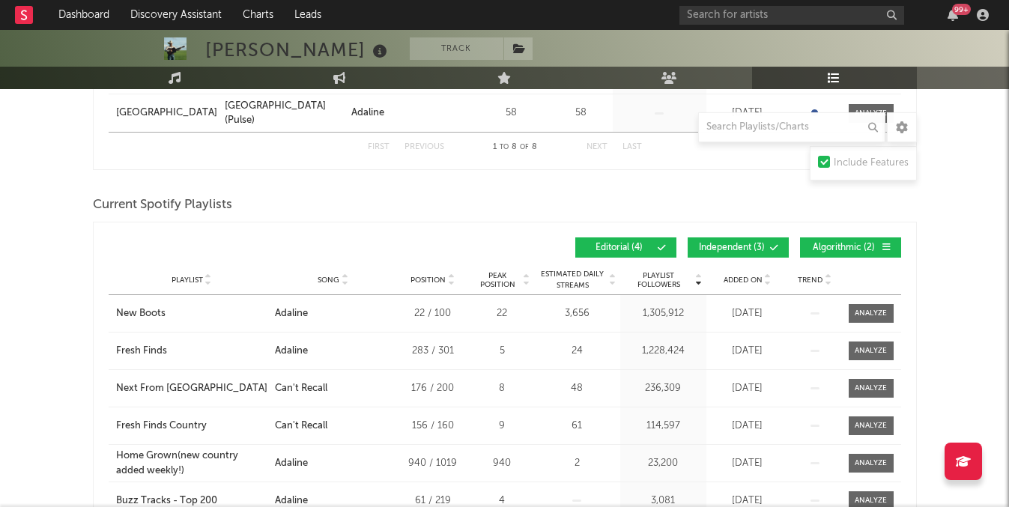
scroll to position [609, 0]
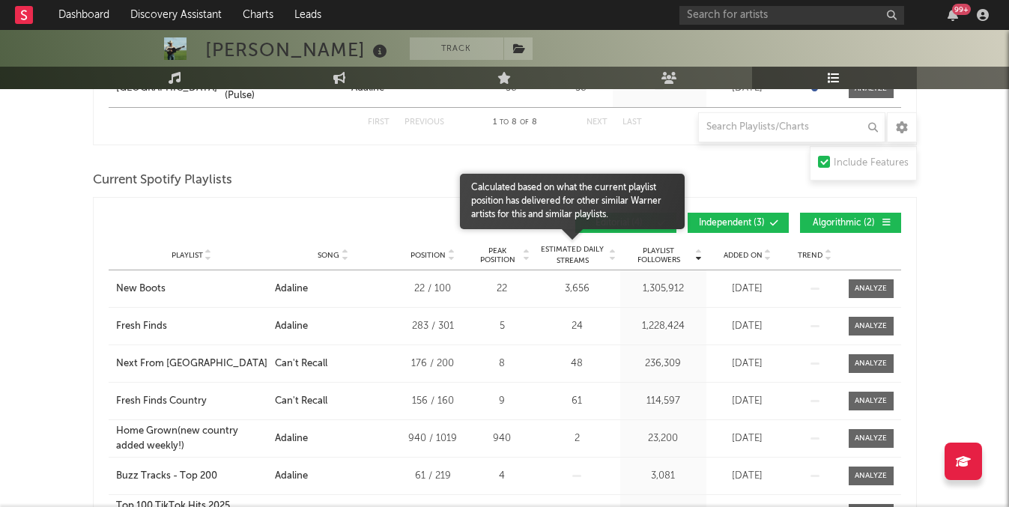
click at [571, 247] on span "Estimated Daily Streams" at bounding box center [573, 255] width 70 height 22
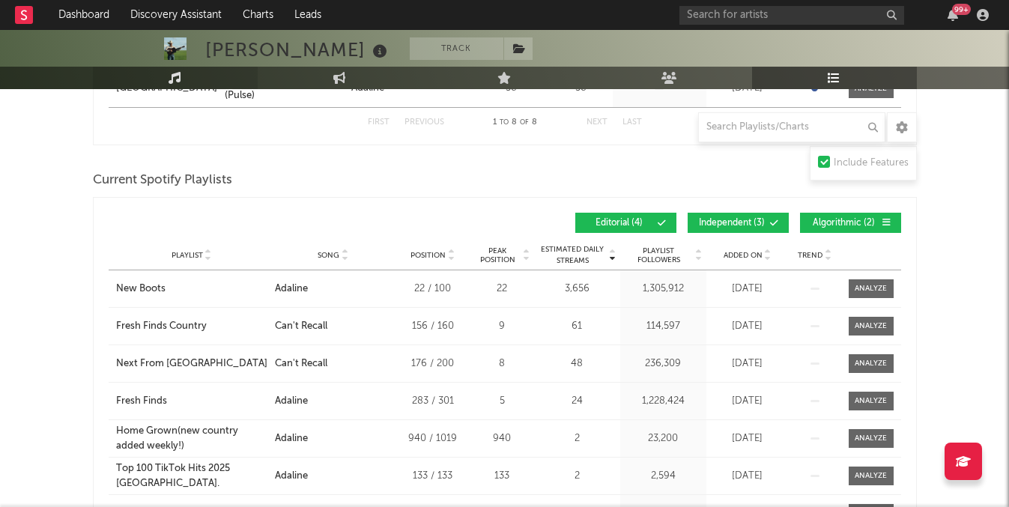
click at [174, 78] on icon at bounding box center [174, 78] width 13 height 12
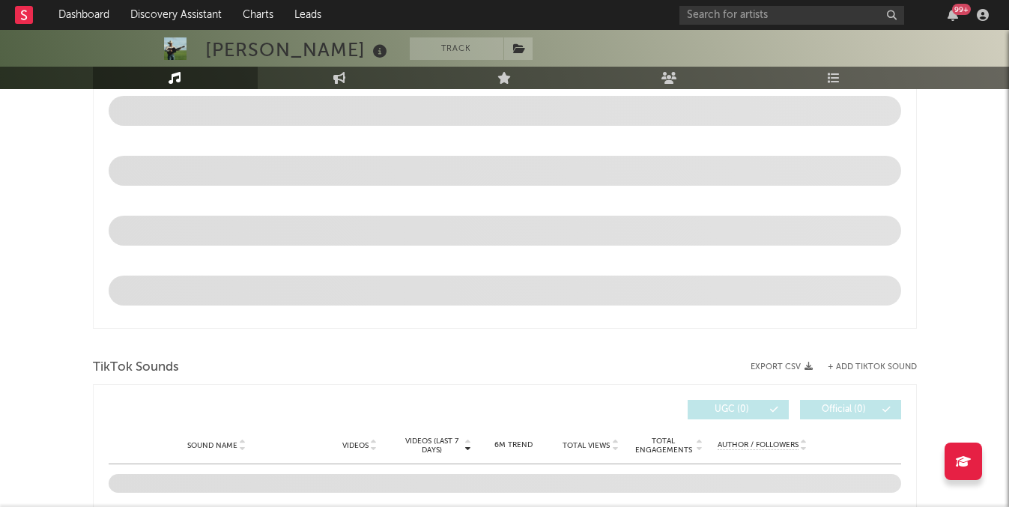
select select "1w"
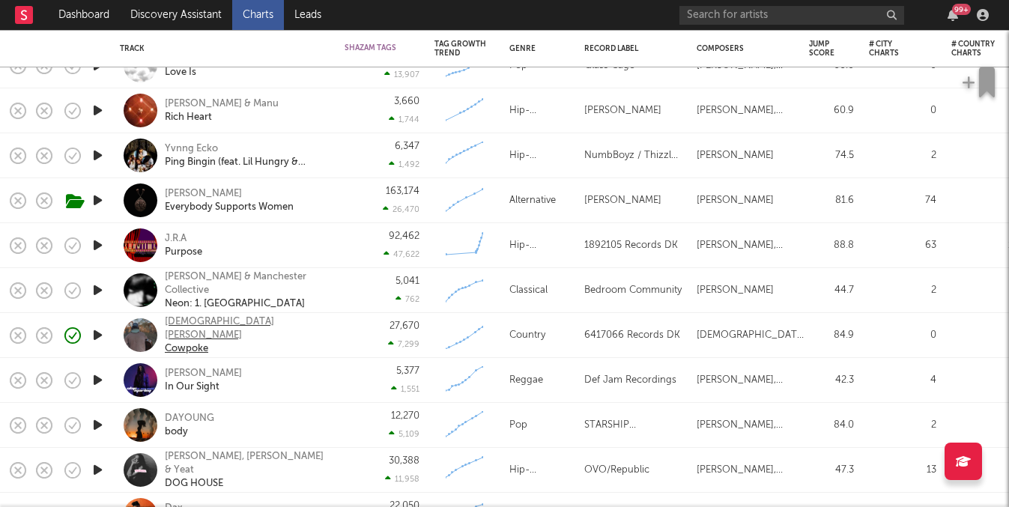
click at [225, 325] on div "[DEMOGRAPHIC_DATA][PERSON_NAME]" at bounding box center [245, 328] width 161 height 27
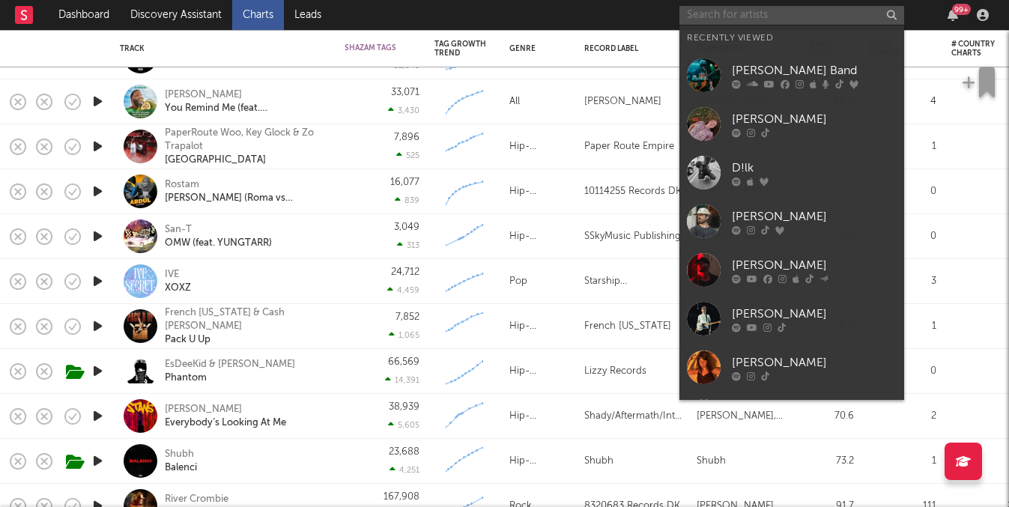
click at [765, 12] on input "text" at bounding box center [791, 15] width 225 height 19
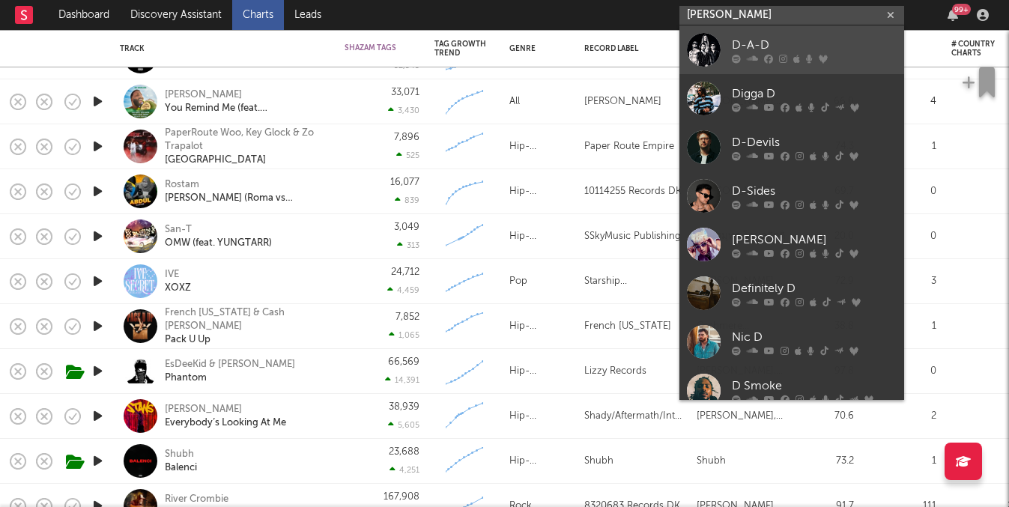
type input "[PERSON_NAME]"
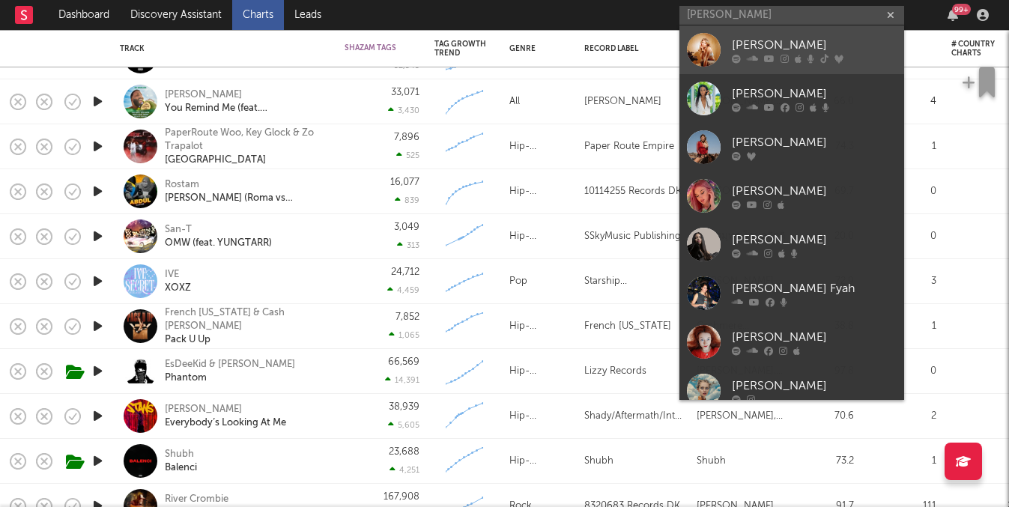
click at [768, 37] on div "Dasha" at bounding box center [814, 45] width 165 height 18
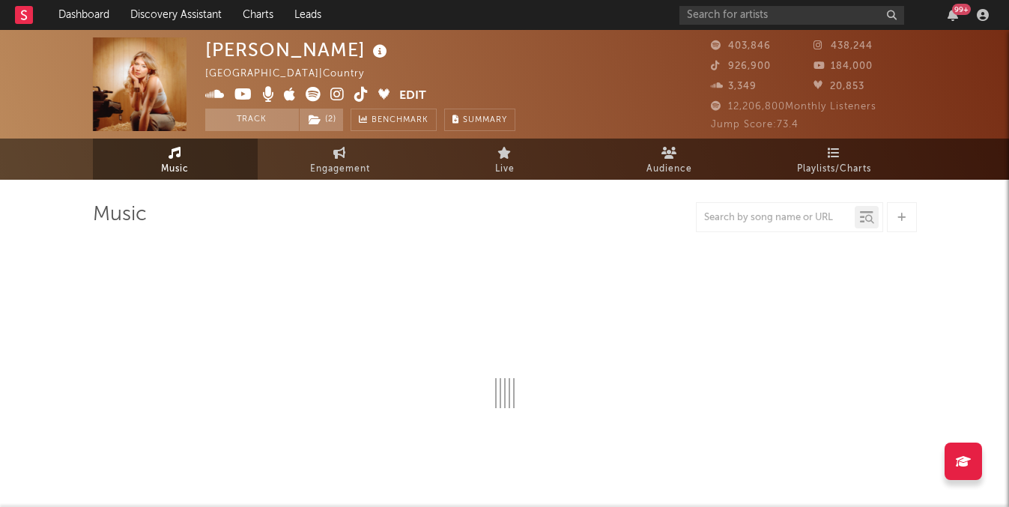
select select "6m"
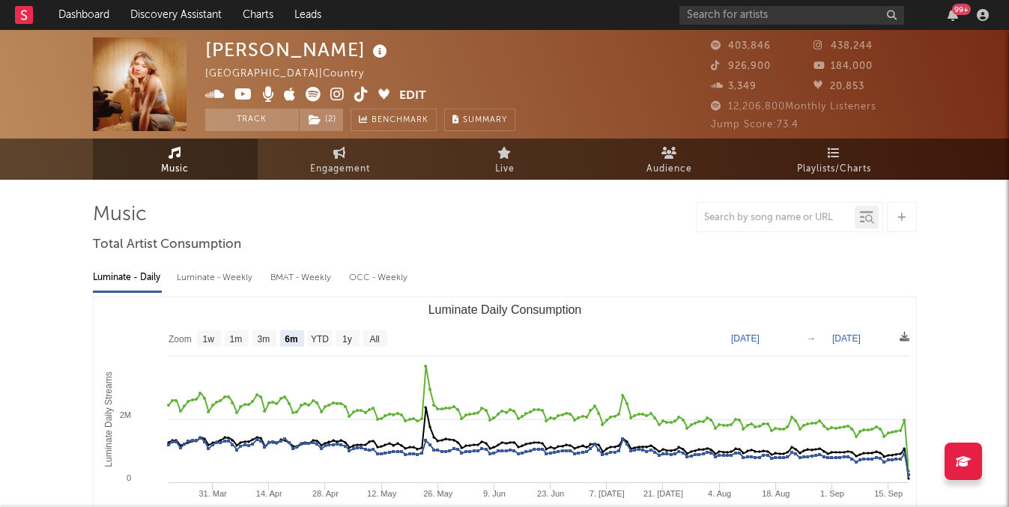
select select "6m"
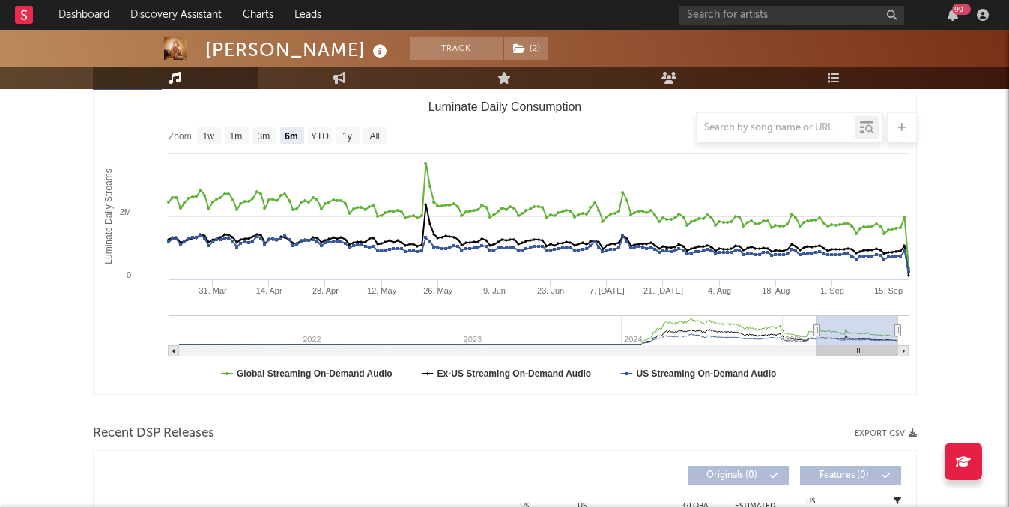
scroll to position [449, 0]
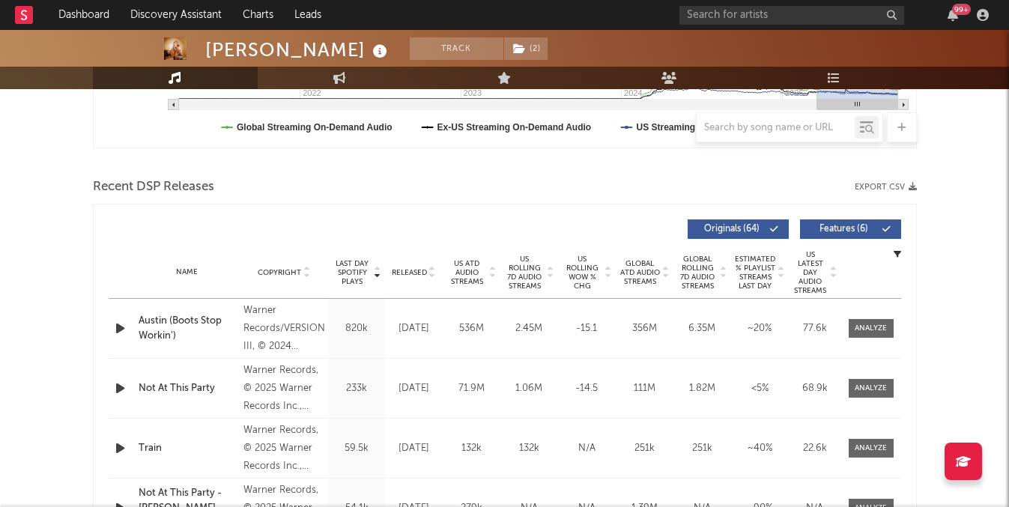
click at [515, 273] on span "US Rolling 7D Audio Streams" at bounding box center [524, 273] width 41 height 36
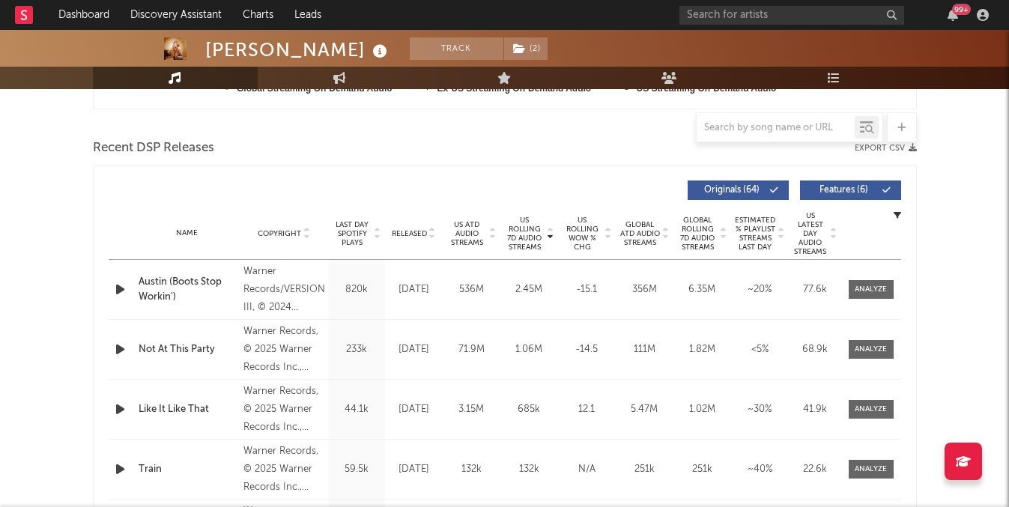
click at [404, 221] on div "Name Copyright Label Album Names Composer Names 7 Day Spotify Plays Last Day Sp…" at bounding box center [505, 233] width 792 height 52
click at [404, 228] on div "Released" at bounding box center [414, 233] width 50 height 11
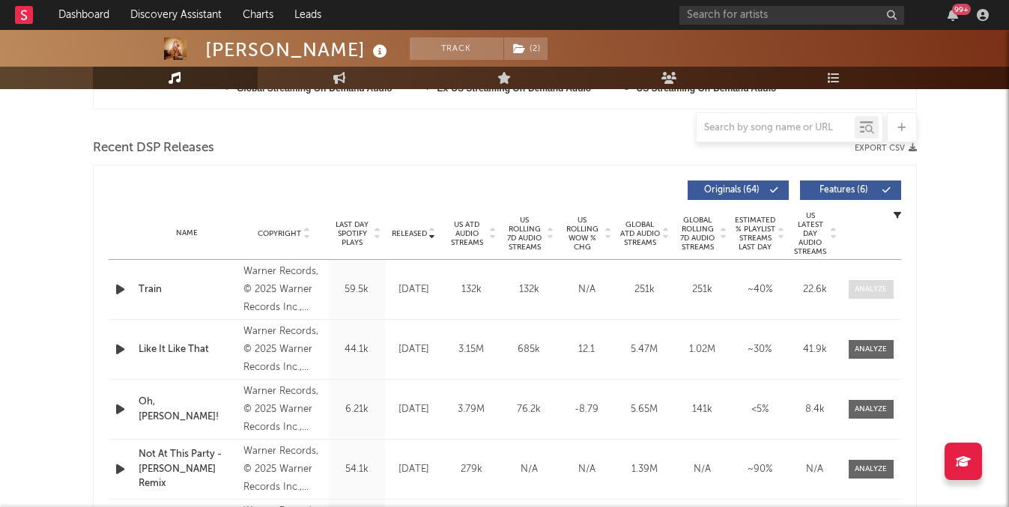
click at [869, 293] on div at bounding box center [870, 289] width 32 height 11
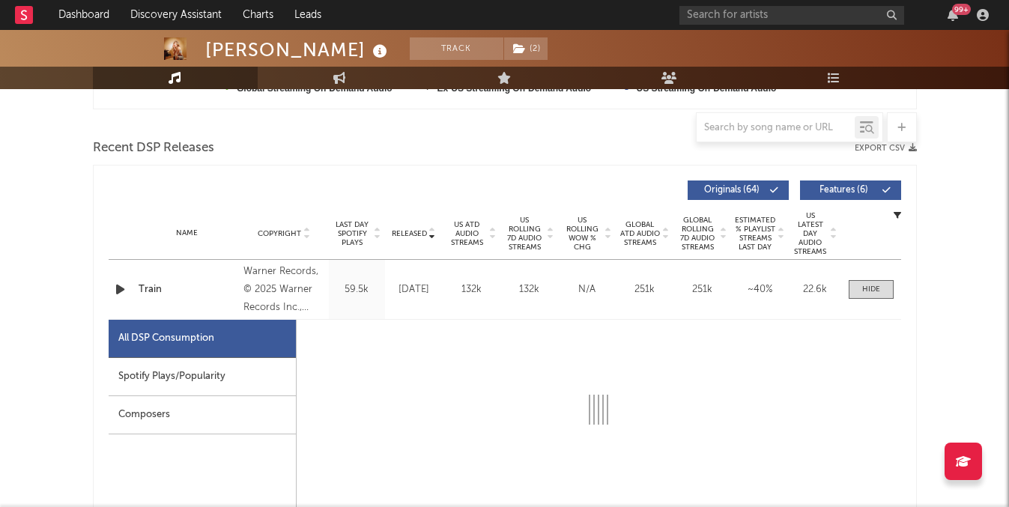
select select "1w"
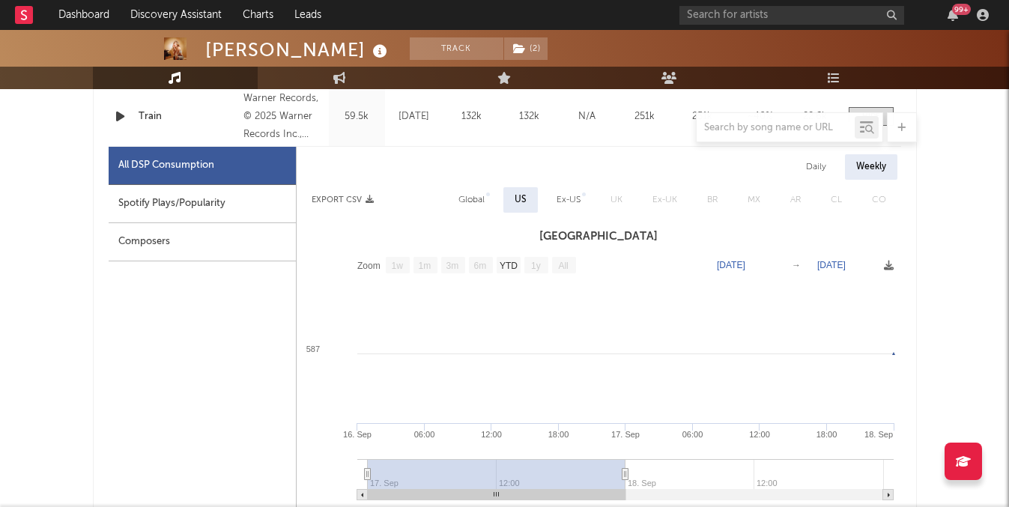
scroll to position [683, 0]
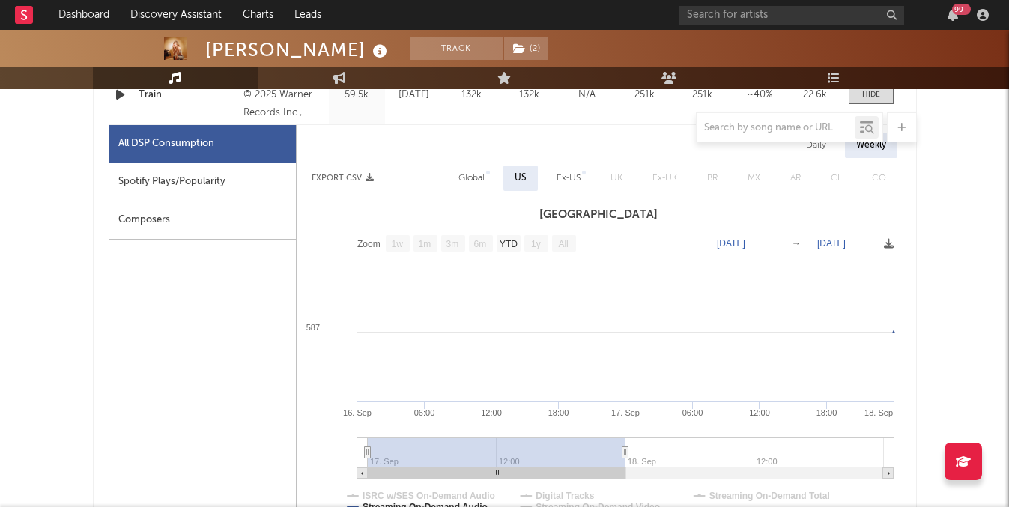
click at [258, 181] on div "Spotify Plays/Popularity" at bounding box center [202, 182] width 187 height 38
select select "1w"
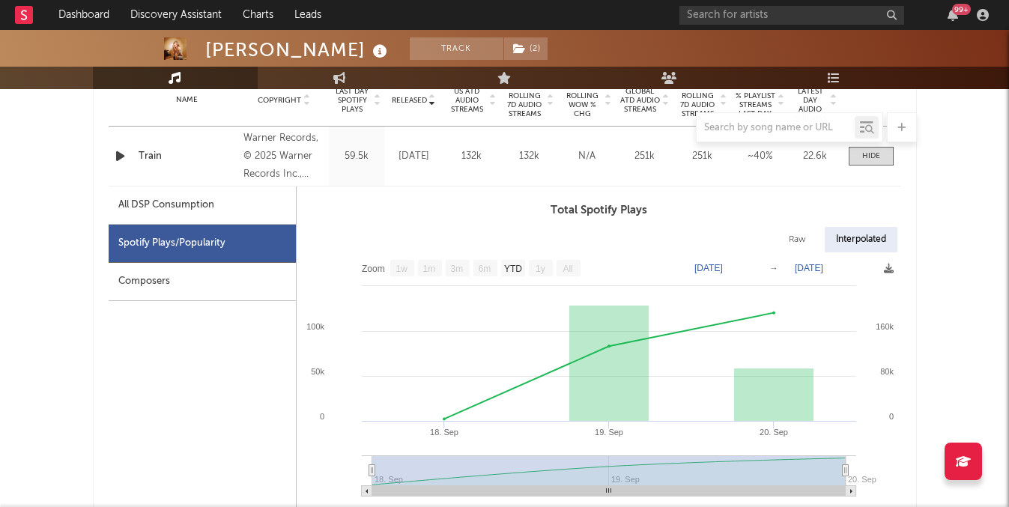
scroll to position [620, 0]
click at [879, 164] on span at bounding box center [870, 157] width 45 height 19
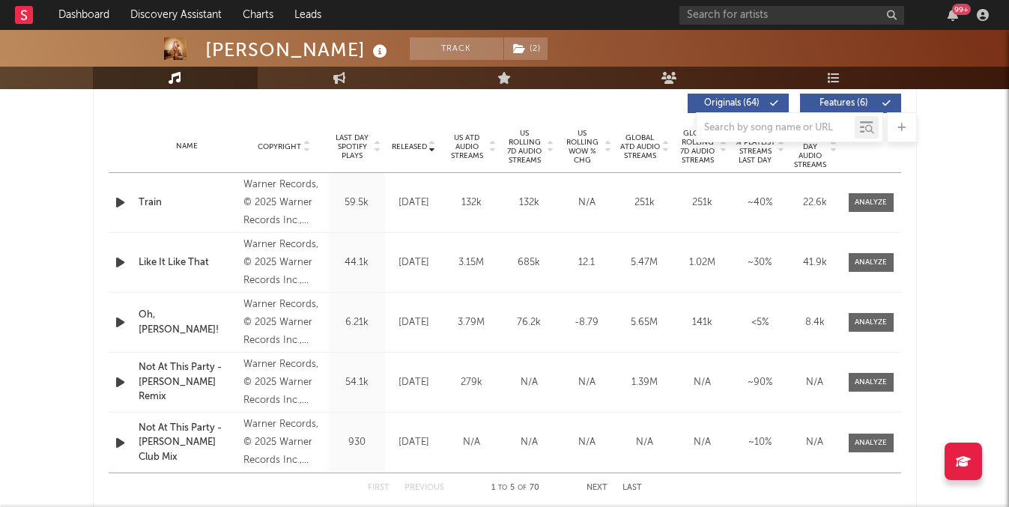
scroll to position [567, 0]
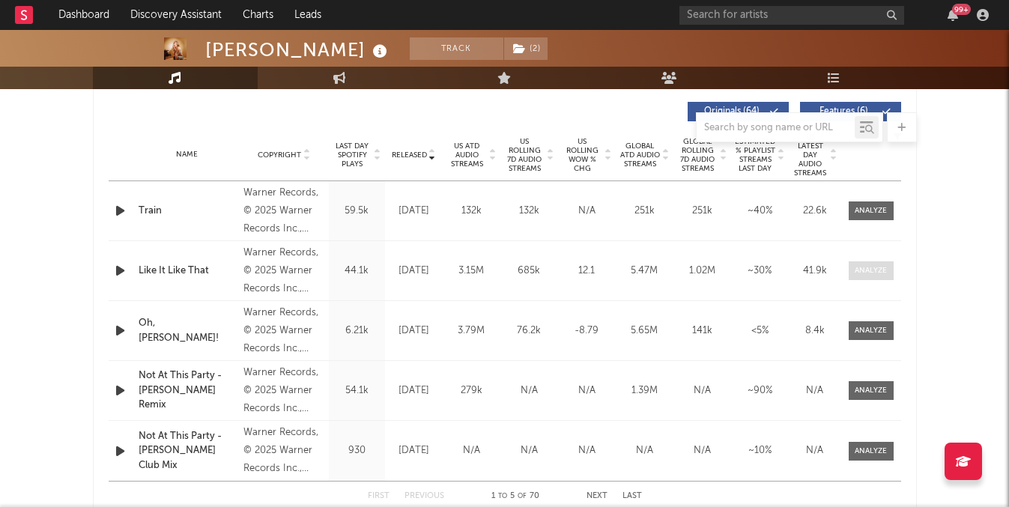
click at [875, 267] on div at bounding box center [870, 270] width 32 height 11
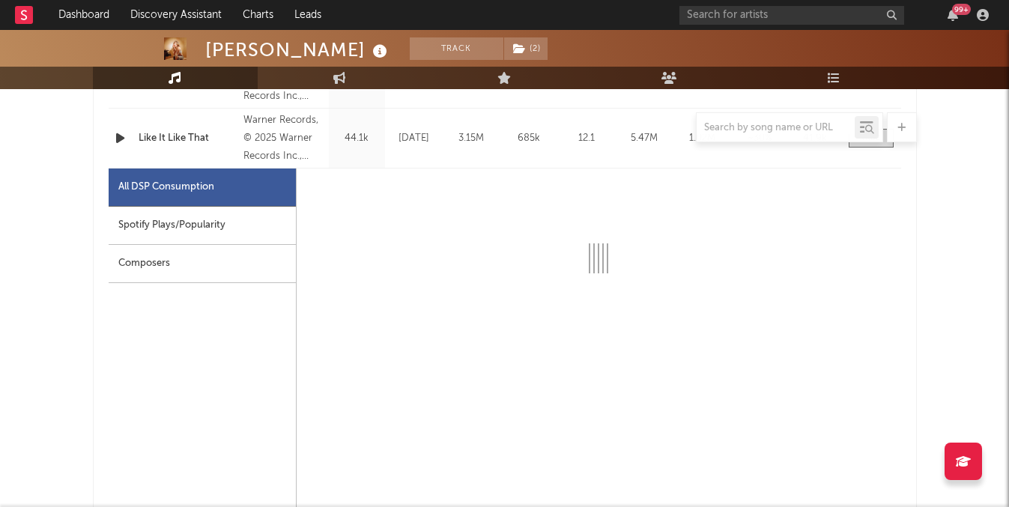
scroll to position [714, 0]
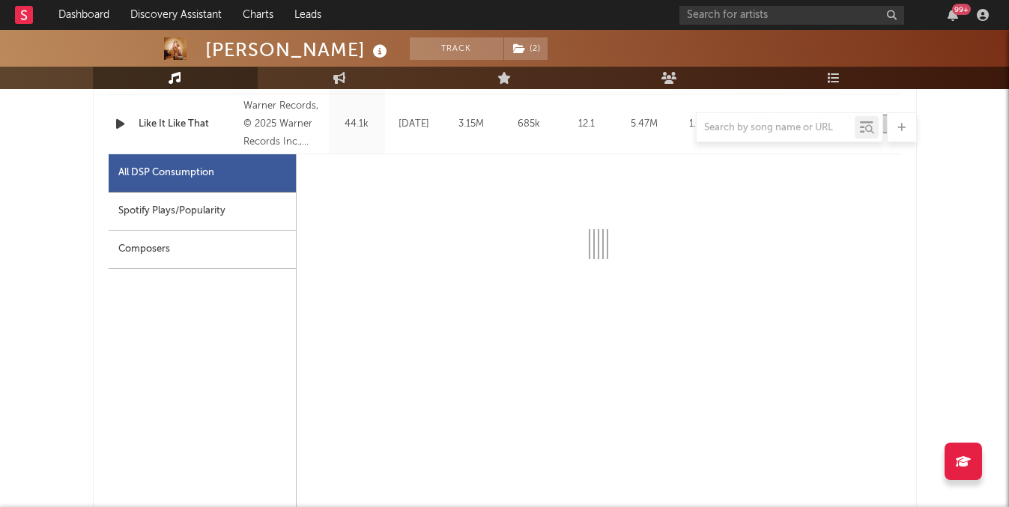
select select "1w"
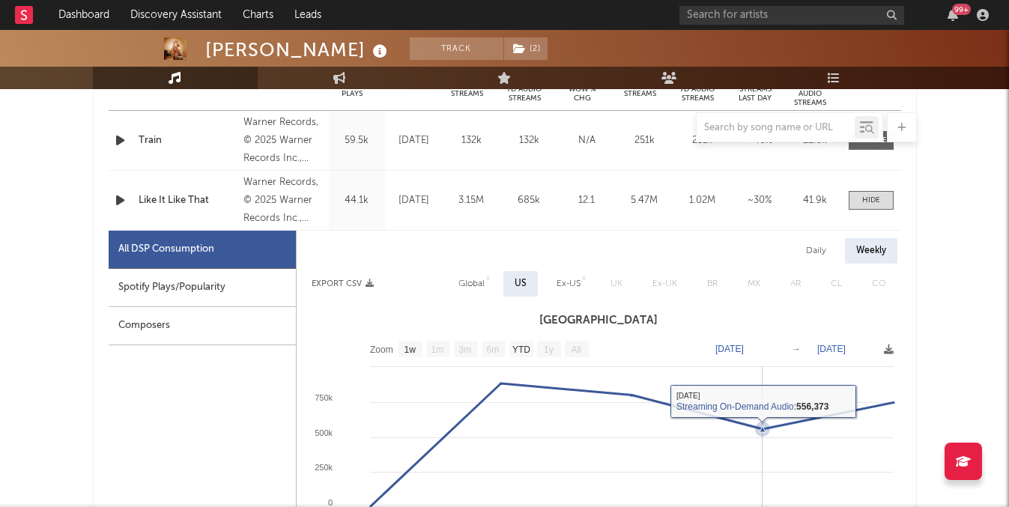
scroll to position [624, 0]
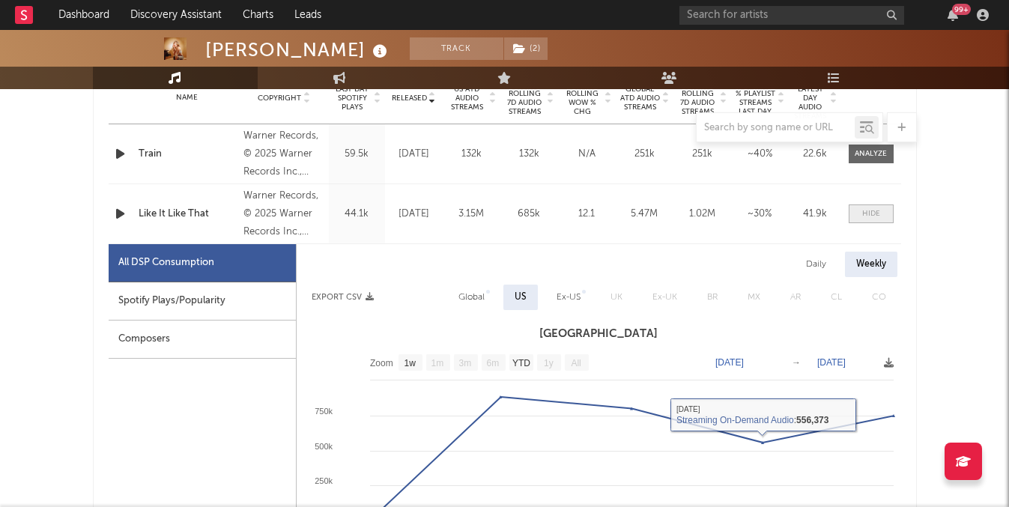
click at [866, 221] on span at bounding box center [870, 213] width 45 height 19
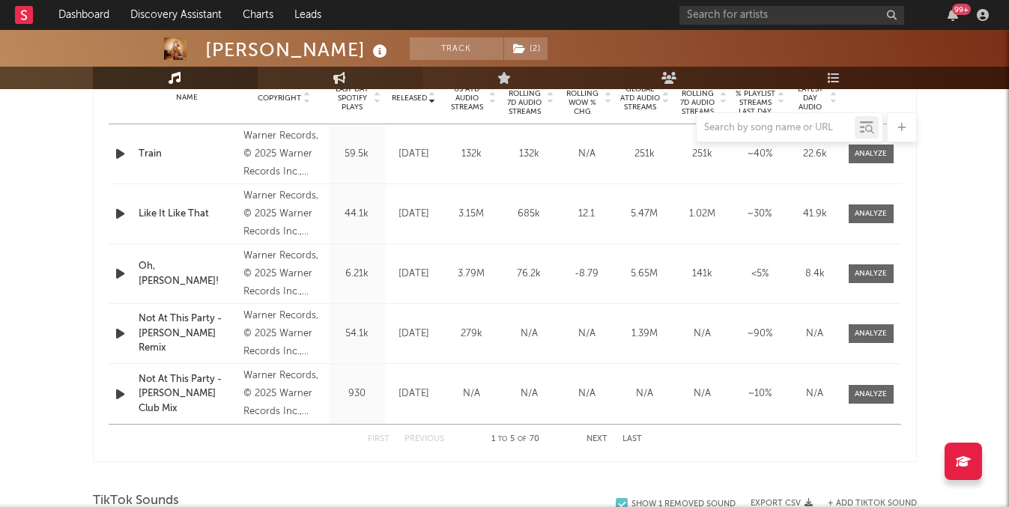
click at [311, 67] on link "Engagement" at bounding box center [340, 78] width 165 height 22
select select "1w"
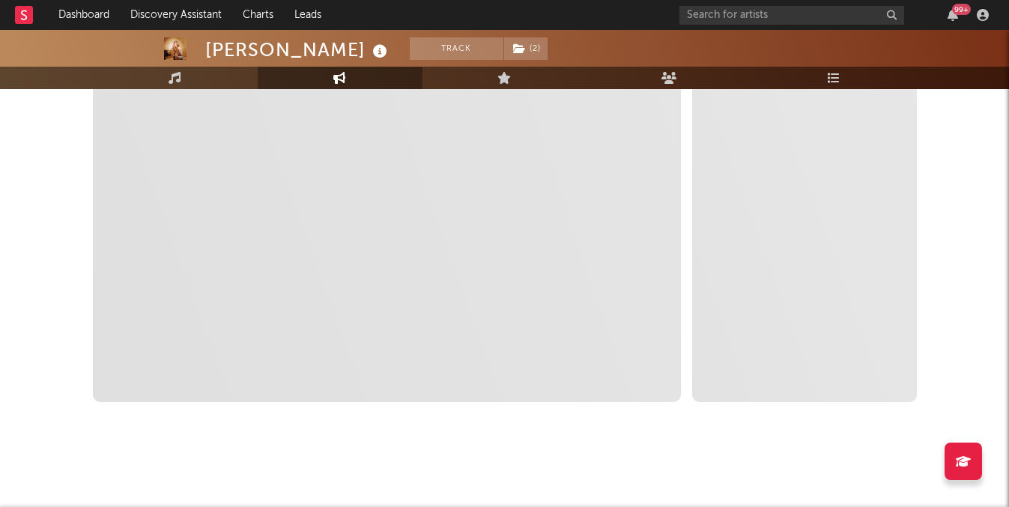
scroll to position [309, 0]
select select "1m"
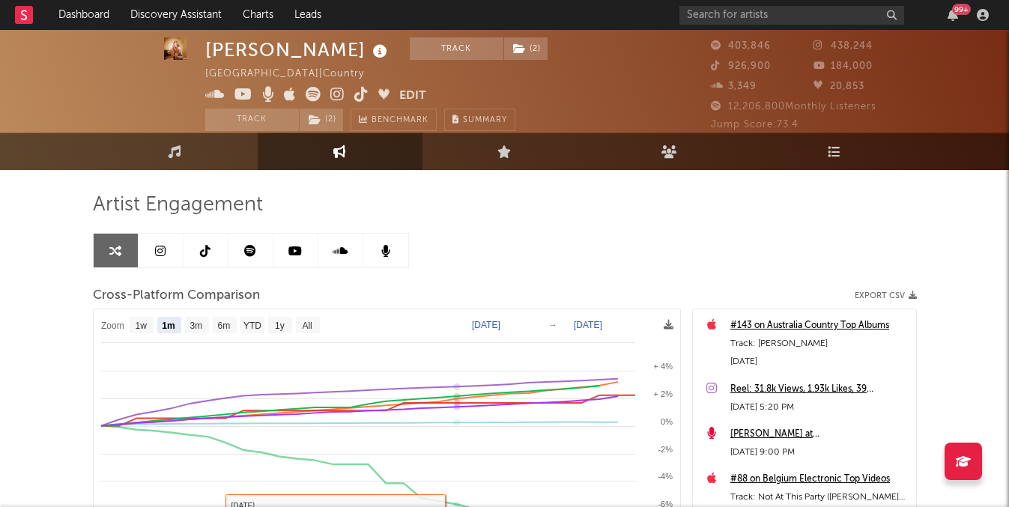
scroll to position [0, 0]
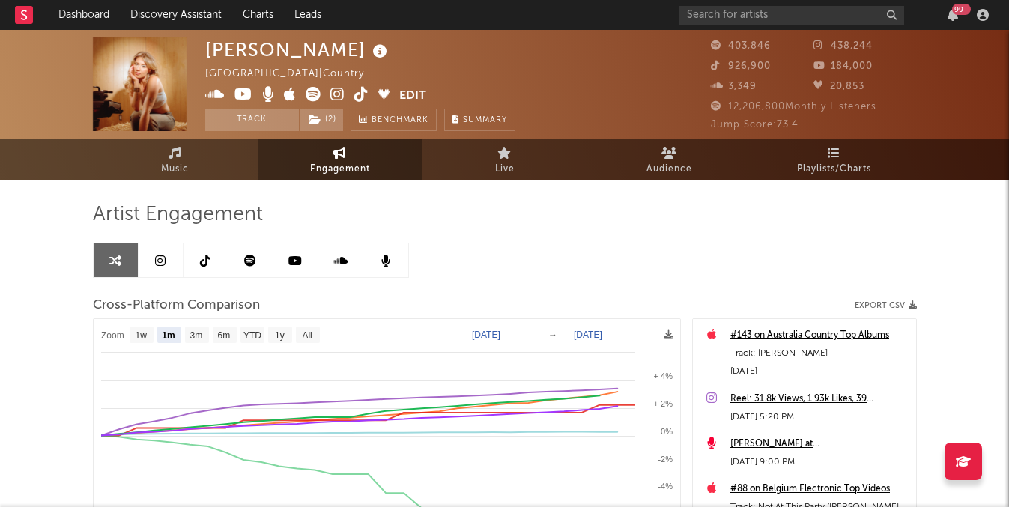
click at [255, 258] on icon at bounding box center [250, 261] width 12 height 12
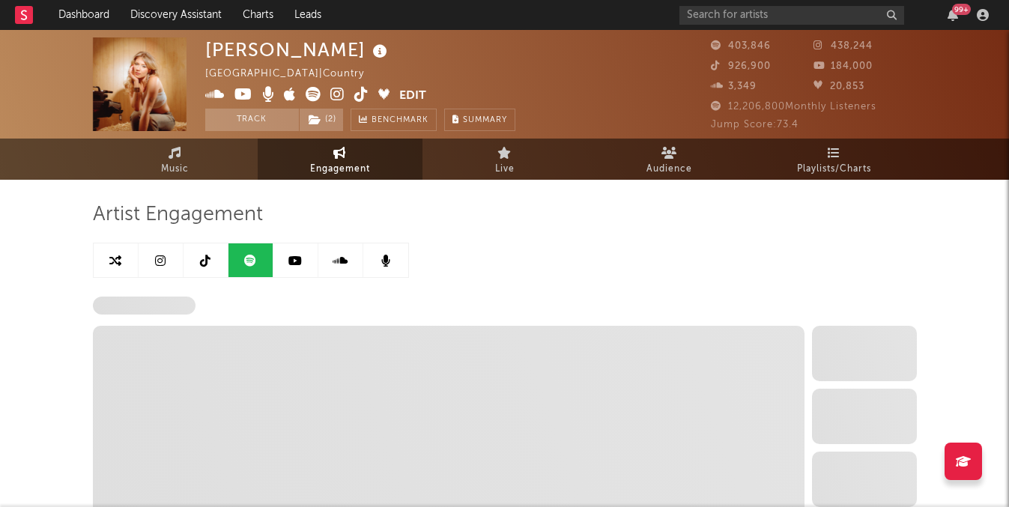
select select "6m"
select select "1w"
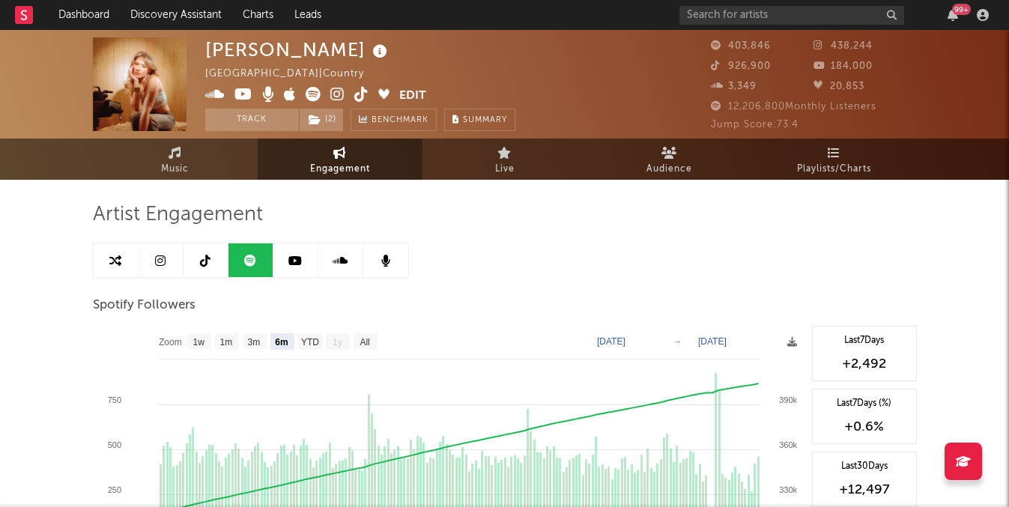
click at [199, 258] on link at bounding box center [205, 260] width 45 height 34
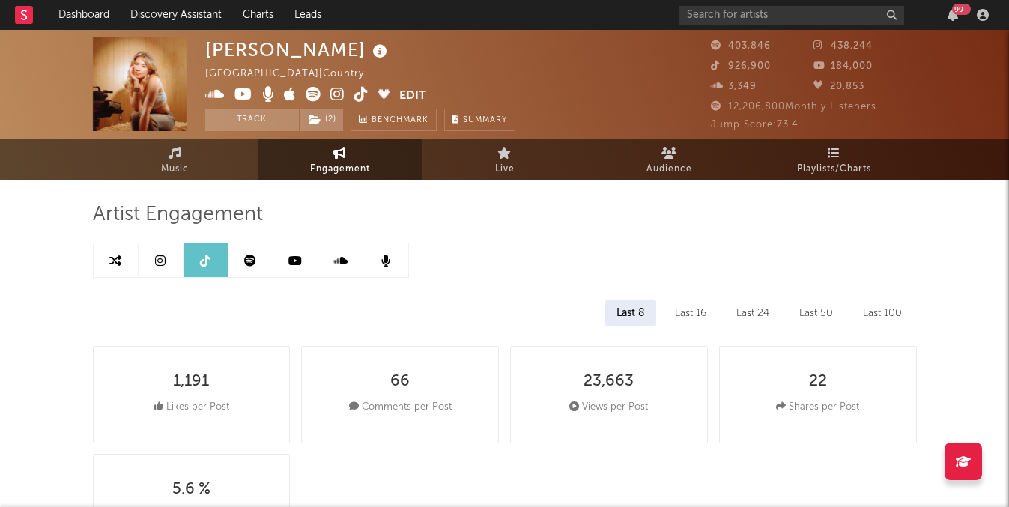
click at [178, 255] on link at bounding box center [161, 260] width 45 height 34
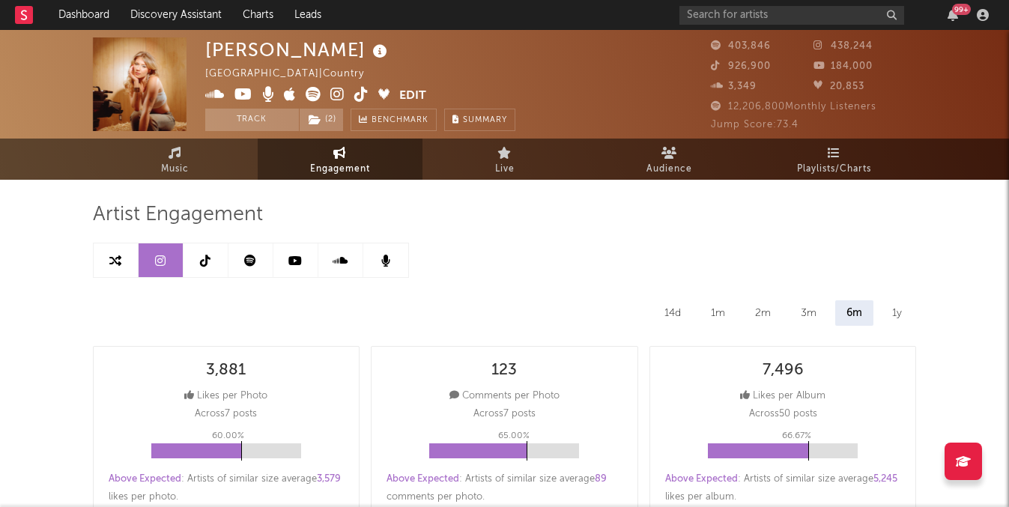
click at [291, 255] on icon at bounding box center [294, 261] width 13 height 12
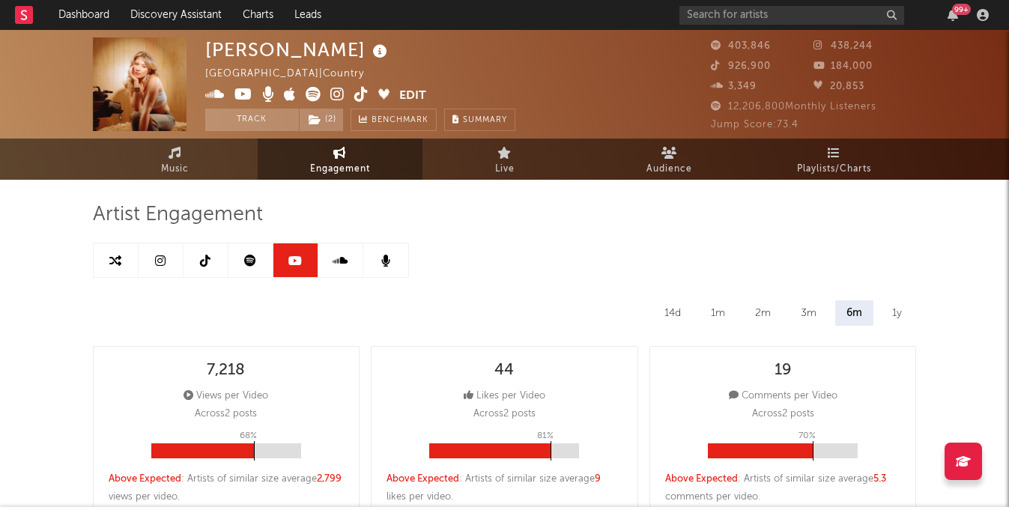
click at [241, 264] on link at bounding box center [250, 260] width 45 height 34
select select "6m"
select select "1w"
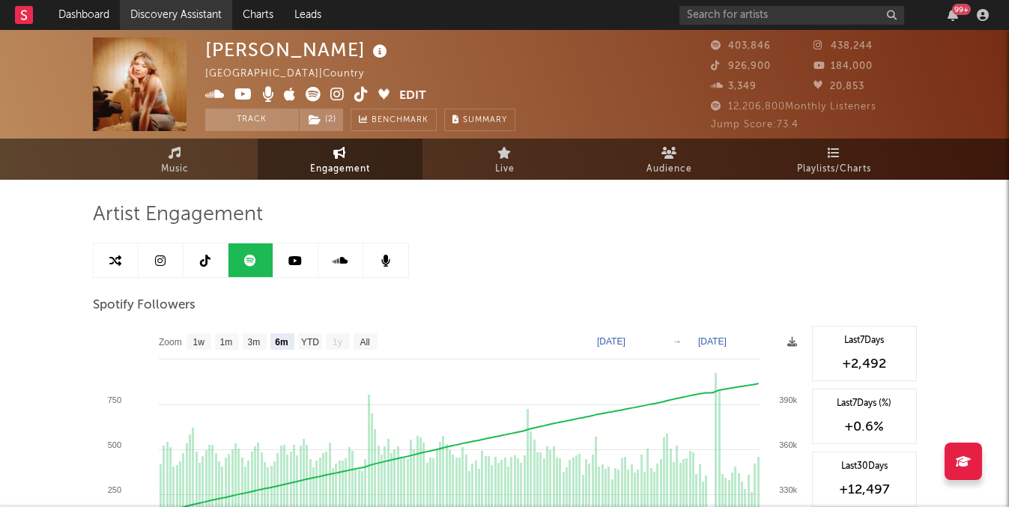
click at [163, 17] on link "Discovery Assistant" at bounding box center [176, 15] width 112 height 30
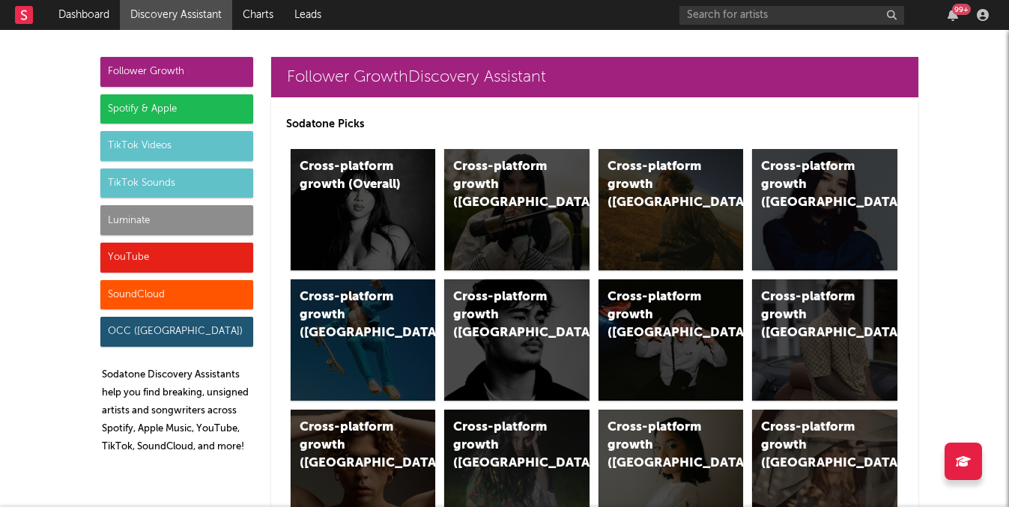
click at [175, 237] on div "Follower Growth Spotify & Apple TikTok Videos TikTok Sounds Luminate YouTube So…" at bounding box center [176, 261] width 153 height 409
click at [175, 219] on div "Luminate" at bounding box center [176, 220] width 153 height 30
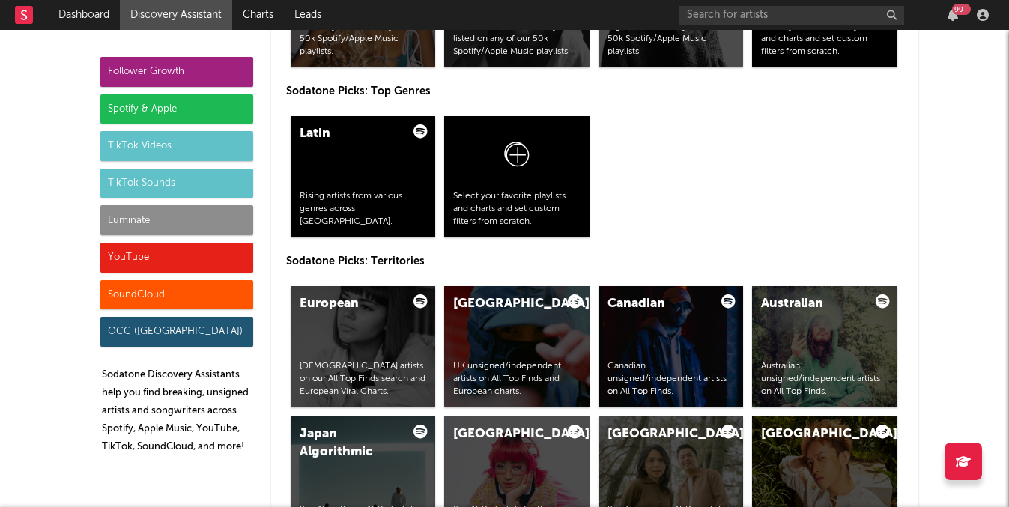
scroll to position [2398, 0]
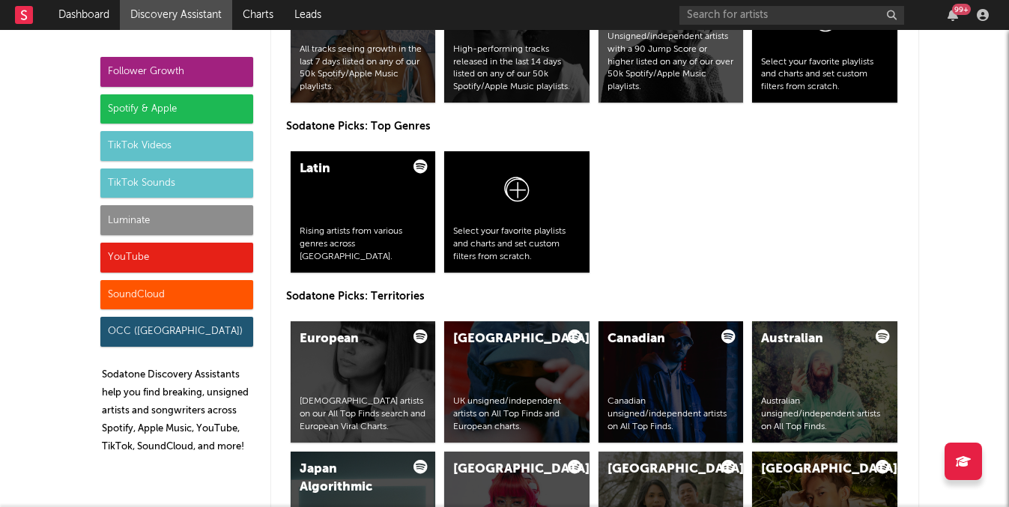
click at [190, 67] on div "Follower Growth" at bounding box center [176, 72] width 153 height 30
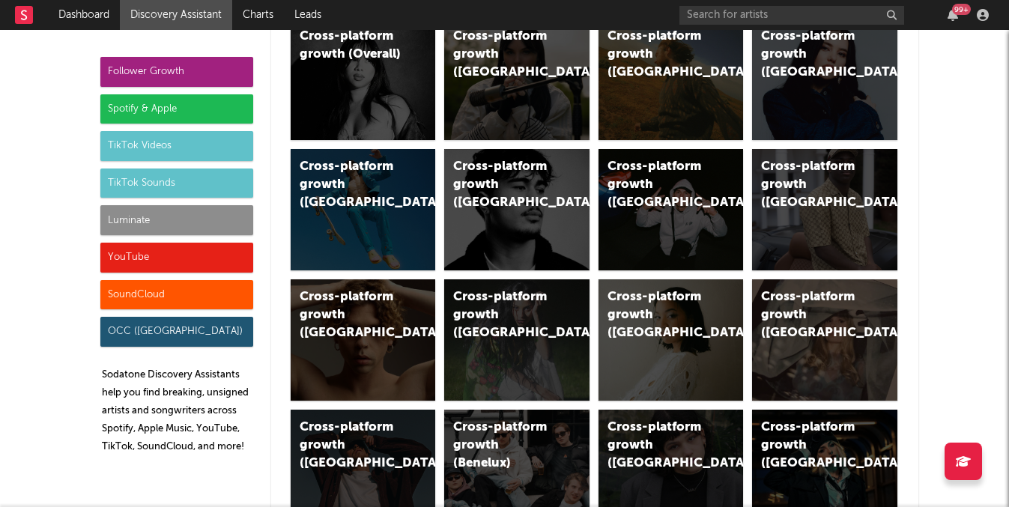
scroll to position [0, 0]
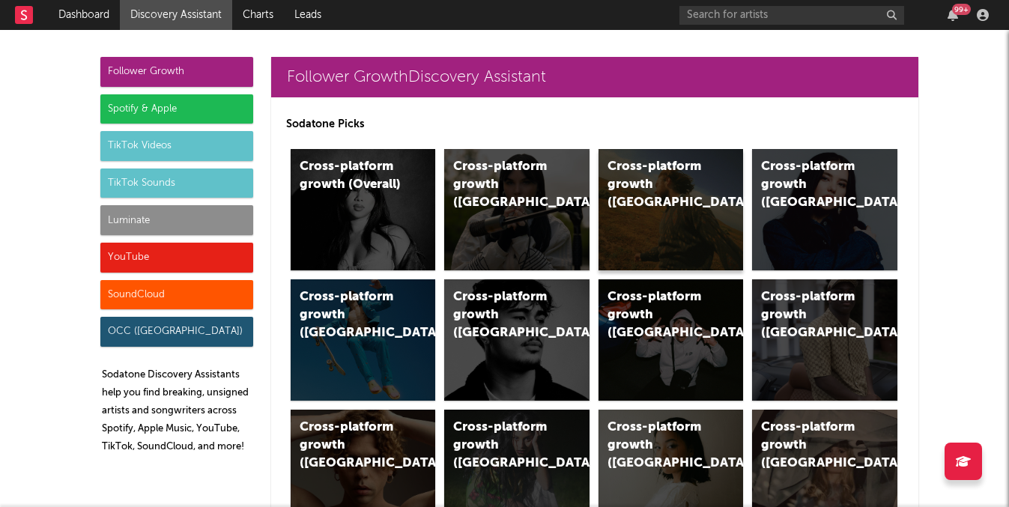
click at [692, 204] on div "Cross-platform growth (US)" at bounding box center [670, 209] width 145 height 121
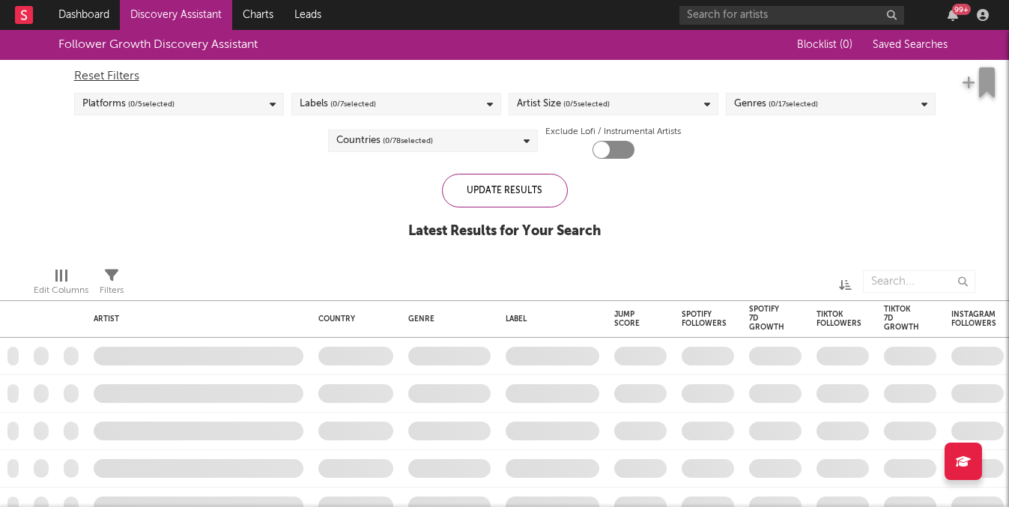
checkbox input "true"
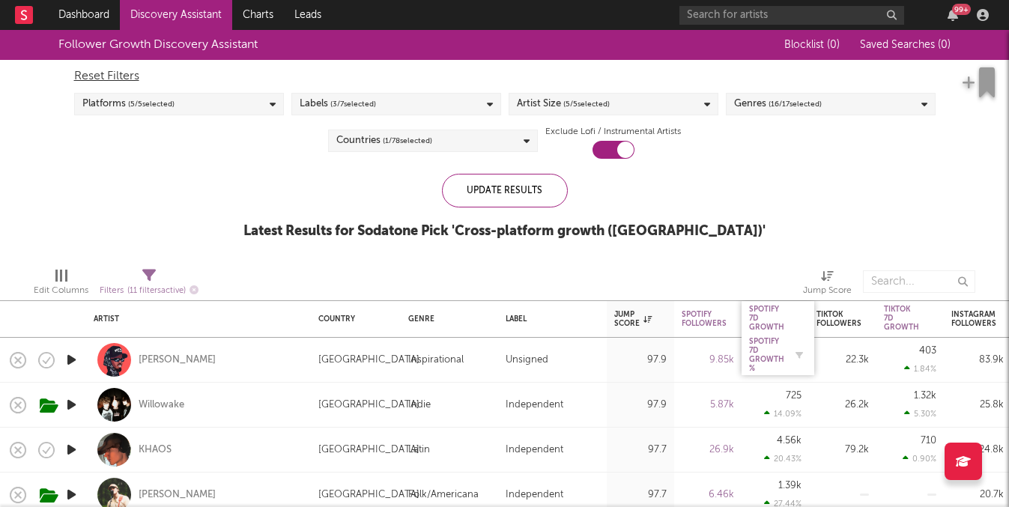
click at [780, 353] on div "Spotify 7D Growth %" at bounding box center [766, 355] width 35 height 36
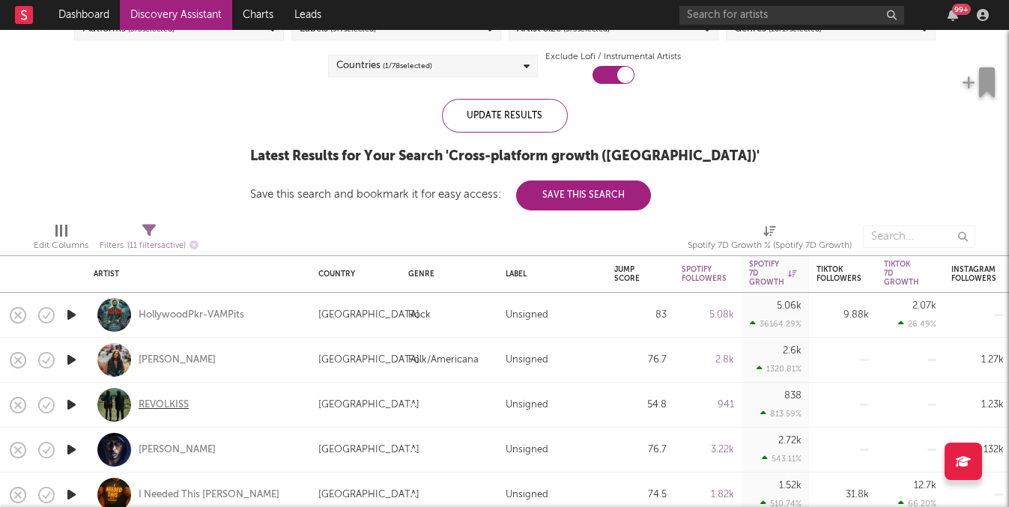
click at [168, 408] on div "REVOLKISS" at bounding box center [164, 404] width 50 height 13
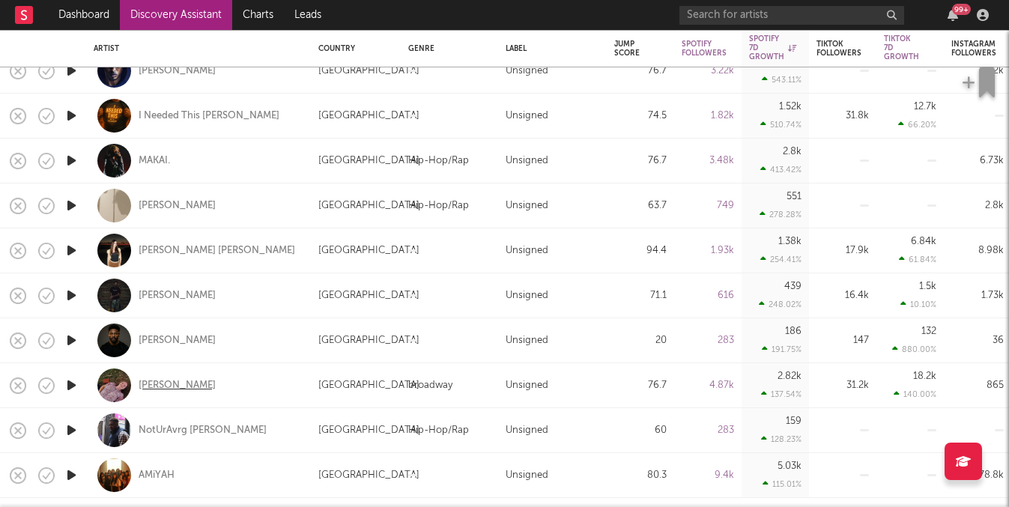
click at [190, 392] on div "Annabelle Dinda" at bounding box center [177, 385] width 77 height 13
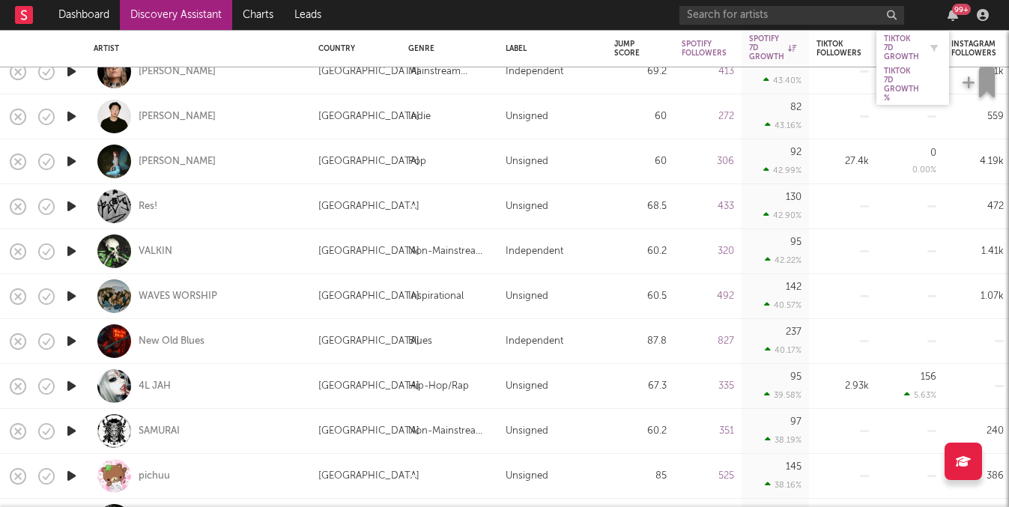
click at [895, 37] on div "Tiktok 7D Growth" at bounding box center [901, 47] width 35 height 27
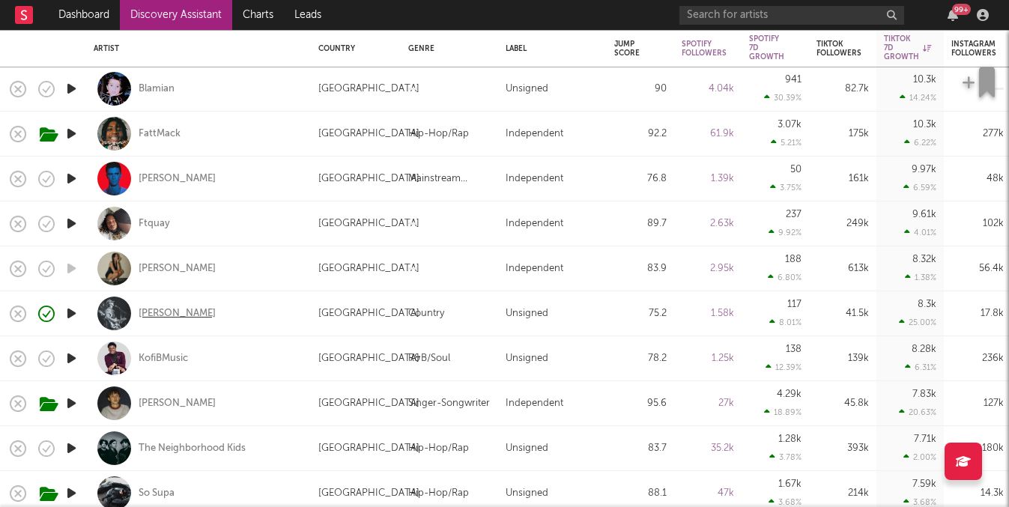
click at [178, 312] on div "Kenny Whitmire" at bounding box center [177, 313] width 77 height 13
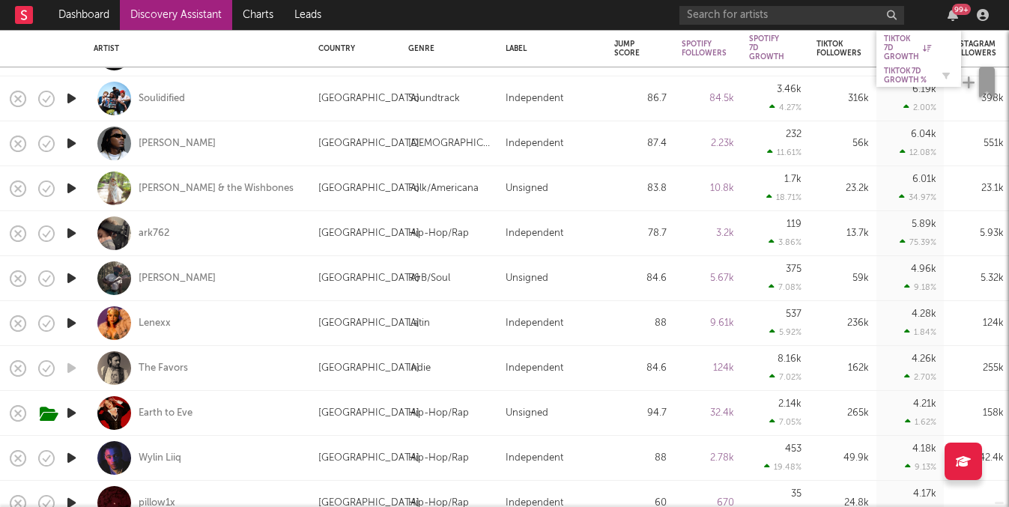
click at [905, 71] on div "Tiktok 7D Growth %" at bounding box center [907, 76] width 47 height 18
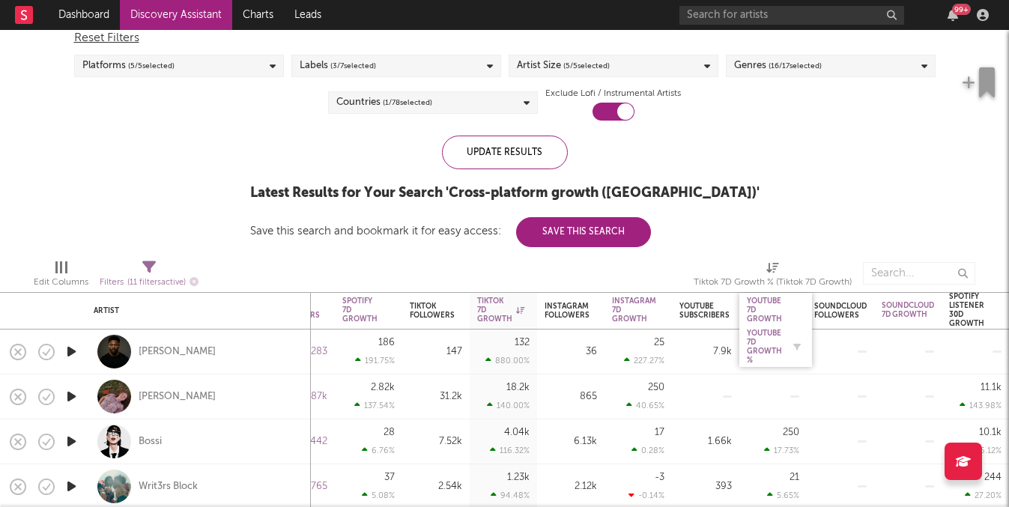
click at [766, 343] on div "YouTube 7D Growth %" at bounding box center [764, 347] width 35 height 36
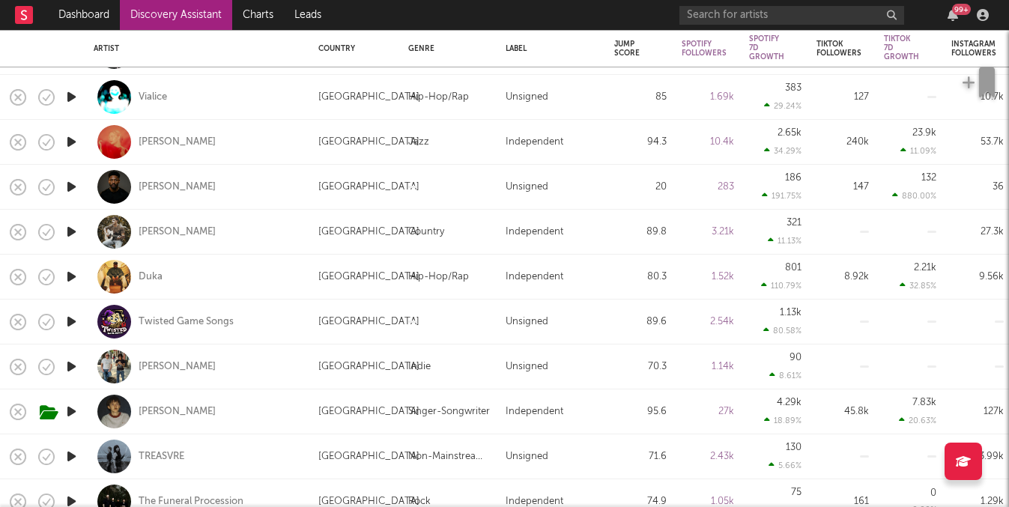
click at [249, 232] on div "Landon Wilks" at bounding box center [199, 232] width 210 height 44
select select "1w"
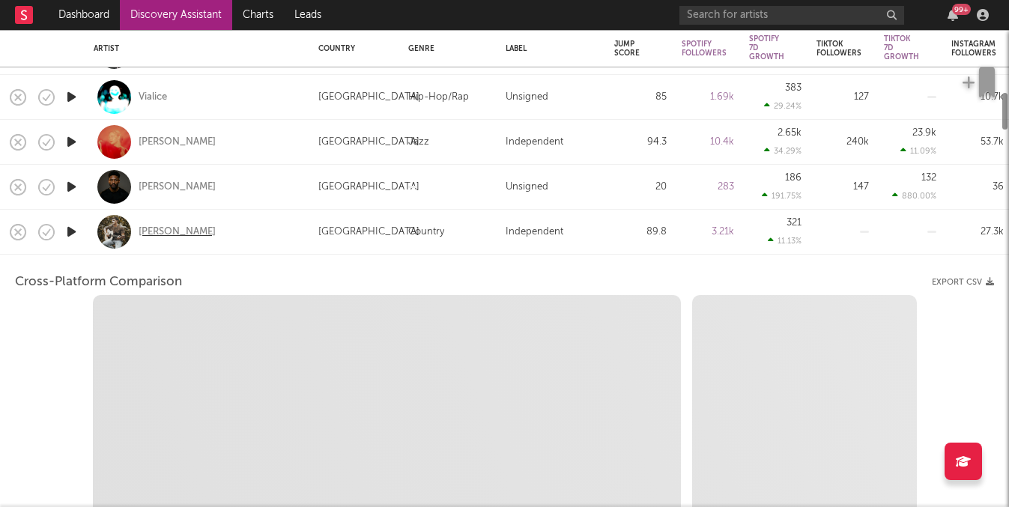
click at [184, 233] on div "Landon Wilks" at bounding box center [177, 231] width 77 height 13
select select "1w"
select select "1m"
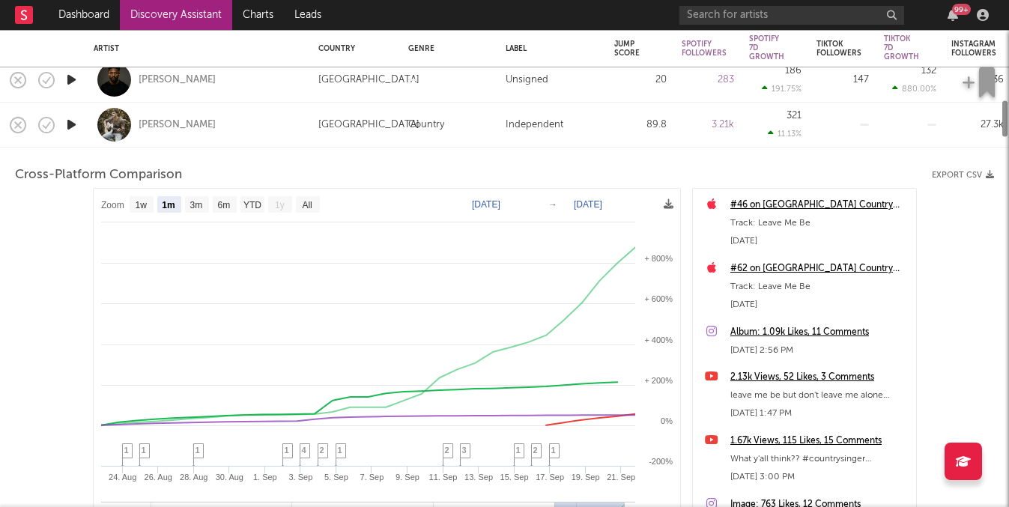
click at [303, 129] on div "Landon Wilks" at bounding box center [198, 125] width 225 height 45
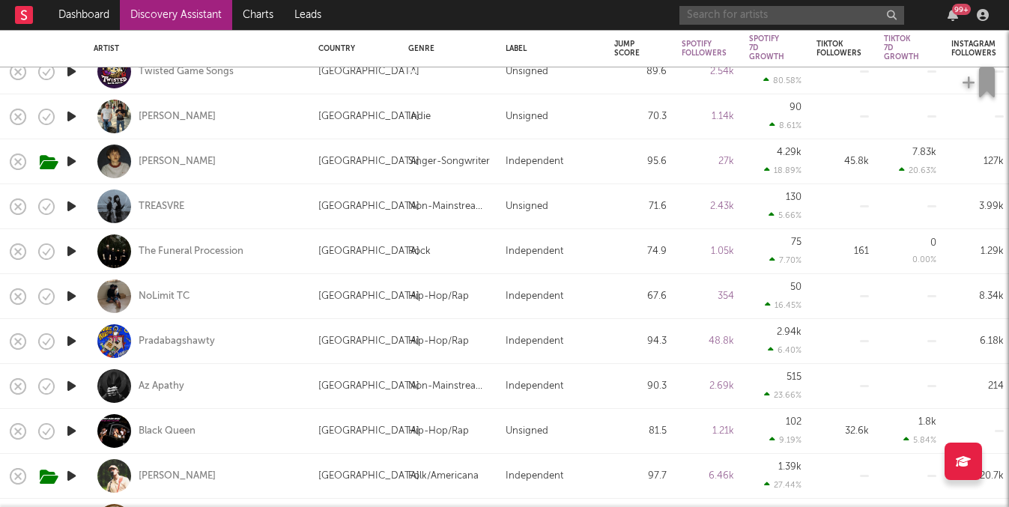
click at [791, 23] on input "text" at bounding box center [791, 15] width 225 height 19
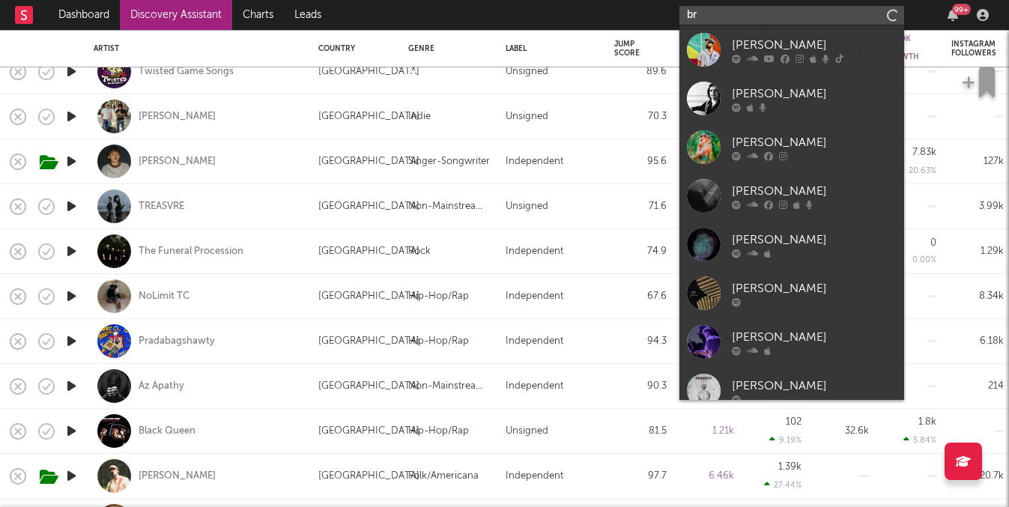
type input "b"
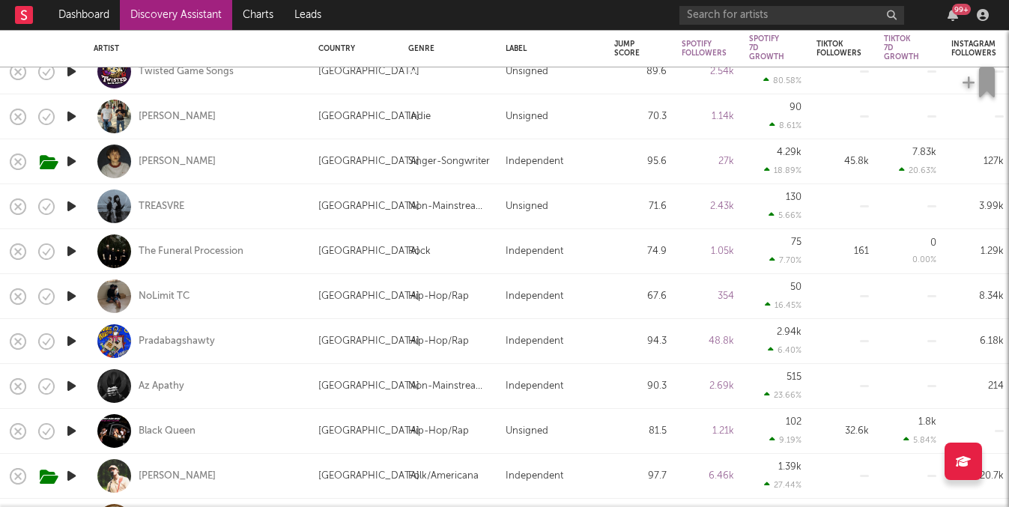
click at [426, 15] on nav "Dashboard Discovery Assistant Charts Leads 99 +" at bounding box center [504, 15] width 1009 height 30
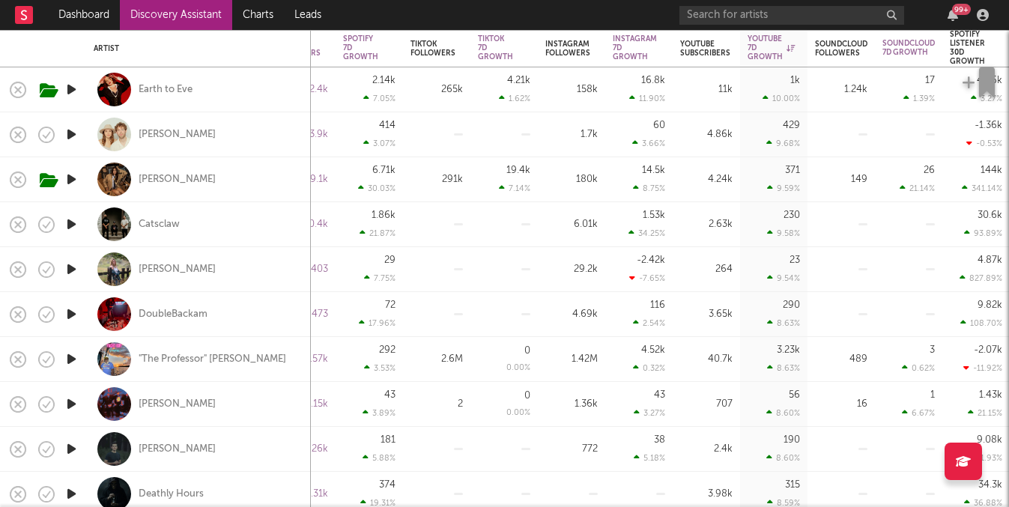
click at [200, 21] on link "Discovery Assistant" at bounding box center [176, 15] width 112 height 30
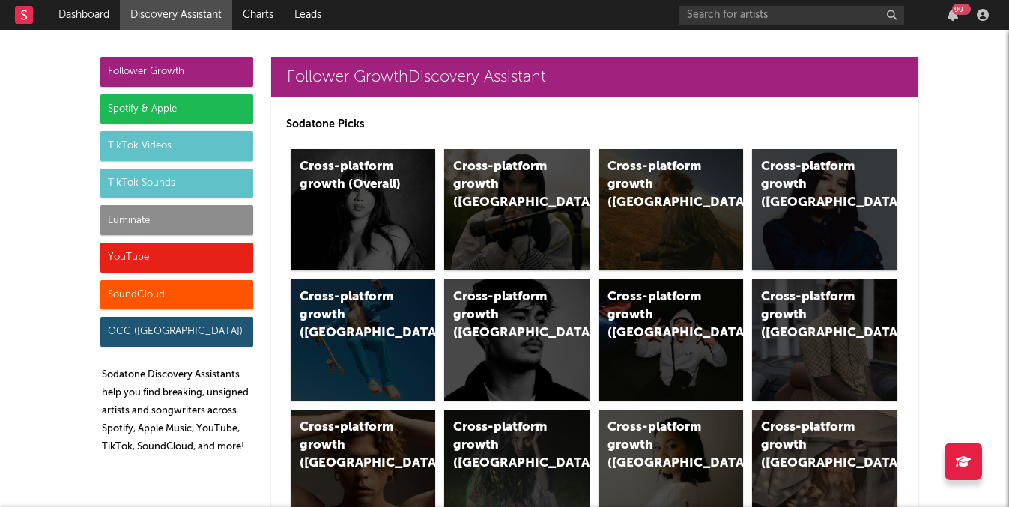
click at [186, 221] on div "Luminate" at bounding box center [176, 220] width 153 height 30
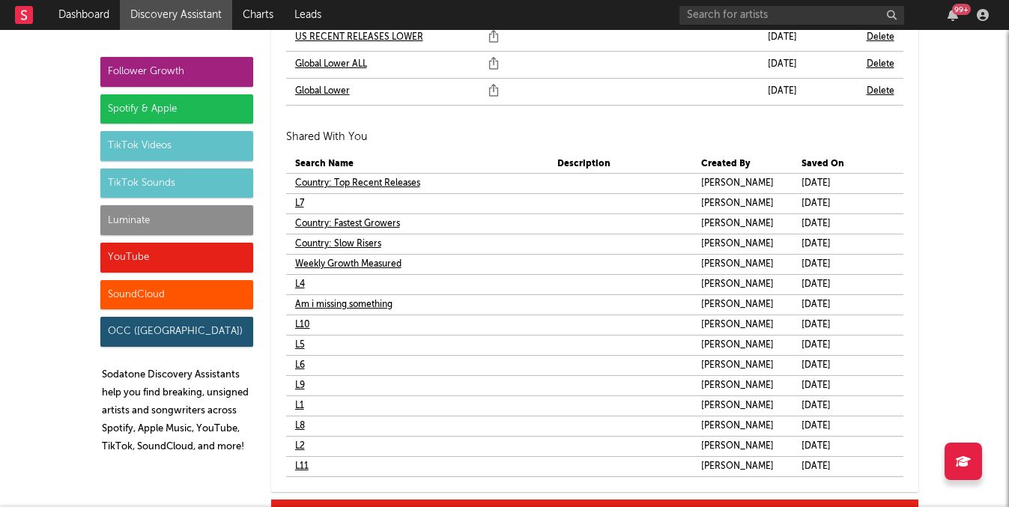
scroll to position [9219, 0]
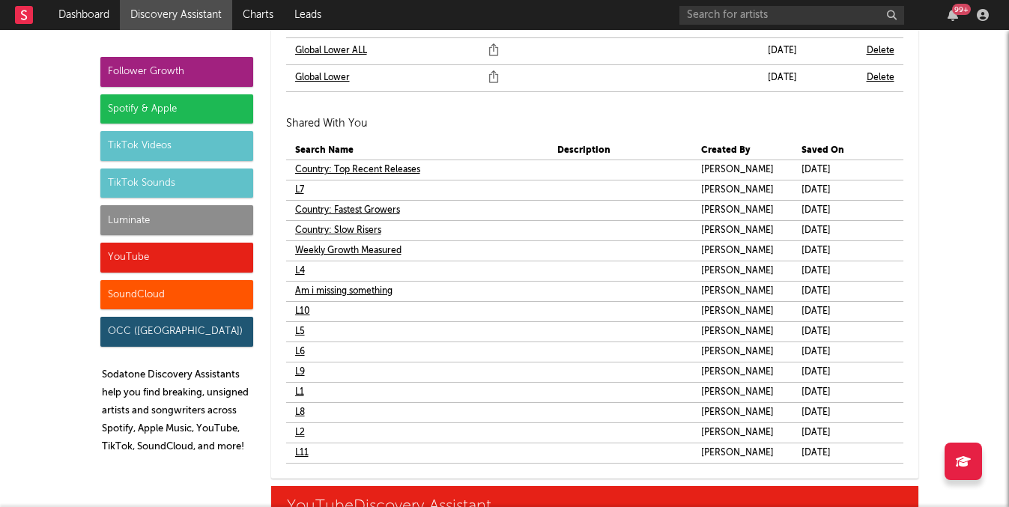
click at [300, 328] on link "L5" at bounding box center [300, 332] width 10 height 18
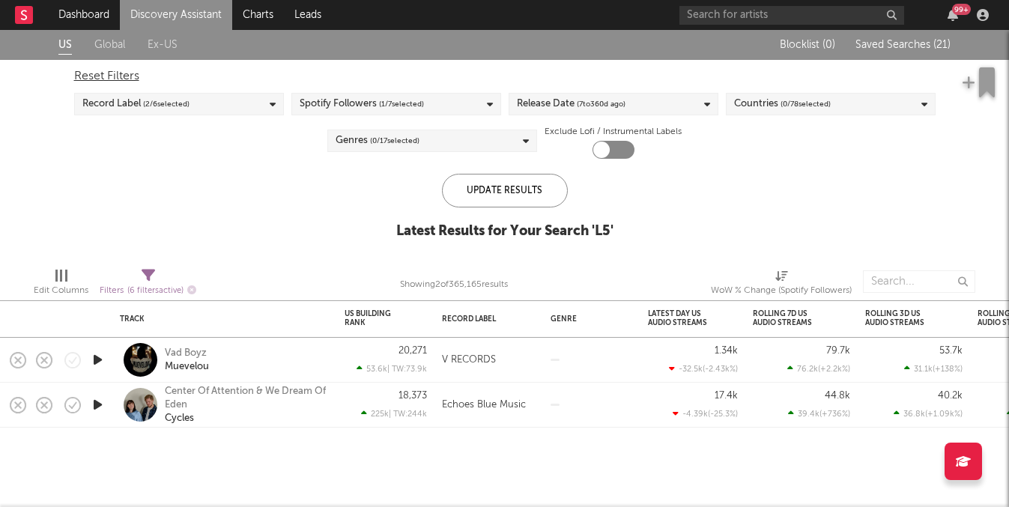
click at [198, 17] on link "Discovery Assistant" at bounding box center [176, 15] width 112 height 30
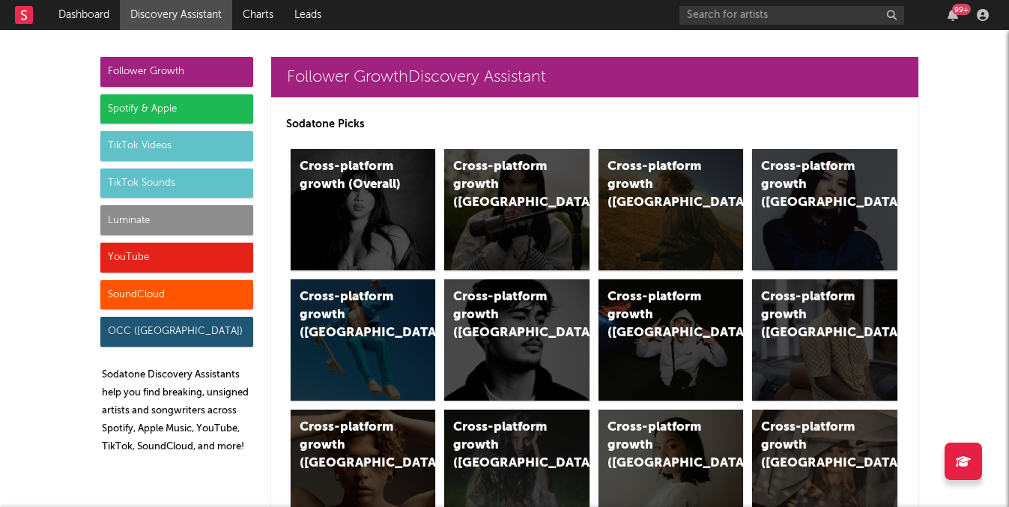
click at [183, 221] on div "Luminate" at bounding box center [176, 220] width 153 height 30
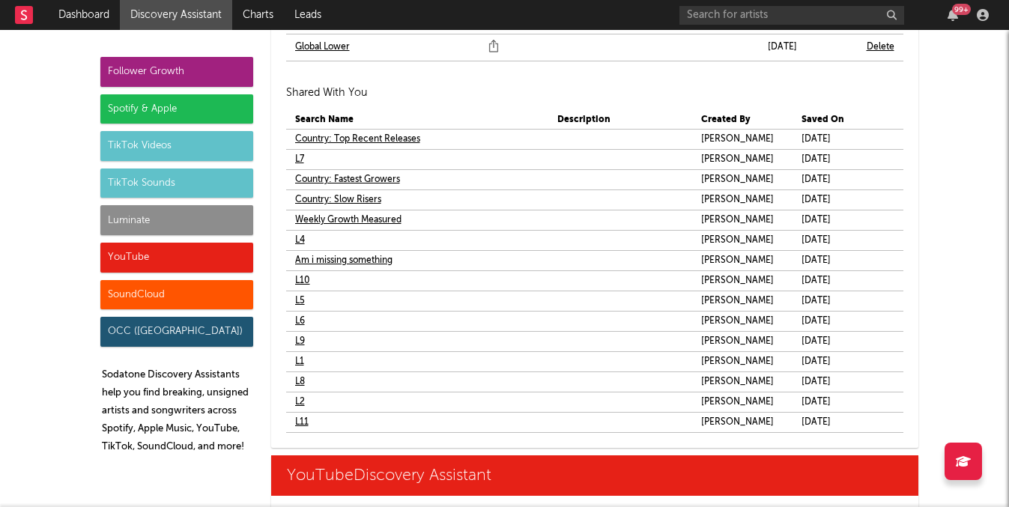
scroll to position [9317, 0]
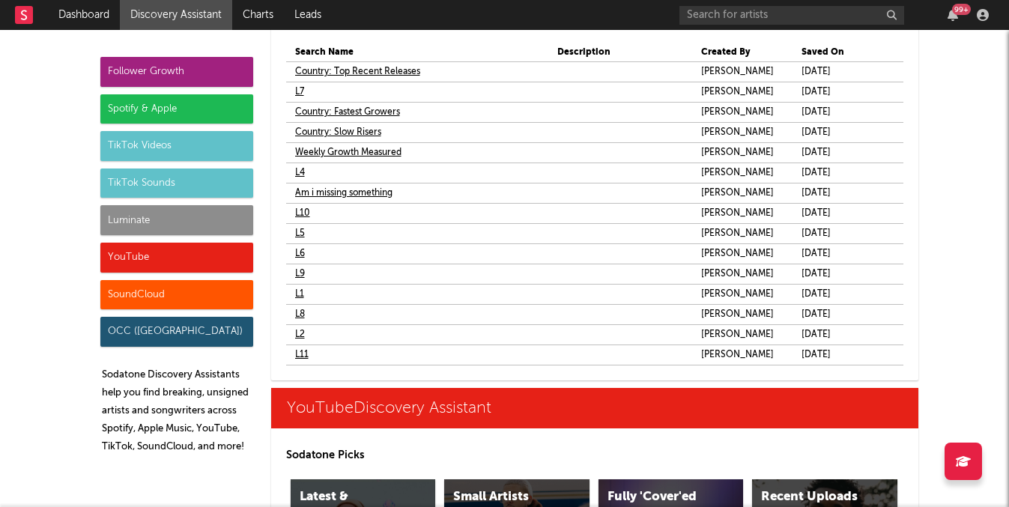
click at [294, 250] on td "L6" at bounding box center [394, 253] width 216 height 19
click at [306, 251] on td "L6" at bounding box center [394, 253] width 216 height 19
click at [303, 251] on link "L6" at bounding box center [300, 254] width 10 height 18
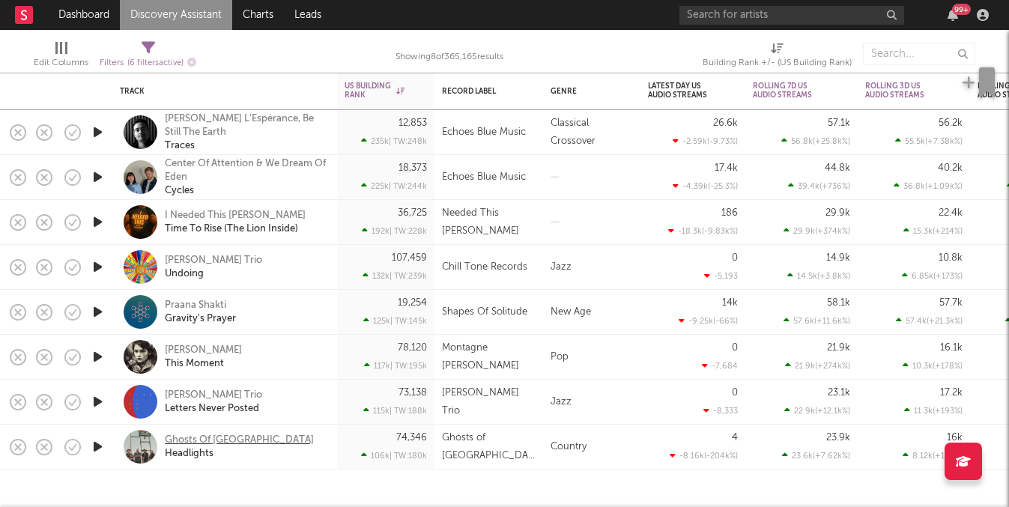
click at [230, 439] on div "Ghosts Of Hill County" at bounding box center [239, 440] width 149 height 13
click at [146, 19] on link "Discovery Assistant" at bounding box center [176, 15] width 112 height 30
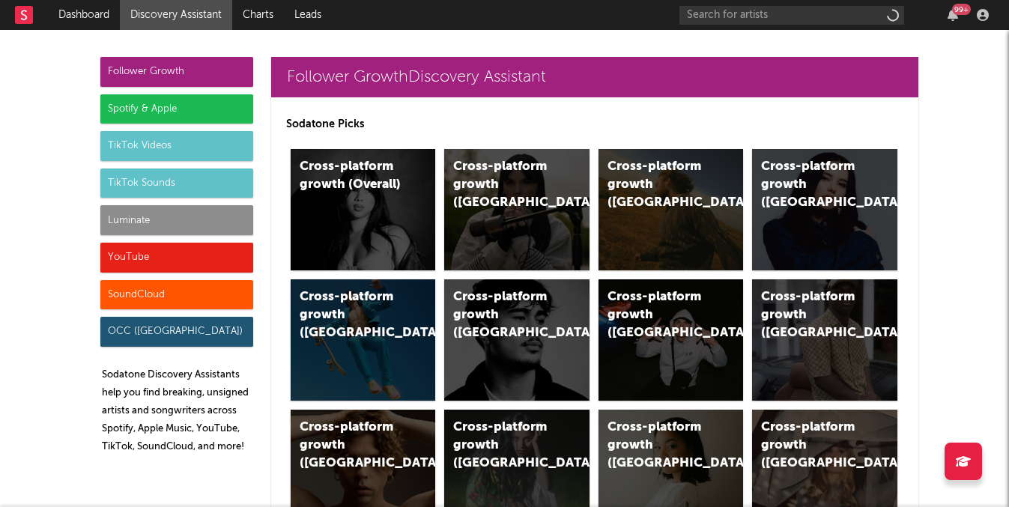
click at [142, 218] on div "Luminate" at bounding box center [176, 220] width 153 height 30
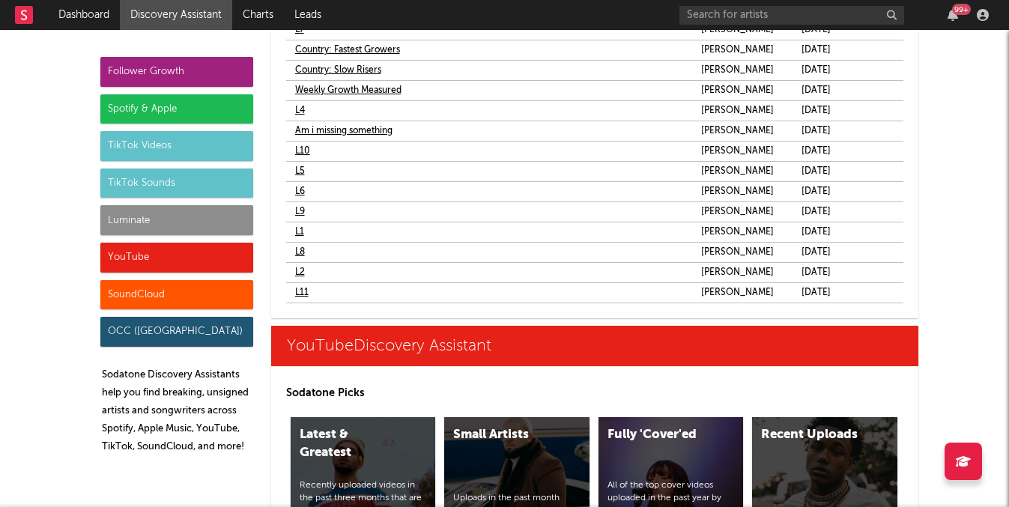
scroll to position [9375, 0]
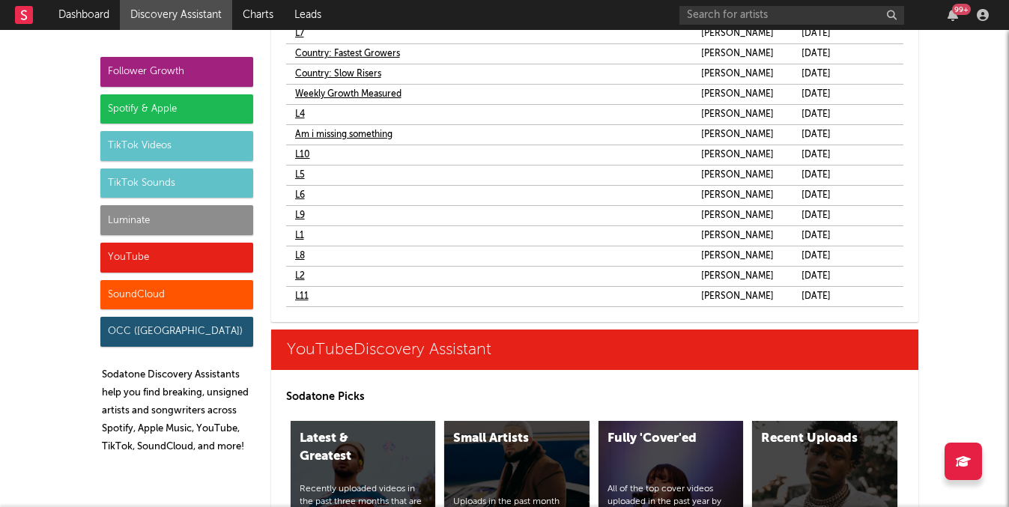
click at [297, 255] on link "L8" at bounding box center [300, 256] width 10 height 18
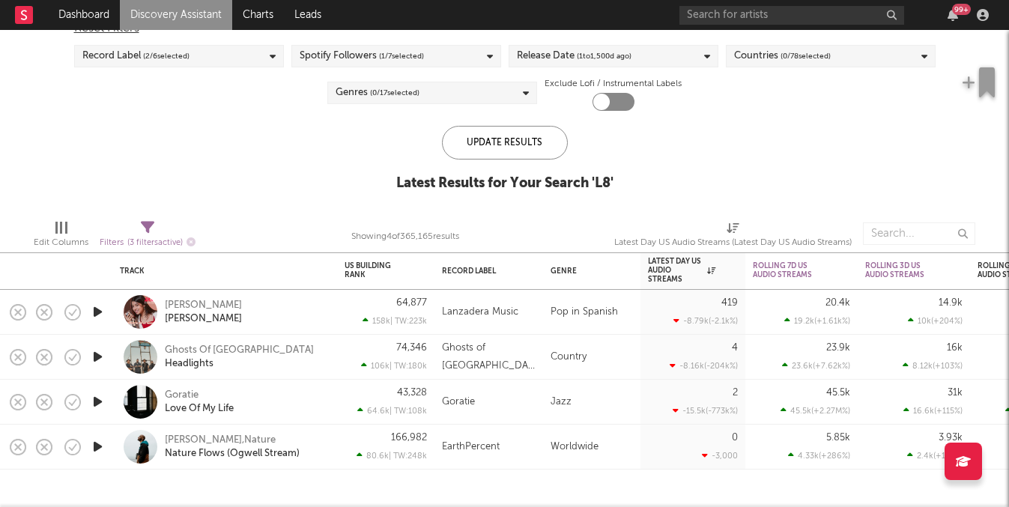
click at [185, 7] on link "Discovery Assistant" at bounding box center [176, 15] width 112 height 30
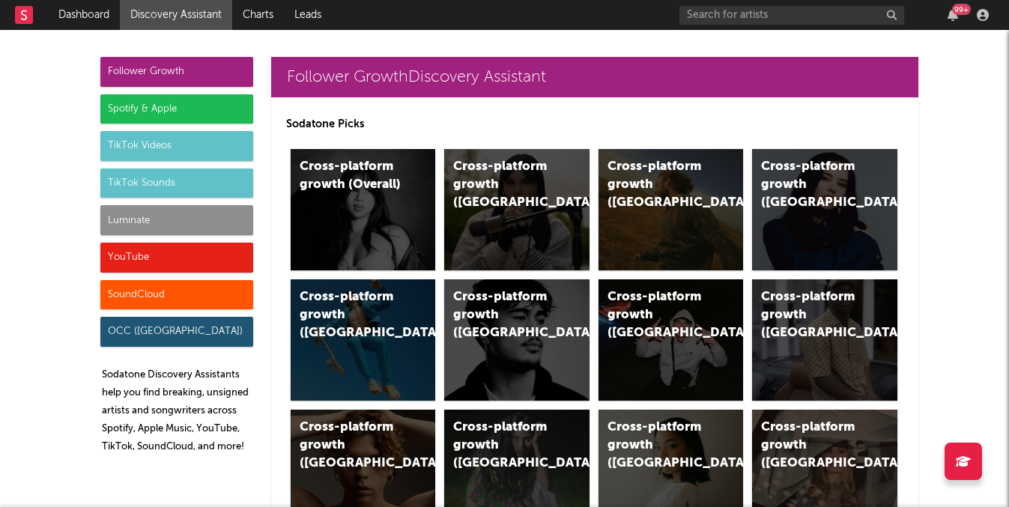
click at [211, 223] on div "Luminate" at bounding box center [176, 220] width 153 height 30
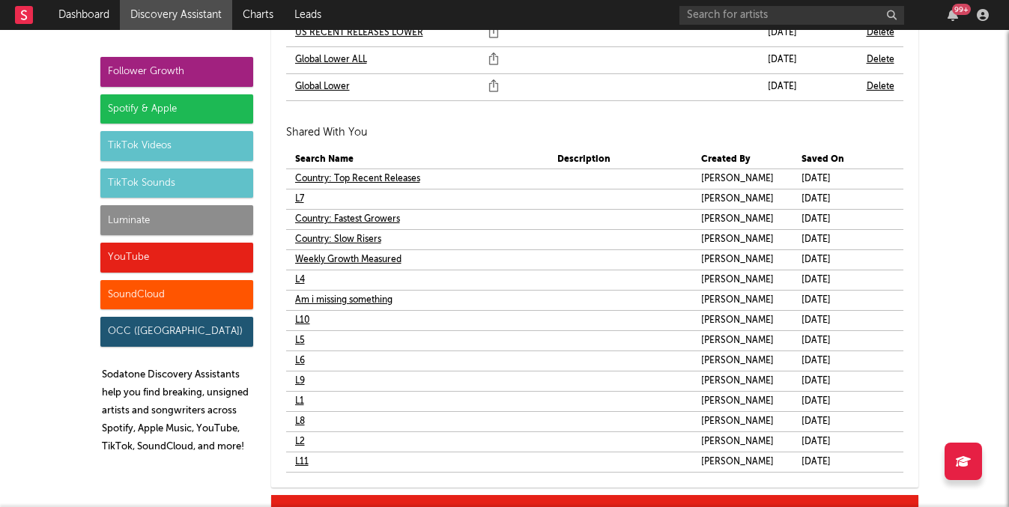
scroll to position [9223, 0]
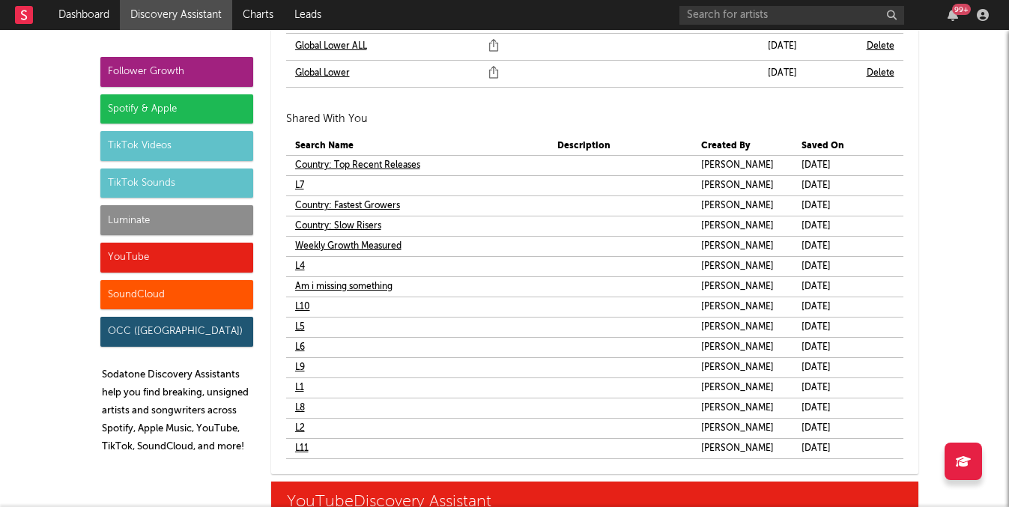
click at [302, 181] on link "L7" at bounding box center [299, 186] width 9 height 18
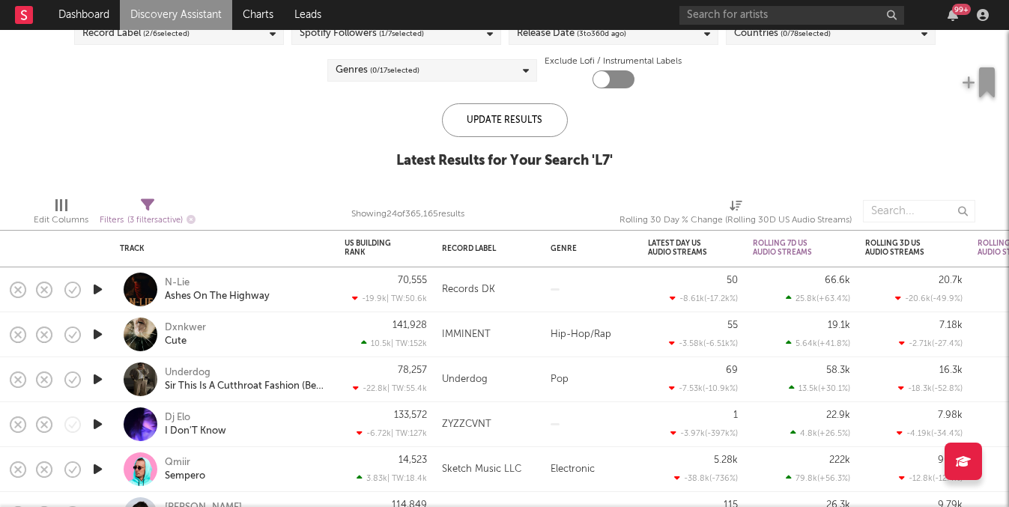
click at [213, 12] on link "Discovery Assistant" at bounding box center [176, 15] width 112 height 30
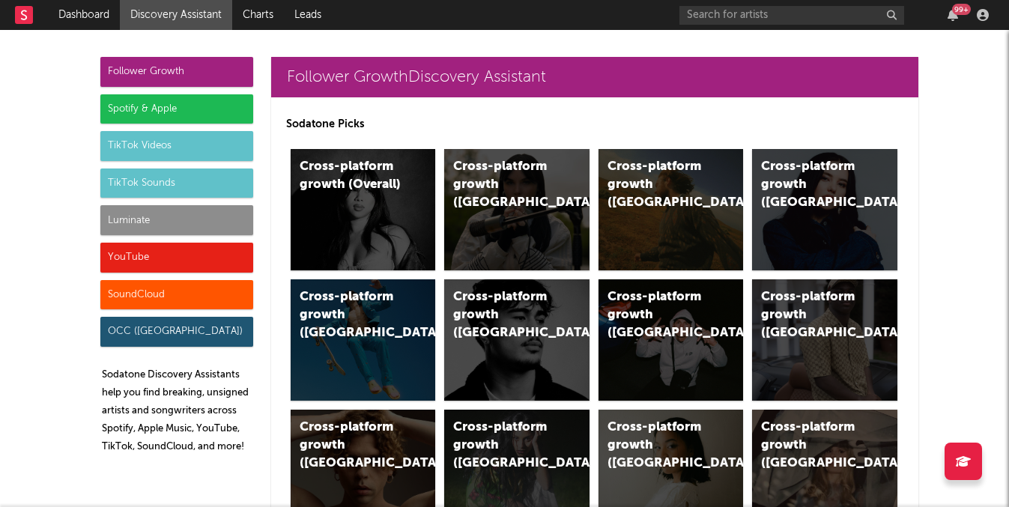
click at [169, 211] on div "Luminate" at bounding box center [176, 220] width 153 height 30
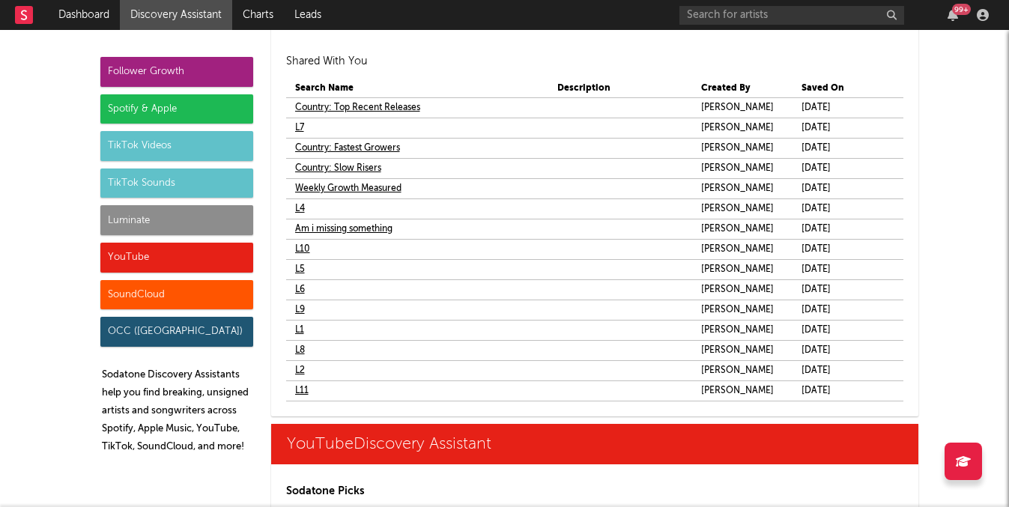
scroll to position [9291, 0]
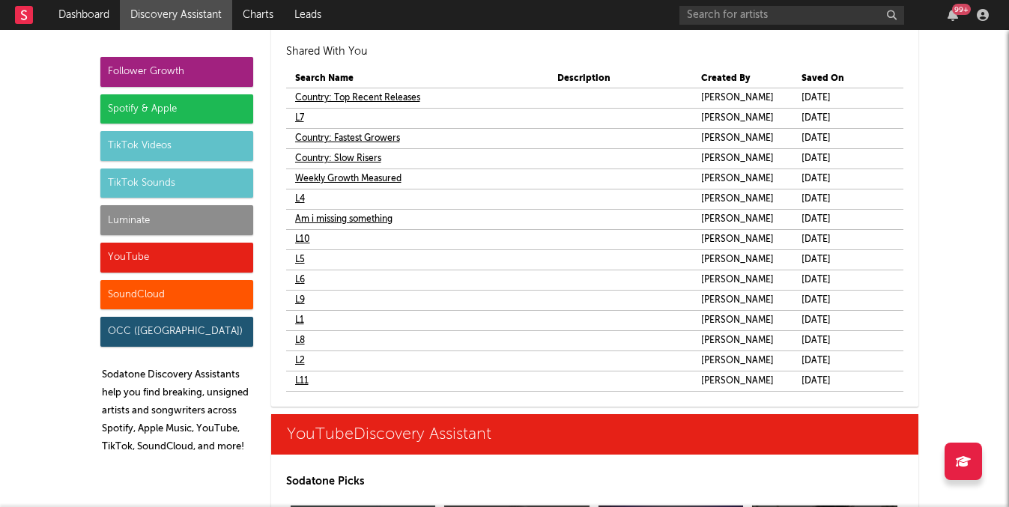
click at [302, 300] on link "L9" at bounding box center [300, 300] width 10 height 18
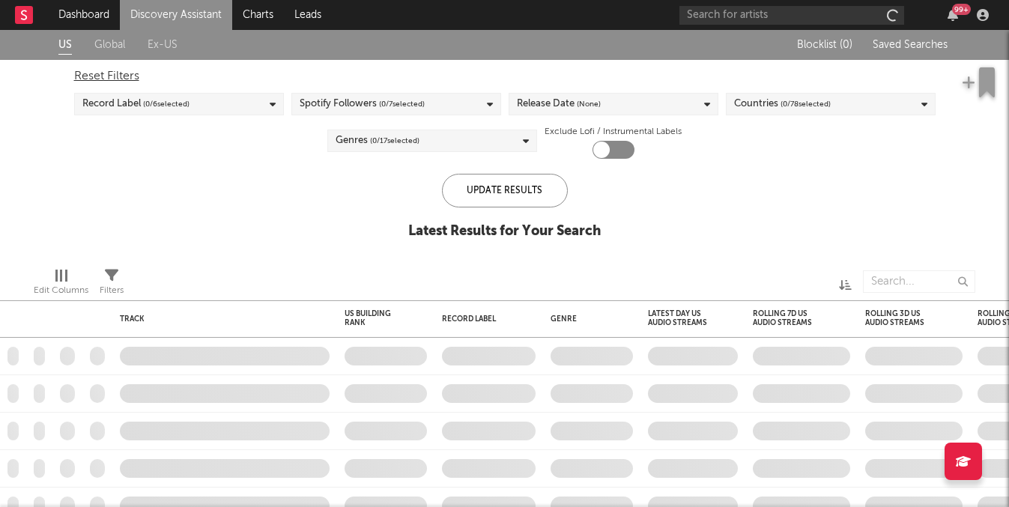
checkbox input "true"
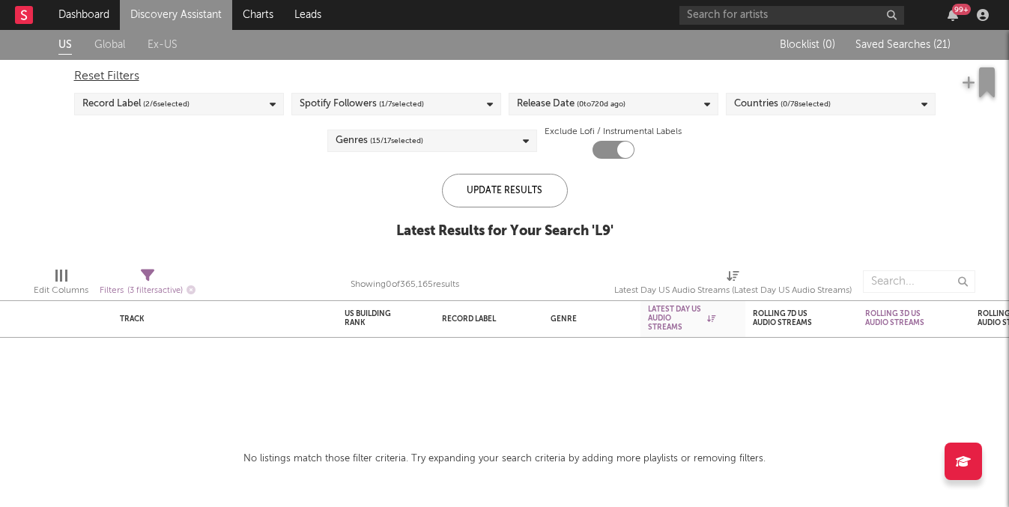
click at [183, 20] on link "Discovery Assistant" at bounding box center [176, 15] width 112 height 30
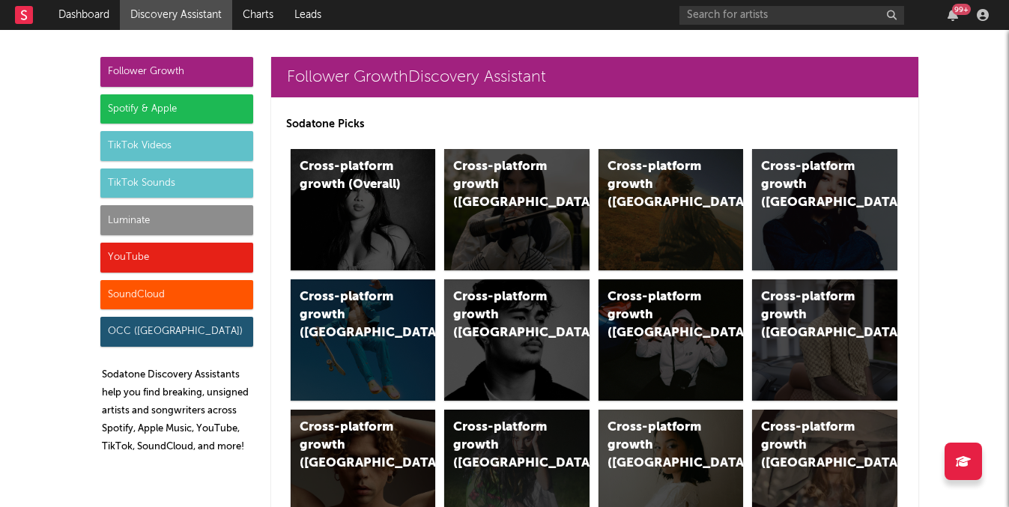
click at [188, 231] on div "Luminate" at bounding box center [176, 220] width 153 height 30
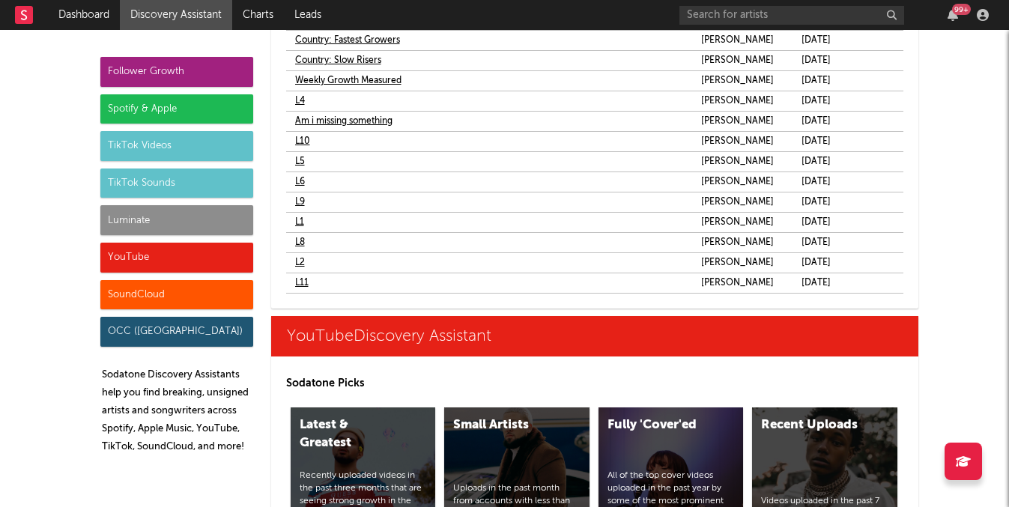
scroll to position [9381, 0]
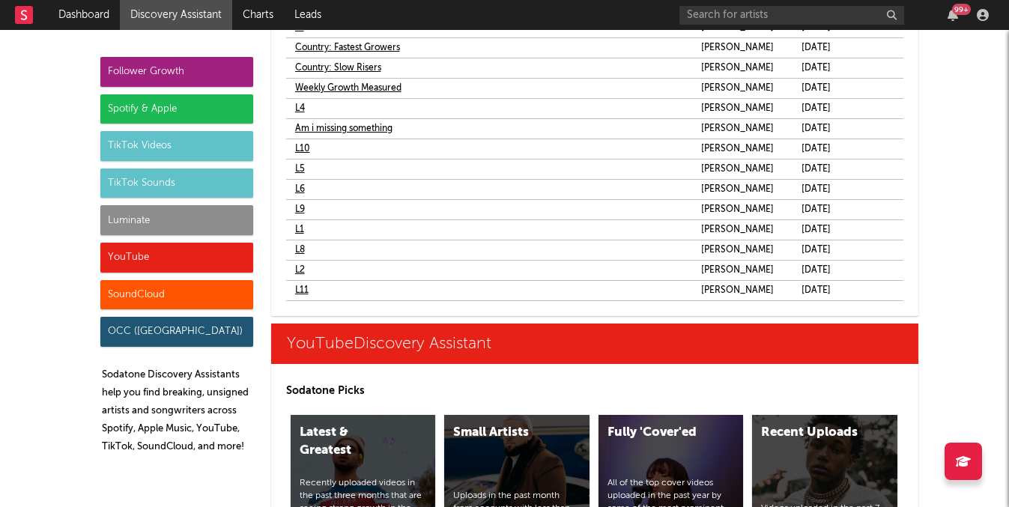
click at [299, 147] on link "L10" at bounding box center [302, 149] width 15 height 18
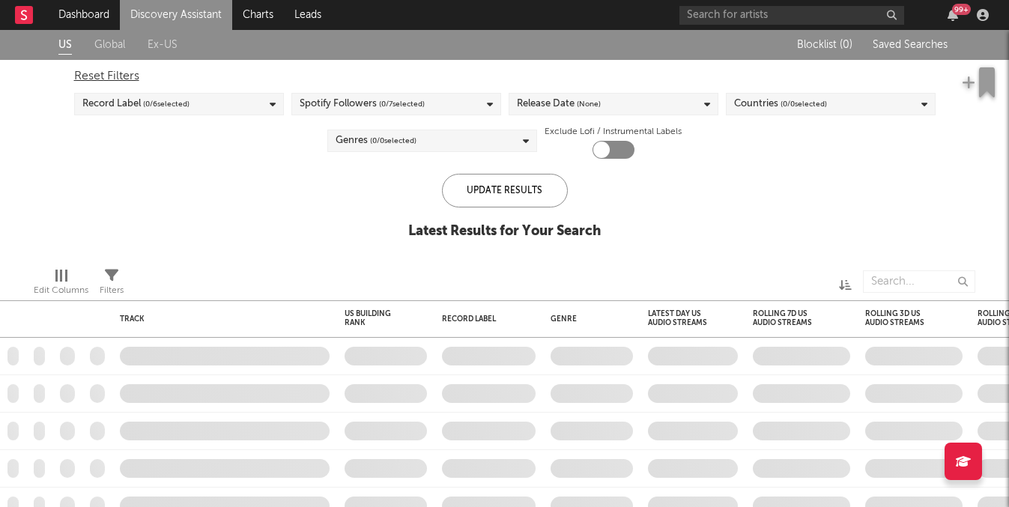
checkbox input "true"
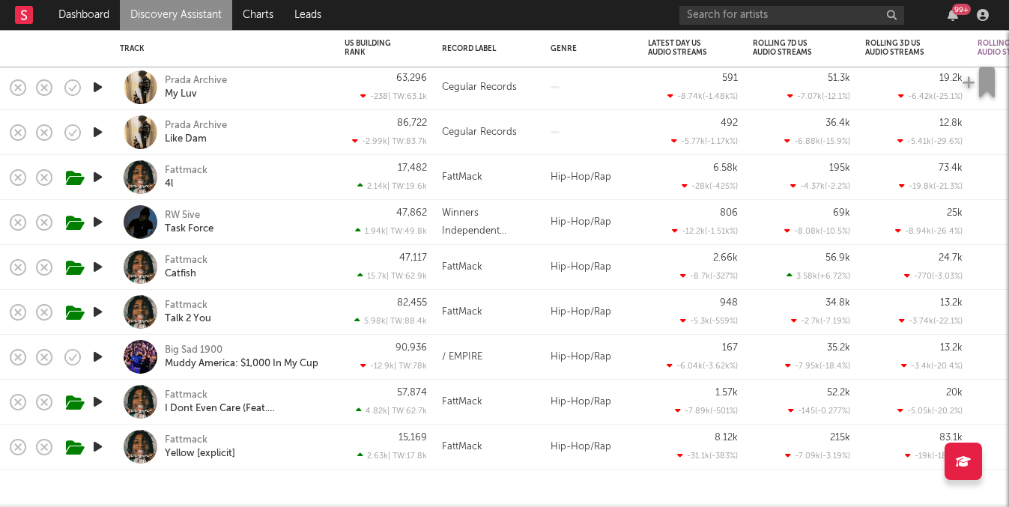
click at [193, 16] on link "Discovery Assistant" at bounding box center [176, 15] width 112 height 30
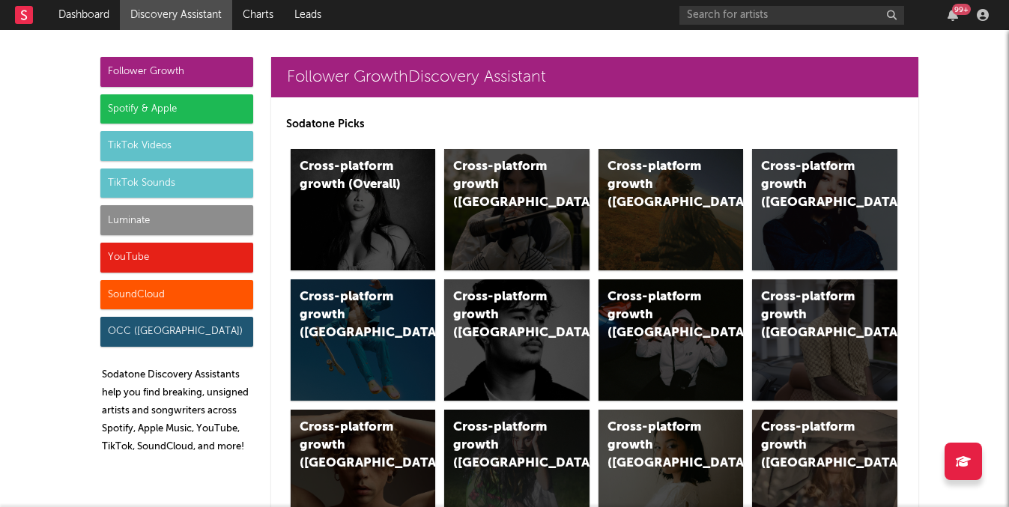
click at [183, 231] on div "Luminate" at bounding box center [176, 220] width 153 height 30
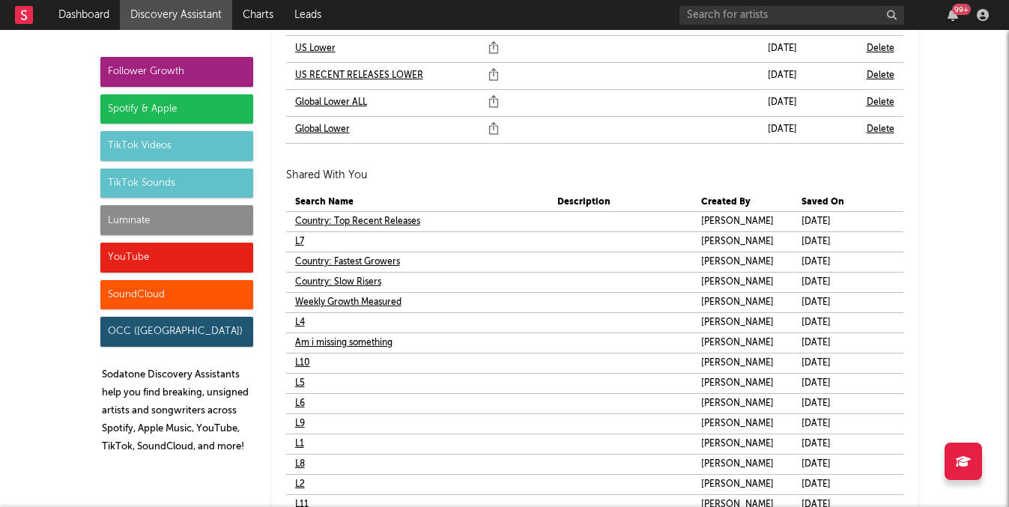
scroll to position [9262, 0]
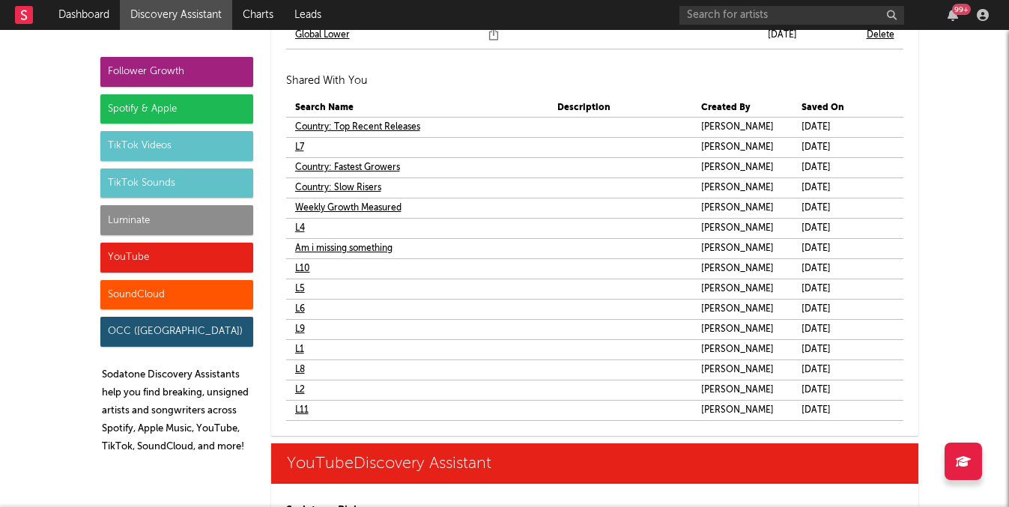
click at [303, 406] on link "L11" at bounding box center [301, 410] width 13 height 18
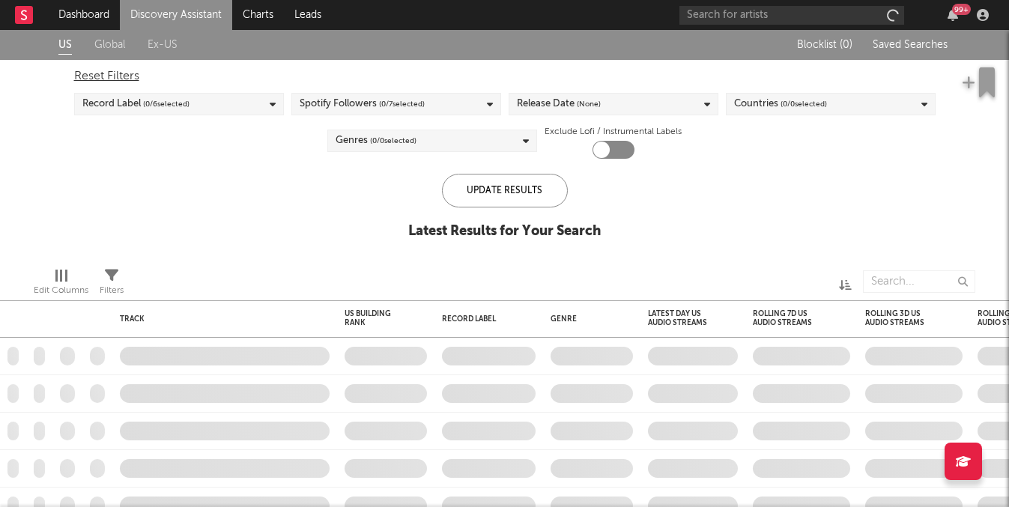
checkbox input "true"
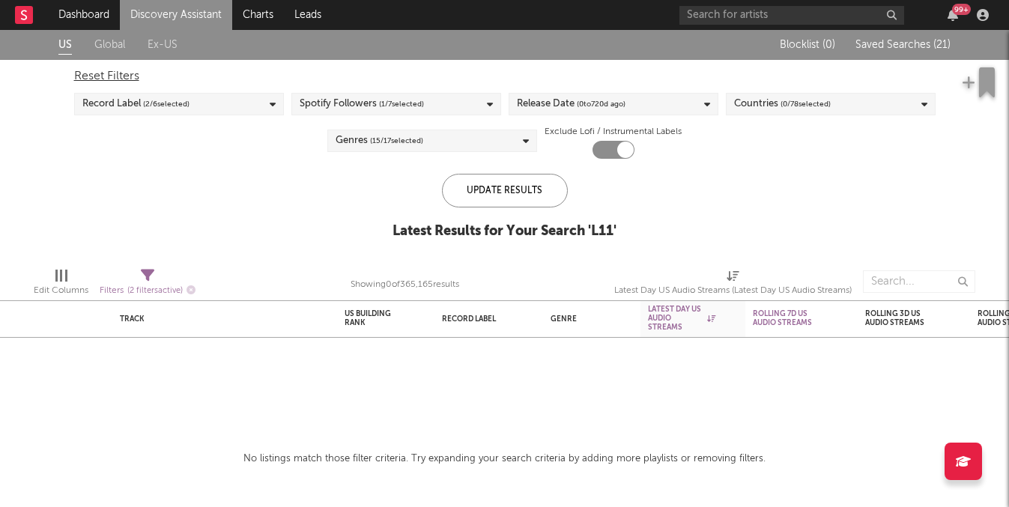
click at [207, 22] on link "Discovery Assistant" at bounding box center [176, 15] width 112 height 30
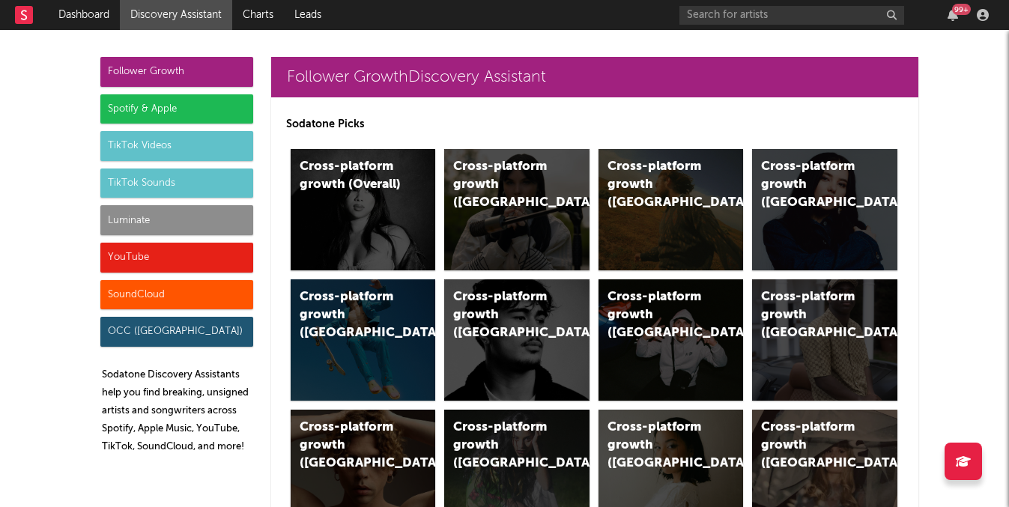
click at [185, 225] on div "Luminate" at bounding box center [176, 220] width 153 height 30
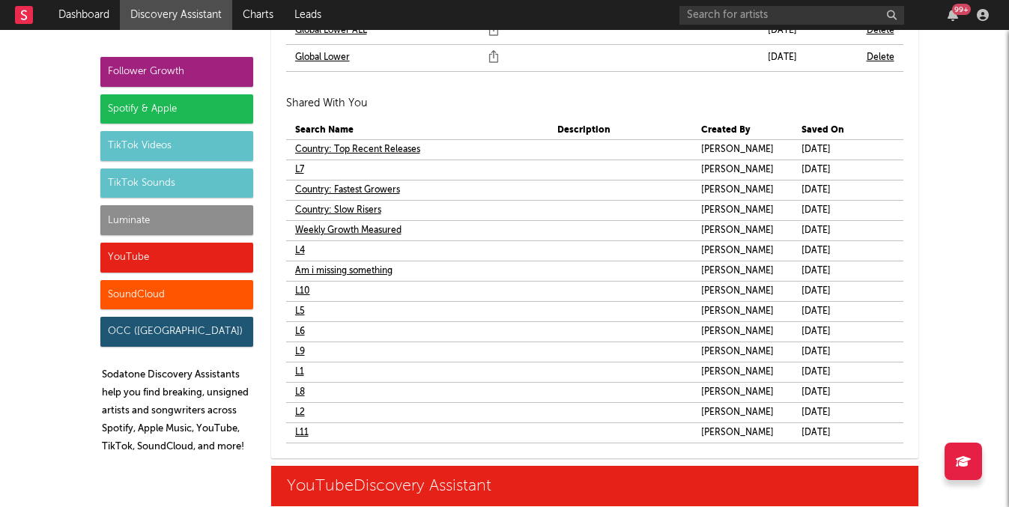
scroll to position [9240, 0]
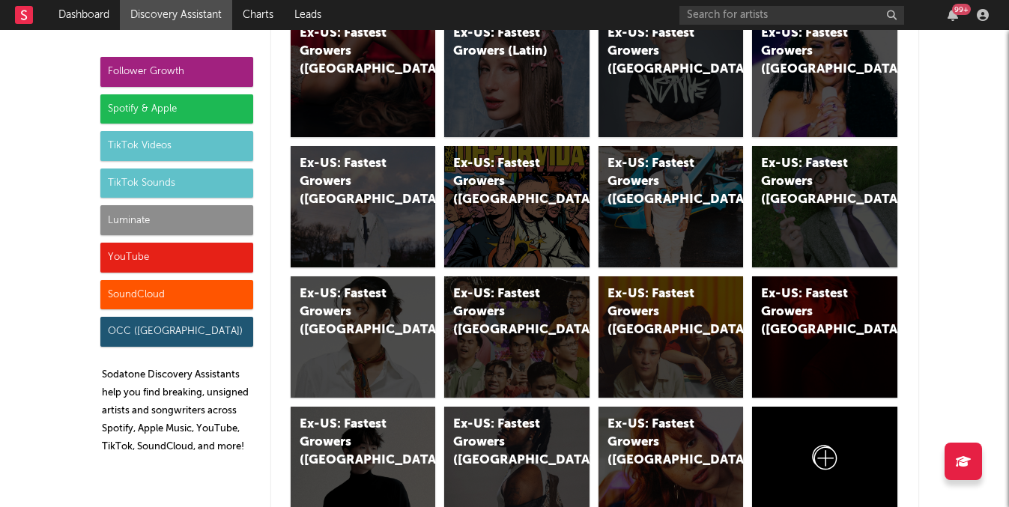
click at [231, 98] on div "Spotify & Apple" at bounding box center [176, 109] width 153 height 30
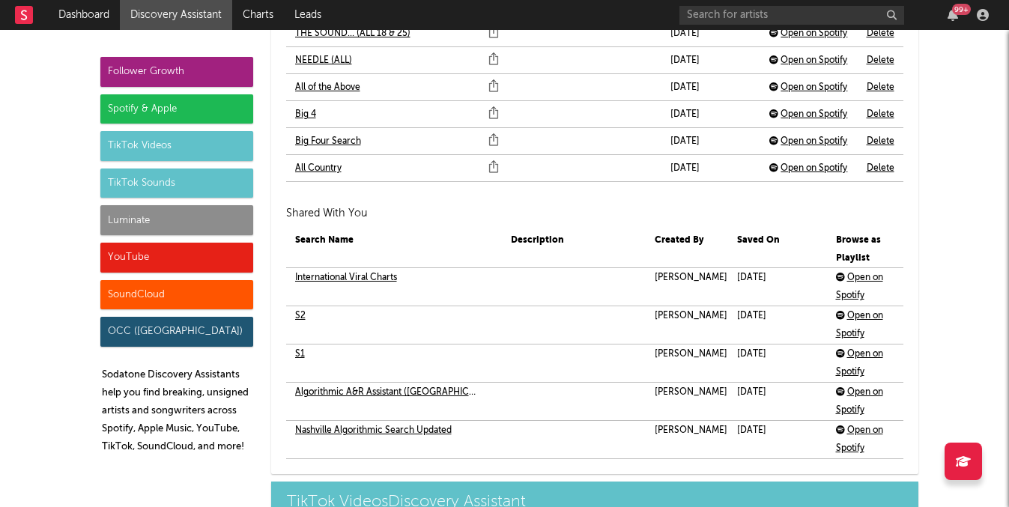
scroll to position [3796, 0]
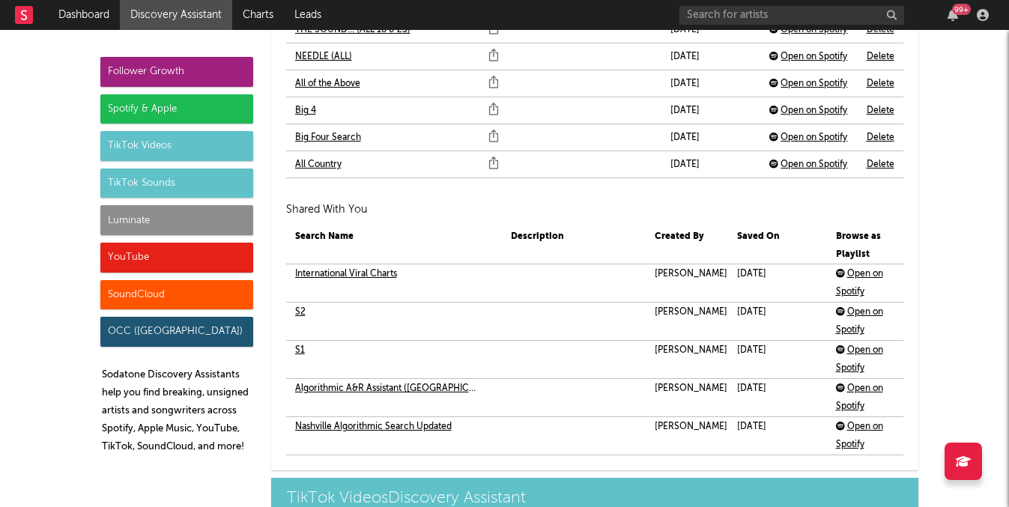
click at [300, 346] on link "S1" at bounding box center [300, 350] width 10 height 18
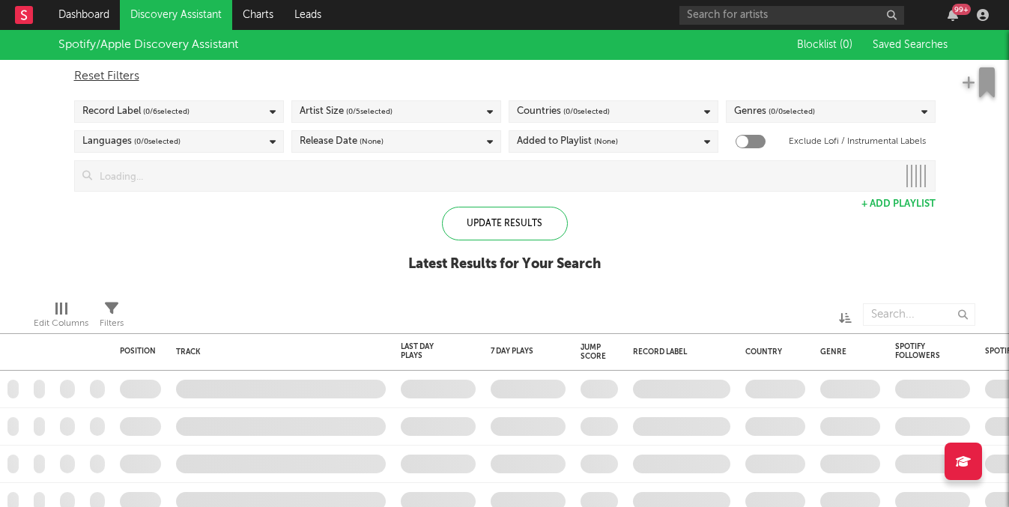
click at [207, 8] on link "Discovery Assistant" at bounding box center [176, 15] width 112 height 30
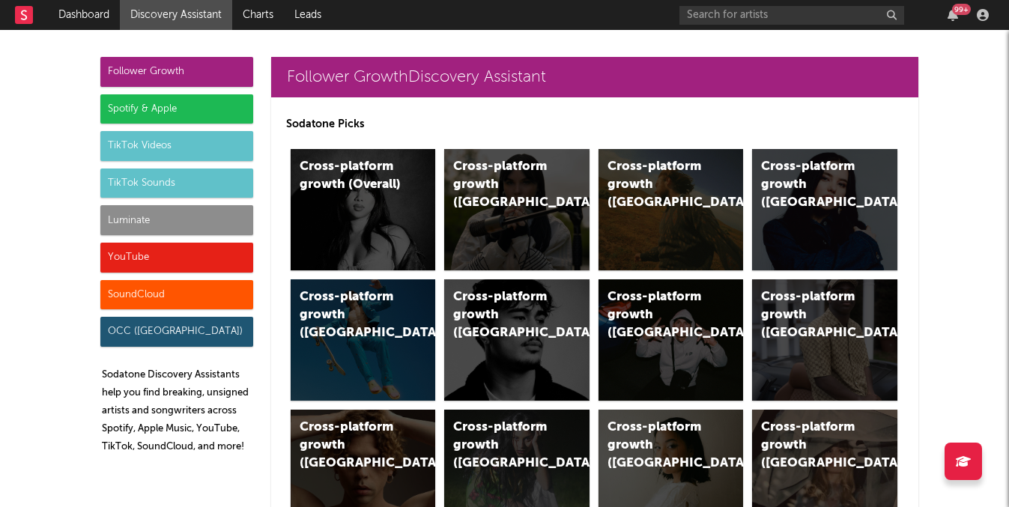
click at [198, 95] on div "Spotify & Apple" at bounding box center [176, 109] width 153 height 30
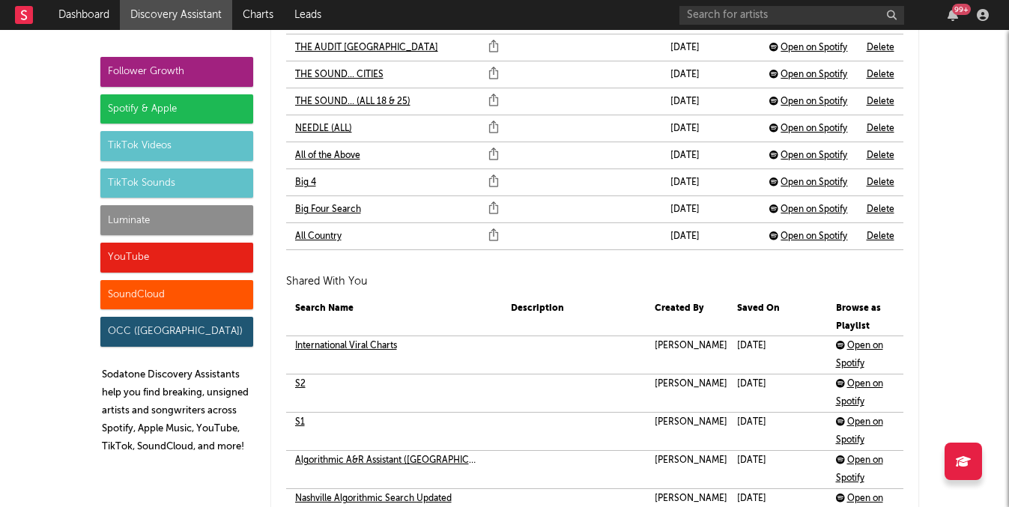
scroll to position [3824, 0]
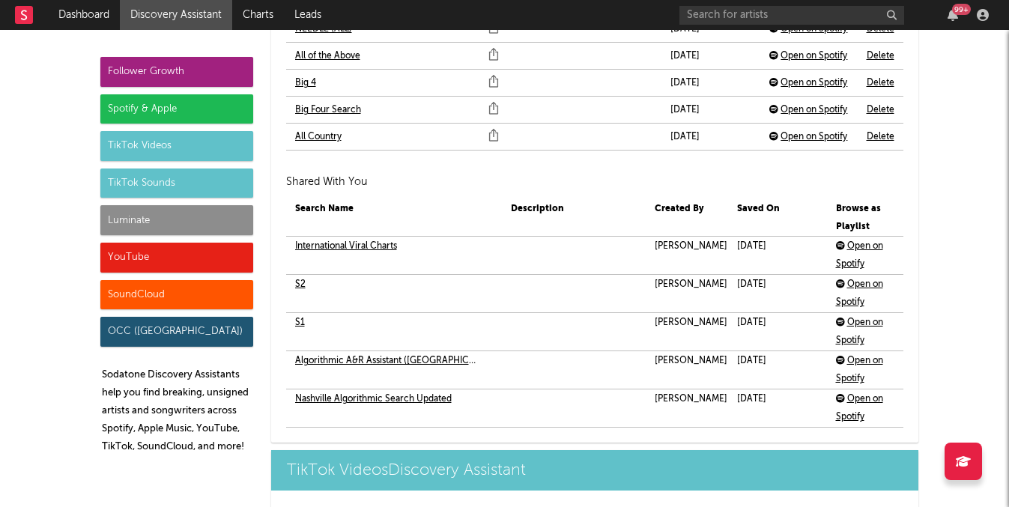
click at [382, 246] on link "International Viral Charts" at bounding box center [346, 246] width 102 height 18
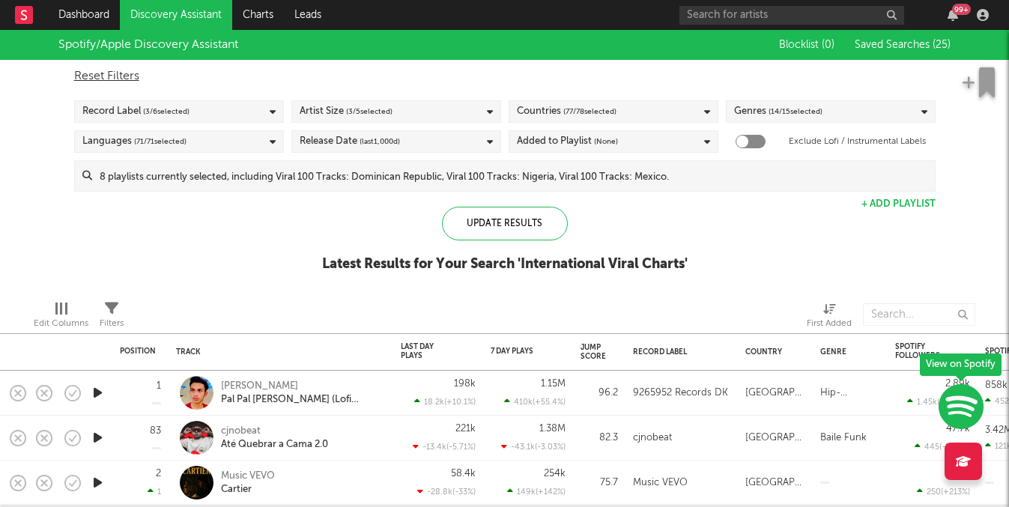
click at [209, 4] on link "Discovery Assistant" at bounding box center [176, 15] width 112 height 30
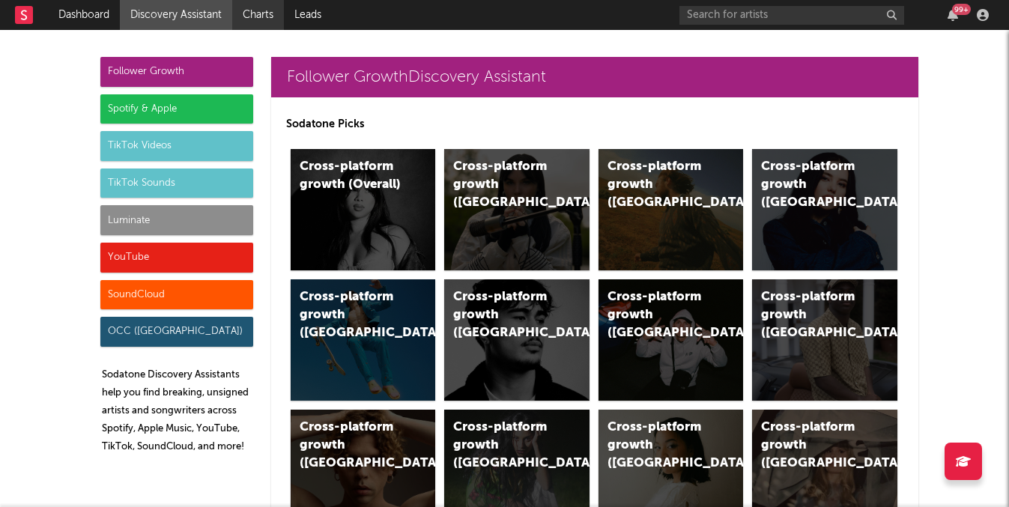
click at [272, 12] on link "Charts" at bounding box center [258, 15] width 52 height 30
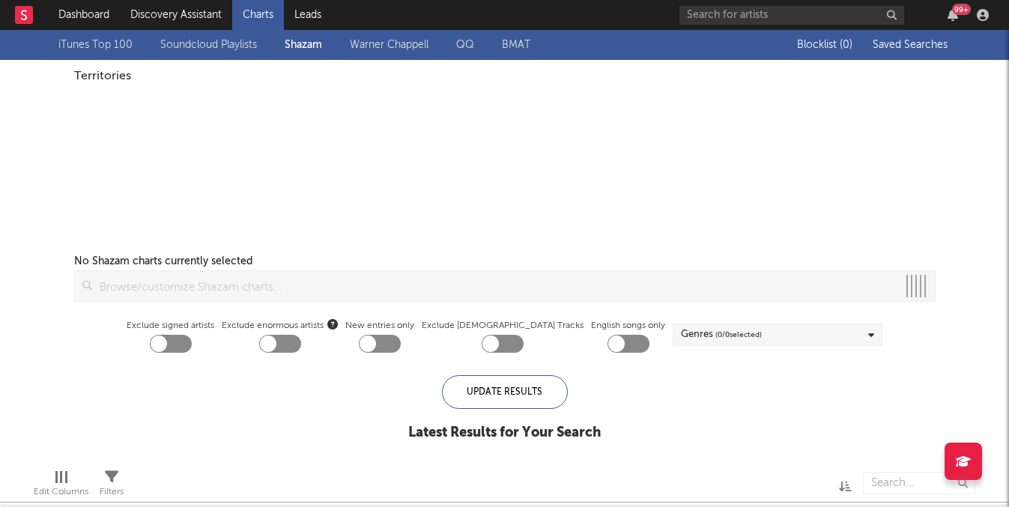
checkbox input "true"
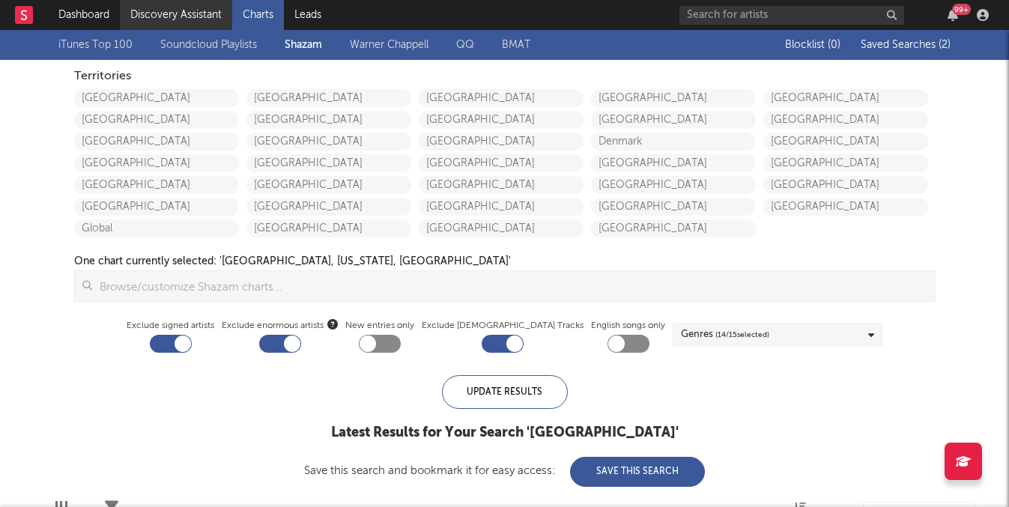
click at [216, 18] on link "Discovery Assistant" at bounding box center [176, 15] width 112 height 30
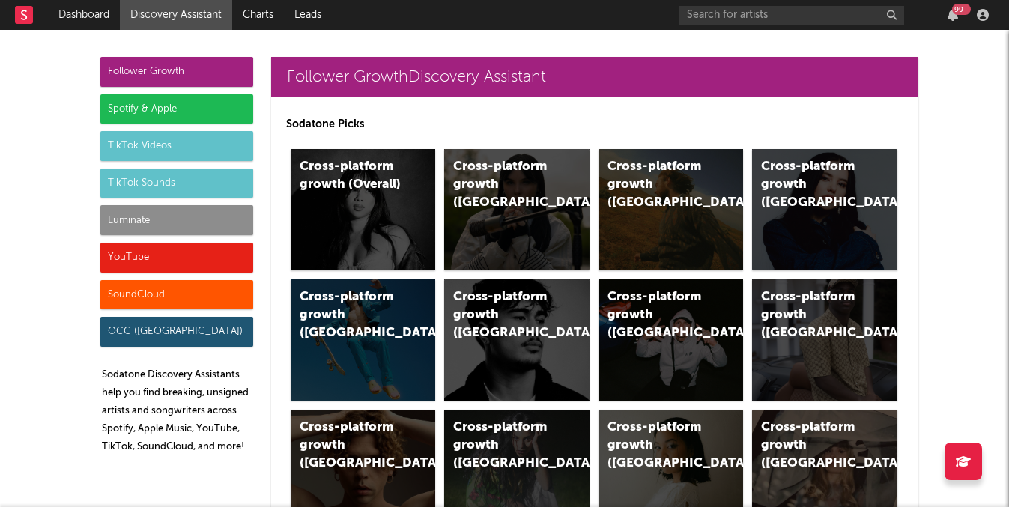
click at [192, 213] on div "Luminate" at bounding box center [176, 220] width 153 height 30
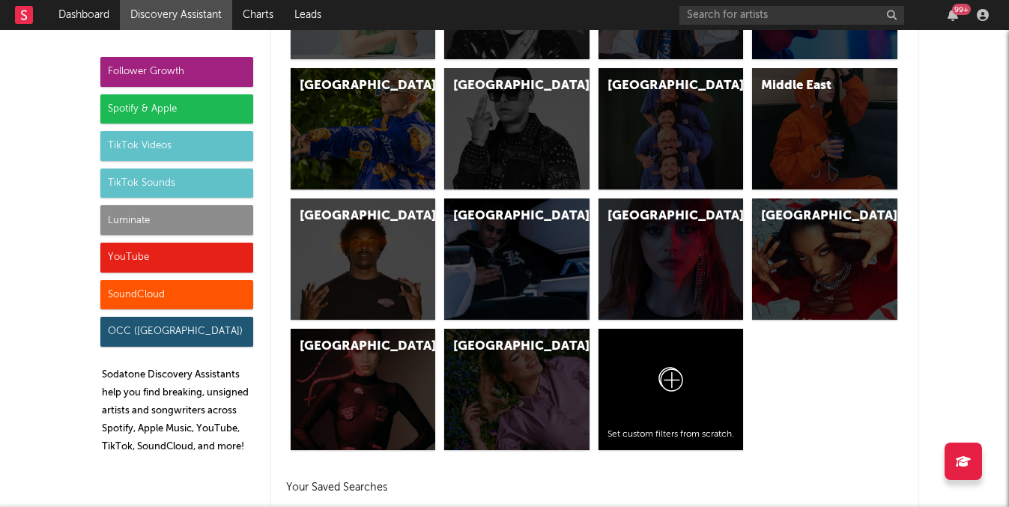
scroll to position [7250, 0]
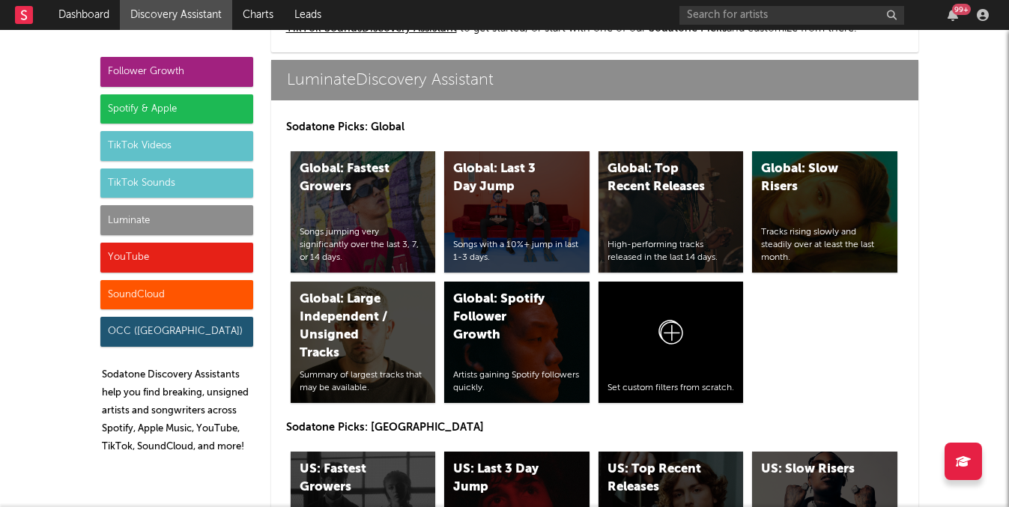
click at [195, 165] on div "Follower Growth Spotify & Apple TikTok Videos TikTok Sounds Luminate YouTube So…" at bounding box center [176, 261] width 153 height 409
click at [195, 177] on div "TikTok Sounds" at bounding box center [176, 183] width 153 height 30
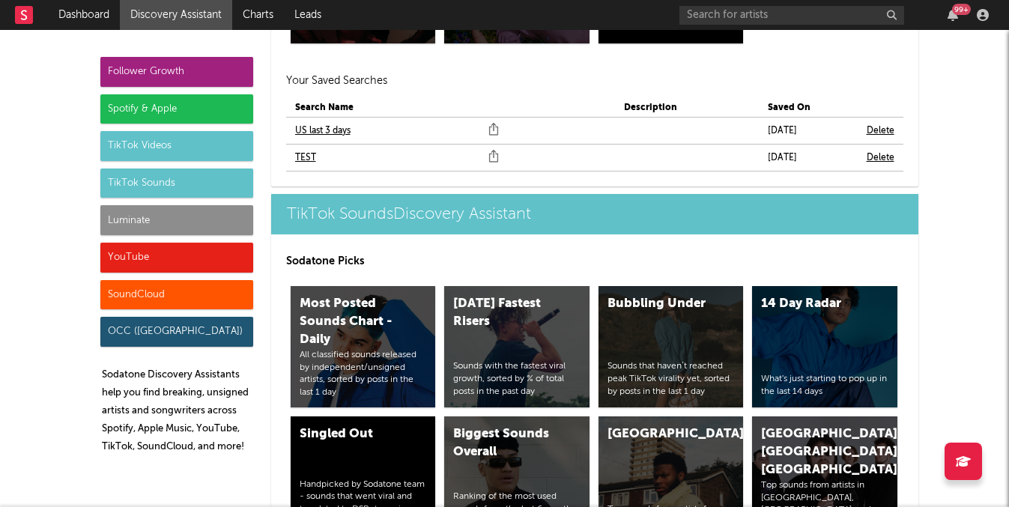
scroll to position [5616, 0]
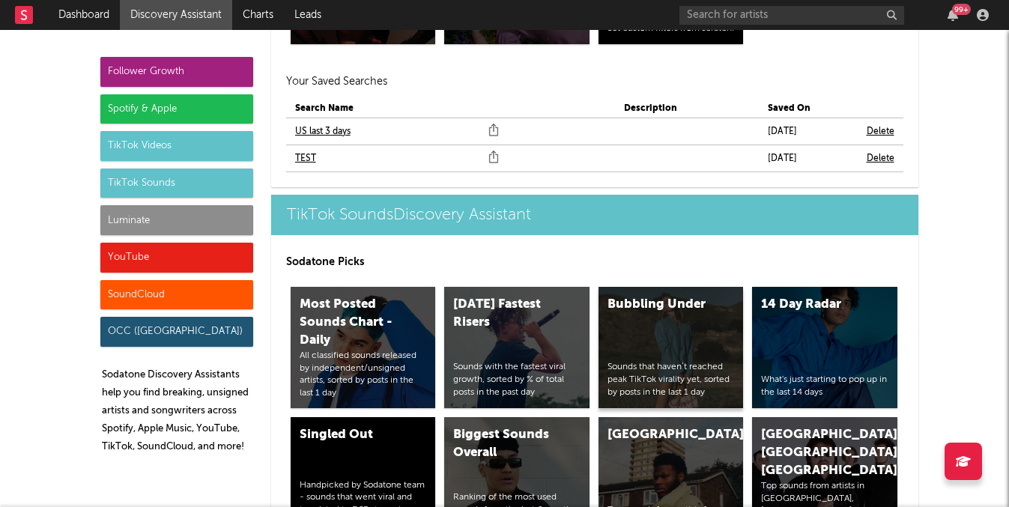
click at [683, 334] on div "Bubbling Under Sounds that haven’t reached peak TikTok virality yet, sorted by …" at bounding box center [670, 347] width 145 height 121
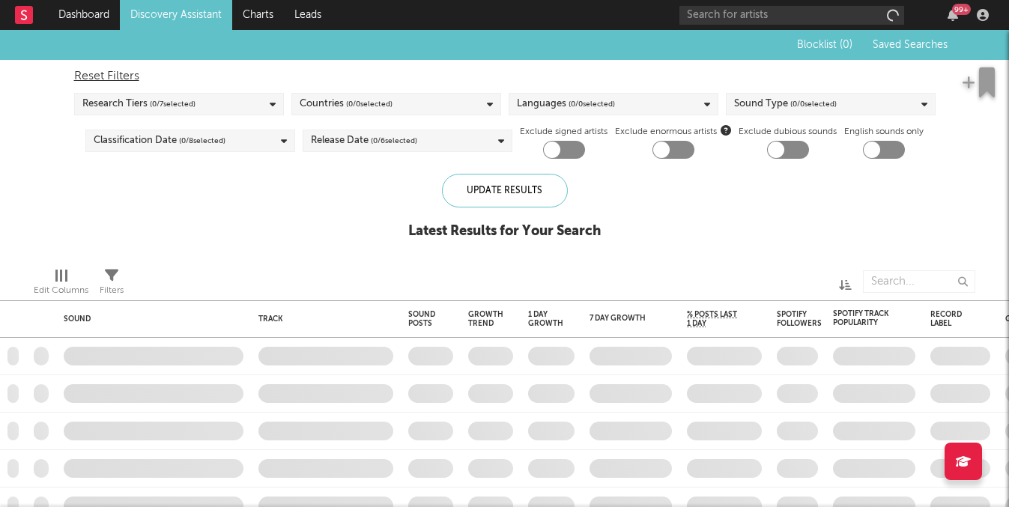
checkbox input "true"
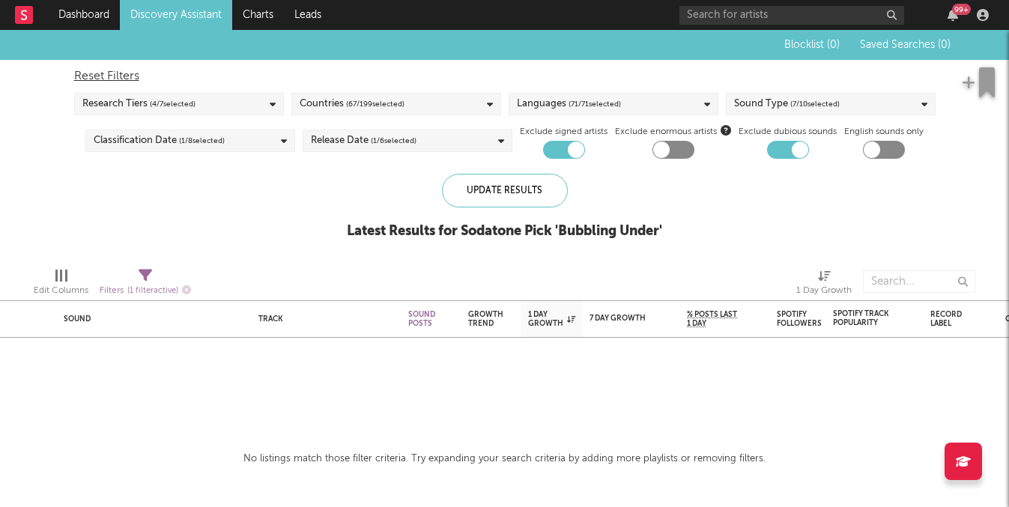
click at [179, 9] on link "Discovery Assistant" at bounding box center [176, 15] width 112 height 30
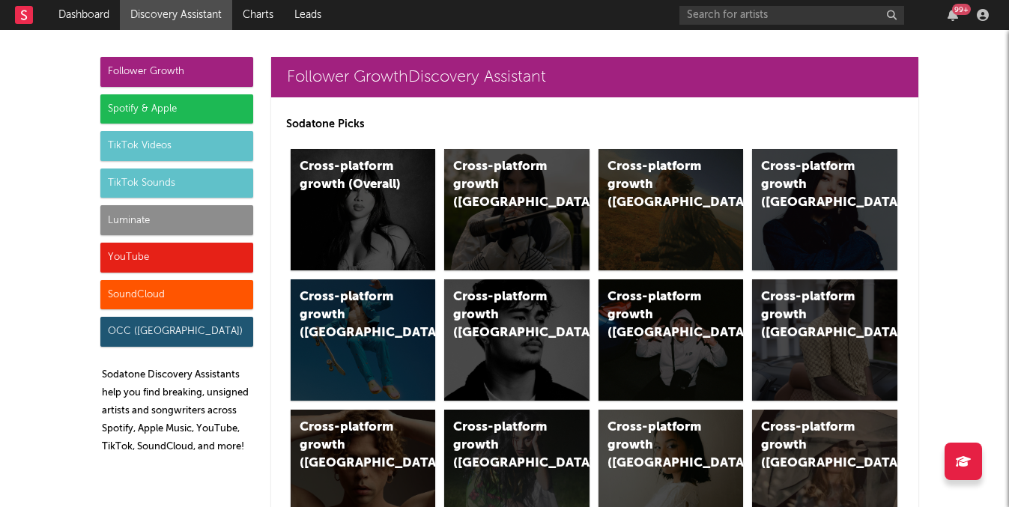
click at [169, 220] on div "Luminate" at bounding box center [176, 220] width 153 height 30
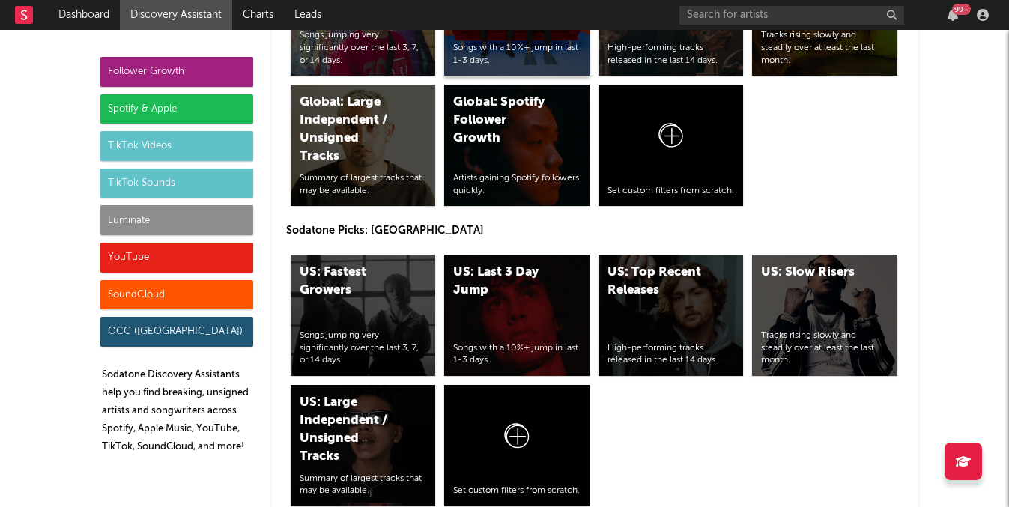
scroll to position [7453, 0]
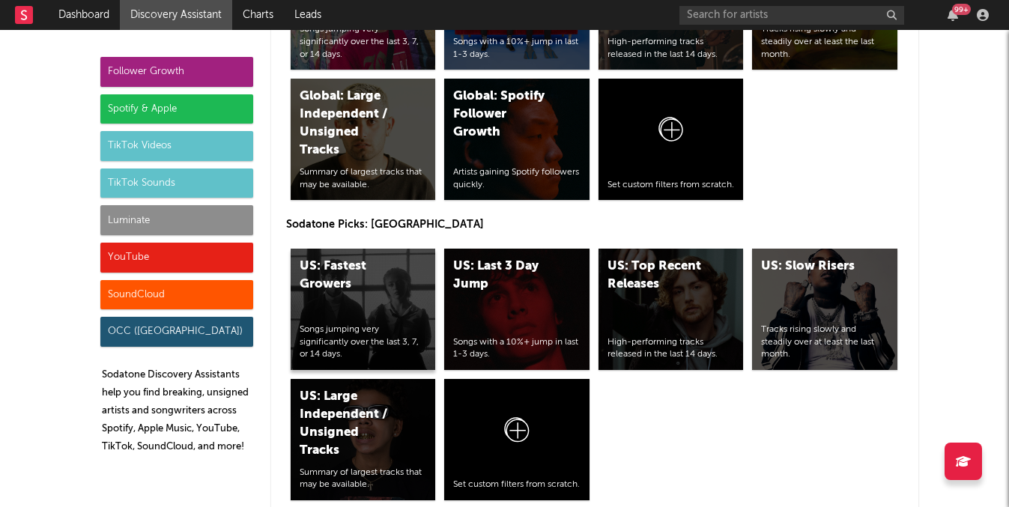
click at [338, 289] on div "US: Fastest Growers" at bounding box center [351, 276] width 102 height 36
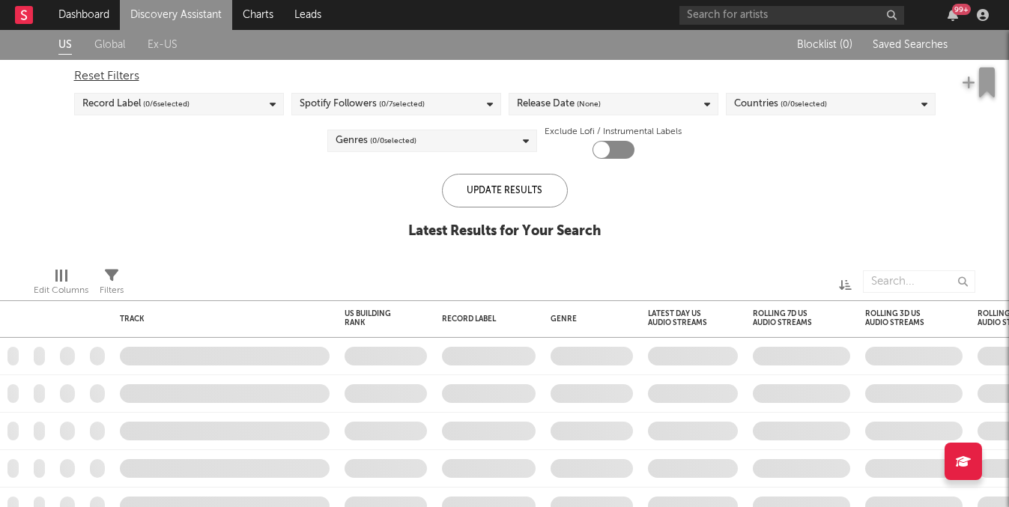
checkbox input "true"
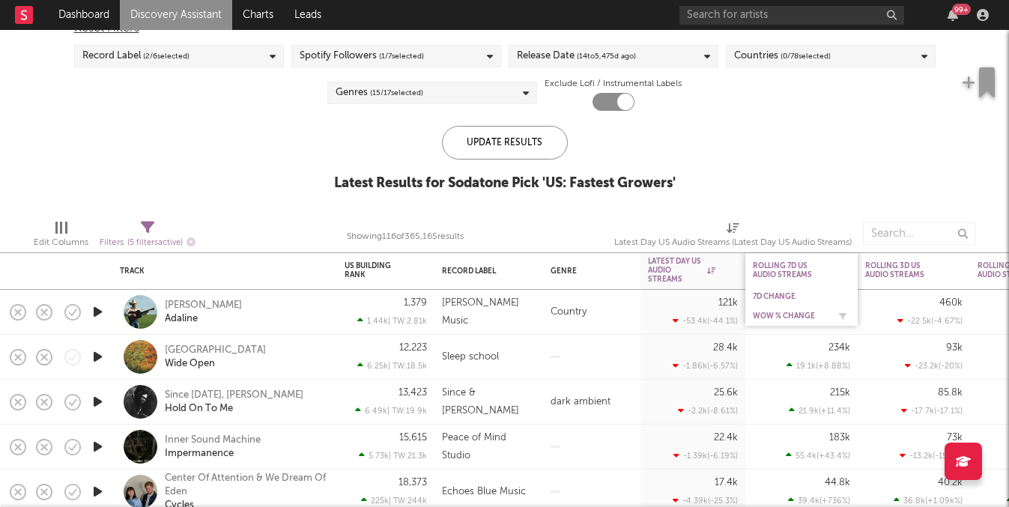
click at [798, 309] on div "WoW % Change" at bounding box center [801, 316] width 97 height 15
click at [781, 315] on div "WoW % Change" at bounding box center [790, 316] width 75 height 9
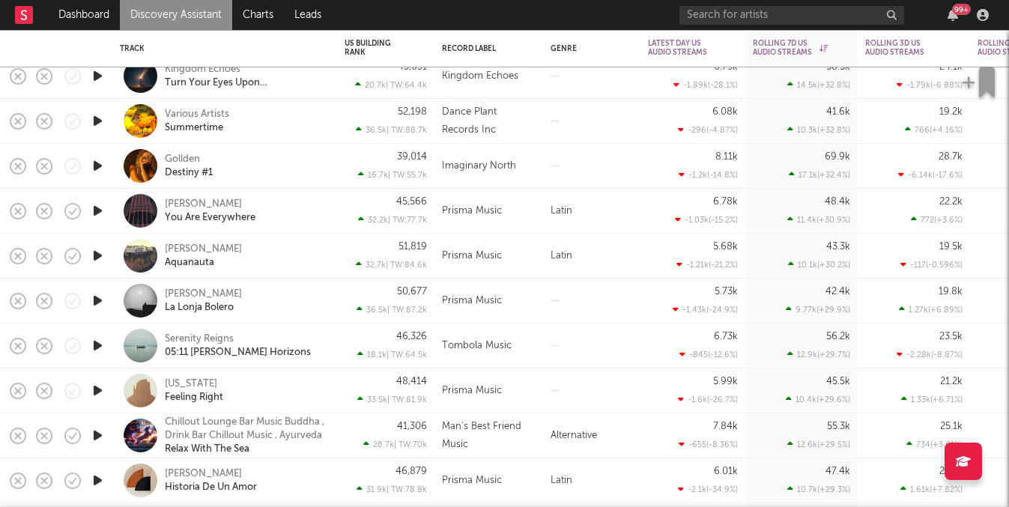
click at [214, 13] on link "Discovery Assistant" at bounding box center [176, 15] width 112 height 30
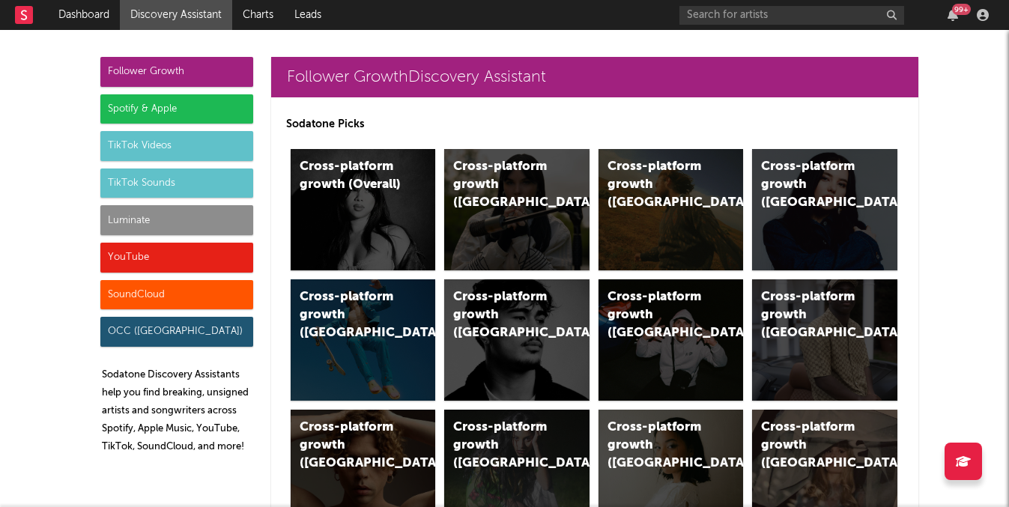
click at [198, 212] on div "Luminate" at bounding box center [176, 220] width 153 height 30
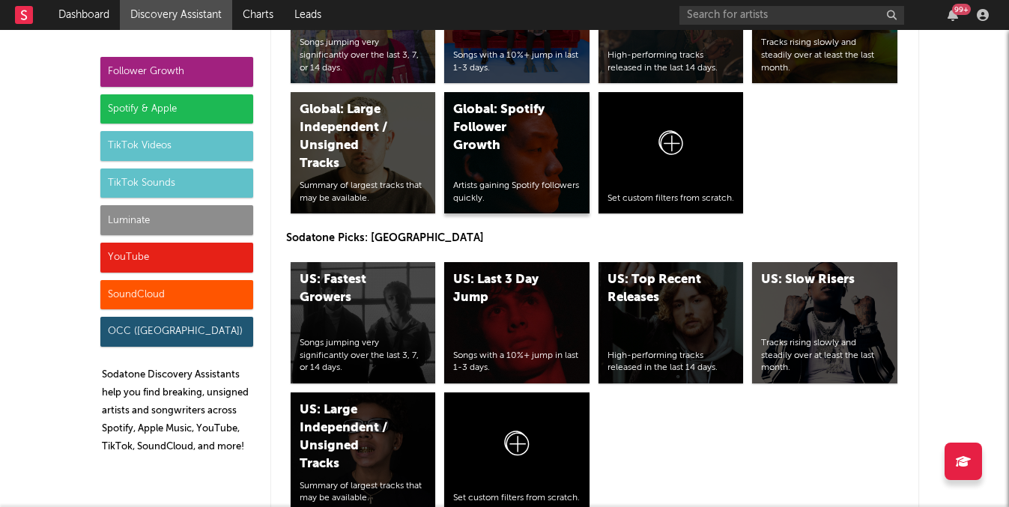
scroll to position [7457, 0]
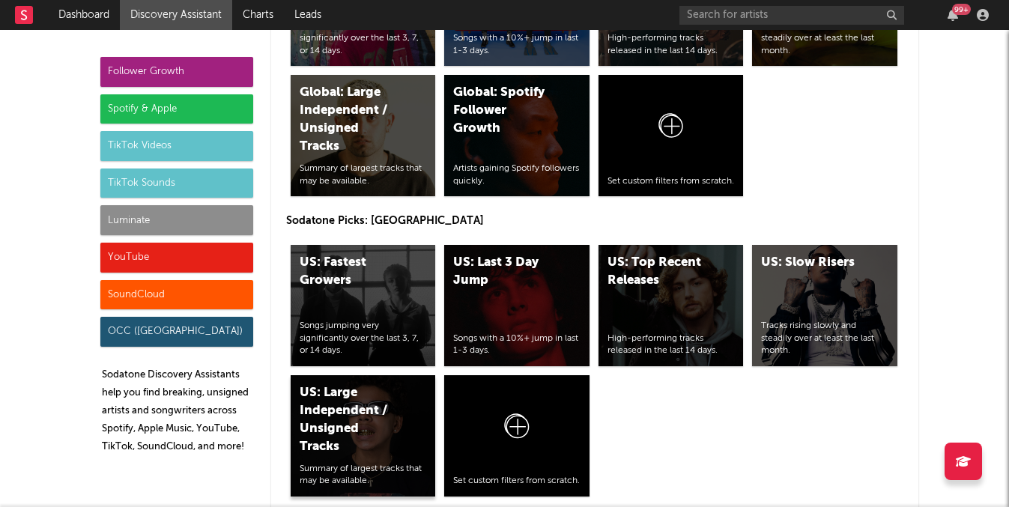
click at [357, 402] on div "US: Large Independent / Unsigned Tracks" at bounding box center [351, 420] width 102 height 72
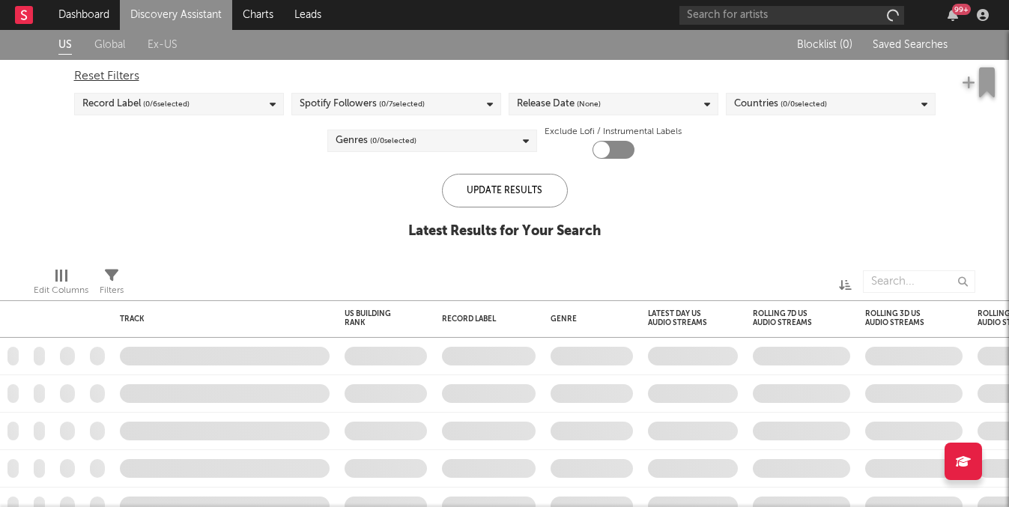
checkbox input "true"
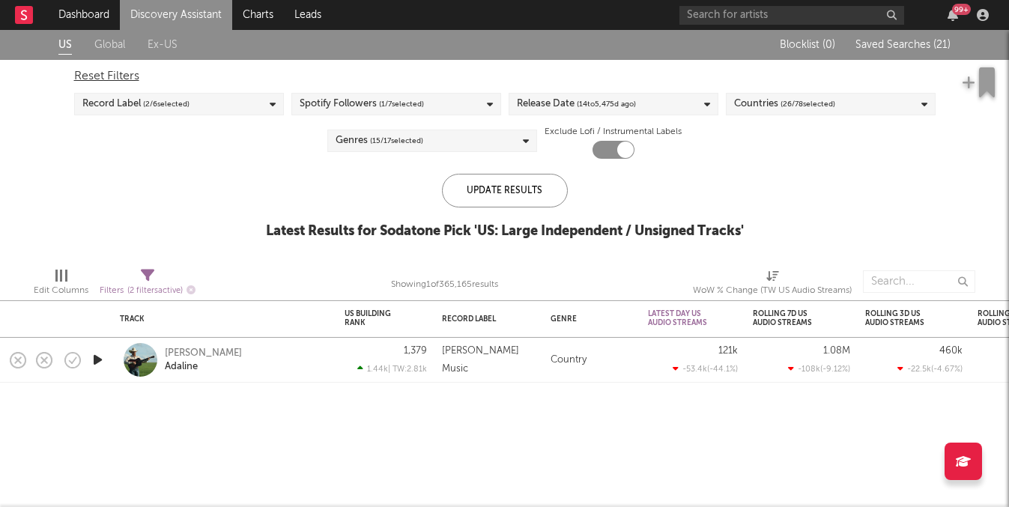
click at [220, 18] on link "Discovery Assistant" at bounding box center [176, 15] width 112 height 30
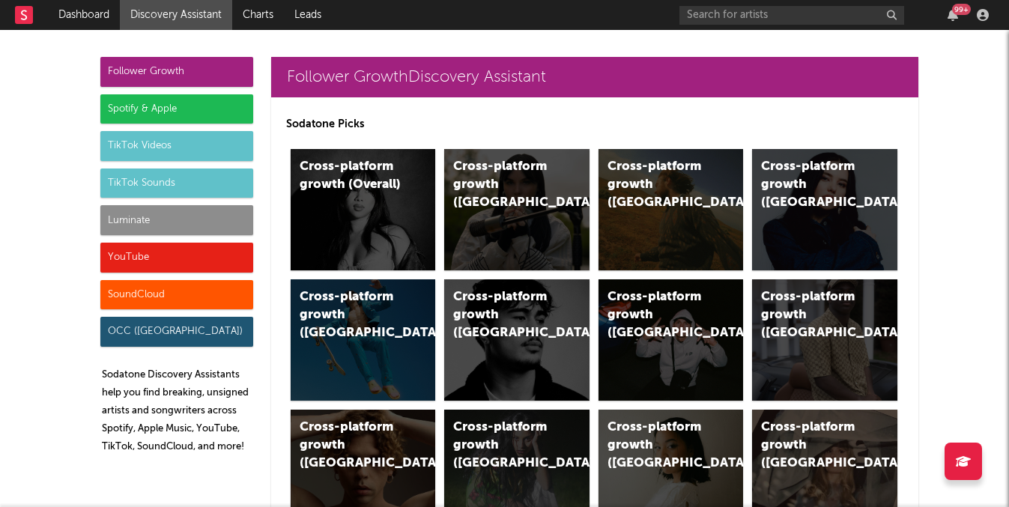
click at [195, 204] on div "Follower Growth Spotify & Apple TikTok Videos TikTok Sounds Luminate YouTube So…" at bounding box center [176, 261] width 153 height 409
click at [201, 217] on div "Luminate" at bounding box center [176, 220] width 153 height 30
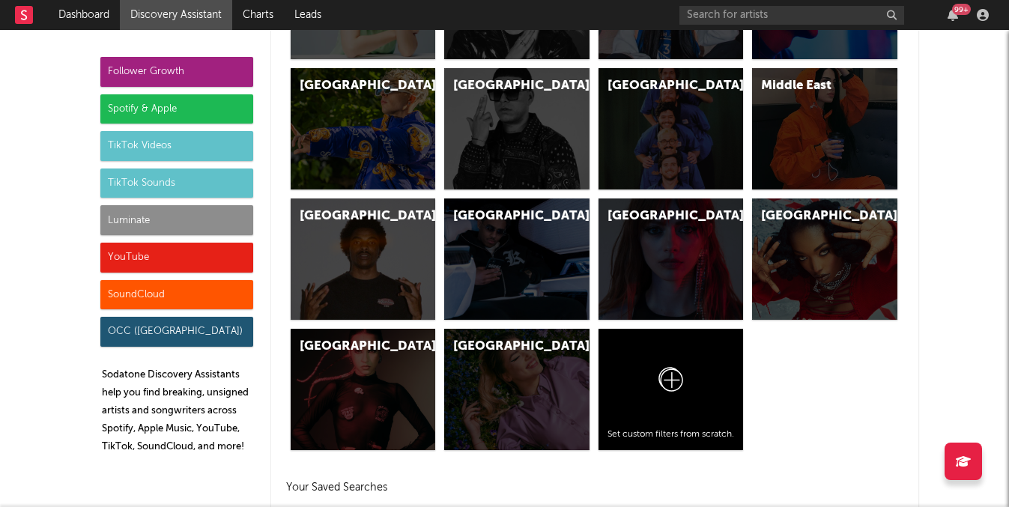
scroll to position [7250, 0]
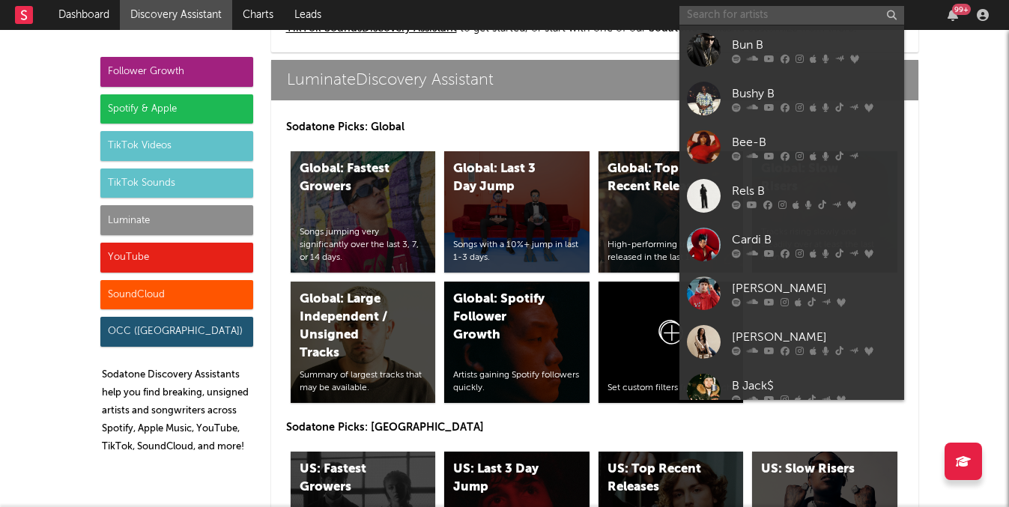
click at [704, 9] on input "text" at bounding box center [791, 15] width 225 height 19
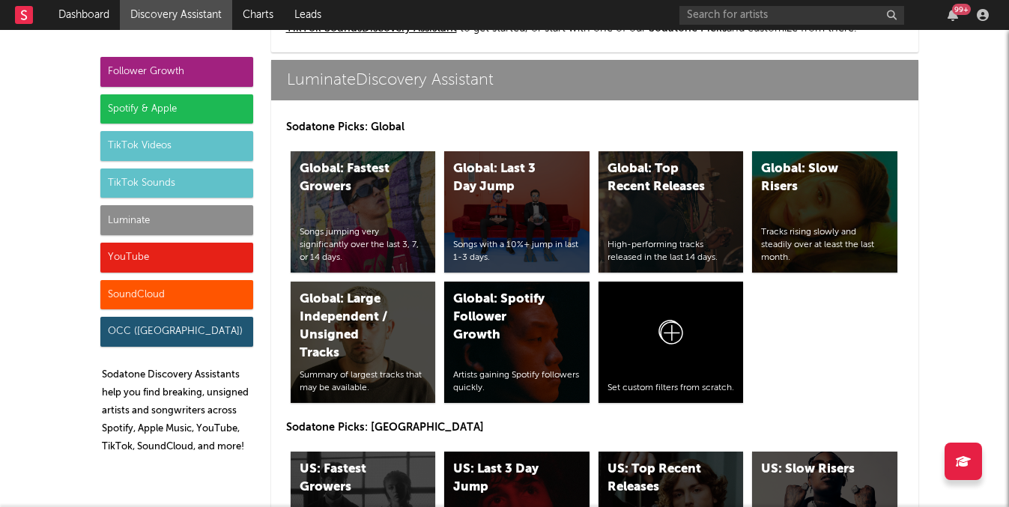
click at [232, 207] on div "Luminate" at bounding box center [176, 220] width 153 height 30
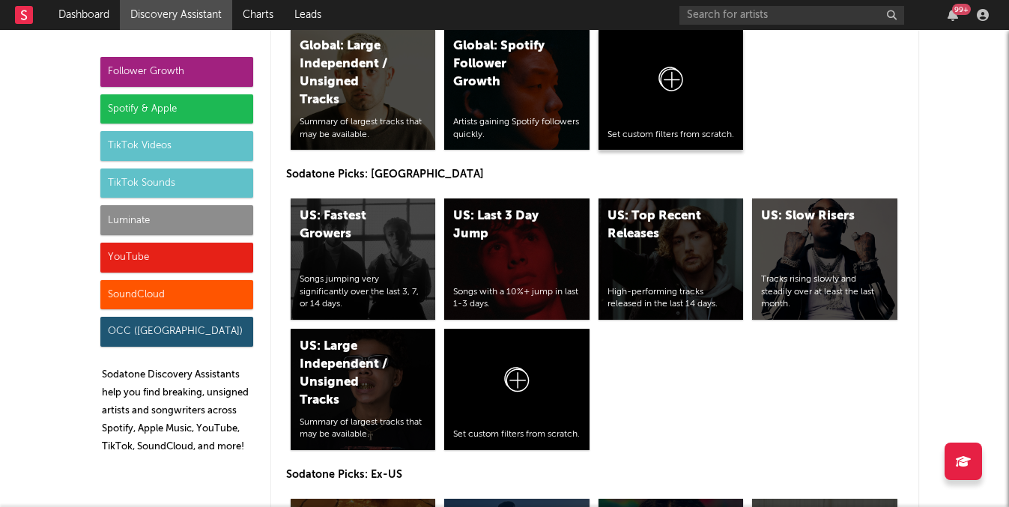
scroll to position [7515, 0]
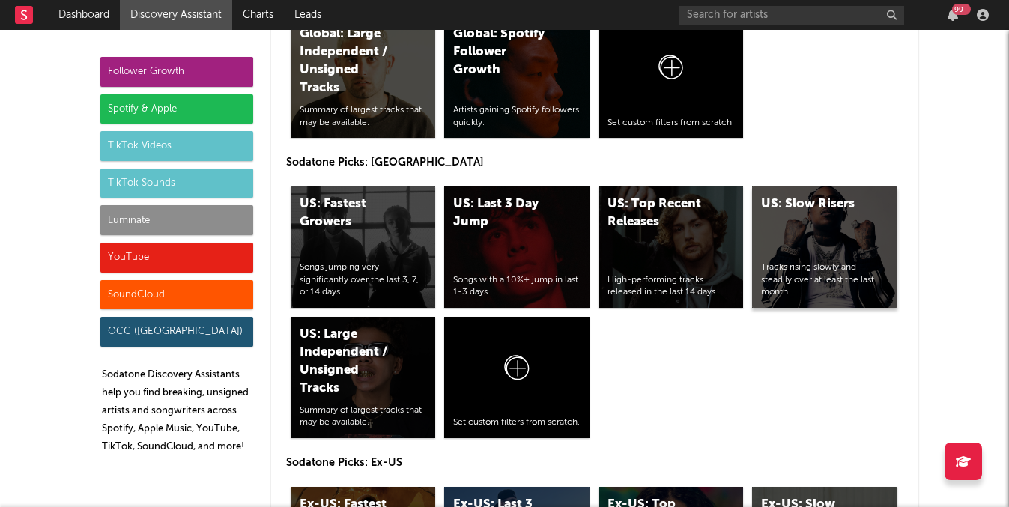
click at [815, 248] on div "US: Slow Risers Tracks rising slowly and steadily over at least the last month." at bounding box center [824, 246] width 145 height 121
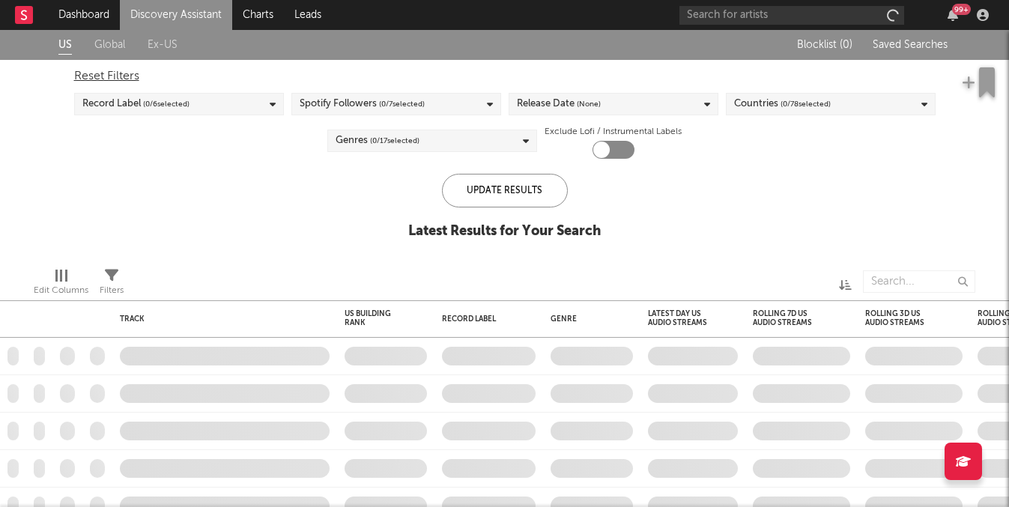
checkbox input "true"
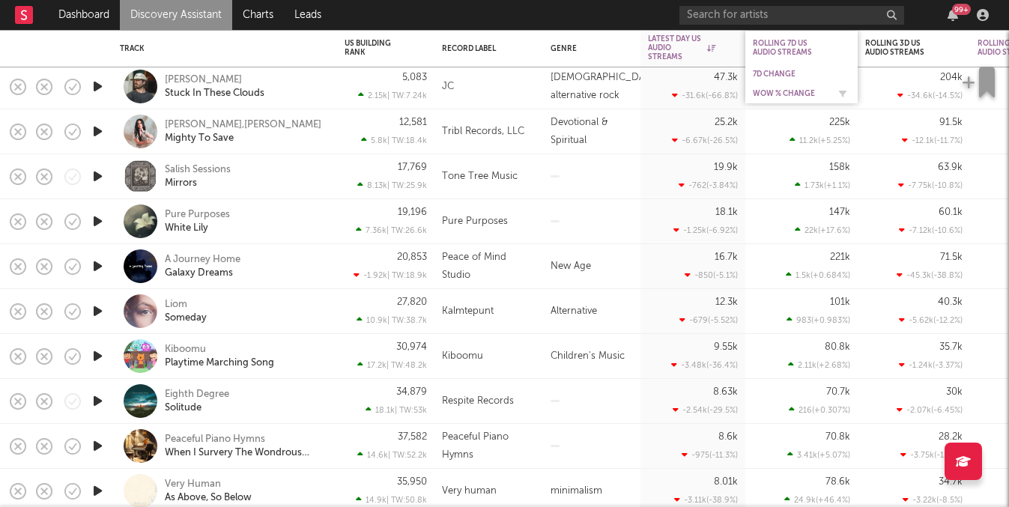
click at [783, 89] on div "WoW % Change" at bounding box center [790, 93] width 75 height 9
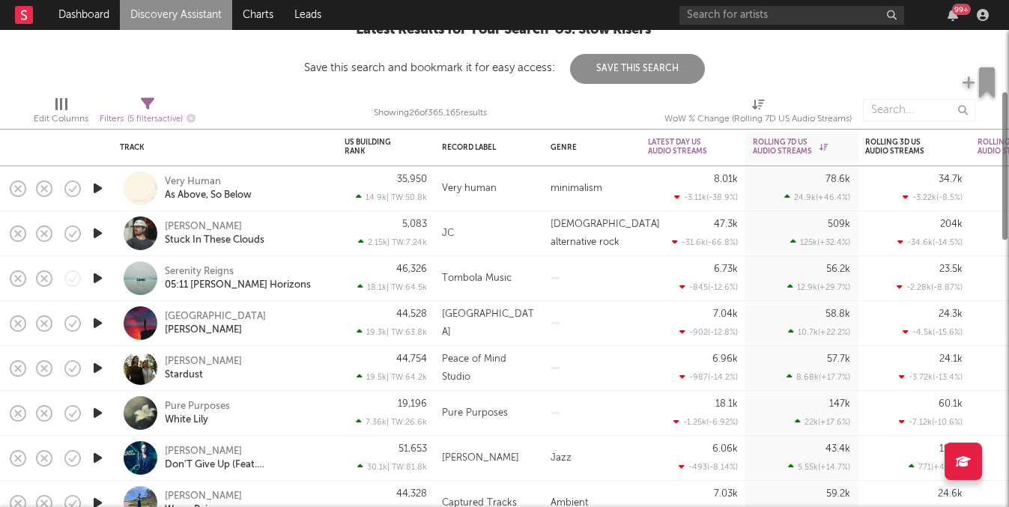
click at [788, 244] on div "509k 125k ( +32.4 % )" at bounding box center [801, 233] width 97 height 44
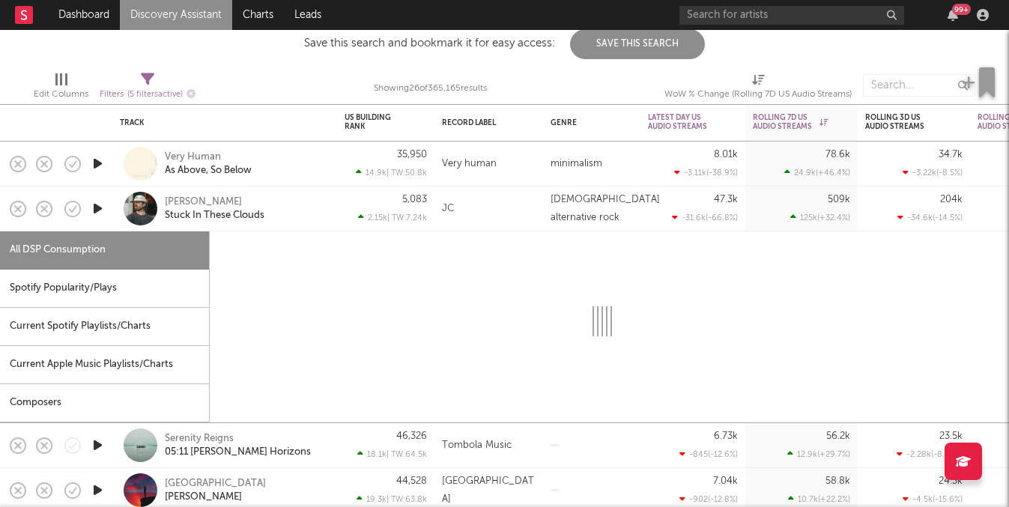
select select "1w"
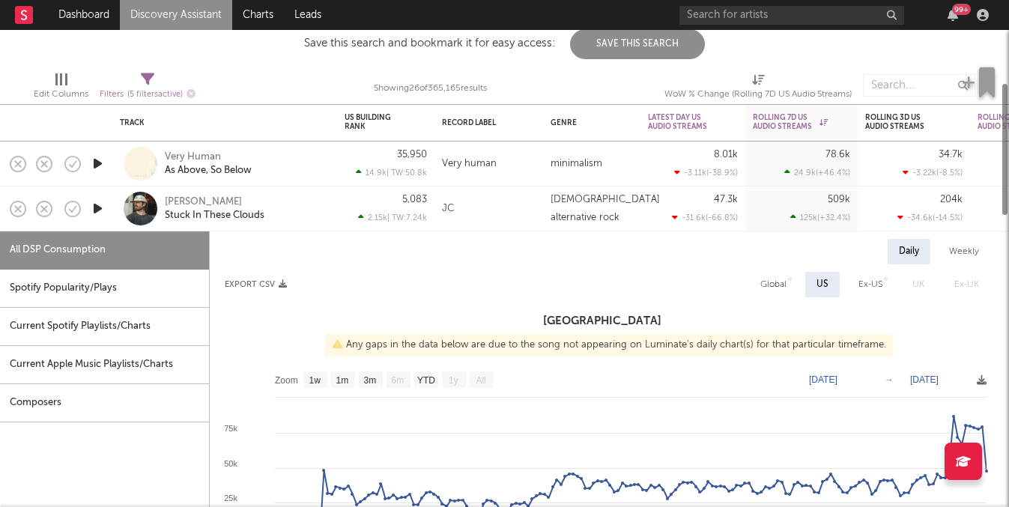
click at [783, 201] on div "509k 125k ( +32.4 % )" at bounding box center [801, 208] width 97 height 44
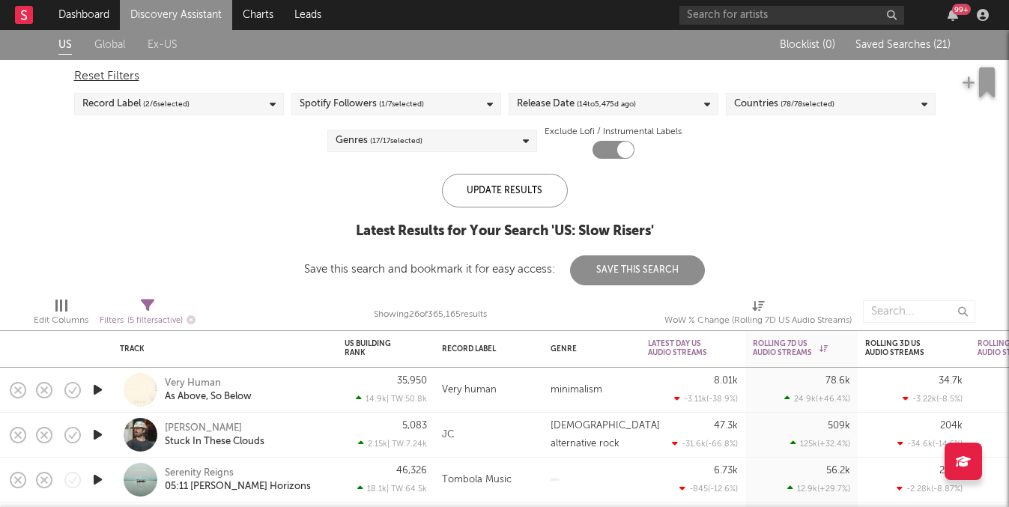
click at [181, 27] on link "Discovery Assistant" at bounding box center [176, 15] width 112 height 30
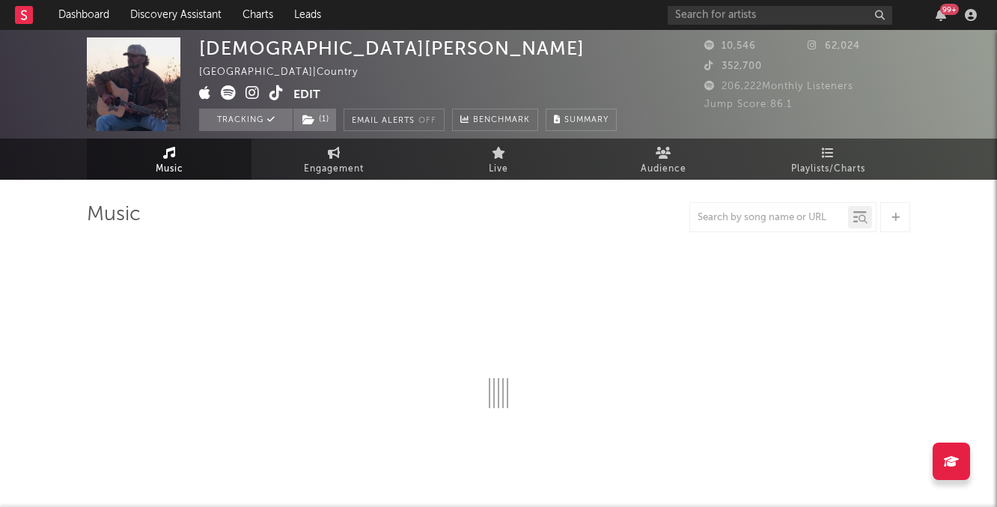
select select "6m"
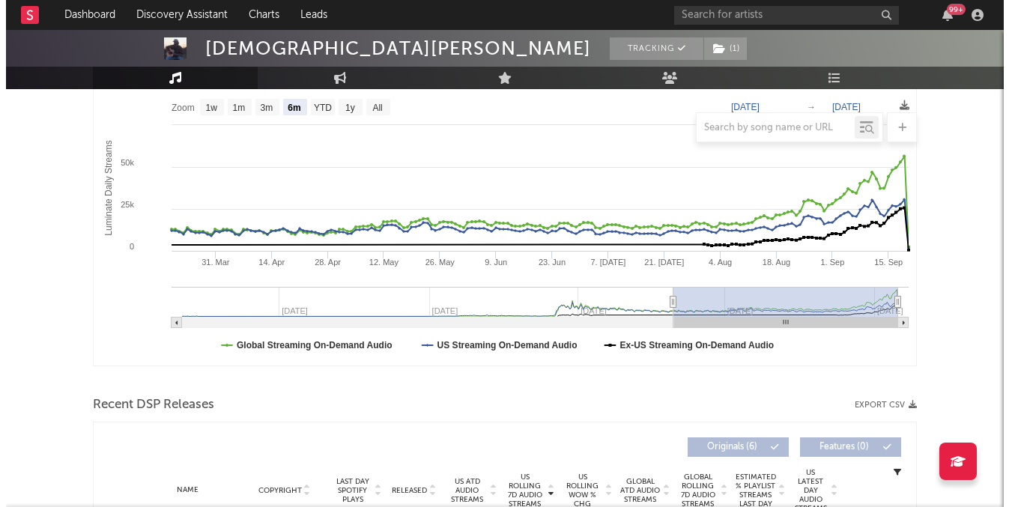
scroll to position [49, 0]
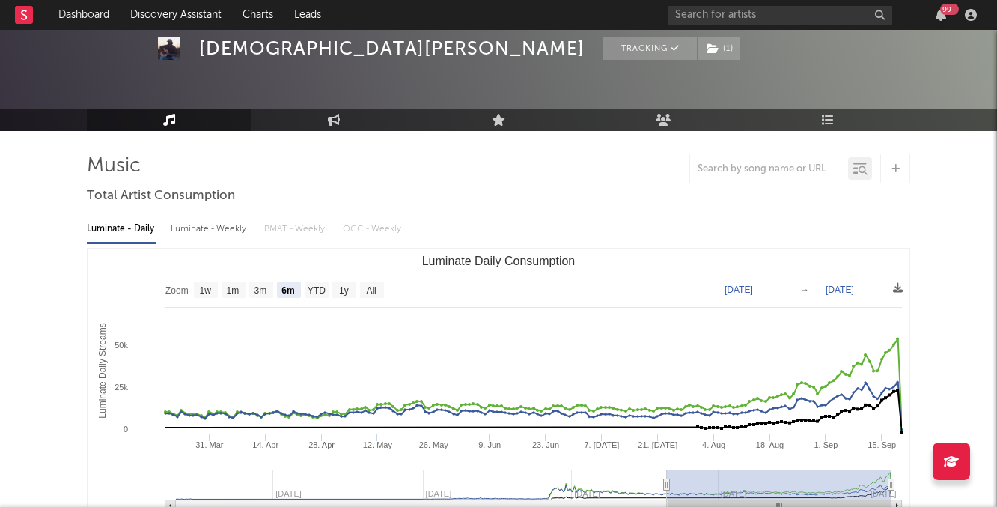
click at [234, 222] on div "Luminate - Weekly" at bounding box center [210, 228] width 79 height 25
select select "6m"
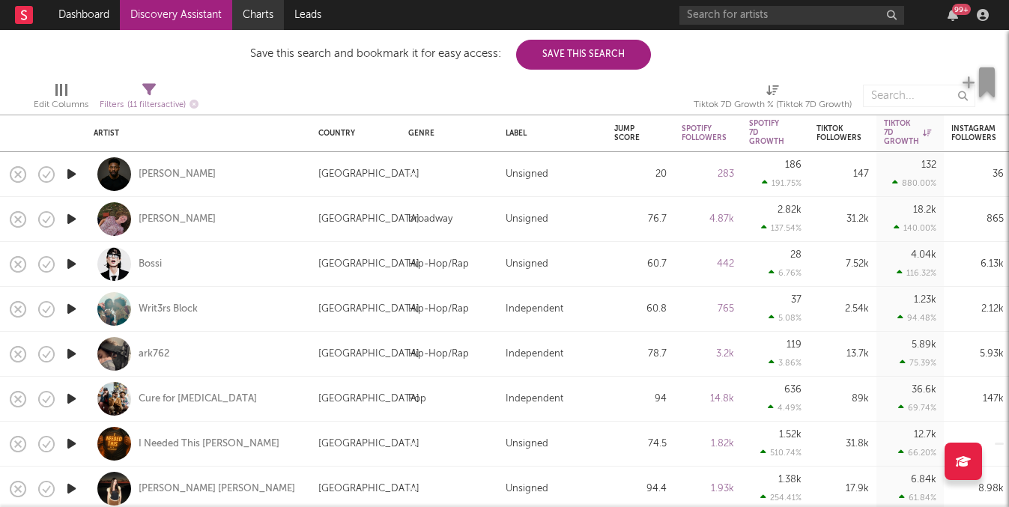
click at [260, 26] on link "Charts" at bounding box center [258, 15] width 52 height 30
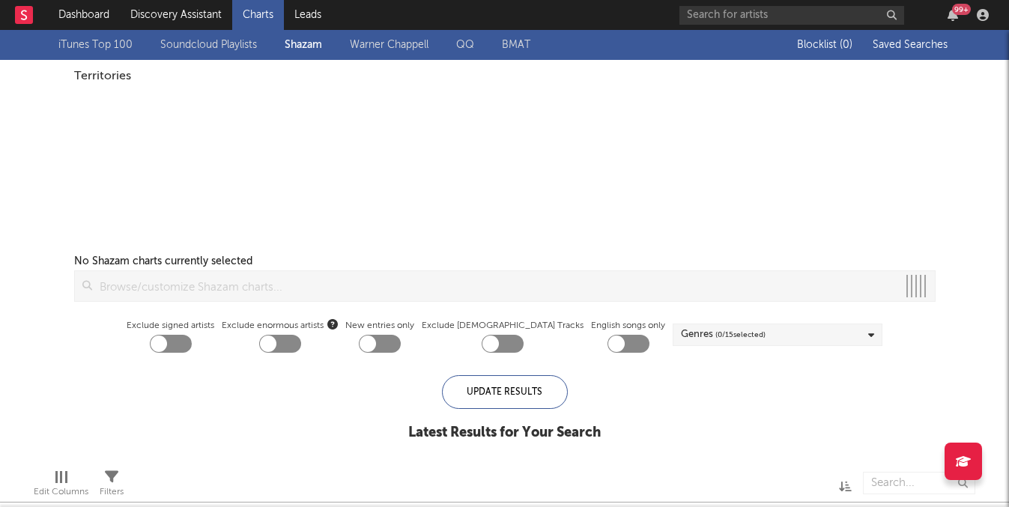
checkbox input "true"
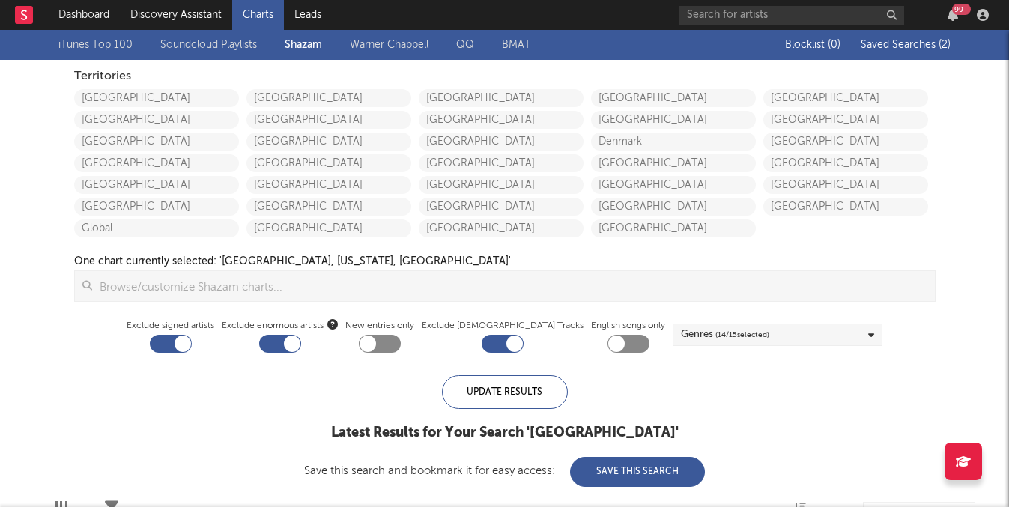
click at [933, 41] on span "Saved Searches ( 2 )" at bounding box center [905, 45] width 90 height 10
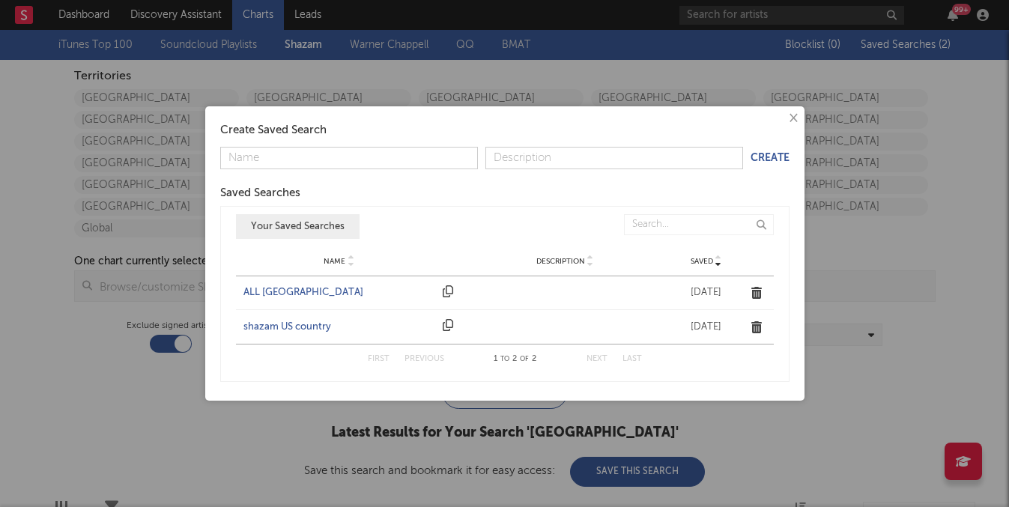
click at [312, 297] on div "ALL [GEOGRAPHIC_DATA]" at bounding box center [339, 292] width 192 height 15
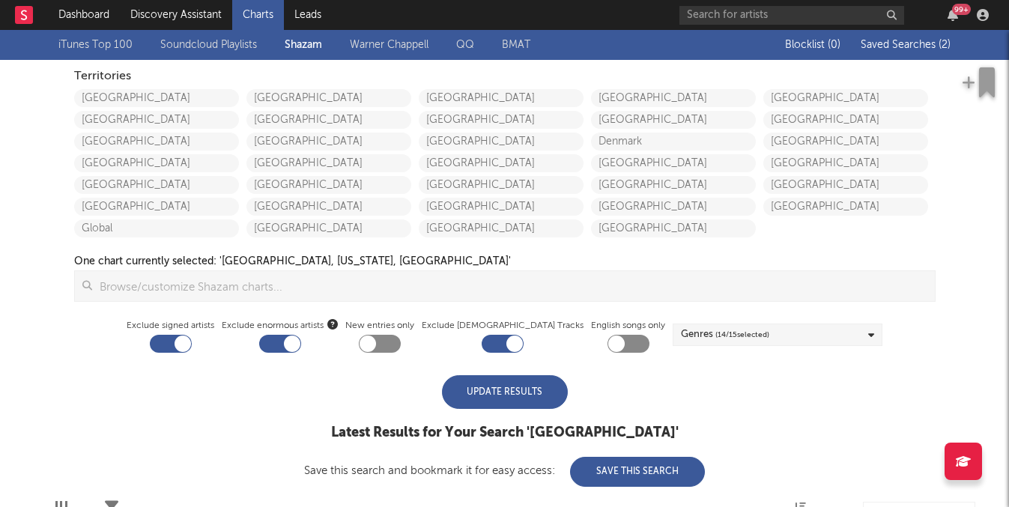
checkbox input "false"
checkbox input "true"
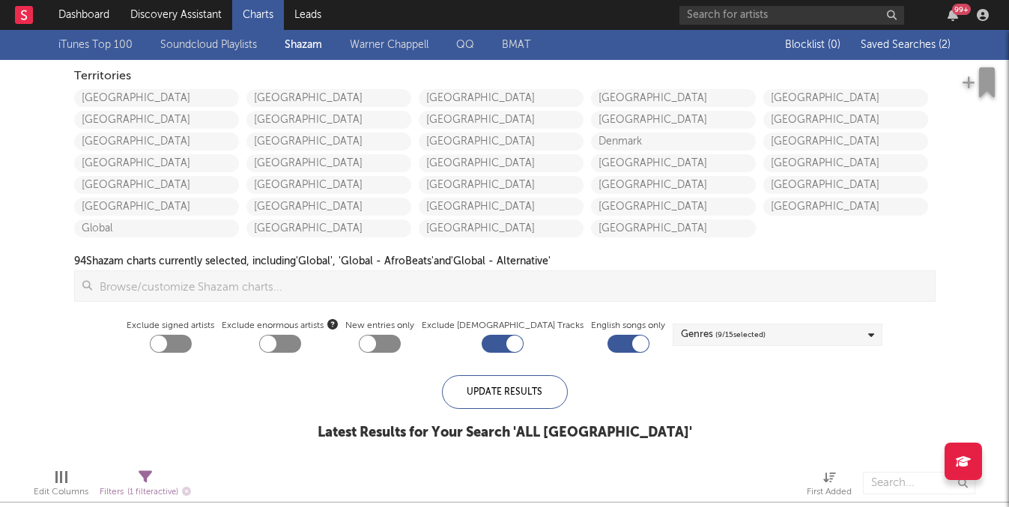
click at [342, 401] on div "Update Results Latest Results for Your Search ' ALL [GEOGRAPHIC_DATA] '" at bounding box center [505, 416] width 374 height 82
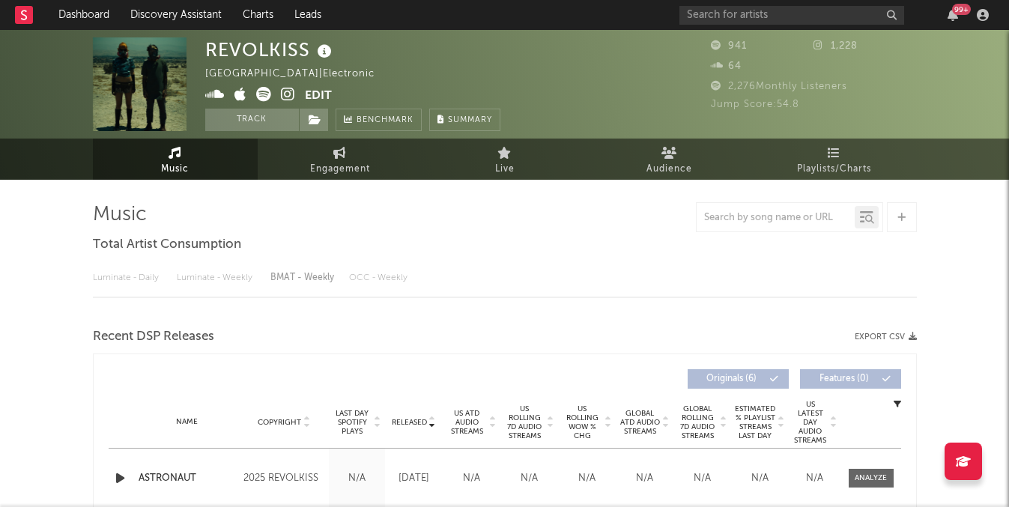
select select "1w"
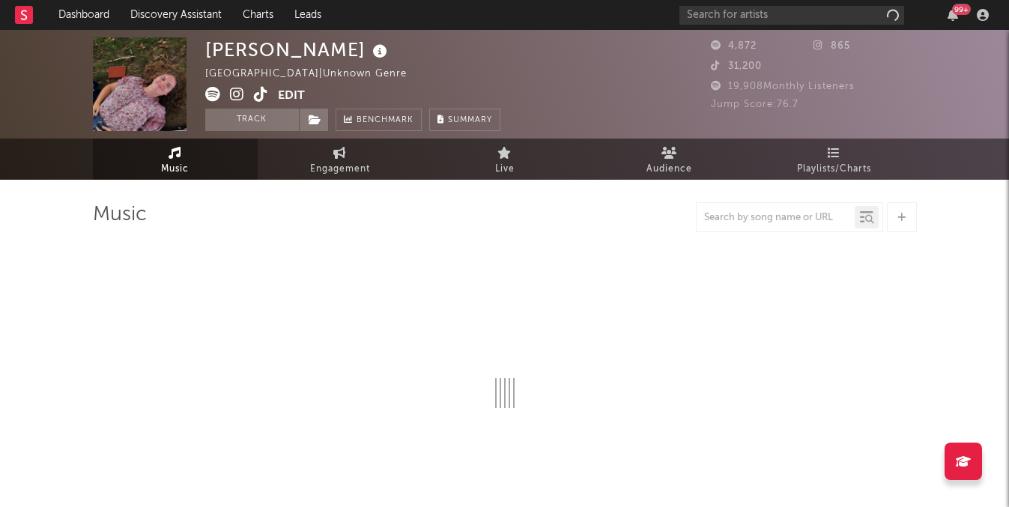
select select "1w"
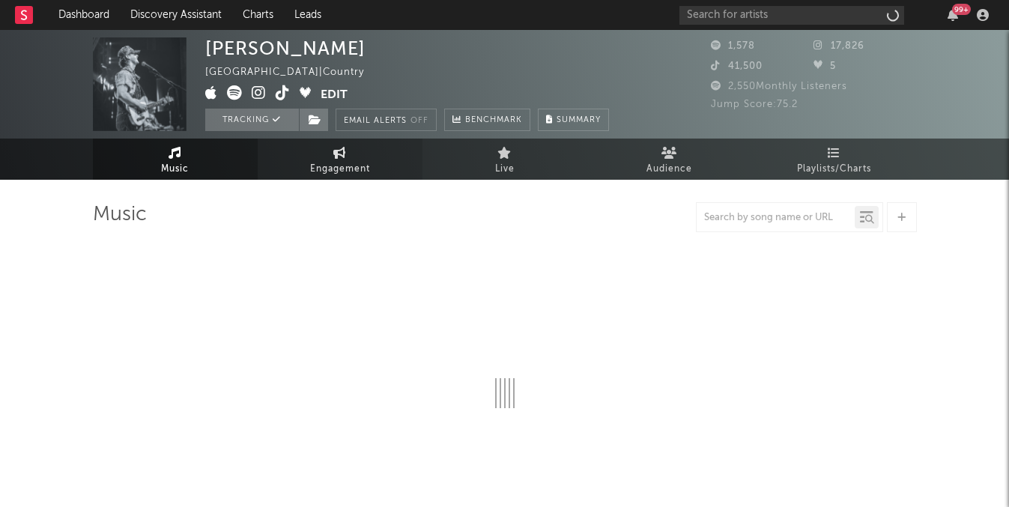
click at [302, 165] on link "Engagement" at bounding box center [340, 159] width 165 height 41
select select "1w"
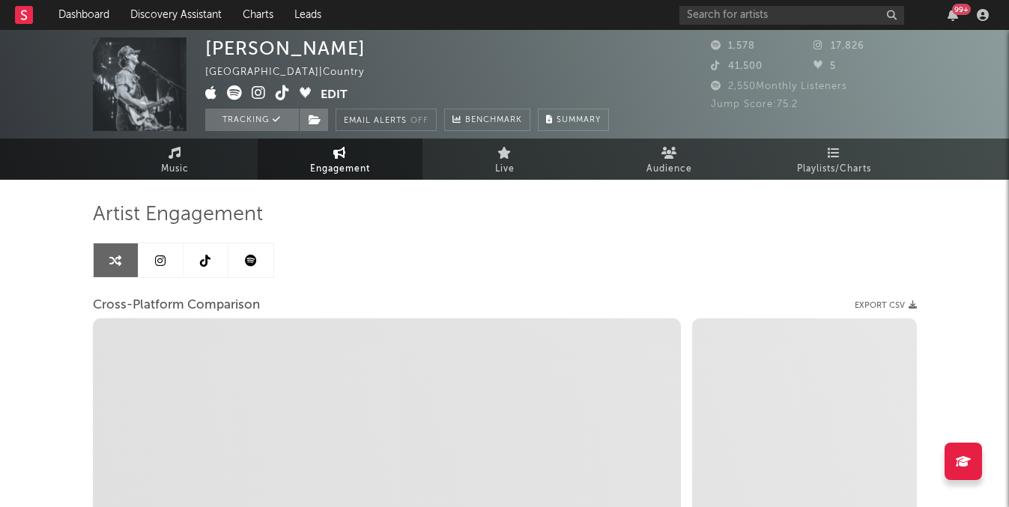
select select "1m"
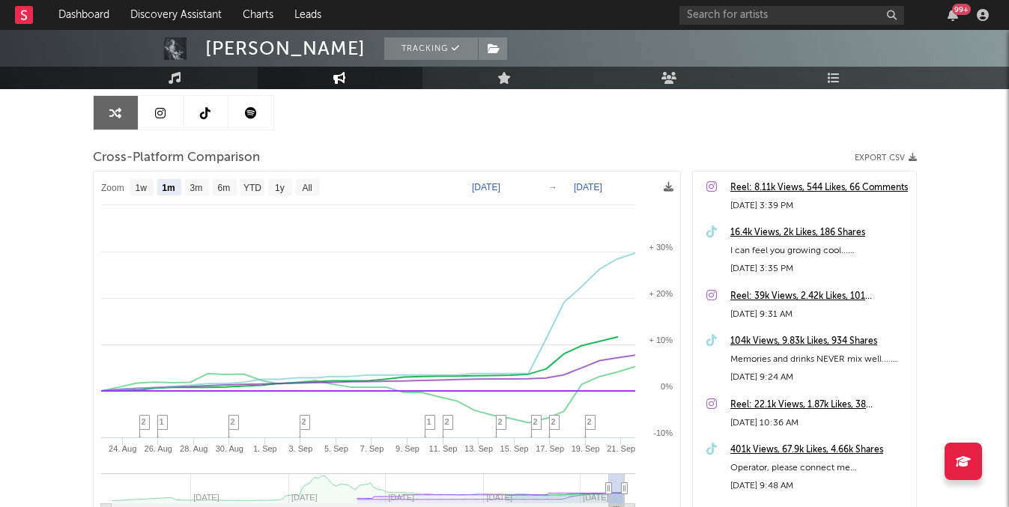
scroll to position [183, 0]
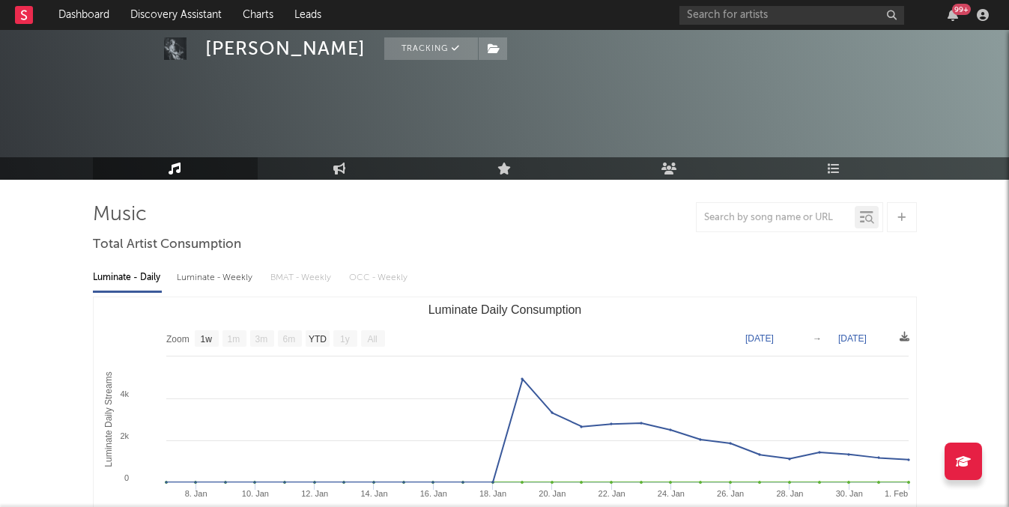
select select "1w"
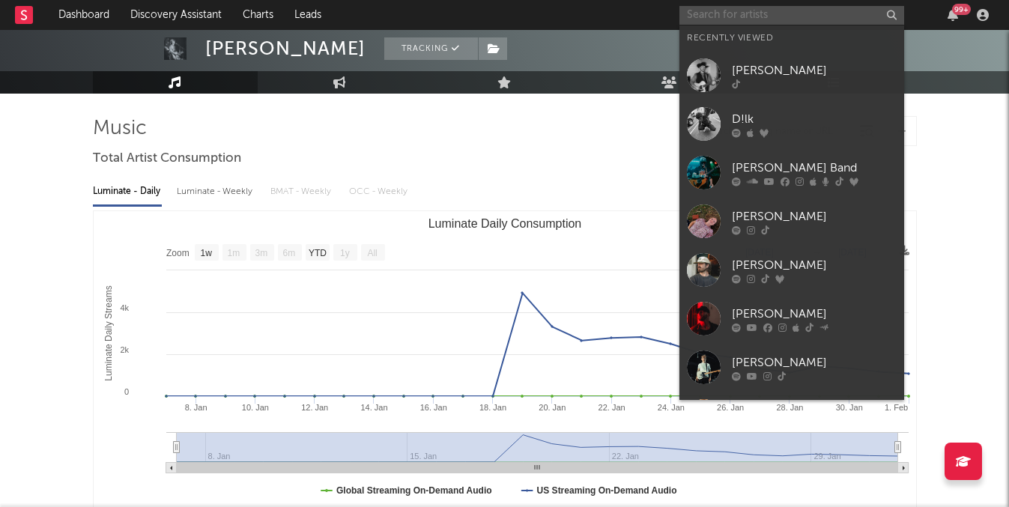
click at [785, 13] on input "text" at bounding box center [791, 15] width 225 height 19
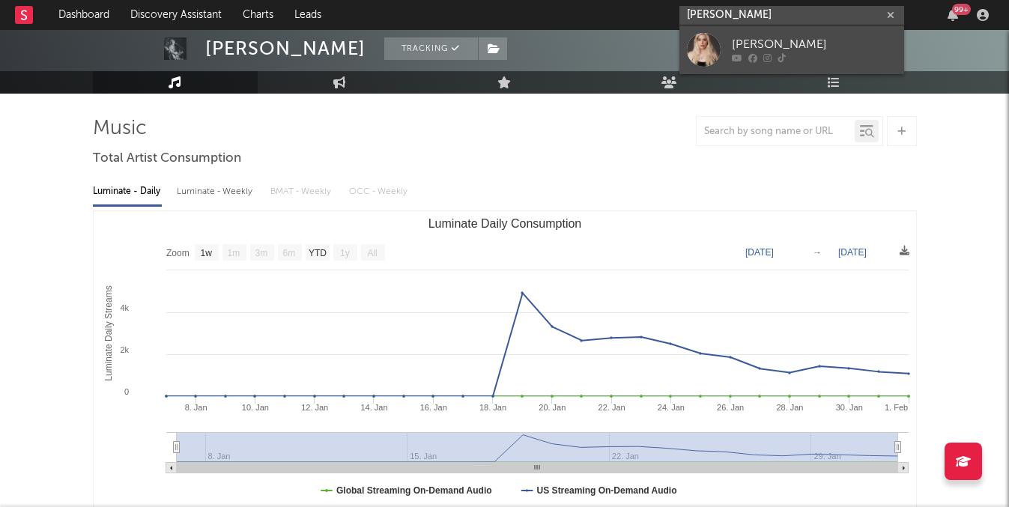
type input "[PERSON_NAME]"
click at [775, 51] on div "[PERSON_NAME]" at bounding box center [814, 45] width 165 height 18
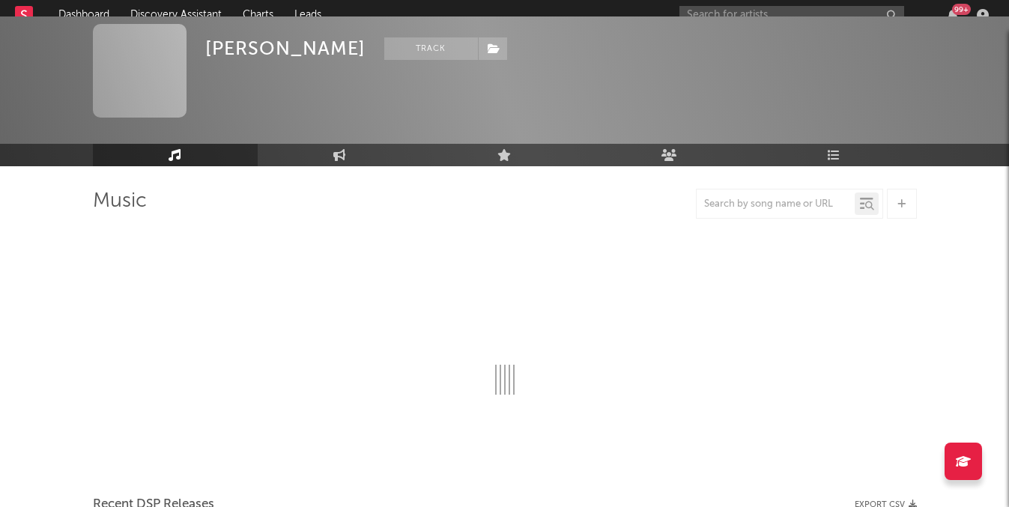
scroll to position [86, 0]
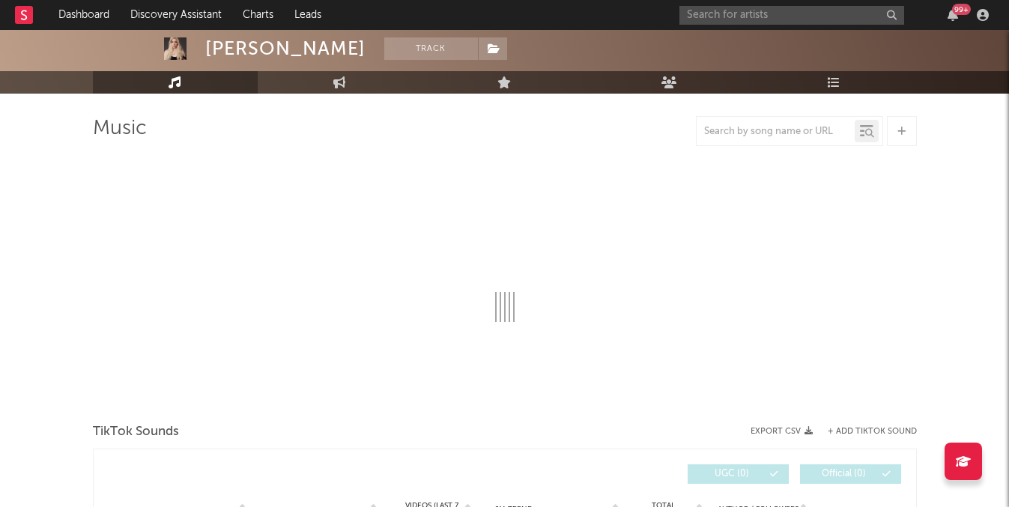
select select "1w"
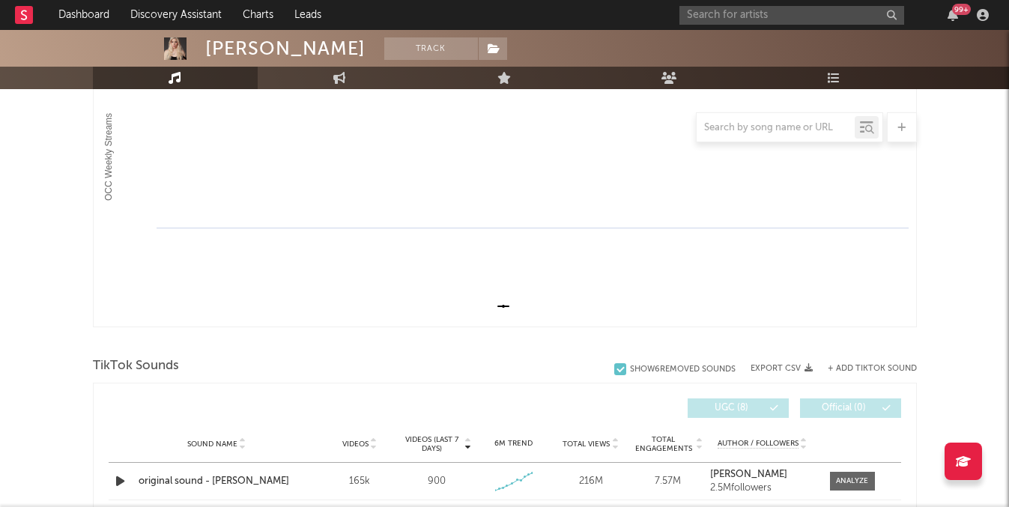
scroll to position [0, 0]
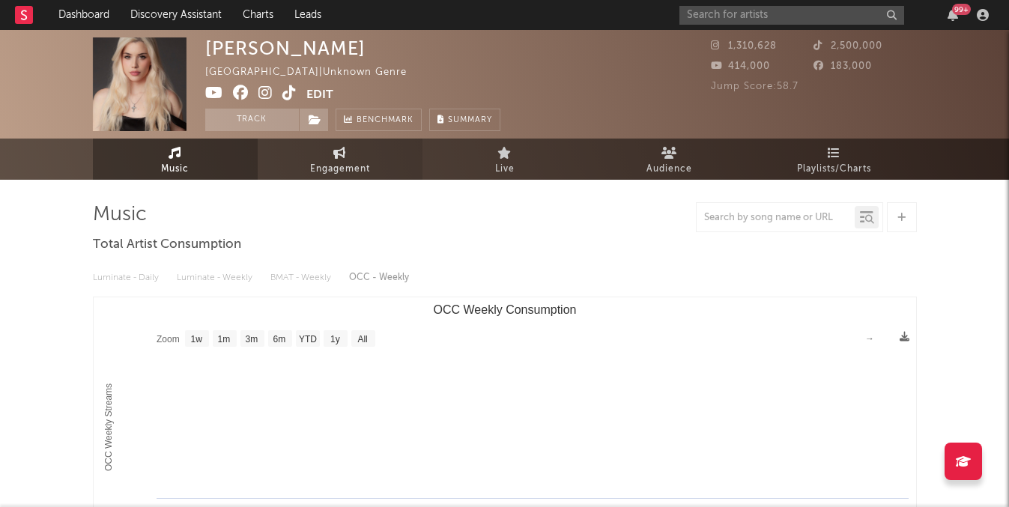
click at [330, 171] on span "Engagement" at bounding box center [340, 169] width 60 height 18
select select "1w"
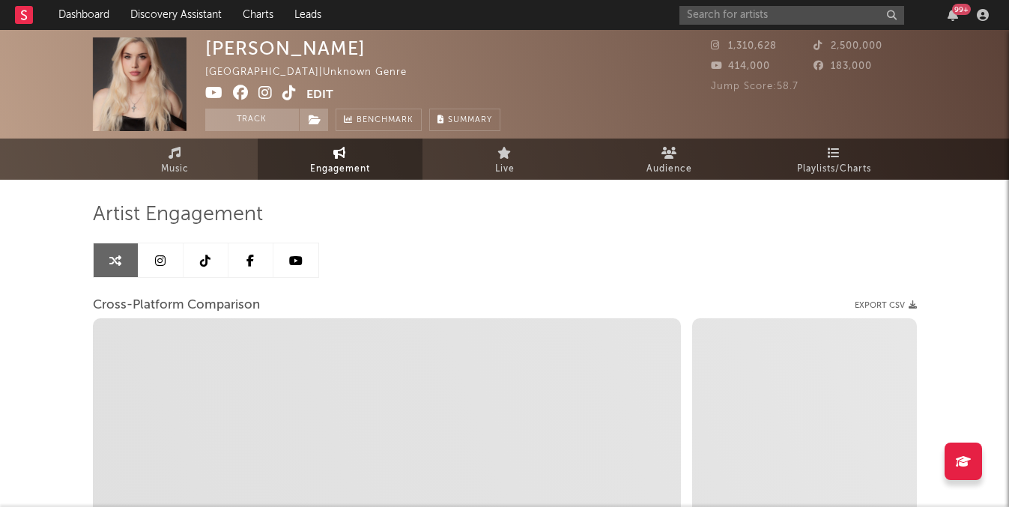
select select "1m"
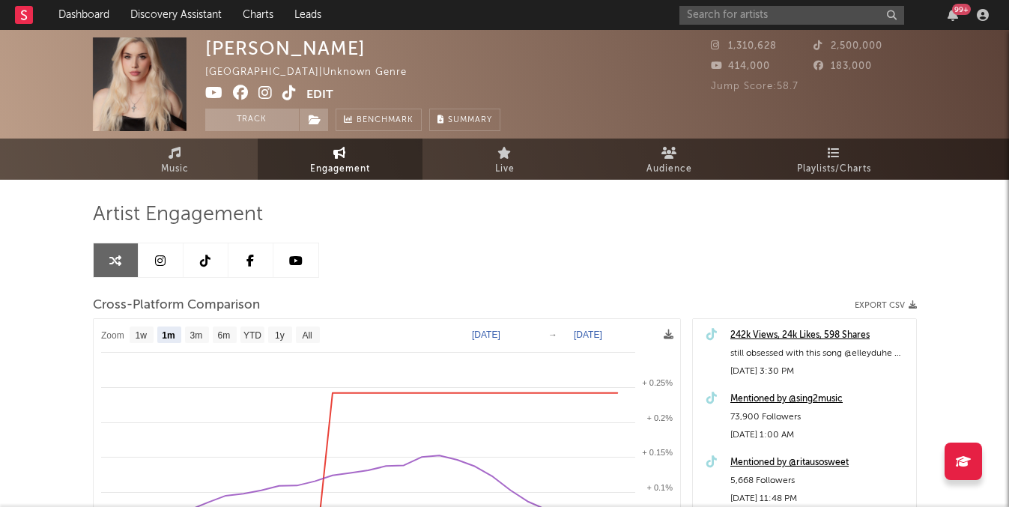
click at [291, 88] on icon at bounding box center [289, 92] width 14 height 15
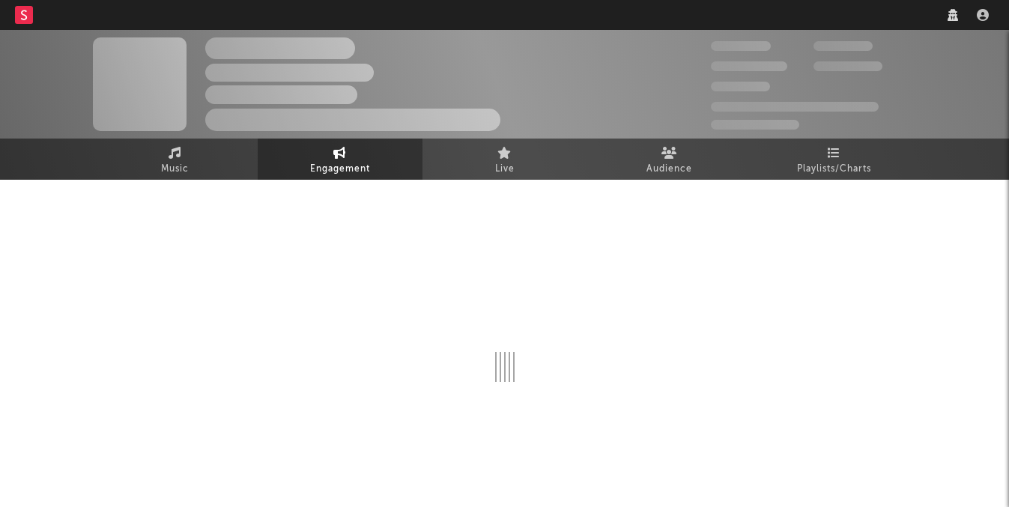
select select "1w"
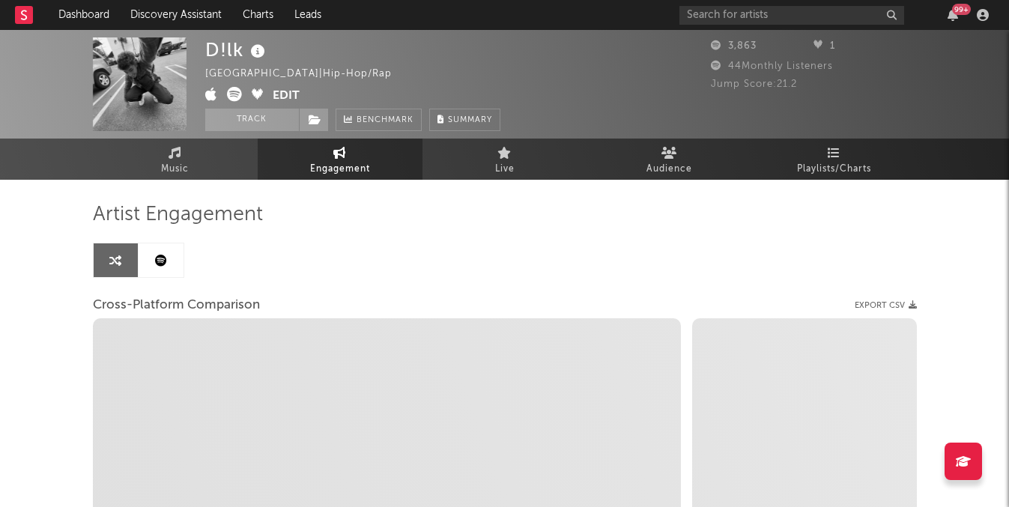
select select "1m"
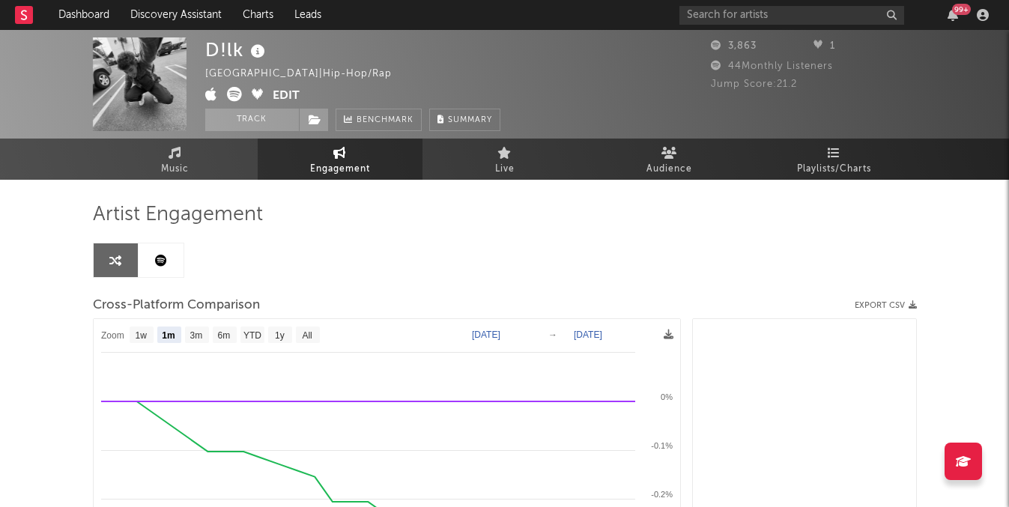
select select "1m"
click at [225, 18] on link "Discovery Assistant" at bounding box center [176, 15] width 112 height 30
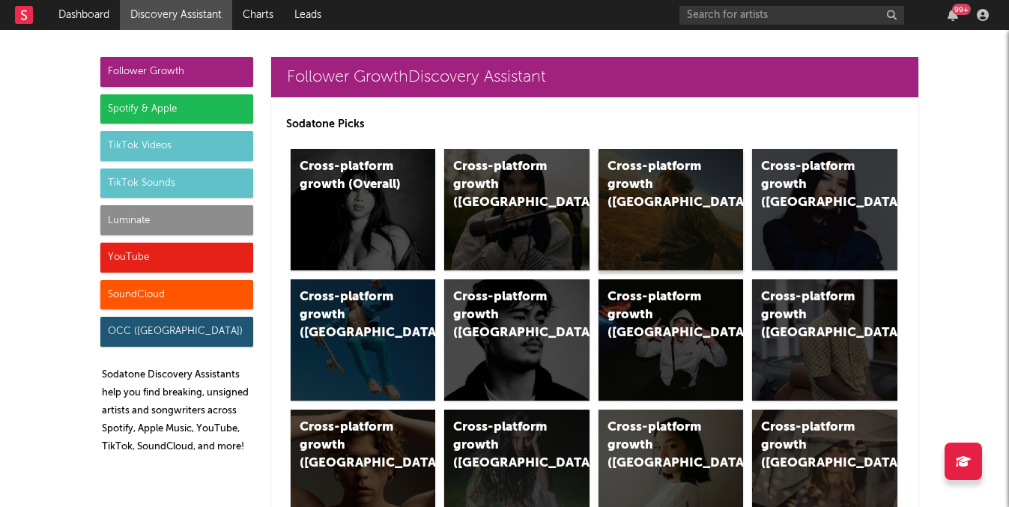
click at [687, 179] on div "Cross-platform growth (US)" at bounding box center [658, 185] width 102 height 54
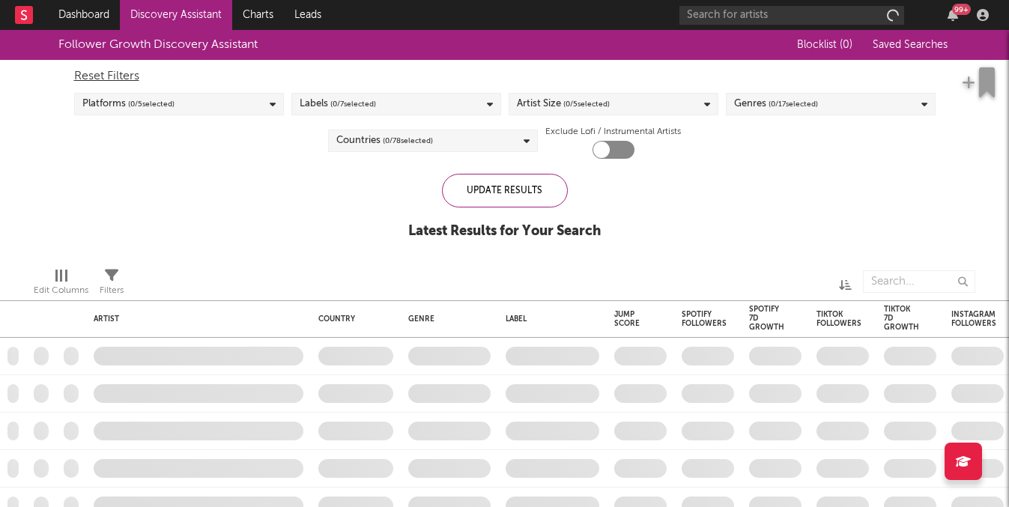
checkbox input "true"
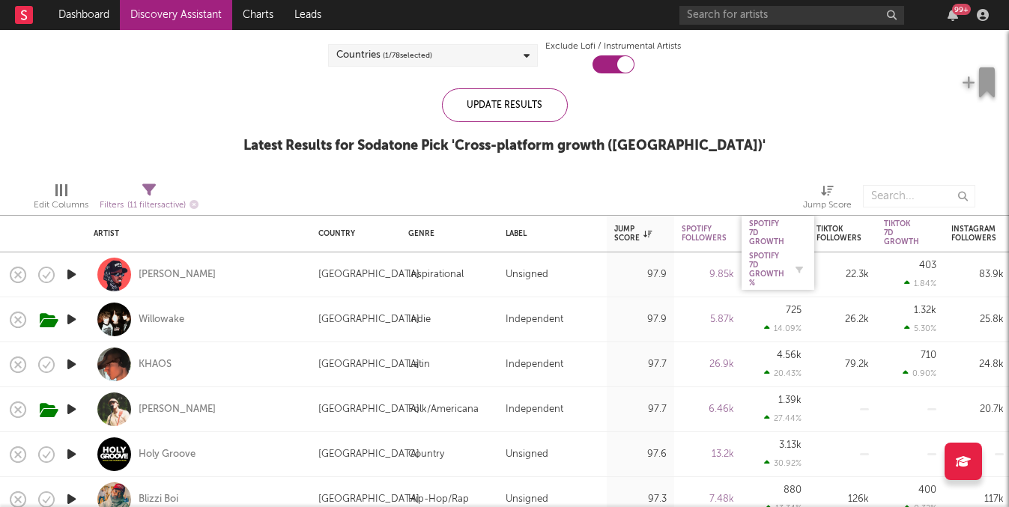
click at [762, 272] on div "Spotify 7D Growth %" at bounding box center [766, 270] width 35 height 36
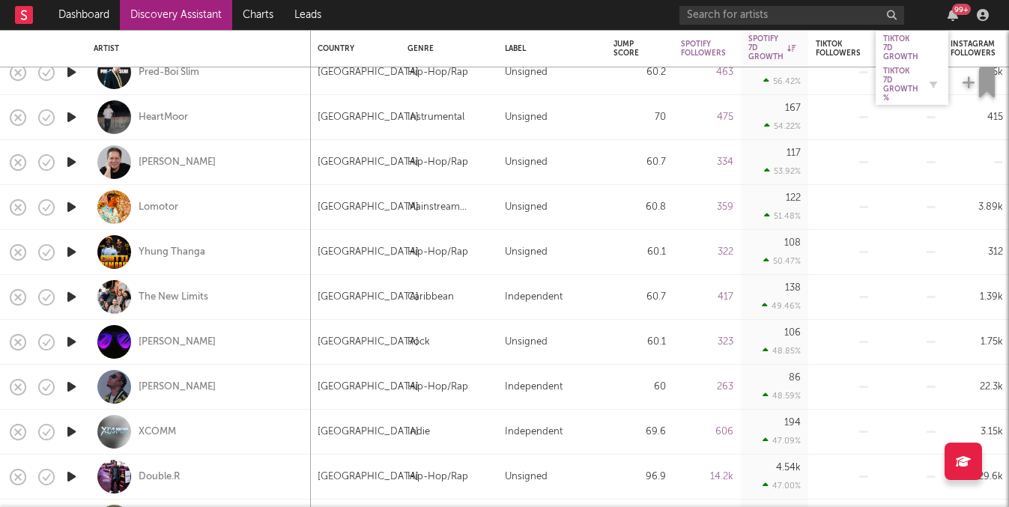
click at [898, 83] on div "Tiktok 7D Growth %" at bounding box center [900, 85] width 35 height 36
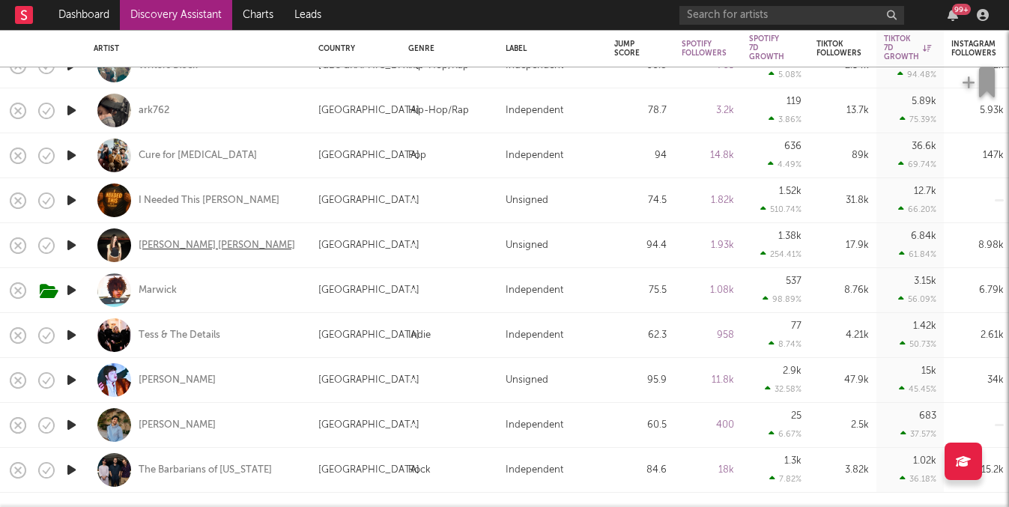
click at [179, 241] on div "[PERSON_NAME] [PERSON_NAME]" at bounding box center [217, 245] width 157 height 13
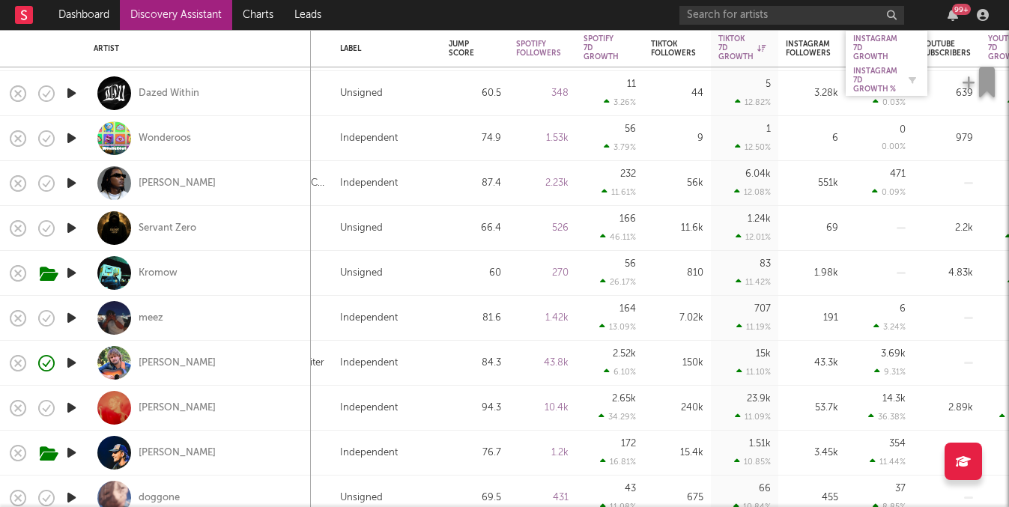
click at [880, 68] on div "Instagram 7D Growth %" at bounding box center [875, 80] width 44 height 27
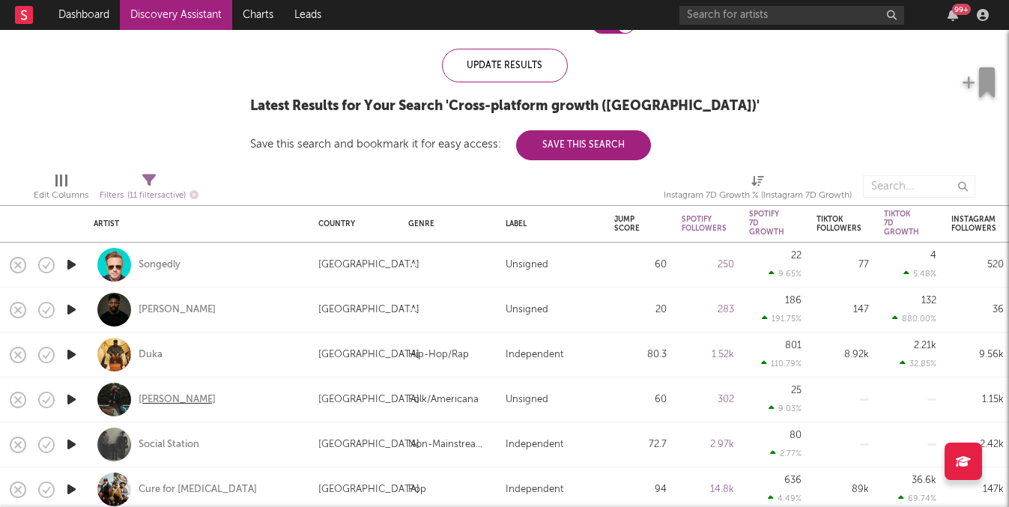
click at [171, 402] on div "Laila Noelle" at bounding box center [177, 399] width 77 height 13
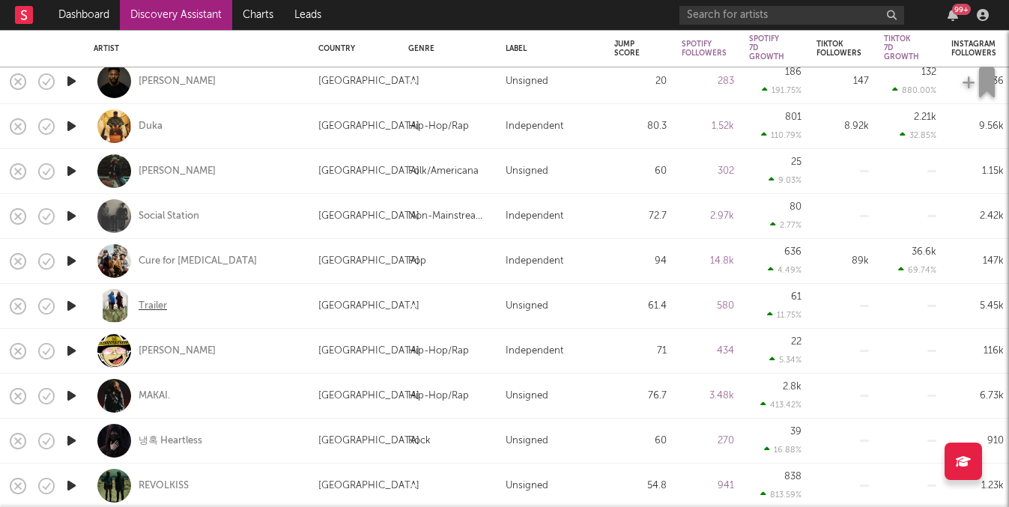
click at [142, 300] on div "Trailer" at bounding box center [153, 306] width 28 height 13
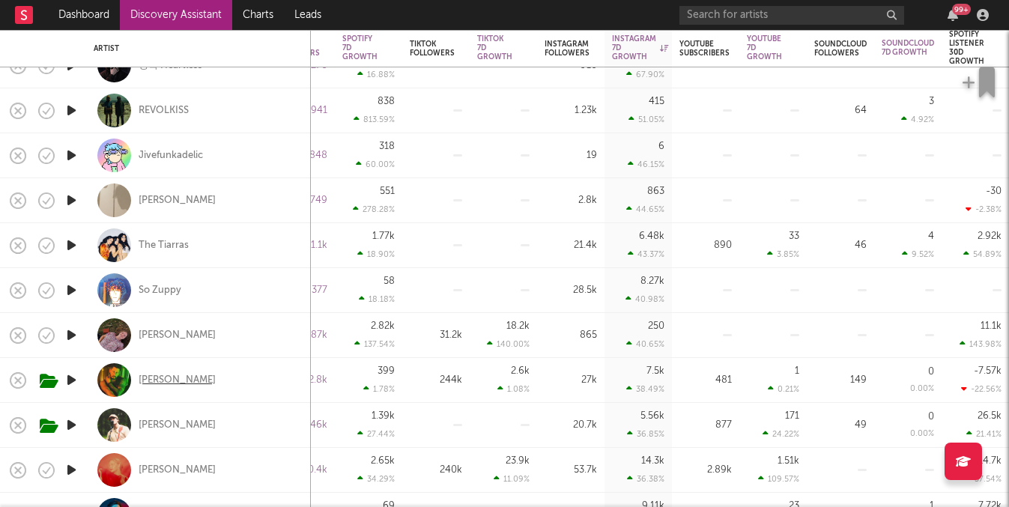
click at [159, 378] on div "Chris Housman" at bounding box center [177, 380] width 77 height 13
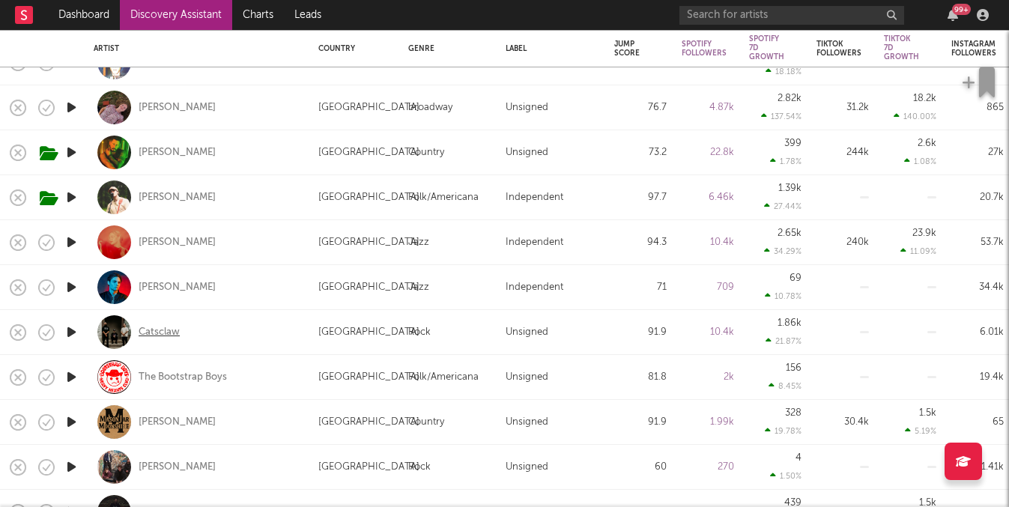
click at [173, 329] on div "Catsclaw" at bounding box center [159, 332] width 41 height 13
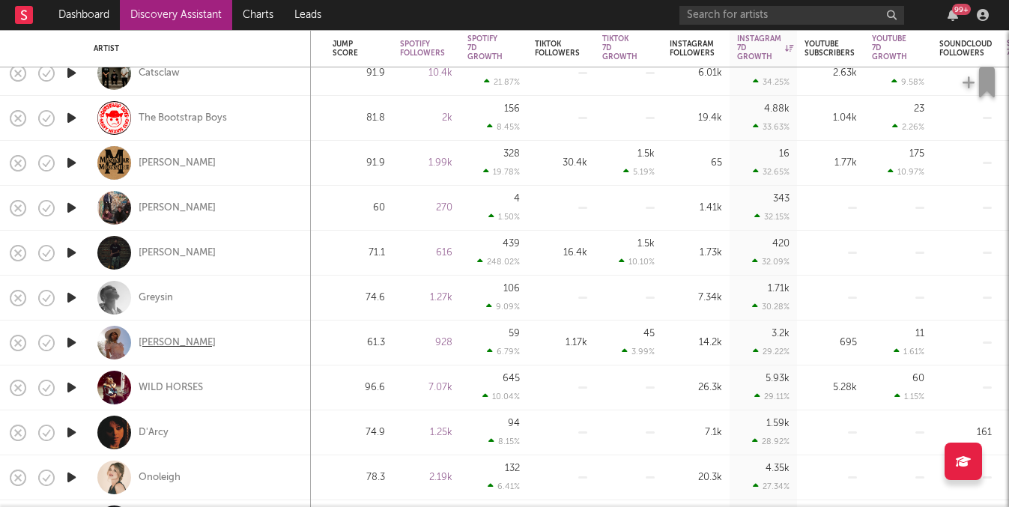
click at [186, 340] on div "Candi Jenkins" at bounding box center [177, 342] width 77 height 13
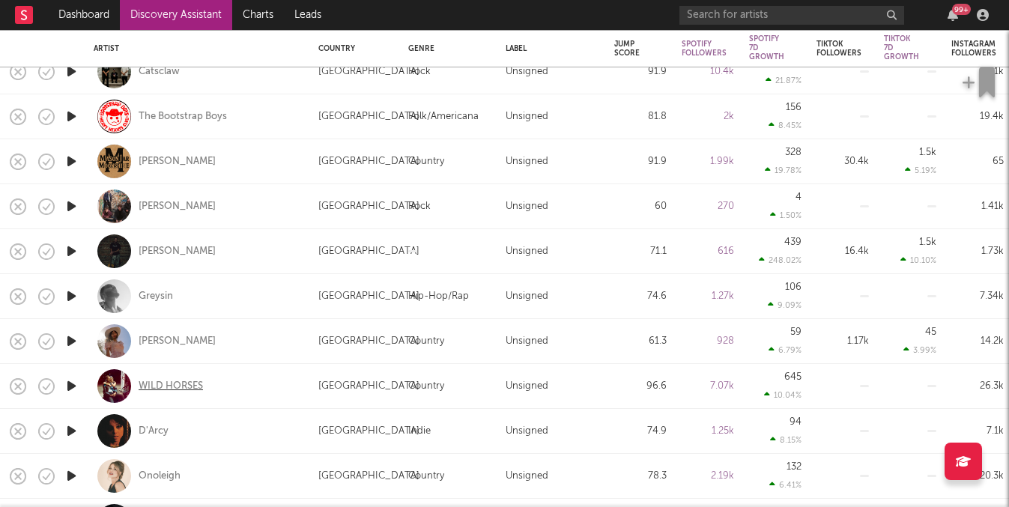
click at [180, 382] on div "WILD HORSES" at bounding box center [171, 386] width 64 height 13
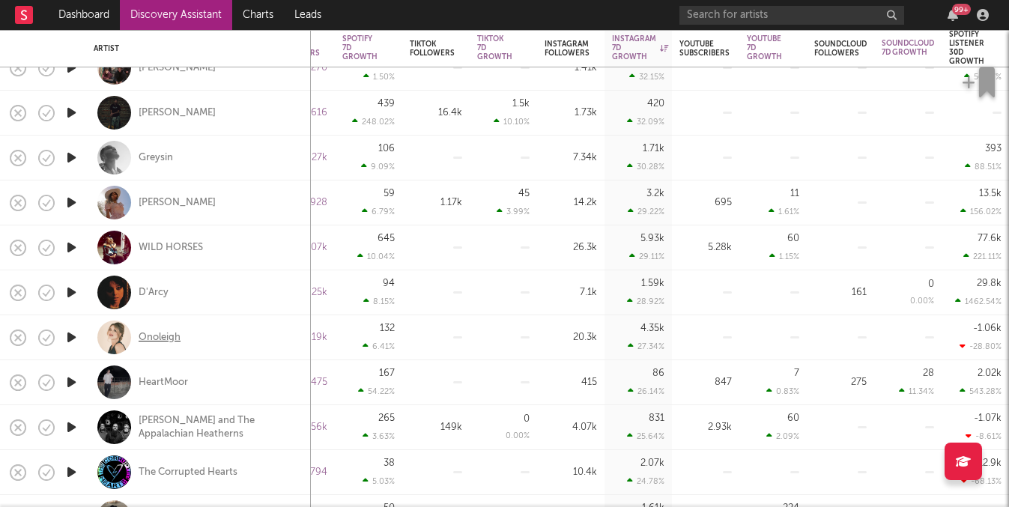
click at [170, 338] on div "Onoleigh" at bounding box center [160, 337] width 42 height 13
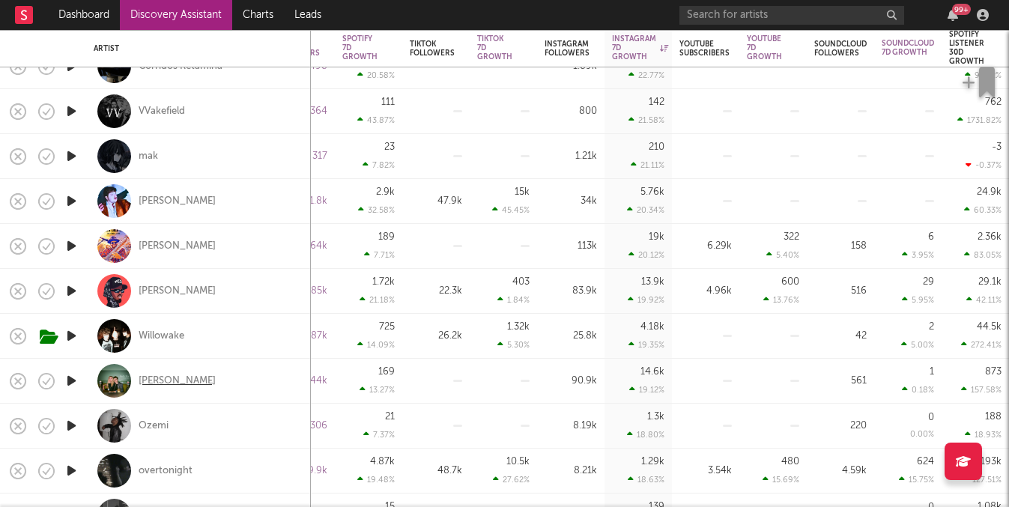
click at [186, 377] on div "William Lipton" at bounding box center [177, 380] width 77 height 13
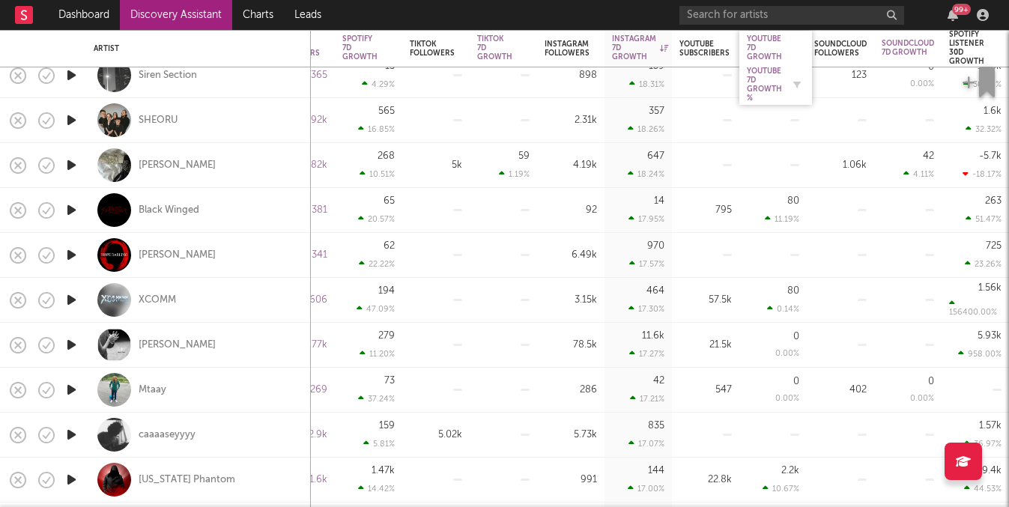
click at [759, 73] on div "YouTube 7D Growth %" at bounding box center [764, 85] width 35 height 36
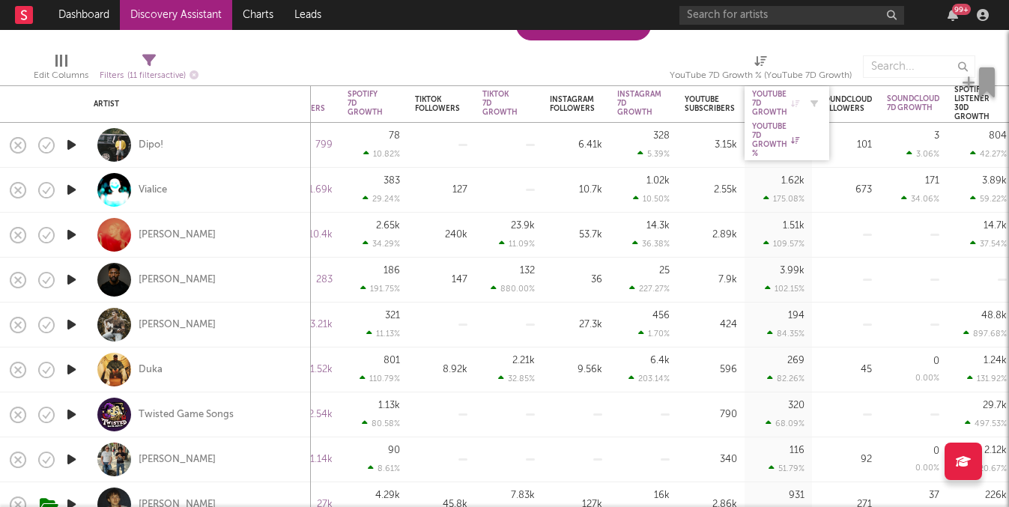
click at [775, 105] on div "YouTube 7D Growth" at bounding box center [775, 103] width 47 height 27
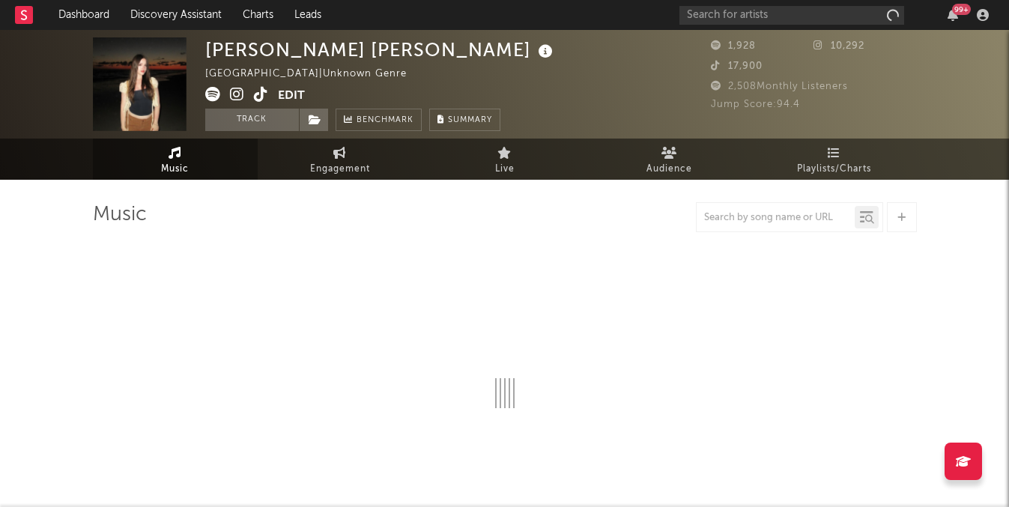
select select "1w"
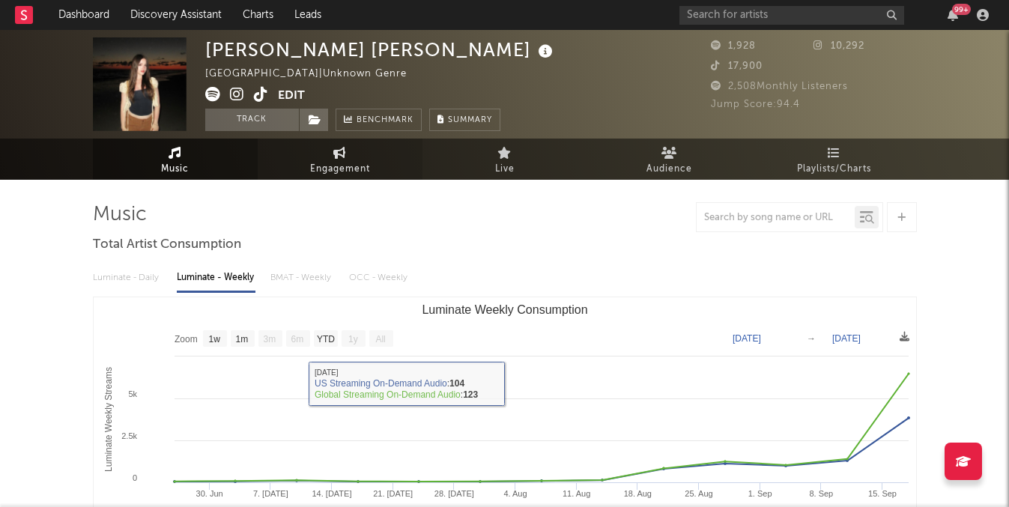
click at [349, 179] on link "Engagement" at bounding box center [340, 159] width 165 height 41
select select "1w"
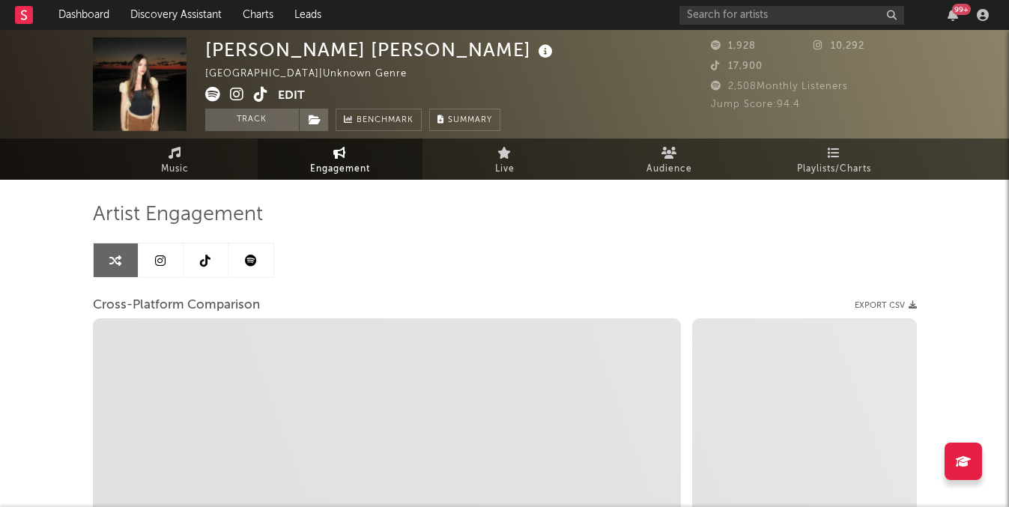
select select "1m"
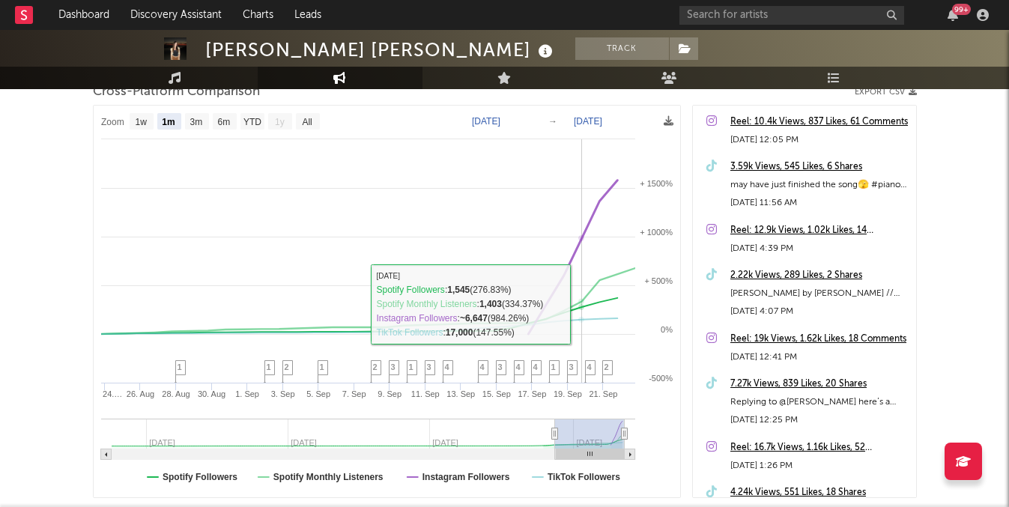
scroll to position [207, 0]
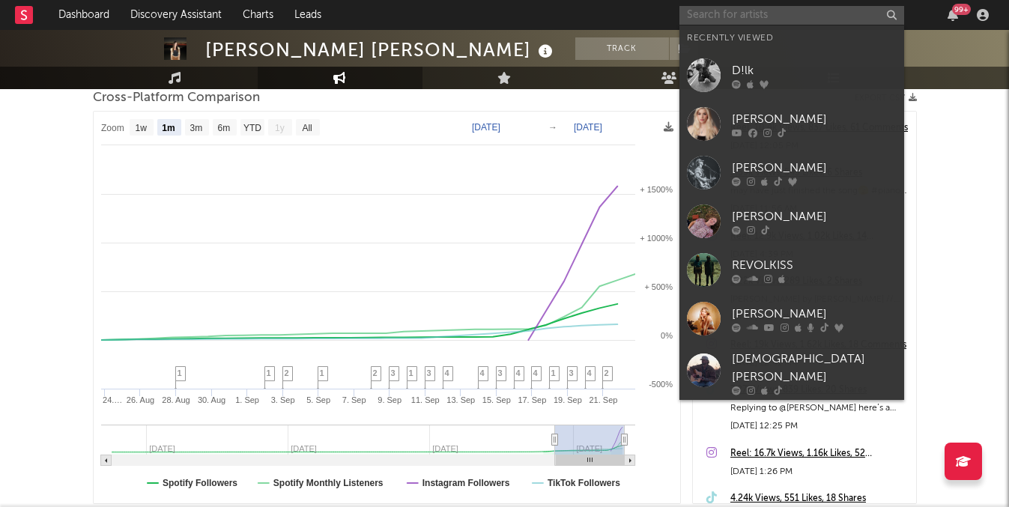
click at [768, 18] on input "text" at bounding box center [791, 15] width 225 height 19
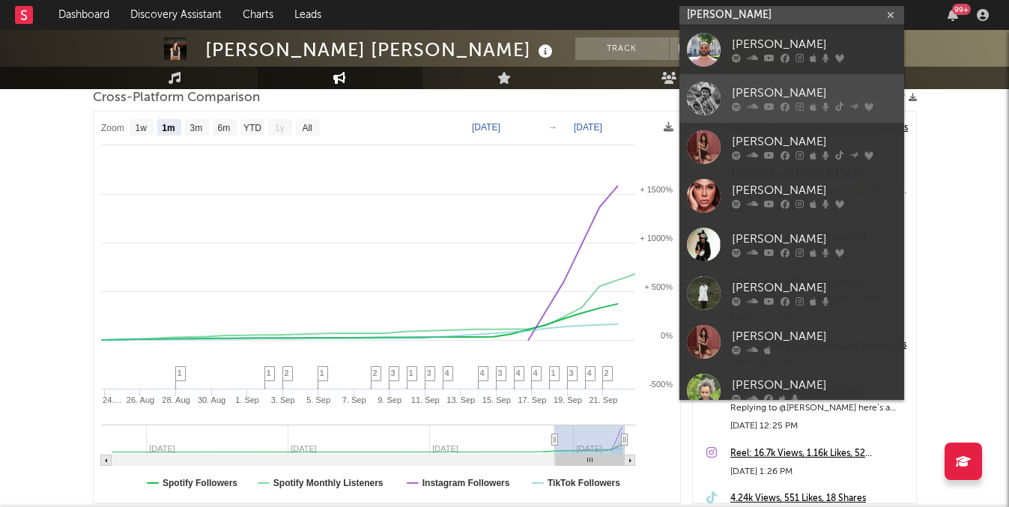
type input "[PERSON_NAME]"
click at [758, 117] on link "[PERSON_NAME]" at bounding box center [791, 98] width 225 height 49
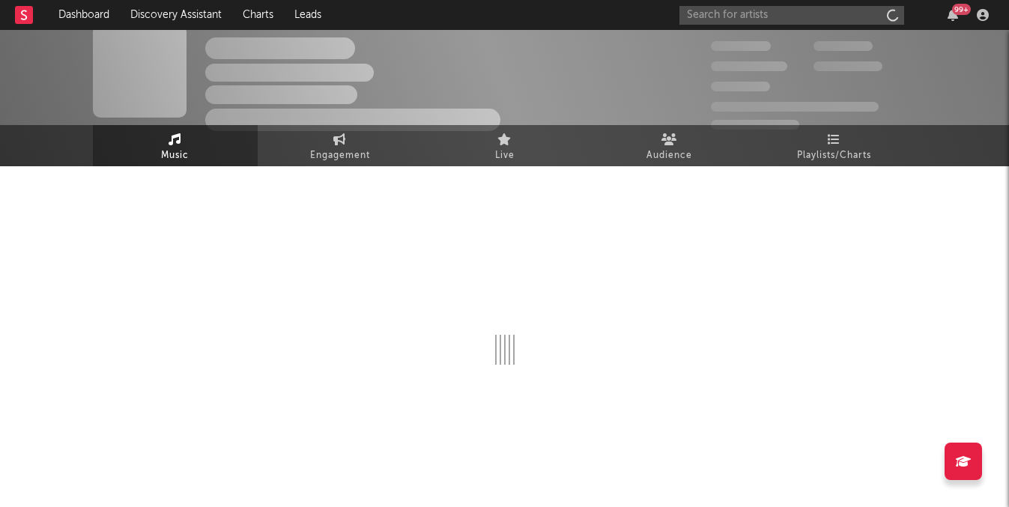
scroll to position [13, 0]
click at [362, 158] on span "Engagement" at bounding box center [340, 156] width 60 height 18
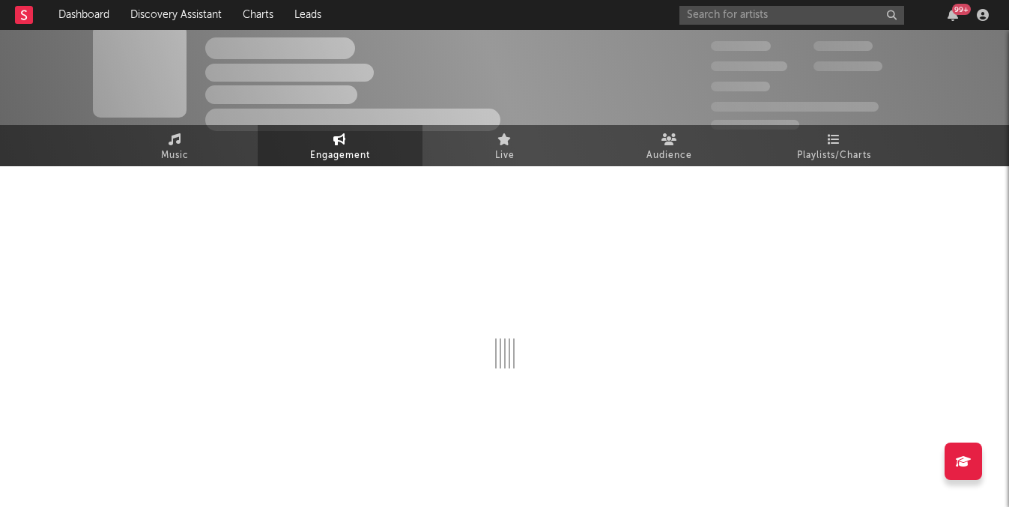
select select "1w"
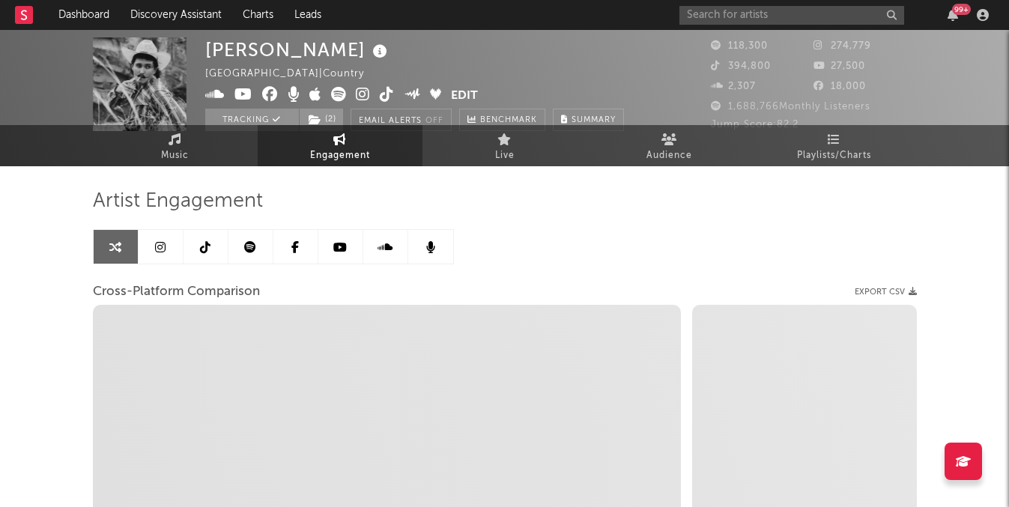
select select "1m"
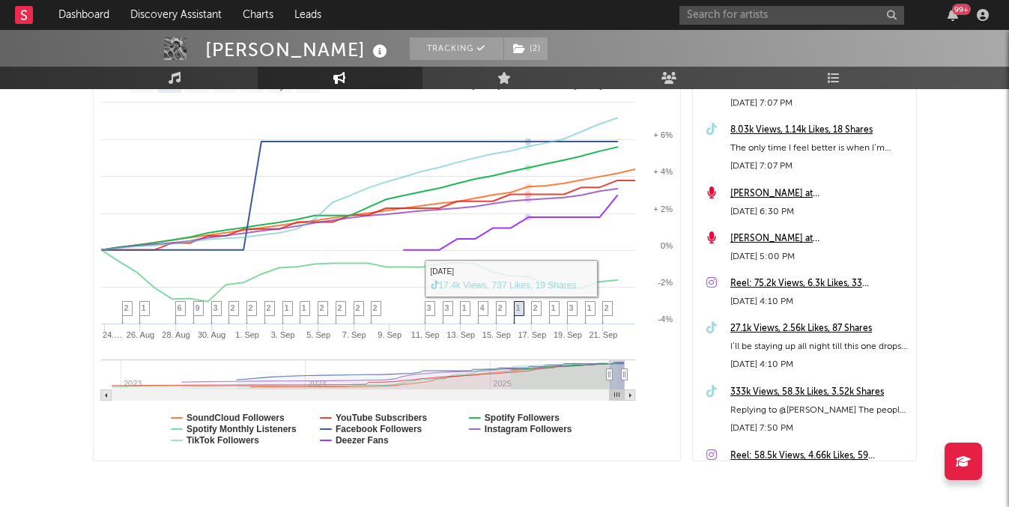
scroll to position [294, 0]
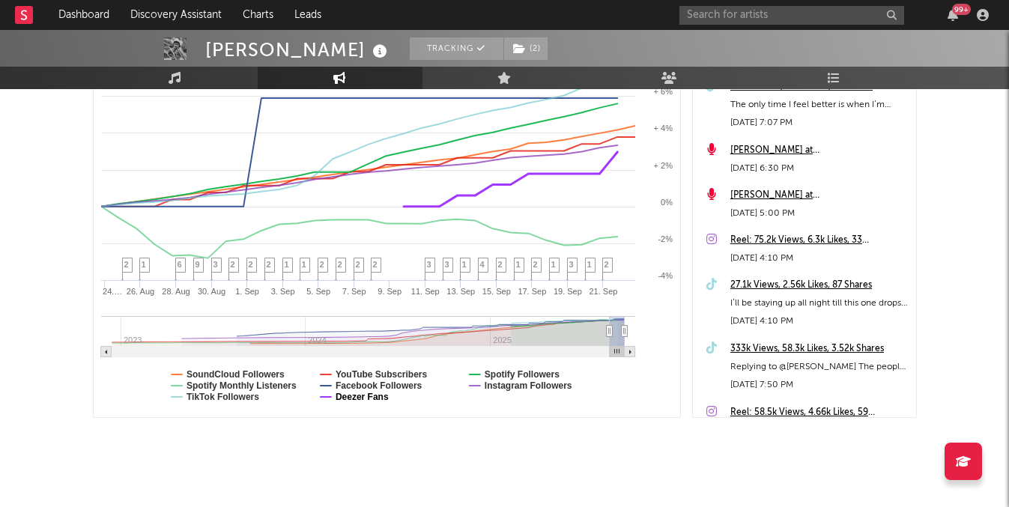
click at [376, 399] on text "Deezer Fans" at bounding box center [361, 397] width 53 height 10
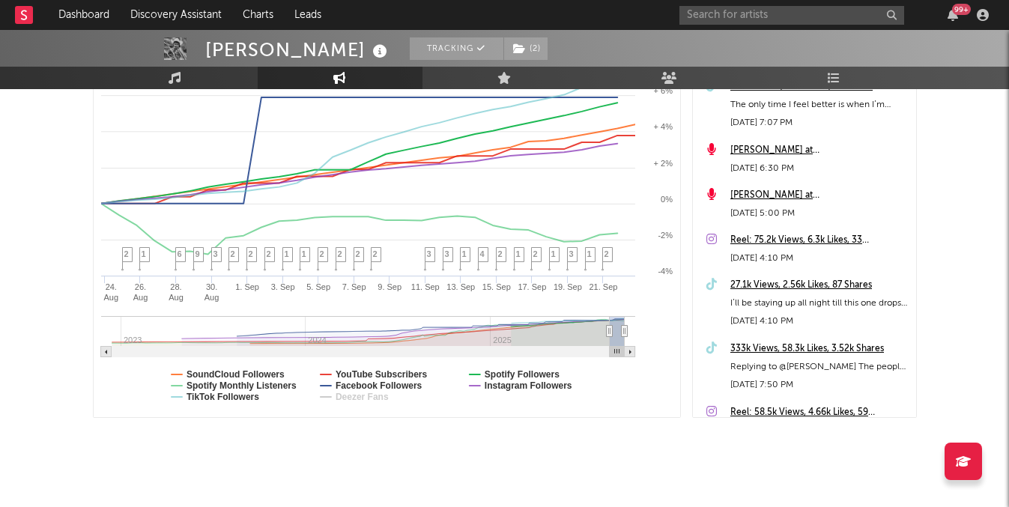
select select "1m"
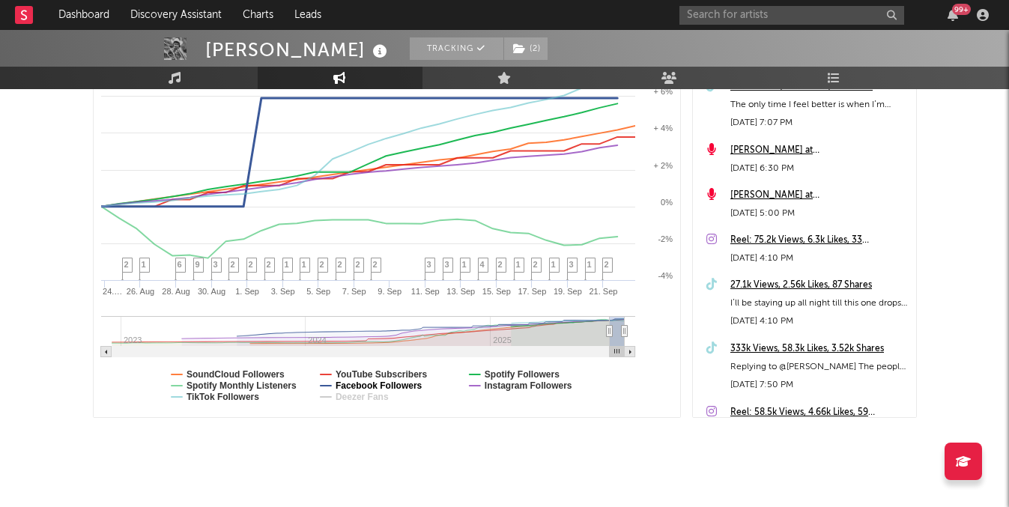
click at [370, 386] on text "Facebook Followers" at bounding box center [378, 385] width 87 height 10
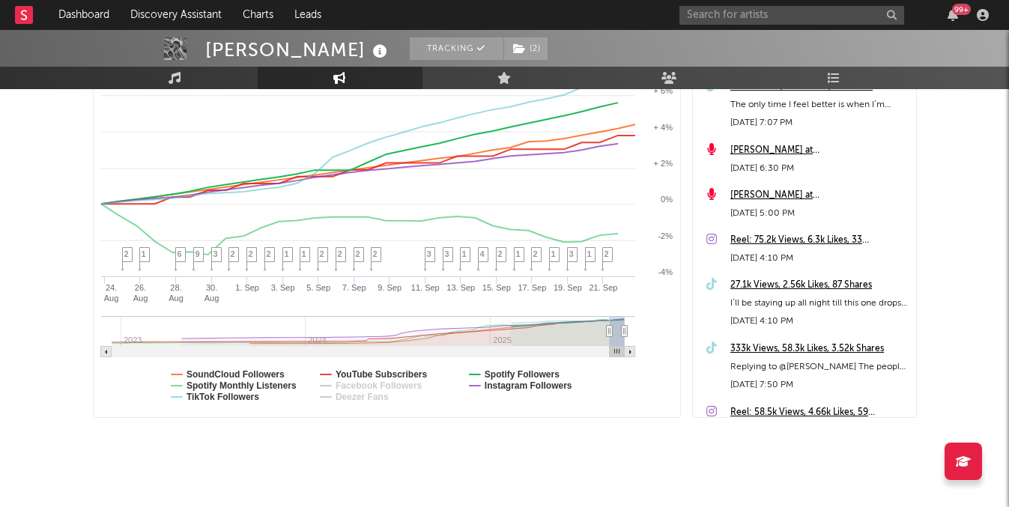
select select "1m"
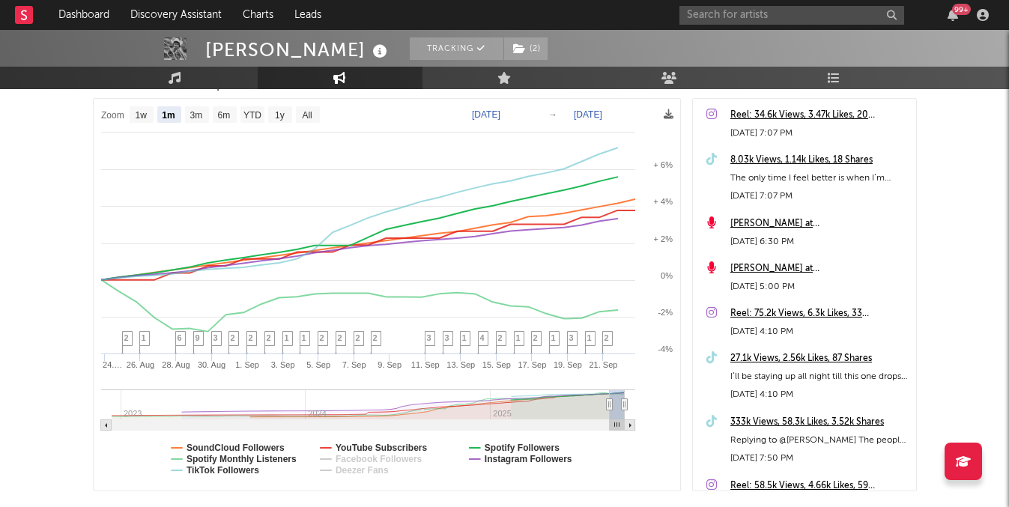
scroll to position [219, 0]
click at [744, 8] on input "text" at bounding box center [791, 15] width 225 height 19
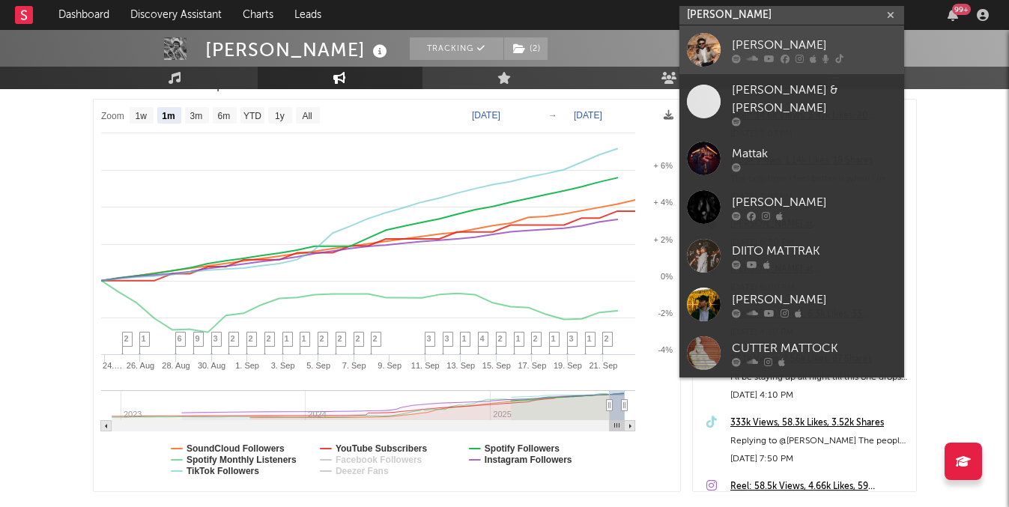
type input "[PERSON_NAME]"
click at [759, 61] on div at bounding box center [814, 58] width 165 height 9
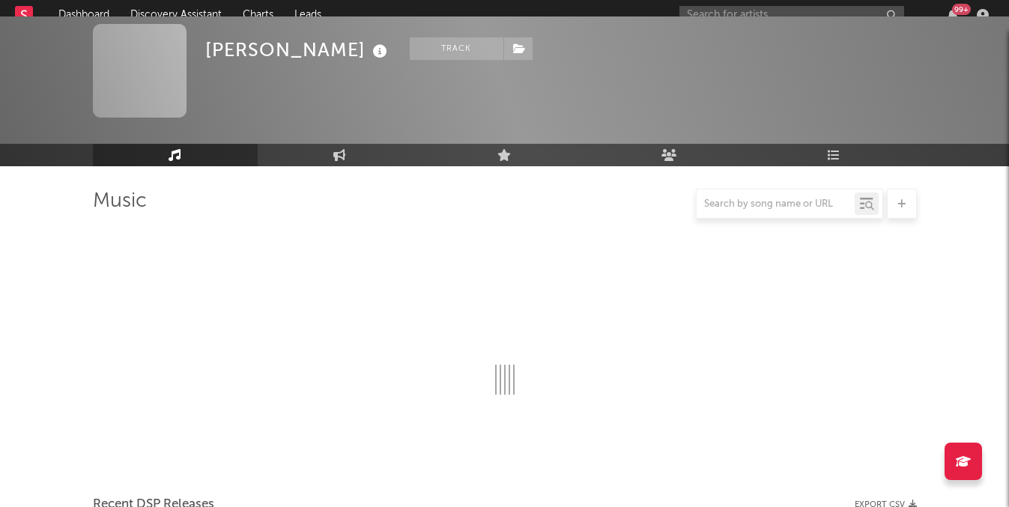
scroll to position [219, 0]
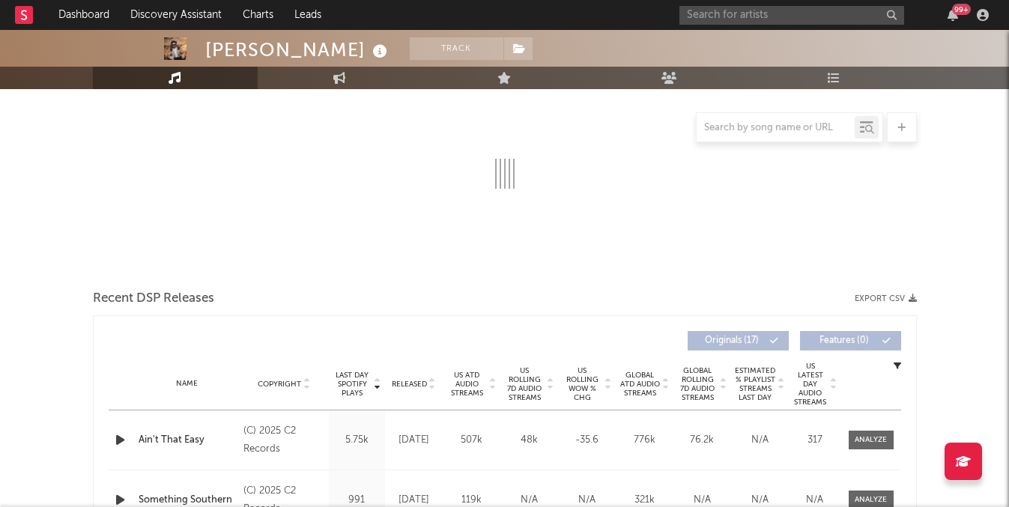
select select "6m"
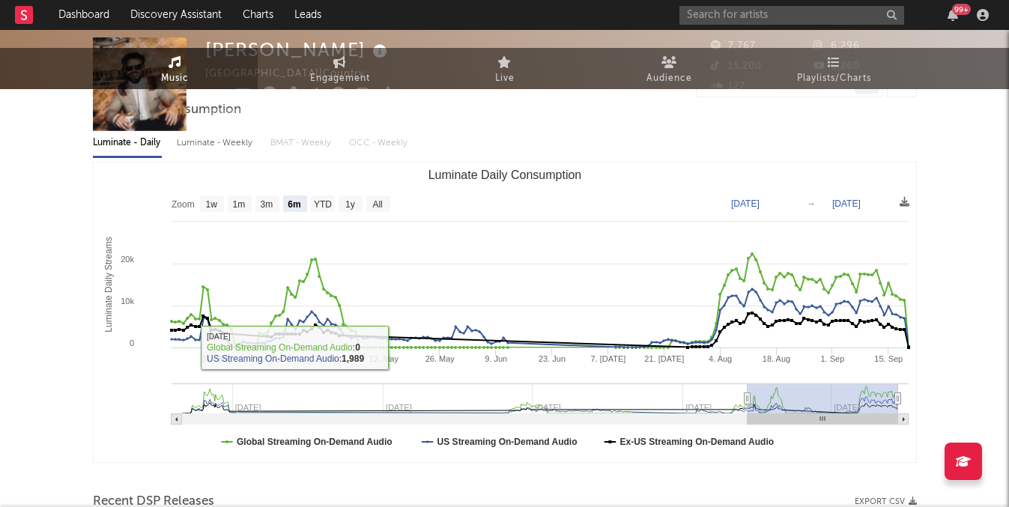
scroll to position [0, 0]
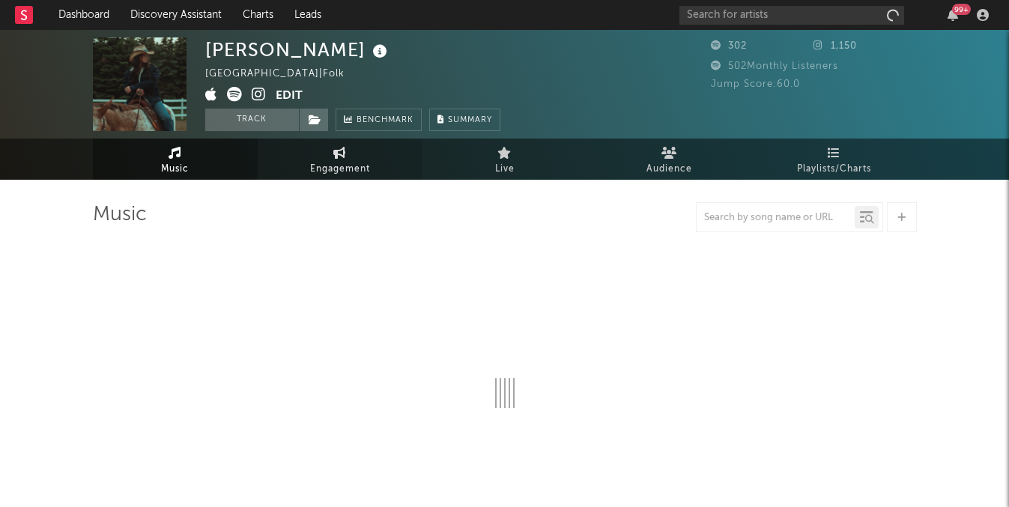
select select "1w"
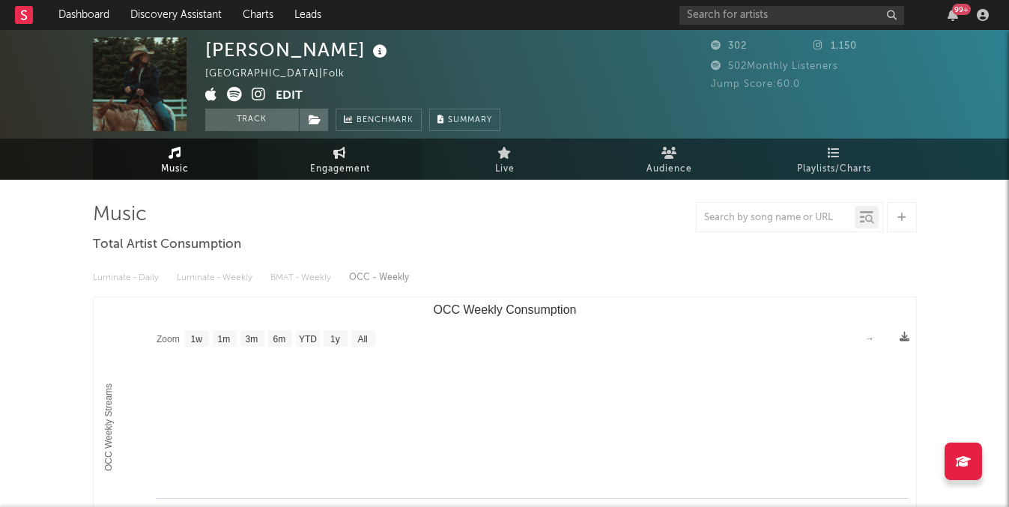
click at [340, 162] on span "Engagement" at bounding box center [340, 169] width 60 height 18
select select "1w"
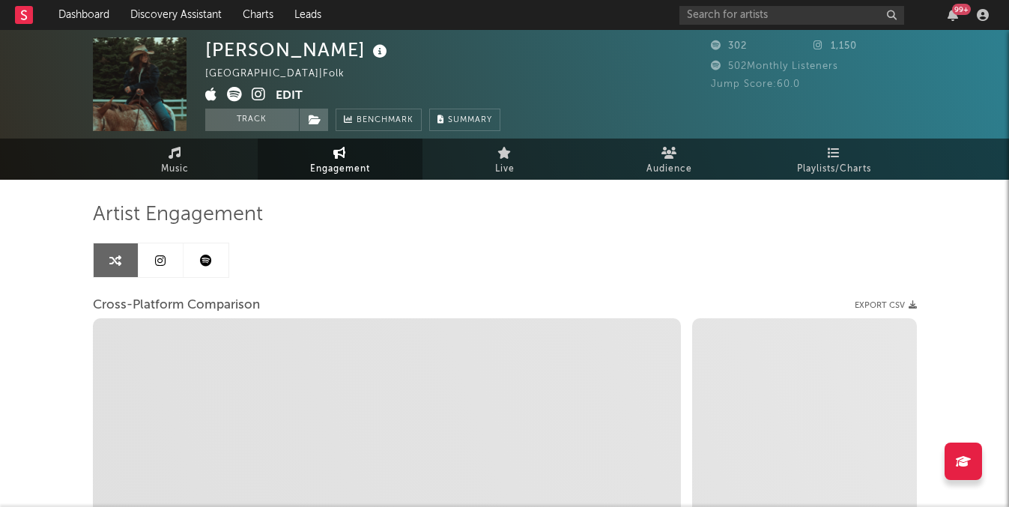
select select "1m"
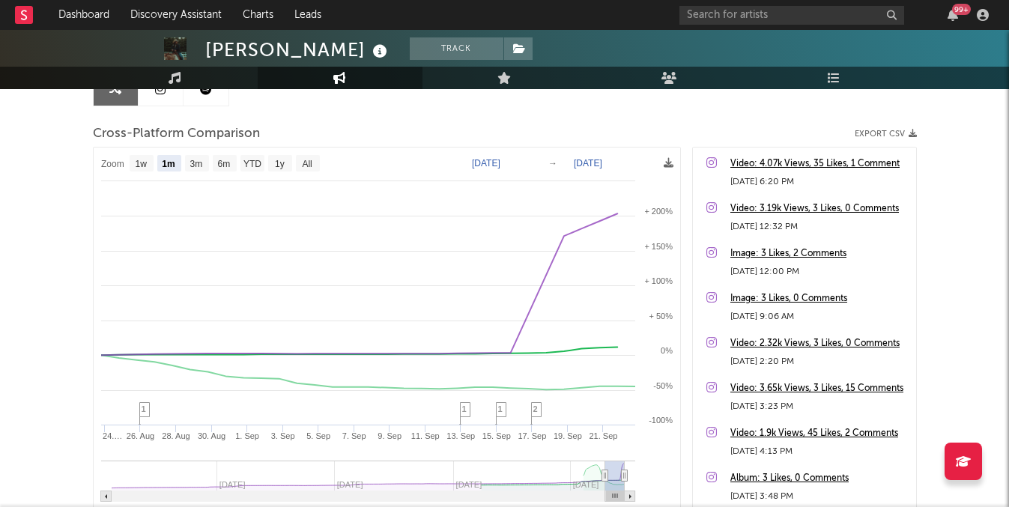
scroll to position [176, 0]
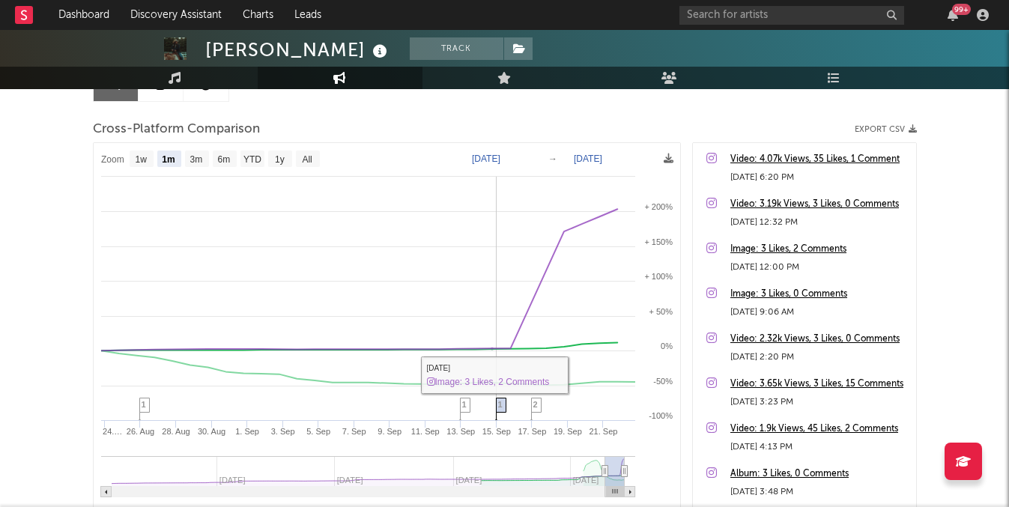
click at [503, 404] on icon at bounding box center [500, 409] width 10 height 23
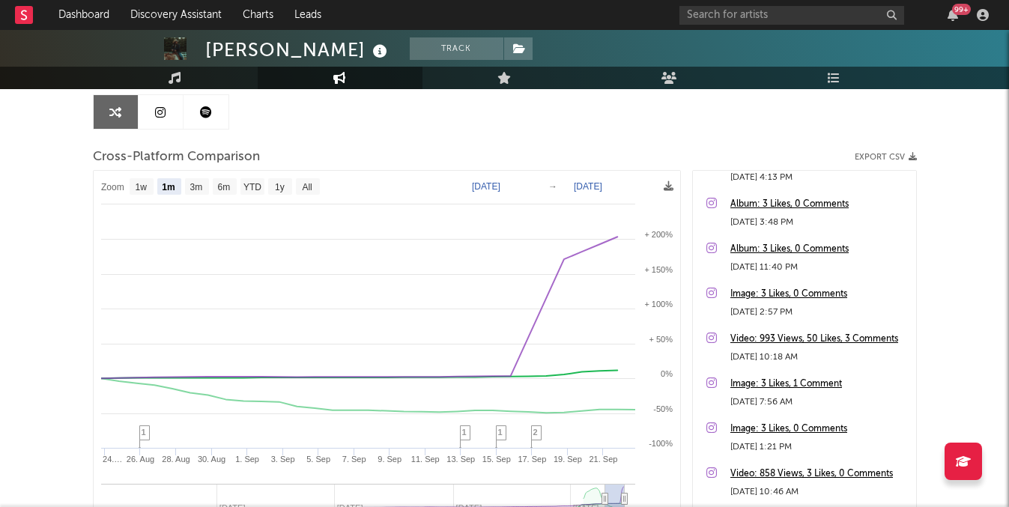
scroll to position [0, 0]
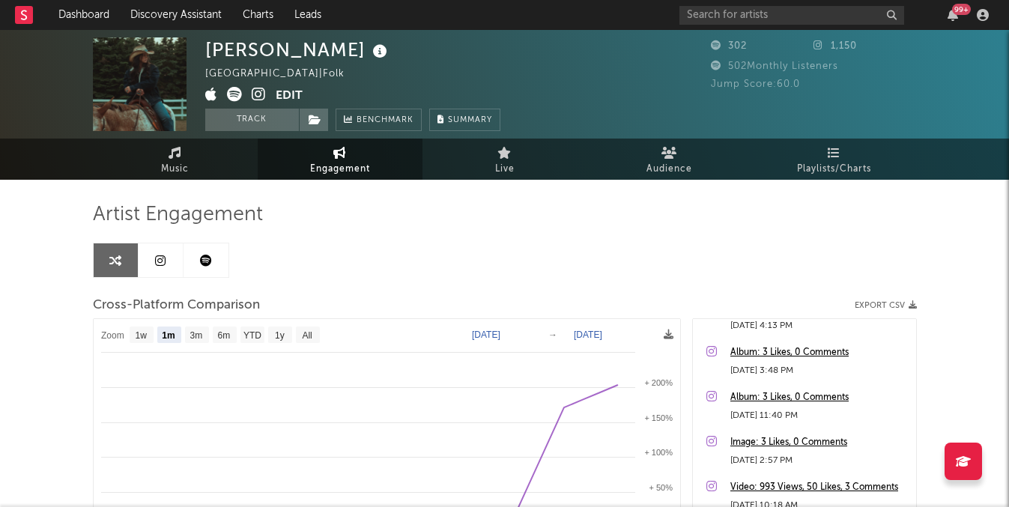
click at [257, 92] on icon at bounding box center [259, 94] width 14 height 15
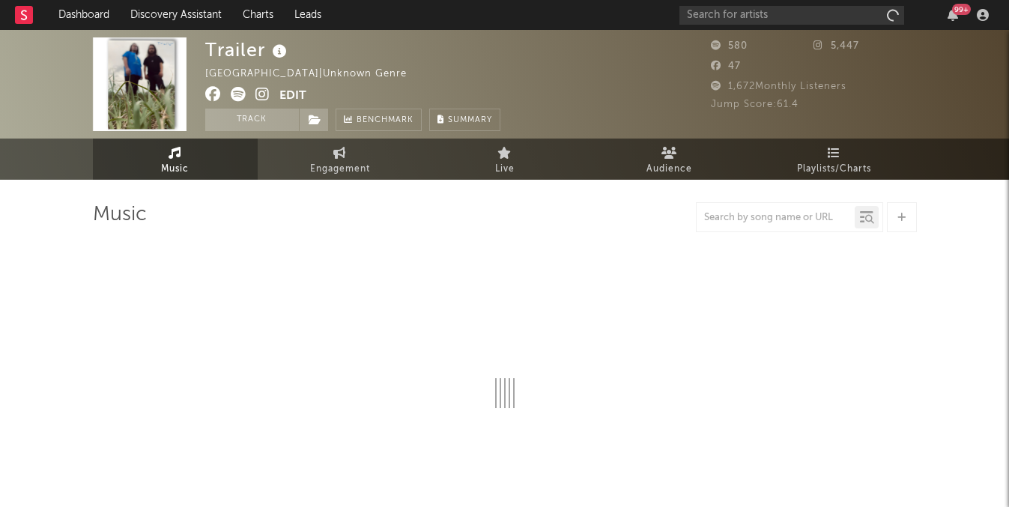
select select "1w"
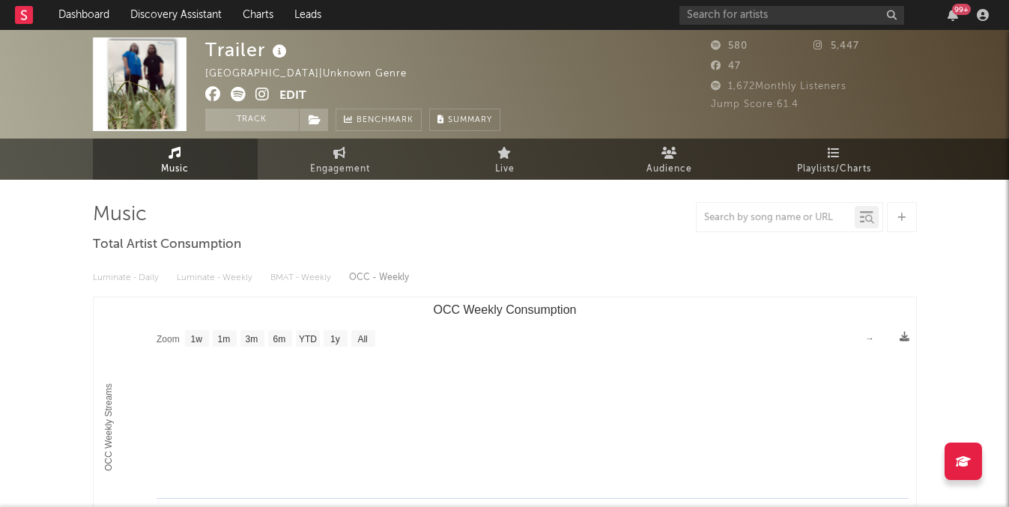
click at [263, 92] on icon at bounding box center [262, 94] width 14 height 15
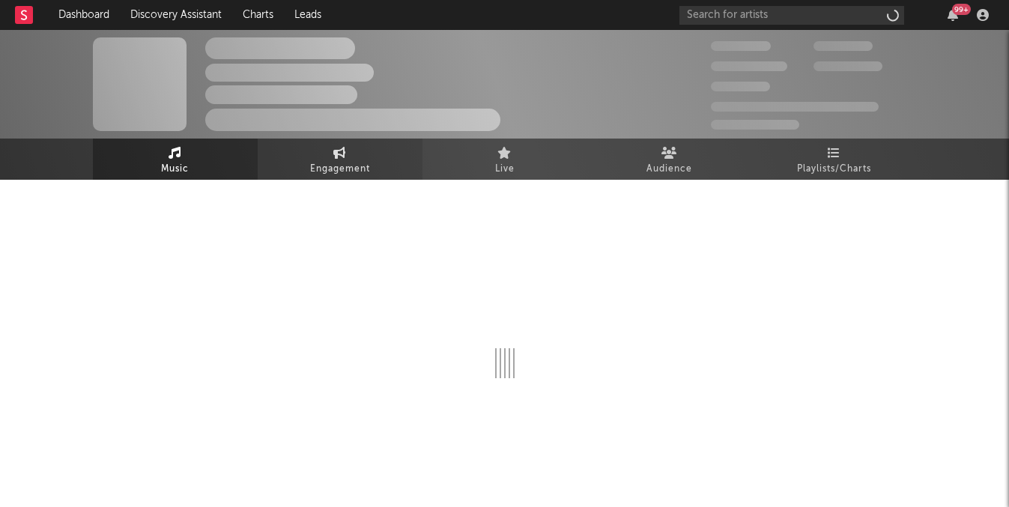
click at [353, 164] on span "Engagement" at bounding box center [340, 169] width 60 height 18
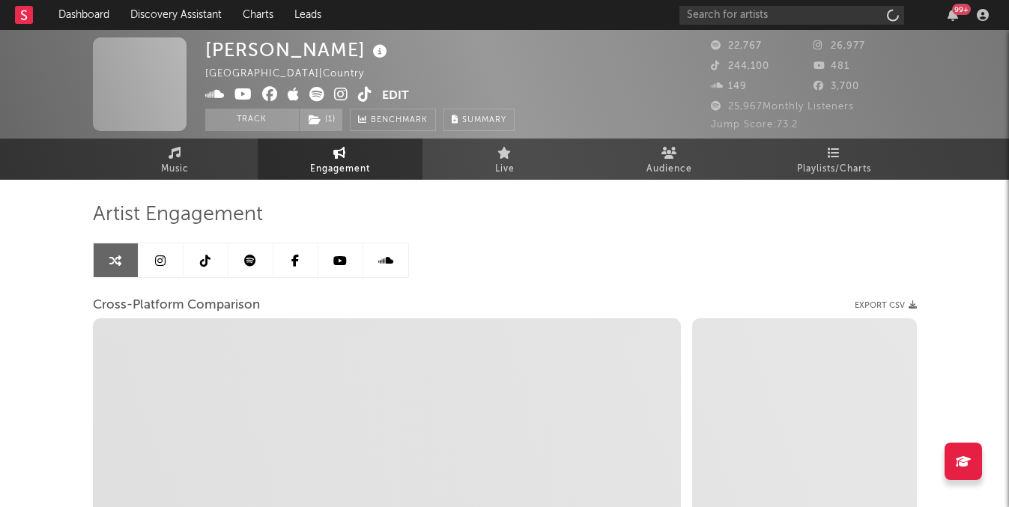
select select "1w"
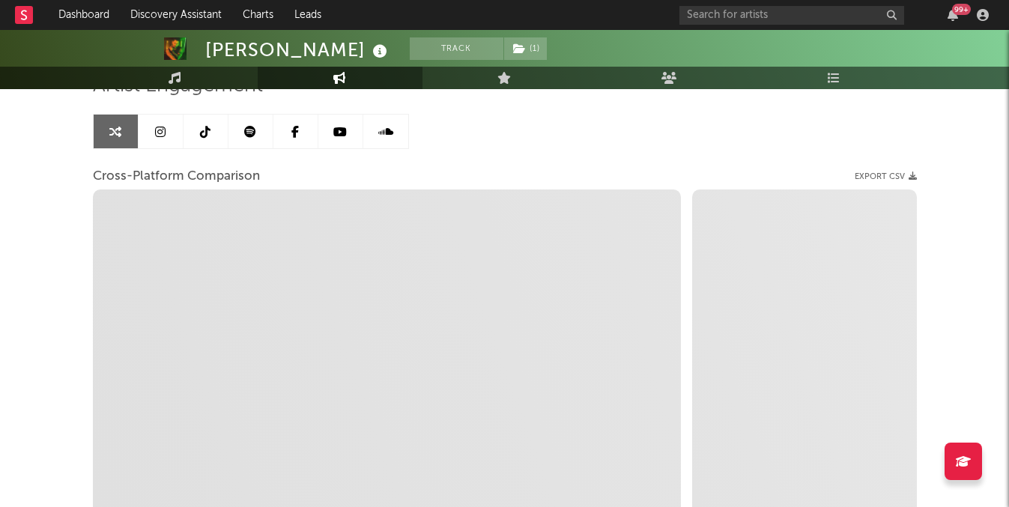
scroll to position [132, 0]
select select "1m"
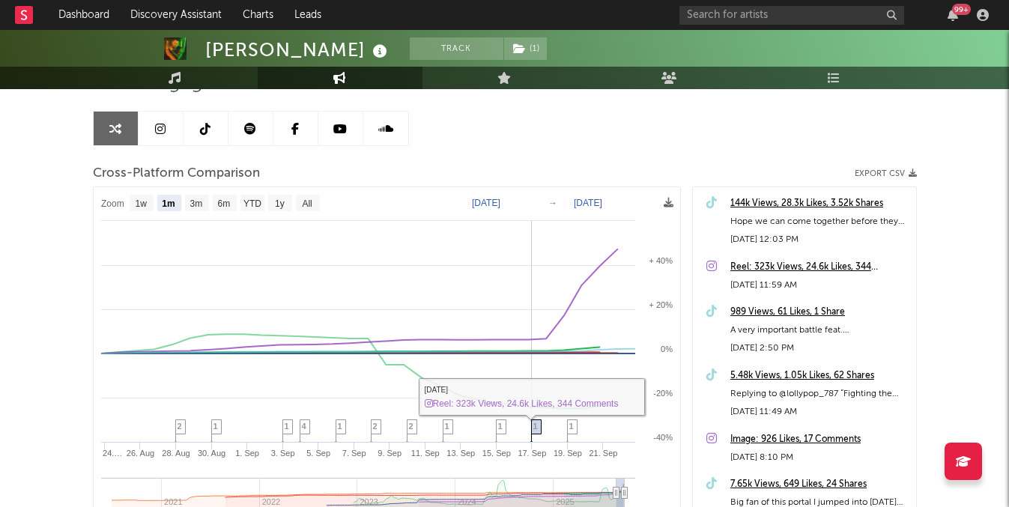
click at [534, 427] on span "1" at bounding box center [535, 426] width 4 height 9
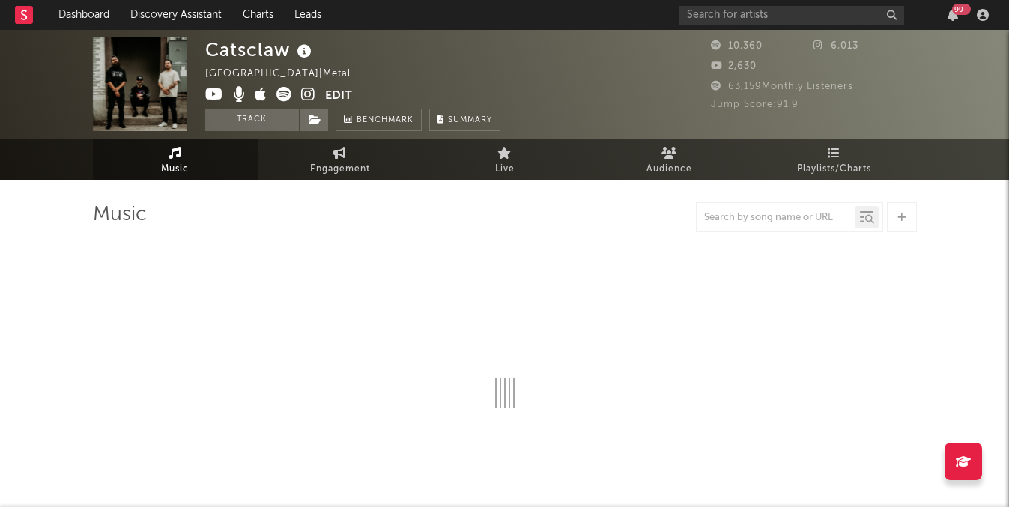
select select "6m"
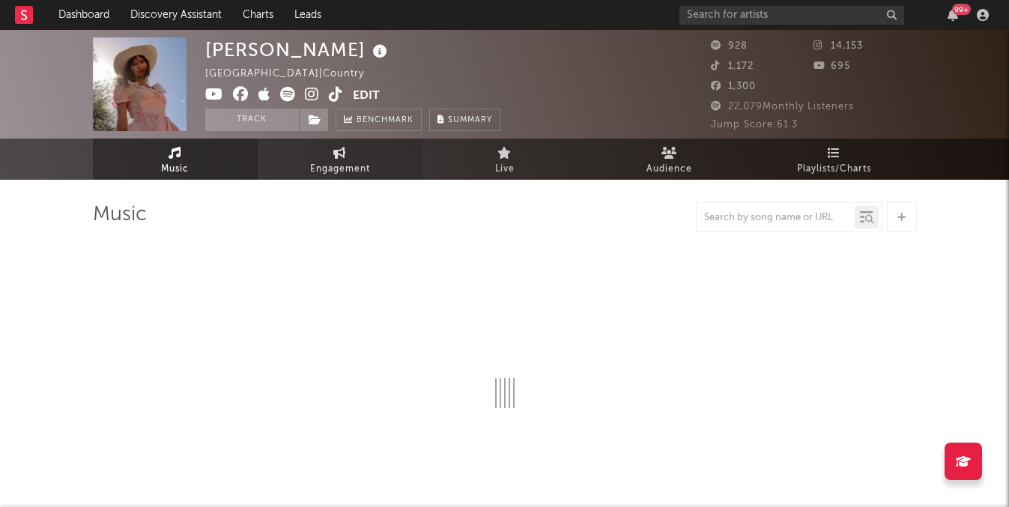
select select "1w"
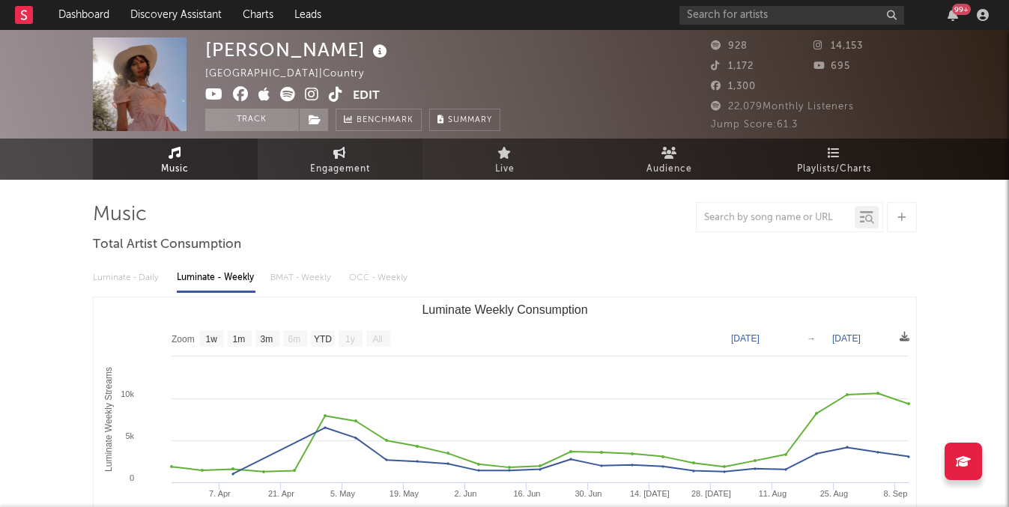
click at [349, 160] on span "Engagement" at bounding box center [340, 169] width 60 height 18
select select "1w"
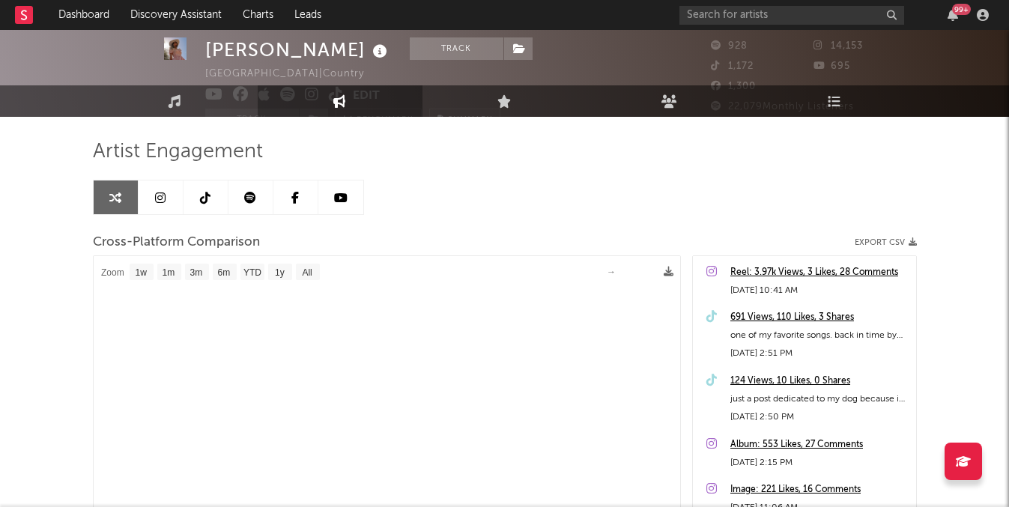
select select "1m"
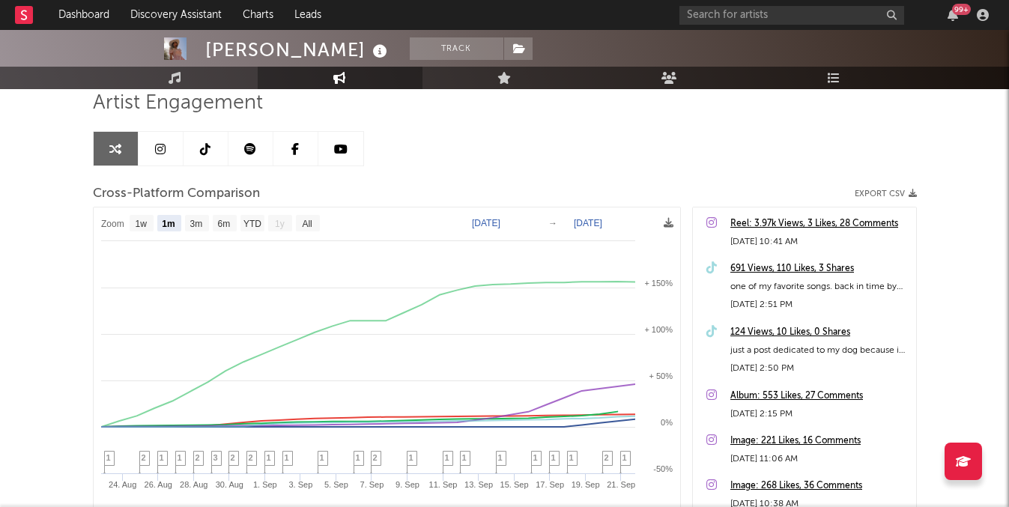
scroll to position [150, 0]
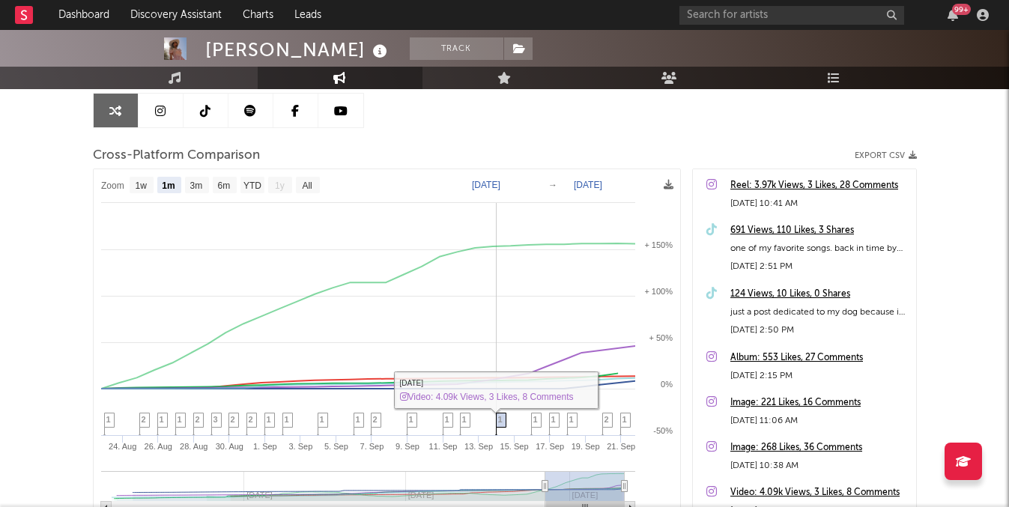
click at [498, 419] on span "1" at bounding box center [500, 419] width 4 height 9
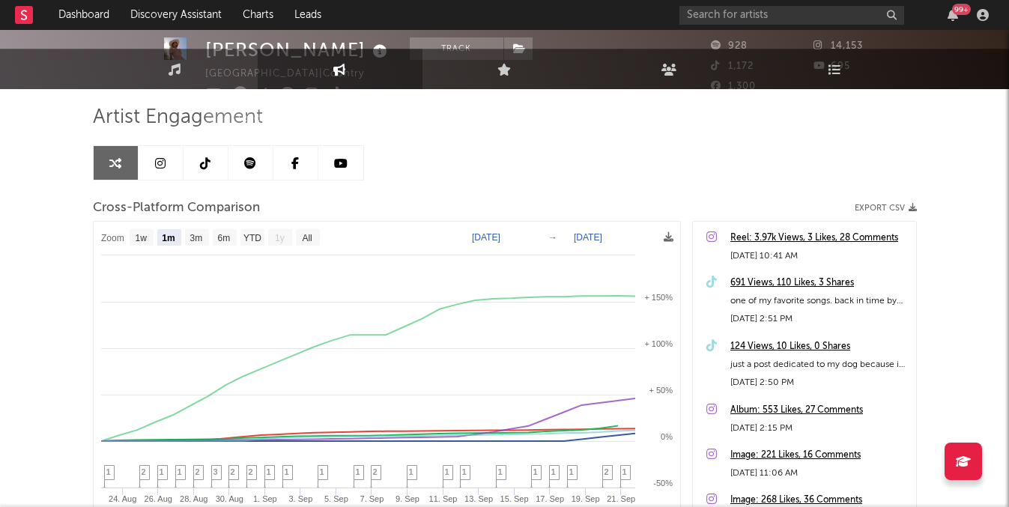
scroll to position [156, 0]
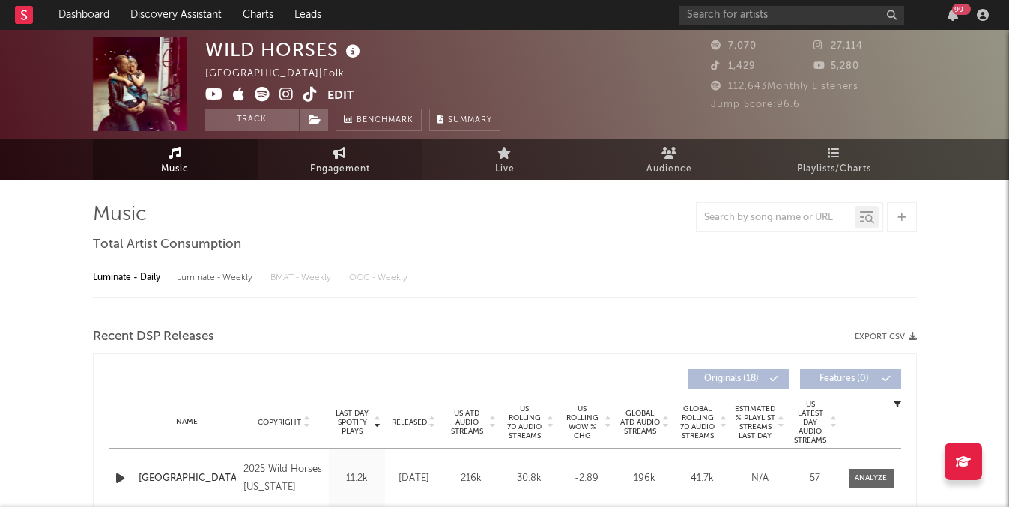
select select "6m"
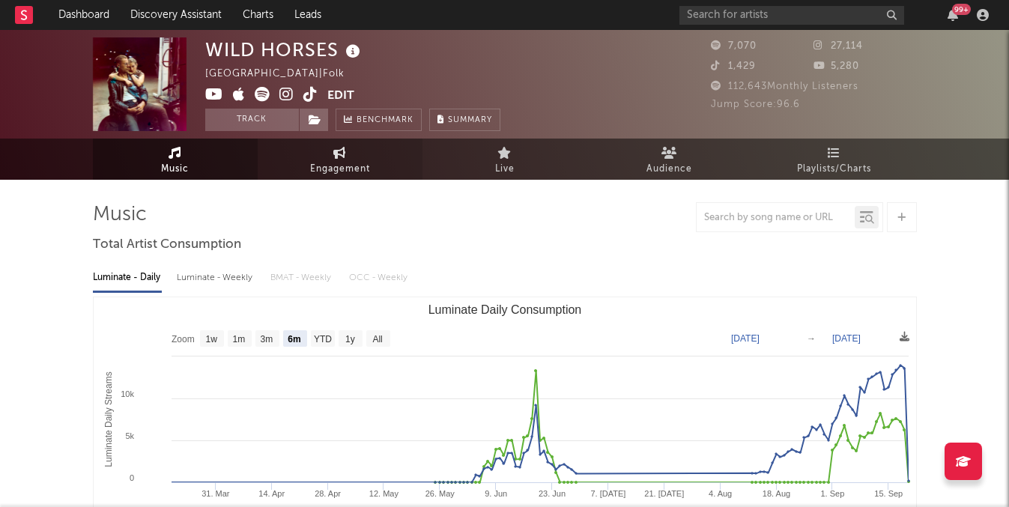
click at [321, 166] on span "Engagement" at bounding box center [340, 169] width 60 height 18
select select "1w"
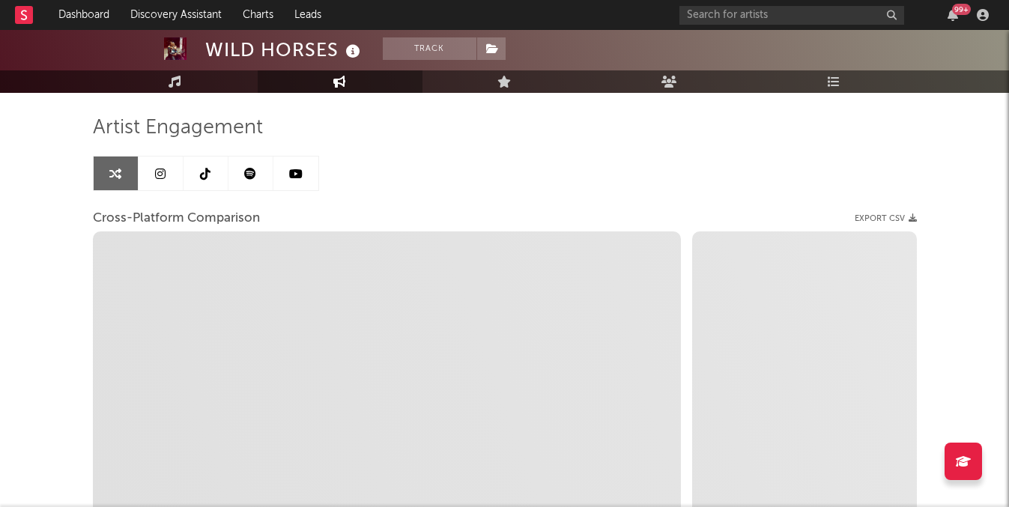
scroll to position [88, 0]
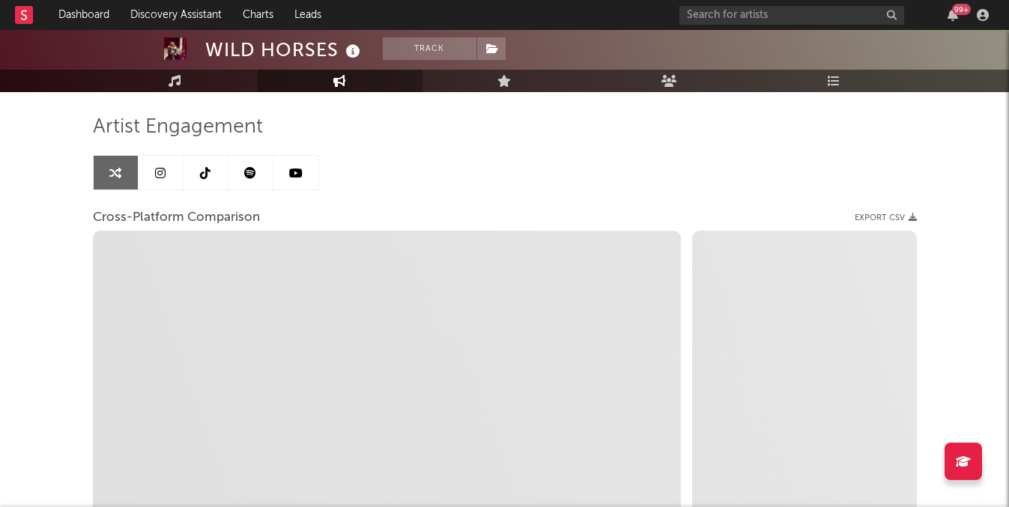
select select "1m"
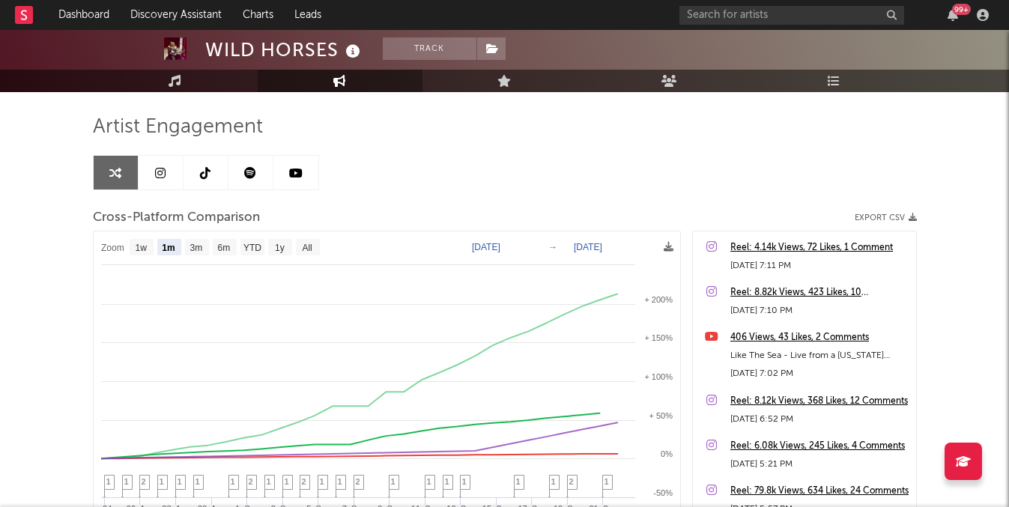
scroll to position [140, 0]
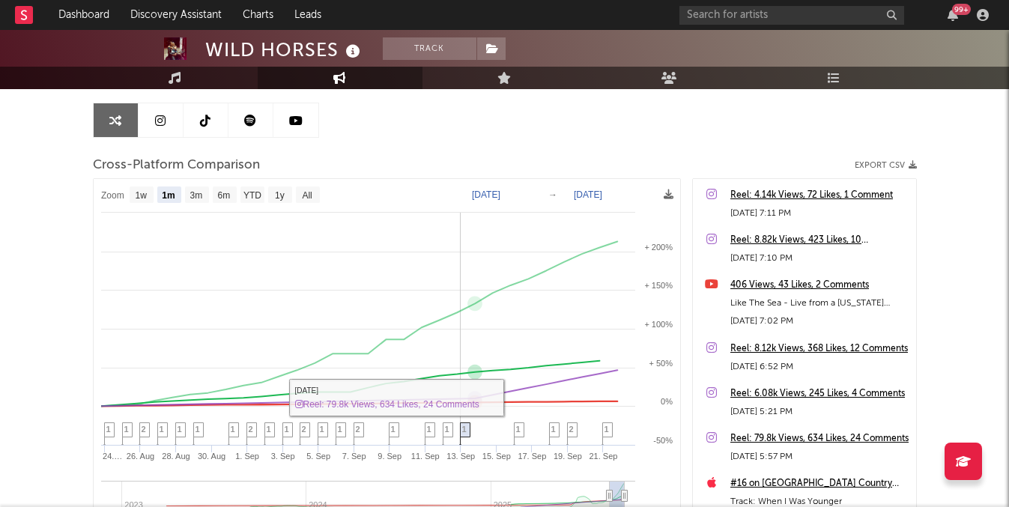
click at [466, 423] on icon at bounding box center [464, 434] width 10 height 23
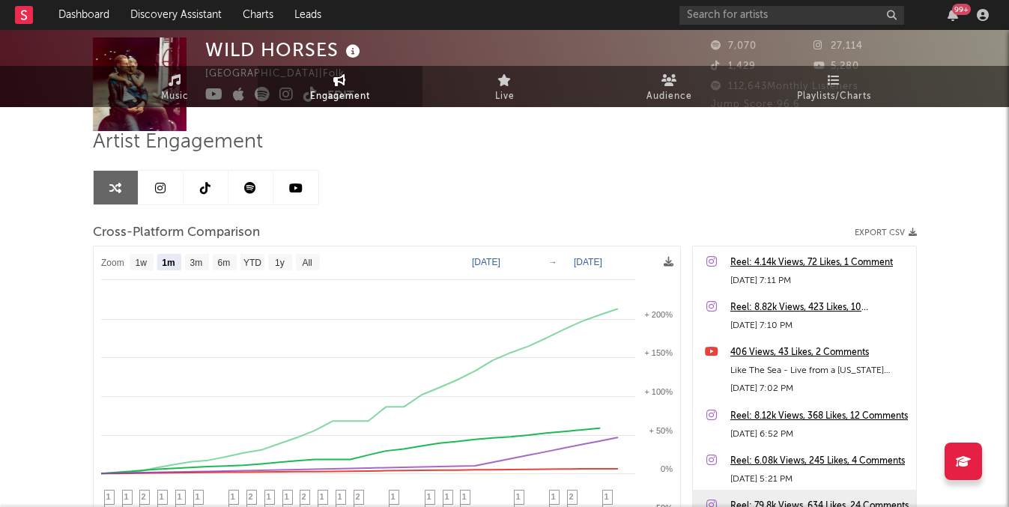
scroll to position [0, 0]
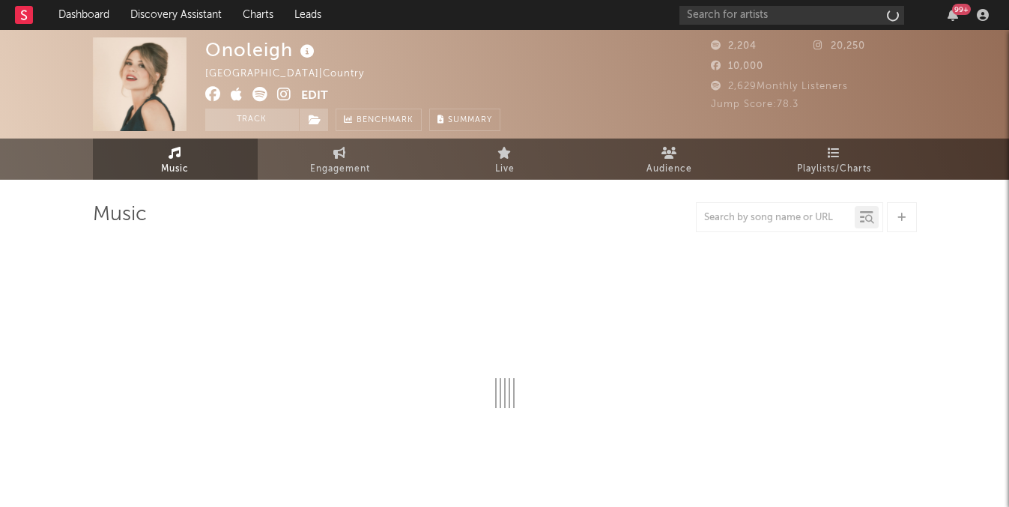
select select "6m"
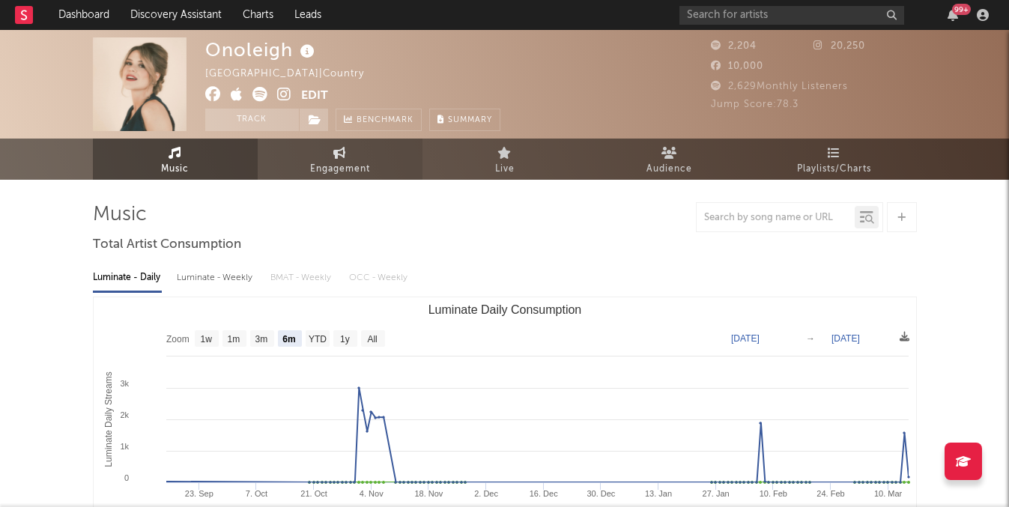
click at [364, 168] on span "Engagement" at bounding box center [340, 169] width 60 height 18
select select "1w"
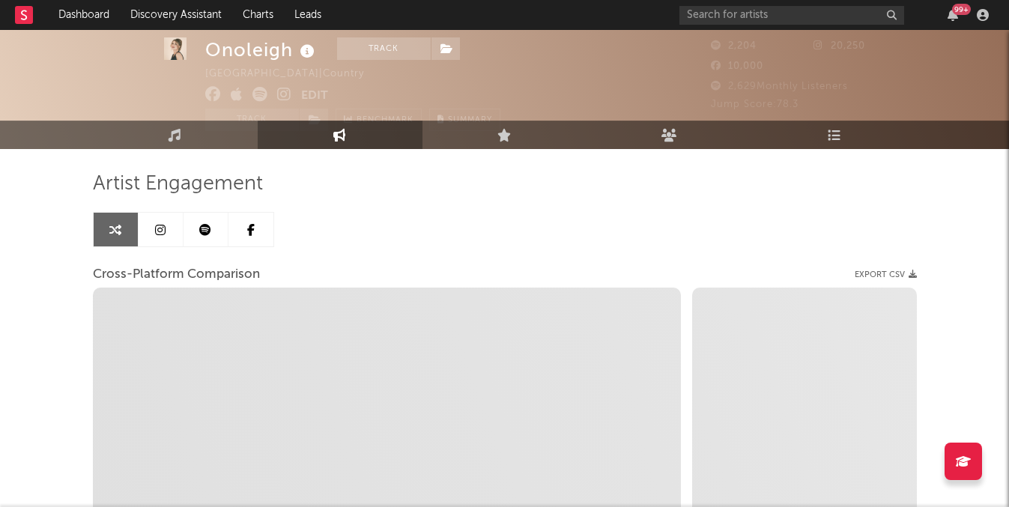
scroll to position [33, 0]
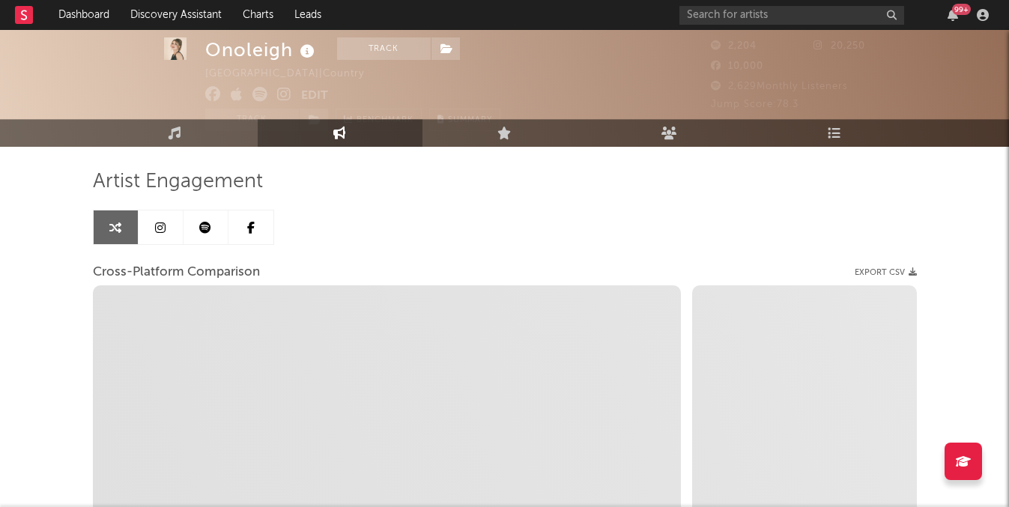
select select "1m"
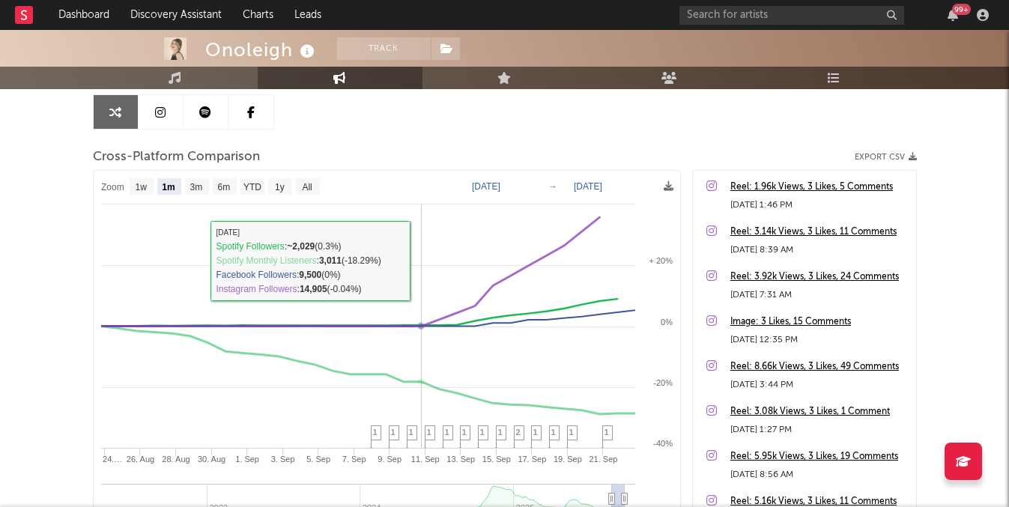
scroll to position [186, 0]
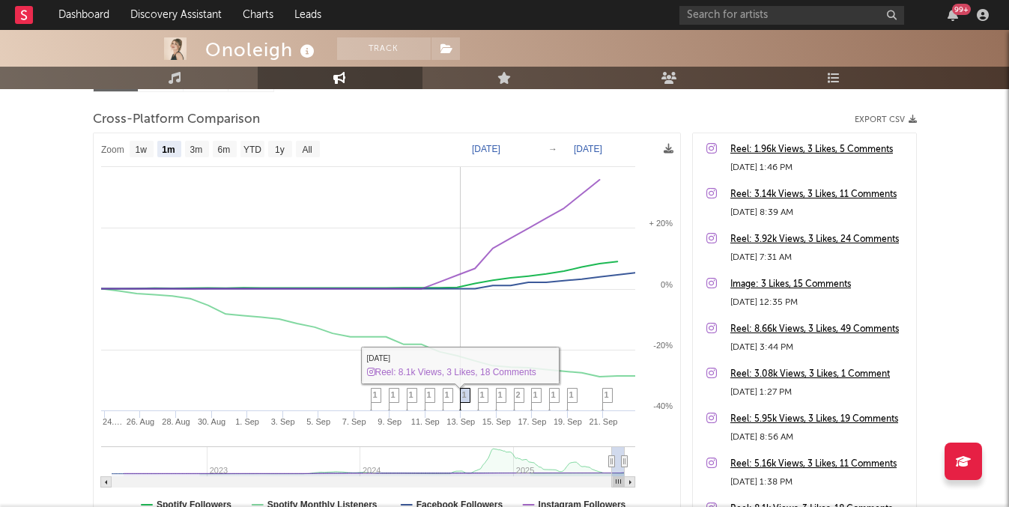
click at [468, 394] on icon at bounding box center [464, 400] width 10 height 23
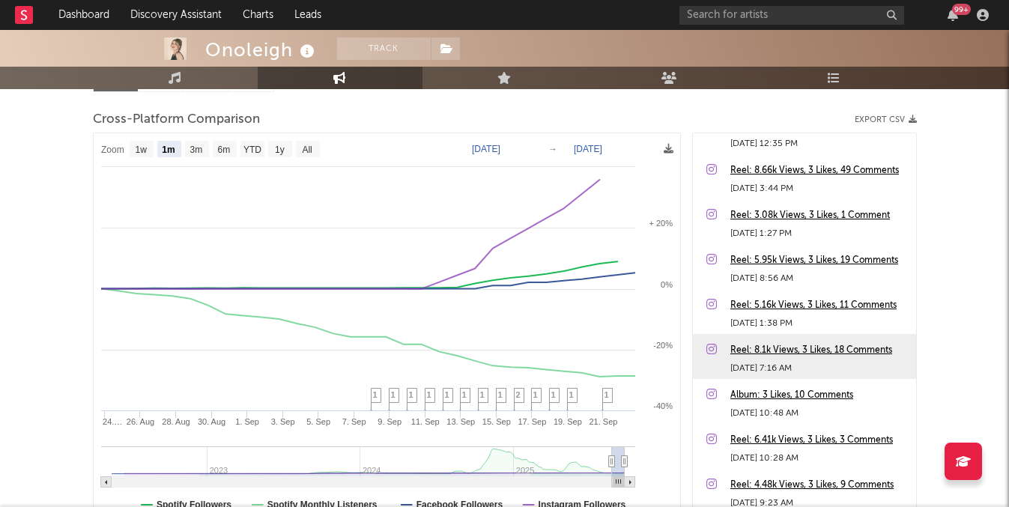
scroll to position [158, 0]
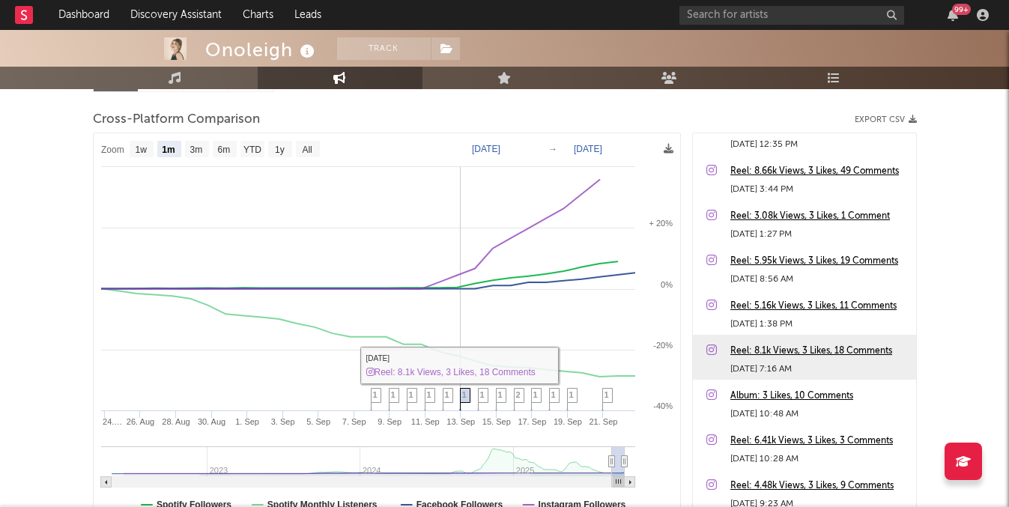
click at [463, 393] on span "1" at bounding box center [464, 394] width 4 height 9
click at [481, 392] on span "1" at bounding box center [482, 394] width 4 height 9
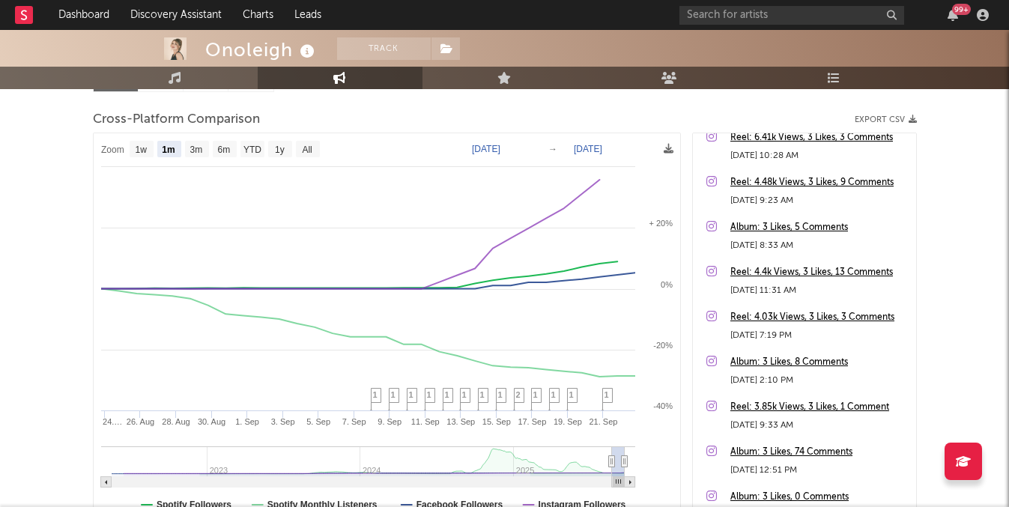
scroll to position [467, 0]
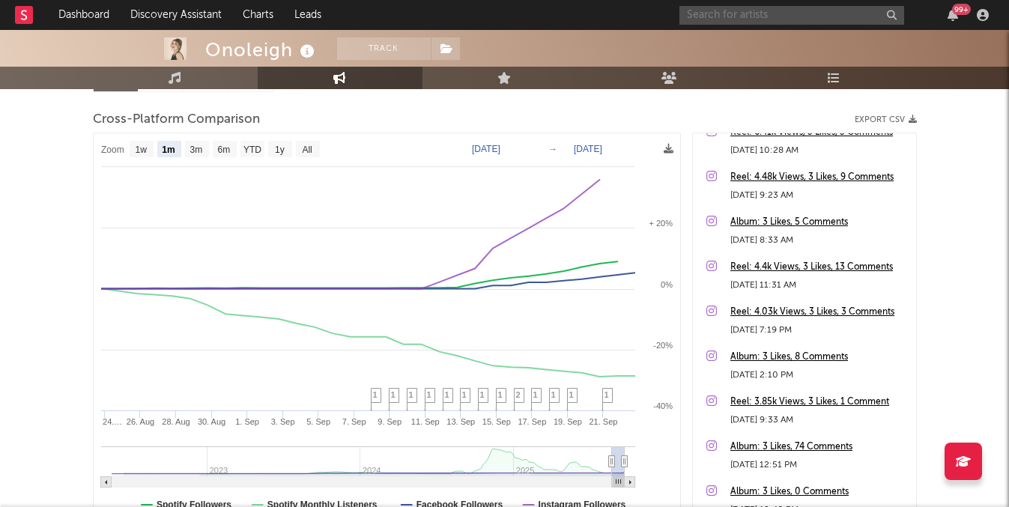
click at [742, 20] on input "text" at bounding box center [791, 15] width 225 height 19
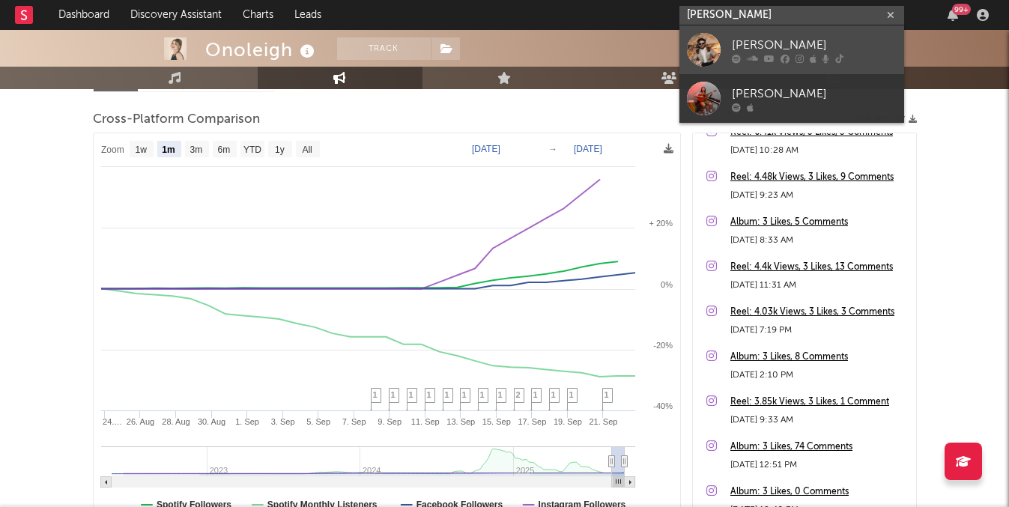
type input "matt oakley"
click at [758, 54] on div at bounding box center [814, 58] width 165 height 9
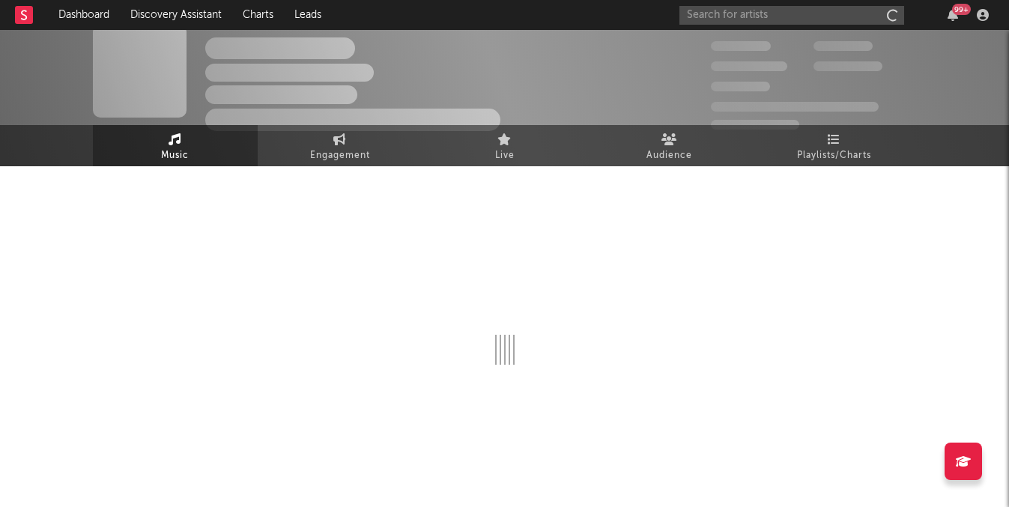
scroll to position [13, 0]
select select "6m"
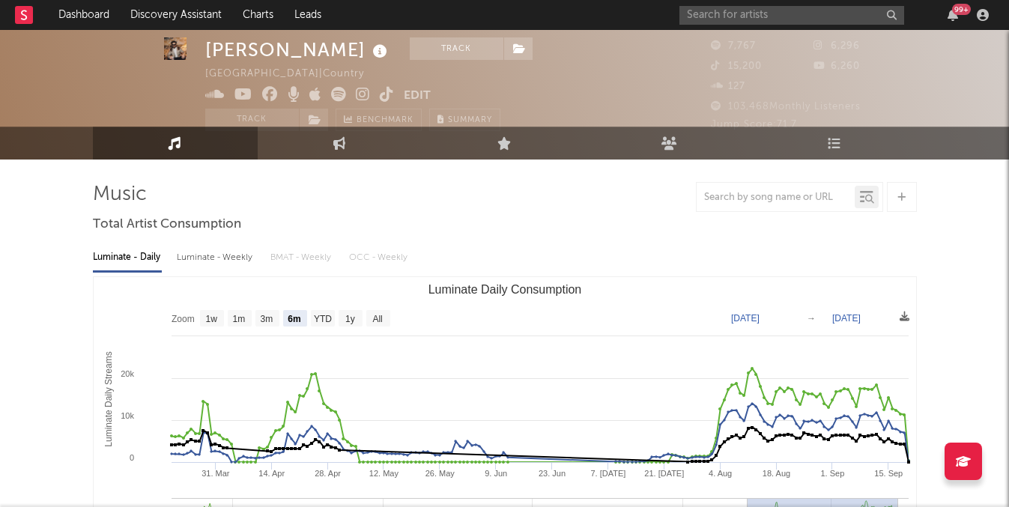
scroll to position [0, 0]
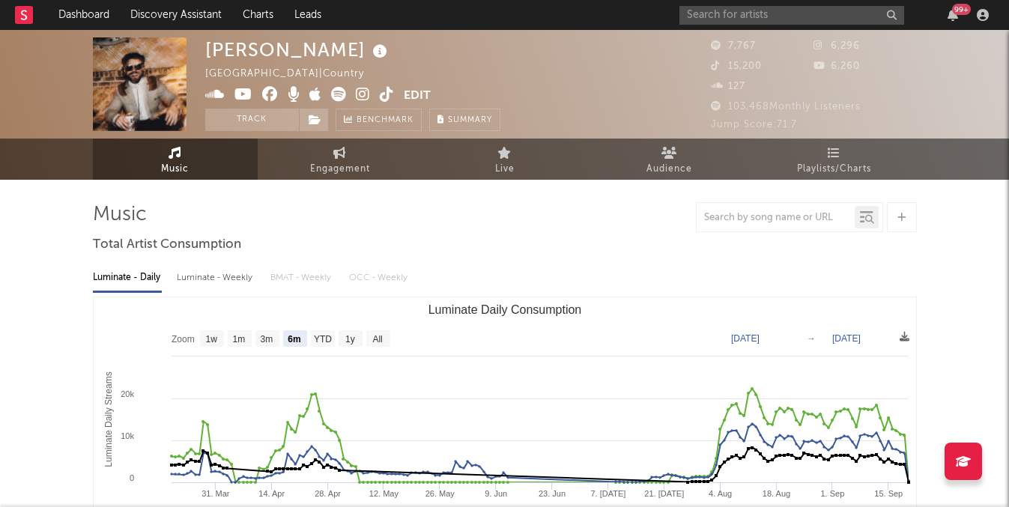
click at [383, 96] on icon at bounding box center [387, 94] width 14 height 15
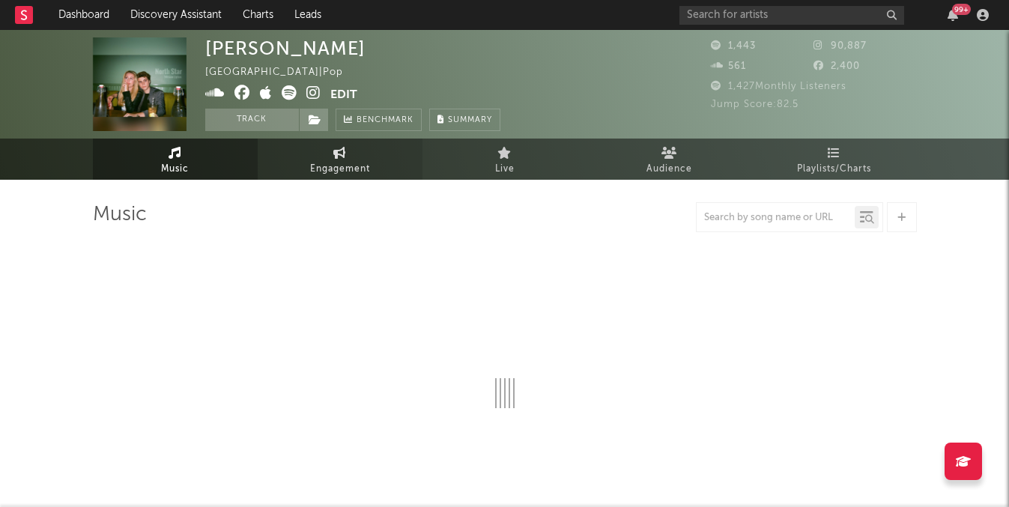
click at [331, 163] on span "Engagement" at bounding box center [340, 169] width 60 height 18
select select "1w"
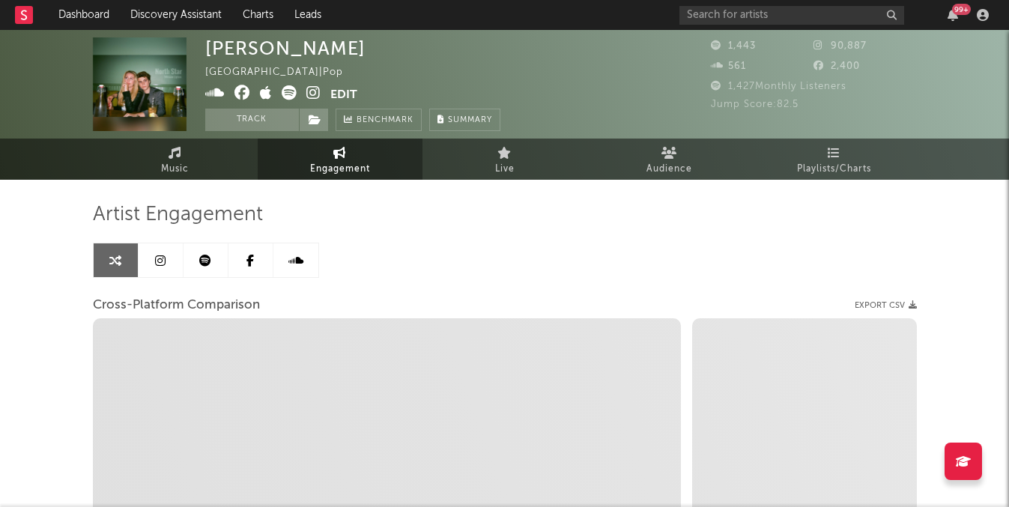
select select "1m"
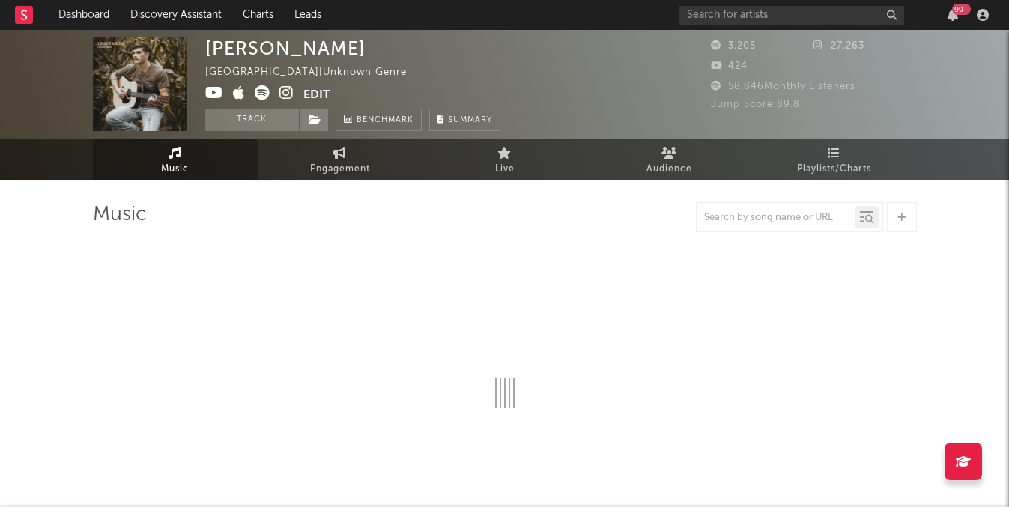
select select "1w"
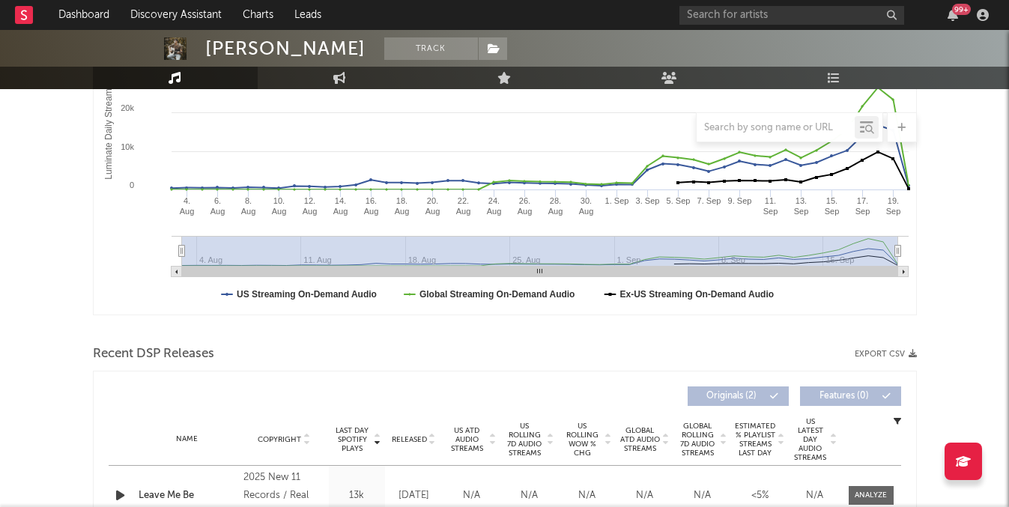
scroll to position [303, 0]
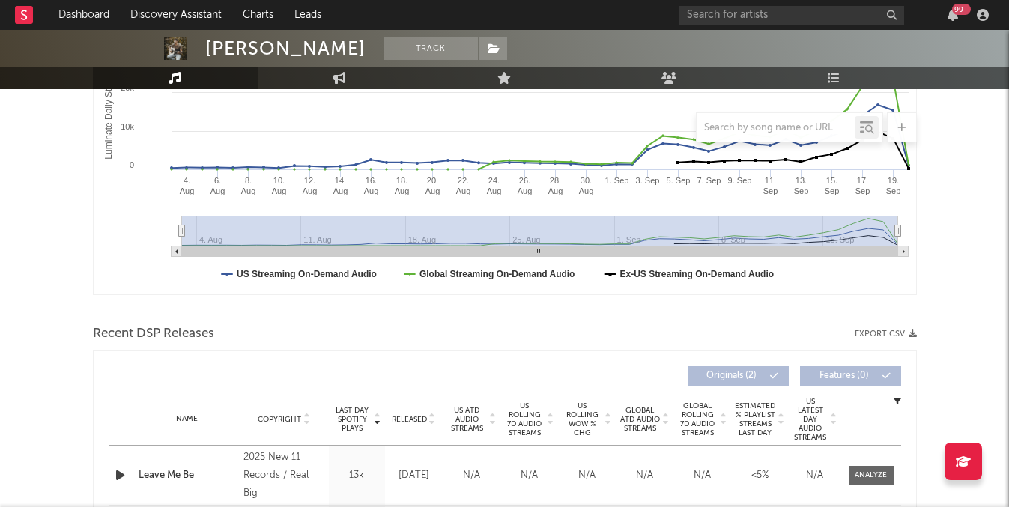
click at [422, 422] on span "Released" at bounding box center [409, 419] width 35 height 9
click at [420, 418] on span "Released" at bounding box center [409, 419] width 35 height 9
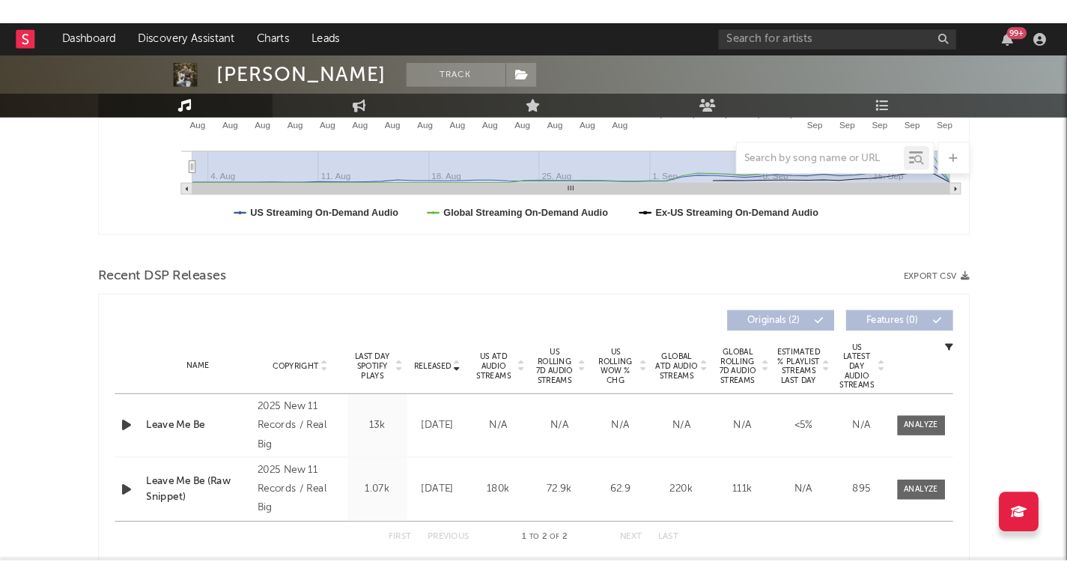
scroll to position [398, 0]
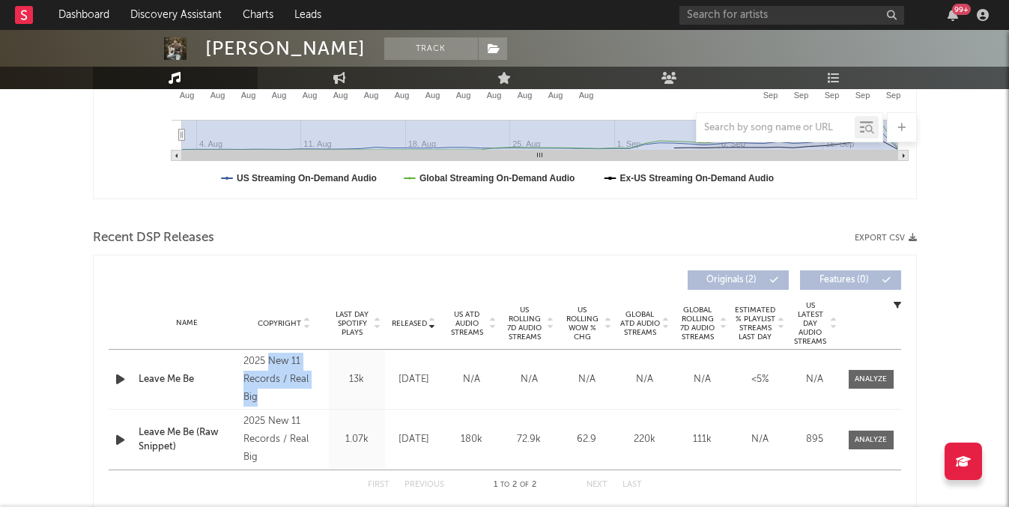
drag, startPoint x: 323, startPoint y: 386, endPoint x: 270, endPoint y: 371, distance: 55.4
click at [270, 371] on div "2025 New 11 Records / Real Big" at bounding box center [284, 380] width 82 height 54
copy div "New 11 Records / Real Big"
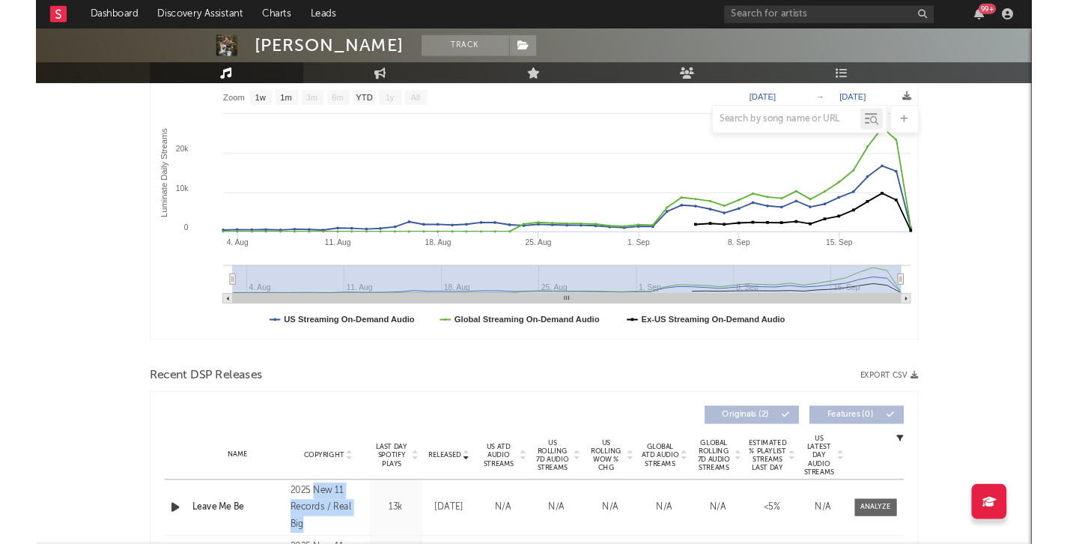
scroll to position [0, 0]
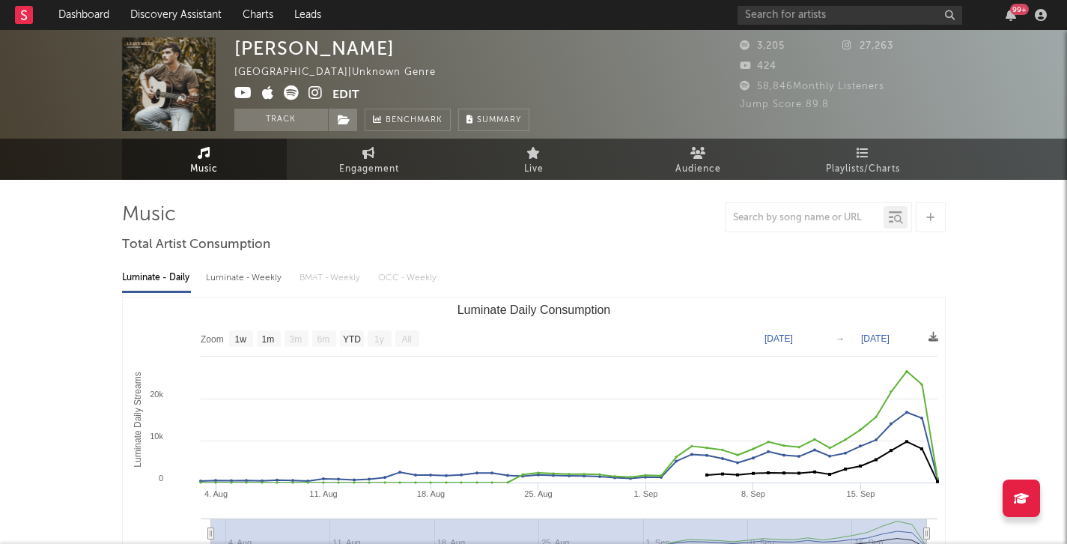
click at [310, 93] on icon at bounding box center [316, 92] width 14 height 15
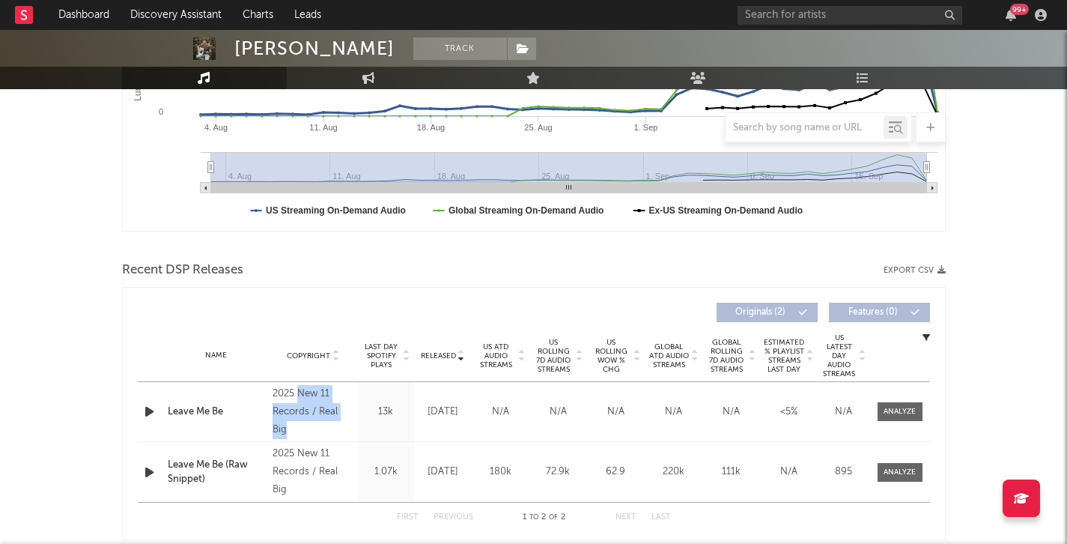
scroll to position [365, 0]
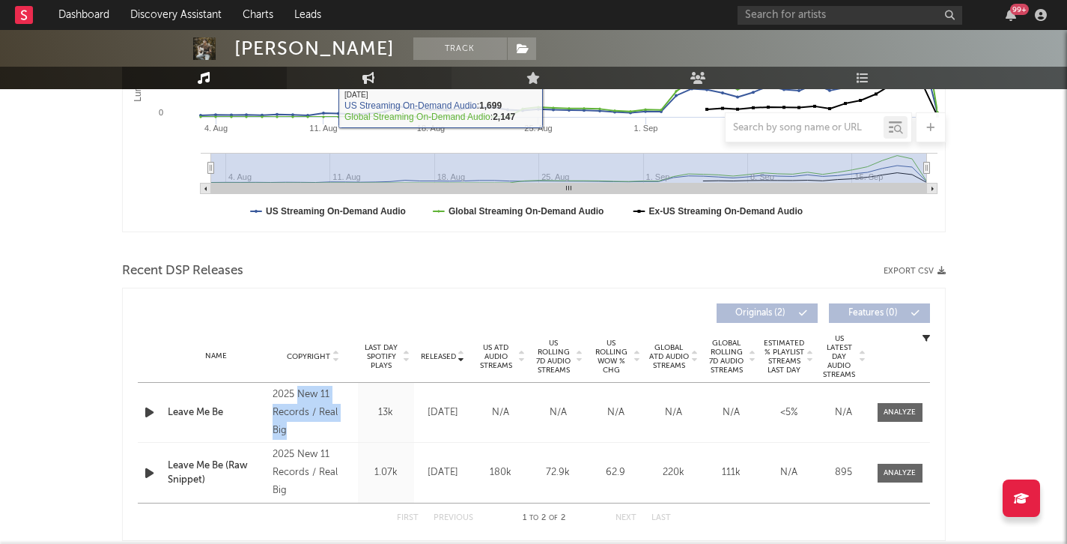
click at [350, 82] on link "Engagement" at bounding box center [369, 78] width 165 height 22
select select "1w"
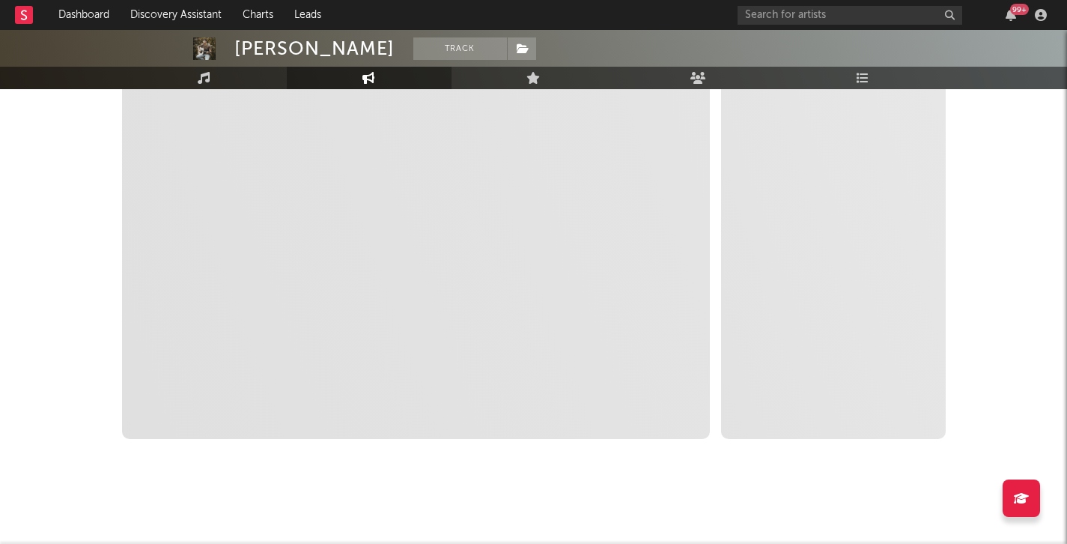
scroll to position [273, 0]
click at [238, 87] on link "Music" at bounding box center [204, 78] width 165 height 22
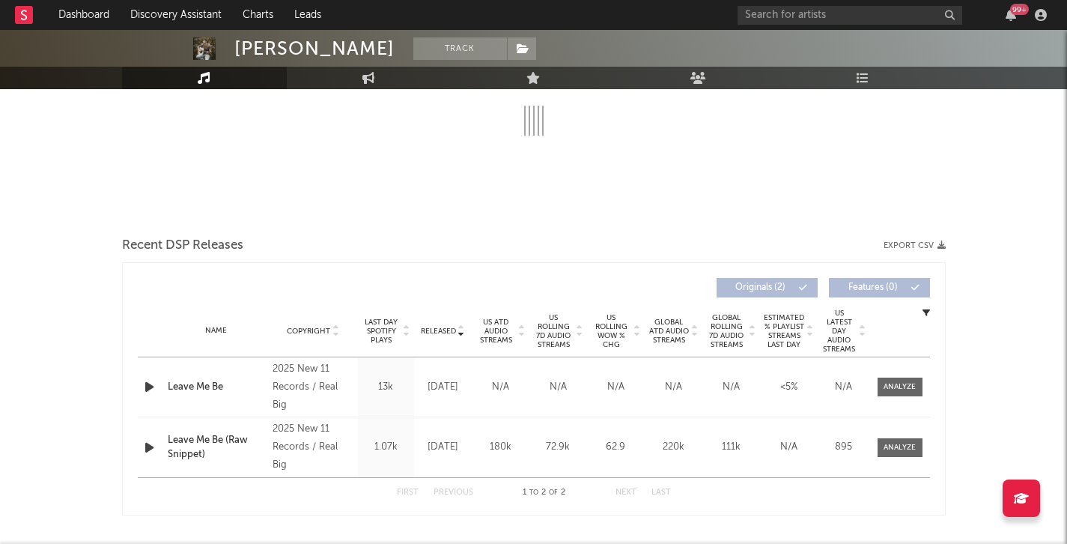
select select "1w"
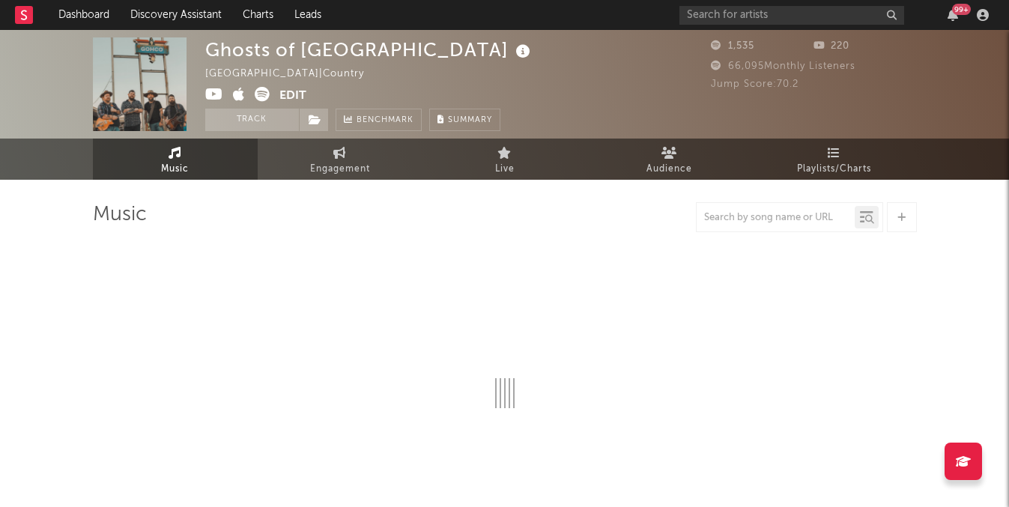
select select "6m"
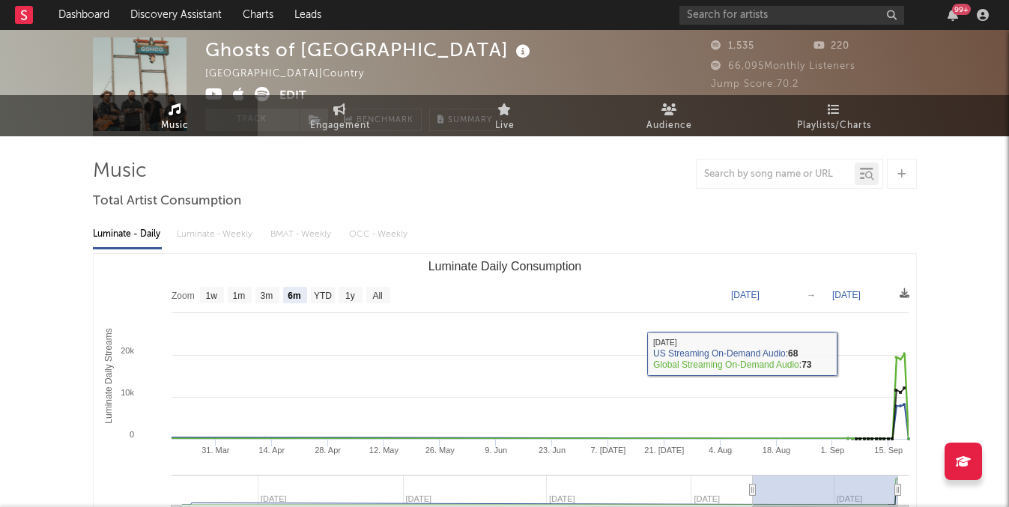
scroll to position [49, 0]
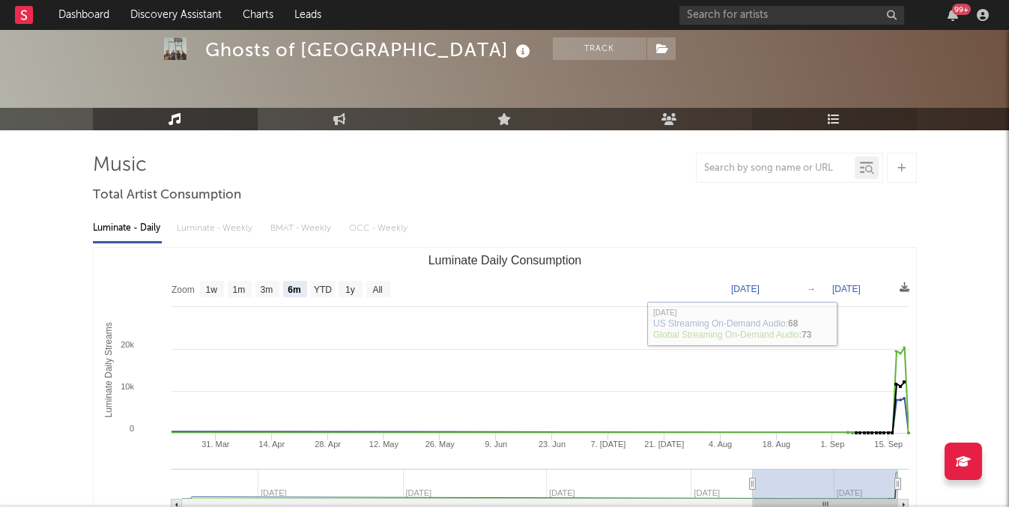
click at [831, 125] on icon at bounding box center [833, 119] width 13 height 12
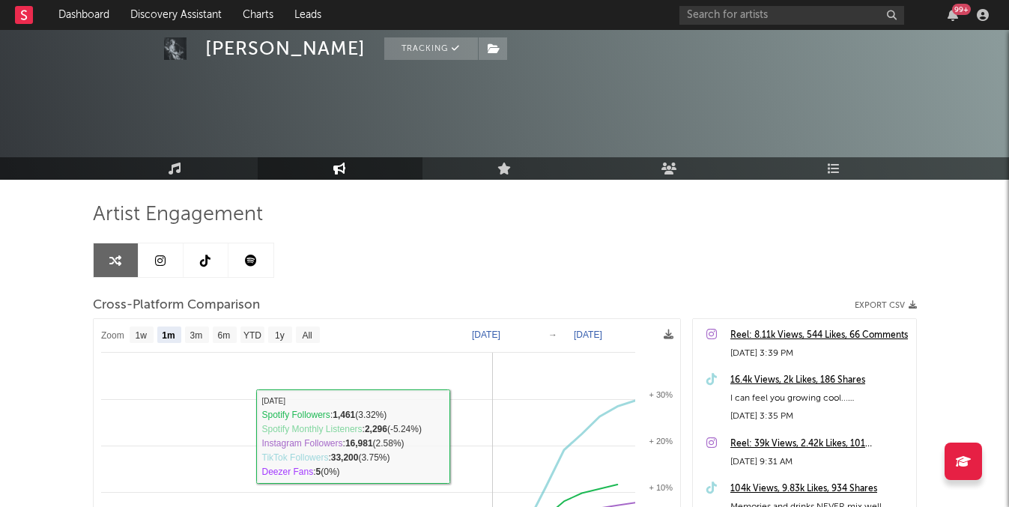
select select "1m"
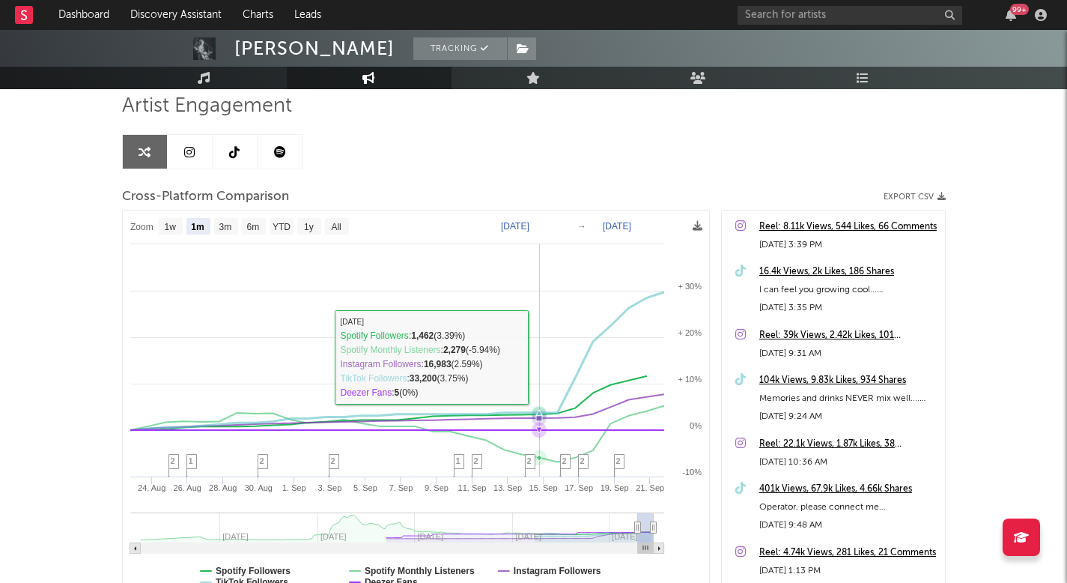
scroll to position [107, 0]
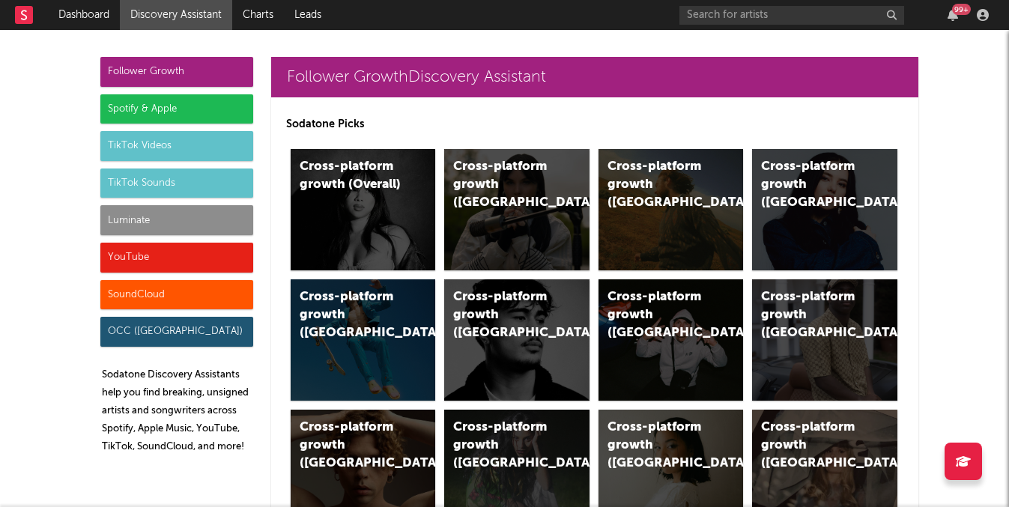
click at [189, 147] on div "TikTok Videos" at bounding box center [176, 146] width 153 height 30
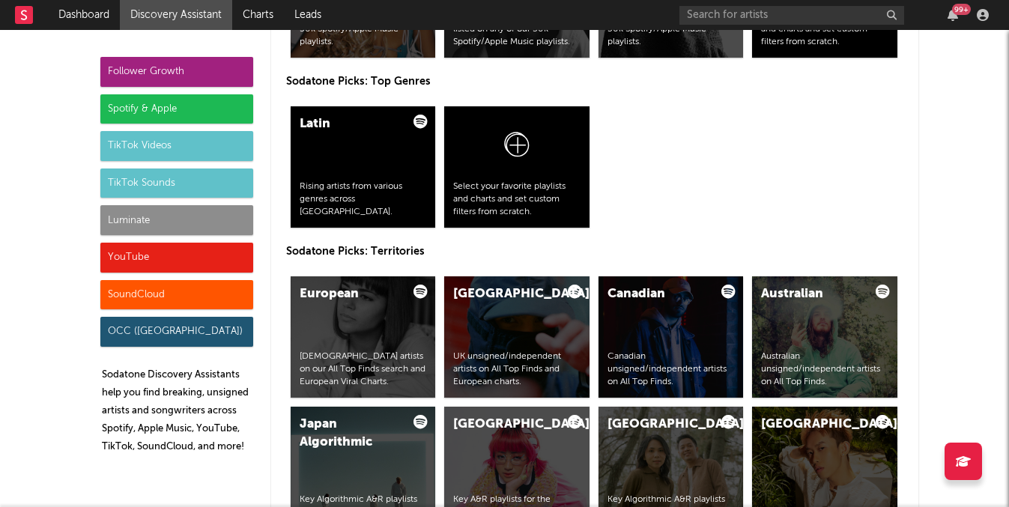
scroll to position [4214, 0]
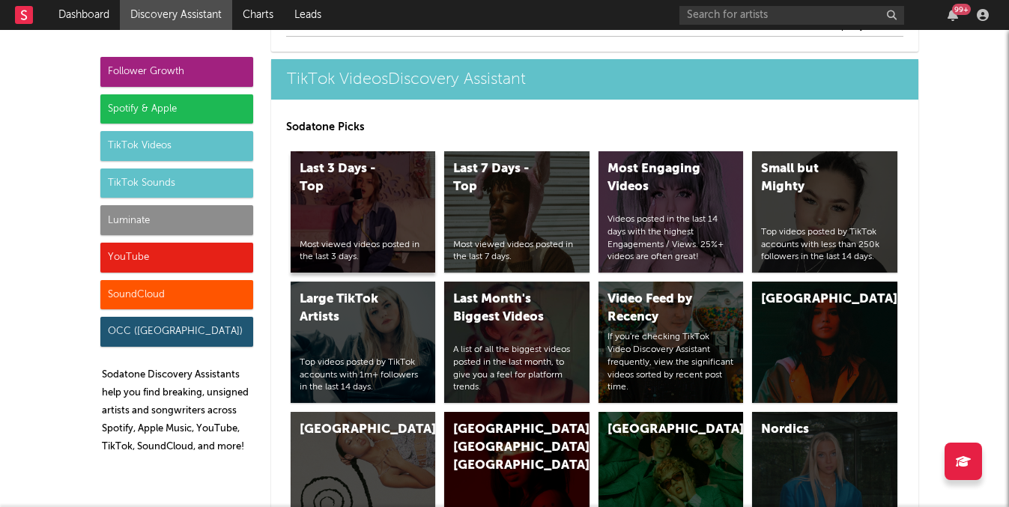
click at [322, 189] on div "Last 3 Days - Top" at bounding box center [351, 178] width 102 height 36
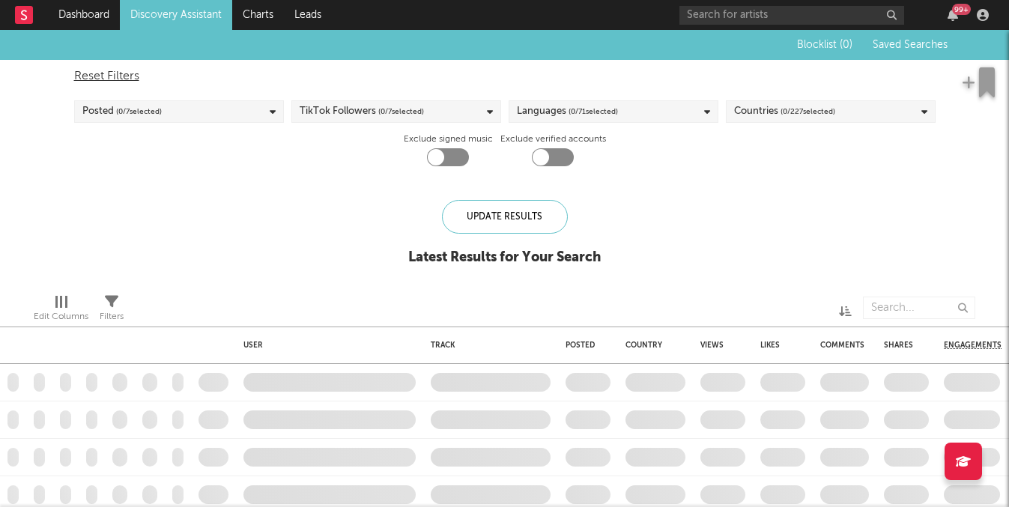
checkbox input "true"
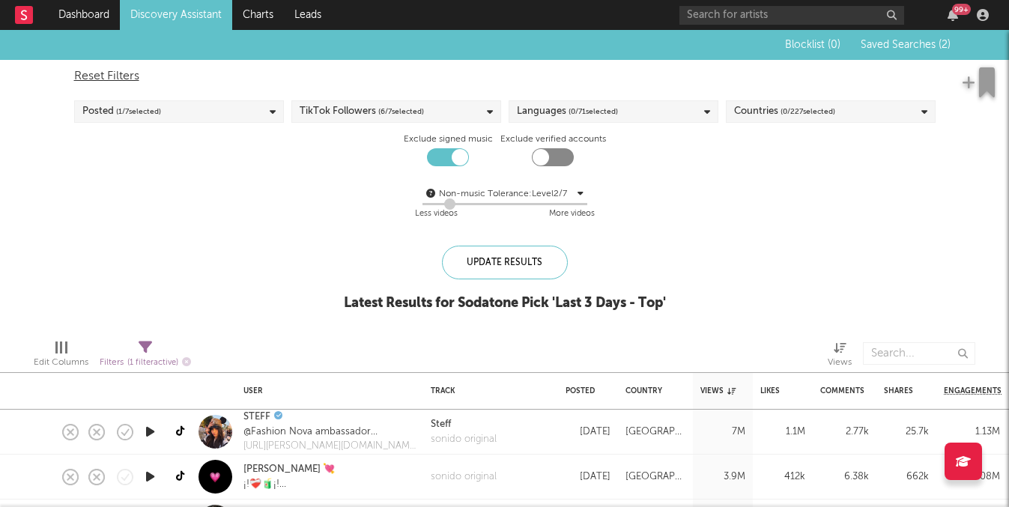
click at [210, 19] on link "Discovery Assistant" at bounding box center [176, 15] width 112 height 30
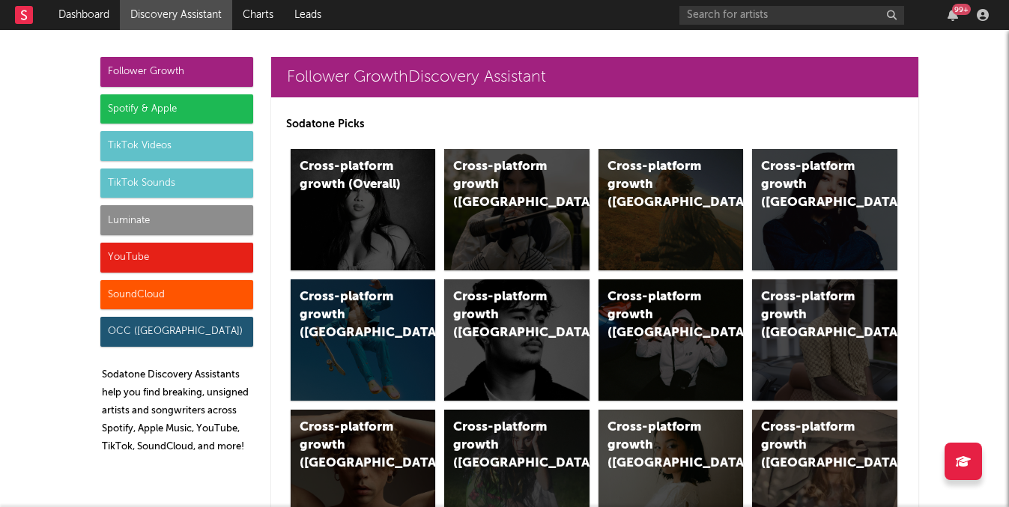
click at [171, 180] on div "TikTok Sounds" at bounding box center [176, 183] width 153 height 30
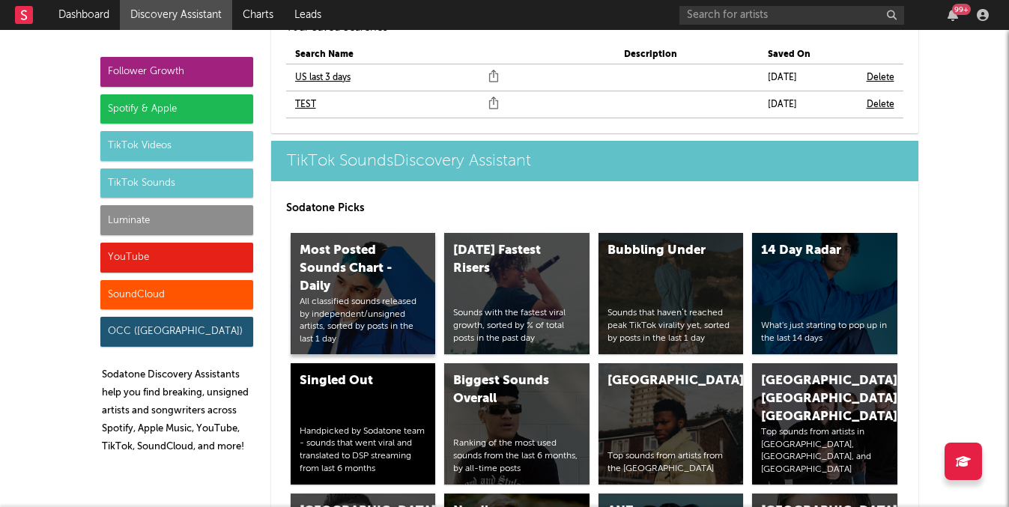
scroll to position [5750, 0]
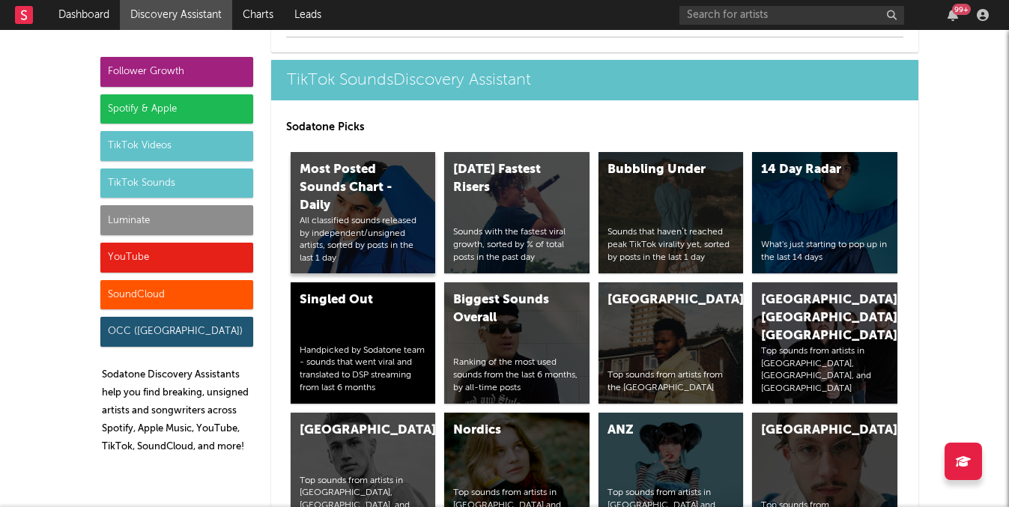
click at [388, 192] on div "Most Posted Sounds Chart - Daily" at bounding box center [351, 188] width 102 height 54
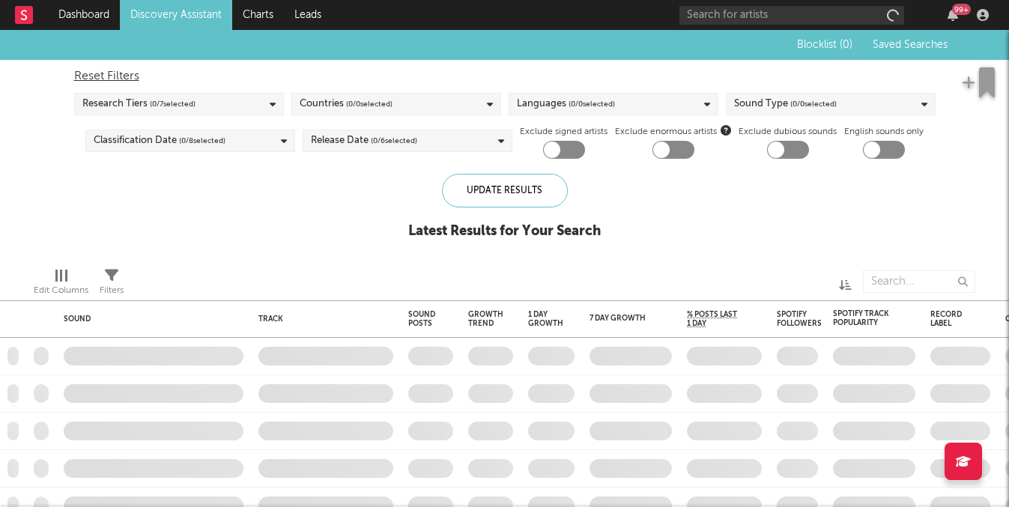
checkbox input "true"
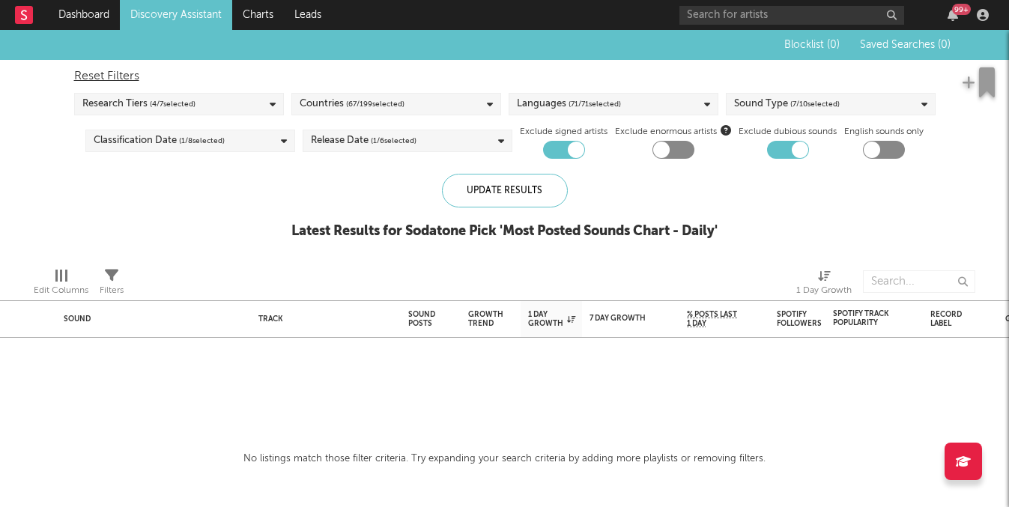
click at [210, 26] on link "Discovery Assistant" at bounding box center [176, 15] width 112 height 30
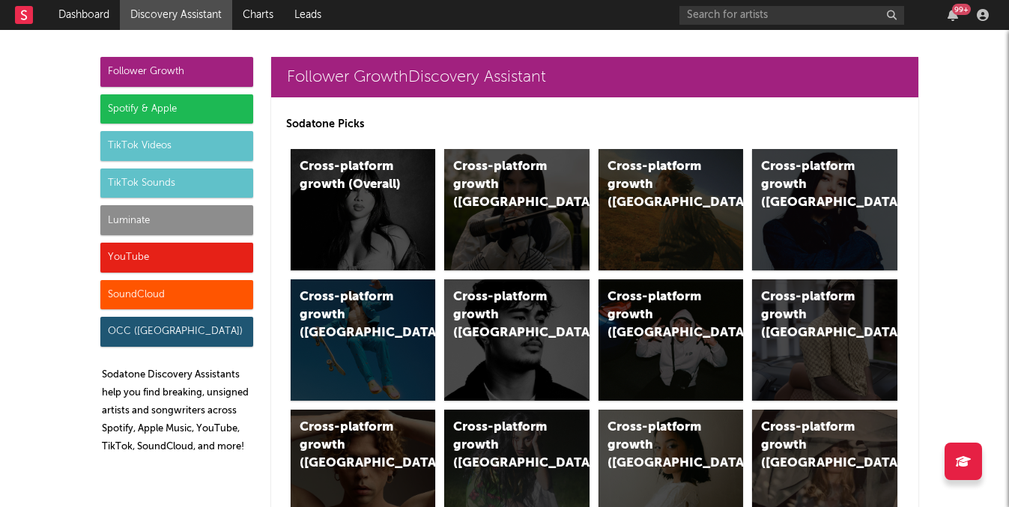
click at [213, 156] on div "TikTok Videos" at bounding box center [176, 146] width 153 height 30
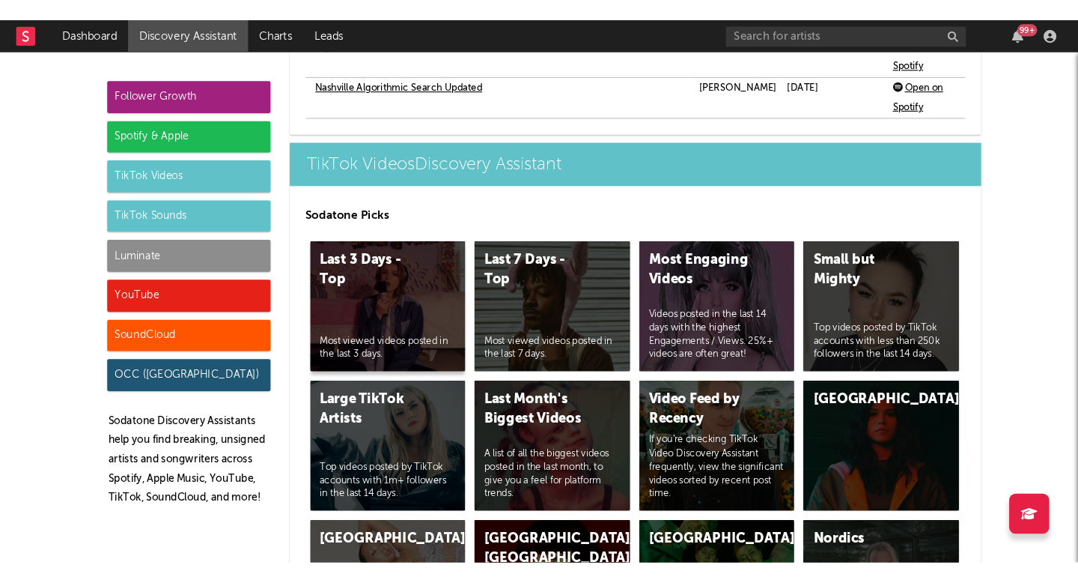
scroll to position [4214, 0]
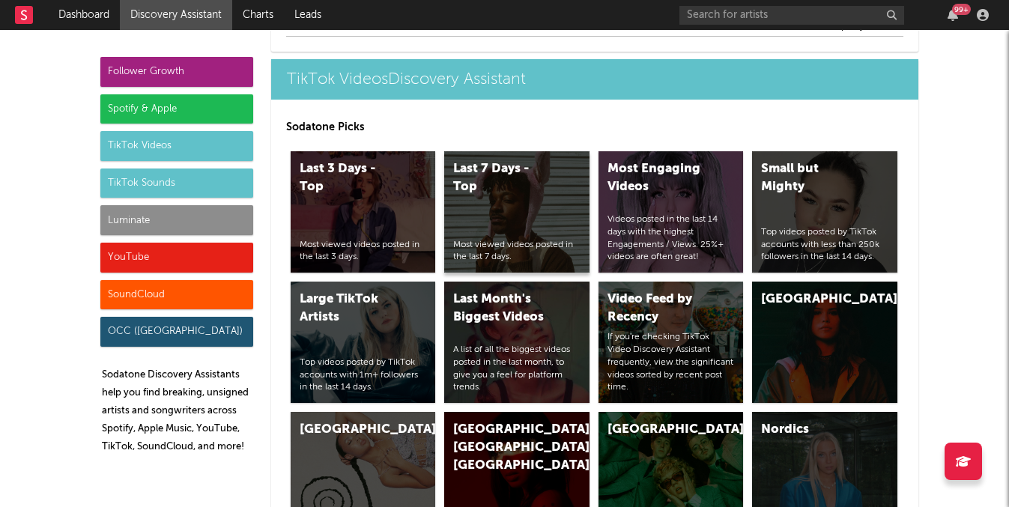
click at [510, 200] on div "Last 7 Days - Top Most viewed videos posted in the last 7 days." at bounding box center [516, 211] width 145 height 121
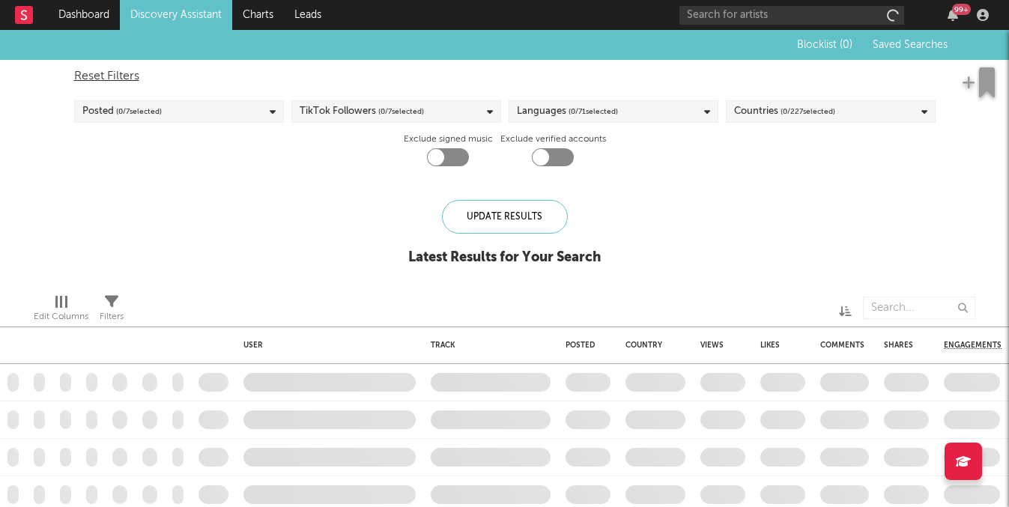
checkbox input "true"
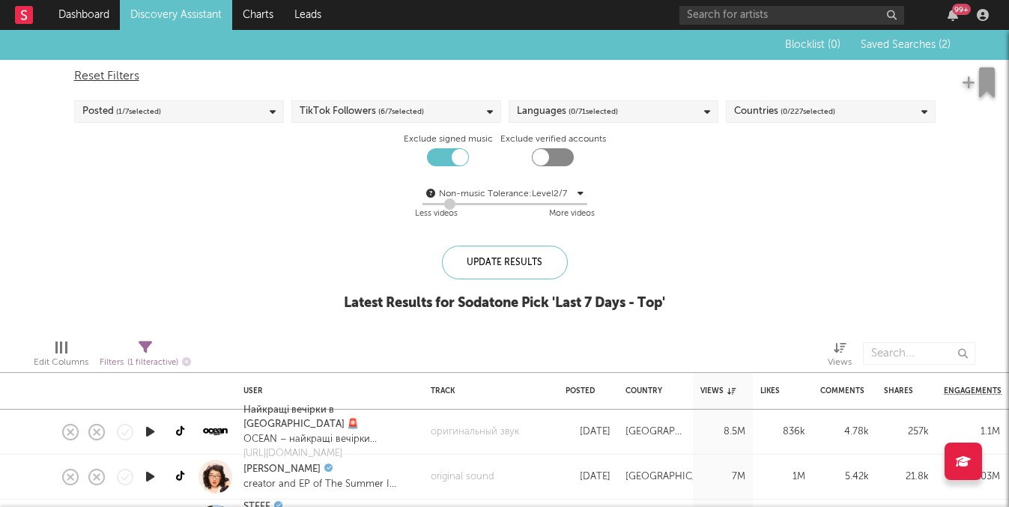
click at [548, 149] on div at bounding box center [553, 157] width 42 height 18
checkbox input "true"
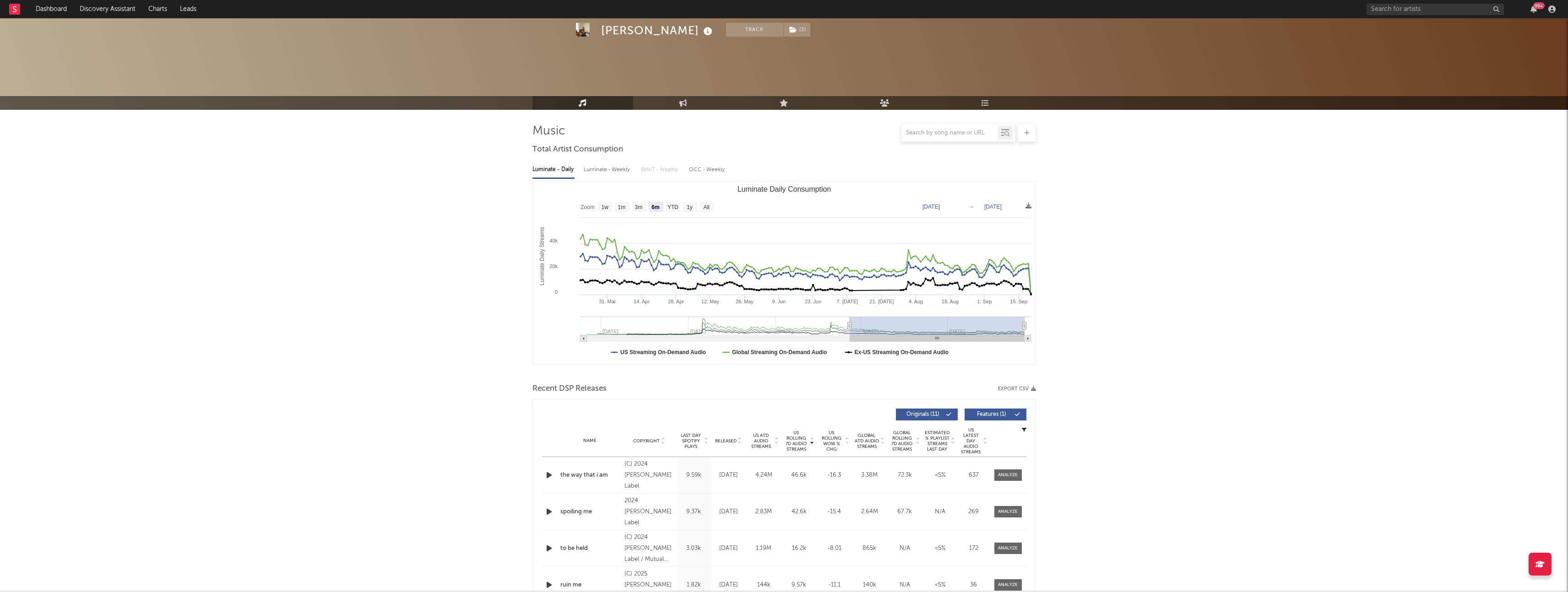
select select "6m"
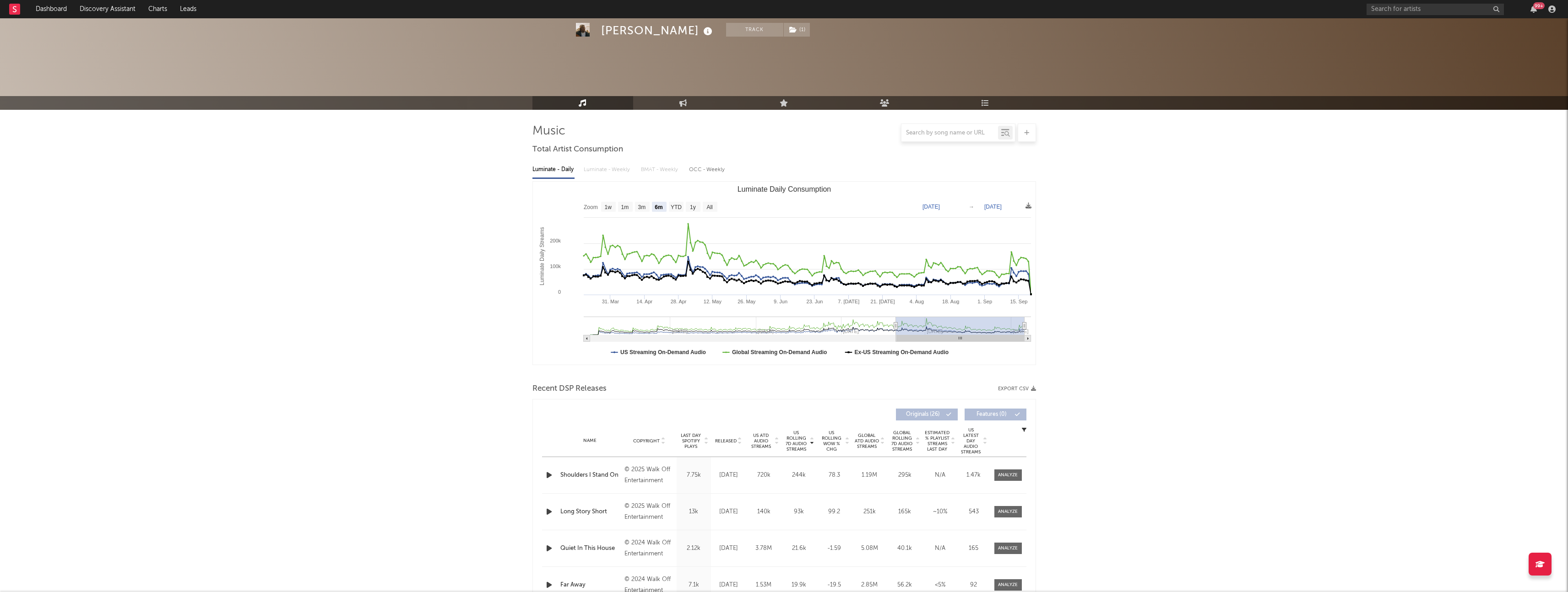
select select "6m"
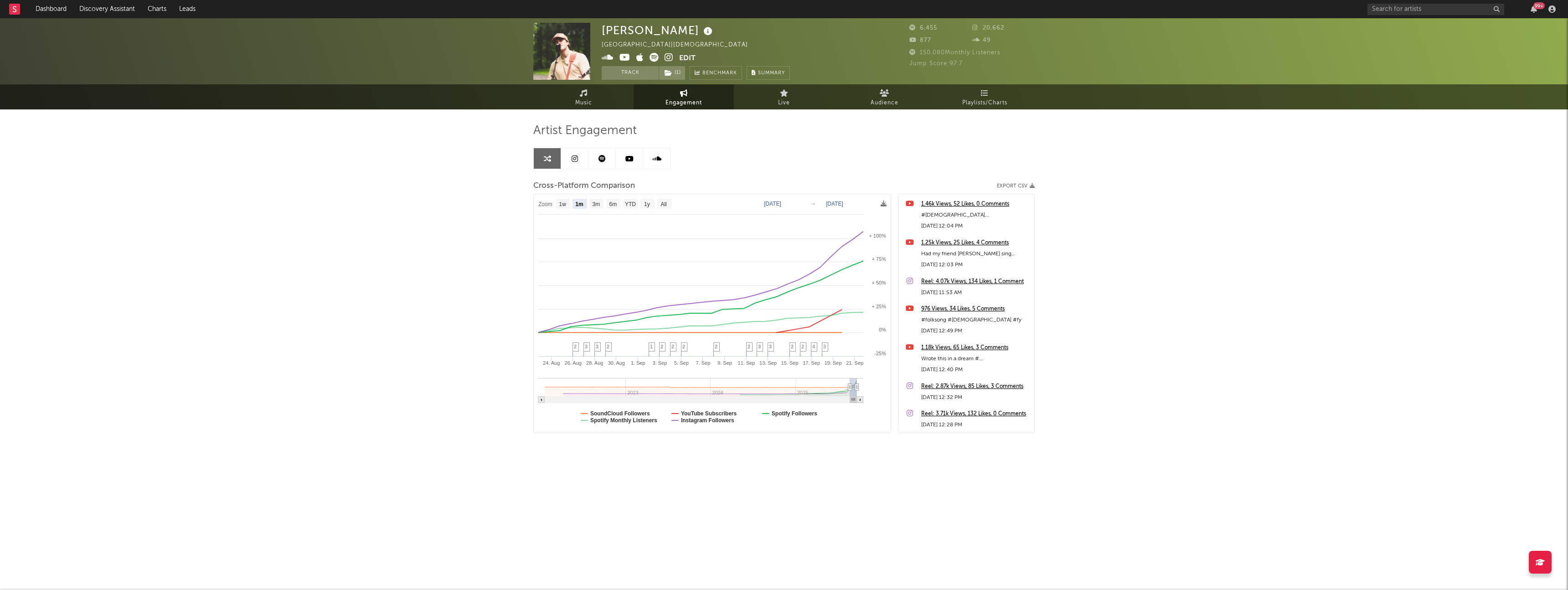
select select "1m"
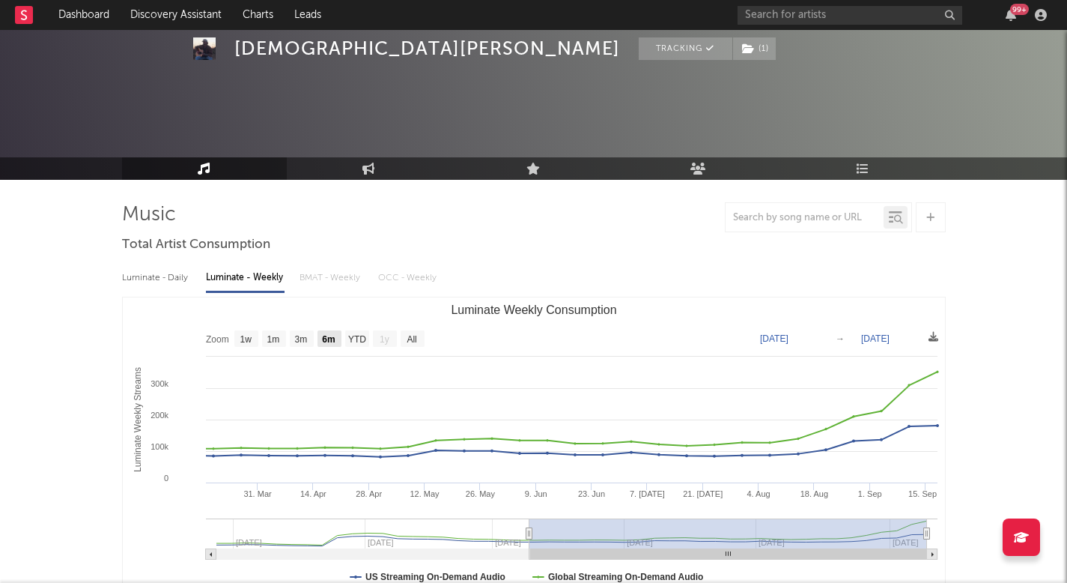
select select "6m"
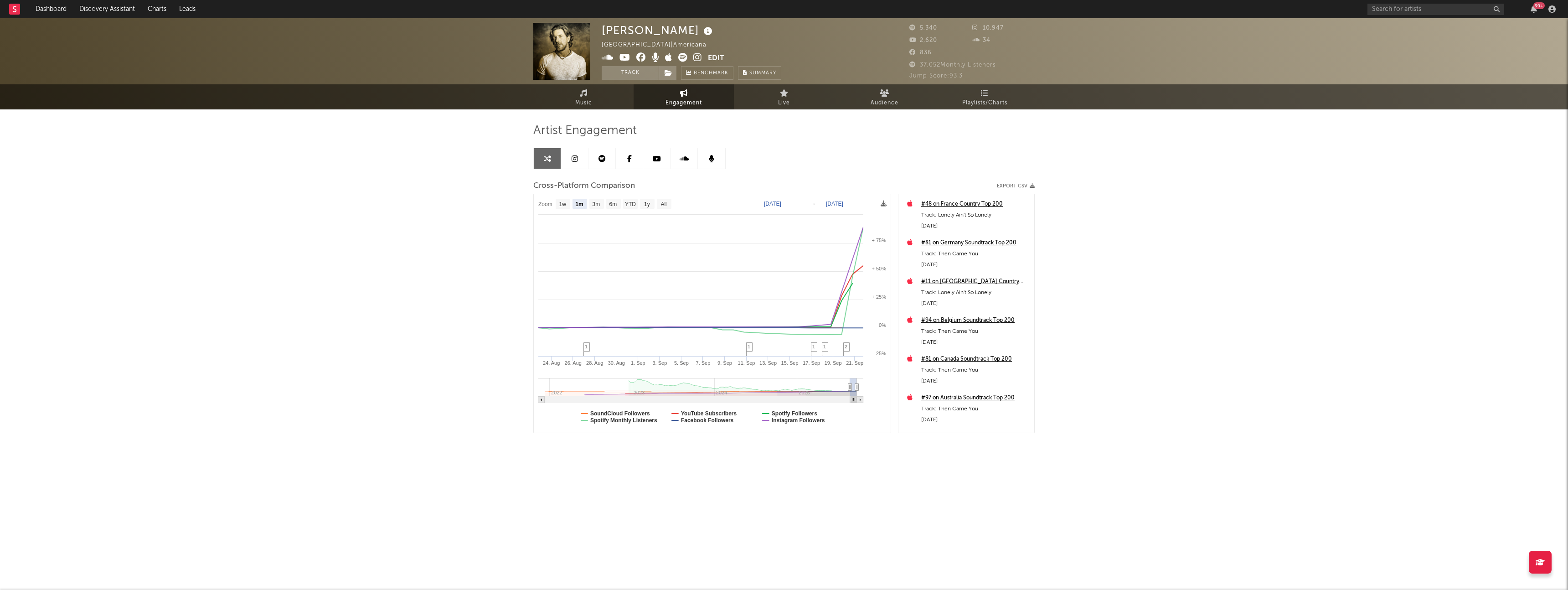
select select "1m"
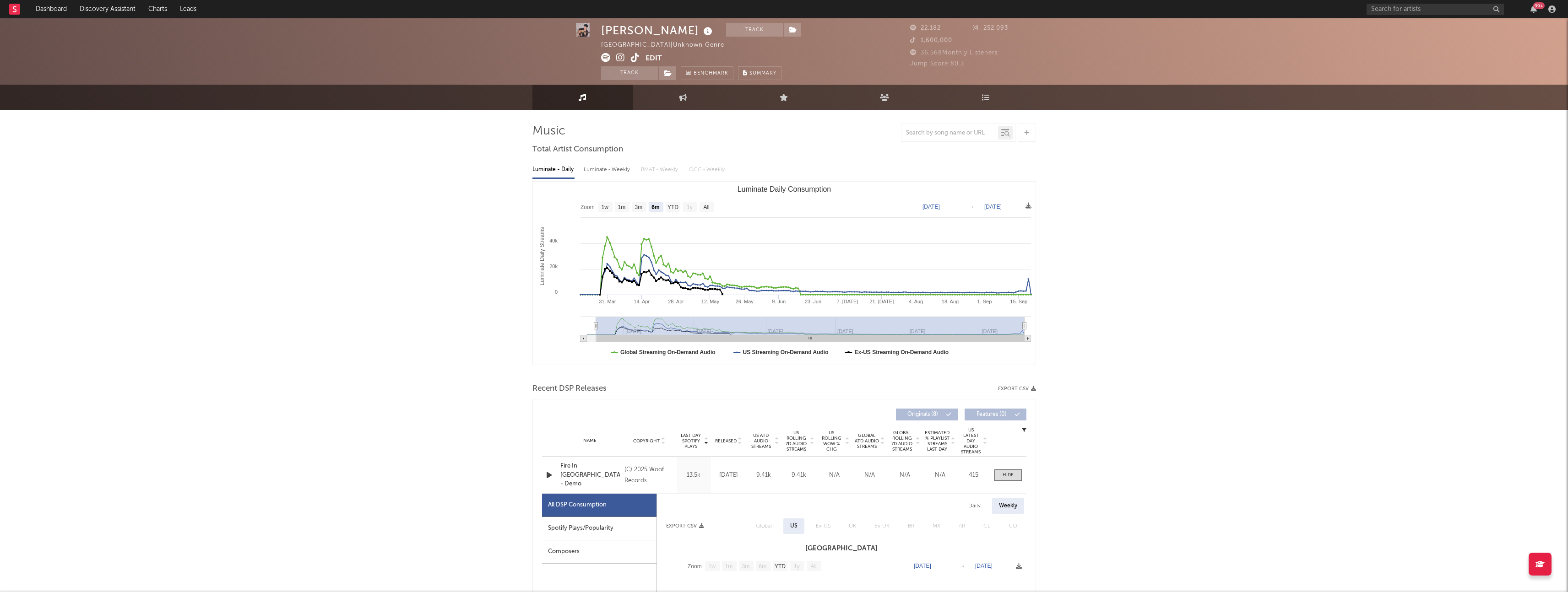
select select "6m"
select select "1w"
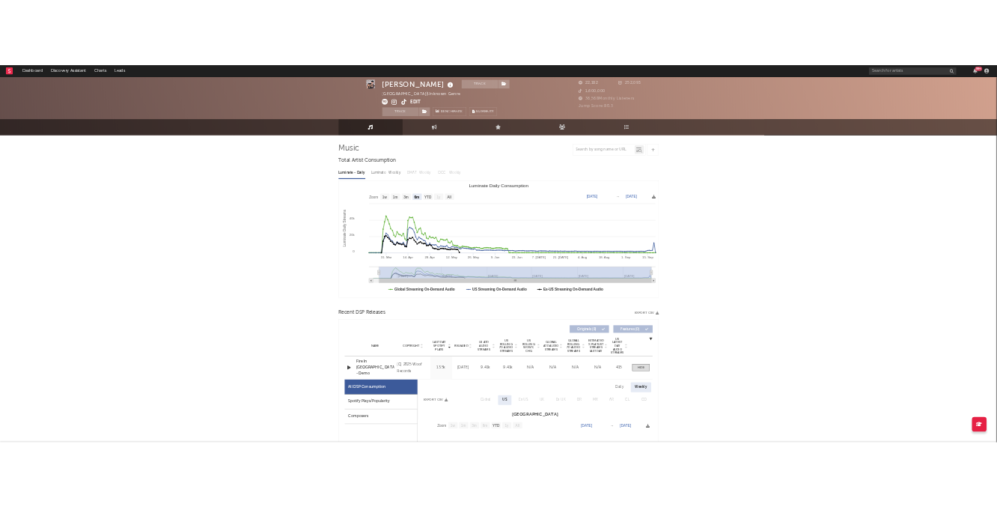
scroll to position [1, 0]
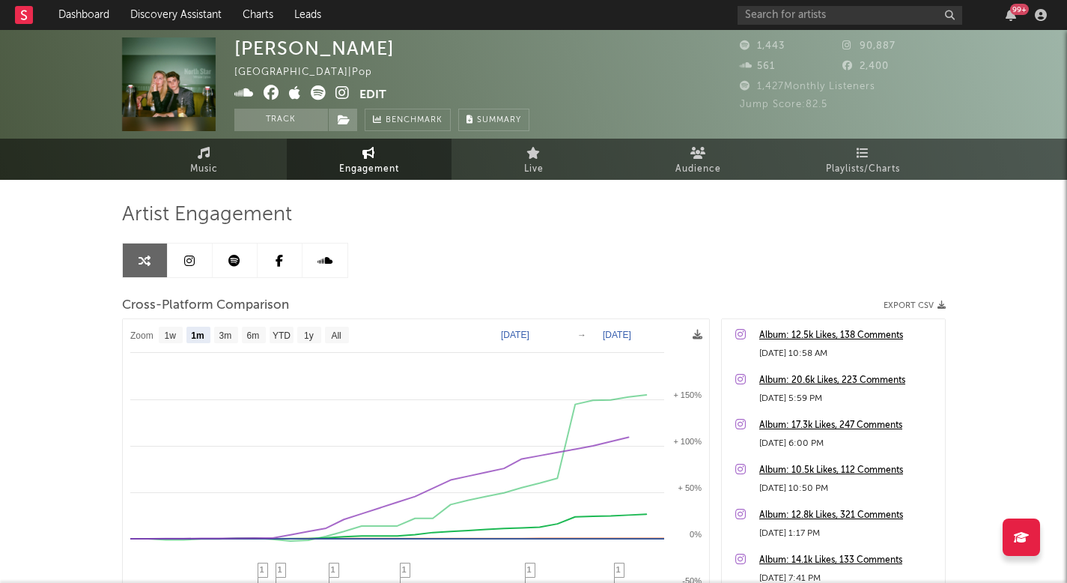
select select "1m"
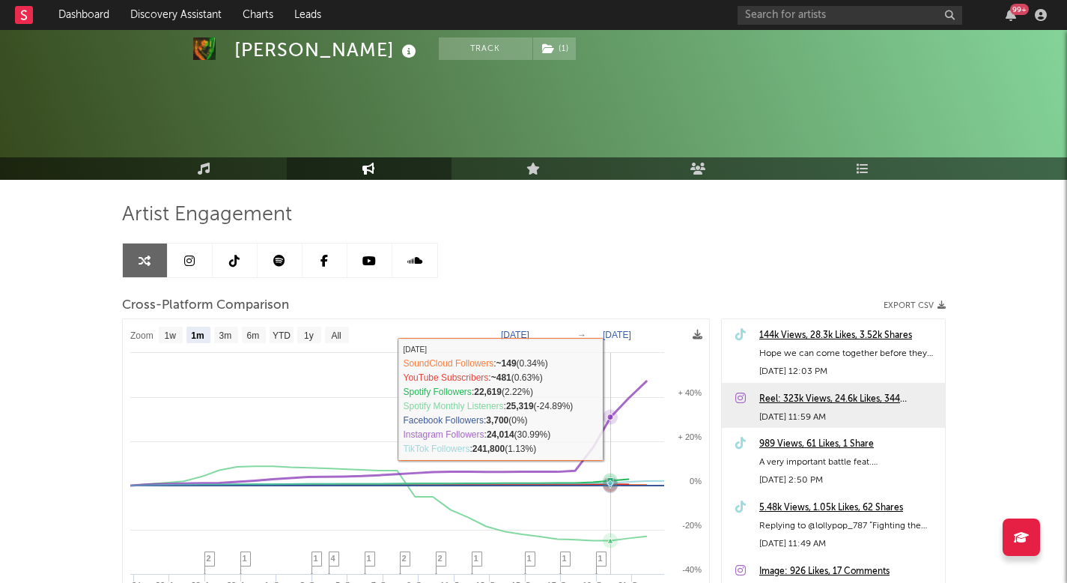
select select "1m"
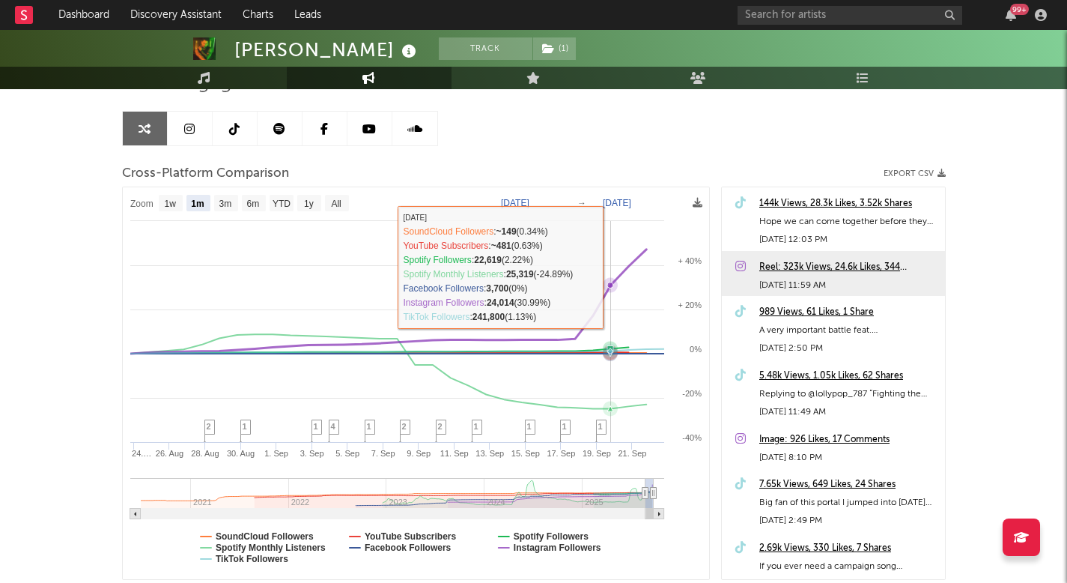
scroll to position [64, 0]
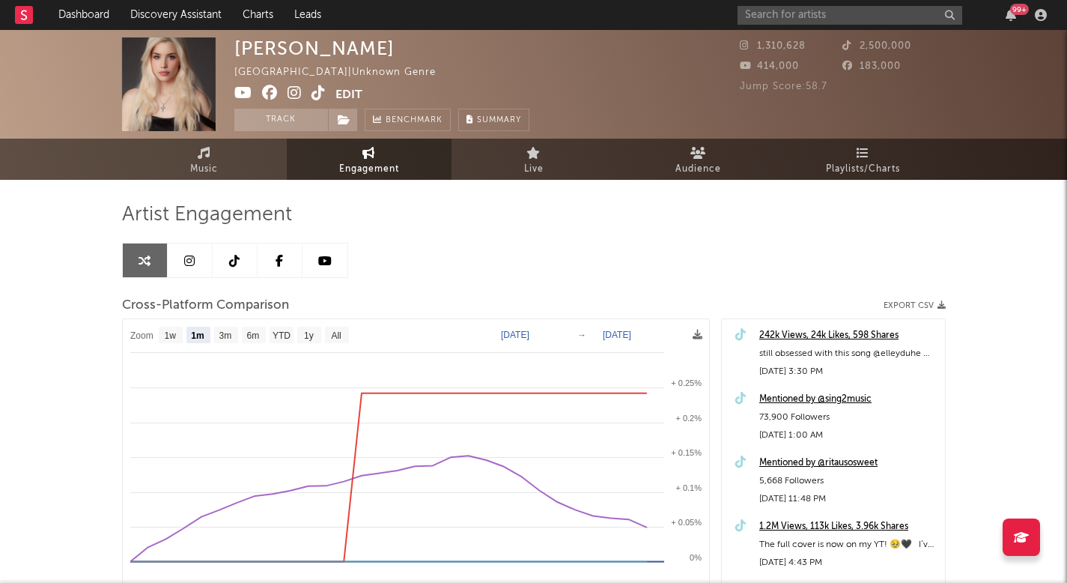
select select "1m"
click at [777, 16] on input "text" at bounding box center [850, 15] width 225 height 19
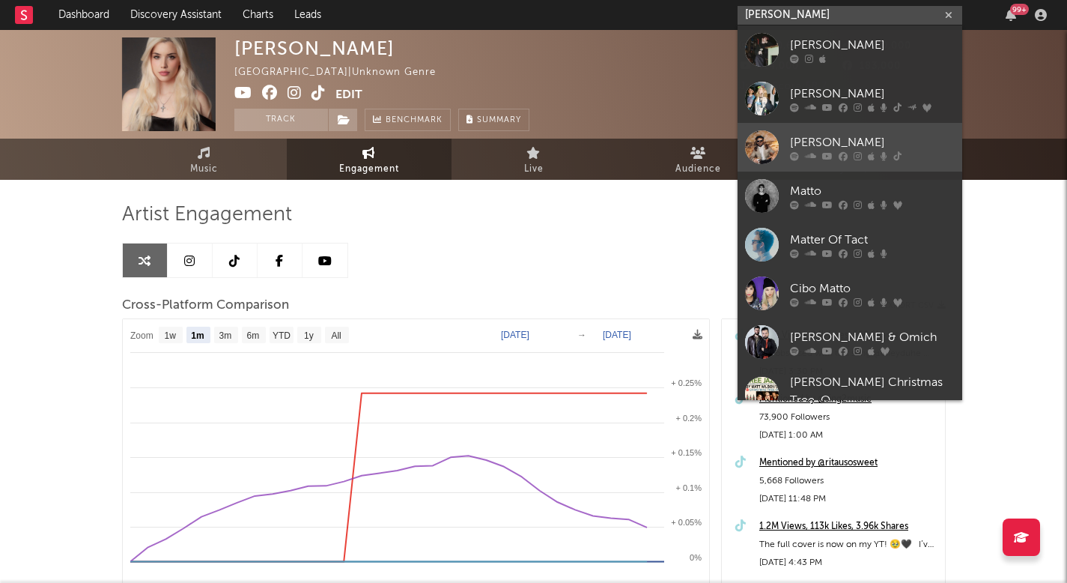
type input "[PERSON_NAME]"
click at [801, 152] on div at bounding box center [872, 155] width 165 height 9
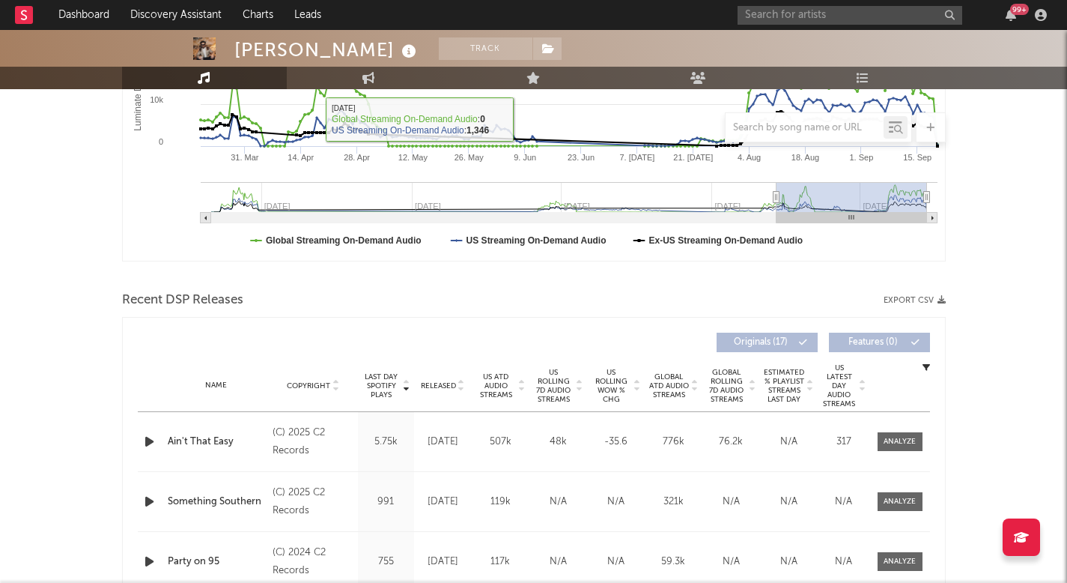
scroll to position [354, 0]
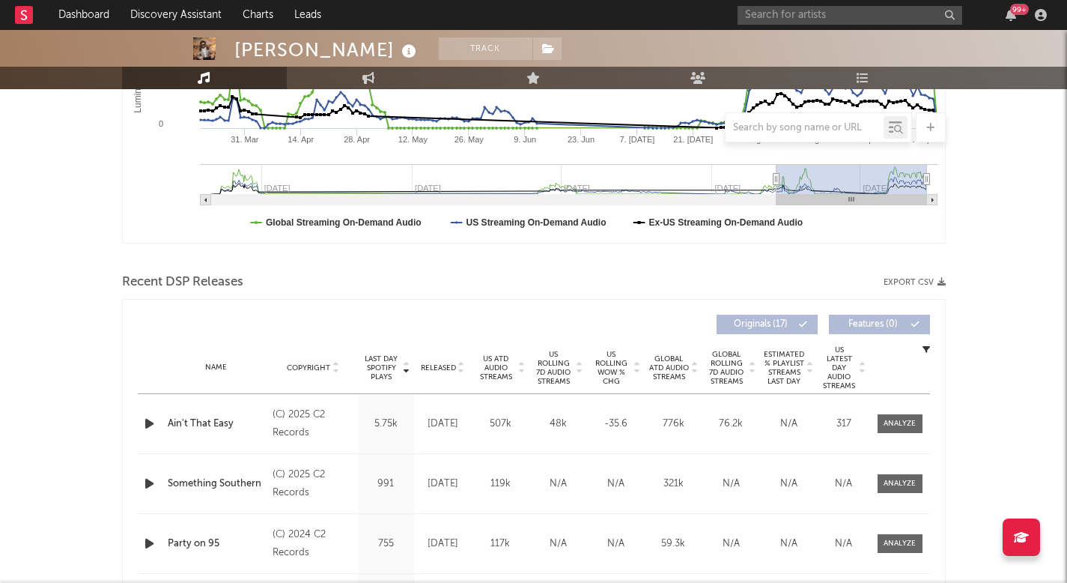
click at [545, 361] on span "US Rolling 7D Audio Streams" at bounding box center [553, 368] width 41 height 36
click at [515, 359] on div "US ATD Audio Streams" at bounding box center [501, 367] width 50 height 27
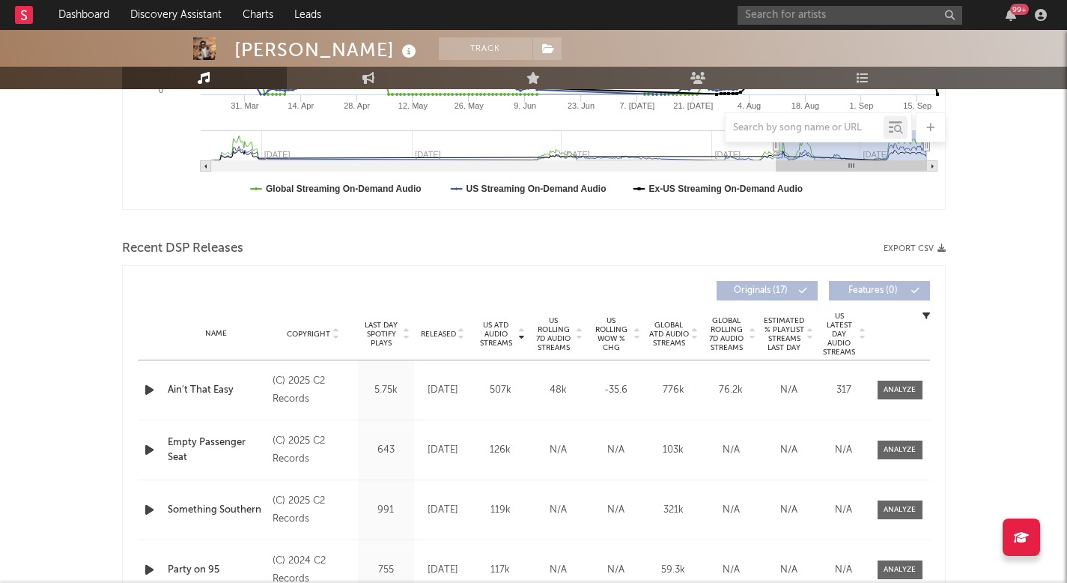
scroll to position [412, 0]
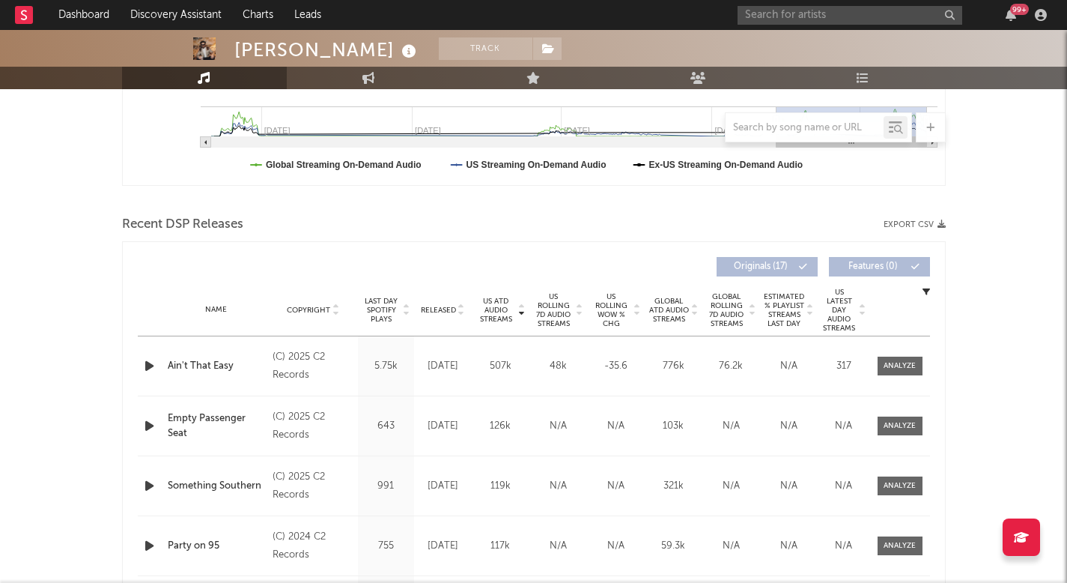
click at [559, 308] on span "US Rolling 7D Audio Streams" at bounding box center [553, 310] width 41 height 36
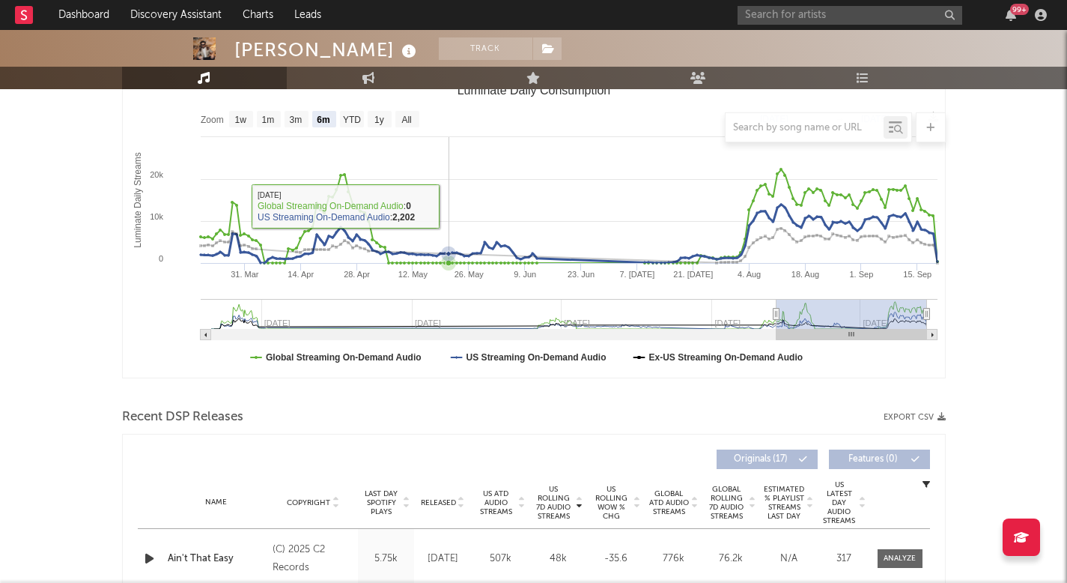
scroll to position [149, 0]
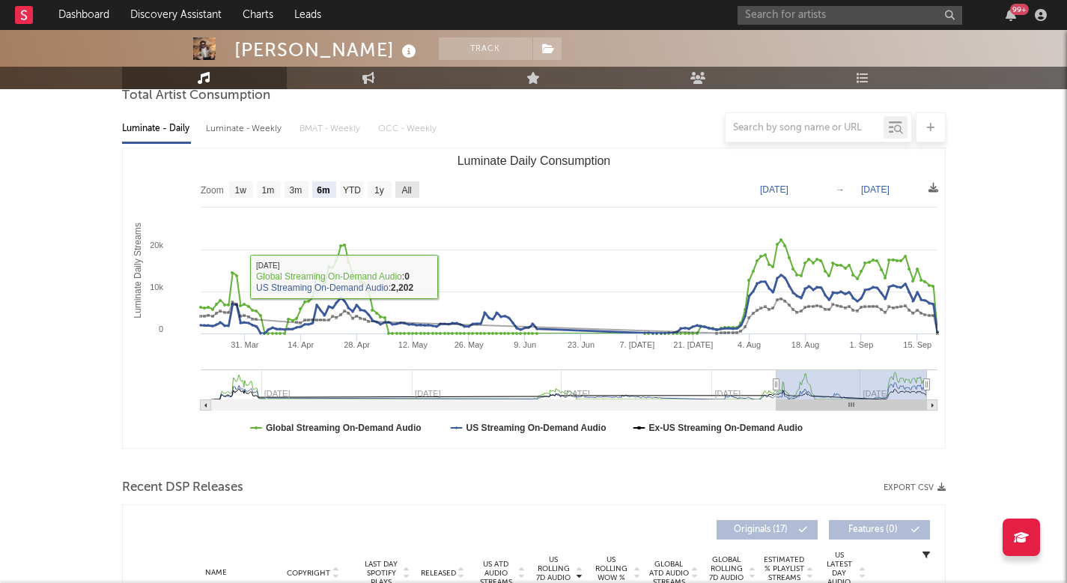
click at [405, 189] on text "All" at bounding box center [406, 190] width 10 height 10
select select "All"
type input "[DATE]"
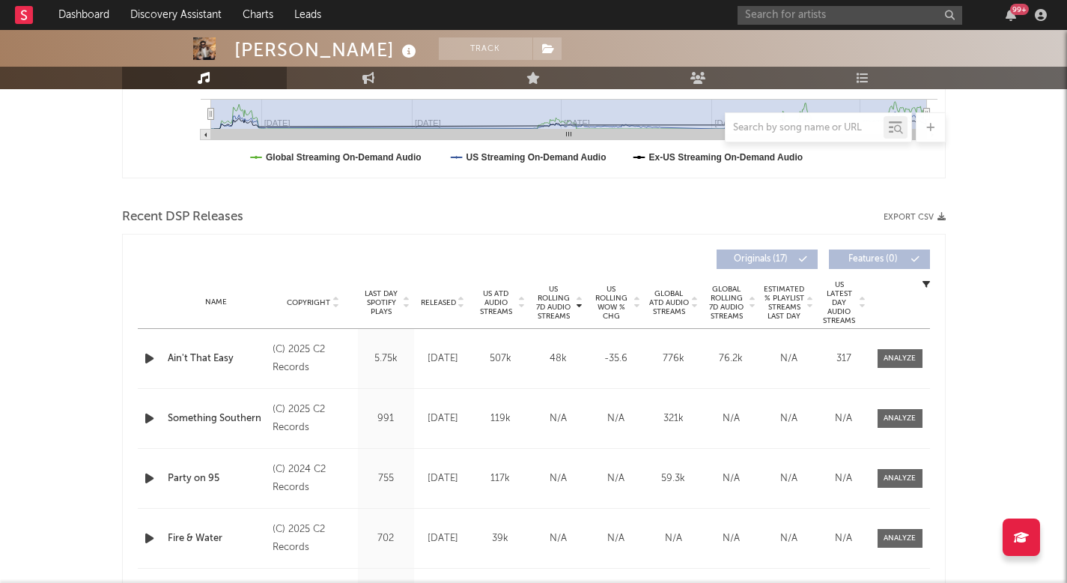
scroll to position [408, 0]
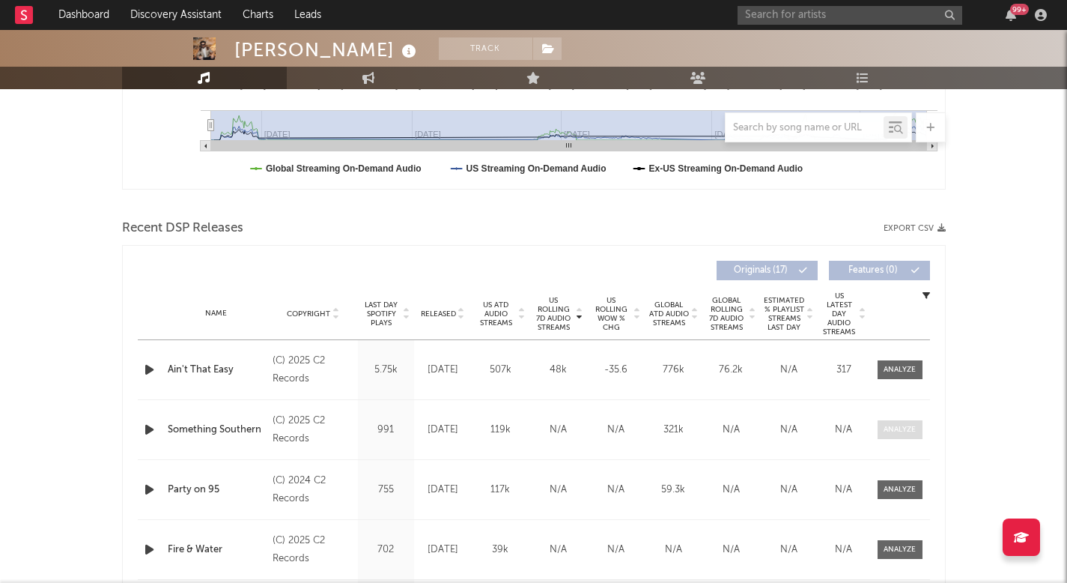
click at [895, 432] on div at bounding box center [900, 429] width 32 height 11
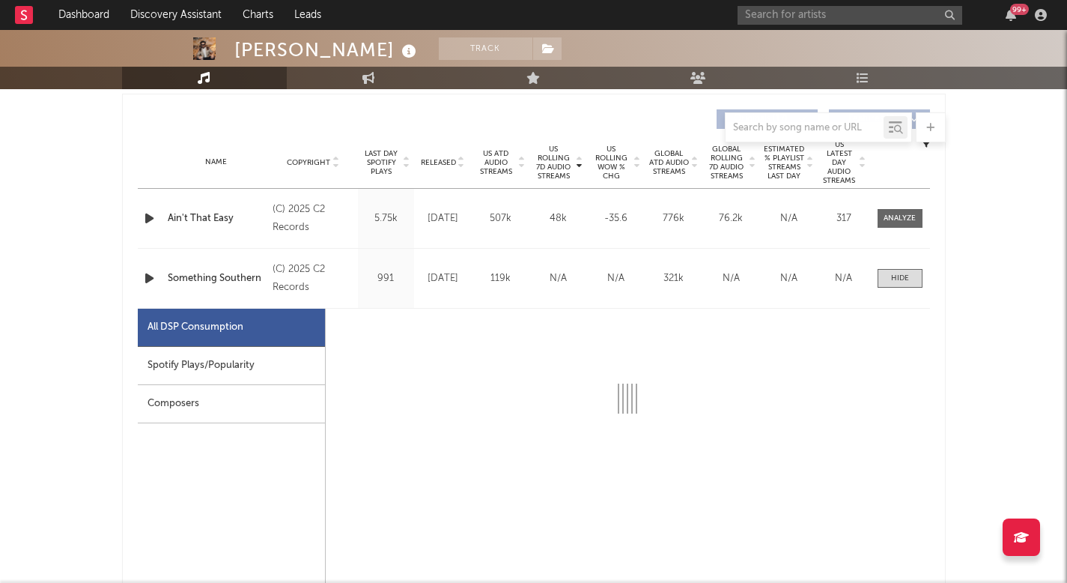
select select "1w"
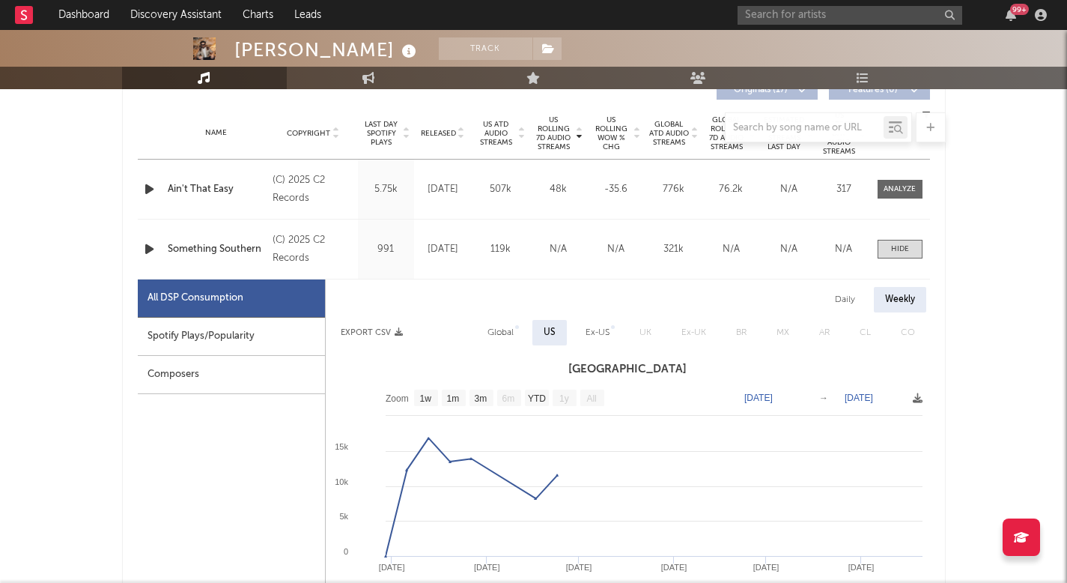
scroll to position [589, 0]
click at [903, 255] on span at bounding box center [900, 248] width 45 height 19
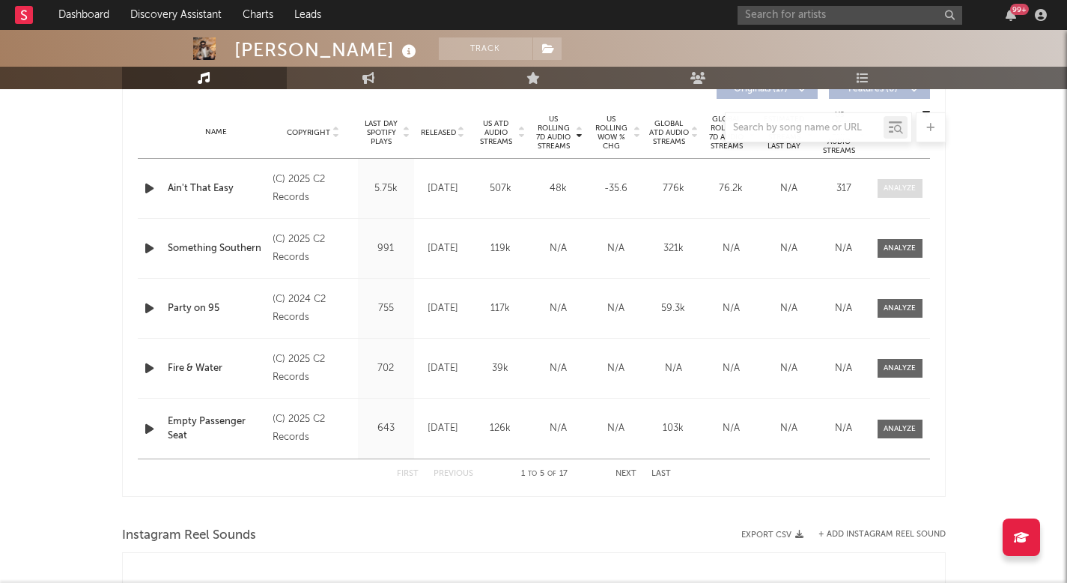
click at [915, 183] on div at bounding box center [900, 188] width 32 height 11
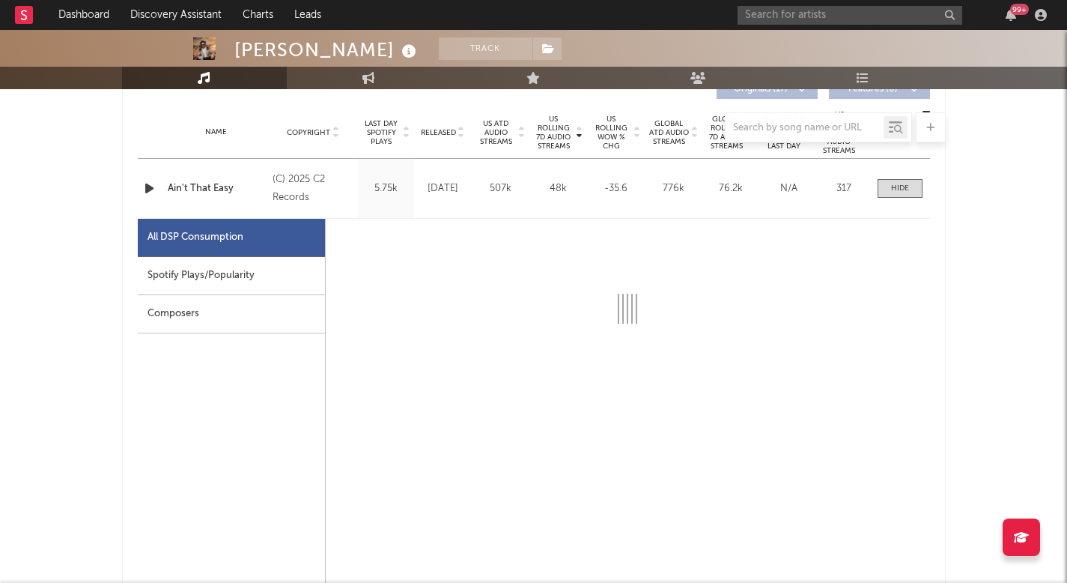
select select "1w"
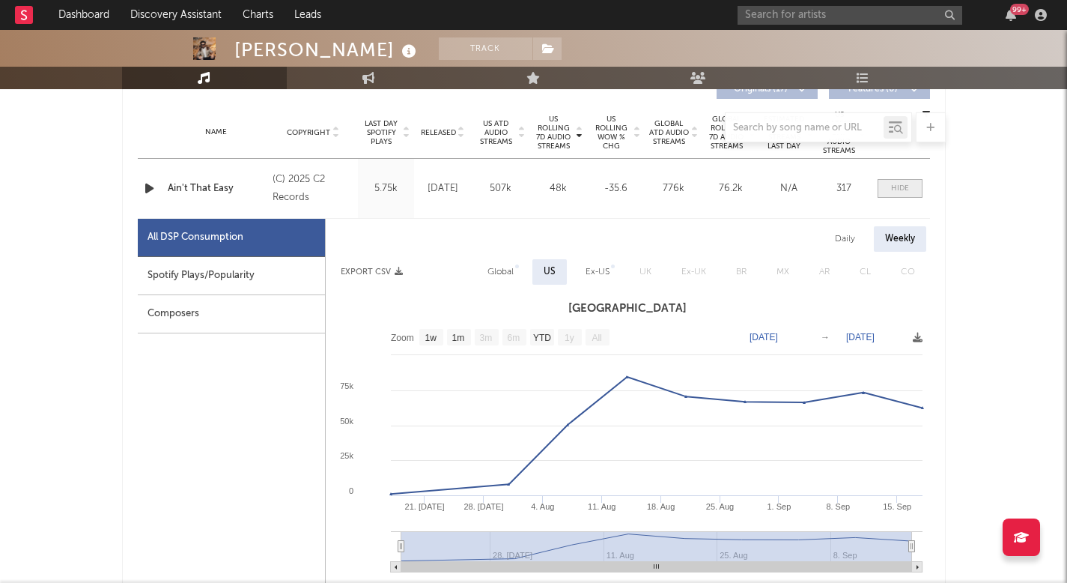
click at [899, 192] on div at bounding box center [900, 188] width 18 height 11
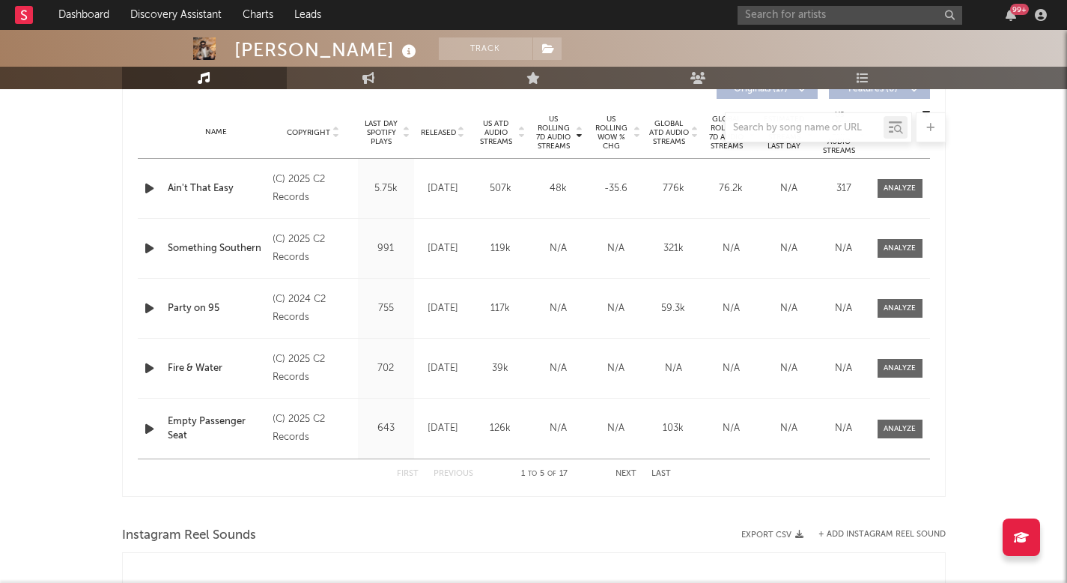
click at [497, 130] on div at bounding box center [534, 127] width 824 height 30
click at [499, 136] on div at bounding box center [534, 127] width 824 height 30
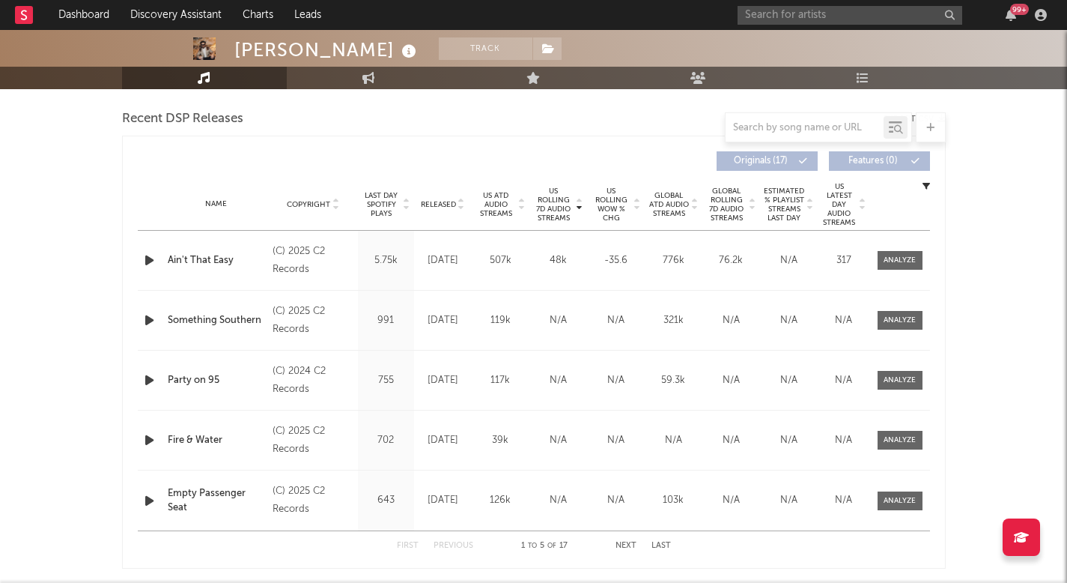
click at [493, 200] on span "US ATD Audio Streams" at bounding box center [496, 204] width 41 height 27
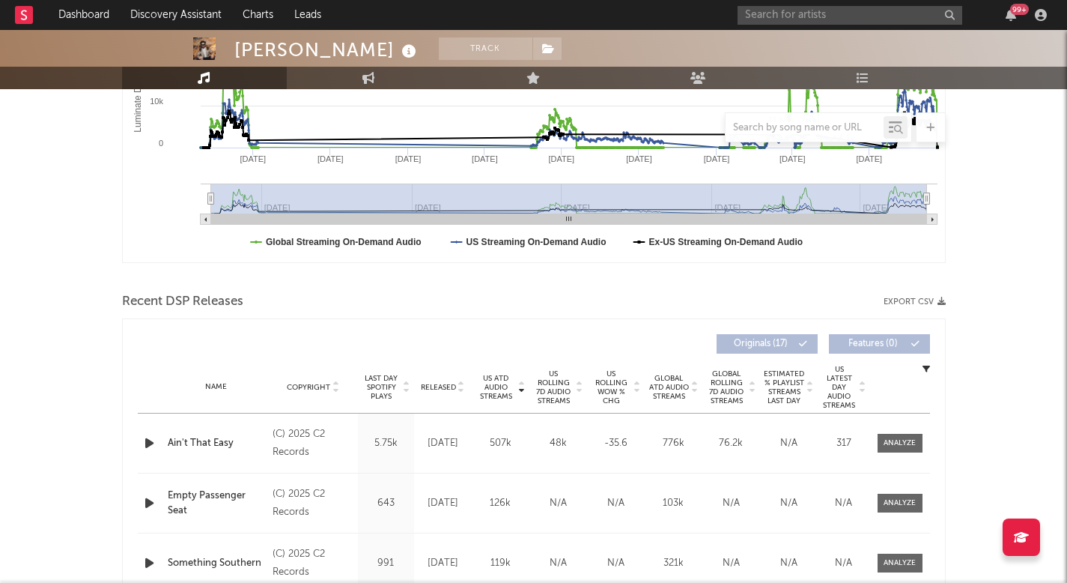
scroll to position [20, 0]
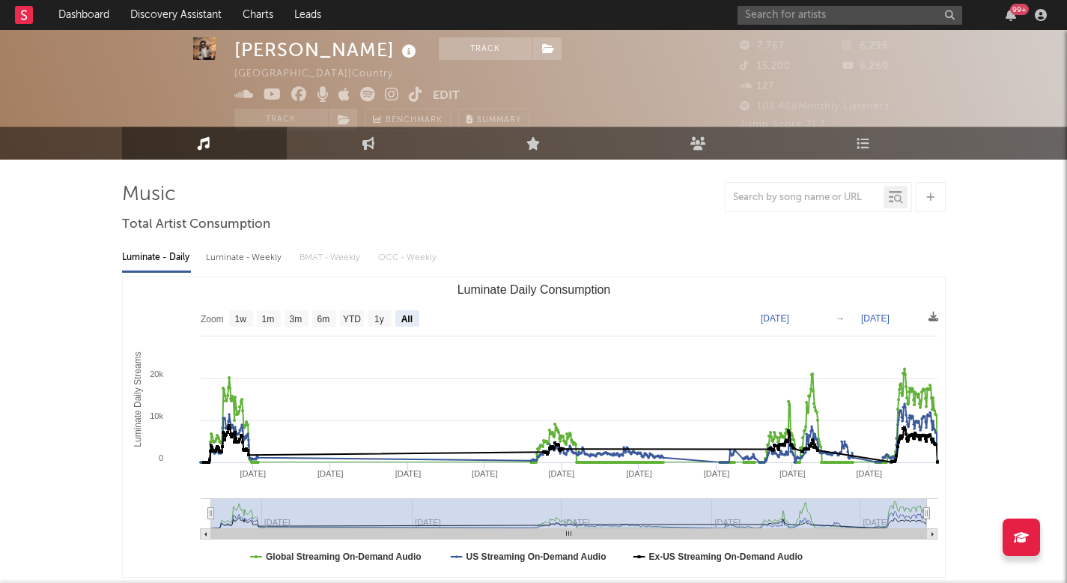
click at [270, 256] on div "Luminate - Weekly" at bounding box center [245, 257] width 79 height 25
select select "6m"
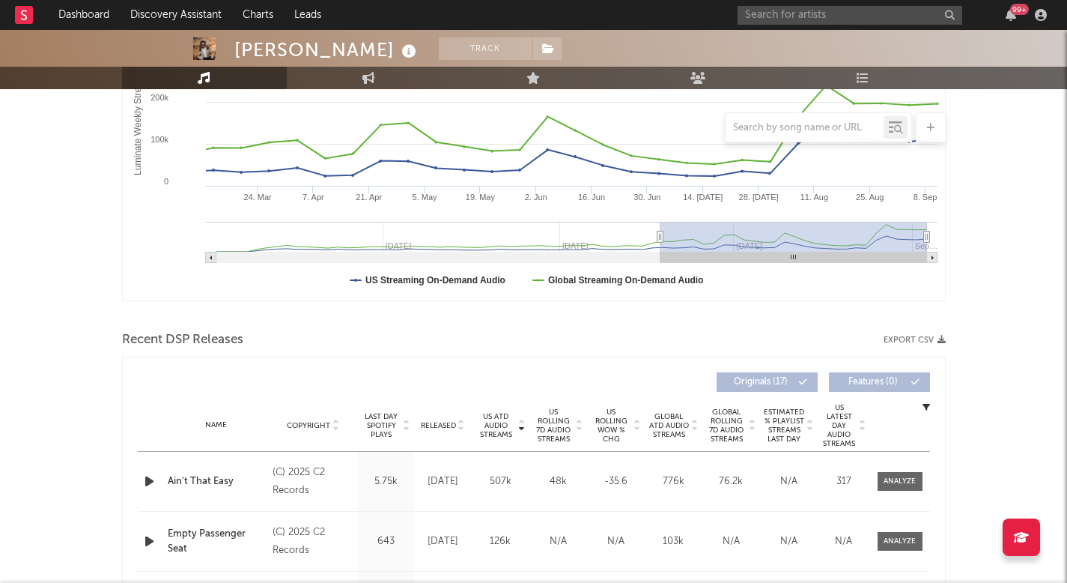
scroll to position [308, 0]
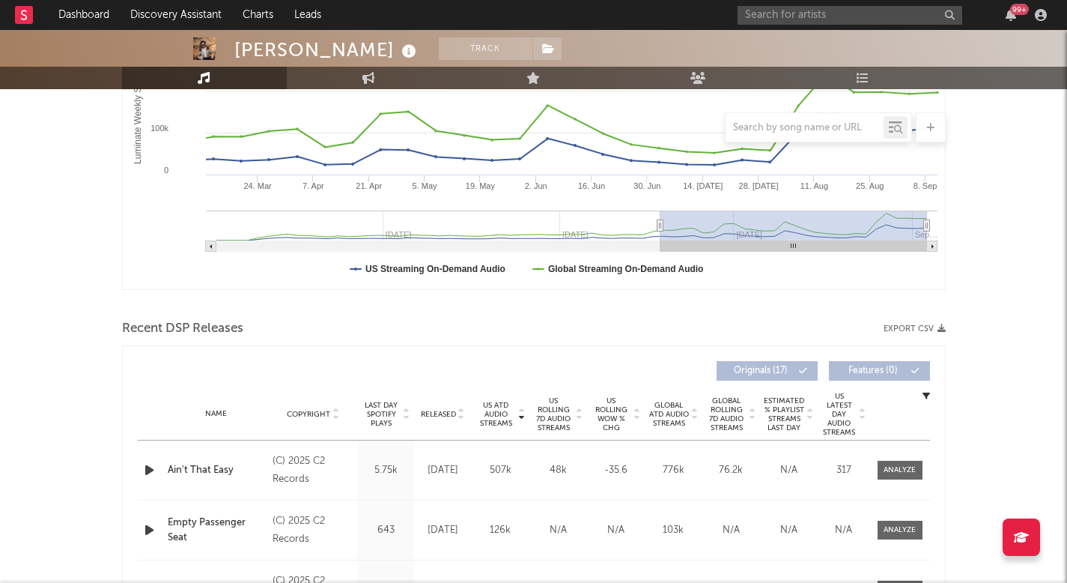
click at [730, 416] on span "Global Rolling 7D Audio Streams" at bounding box center [726, 414] width 41 height 36
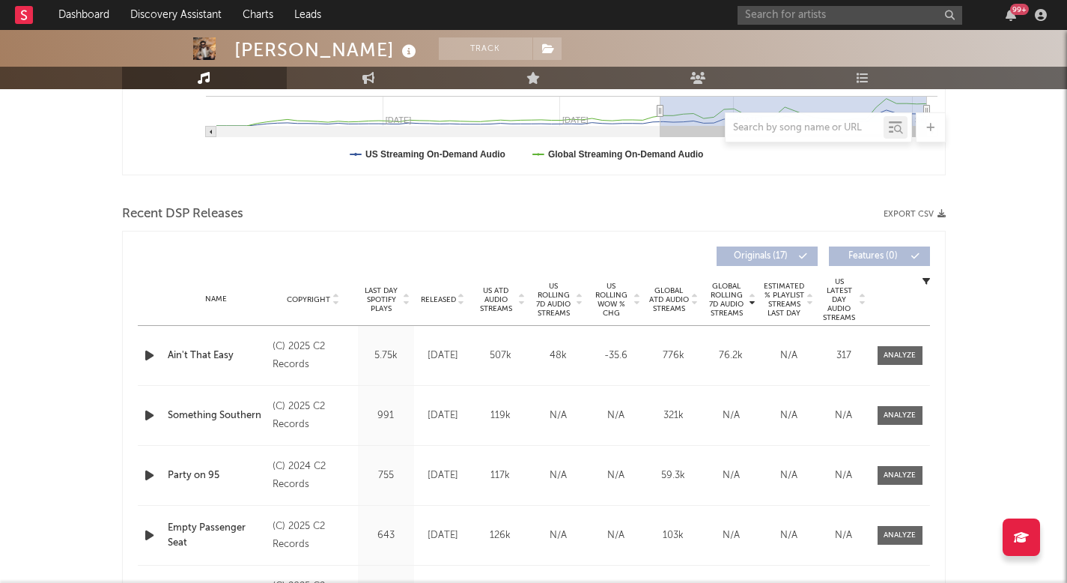
scroll to position [439, 0]
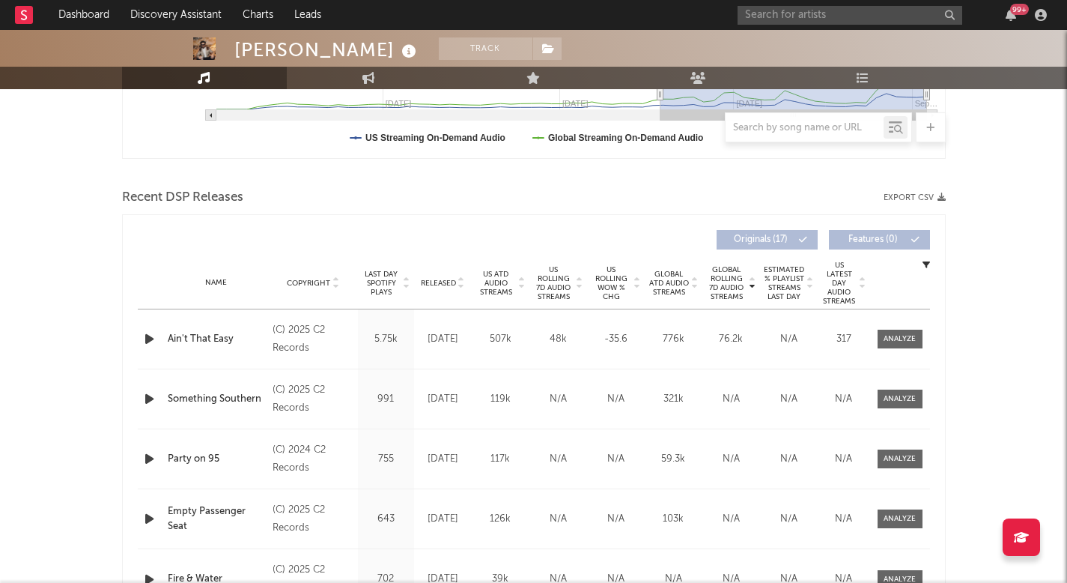
click at [920, 322] on div "Name Ain't That Easy Copyright (C) 2025 C2 Records Label C2 Records Album Names…" at bounding box center [534, 338] width 792 height 59
click at [913, 329] on span at bounding box center [900, 338] width 45 height 19
select select "1w"
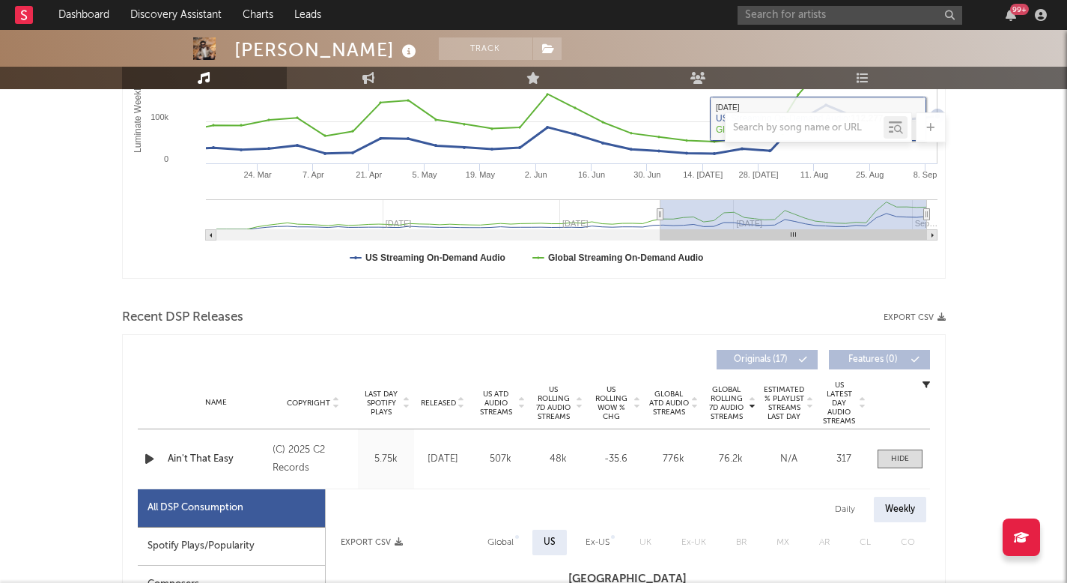
scroll to position [476, 0]
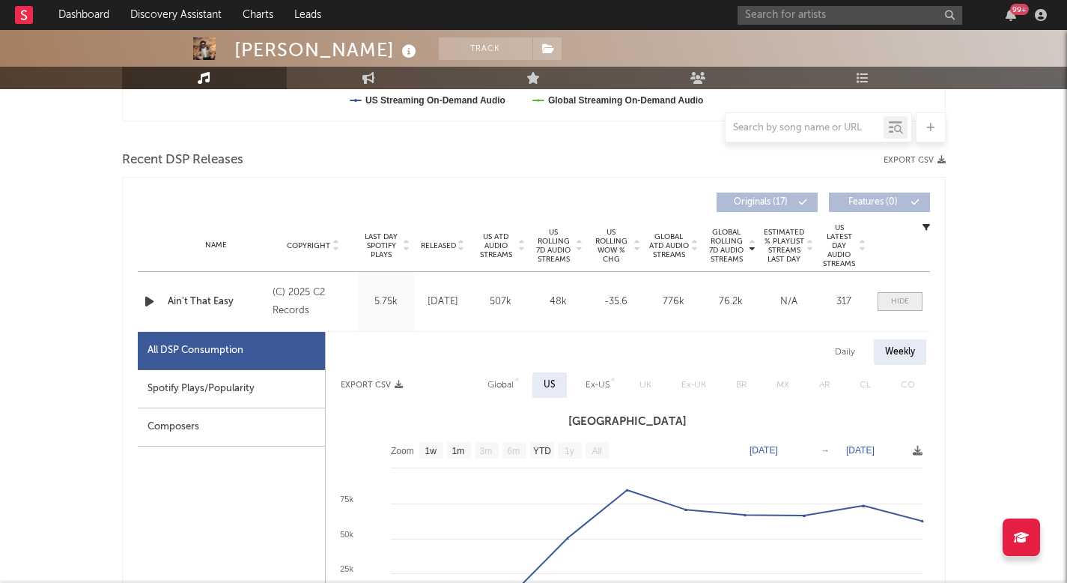
click at [896, 303] on div at bounding box center [900, 301] width 18 height 11
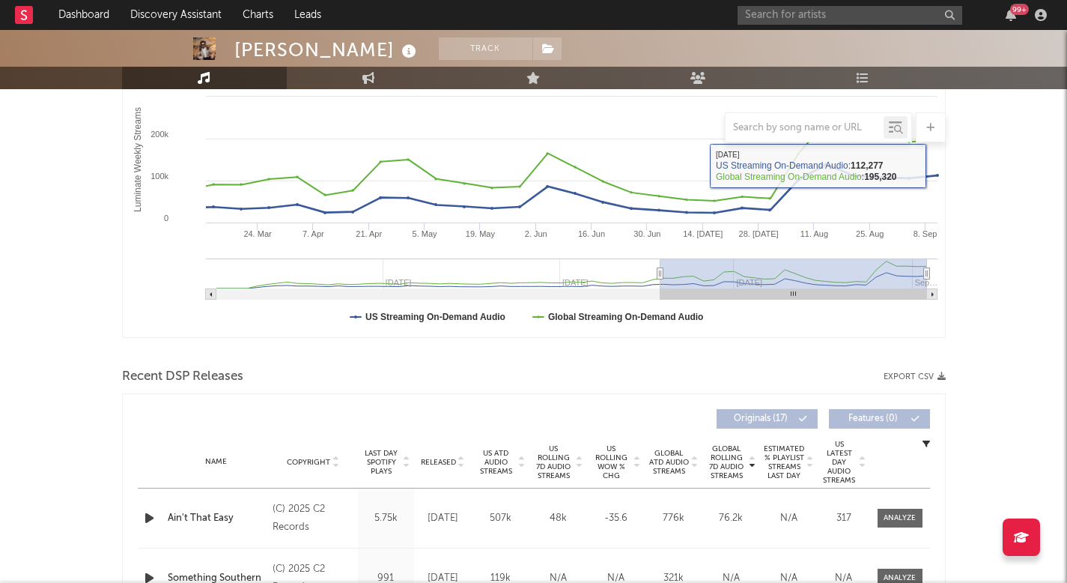
scroll to position [289, 0]
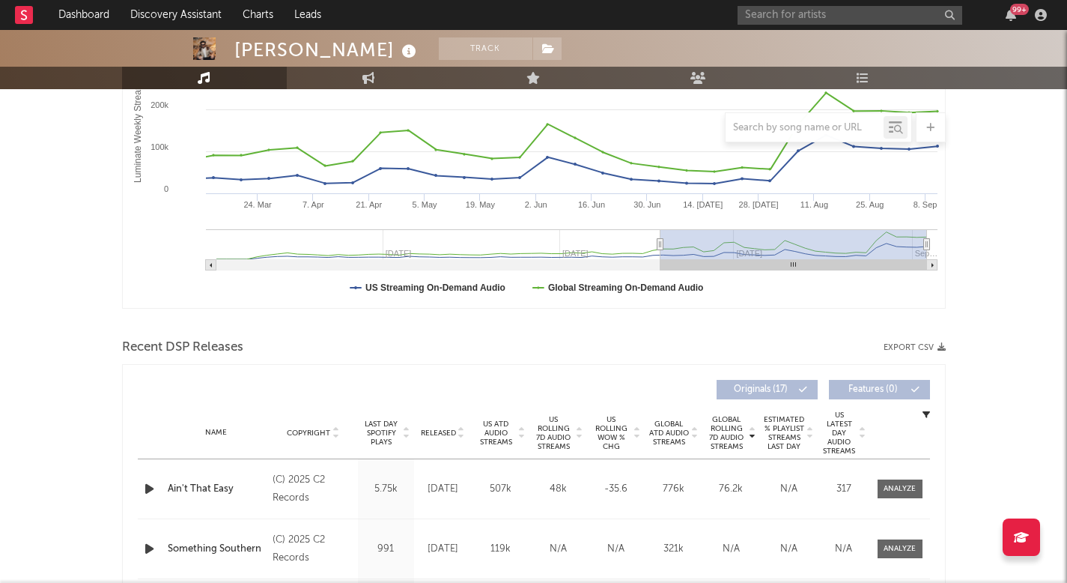
click at [887, 473] on div "Name Ain't That Easy Copyright (C) 2025 C2 Records Label C2 Records Album Names…" at bounding box center [534, 488] width 792 height 59
click at [887, 478] on div "Name Ain't That Easy Copyright (C) 2025 C2 Records Label C2 Records Album Names…" at bounding box center [534, 488] width 792 height 59
click at [887, 489] on div at bounding box center [900, 488] width 32 height 11
select select "1w"
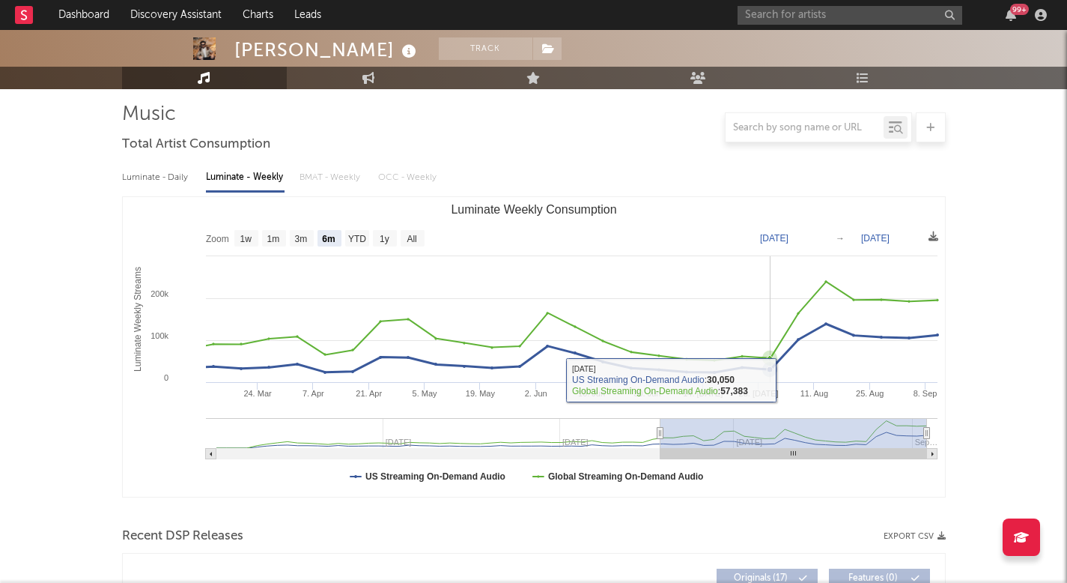
scroll to position [0, 0]
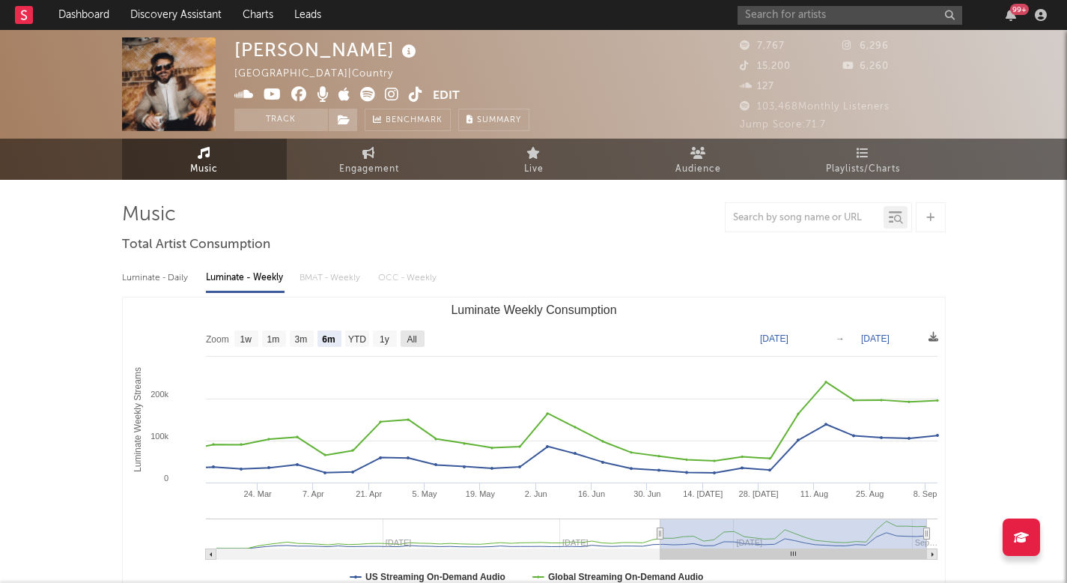
click at [405, 332] on rect "Luminate Weekly Consumption" at bounding box center [413, 338] width 24 height 16
select select "All"
type input "[DATE]"
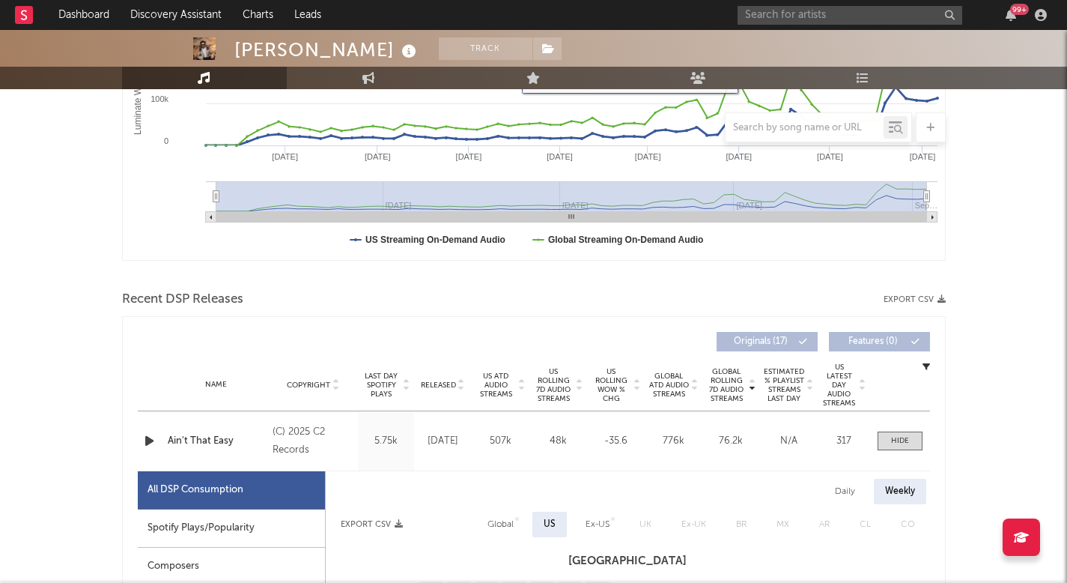
scroll to position [401, 0]
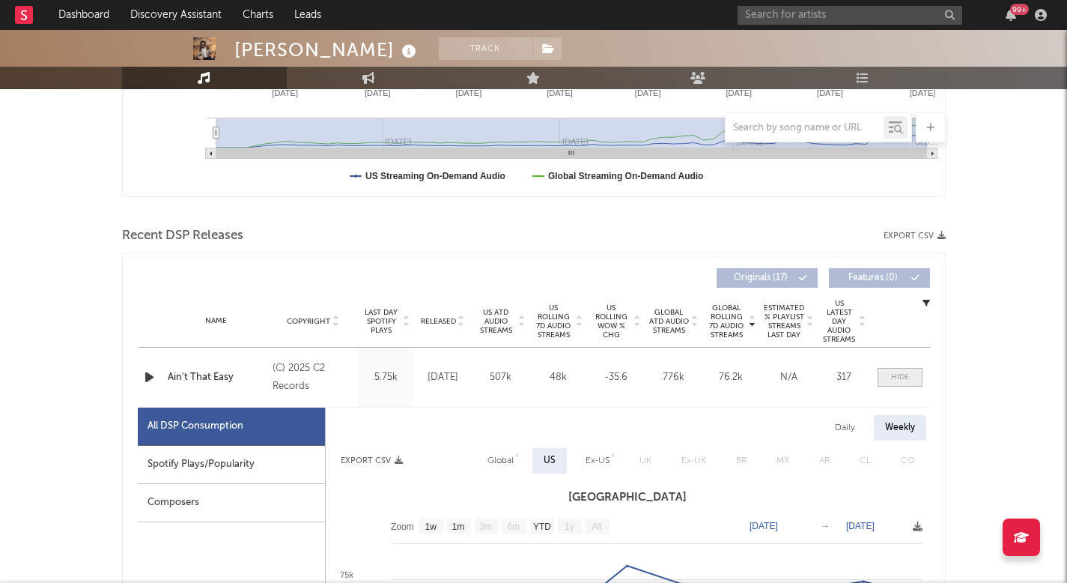
click at [911, 375] on span at bounding box center [900, 377] width 45 height 19
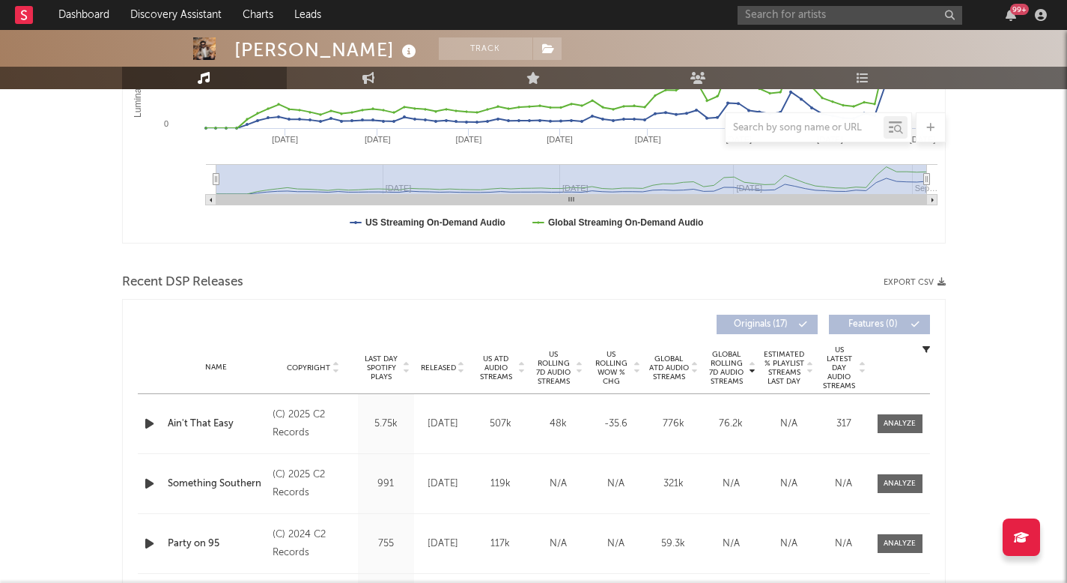
scroll to position [0, 0]
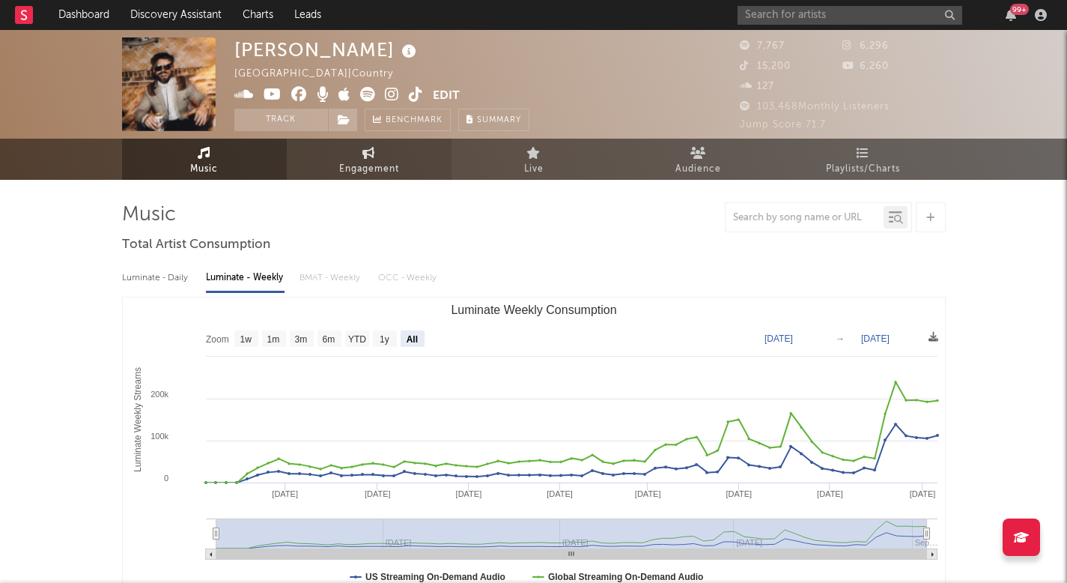
click at [374, 157] on icon at bounding box center [368, 153] width 13 height 12
select select "1w"
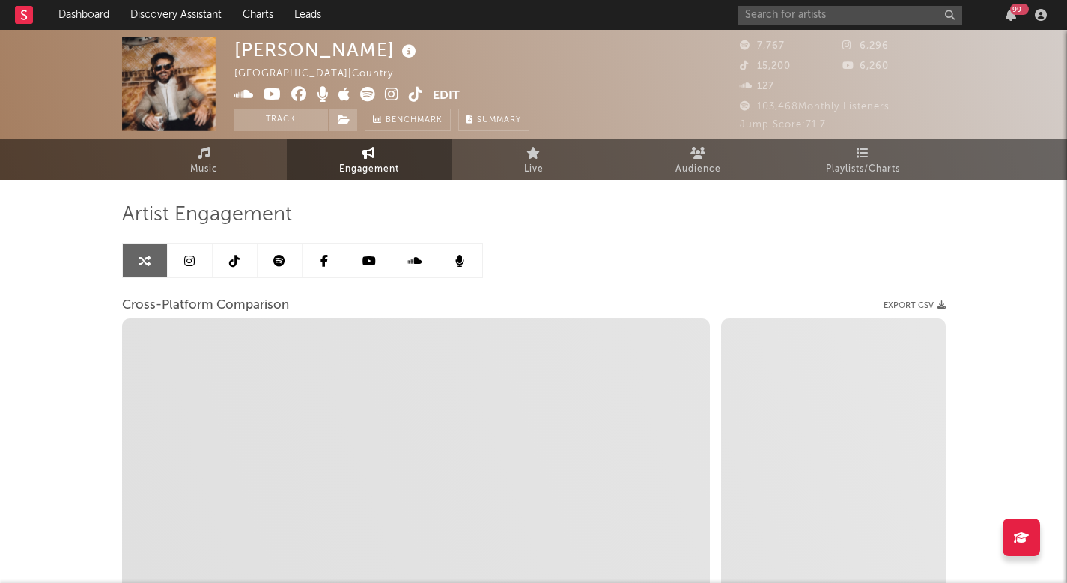
select select "1m"
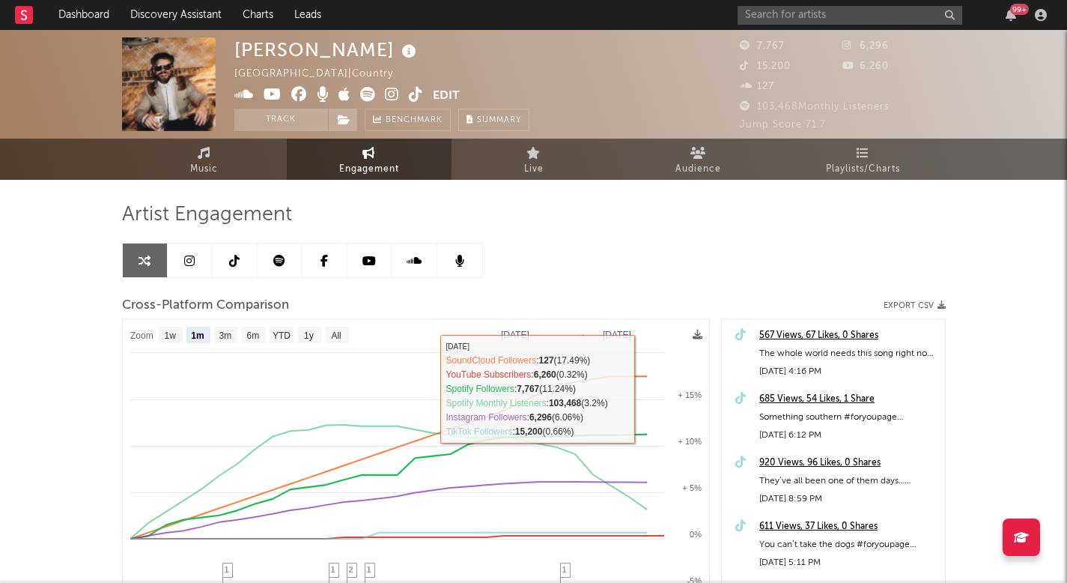
click at [894, 180] on div "Artist Engagement Cross-Platform Comparison Export CSV Zoom 1w 1m 3m 6m YTD 1y …" at bounding box center [534, 476] width 824 height 592
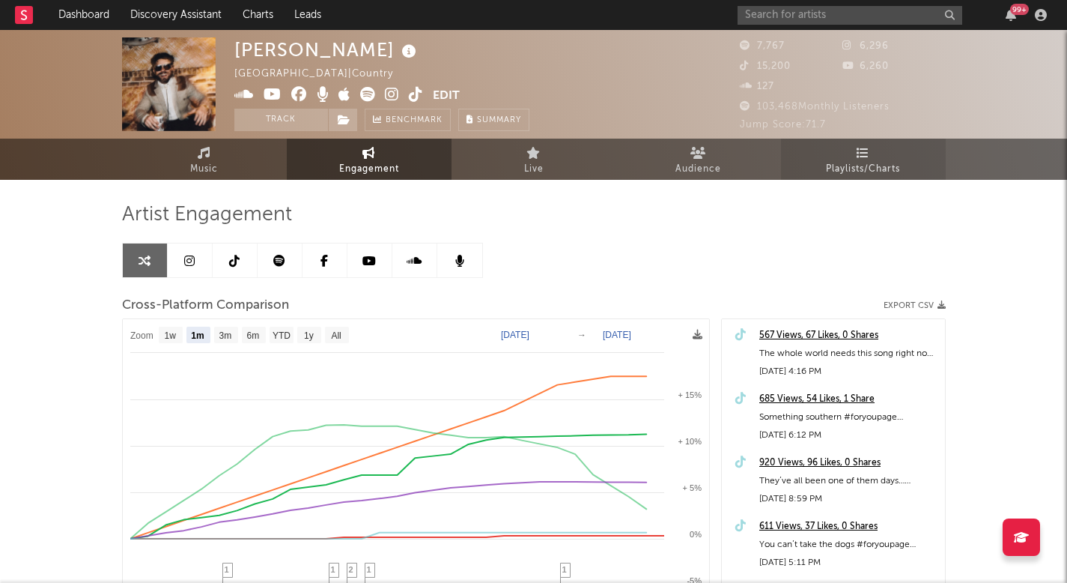
click at [870, 147] on link "Playlists/Charts" at bounding box center [863, 159] width 165 height 41
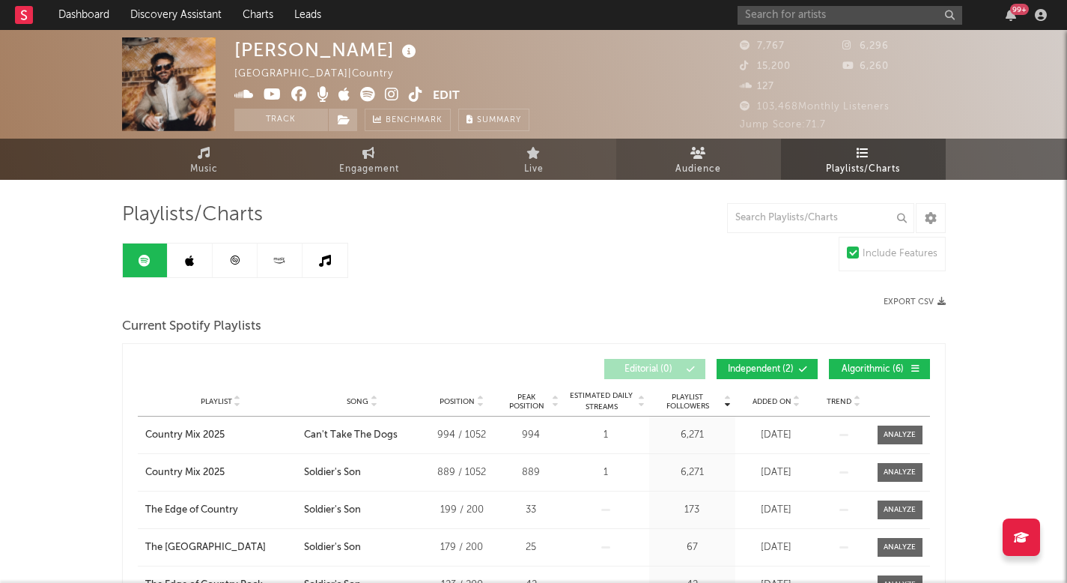
click at [669, 171] on link "Audience" at bounding box center [698, 159] width 165 height 41
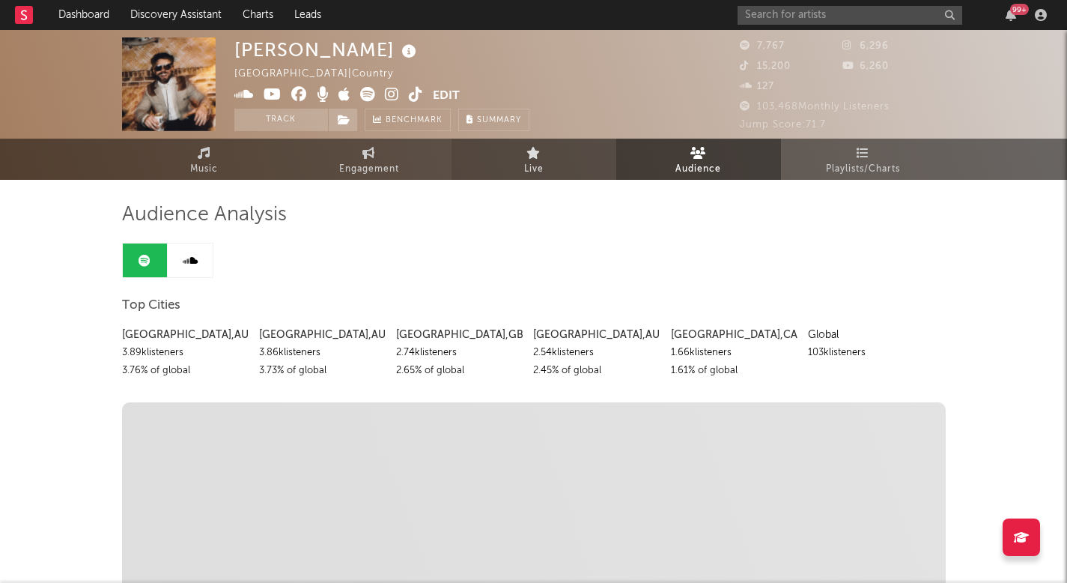
click at [577, 160] on link "Live" at bounding box center [534, 159] width 165 height 41
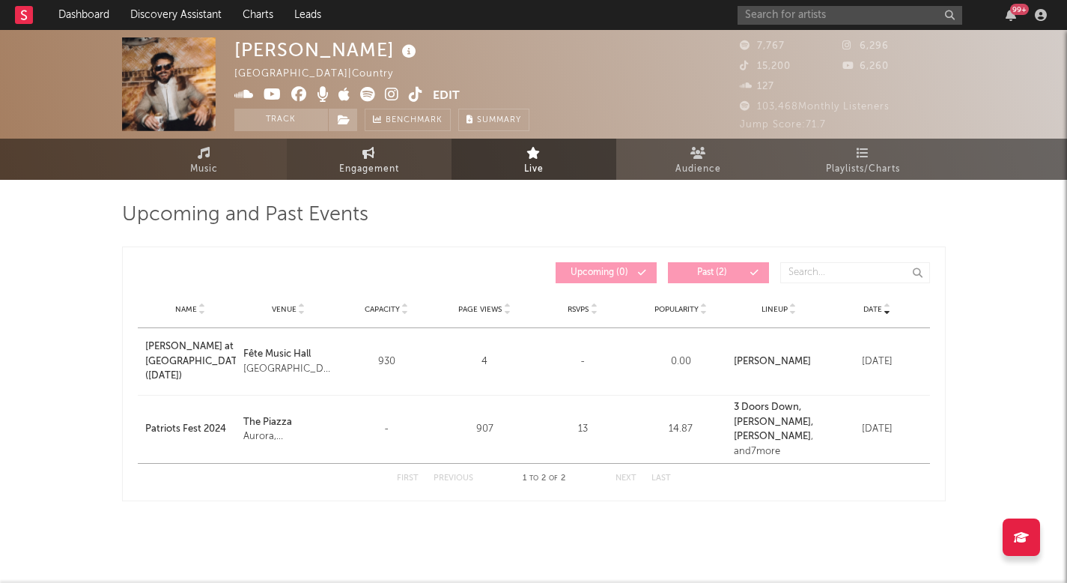
click at [392, 162] on span "Engagement" at bounding box center [369, 169] width 60 height 18
select select "1w"
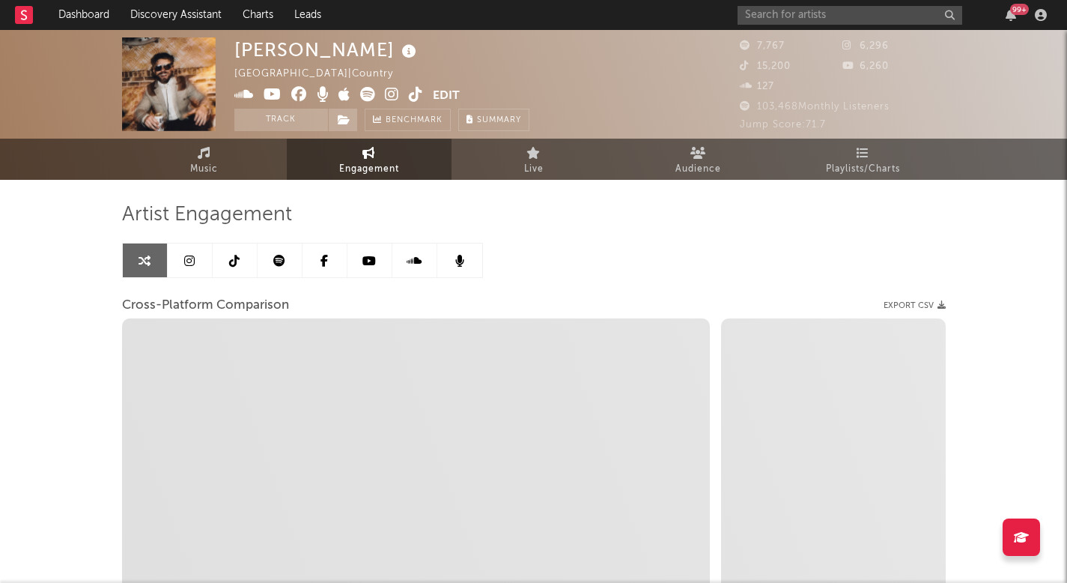
select select "1m"
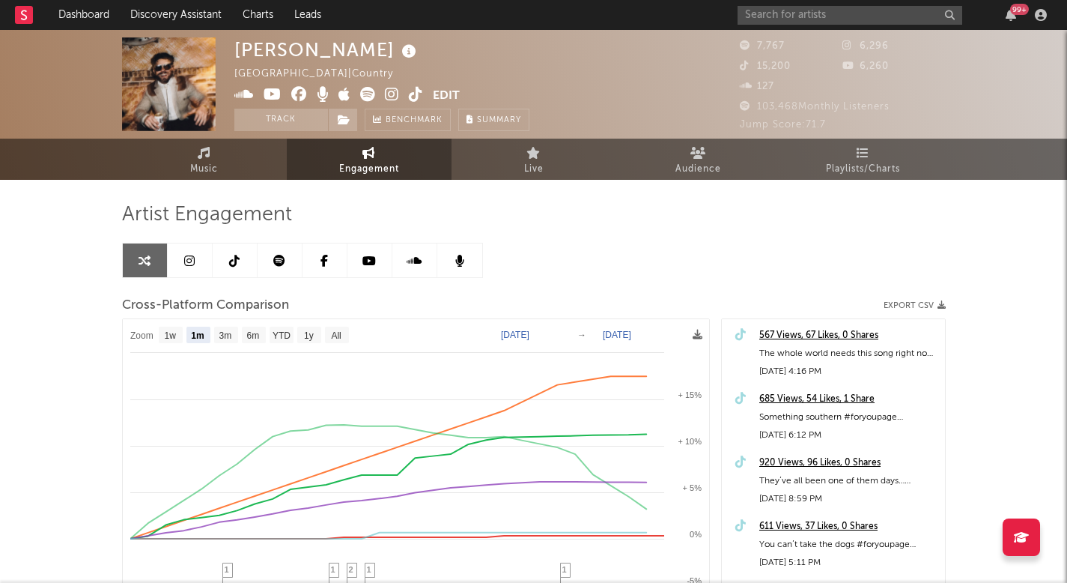
click at [279, 260] on icon at bounding box center [279, 261] width 12 height 12
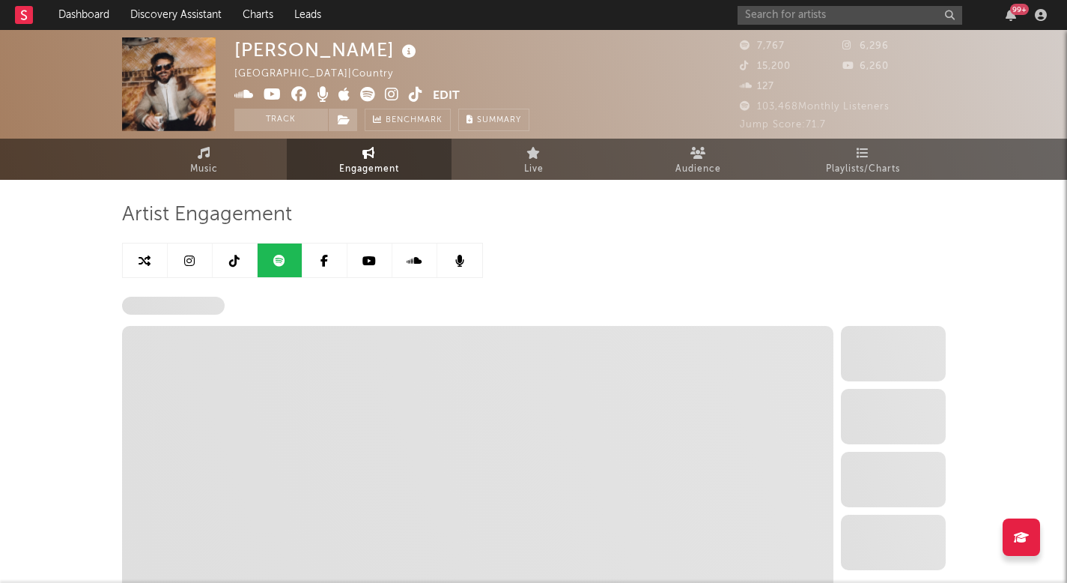
select select "6m"
select select "1w"
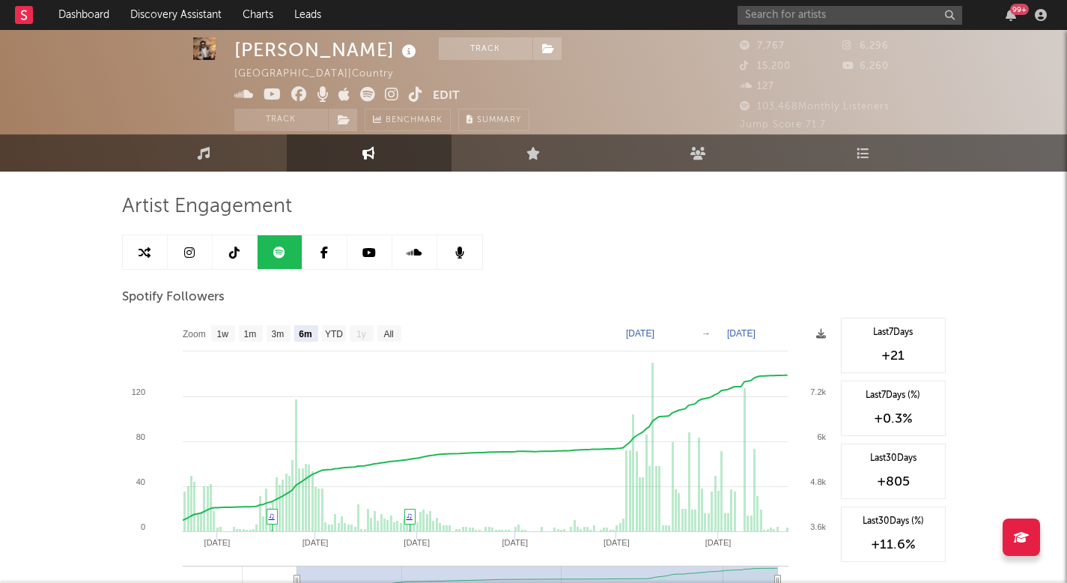
scroll to position [10, 0]
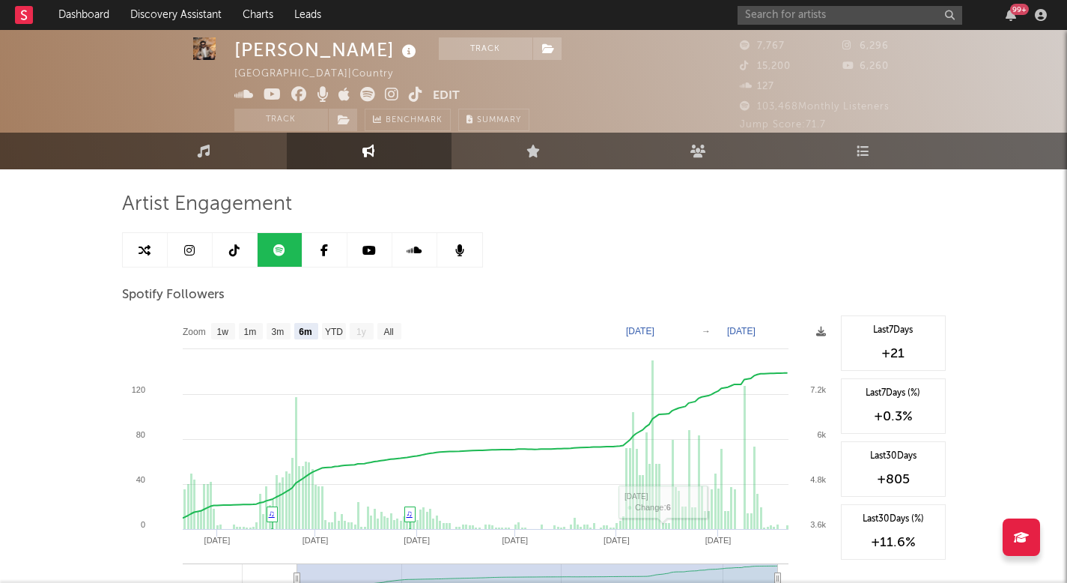
click at [223, 234] on link at bounding box center [235, 250] width 45 height 34
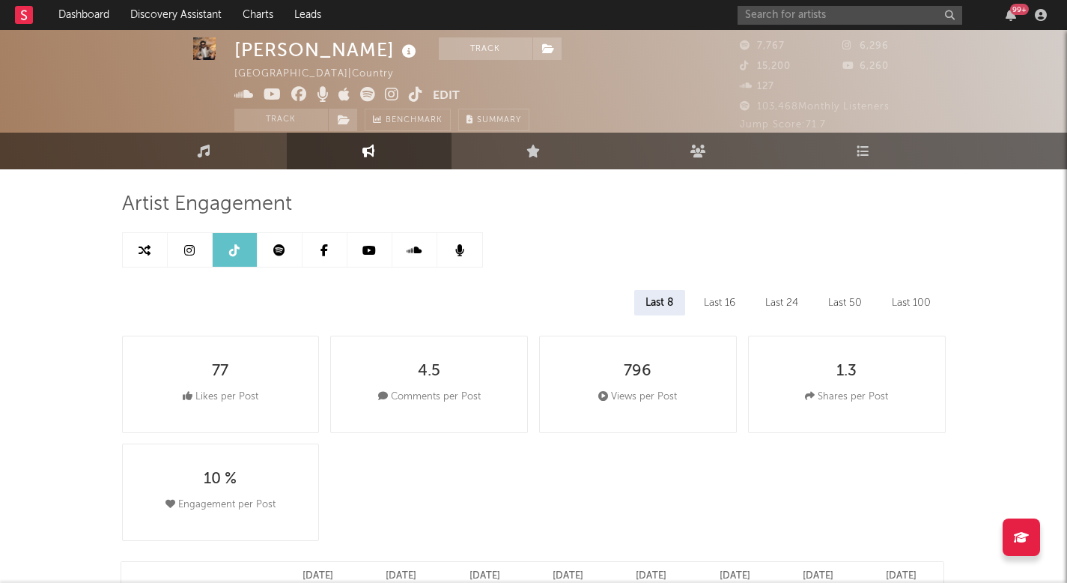
select select "6m"
click at [165, 150] on link "Music" at bounding box center [204, 151] width 165 height 37
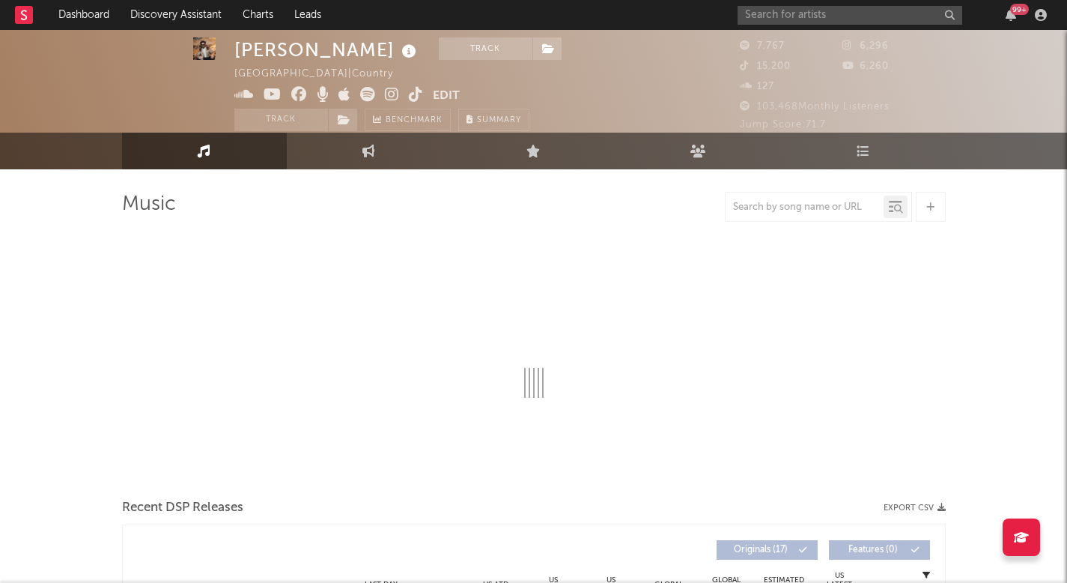
select select "6m"
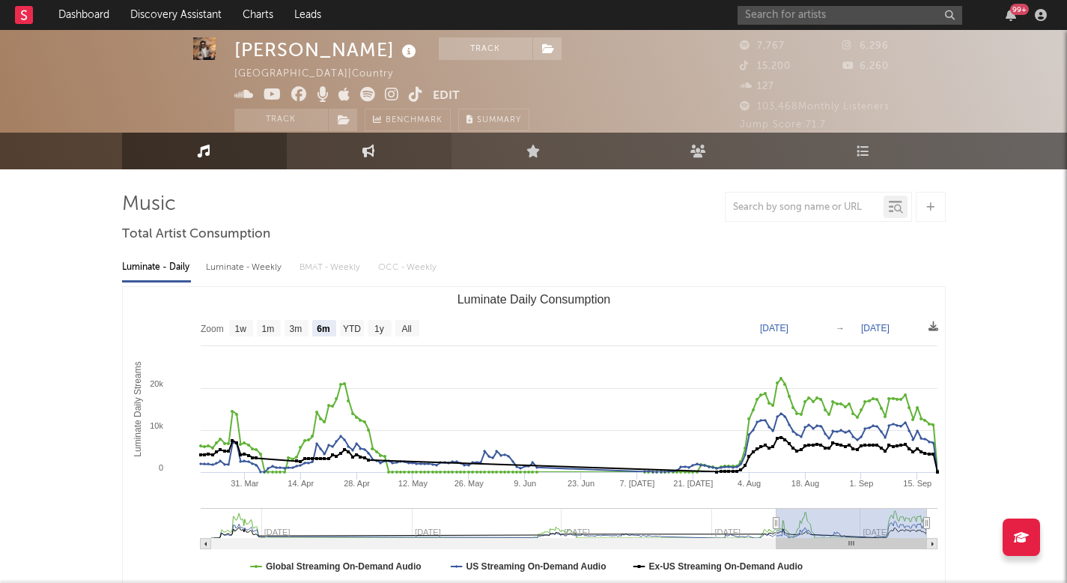
click at [355, 152] on link "Engagement" at bounding box center [369, 151] width 165 height 37
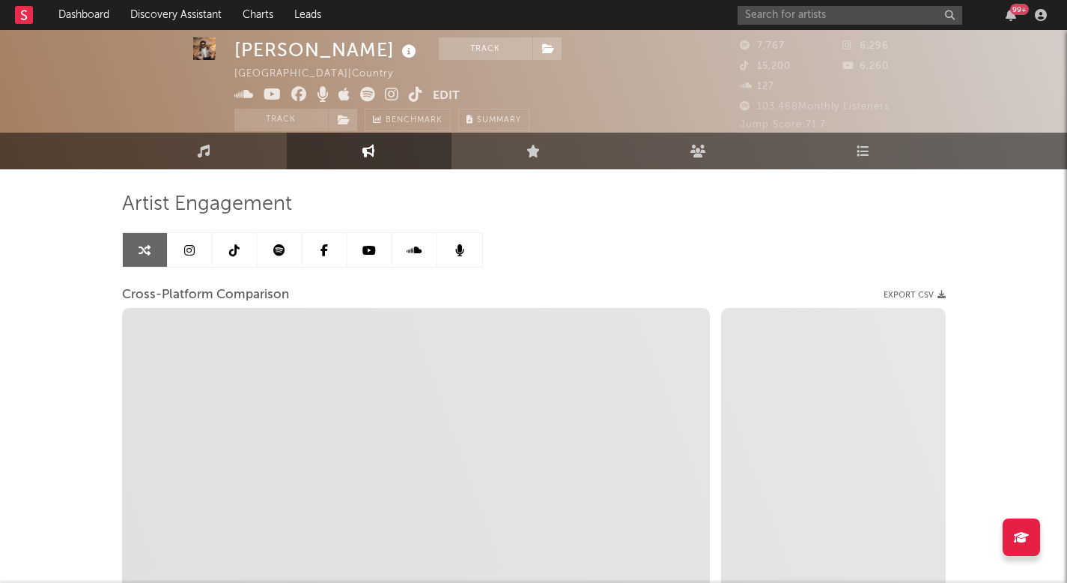
select select "1w"
select select "1m"
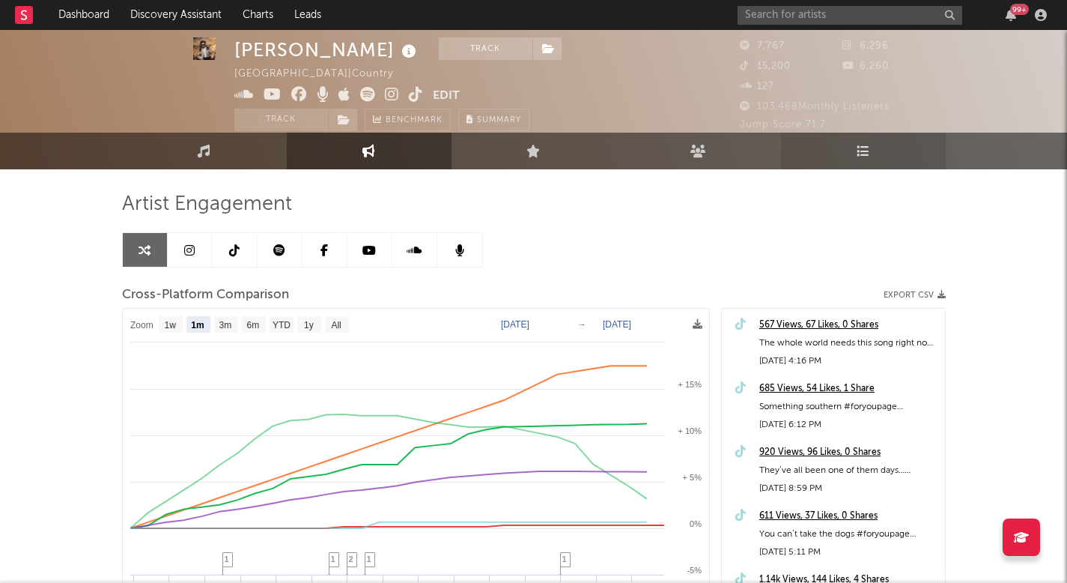
click at [848, 165] on link "Playlists/Charts" at bounding box center [863, 151] width 165 height 37
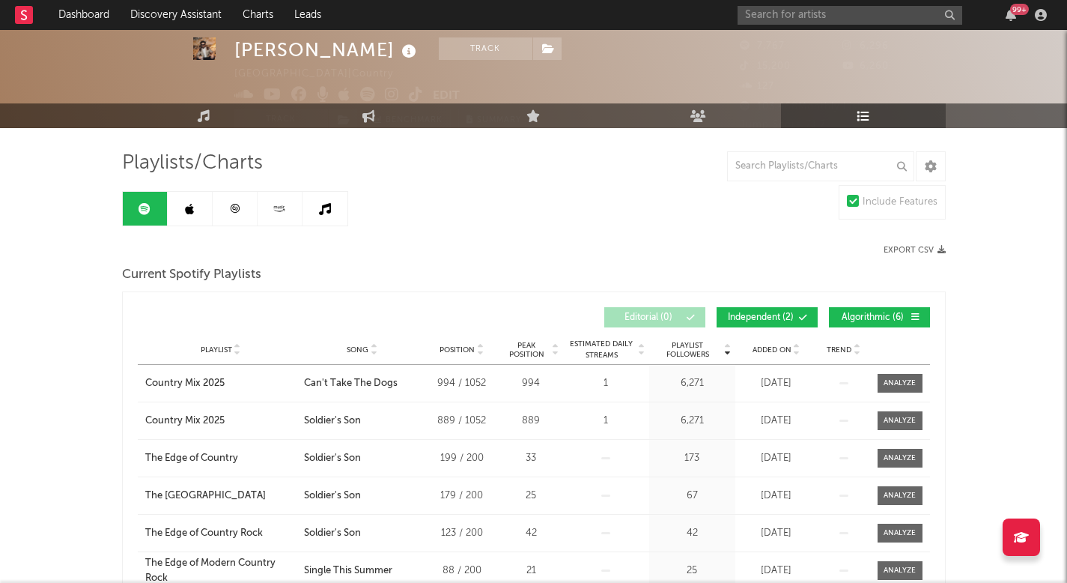
scroll to position [40, 0]
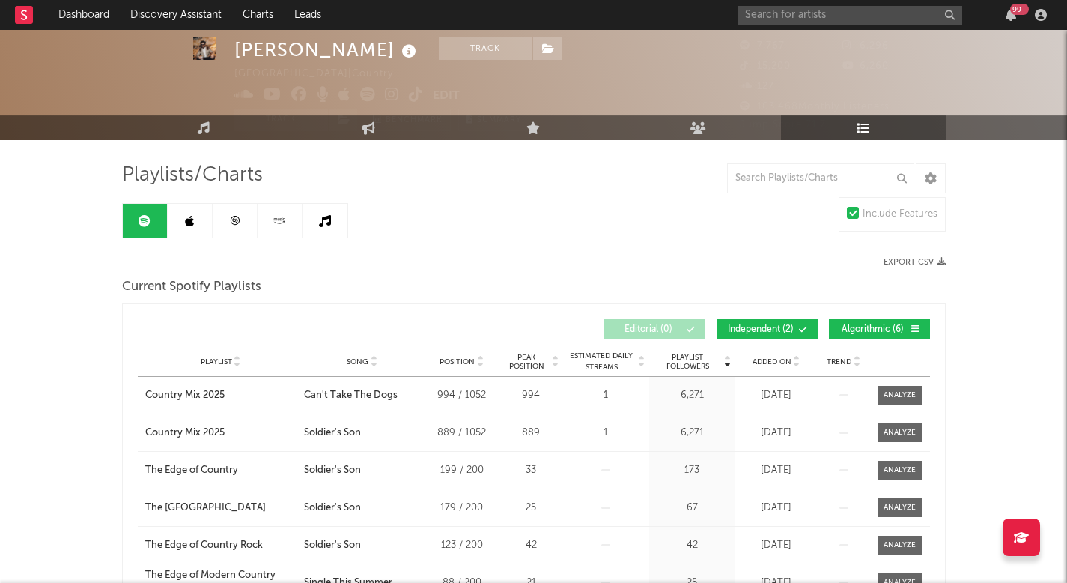
click at [232, 228] on link at bounding box center [235, 221] width 45 height 34
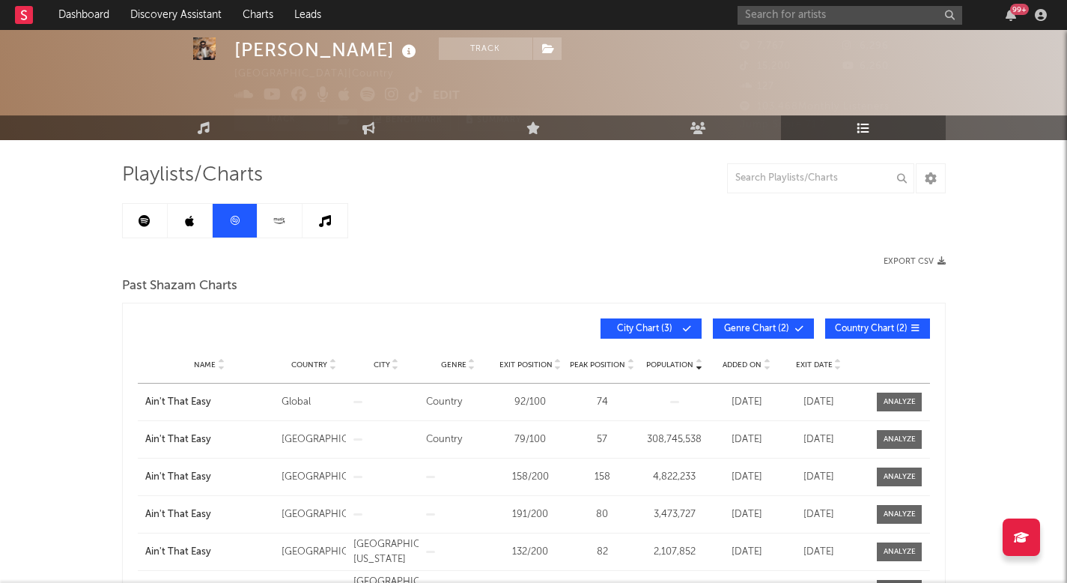
click at [192, 215] on icon at bounding box center [189, 221] width 9 height 12
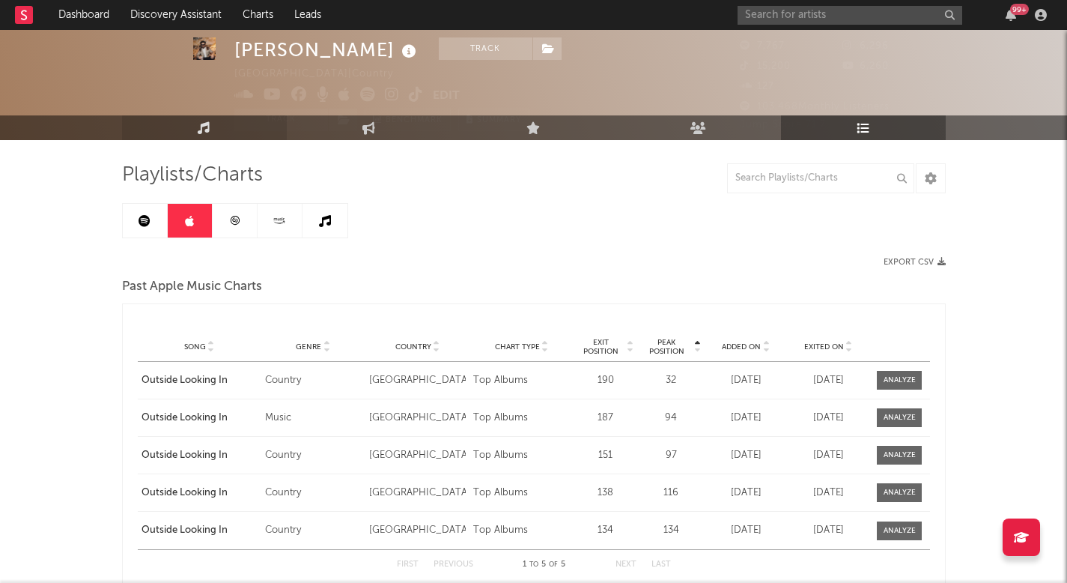
click at [219, 128] on link "Music" at bounding box center [204, 127] width 165 height 25
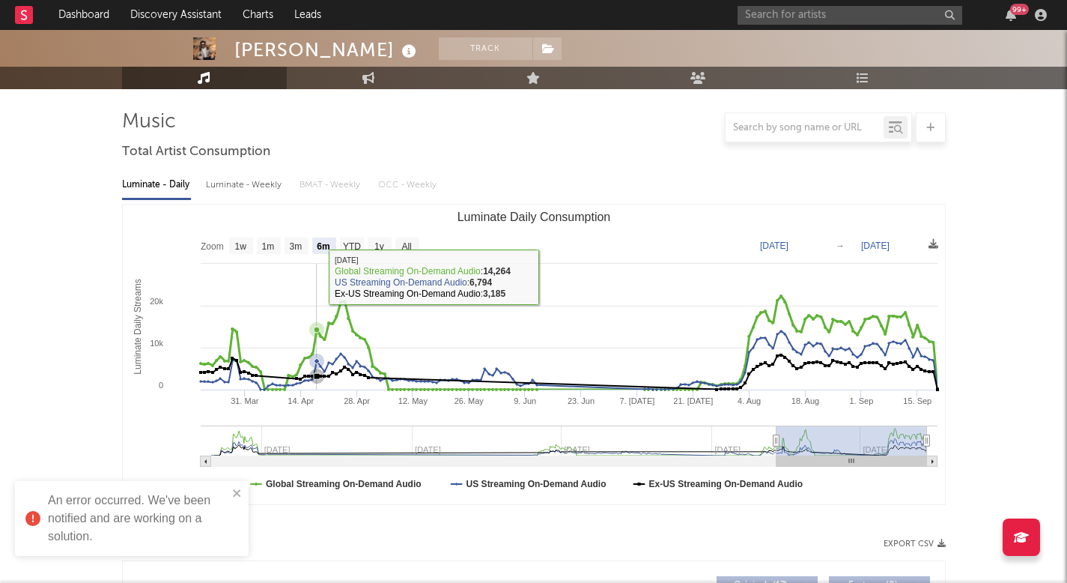
scroll to position [89, 0]
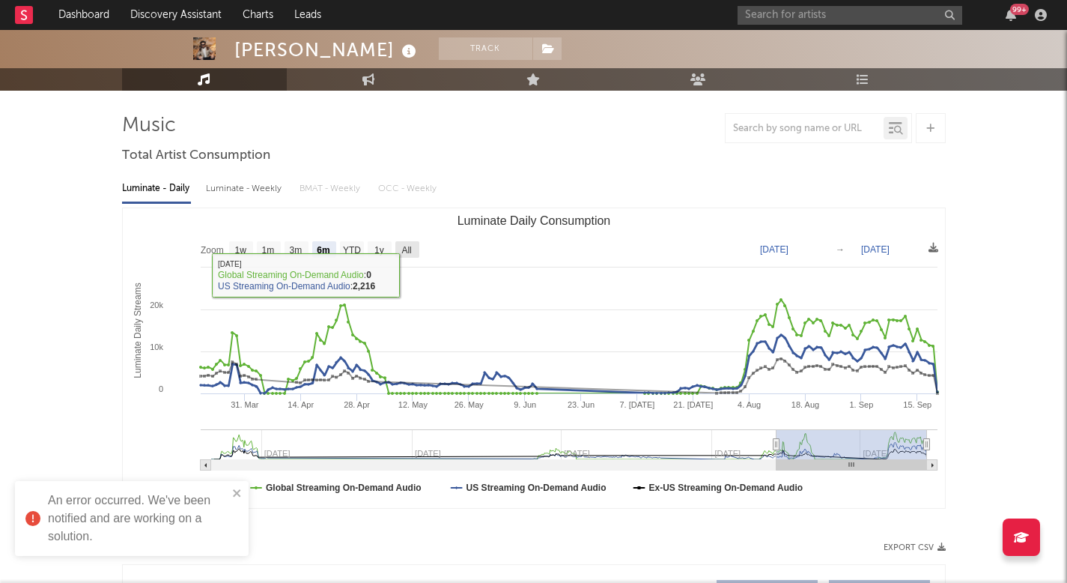
click at [411, 249] on text "All" at bounding box center [406, 250] width 10 height 10
select select "All"
type input "2023-04-30"
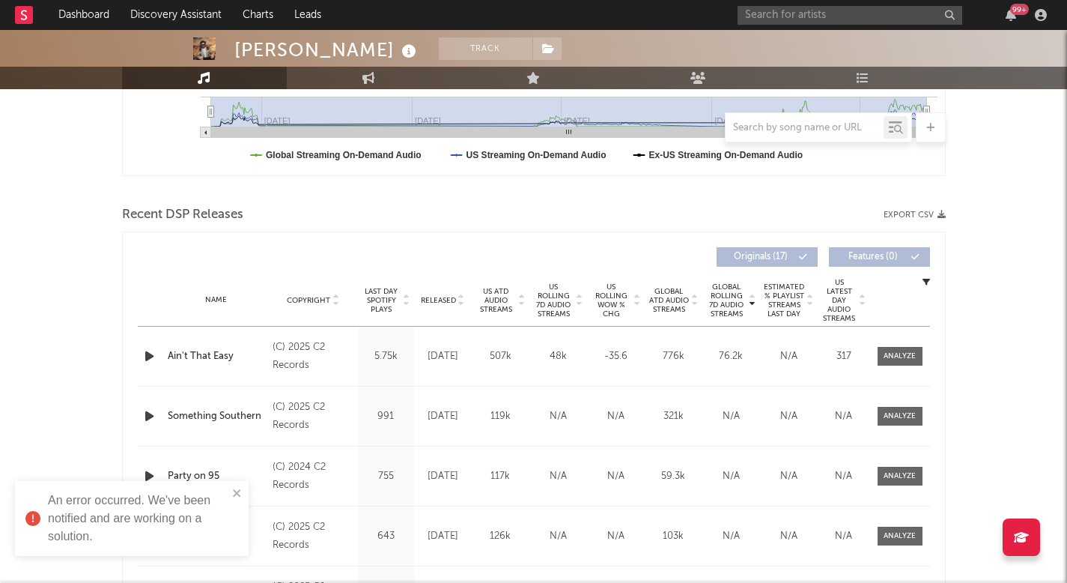
scroll to position [453, 0]
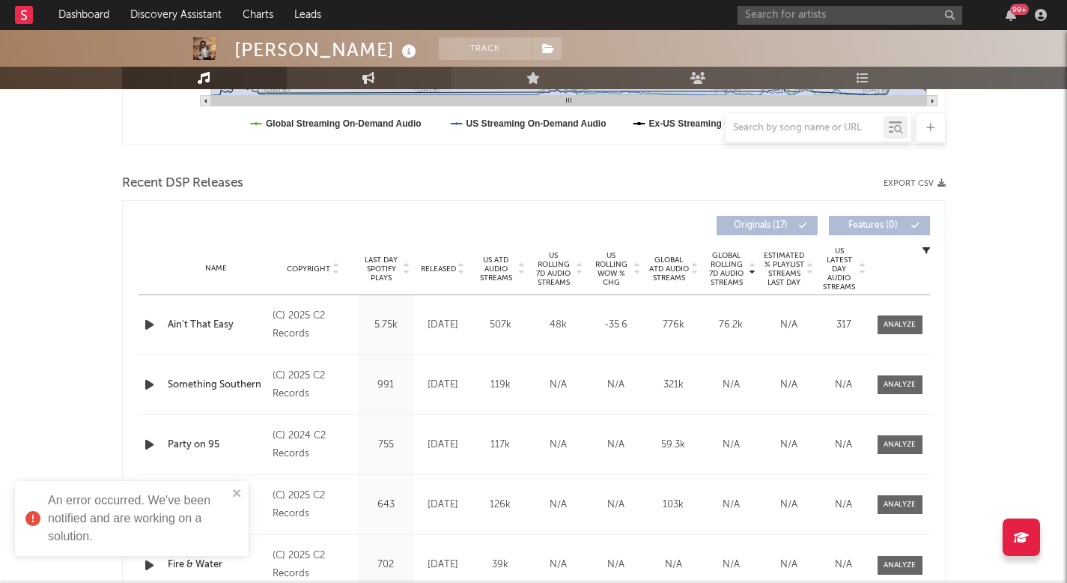
click at [404, 86] on link "Engagement" at bounding box center [369, 78] width 165 height 22
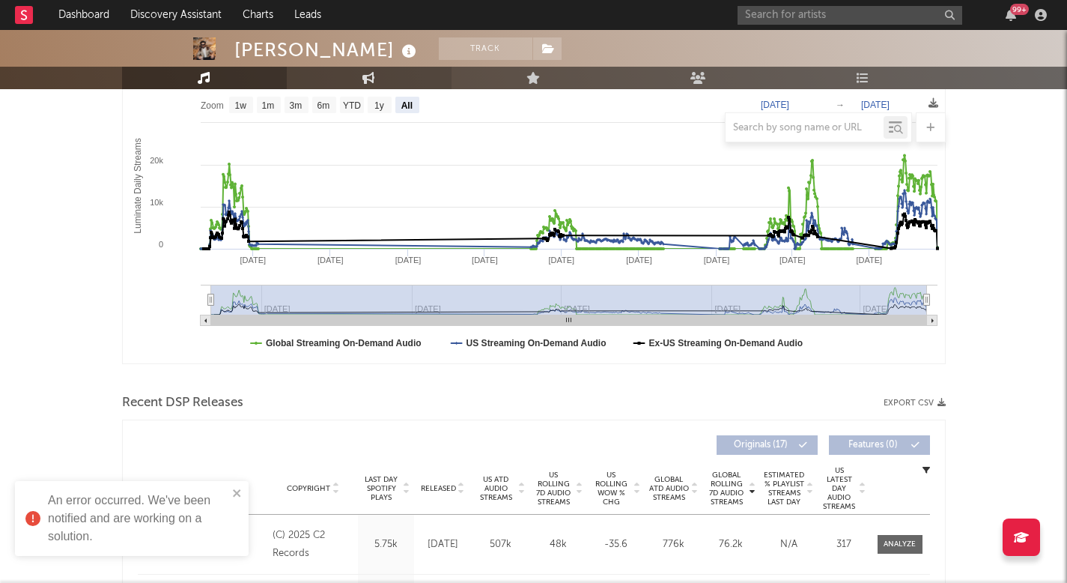
select select "1w"
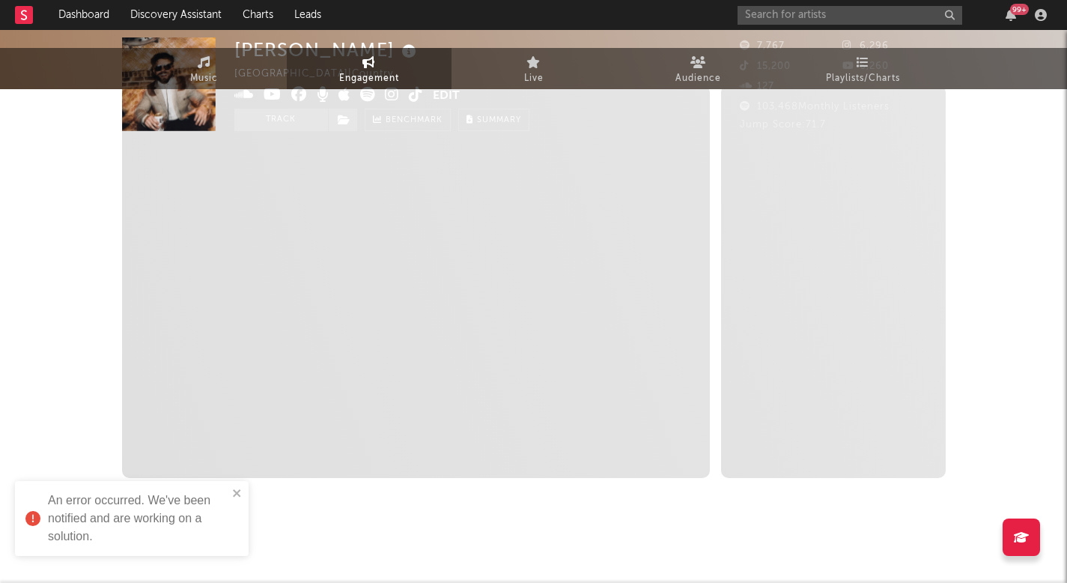
scroll to position [0, 0]
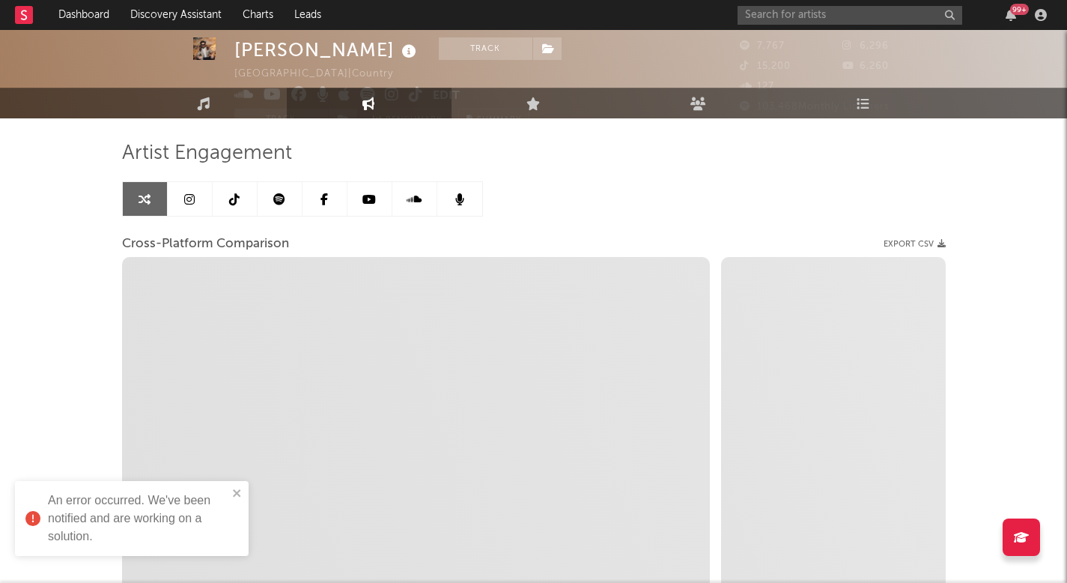
select select "1m"
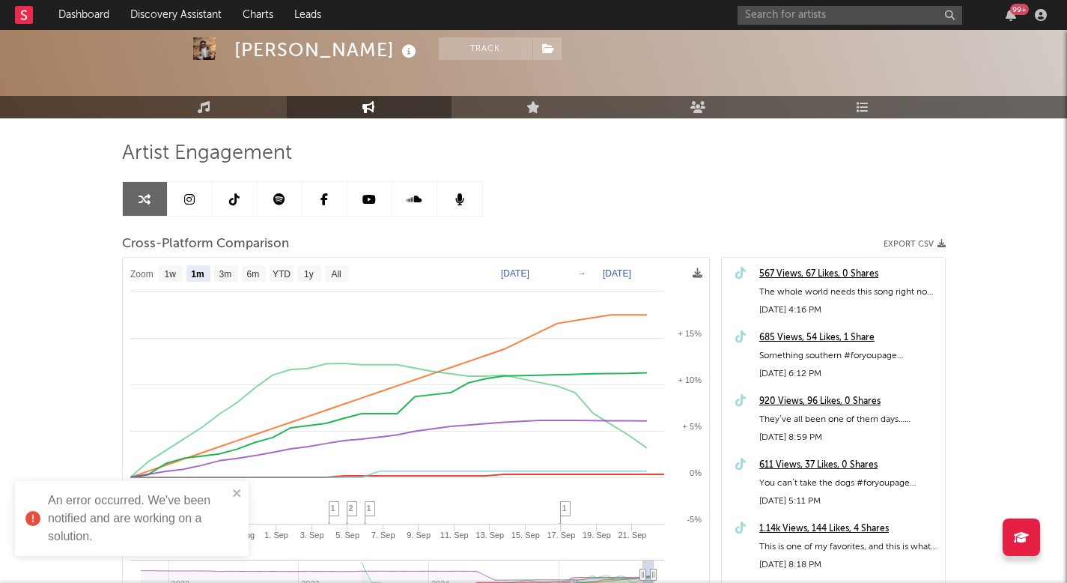
scroll to position [85, 0]
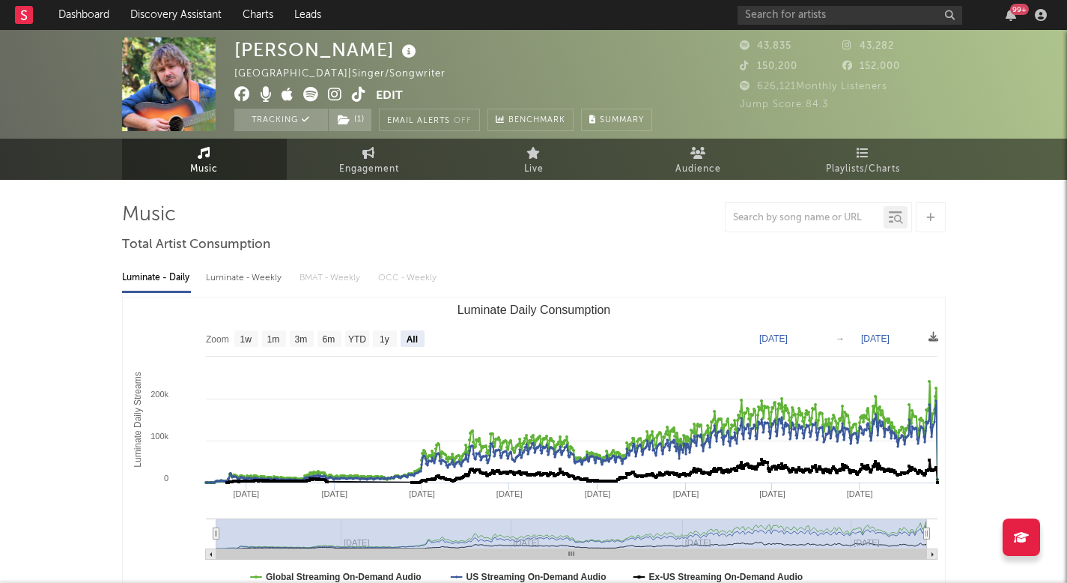
select select "All"
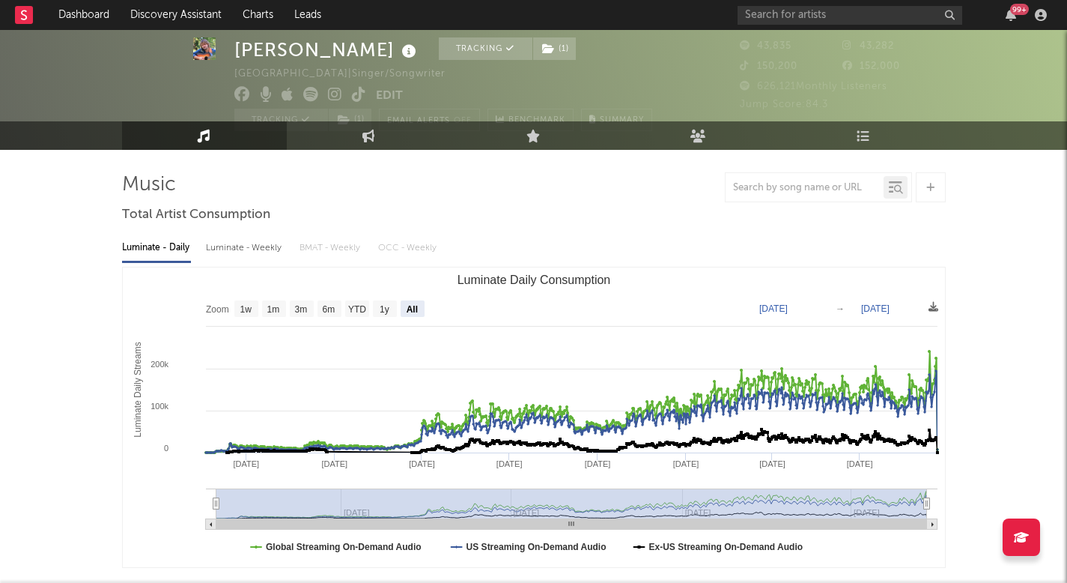
scroll to position [28, 0]
